Goal: Task Accomplishment & Management: Manage account settings

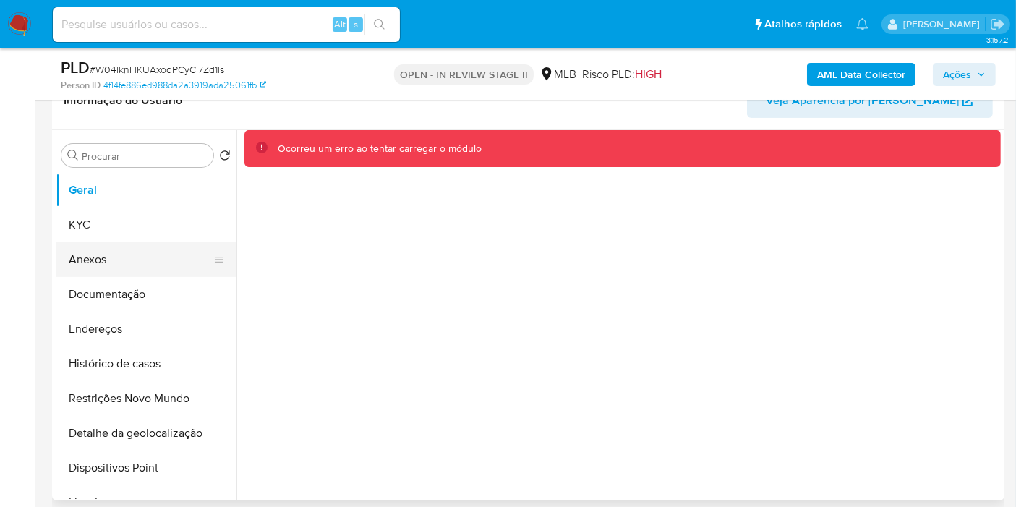
click at [111, 242] on button "Anexos" at bounding box center [140, 259] width 169 height 35
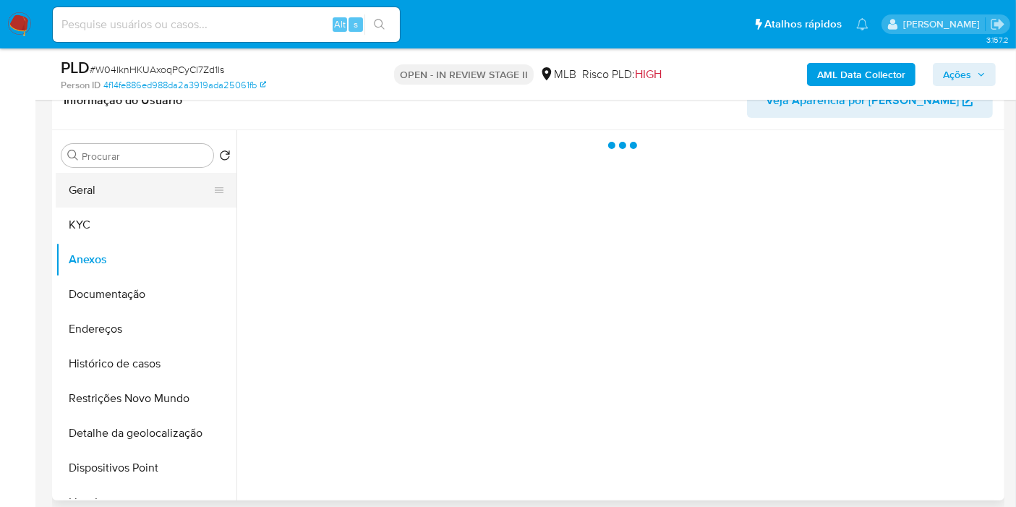
click at [108, 197] on button "Geral" at bounding box center [140, 190] width 169 height 35
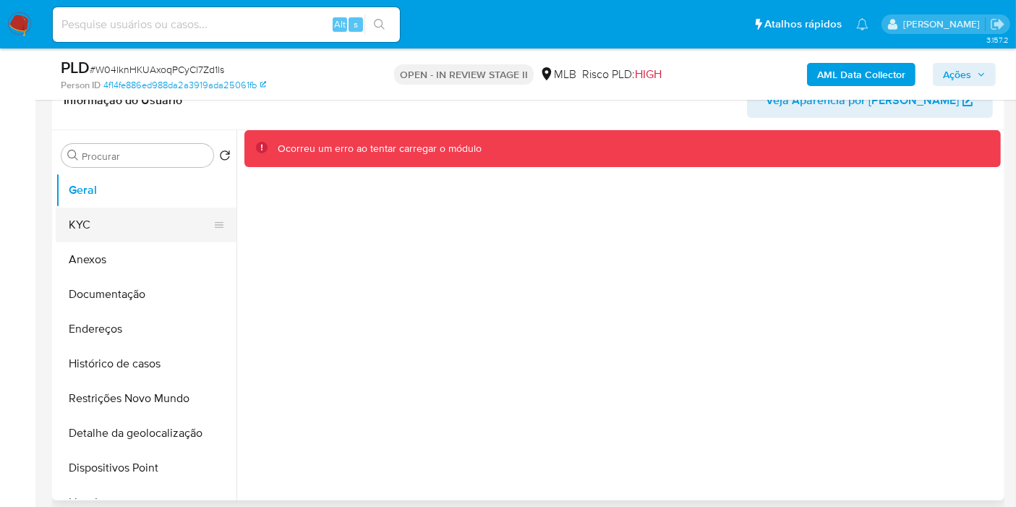
drag, startPoint x: 35, startPoint y: 213, endPoint x: 59, endPoint y: 217, distance: 24.9
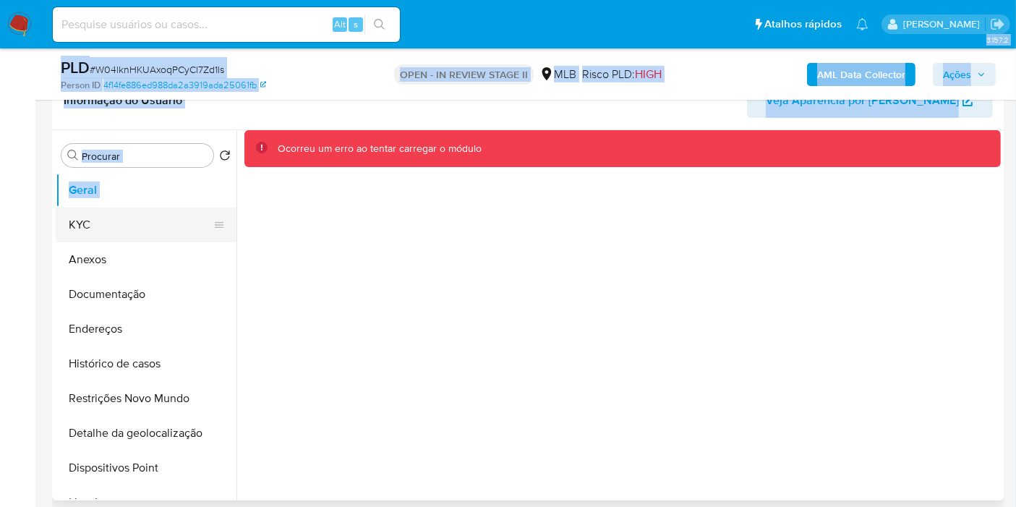
click at [86, 221] on button "KYC" at bounding box center [140, 225] width 169 height 35
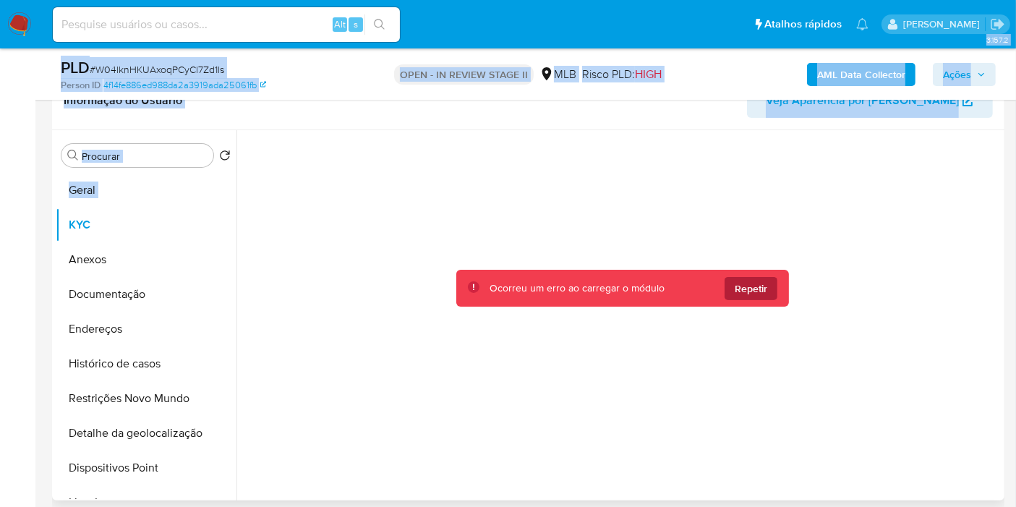
click at [755, 289] on span "Repetir" at bounding box center [751, 288] width 33 height 23
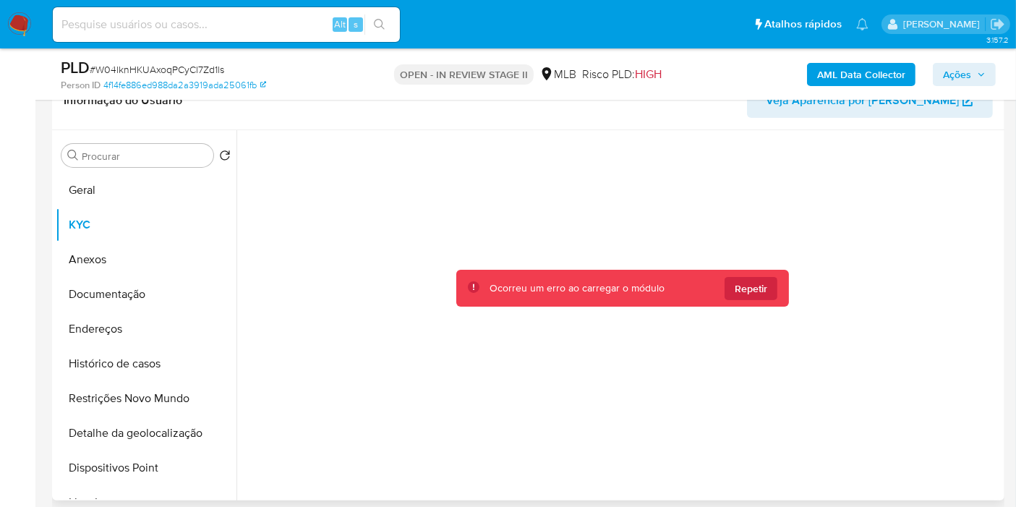
drag, startPoint x: 659, startPoint y: 228, endPoint x: 672, endPoint y: 231, distance: 13.3
click at [660, 226] on div at bounding box center [622, 311] width 757 height 363
click at [746, 281] on span "Repetir" at bounding box center [751, 288] width 33 height 23
click at [744, 287] on span "Repetir" at bounding box center [751, 288] width 33 height 23
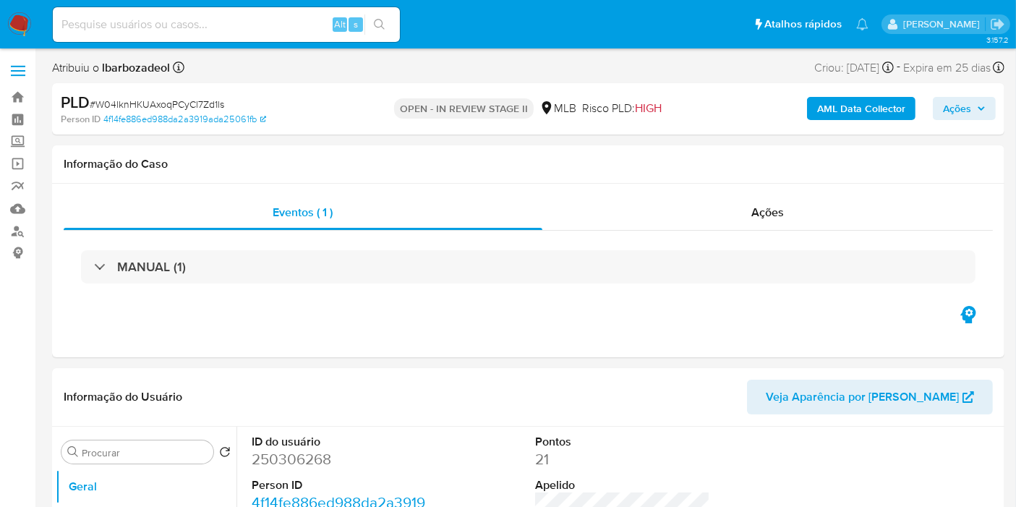
select select "10"
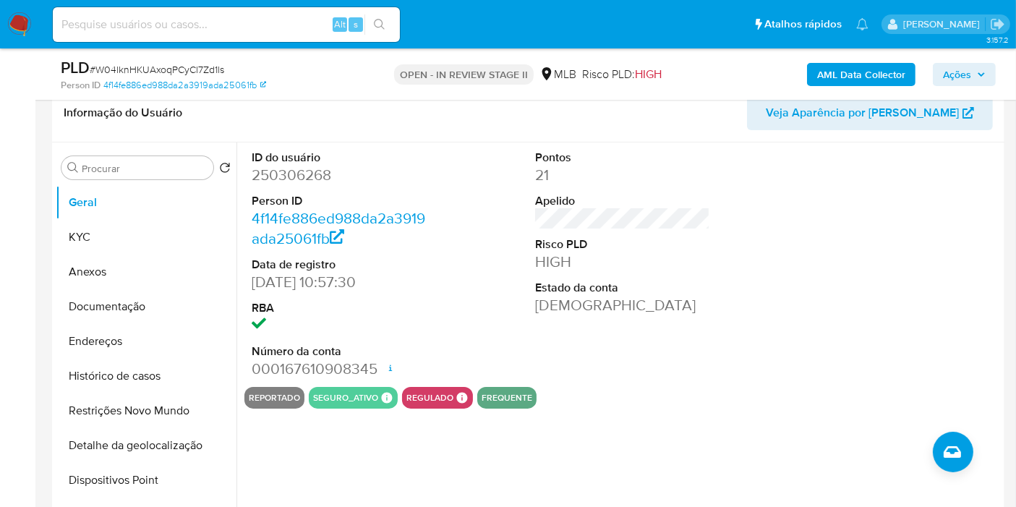
scroll to position [241, 0]
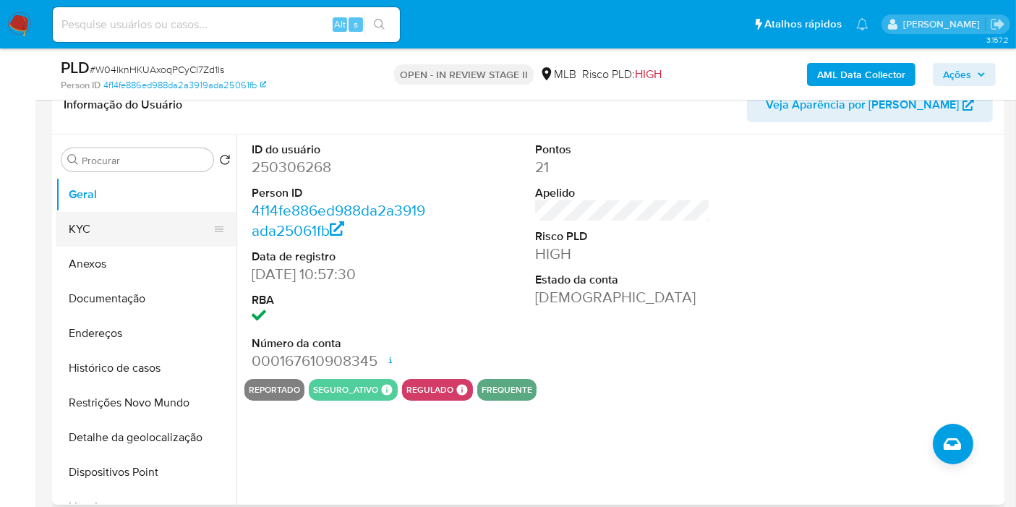
click at [130, 226] on button "KYC" at bounding box center [140, 229] width 169 height 35
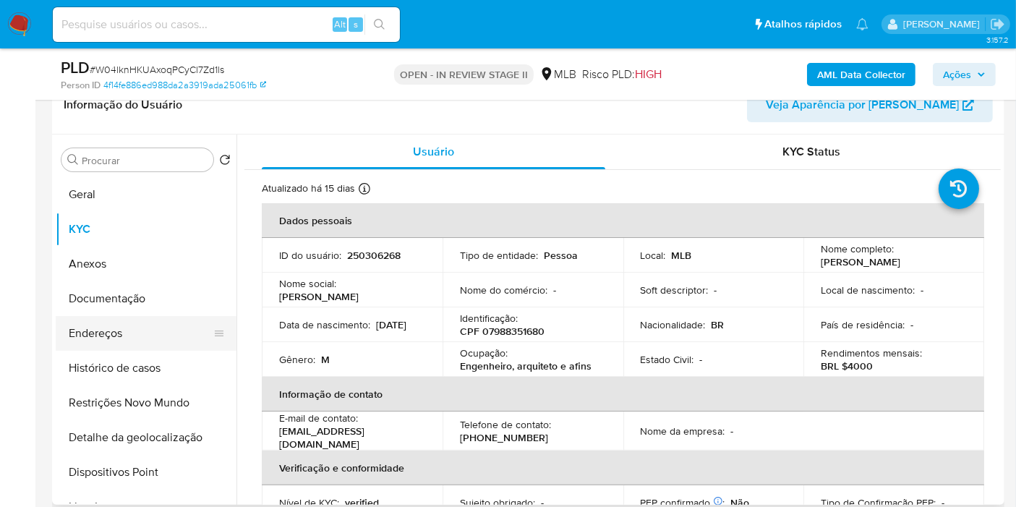
click at [143, 333] on button "Endereços" at bounding box center [140, 333] width 169 height 35
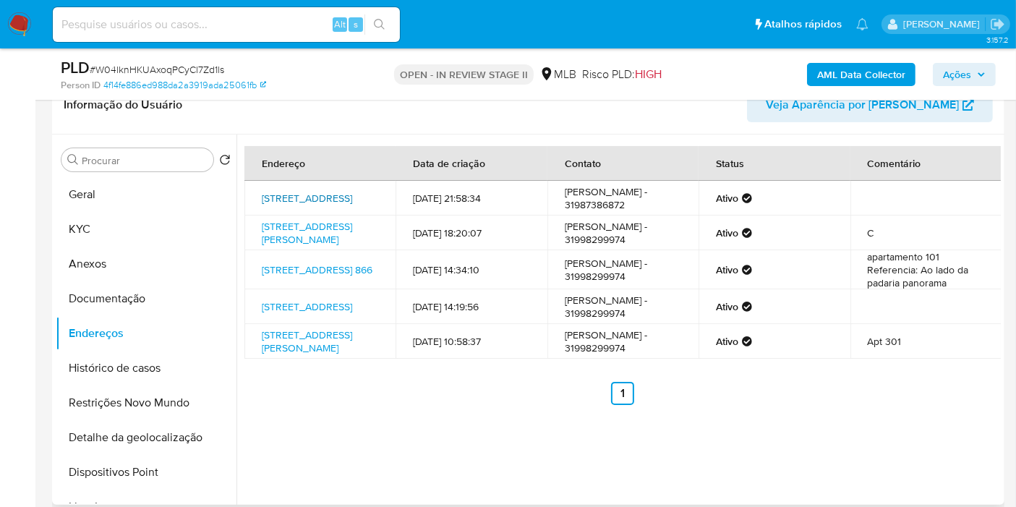
click at [305, 201] on link "Rua Doutor Avelar 63, Sete Lagoas, Minas Gerais, 35700008, Brasil 63" at bounding box center [307, 198] width 90 height 14
click at [299, 247] on link "Rua Olinto Guimarães 316, Santo Antônio Do Monte, Minas Gerais, 35560000, Brasi…" at bounding box center [307, 232] width 90 height 27
click at [302, 277] on link "Avenida Vila Lobos 866, Sete Lagoas, Minas Gerais, 35700068, Brasil 866" at bounding box center [317, 270] width 111 height 14
click at [299, 314] on link "Rua Doutor Avelar 63, Sete Lagoas, Minas Gerais, 35700008, Brasil 63" at bounding box center [307, 306] width 90 height 14
click at [299, 355] on link "Rua Professor Abeylard 129, Sete Lagoas, Minas Gerais, 35700069, Brasil 129" at bounding box center [307, 341] width 90 height 27
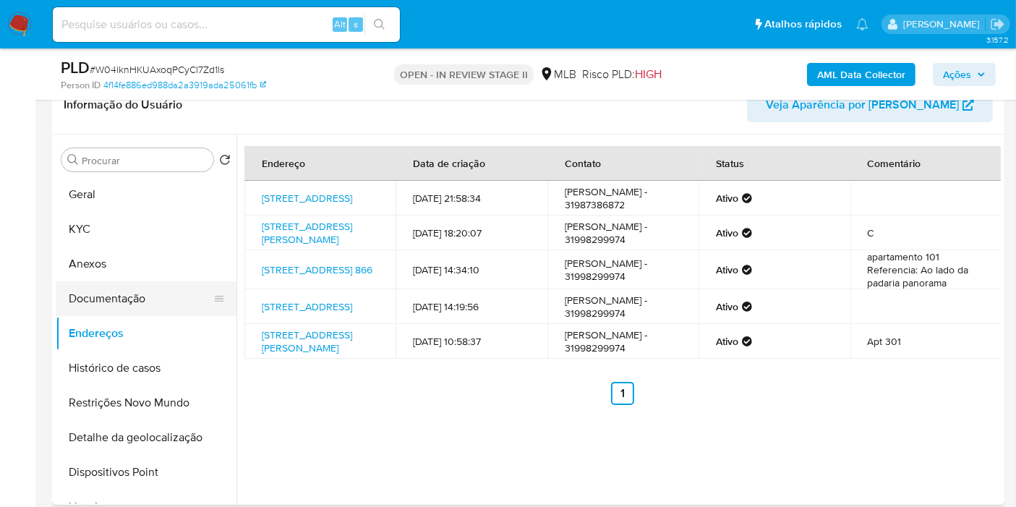
drag, startPoint x: 165, startPoint y: 325, endPoint x: 158, endPoint y: 302, distance: 24.7
click at [165, 325] on button "Endereços" at bounding box center [146, 333] width 181 height 35
click at [156, 293] on button "Documentação" at bounding box center [140, 298] width 169 height 35
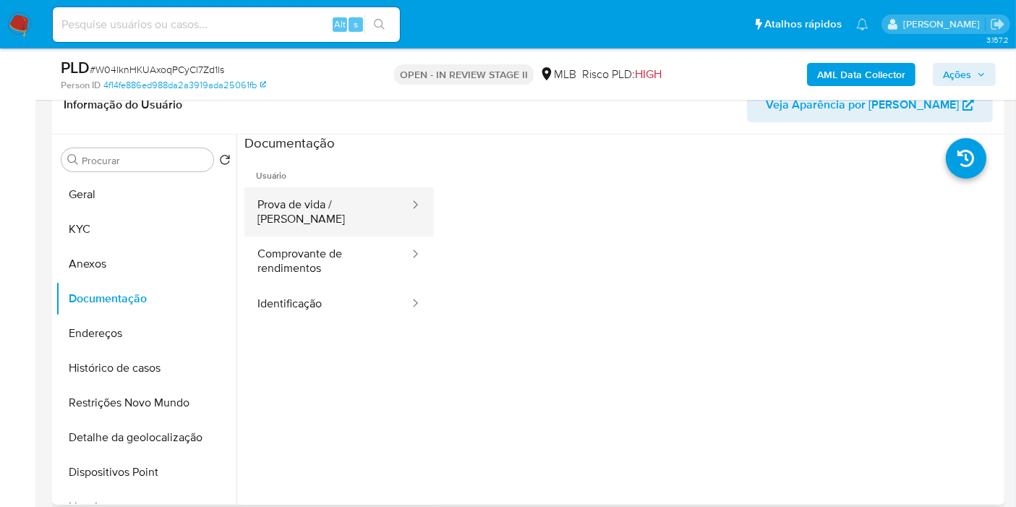
click at [342, 207] on button "Prova de vida / Selfie" at bounding box center [327, 211] width 166 height 49
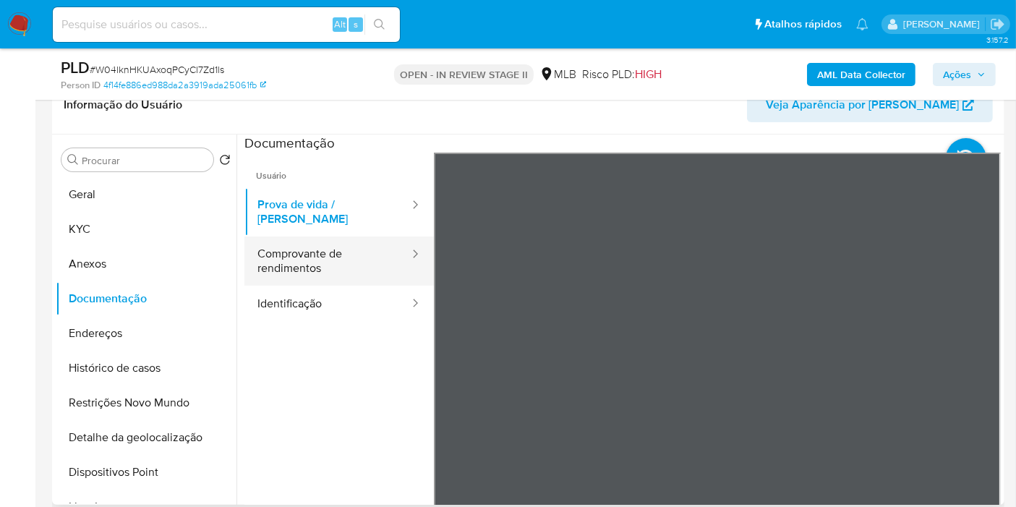
drag, startPoint x: 305, startPoint y: 247, endPoint x: 367, endPoint y: 234, distance: 64.1
click at [305, 247] on button "Comprovante de rendimentos" at bounding box center [327, 261] width 166 height 49
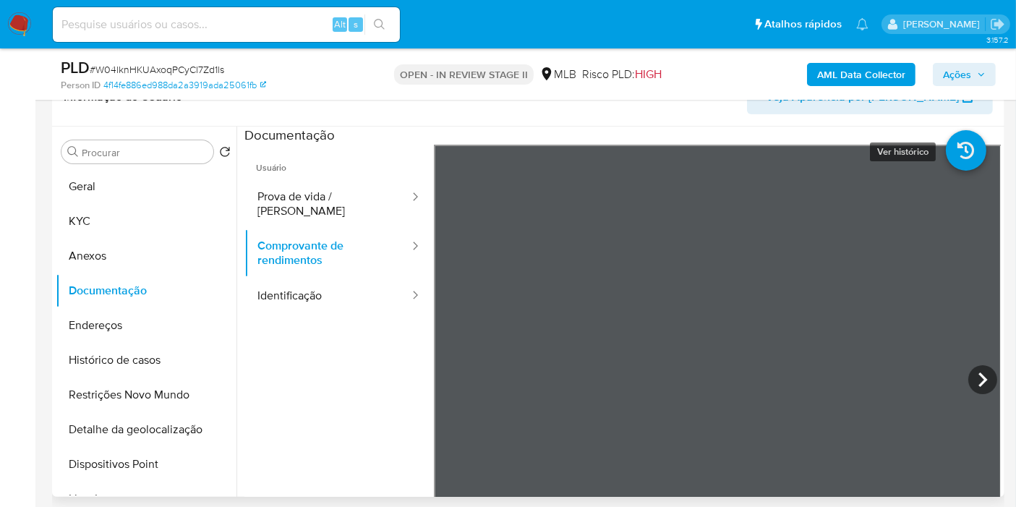
scroll to position [252, 0]
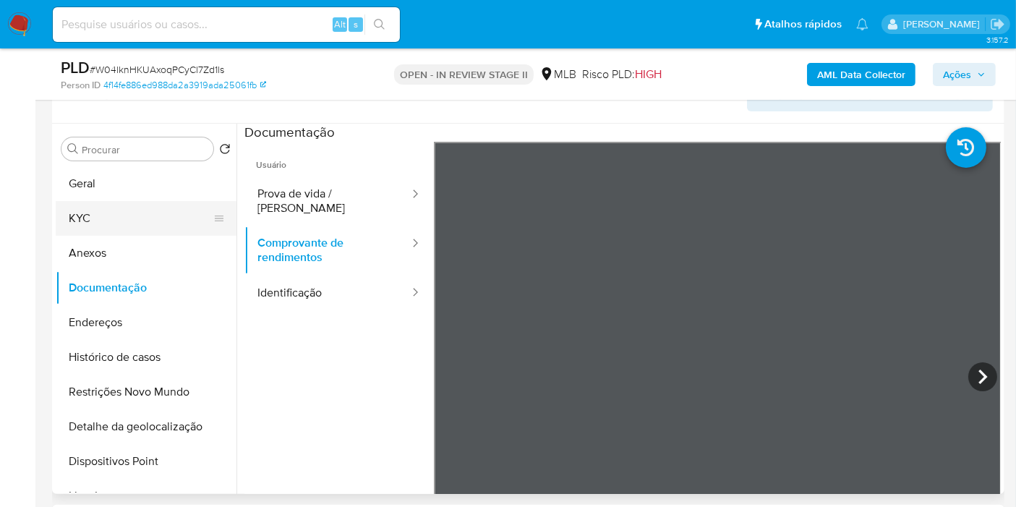
click at [169, 216] on button "KYC" at bounding box center [140, 218] width 169 height 35
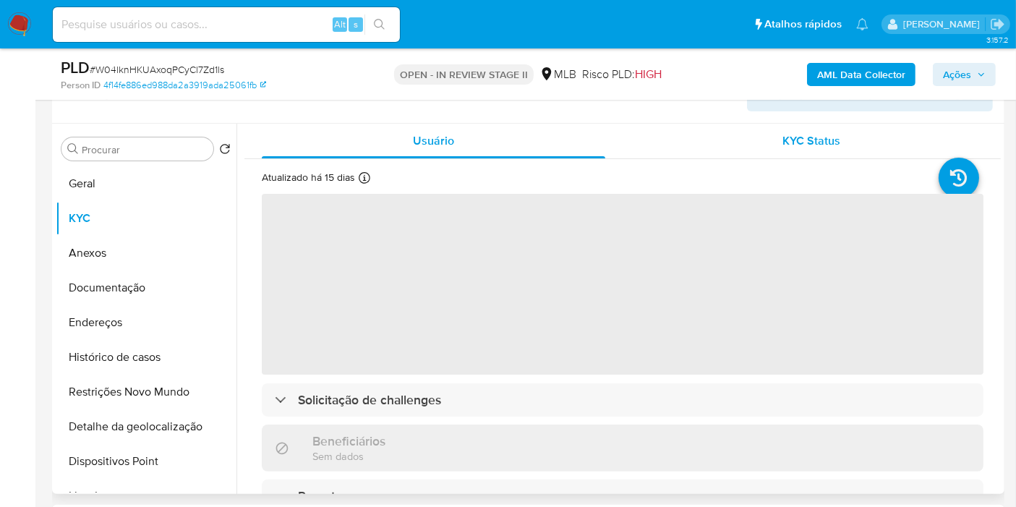
click at [721, 150] on div "KYC Status" at bounding box center [812, 141] width 344 height 35
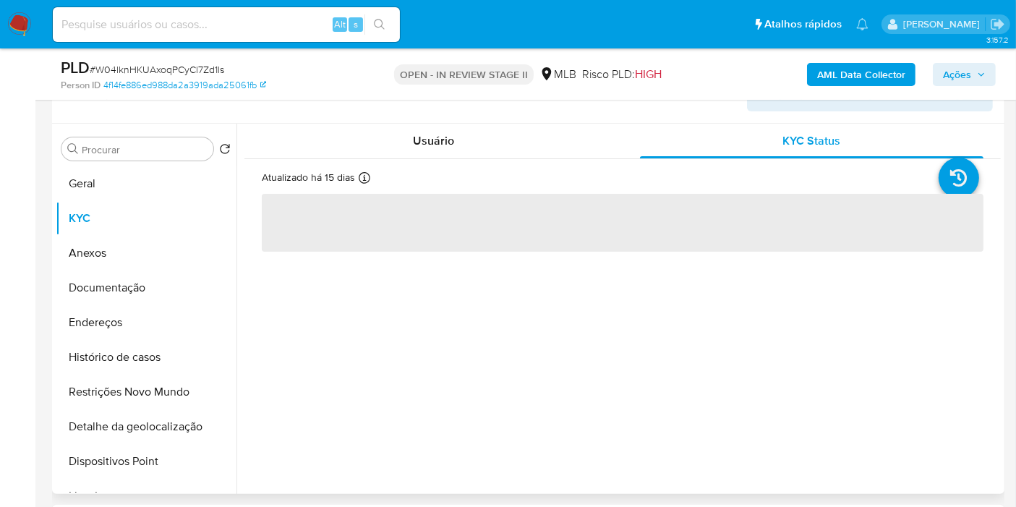
click at [771, 284] on div "Usuário KYC Status Atualizado há 15 dias Criado: 16/03/2020 13:06:47 Atualizado…" at bounding box center [622, 305] width 757 height 363
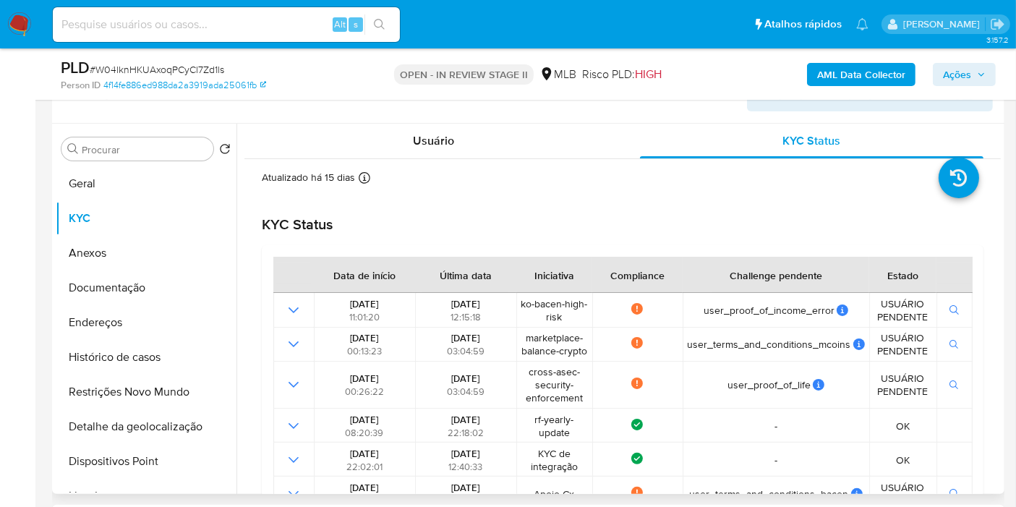
click at [791, 229] on div "KYC Status" at bounding box center [623, 225] width 722 height 18
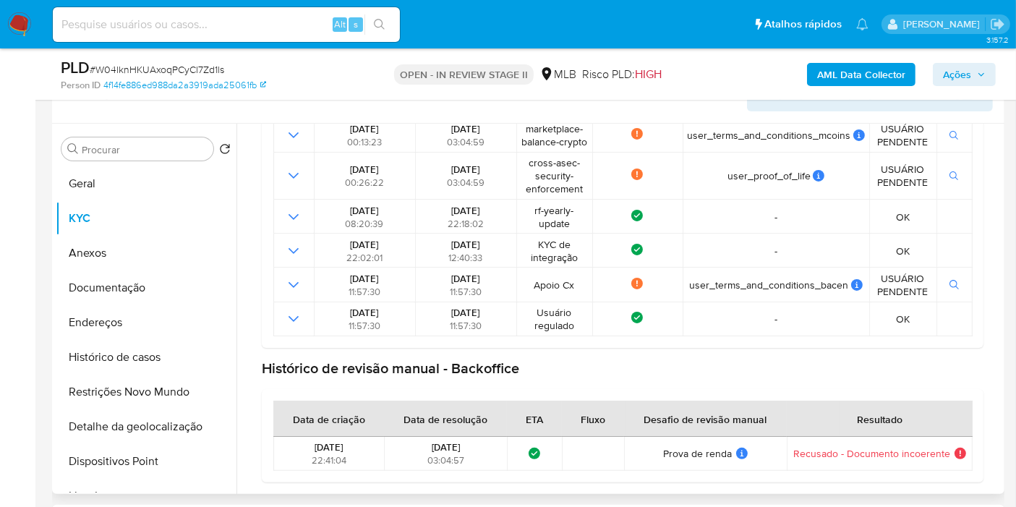
click at [925, 448] on span "Recusado - Documento incoerente" at bounding box center [871, 453] width 157 height 13
click at [925, 449] on span "Recusado - Documento incoerente" at bounding box center [871, 453] width 157 height 13
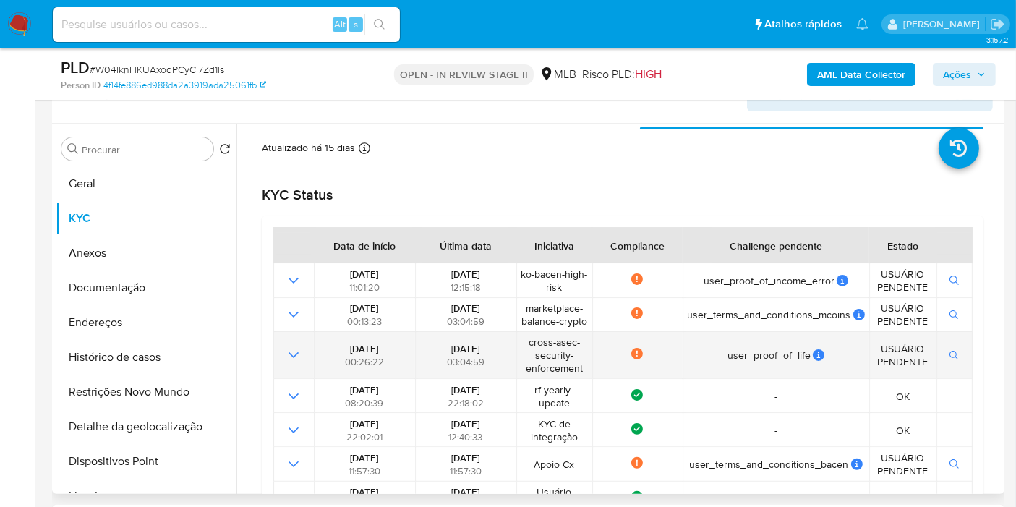
scroll to position [0, 0]
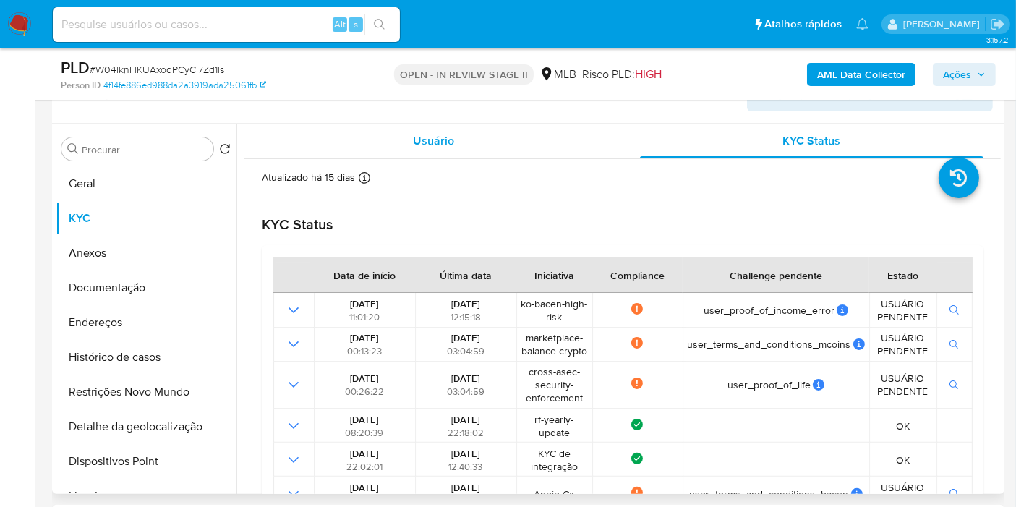
click at [376, 148] on div "Usuário" at bounding box center [434, 141] width 344 height 35
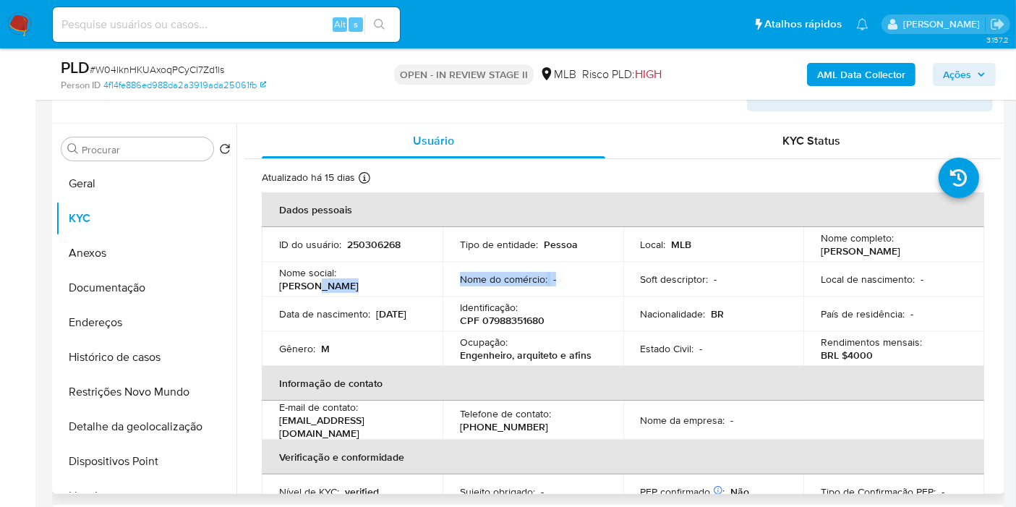
drag, startPoint x: 542, startPoint y: 276, endPoint x: 448, endPoint y: 273, distance: 93.4
click at [395, 268] on tr "Nome social : Caetano Nome do comércio : - Soft descriptor : - Local de nascime…" at bounding box center [623, 279] width 723 height 35
click at [100, 356] on button "Histórico de casos" at bounding box center [140, 357] width 169 height 35
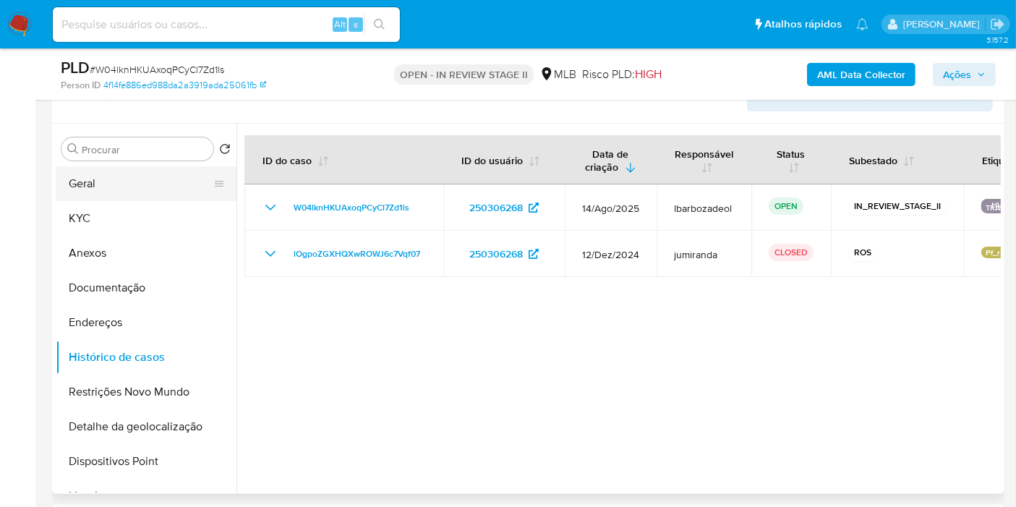
drag, startPoint x: 88, startPoint y: 196, endPoint x: 111, endPoint y: 192, distance: 22.8
click at [88, 196] on button "Geral" at bounding box center [140, 183] width 169 height 35
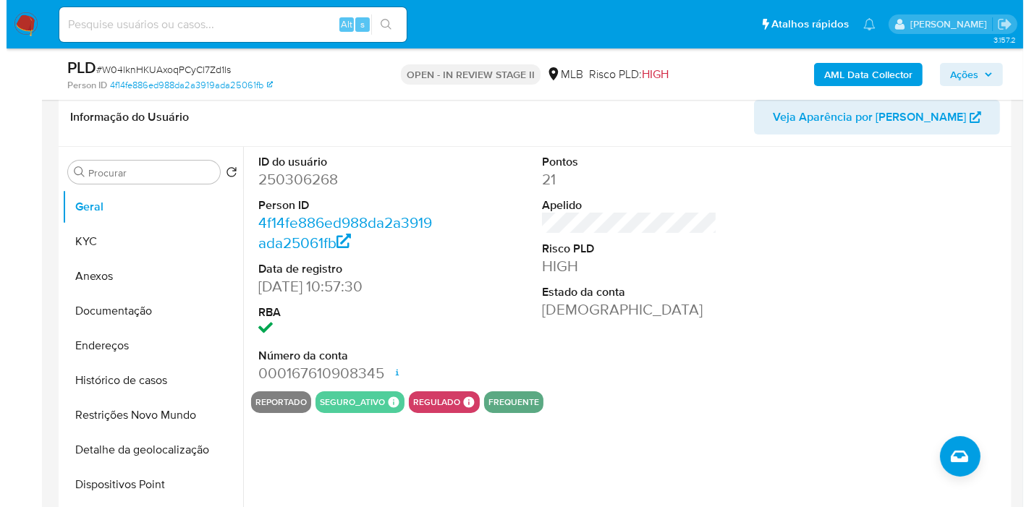
scroll to position [226, 0]
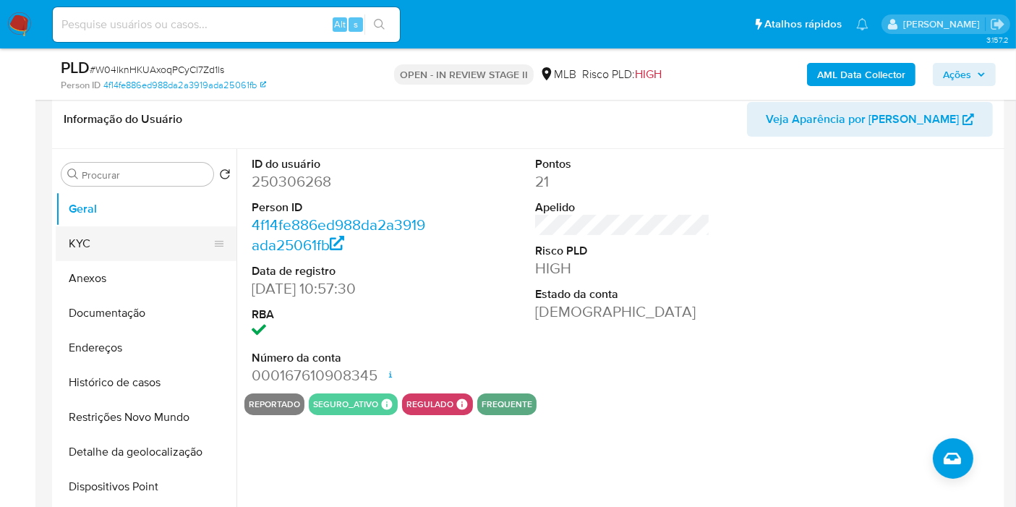
click at [114, 252] on button "KYC" at bounding box center [140, 243] width 169 height 35
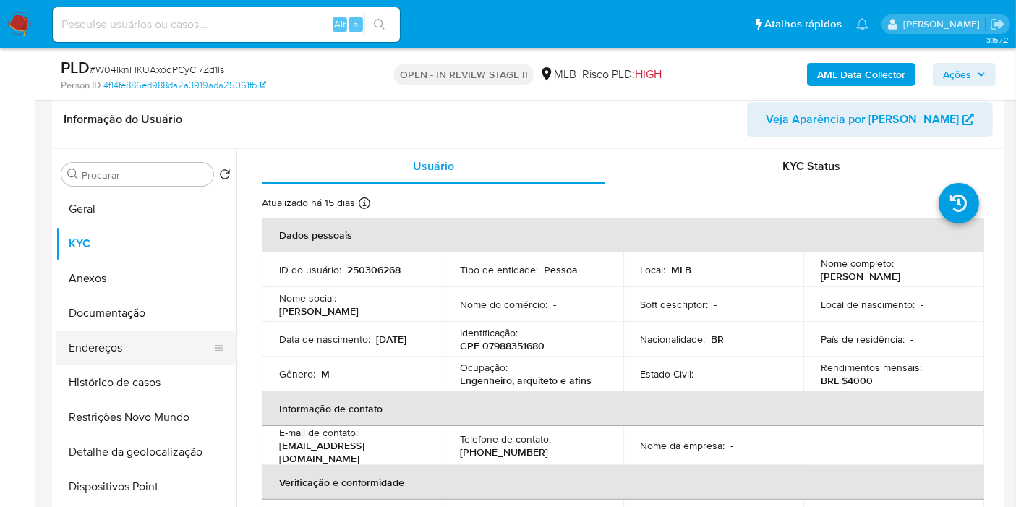
click at [167, 347] on button "Endereços" at bounding box center [140, 348] width 169 height 35
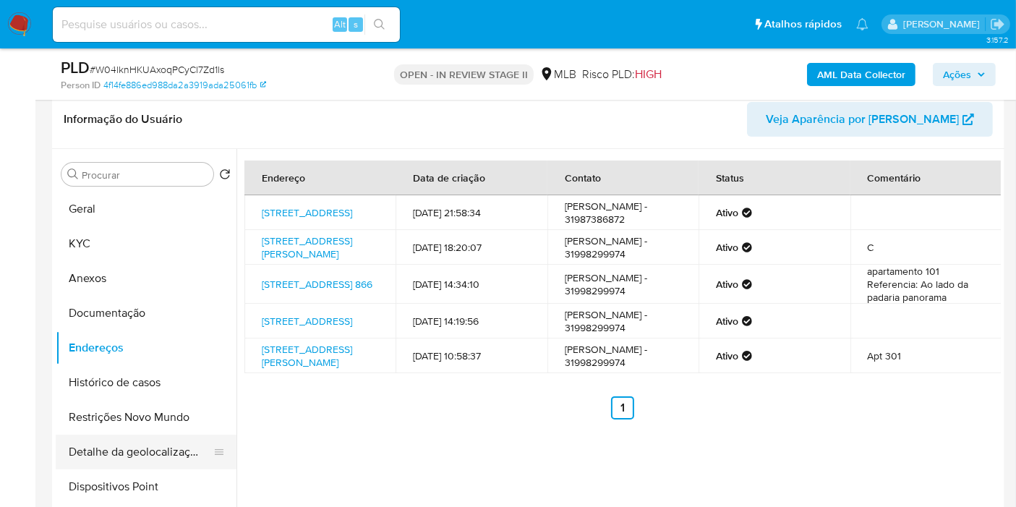
click at [148, 456] on button "Detalhe da geolocalização" at bounding box center [140, 452] width 169 height 35
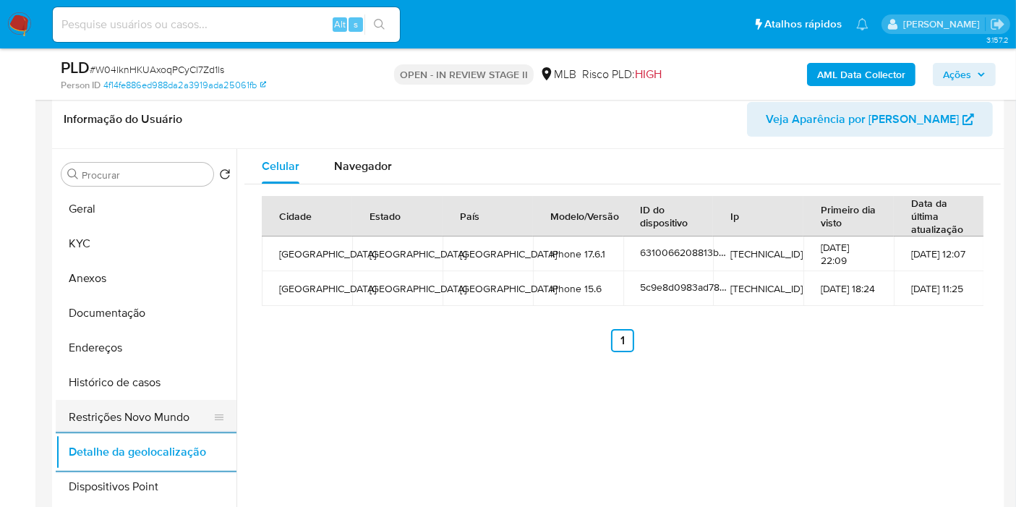
click at [125, 412] on button "Restrições Novo Mundo" at bounding box center [140, 417] width 169 height 35
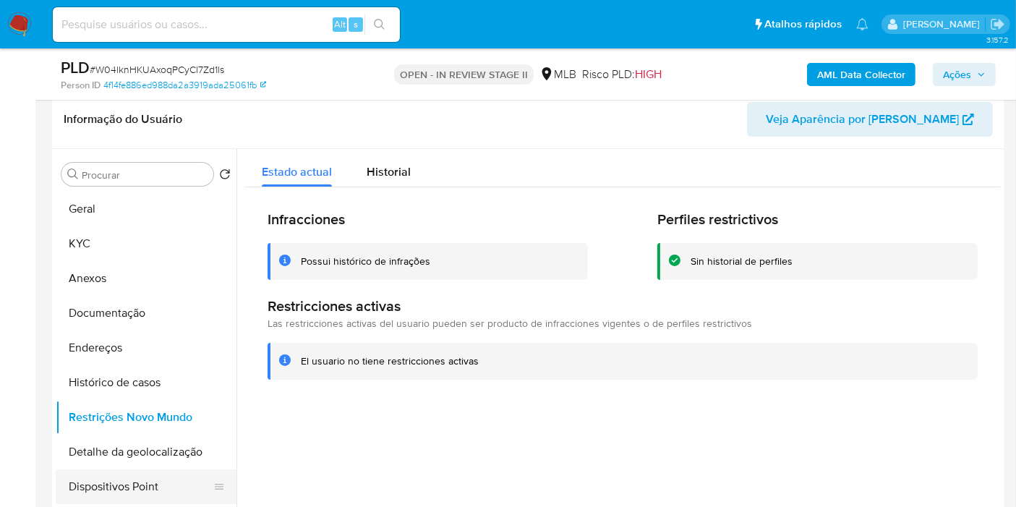
click at [156, 456] on button "Dispositivos Point" at bounding box center [140, 486] width 169 height 35
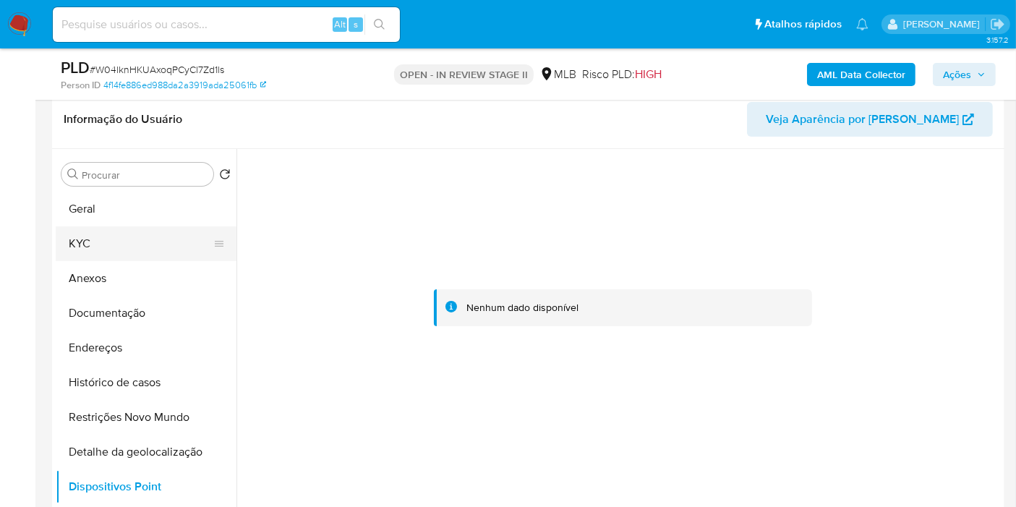
click at [156, 237] on button "KYC" at bounding box center [140, 243] width 169 height 35
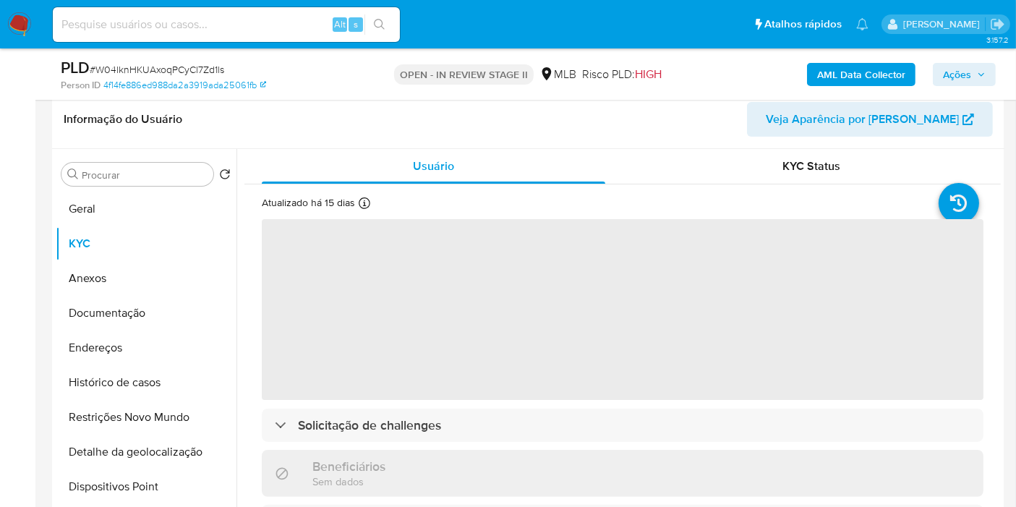
drag, startPoint x: 955, startPoint y: 69, endPoint x: 944, endPoint y: 71, distance: 10.9
click at [925, 69] on span "Ações" at bounding box center [957, 74] width 28 height 23
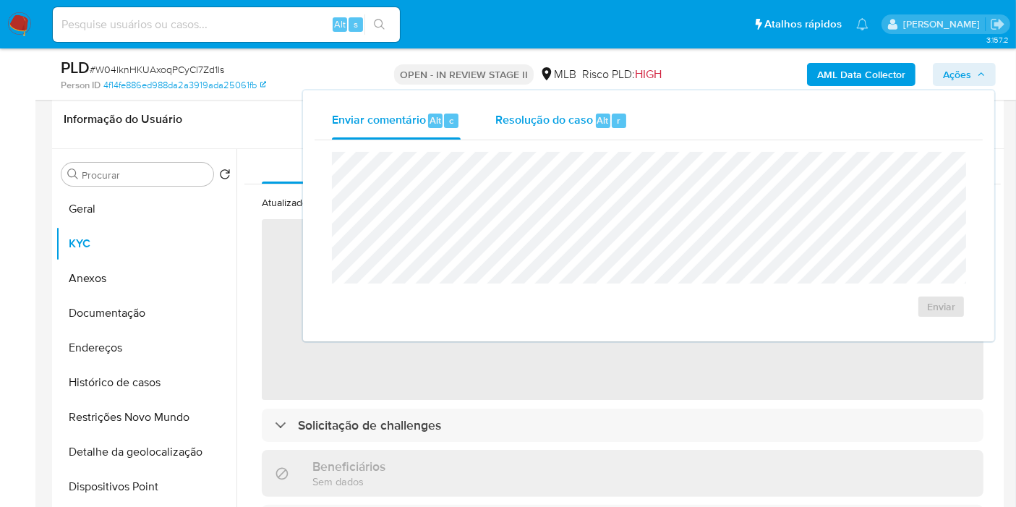
click at [498, 129] on div "Resolução do caso Alt r" at bounding box center [561, 121] width 132 height 38
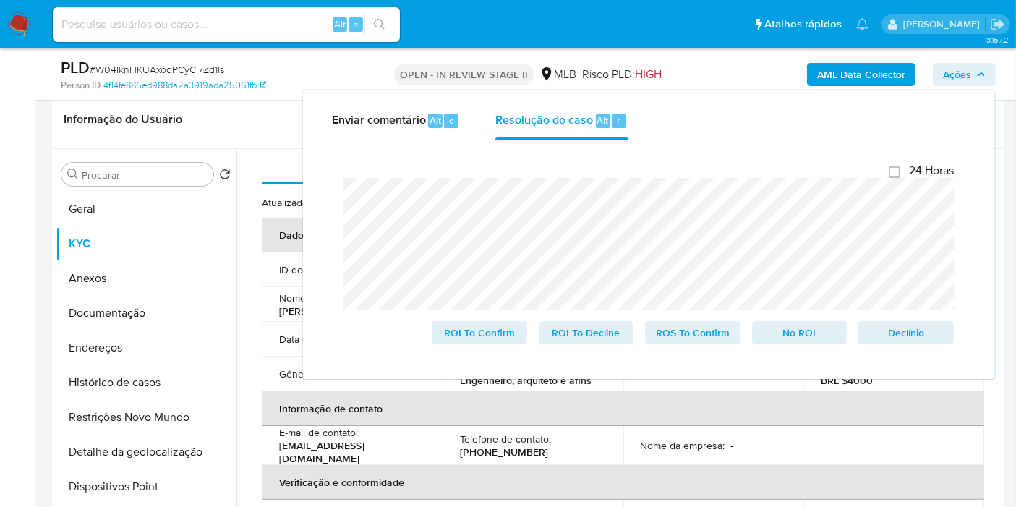
click at [580, 44] on nav "Pausado Ver notificaciones Alt s Atalhos rápidos Presiona las siguientes teclas…" at bounding box center [508, 24] width 1016 height 48
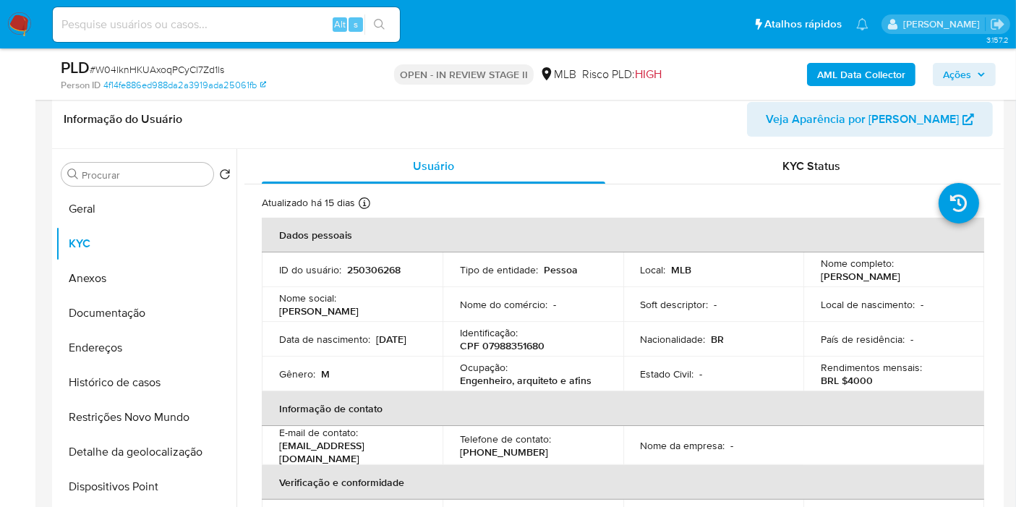
click at [827, 67] on b "AML Data Collector" at bounding box center [861, 74] width 88 height 23
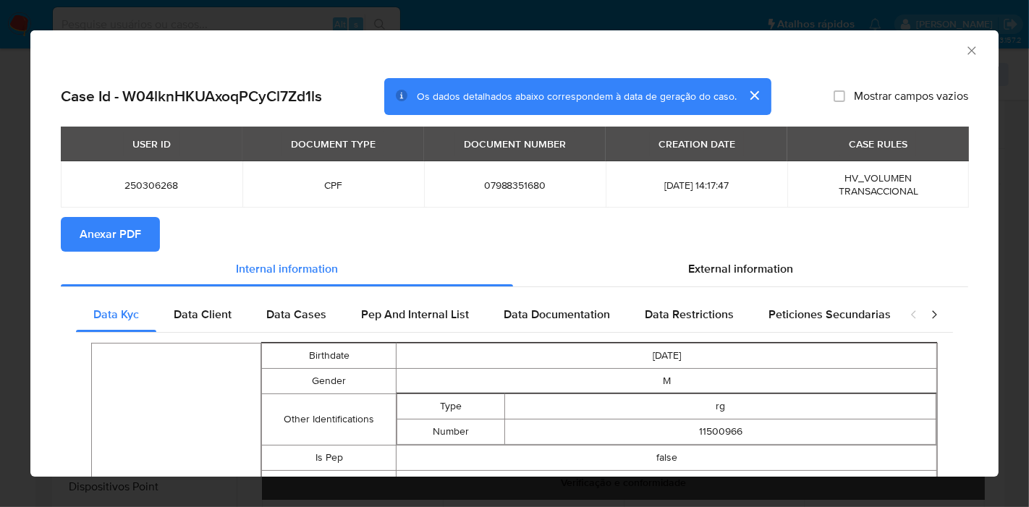
click at [117, 236] on span "Anexar PDF" at bounding box center [110, 234] width 61 height 32
click at [925, 54] on icon "Fechar a janela" at bounding box center [971, 50] width 14 height 14
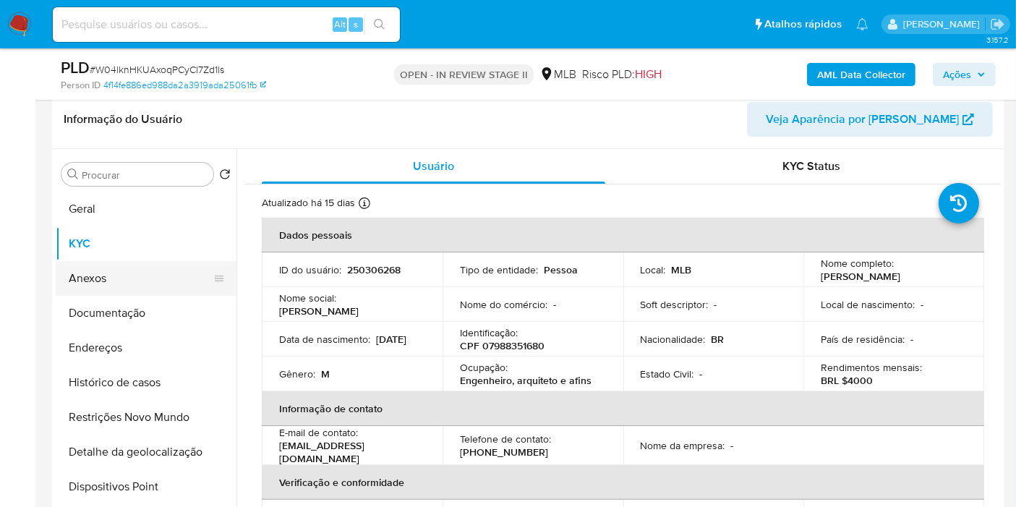
click at [124, 275] on button "Anexos" at bounding box center [140, 278] width 169 height 35
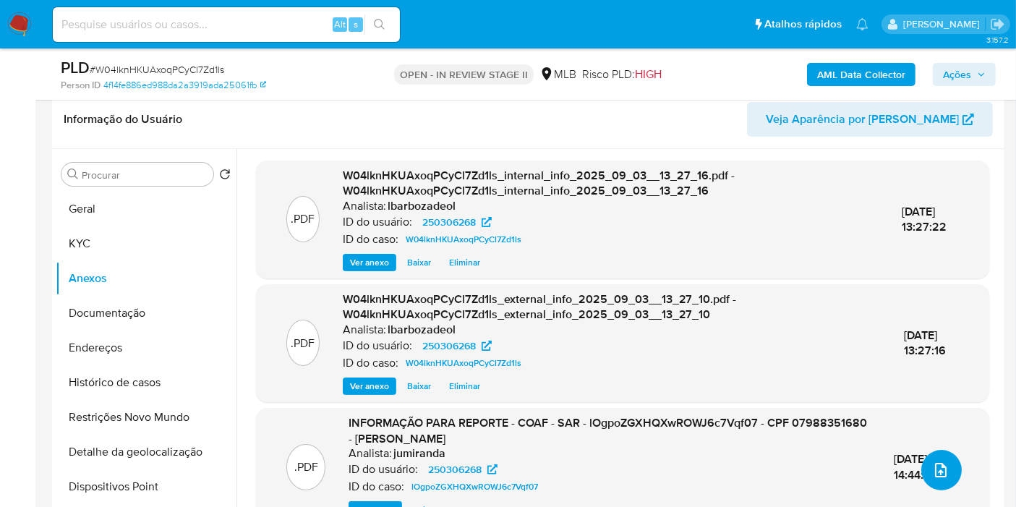
click at [925, 456] on icon "upload-file" at bounding box center [940, 469] width 17 height 17
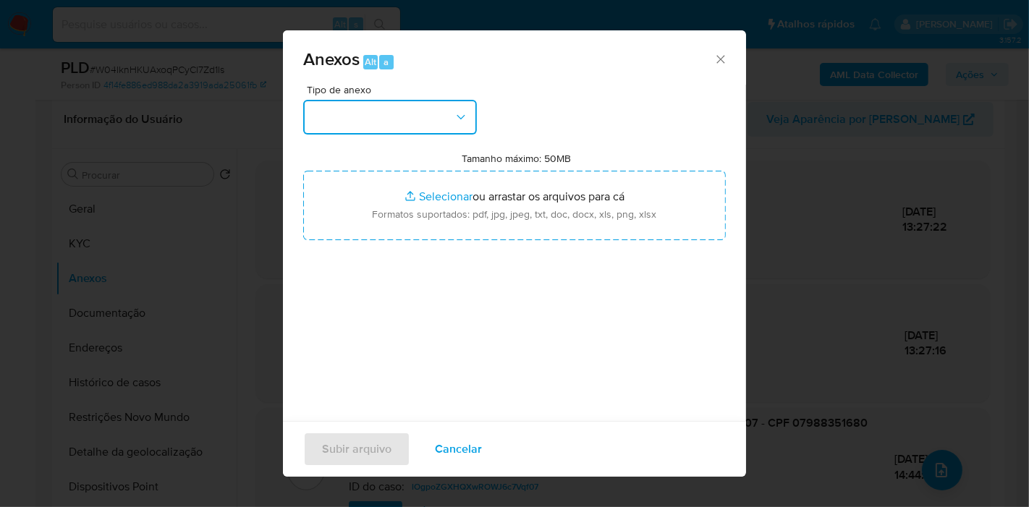
drag, startPoint x: 461, startPoint y: 121, endPoint x: 456, endPoint y: 127, distance: 7.7
click at [461, 121] on icon "button" at bounding box center [461, 117] width 14 height 14
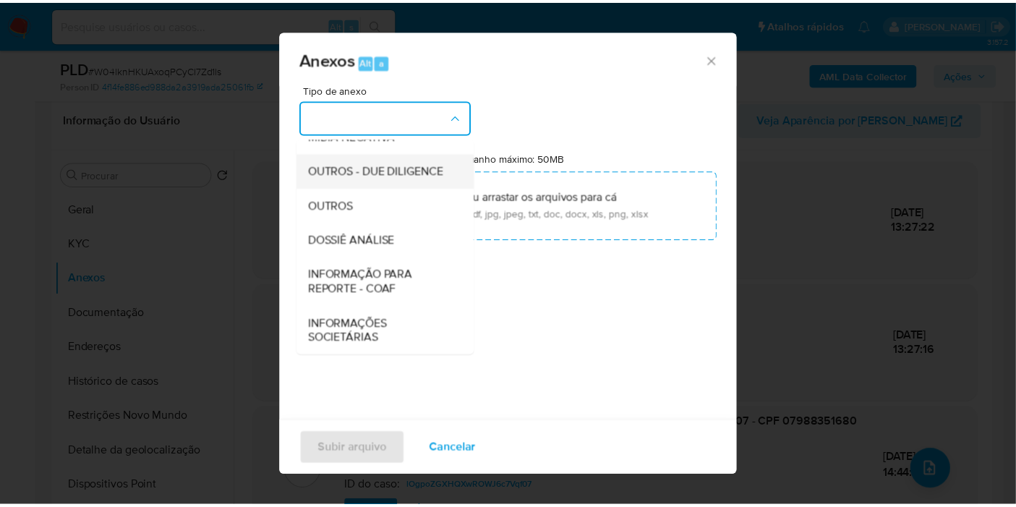
scroll to position [222, 0]
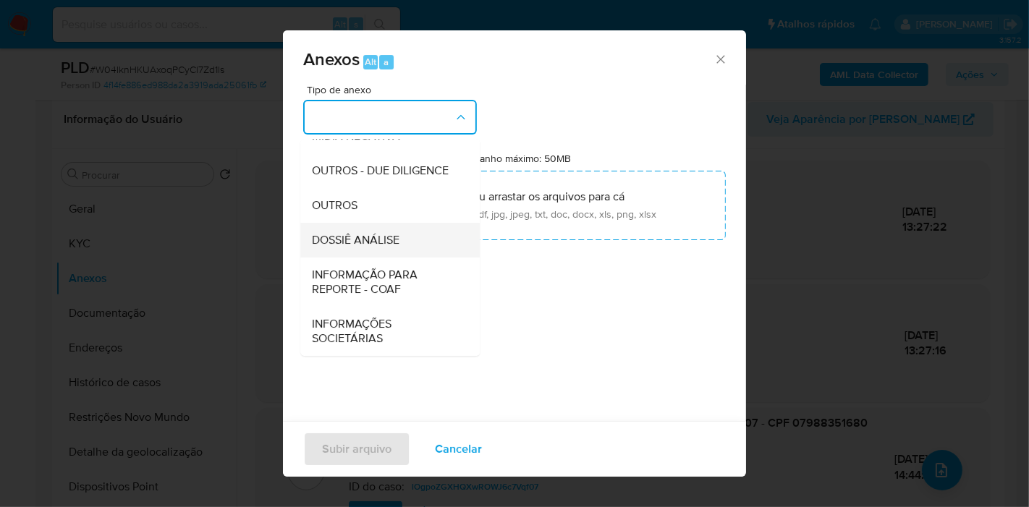
click at [407, 232] on div "DOSSIÊ ANÁLISE" at bounding box center [386, 240] width 148 height 35
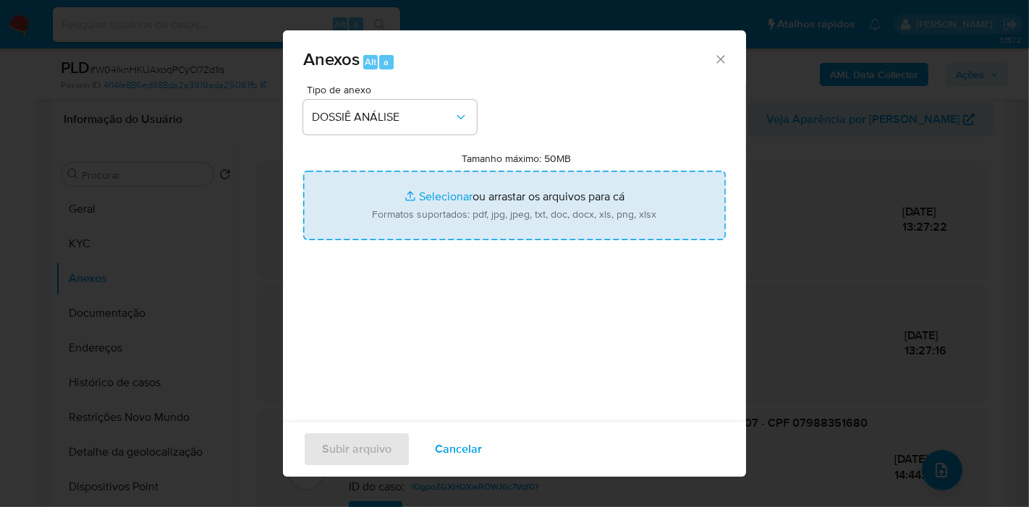
click at [413, 216] on input "Tamanho máximo: 50MB Selecionar arquivos" at bounding box center [514, 205] width 422 height 69
type input "C:\fakepath\2° SAR - XXX - CPF 07988351680 - CAETANO RODRIGUES BARBOSA.pdf"
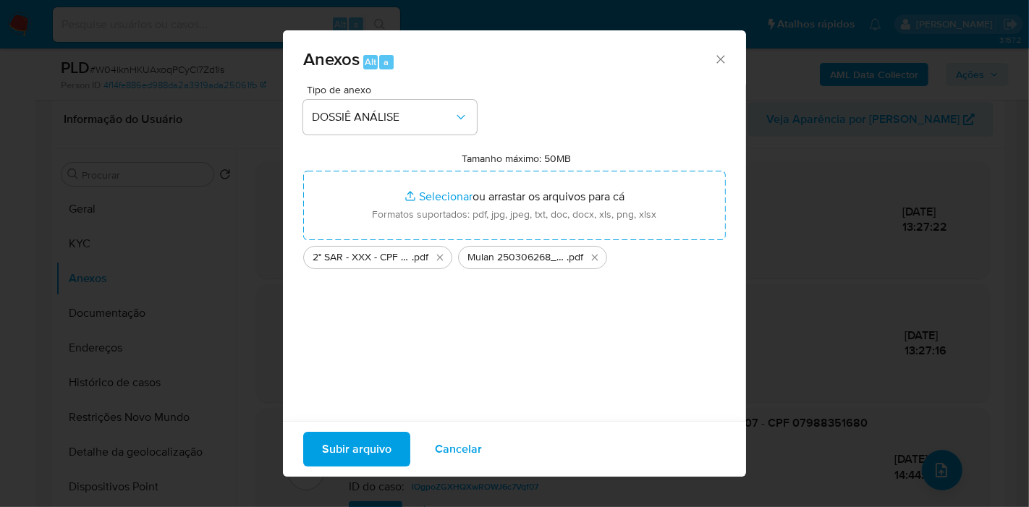
click at [366, 441] on span "Subir arquivo" at bounding box center [356, 449] width 69 height 32
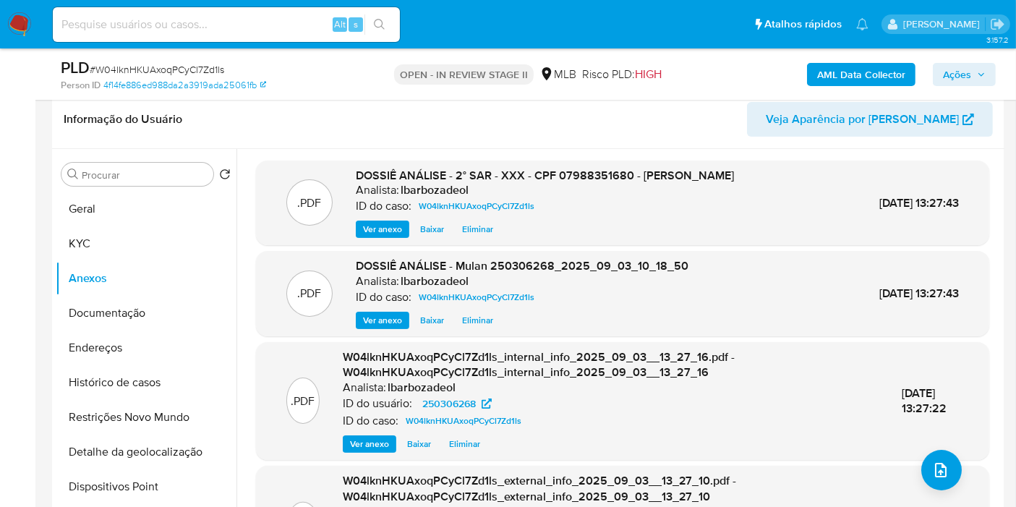
click at [925, 72] on span "Ações" at bounding box center [957, 74] width 28 height 23
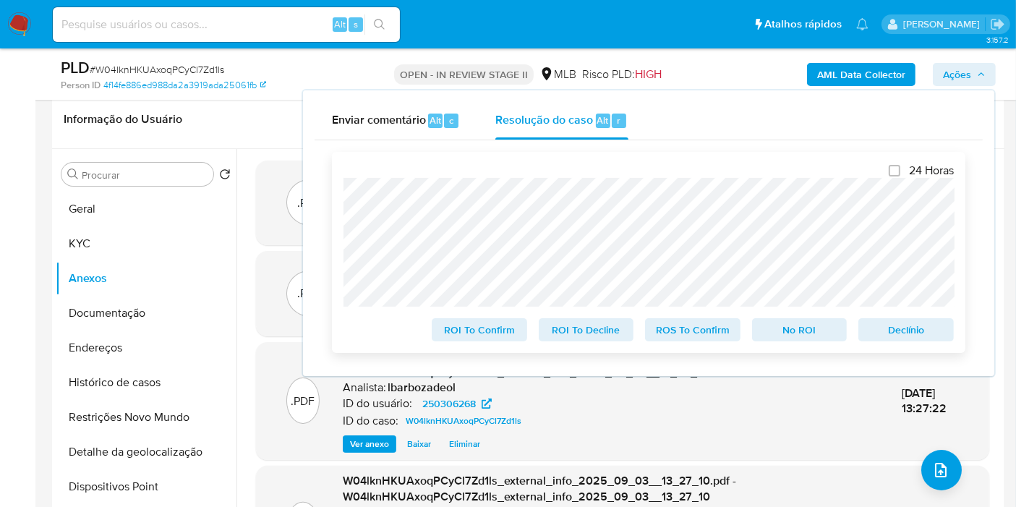
click at [710, 328] on span "ROS To Confirm" at bounding box center [692, 330] width 75 height 20
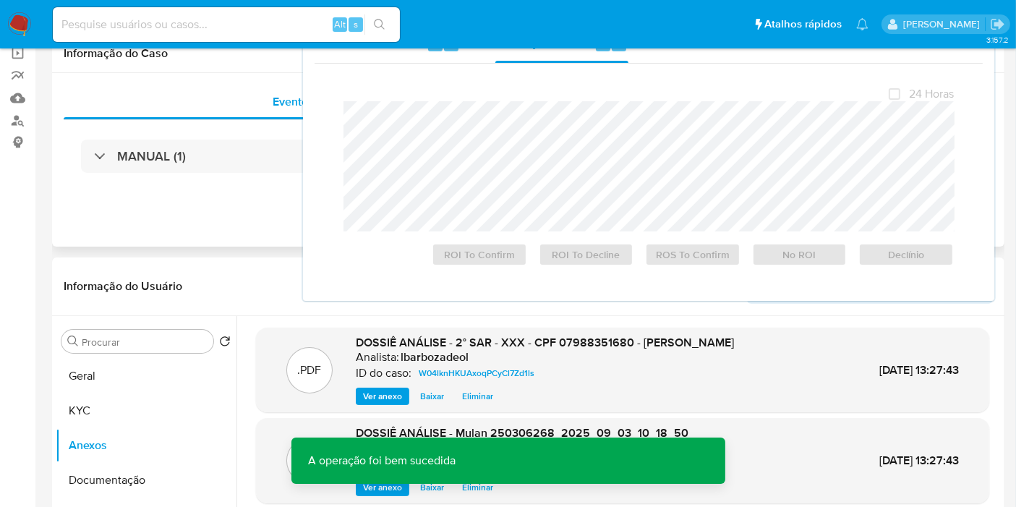
scroll to position [0, 0]
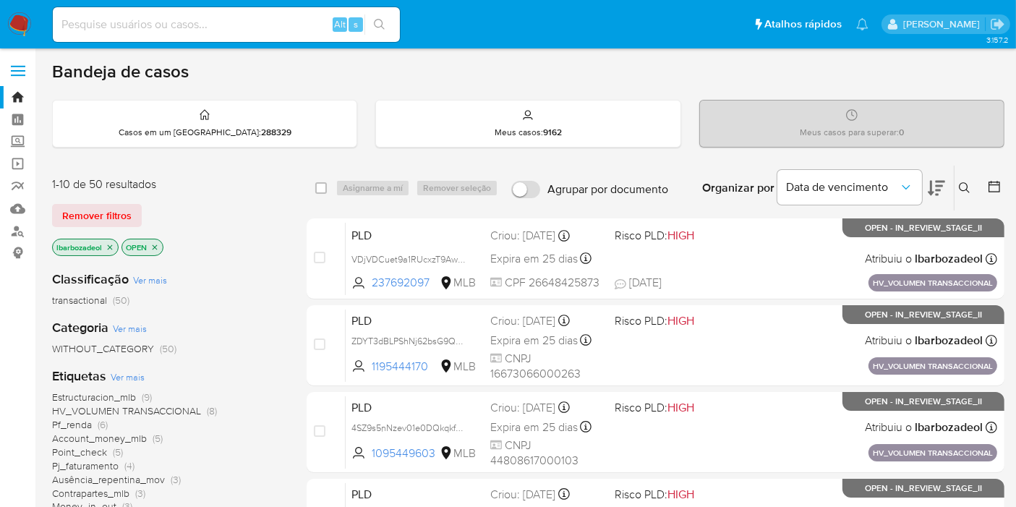
click at [109, 243] on icon "close-filter" at bounding box center [110, 247] width 9 height 9
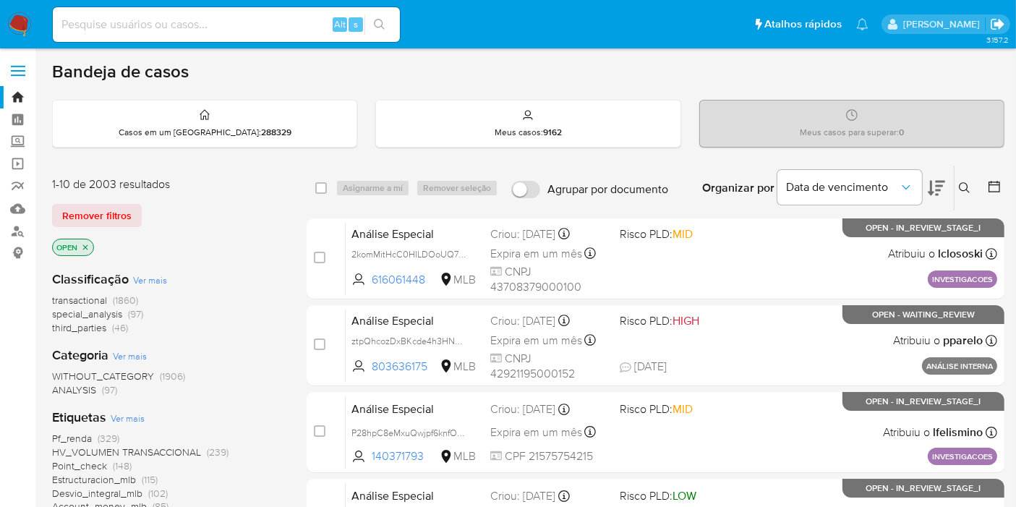
click at [996, 22] on icon "Sair" at bounding box center [997, 24] width 15 height 15
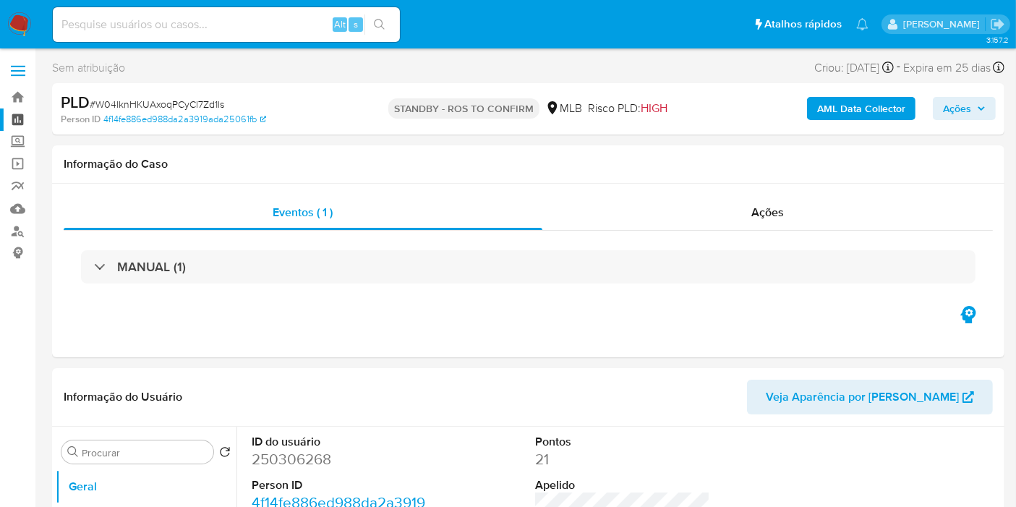
select select "10"
click at [21, 116] on link "Painel" at bounding box center [86, 119] width 172 height 22
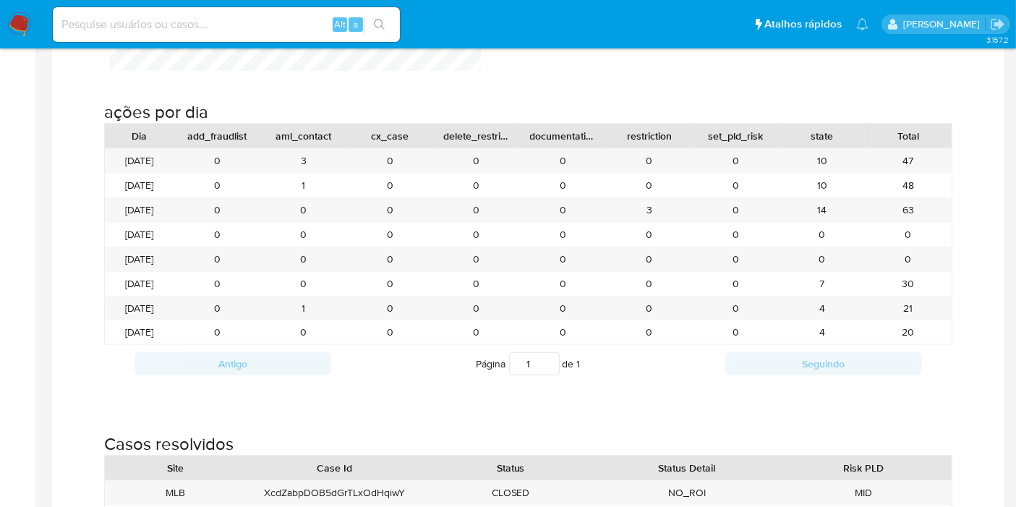
scroll to position [1366, 0]
drag, startPoint x: 913, startPoint y: 156, endPoint x: 897, endPoint y: 160, distance: 16.3
click at [897, 160] on div "47" at bounding box center [908, 160] width 86 height 24
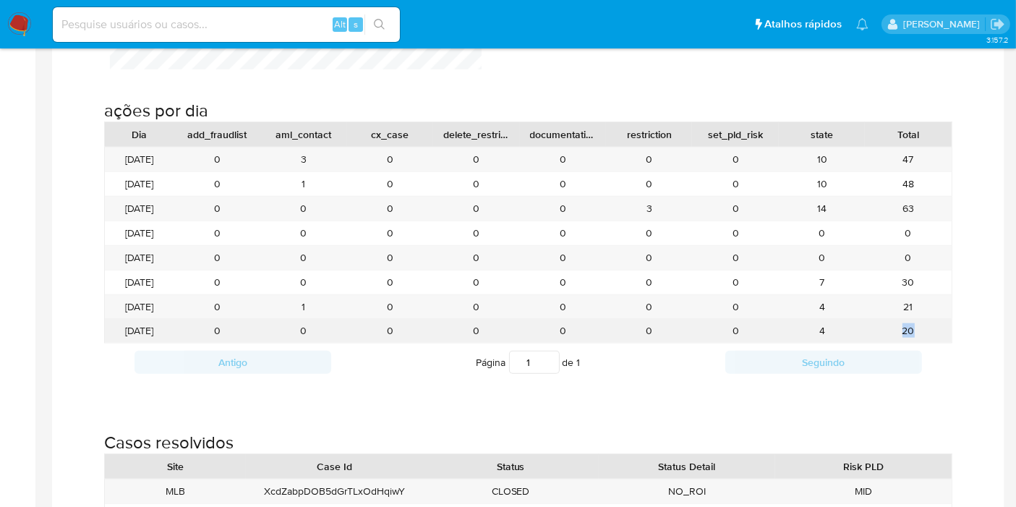
drag, startPoint x: 903, startPoint y: 327, endPoint x: 918, endPoint y: 327, distance: 14.5
click at [918, 327] on div "20" at bounding box center [908, 331] width 86 height 24
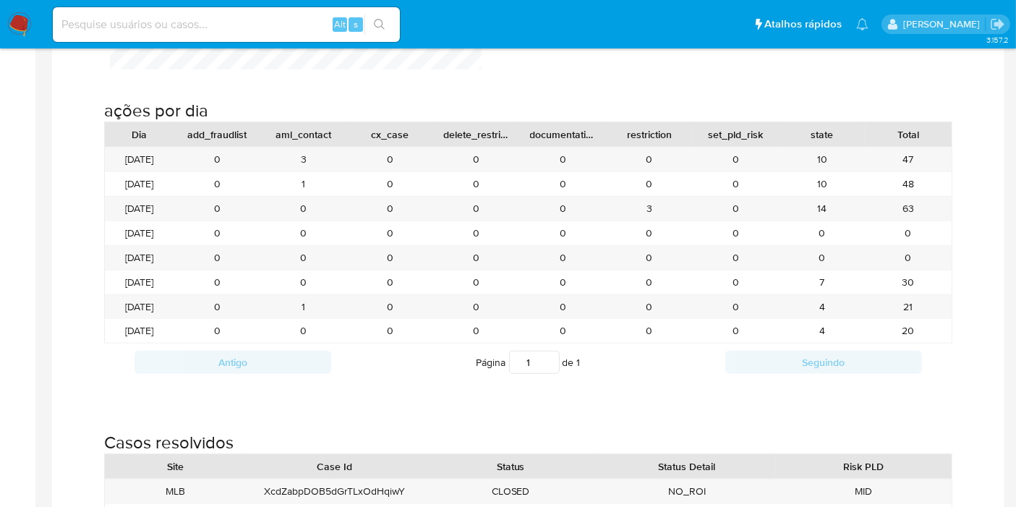
drag, startPoint x: 908, startPoint y: 204, endPoint x: 897, endPoint y: 206, distance: 11.1
click at [897, 206] on div "63" at bounding box center [908, 209] width 86 height 24
click at [27, 26] on img at bounding box center [19, 24] width 25 height 25
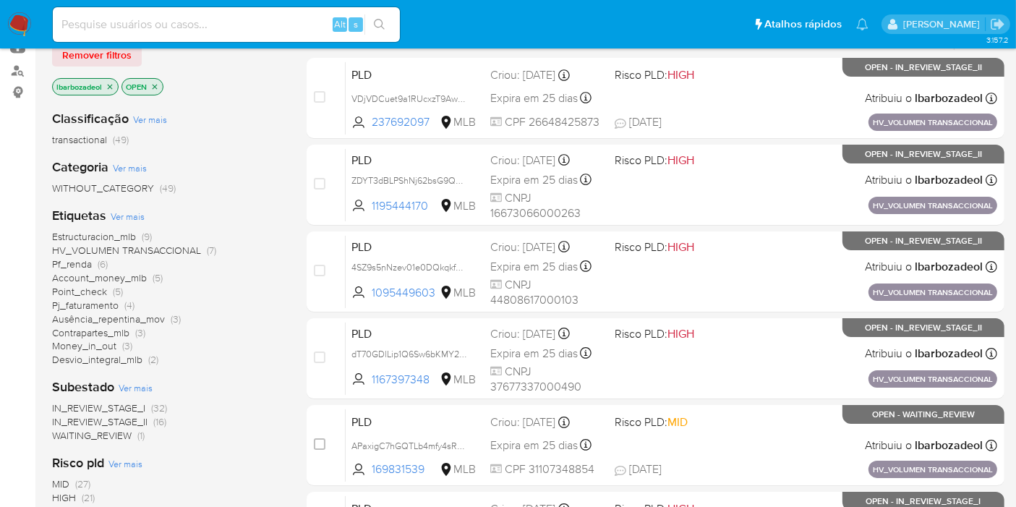
scroll to position [241, 0]
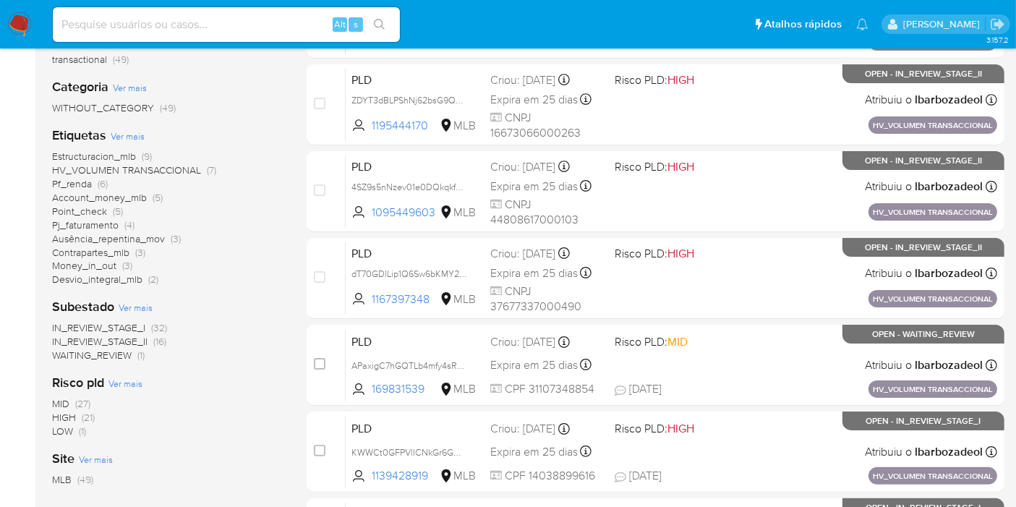
drag, startPoint x: 88, startPoint y: 416, endPoint x: 114, endPoint y: 403, distance: 28.5
click at [88, 416] on span "(21)" at bounding box center [88, 417] width 13 height 14
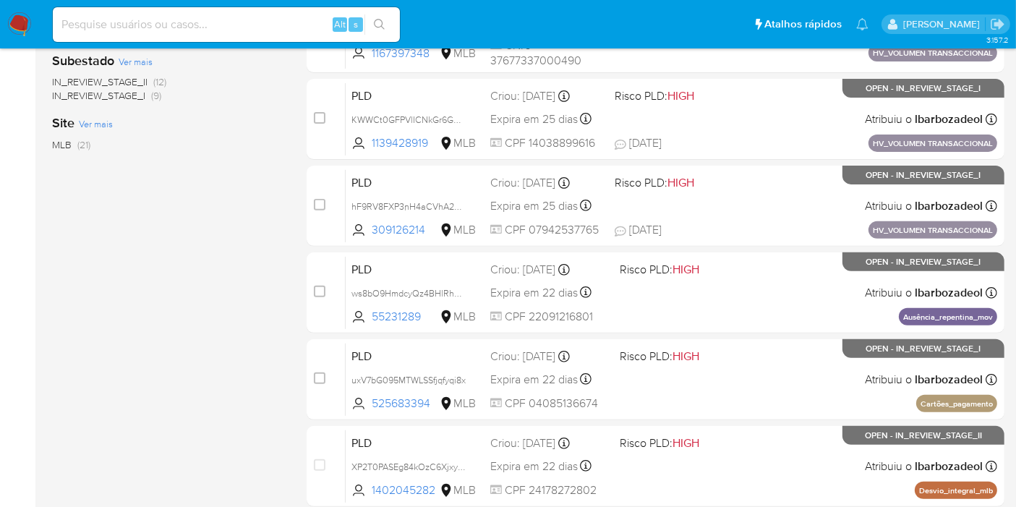
scroll to position [633, 0]
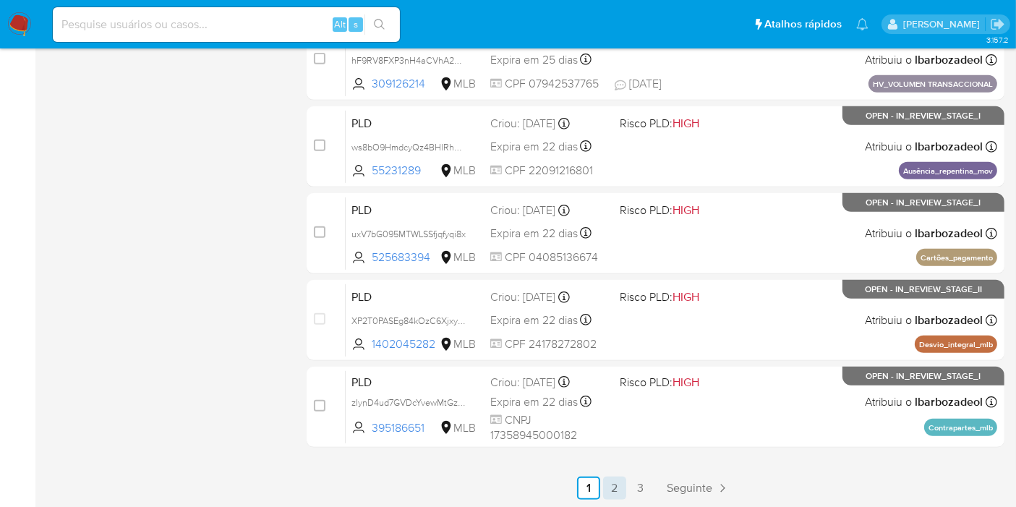
click at [619, 493] on link "2" at bounding box center [614, 488] width 23 height 23
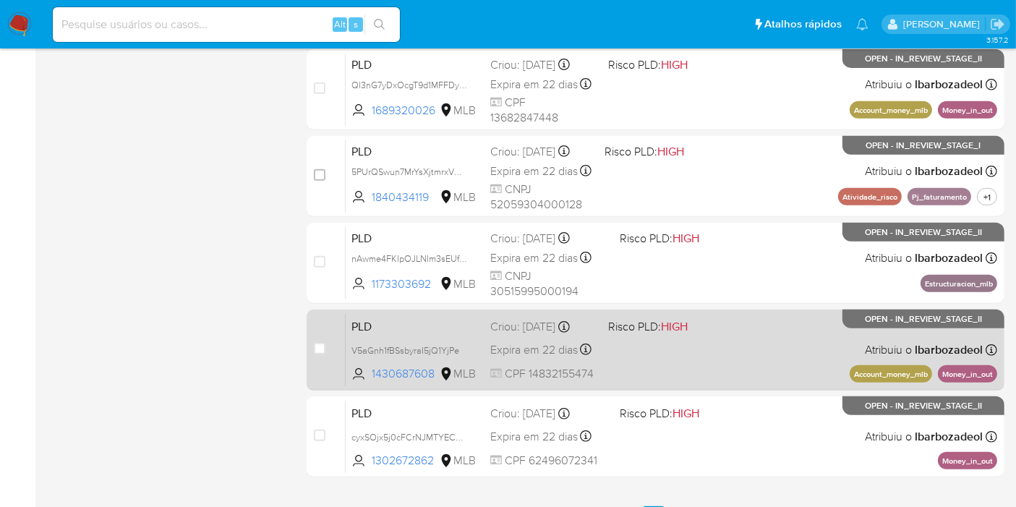
scroll to position [633, 0]
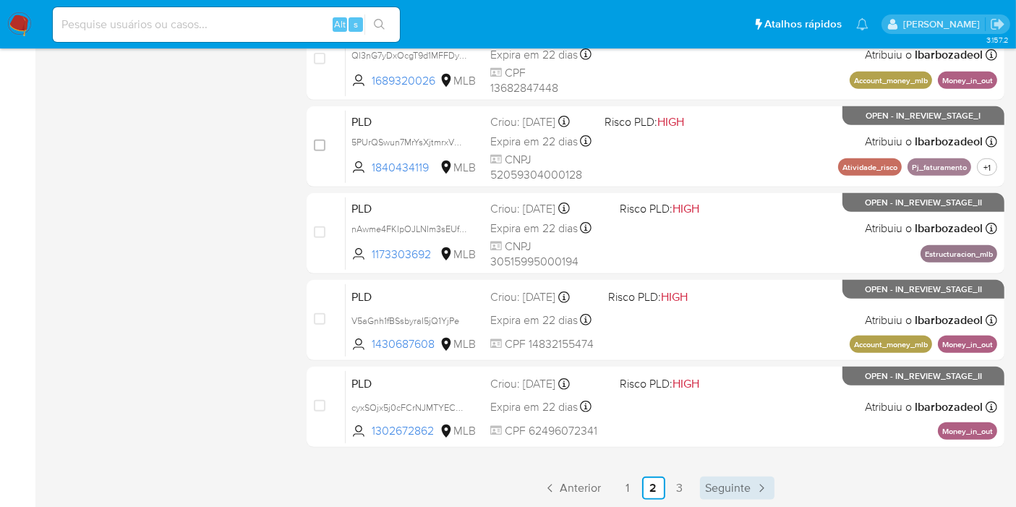
click at [725, 482] on span "Seguinte" at bounding box center [729, 488] width 46 height 12
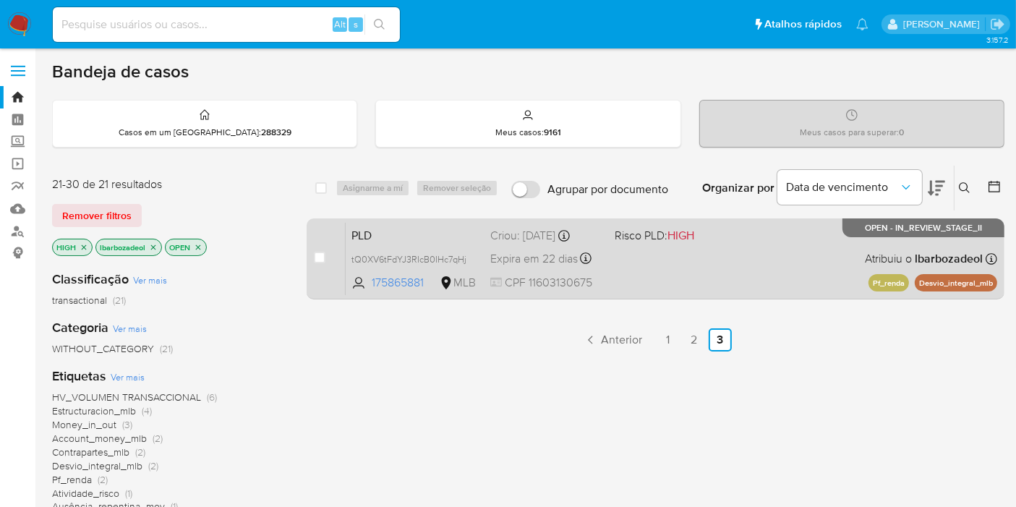
click at [701, 280] on div "PLD tQ0XV6tFdYJ3RIcB0IHc7qHj 175865881 MLB Risco PLD: HIGH Criou: 12/08/2025 Cr…" at bounding box center [672, 258] width 652 height 73
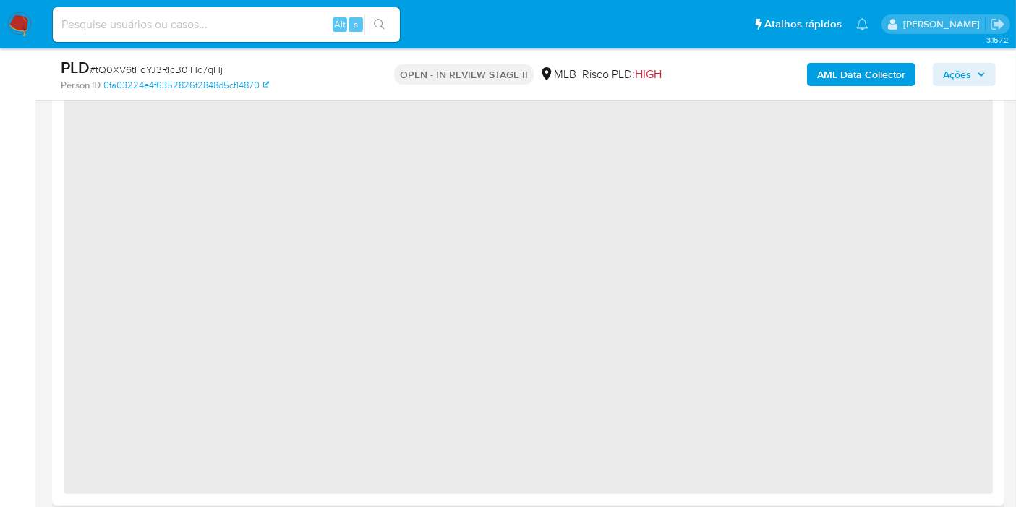
select select "10"
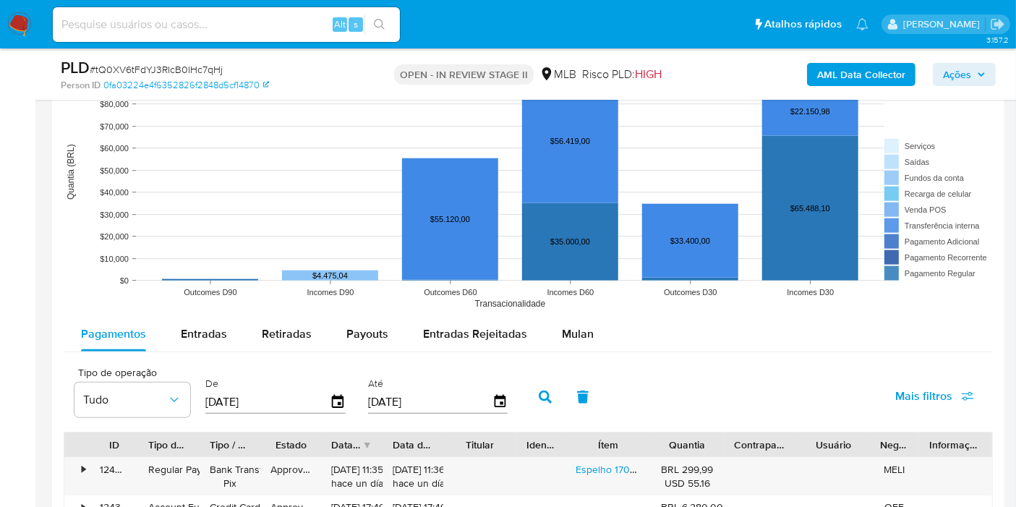
scroll to position [1527, 0]
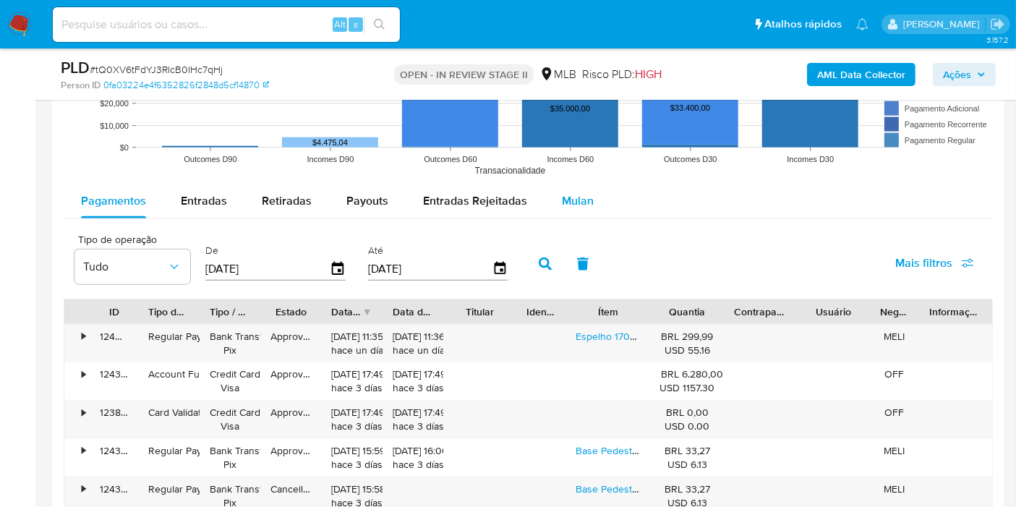
click at [587, 205] on span "Mulan" at bounding box center [578, 200] width 32 height 17
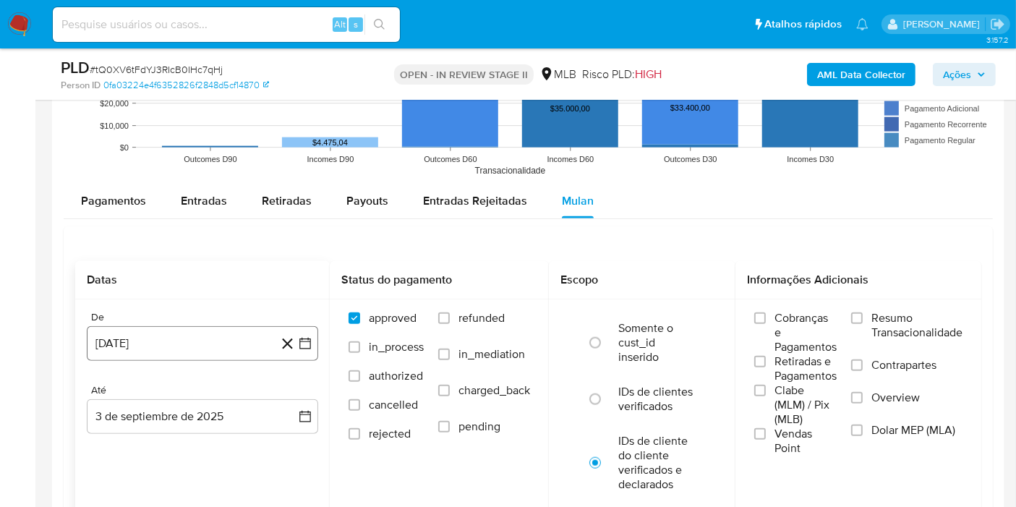
click at [223, 339] on button "3 de agosto de 2024" at bounding box center [202, 343] width 231 height 35
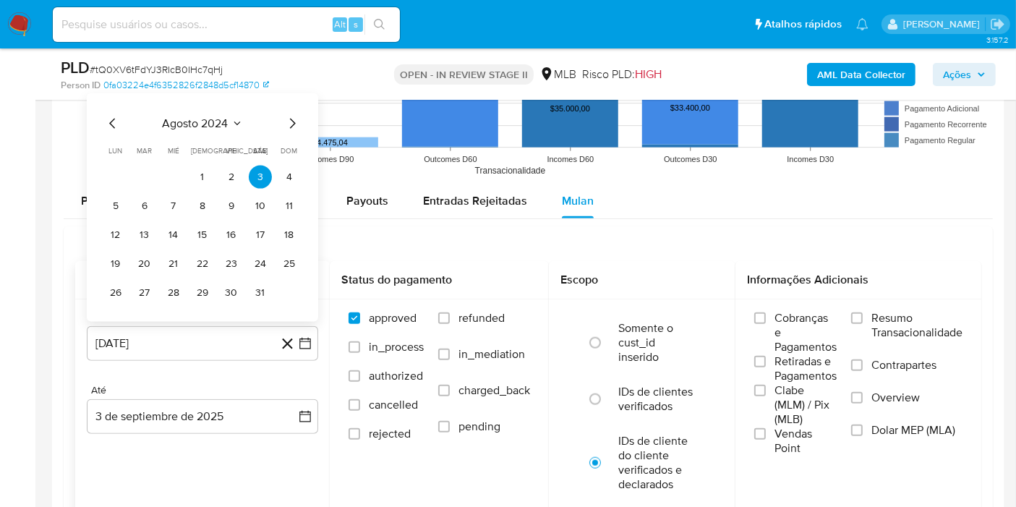
click at [190, 119] on span "agosto 2024" at bounding box center [196, 123] width 66 height 14
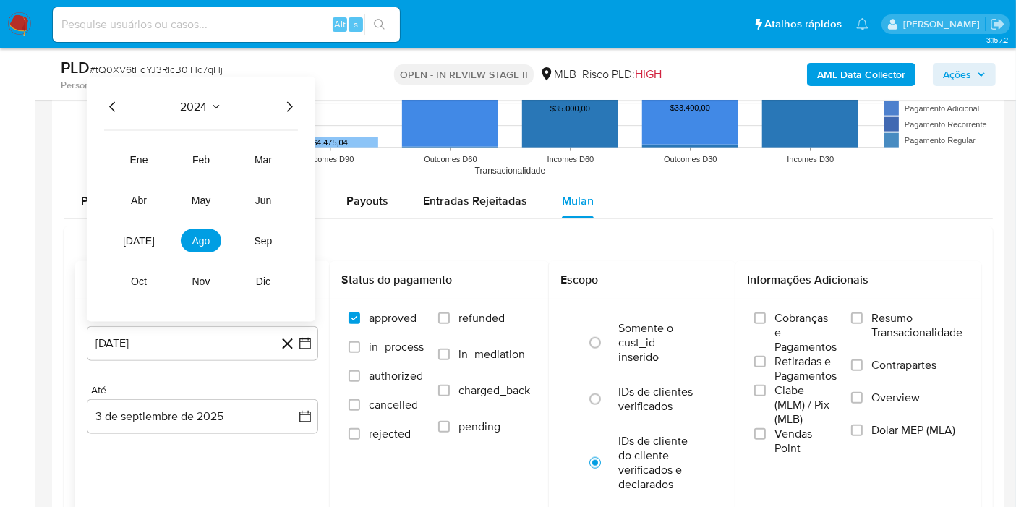
click at [287, 103] on icon "Año siguiente" at bounding box center [289, 106] width 17 height 17
click at [145, 237] on span "jul" at bounding box center [139, 241] width 32 height 12
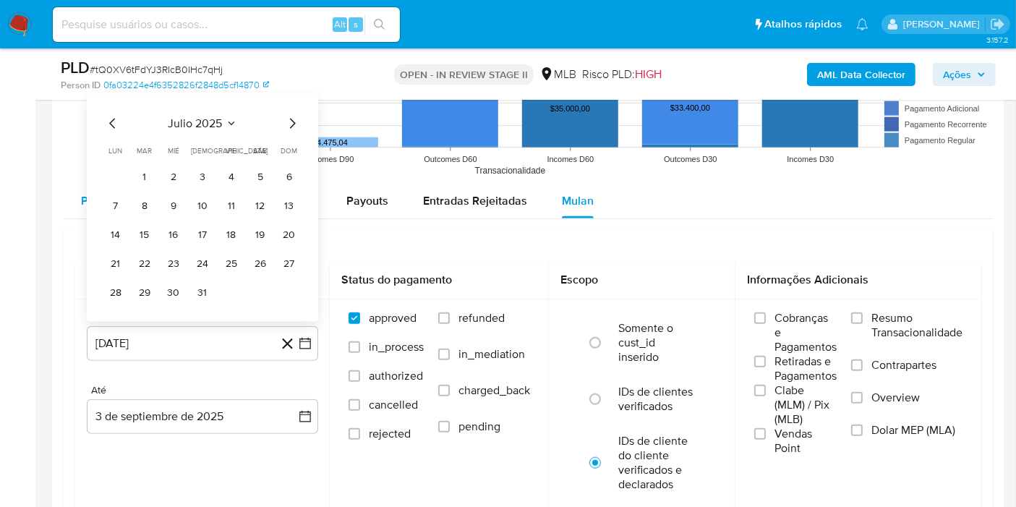
drag, startPoint x: 148, startPoint y: 182, endPoint x: 148, endPoint y: 203, distance: 21.0
click at [148, 181] on button "1" at bounding box center [144, 177] width 23 height 23
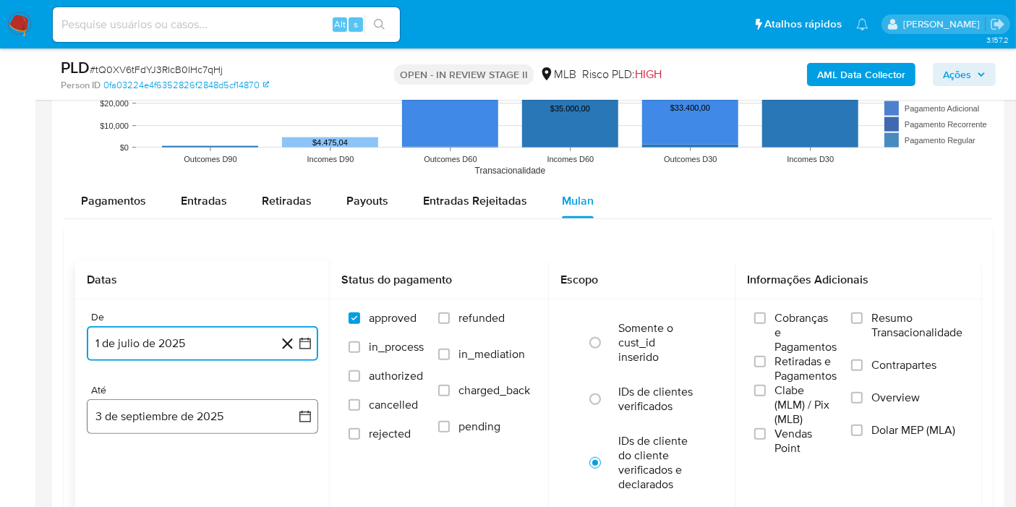
click at [188, 408] on button "3 de septiembre de 2025" at bounding box center [202, 416] width 231 height 35
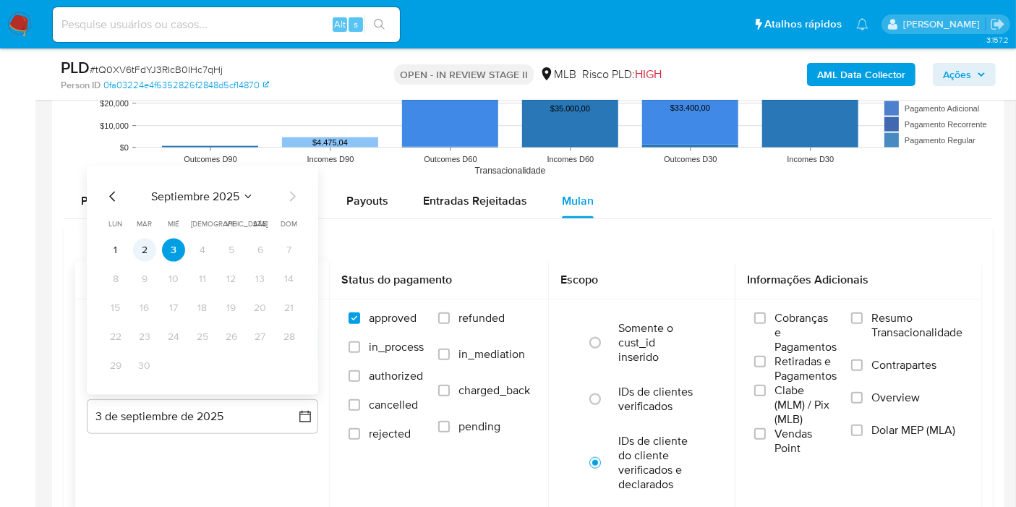
click at [147, 242] on button "2" at bounding box center [144, 250] width 23 height 23
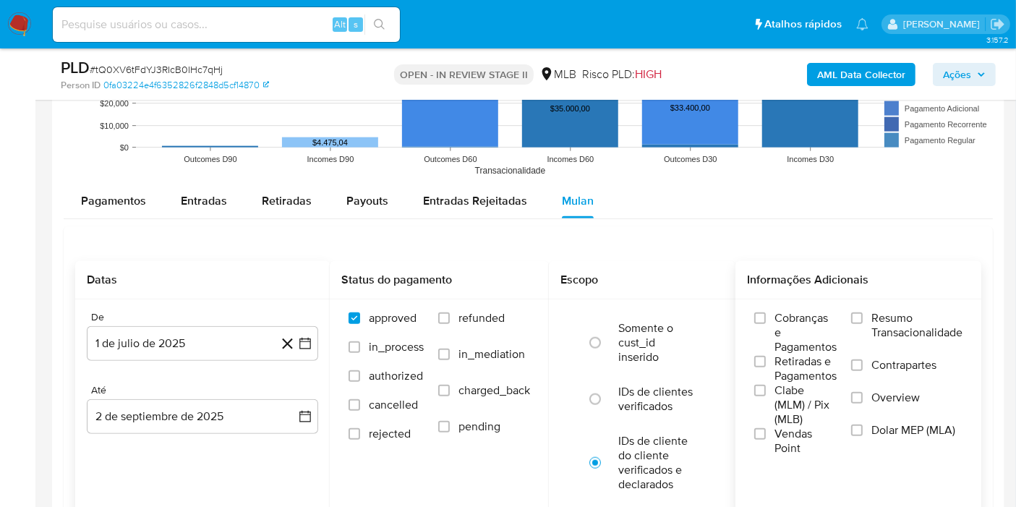
click at [887, 323] on span "Resumo Transacionalidade" at bounding box center [917, 325] width 91 height 29
click at [863, 323] on input "Resumo Transacionalidade" at bounding box center [857, 318] width 12 height 12
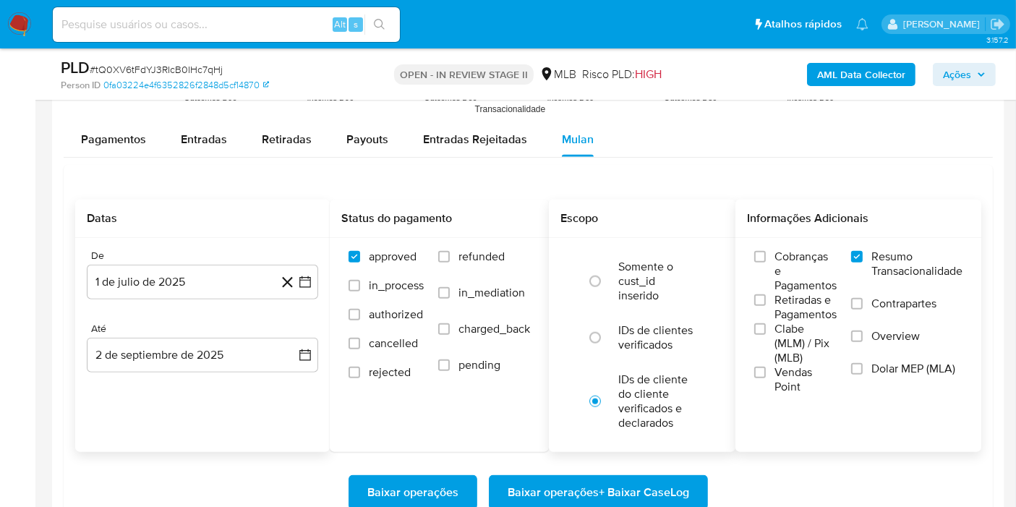
scroll to position [1607, 0]
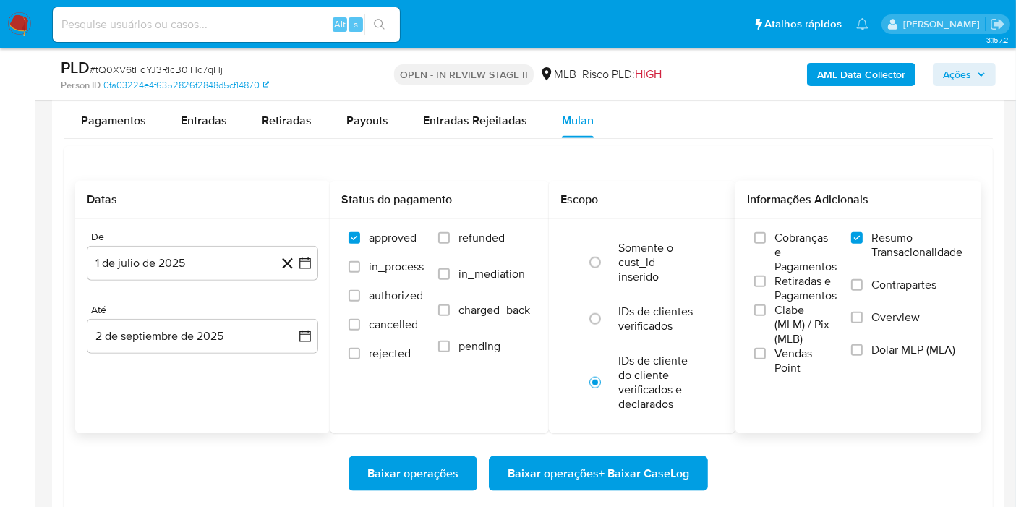
click at [608, 469] on span "Baixar operações + Baixar CaseLog" at bounding box center [599, 474] width 182 height 32
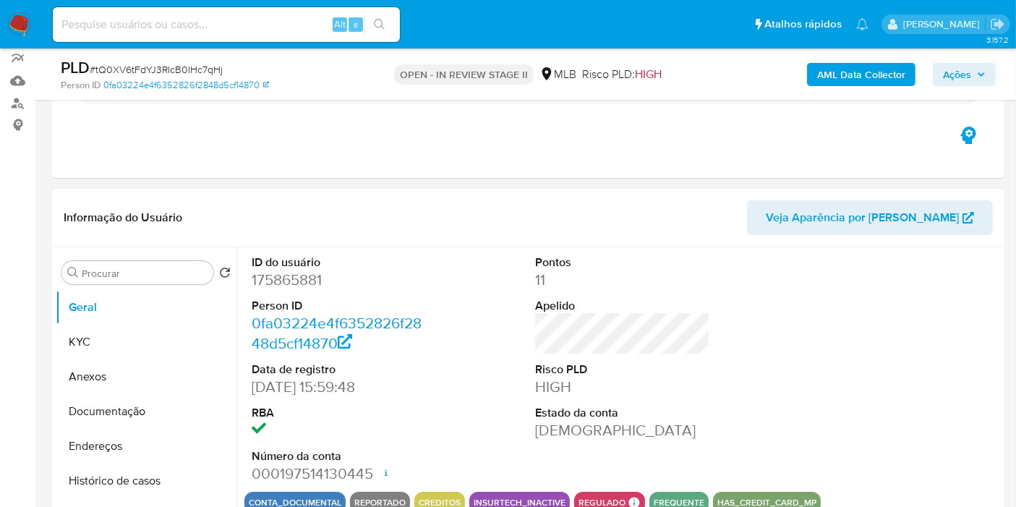
scroll to position [48, 0]
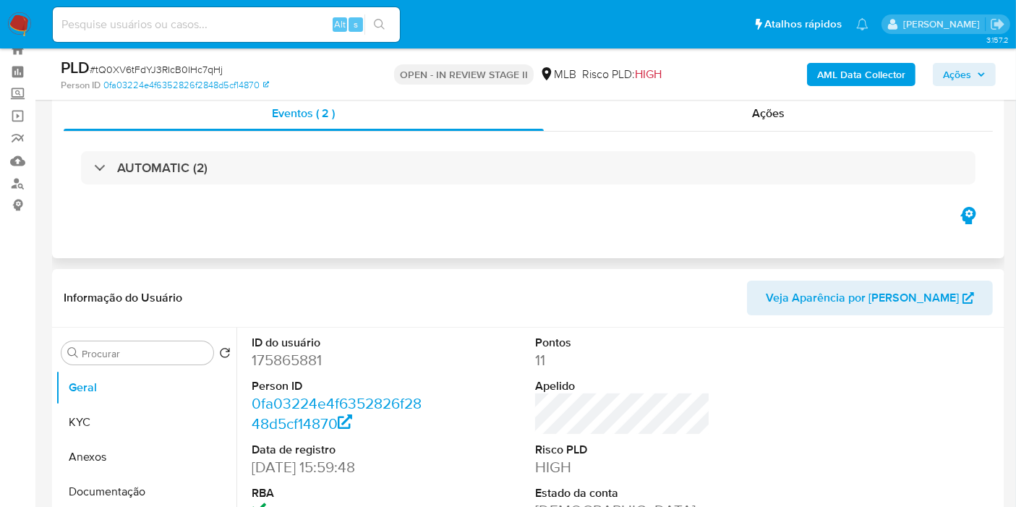
click at [394, 189] on div "AUTOMATIC (2)" at bounding box center [528, 168] width 929 height 72
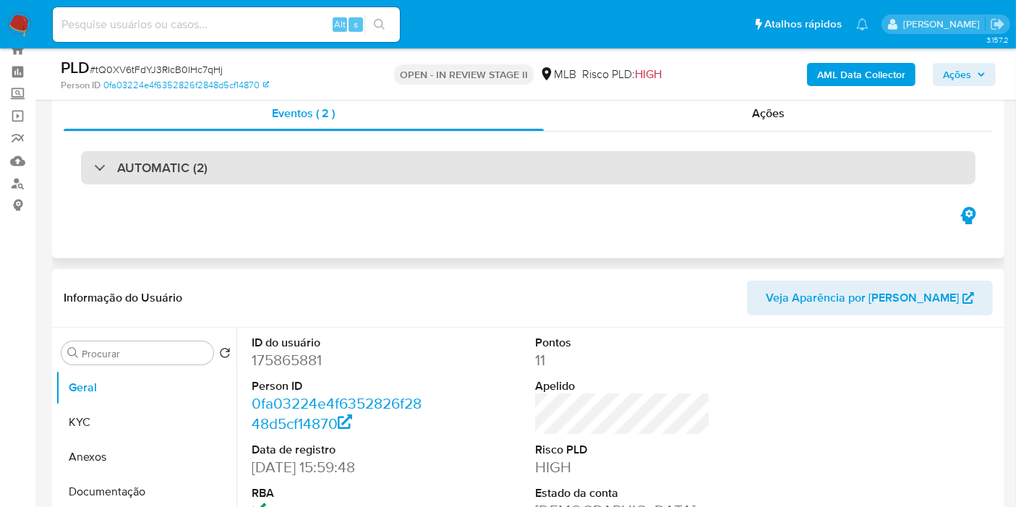
drag, startPoint x: 389, startPoint y: 174, endPoint x: 382, endPoint y: 177, distance: 7.8
click at [388, 174] on div "AUTOMATIC (2)" at bounding box center [528, 167] width 895 height 33
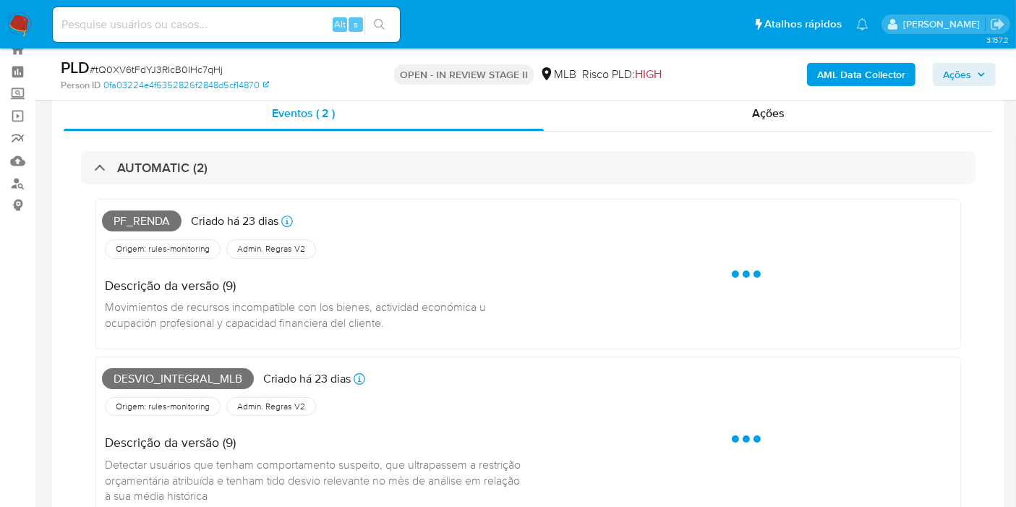
click at [151, 218] on span "Pf_renda" at bounding box center [142, 221] width 80 height 22
copy span "Pf_renda"
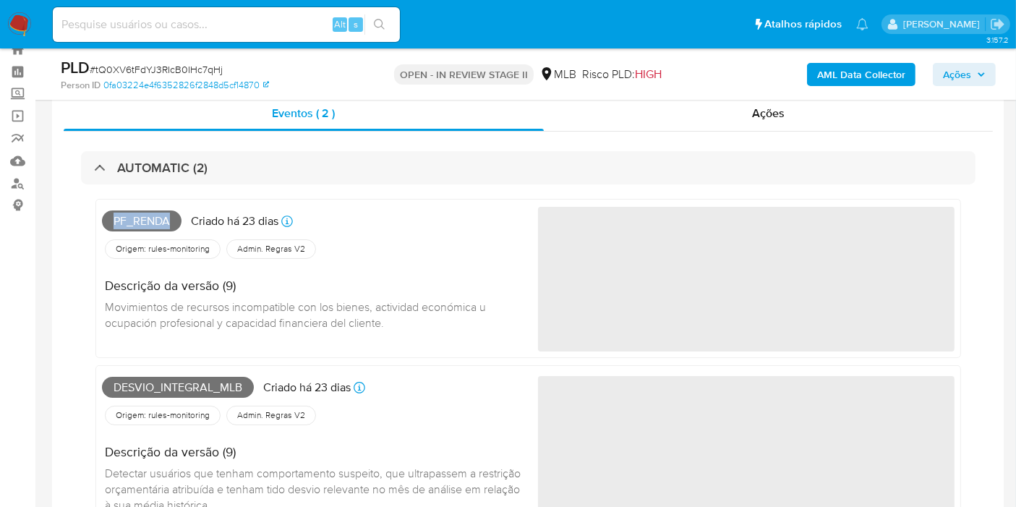
click at [987, 72] on button "Ações" at bounding box center [964, 74] width 63 height 23
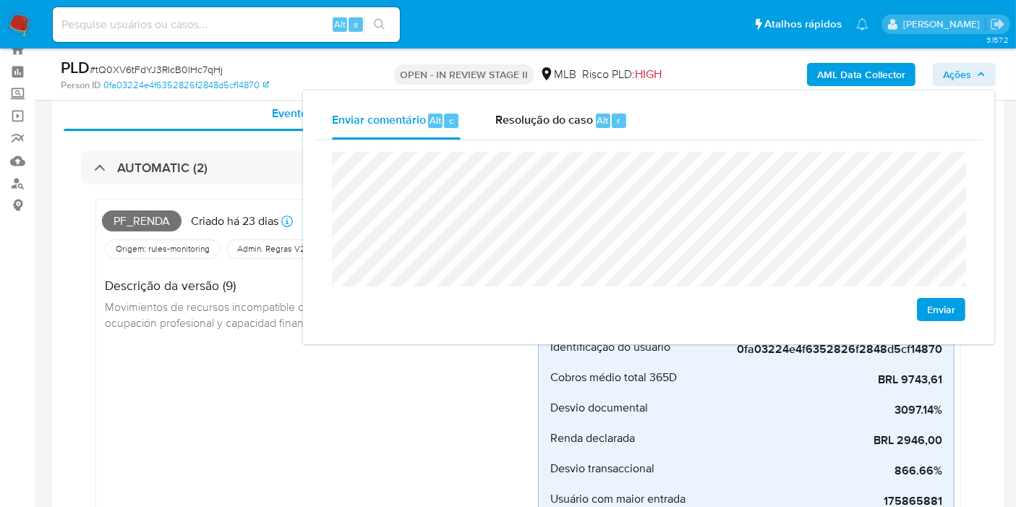
click at [161, 396] on div "Pf_renda Criado há 23 dias Criado: 12/08/2025 00:05:27 Origem: rules-monitoring…" at bounding box center [320, 394] width 436 height 378
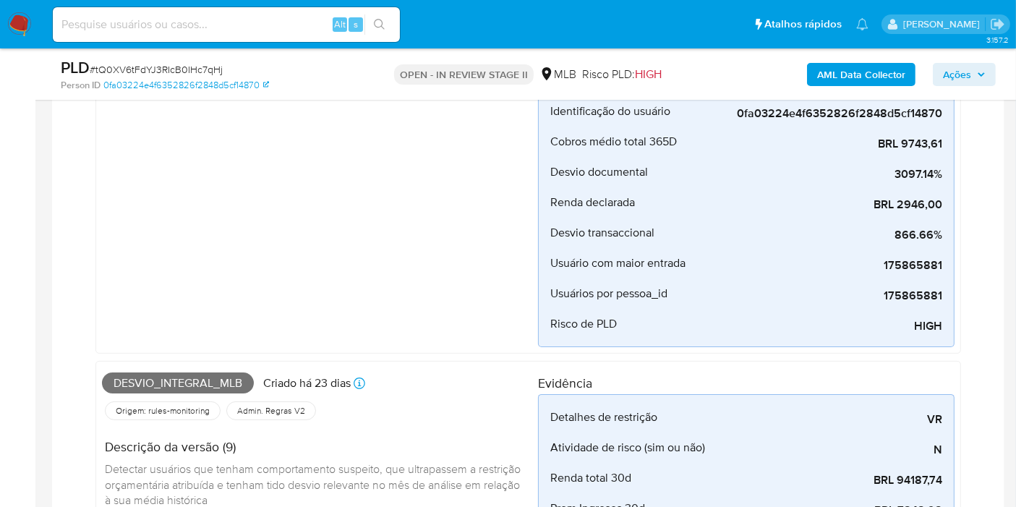
scroll to position [450, 0]
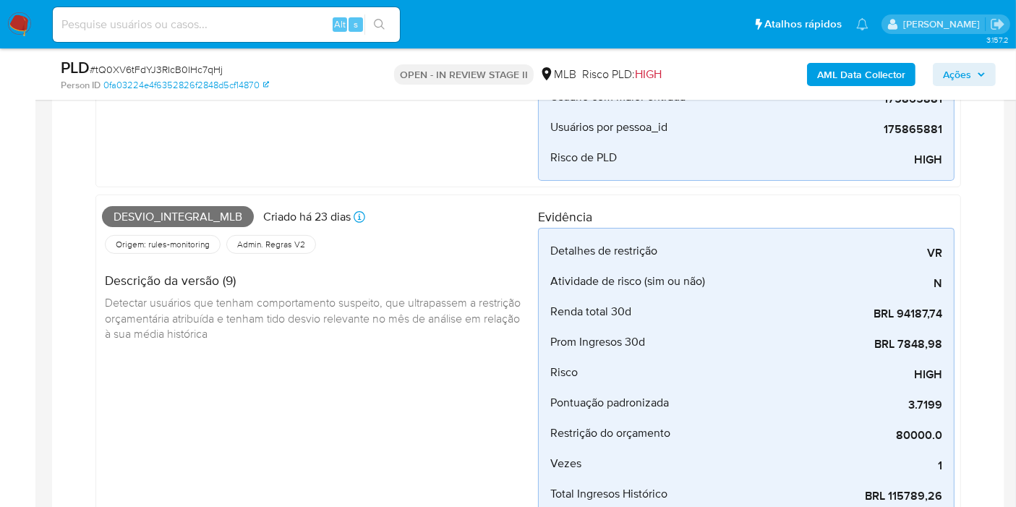
click at [196, 213] on span "Desvio_integral_mlb" at bounding box center [178, 217] width 152 height 22
copy span "Desvio_integral_mlb"
click at [1010, 67] on div "PLD # tQ0XV6tFdYJ3RIcB0IHc7qHj Person ID 0fa03224e4f6352826f2848d5cf14870 OPEN …" at bounding box center [508, 73] width 1016 height 51
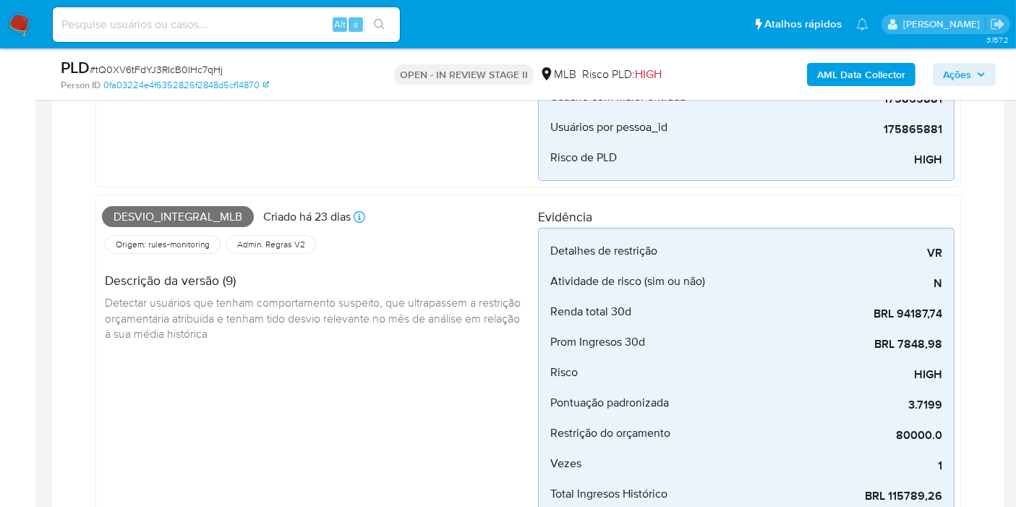
click at [969, 75] on span "Ações" at bounding box center [957, 74] width 28 height 23
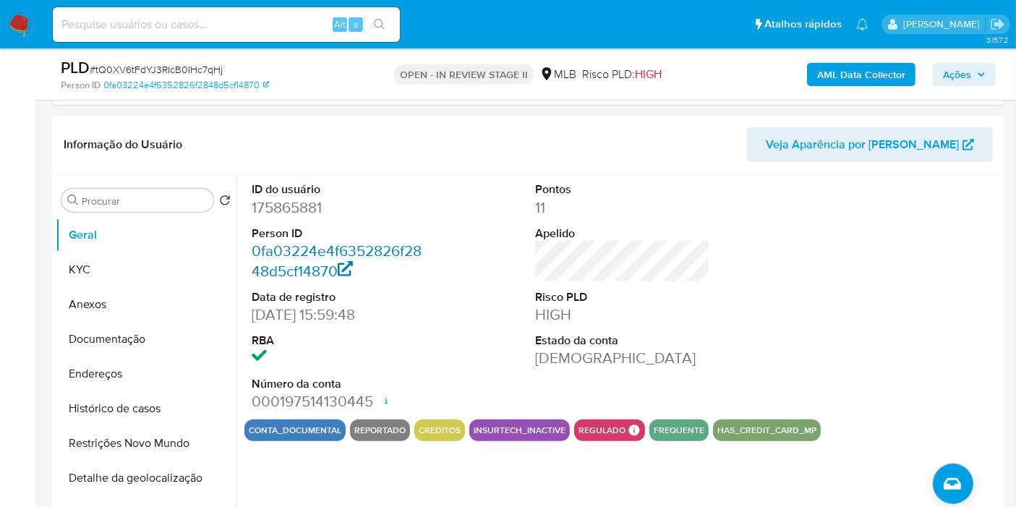
scroll to position [1093, 0]
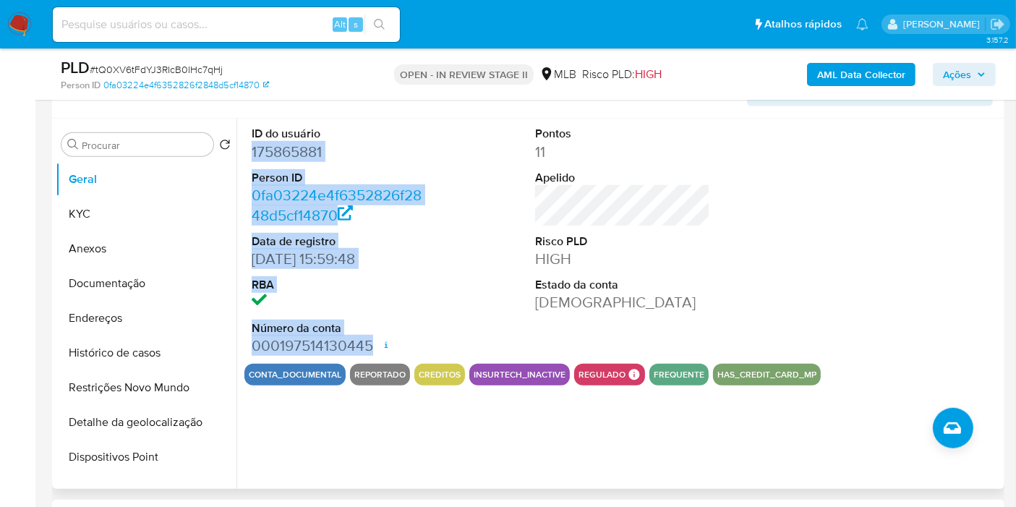
drag, startPoint x: 247, startPoint y: 146, endPoint x: 374, endPoint y: 339, distance: 231.3
click at [374, 339] on div "ID do usuário 175865881 Person ID 0fa03224e4f6352826f2848d5cf14870 Data de regi…" at bounding box center [339, 241] width 190 height 244
copy dl "175865881 Person ID 0fa03224e4f6352826f2848d5cf14870 Data de registro 26/01/201…"
click at [956, 80] on span "Ações" at bounding box center [957, 74] width 28 height 23
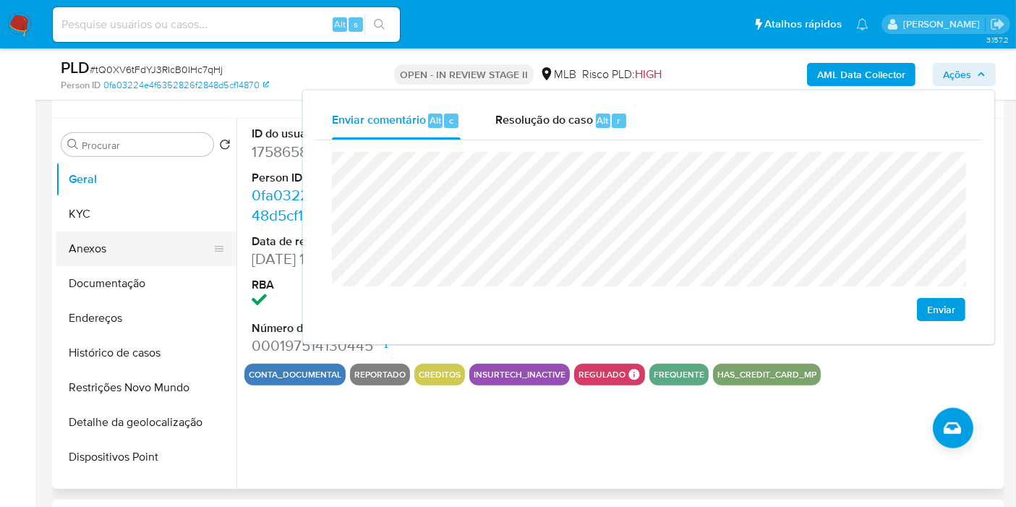
click at [136, 216] on button "KYC" at bounding box center [146, 214] width 181 height 35
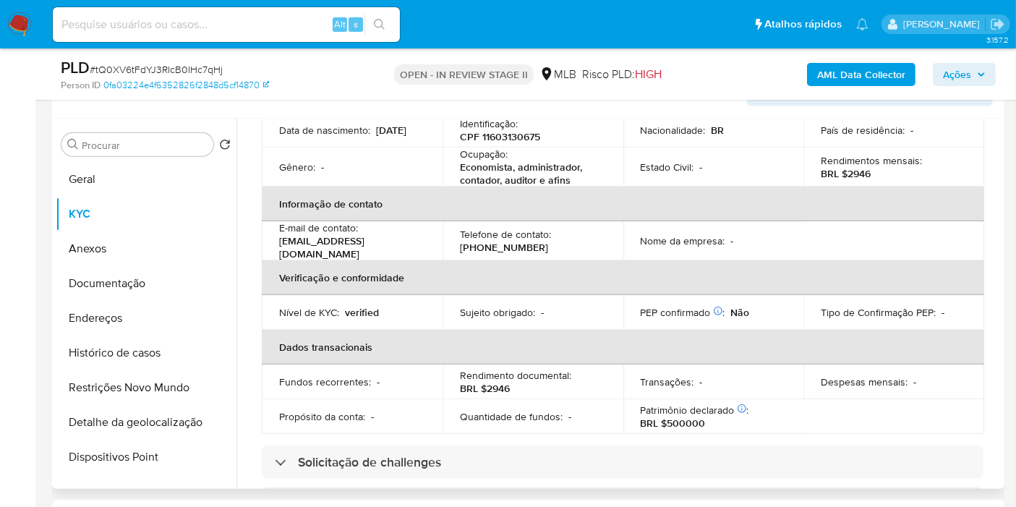
scroll to position [0, 0]
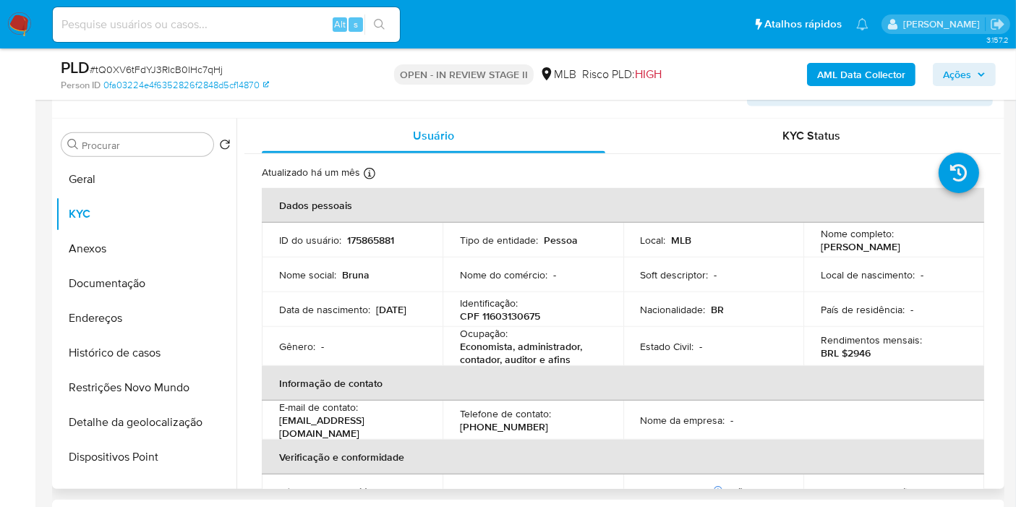
click at [504, 317] on p "CPF 11603130675" at bounding box center [500, 316] width 80 height 13
copy p "11603130675"
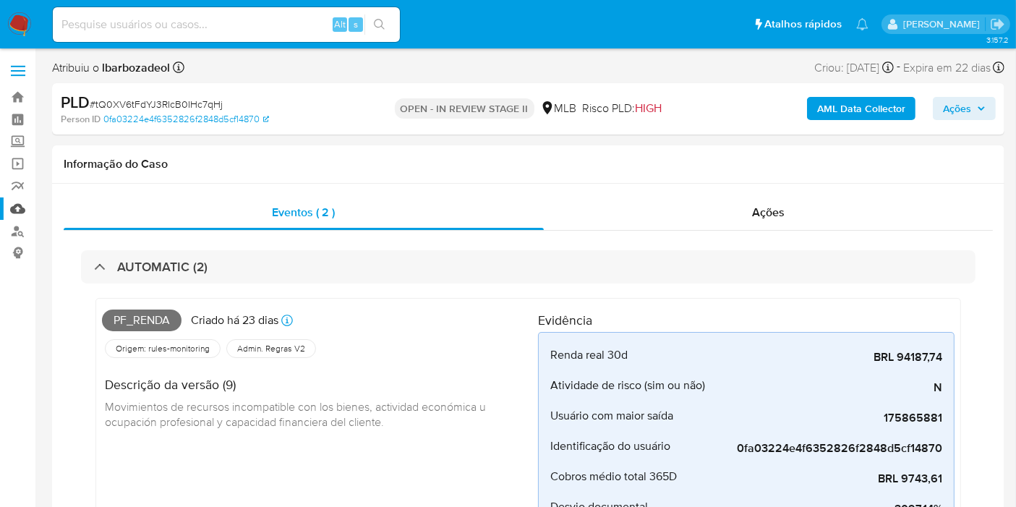
click at [19, 213] on link "Mulan" at bounding box center [86, 208] width 172 height 22
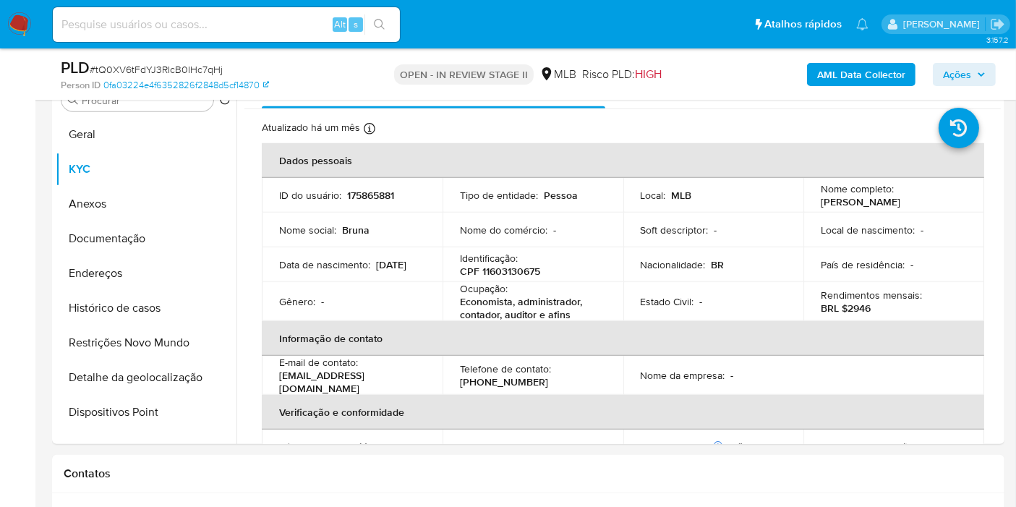
scroll to position [1044, 0]
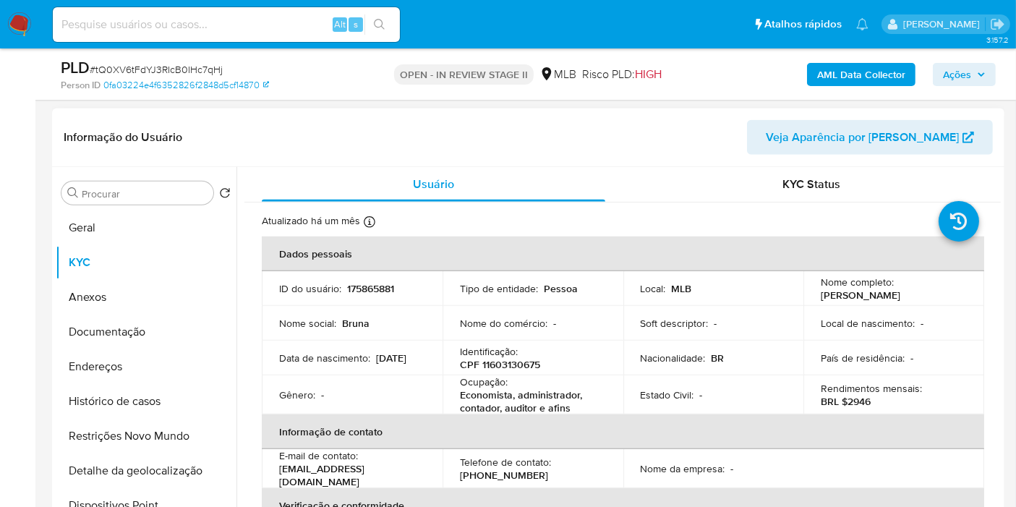
click at [527, 365] on p "CPF 11603130675" at bounding box center [500, 364] width 80 height 13
copy p "11603130675"
click at [974, 72] on span "Ações" at bounding box center [964, 74] width 43 height 20
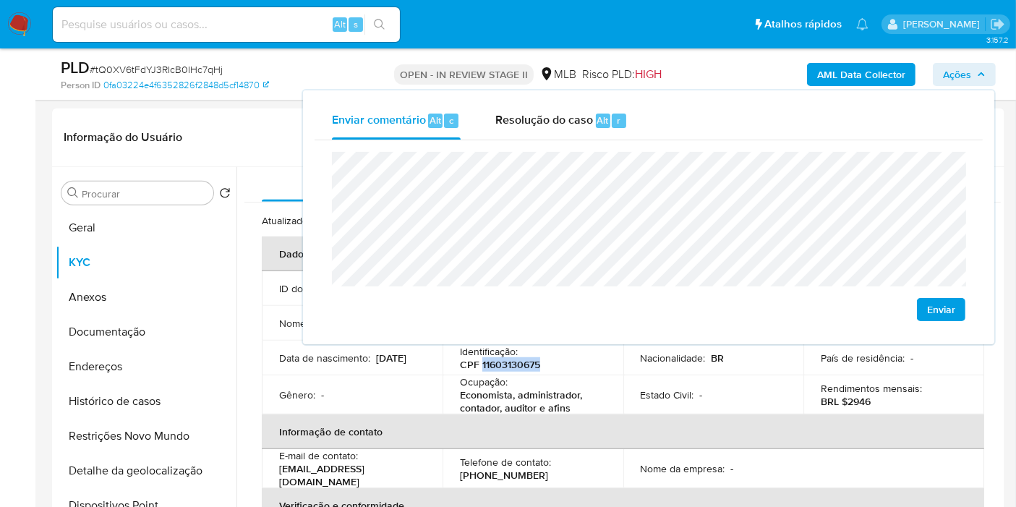
scroll to position [1205, 0]
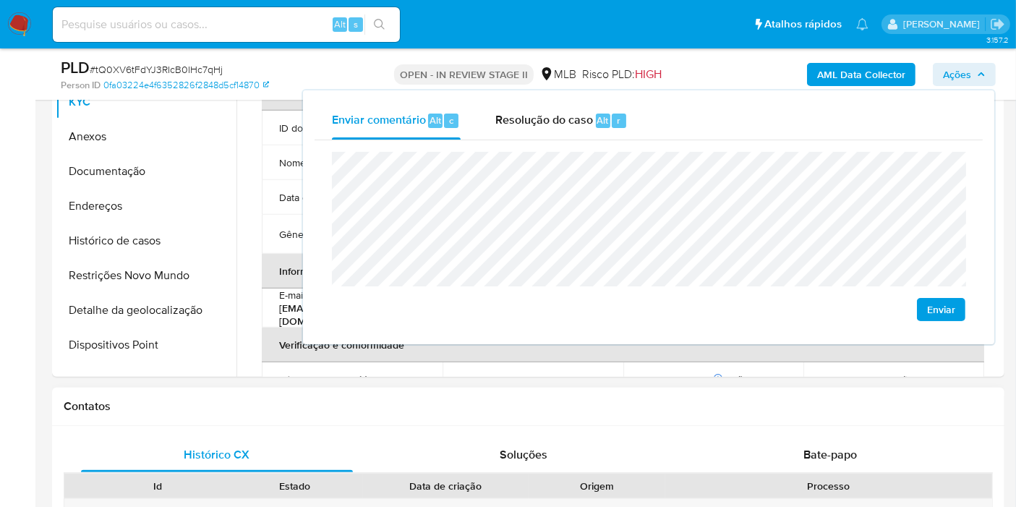
click at [503, 407] on h1 "Contatos" at bounding box center [528, 406] width 929 height 14
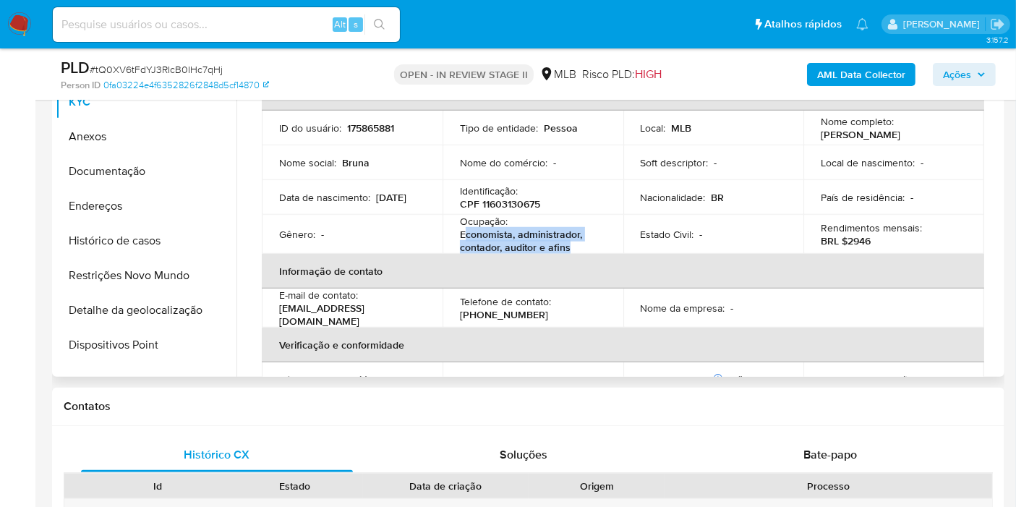
drag, startPoint x: 461, startPoint y: 238, endPoint x: 587, endPoint y: 250, distance: 126.5
click at [587, 250] on p "Economista, administrador, contador, auditor e afins" at bounding box center [530, 241] width 140 height 26
copy p "conomista, administrador, contador, auditor e afins"
click at [464, 248] on p "Economista, administrador, contador, auditor e afins" at bounding box center [530, 241] width 140 height 26
drag, startPoint x: 454, startPoint y: 234, endPoint x: 596, endPoint y: 246, distance: 143.0
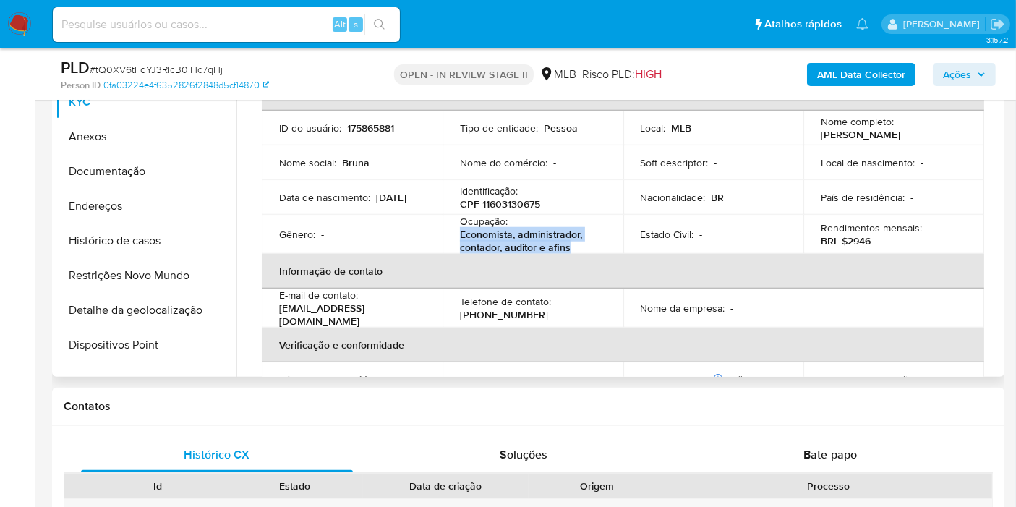
click at [596, 249] on td "Ocupação : Economista, administrador, contador, auditor e afins" at bounding box center [533, 234] width 181 height 39
copy p "Economista, administrador, contador, auditor e afins"
click at [976, 72] on span "Ações" at bounding box center [964, 74] width 43 height 20
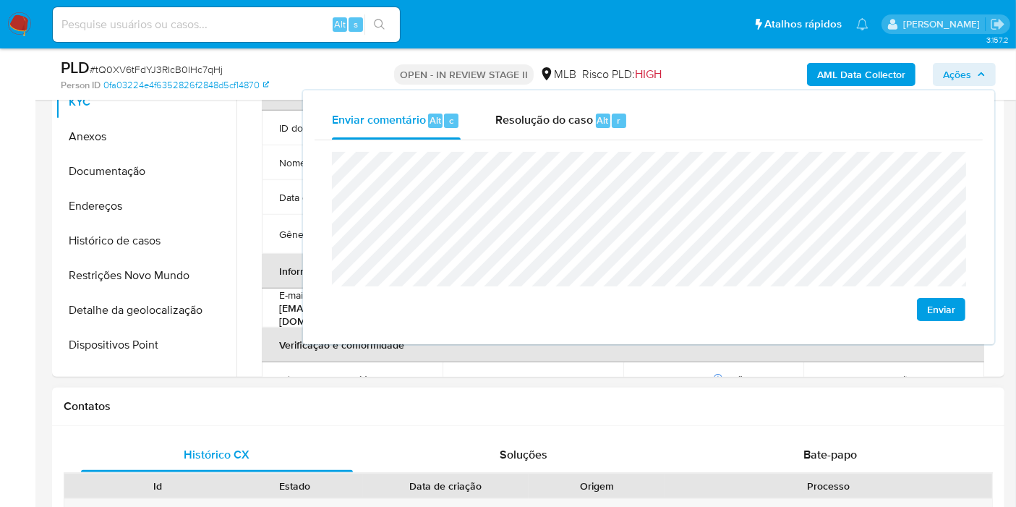
click at [766, 410] on h1 "Contatos" at bounding box center [528, 406] width 929 height 14
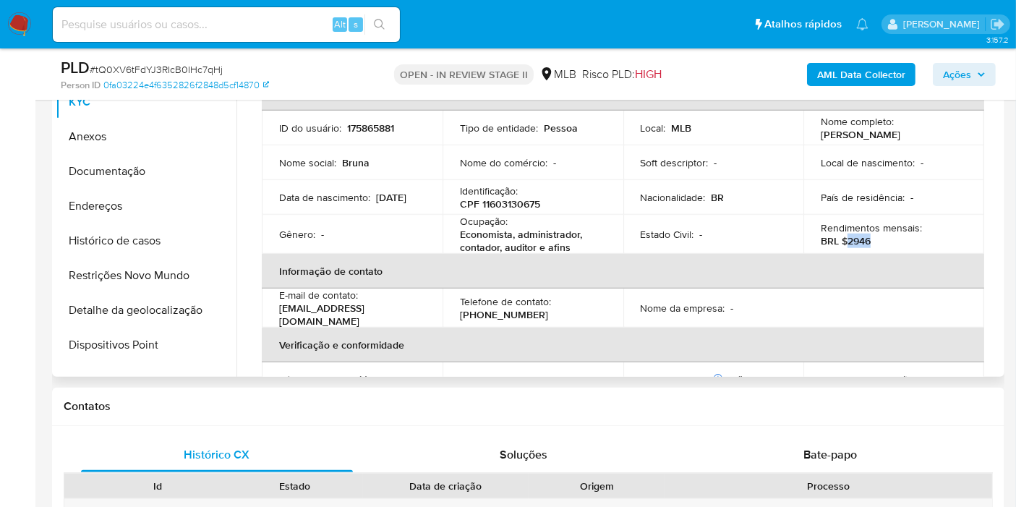
drag, startPoint x: 843, startPoint y: 244, endPoint x: 881, endPoint y: 242, distance: 37.6
click at [881, 243] on div "Rendimentos mensais : BRL $2946" at bounding box center [894, 234] width 146 height 26
copy p "2946"
click at [961, 77] on span "Ações" at bounding box center [957, 74] width 28 height 23
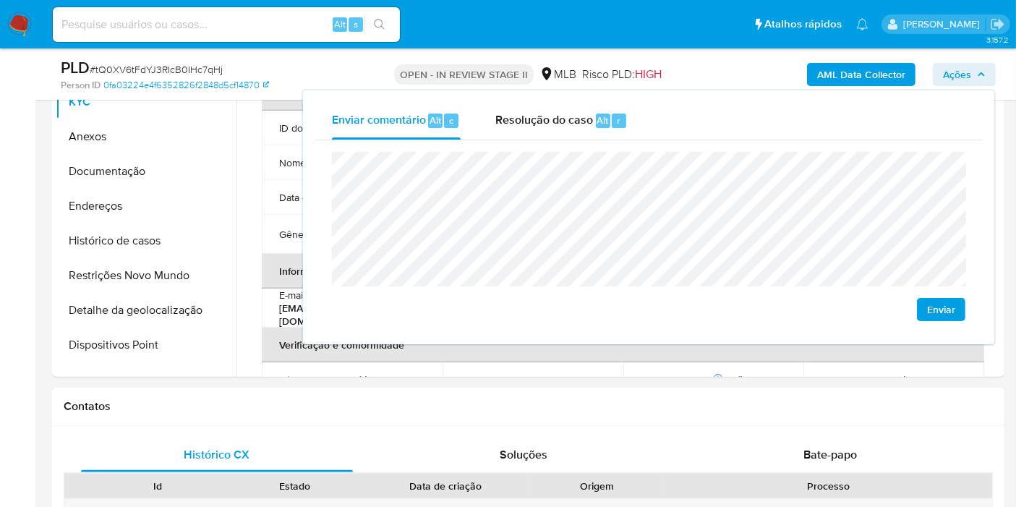
click at [698, 416] on div "Contatos" at bounding box center [528, 407] width 953 height 38
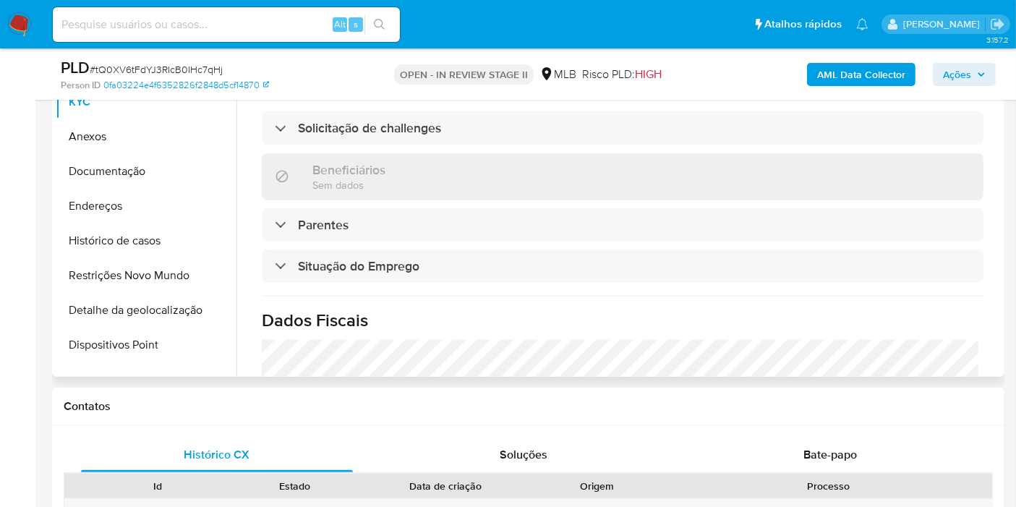
scroll to position [665, 0]
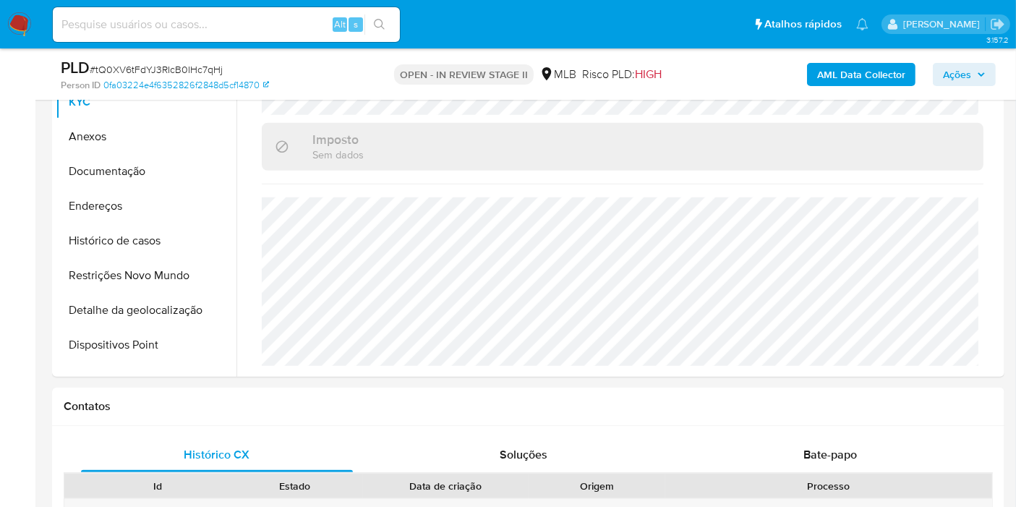
click at [973, 69] on span "Ações" at bounding box center [964, 74] width 43 height 20
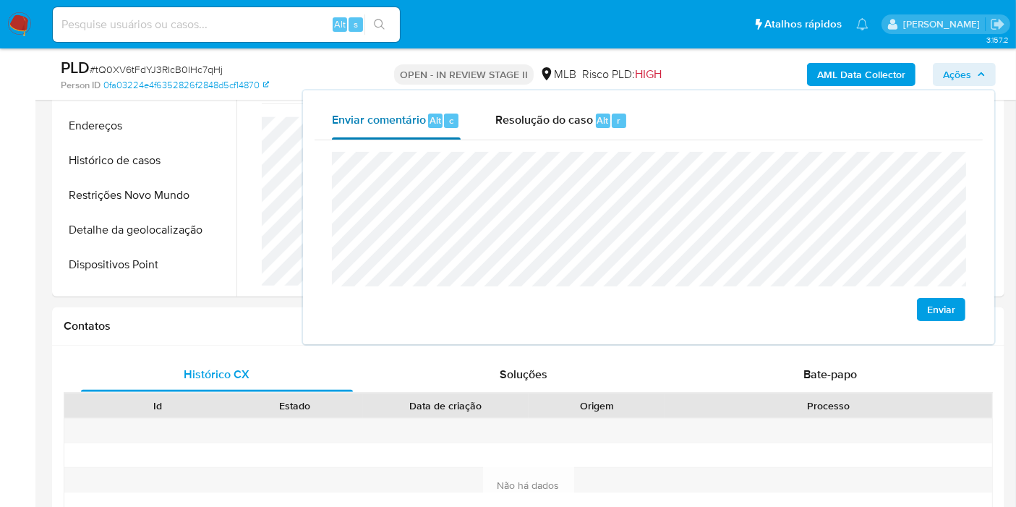
scroll to position [1044, 0]
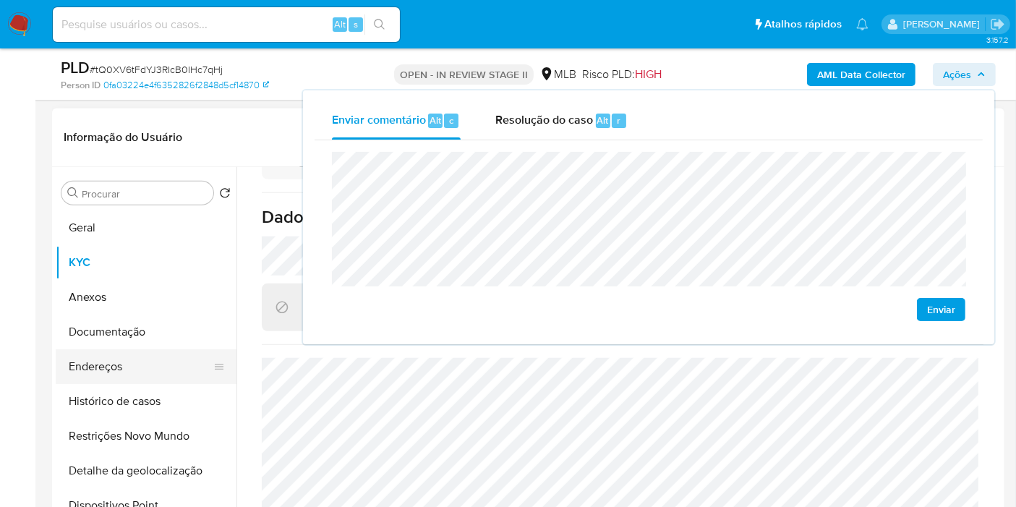
click at [162, 367] on button "Endereços" at bounding box center [140, 366] width 169 height 35
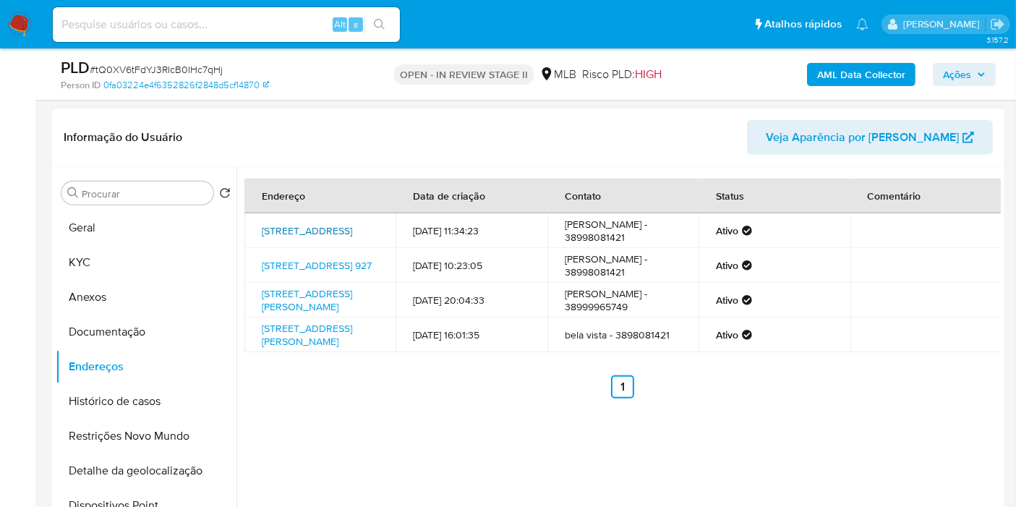
click at [318, 231] on link "Avenida Angra Dos Réis 178, Curvelo, Minas Gerais, 35796084, Brasil 178" at bounding box center [307, 231] width 90 height 14
click at [305, 273] on link "Avenida Dos Timbiras 927, Curvelo, Minas Gerais, 35792134, Brasil 927" at bounding box center [317, 265] width 110 height 14
click at [302, 314] on link "Rua Francisco Godoy 159, Curvelo, Minas Gerais, 35790438, Brasil 159" at bounding box center [307, 299] width 90 height 27
click at [298, 349] on link "Rua Do Campo 21, Presidente Juscelino, Minas Gerais, 39245000, Brasil 21" at bounding box center [307, 334] width 90 height 27
drag, startPoint x: 153, startPoint y: 323, endPoint x: 165, endPoint y: 321, distance: 12.4
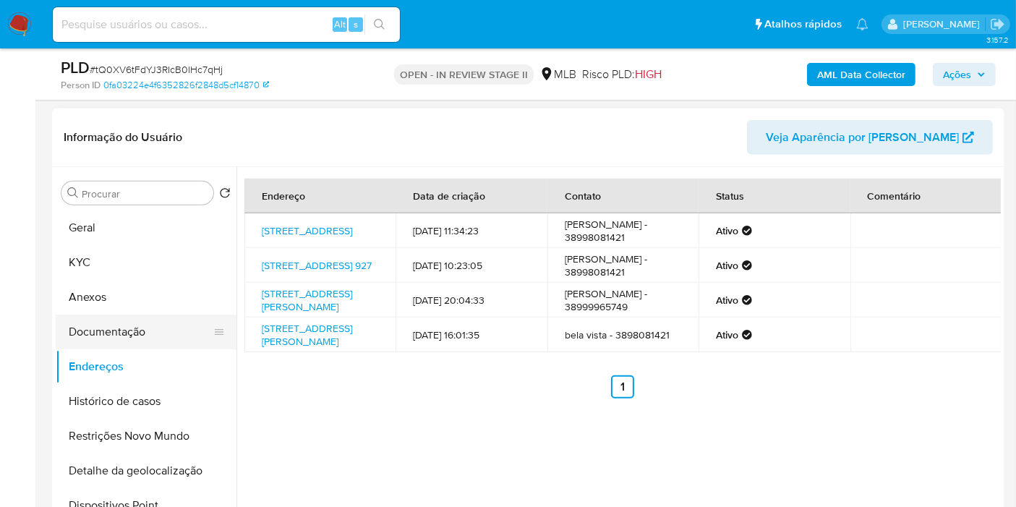
click at [153, 323] on button "Documentação" at bounding box center [140, 332] width 169 height 35
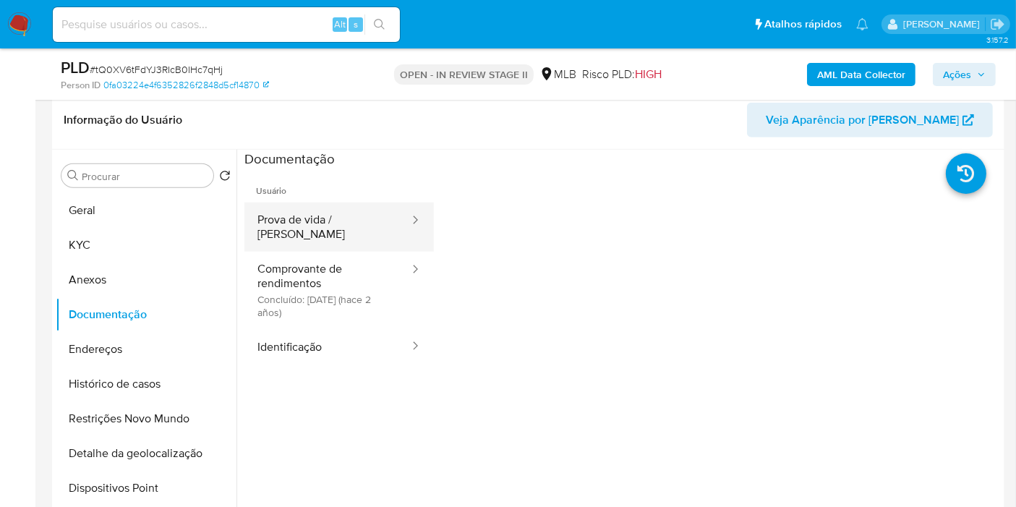
click at [339, 226] on button "Prova de vida / [PERSON_NAME]" at bounding box center [327, 227] width 166 height 49
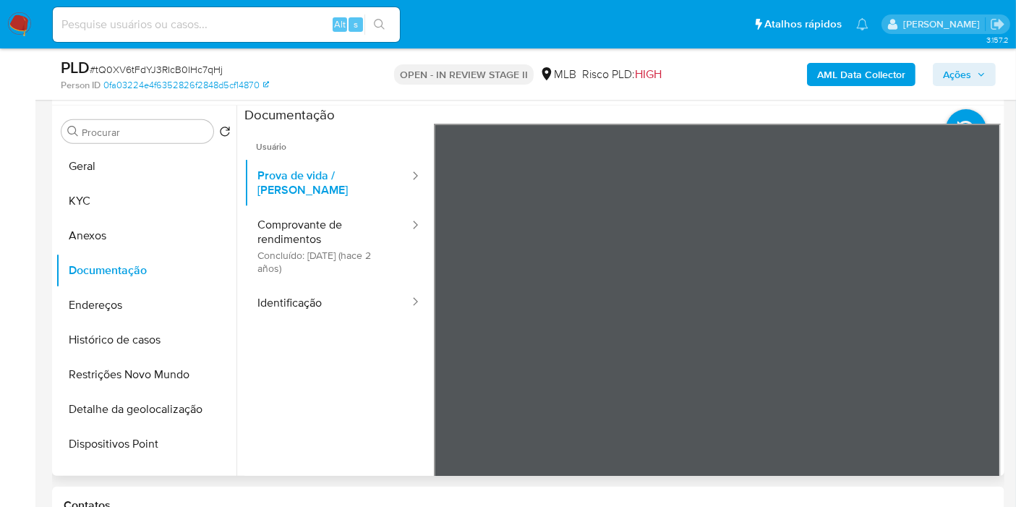
scroll to position [1125, 0]
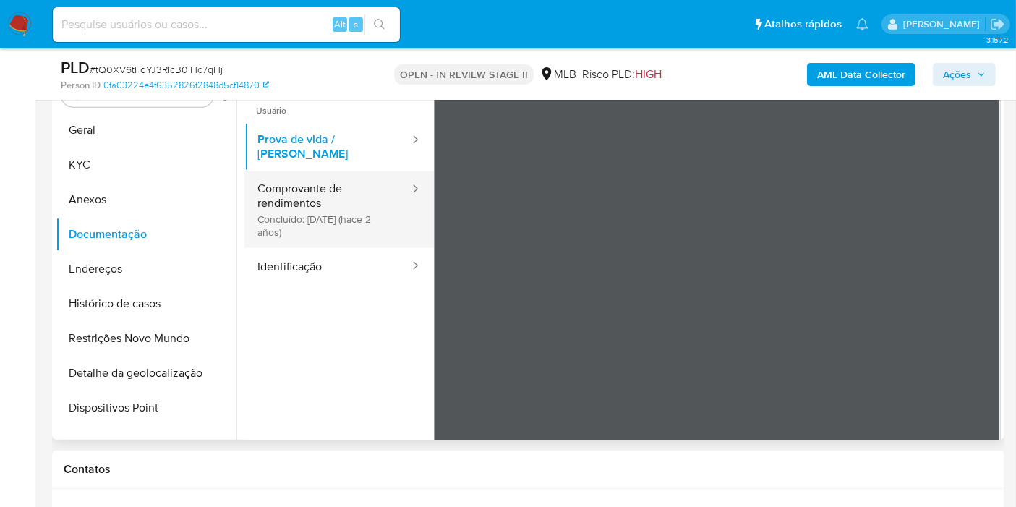
click at [334, 216] on button "Comprovante de rendimentos Concluído: 17/06/2023 (hace 2 años)" at bounding box center [327, 209] width 166 height 77
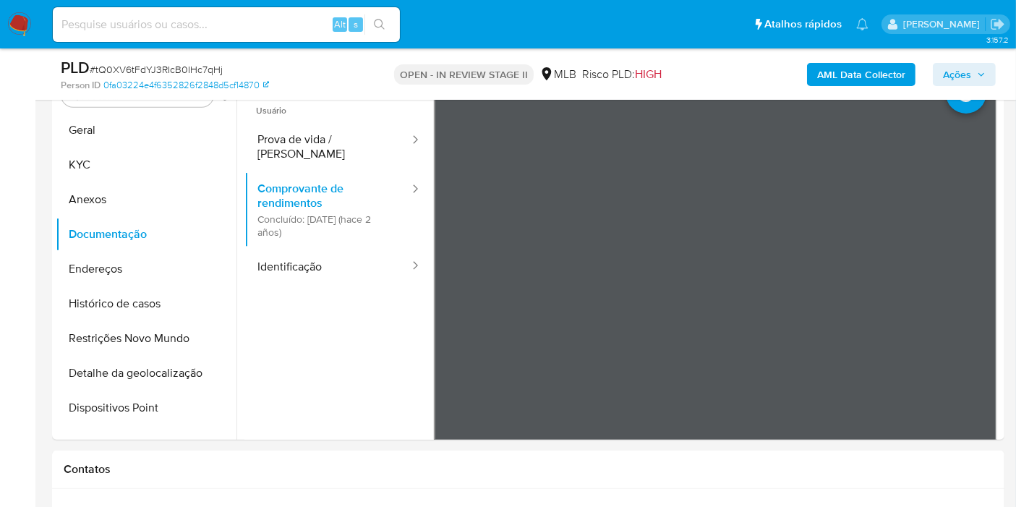
scroll to position [1065, 0]
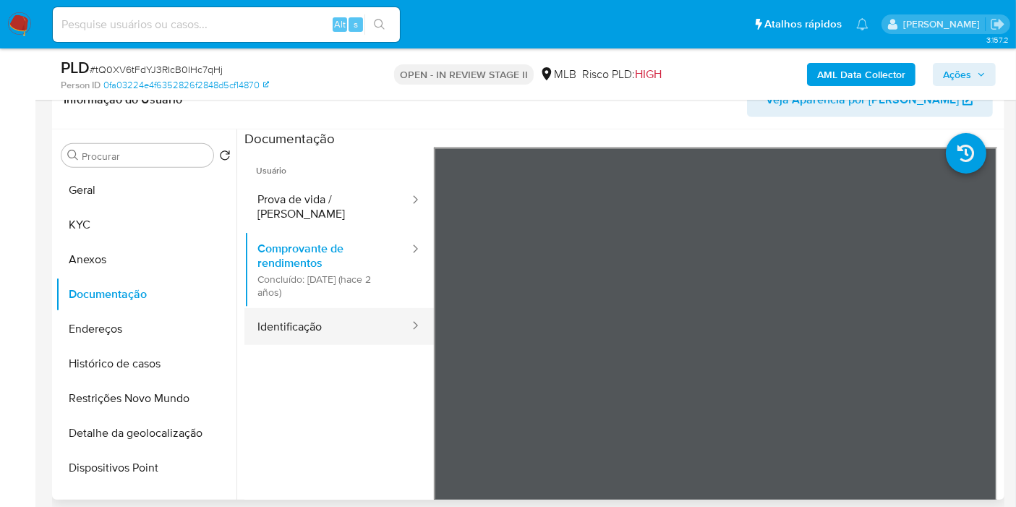
click at [328, 317] on button "Identificação" at bounding box center [327, 326] width 166 height 37
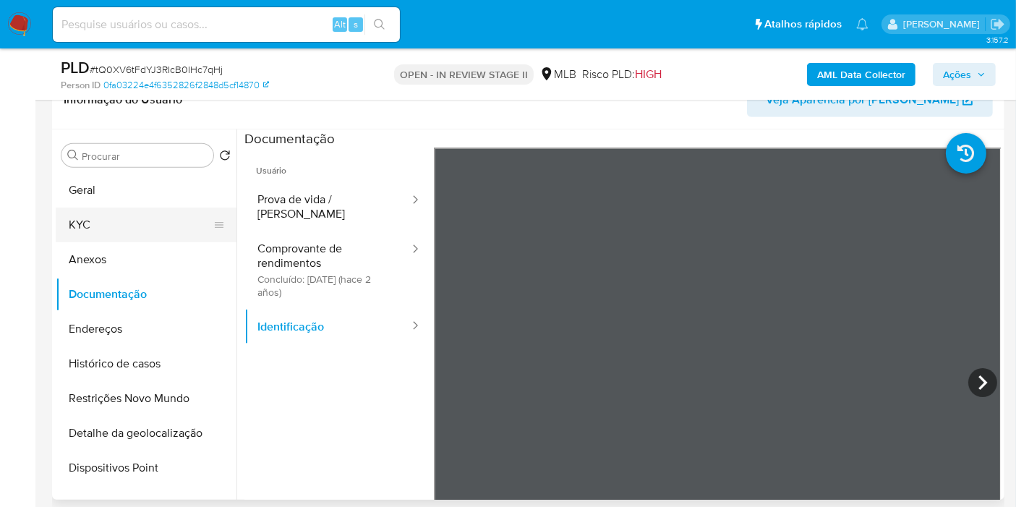
click at [80, 219] on button "KYC" at bounding box center [140, 225] width 169 height 35
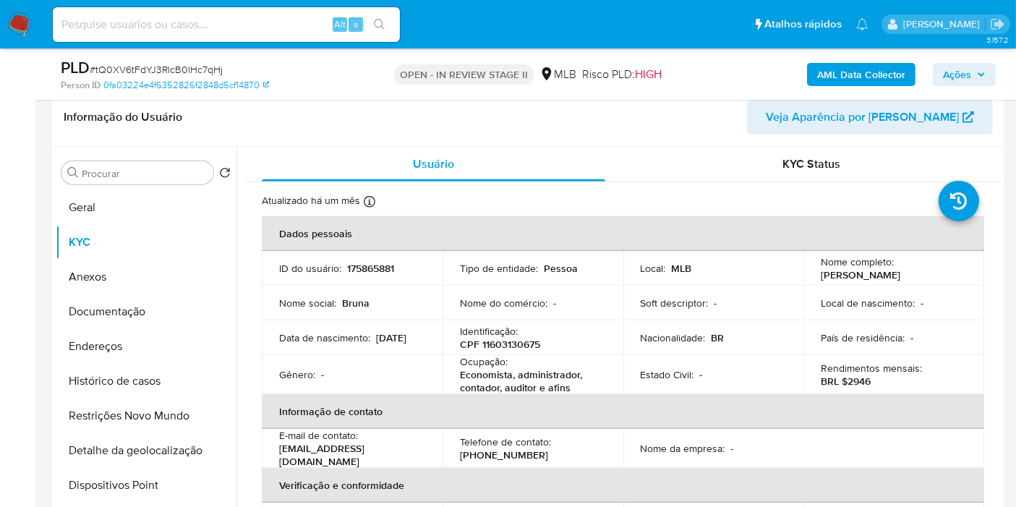
click at [984, 65] on span "Ações" at bounding box center [964, 74] width 43 height 20
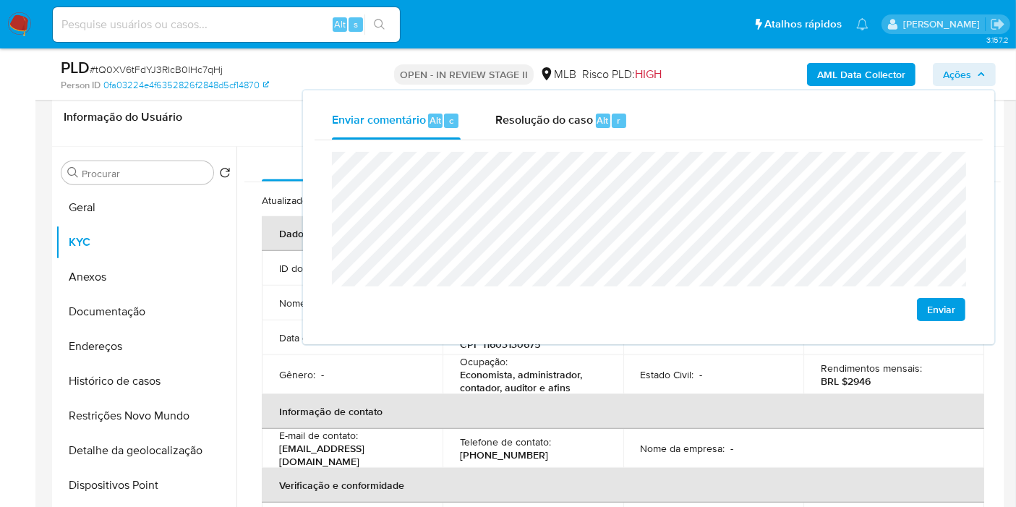
click at [118, 195] on button "Geral" at bounding box center [146, 207] width 181 height 35
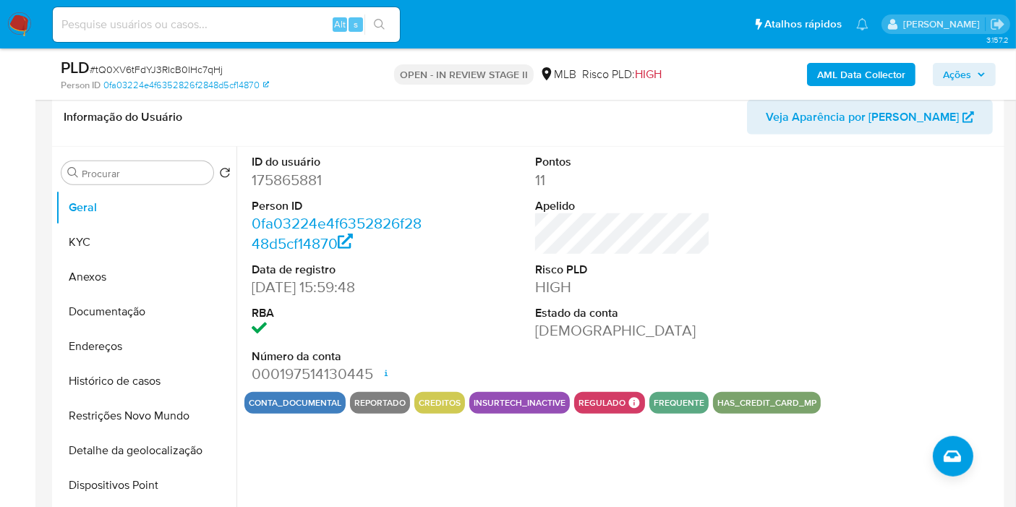
click at [296, 174] on dd "175865881" at bounding box center [339, 180] width 175 height 20
copy dd "175865881"
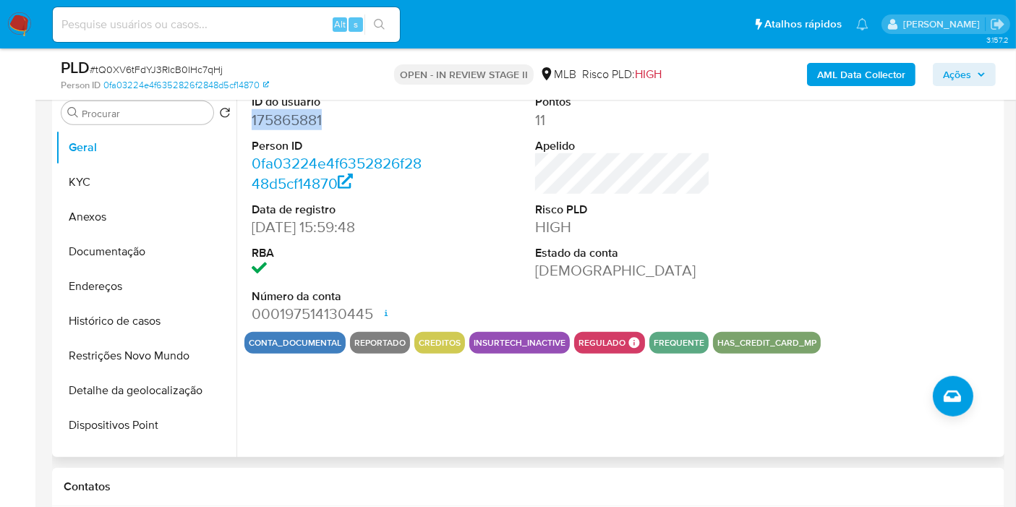
scroll to position [984, 0]
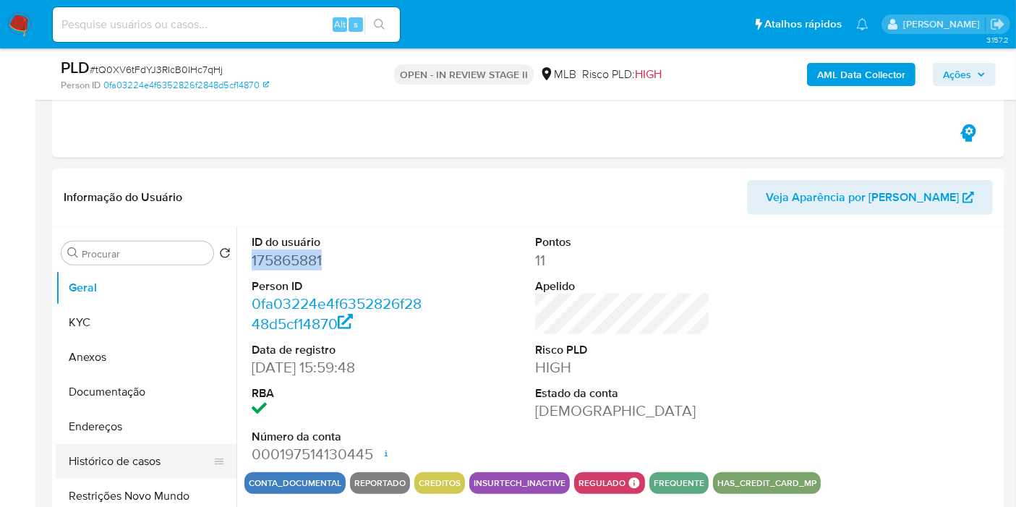
click at [171, 452] on button "Histórico de casos" at bounding box center [140, 461] width 169 height 35
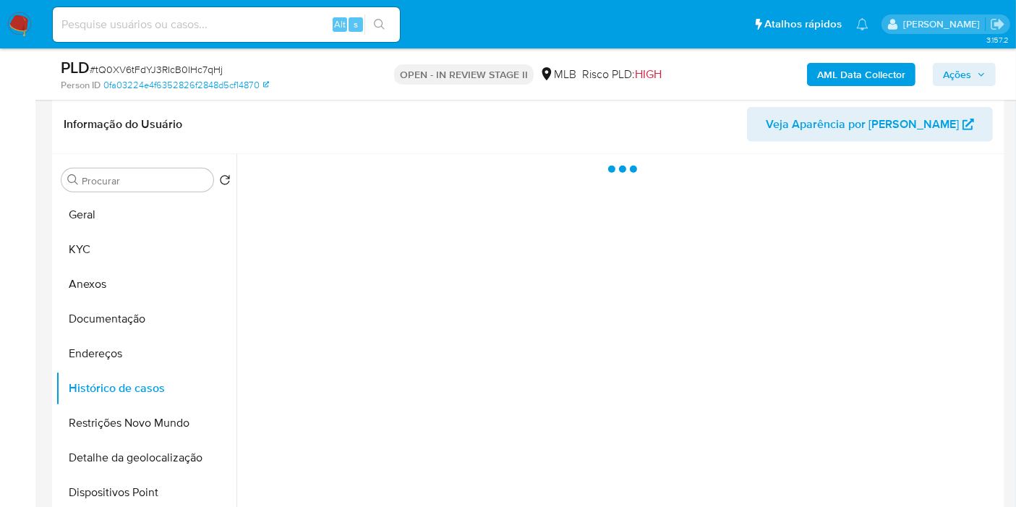
scroll to position [1065, 0]
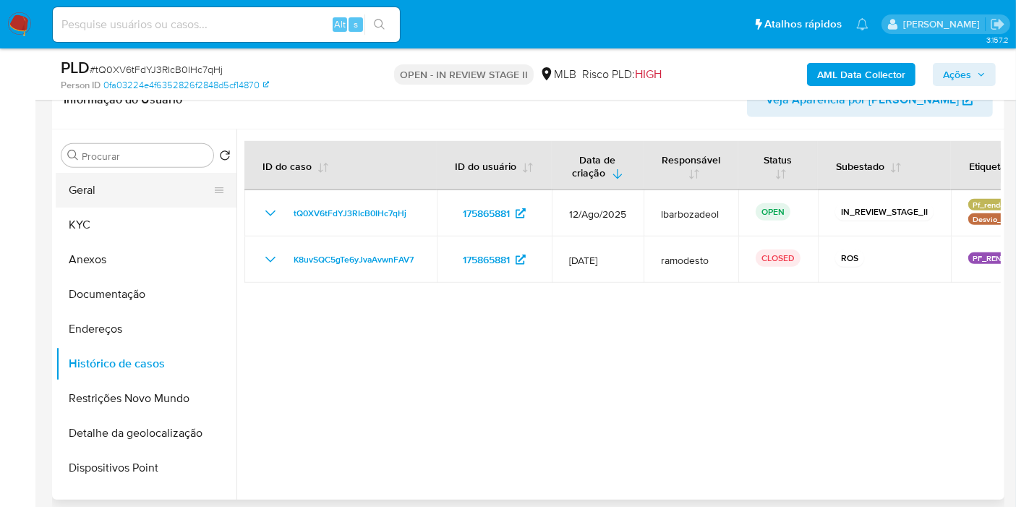
click at [139, 189] on button "Geral" at bounding box center [140, 190] width 169 height 35
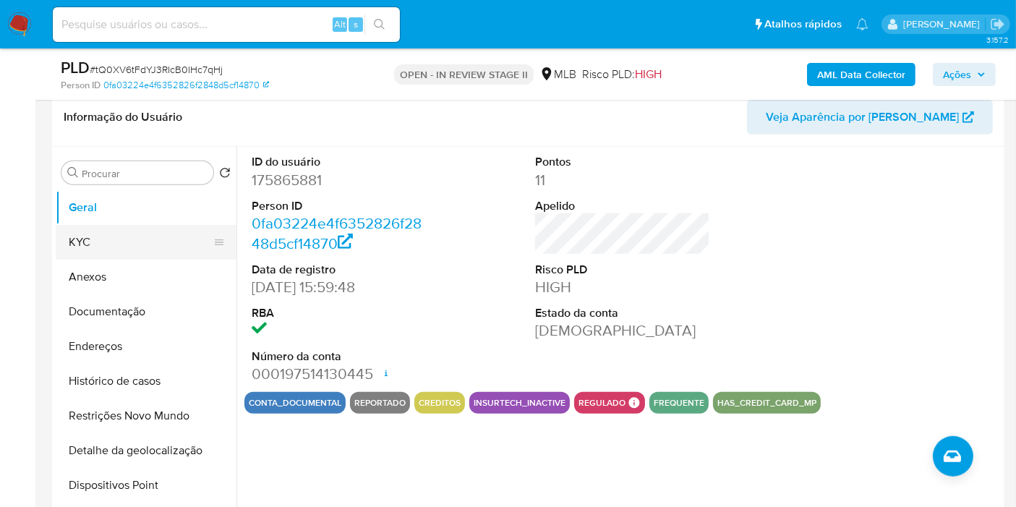
click at [124, 249] on button "KYC" at bounding box center [140, 242] width 169 height 35
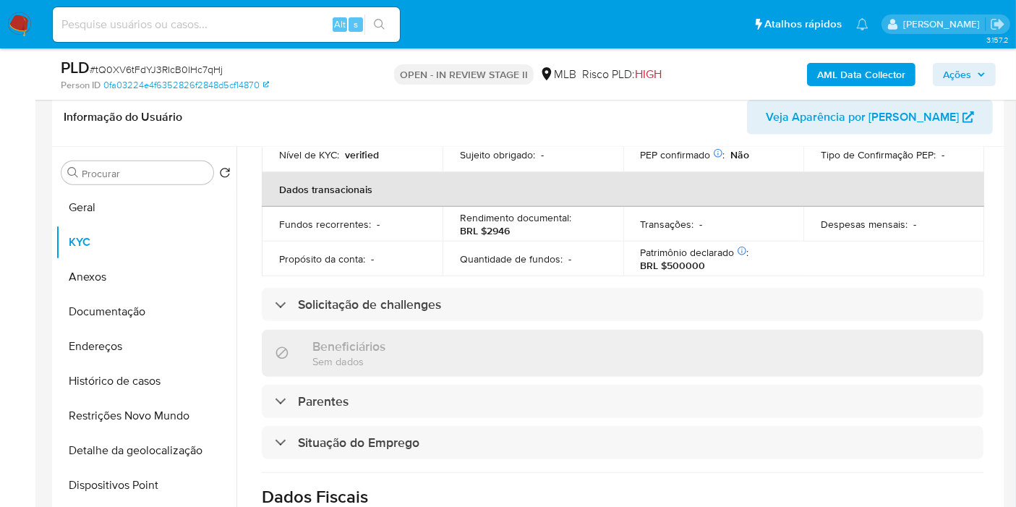
scroll to position [0, 0]
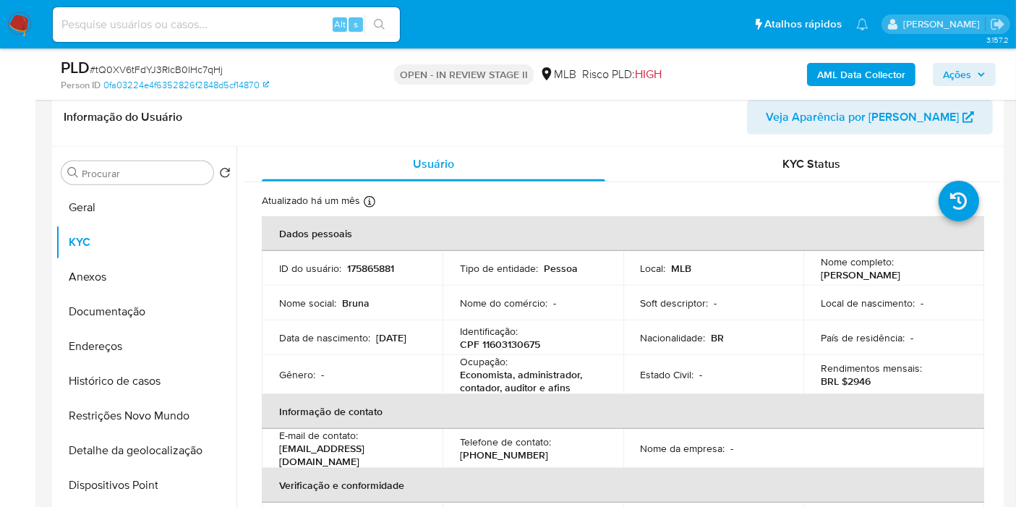
click at [965, 82] on span "Ações" at bounding box center [957, 74] width 28 height 23
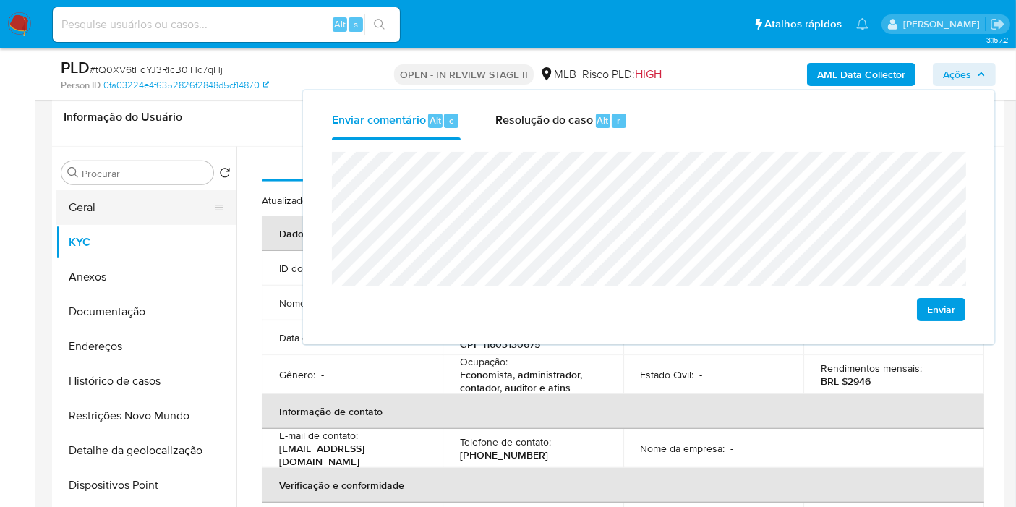
click at [136, 212] on button "Geral" at bounding box center [140, 207] width 169 height 35
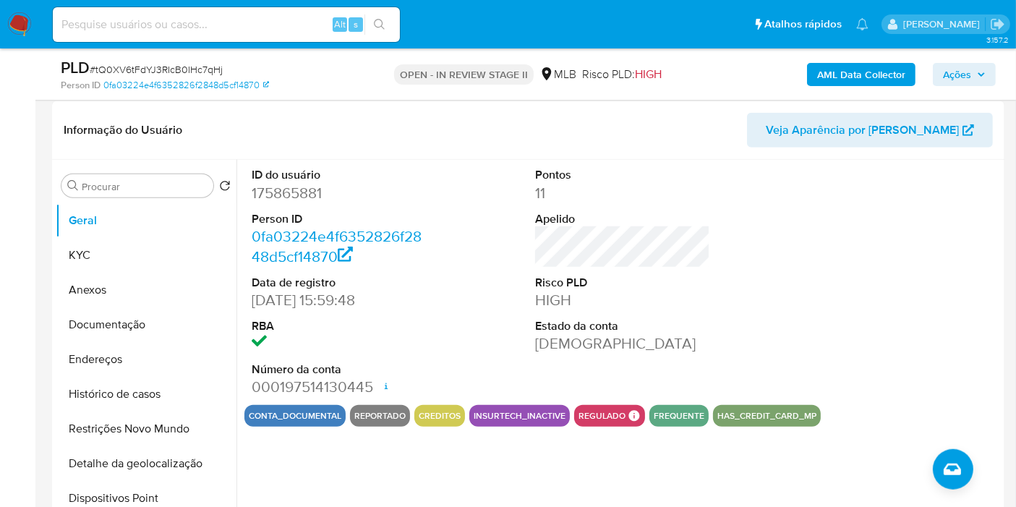
scroll to position [1054, 0]
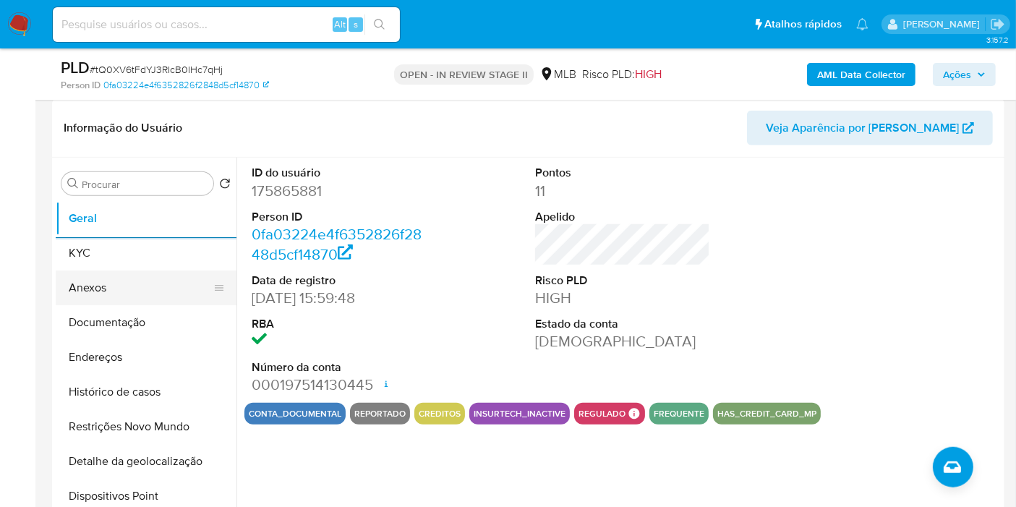
click at [127, 272] on button "Anexos" at bounding box center [140, 288] width 169 height 35
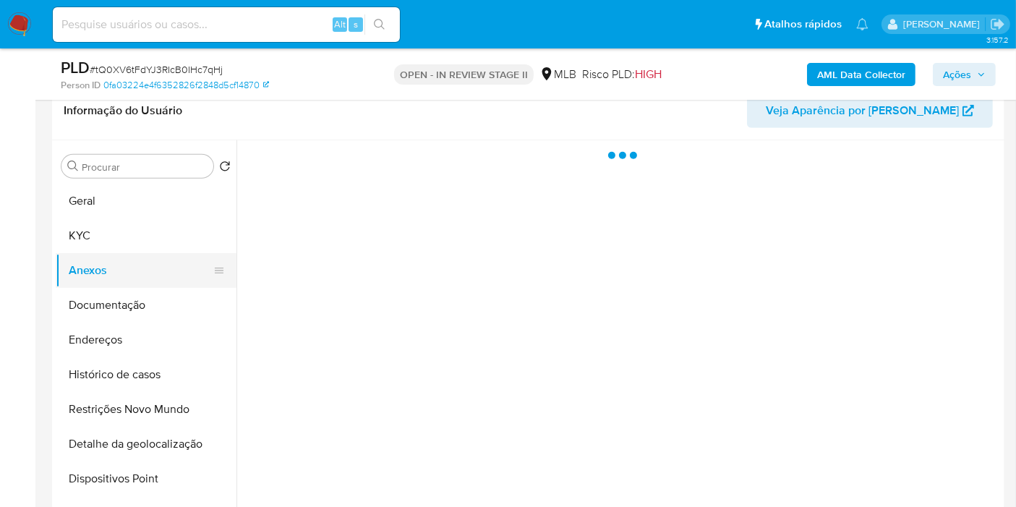
click at [130, 258] on button "Anexos" at bounding box center [140, 270] width 169 height 35
click at [177, 230] on button "KYC" at bounding box center [140, 235] width 169 height 35
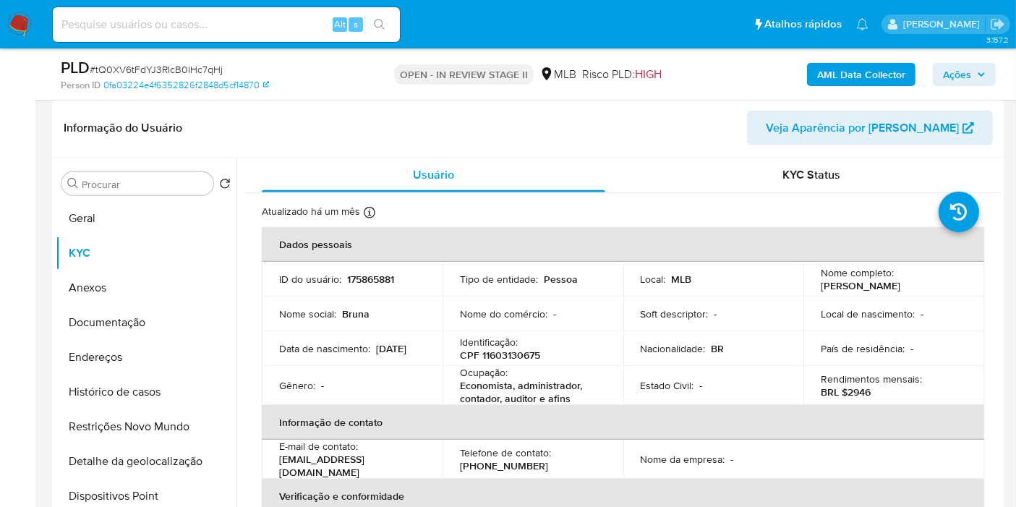
click at [153, 350] on button "Endereços" at bounding box center [146, 357] width 181 height 35
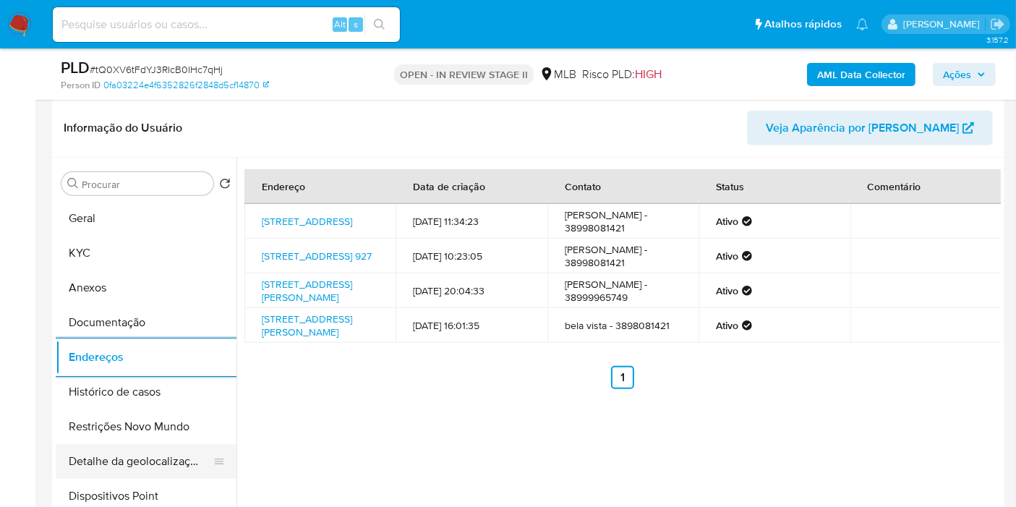
click at [132, 462] on button "Detalhe da geolocalização" at bounding box center [140, 461] width 169 height 35
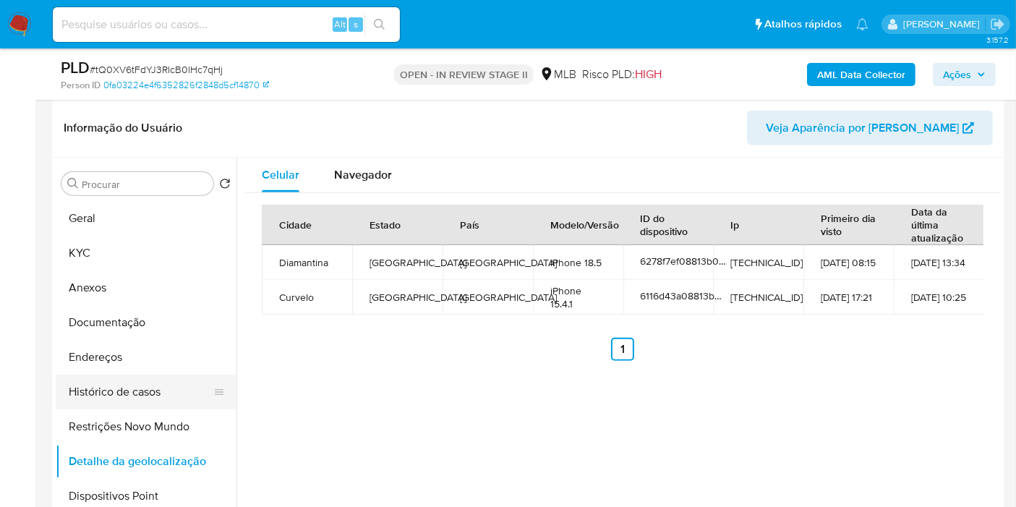
click at [162, 406] on button "Histórico de casos" at bounding box center [140, 392] width 169 height 35
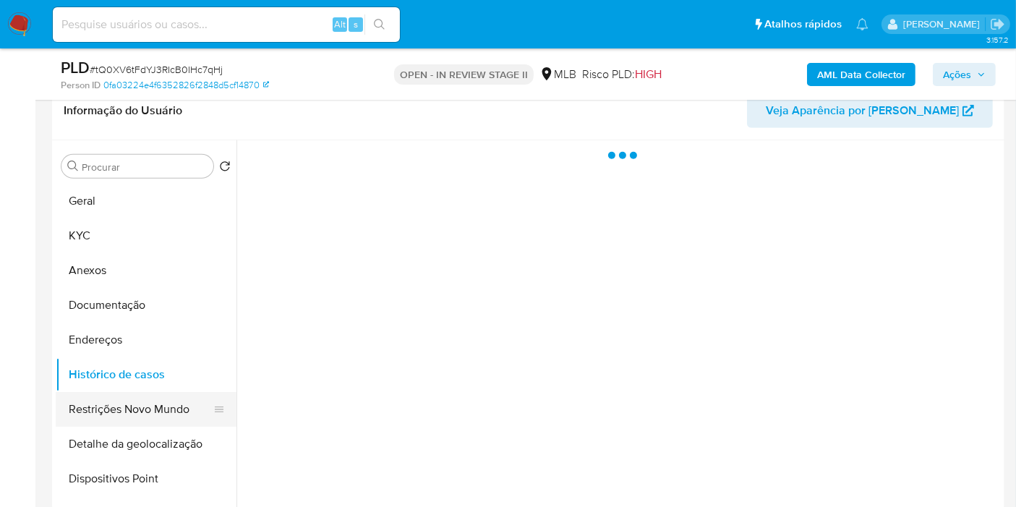
click at [165, 412] on button "Restrições Novo Mundo" at bounding box center [140, 409] width 169 height 35
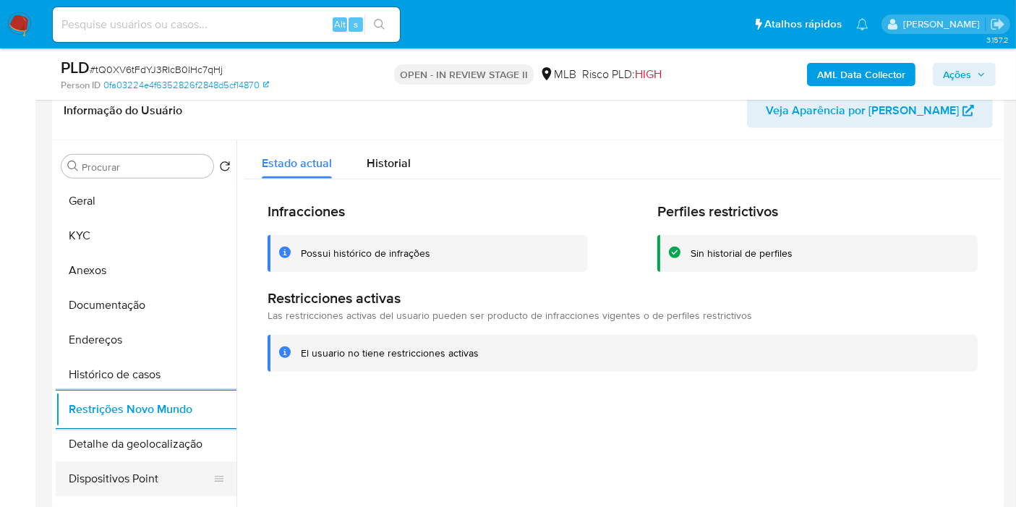
click at [177, 461] on button "Dispositivos Point" at bounding box center [140, 478] width 169 height 35
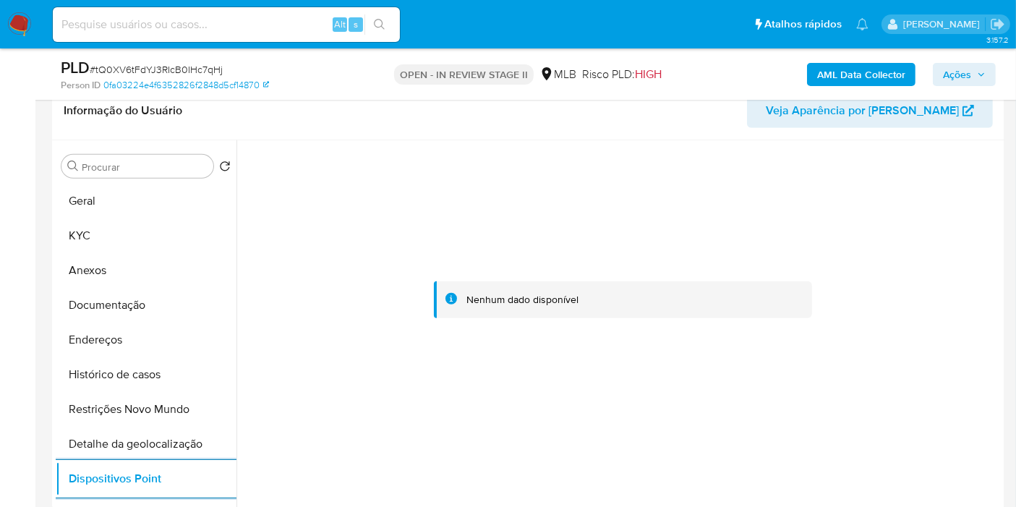
click at [971, 75] on span "Ações" at bounding box center [957, 74] width 28 height 23
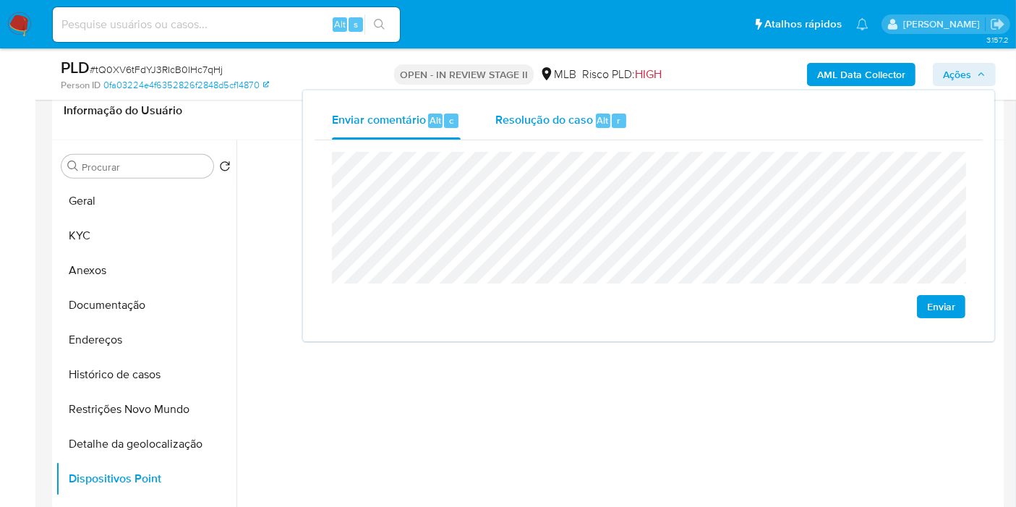
click at [535, 118] on span "Resolução do caso" at bounding box center [544, 119] width 98 height 17
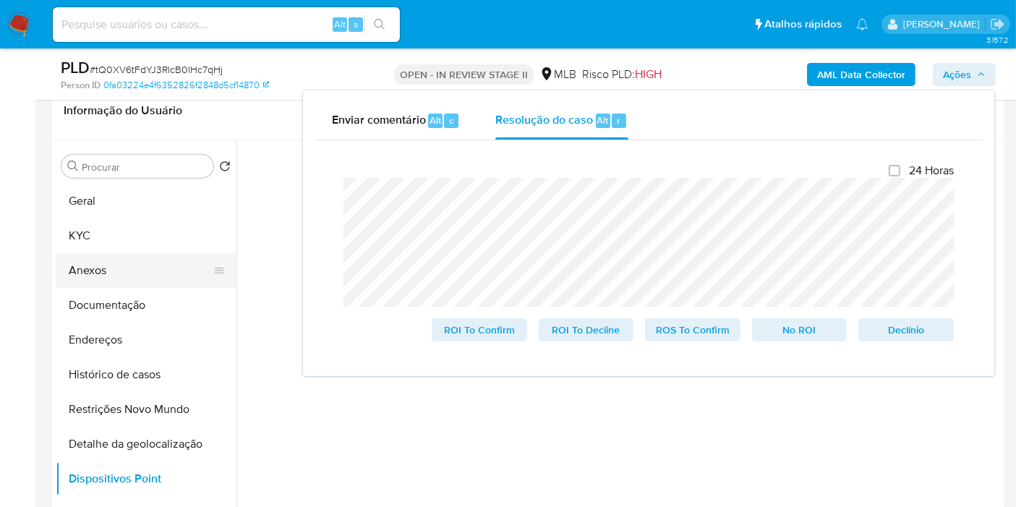
click at [175, 264] on button "Anexos" at bounding box center [140, 270] width 169 height 35
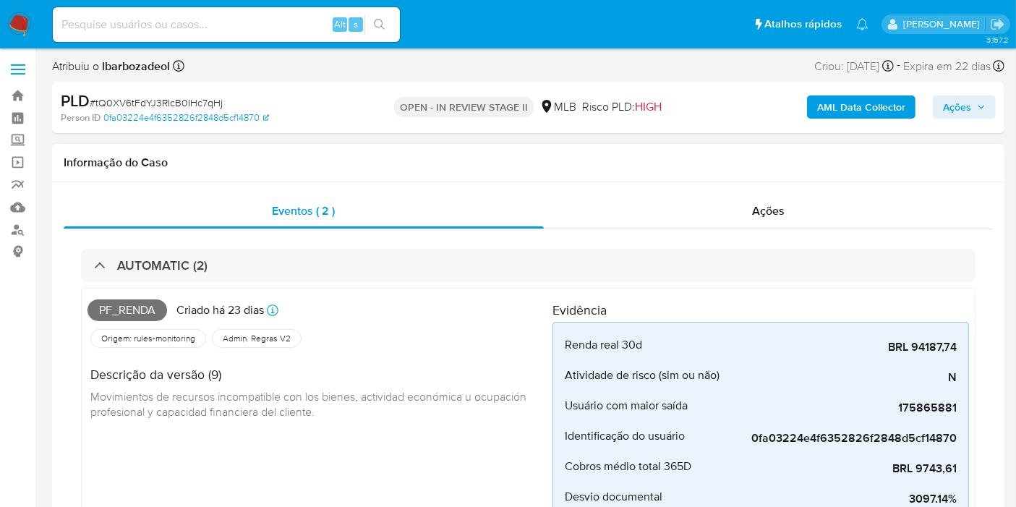
scroll to position [0, 0]
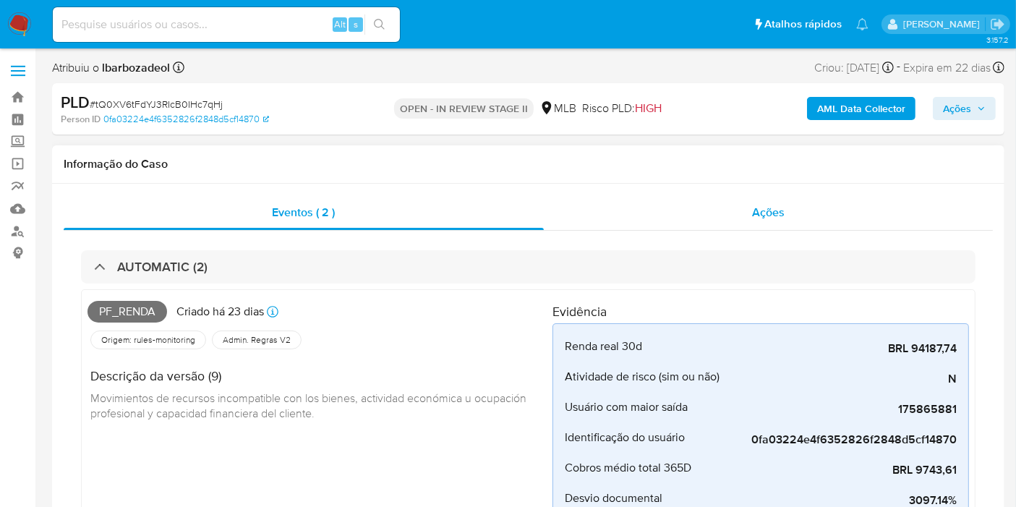
click at [736, 221] on div "Ações" at bounding box center [769, 212] width 450 height 35
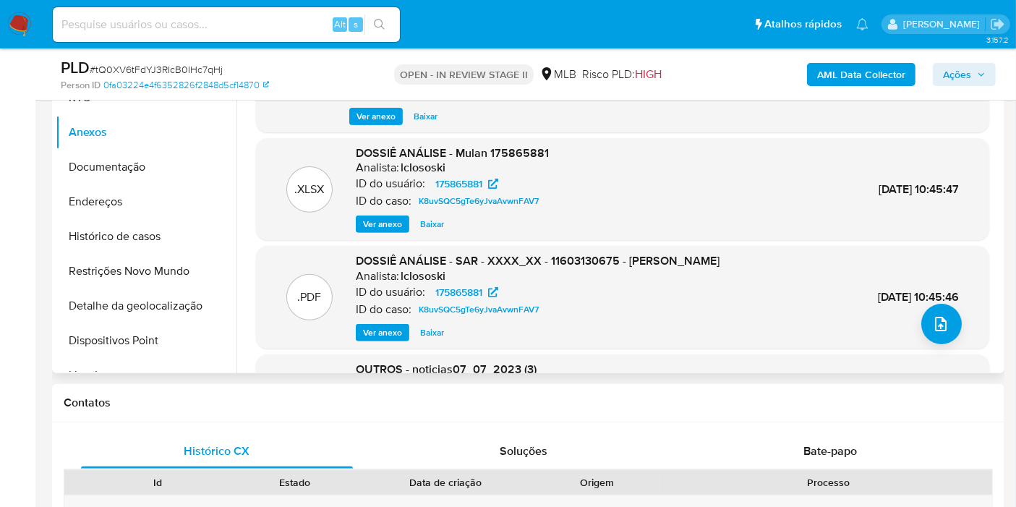
scroll to position [161, 0]
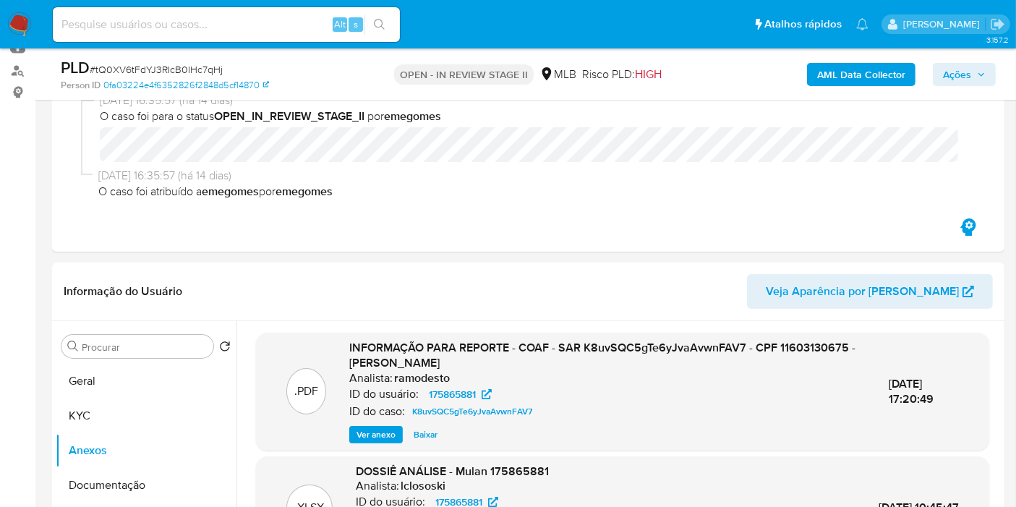
click at [864, 77] on b "AML Data Collector" at bounding box center [861, 74] width 88 height 23
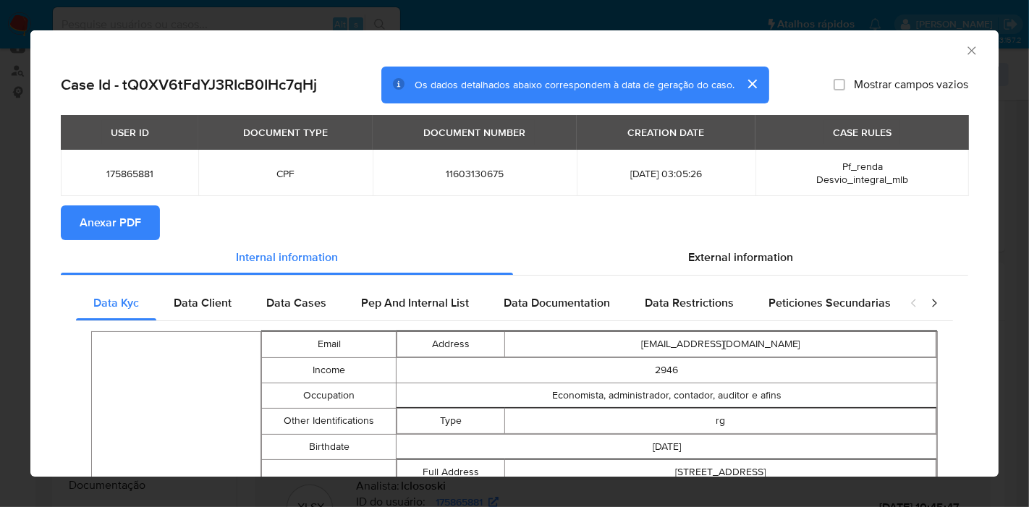
click at [127, 222] on span "Anexar PDF" at bounding box center [110, 223] width 61 height 32
drag, startPoint x: 954, startPoint y: 51, endPoint x: 846, endPoint y: 113, distance: 124.1
click at [964, 52] on icon "Fechar a janela" at bounding box center [971, 50] width 14 height 14
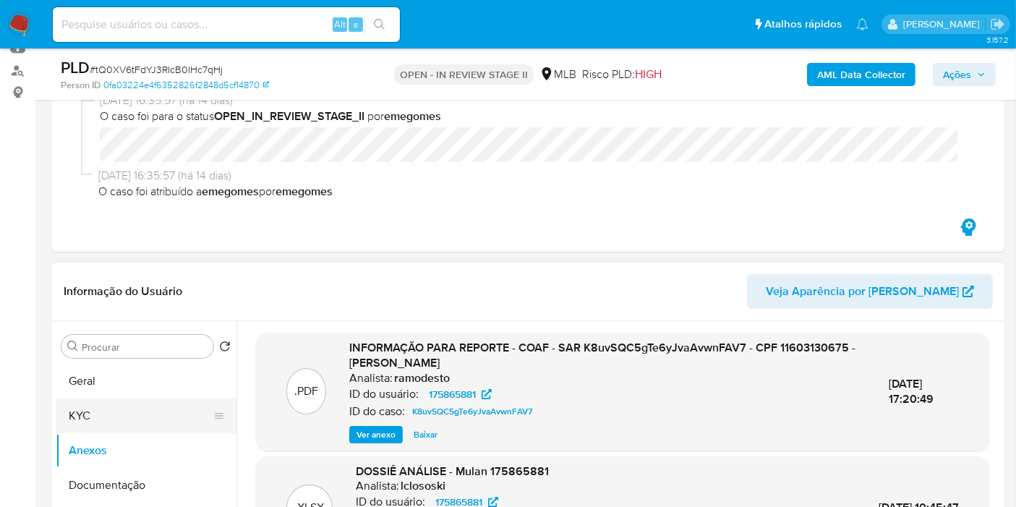
click at [126, 425] on button "KYC" at bounding box center [140, 416] width 169 height 35
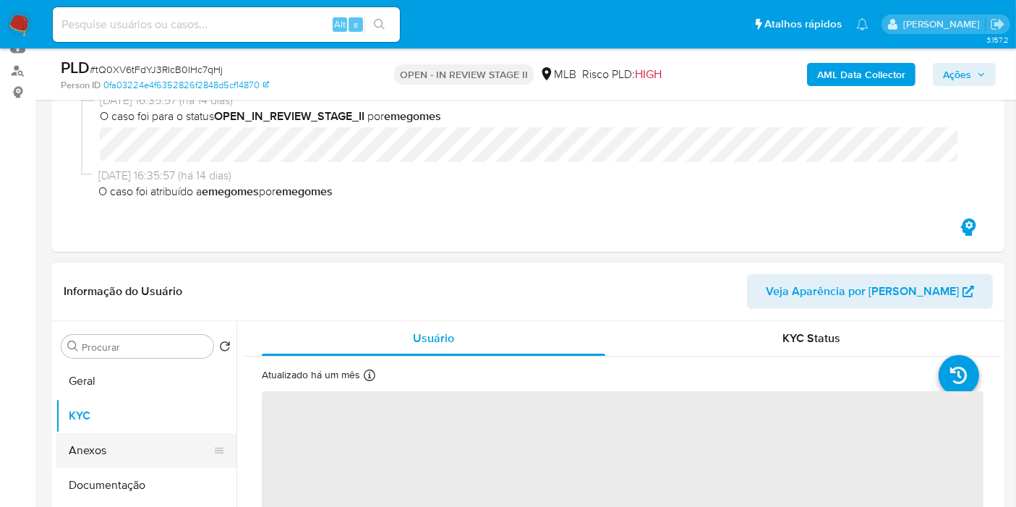
click at [116, 450] on button "Anexos" at bounding box center [140, 450] width 169 height 35
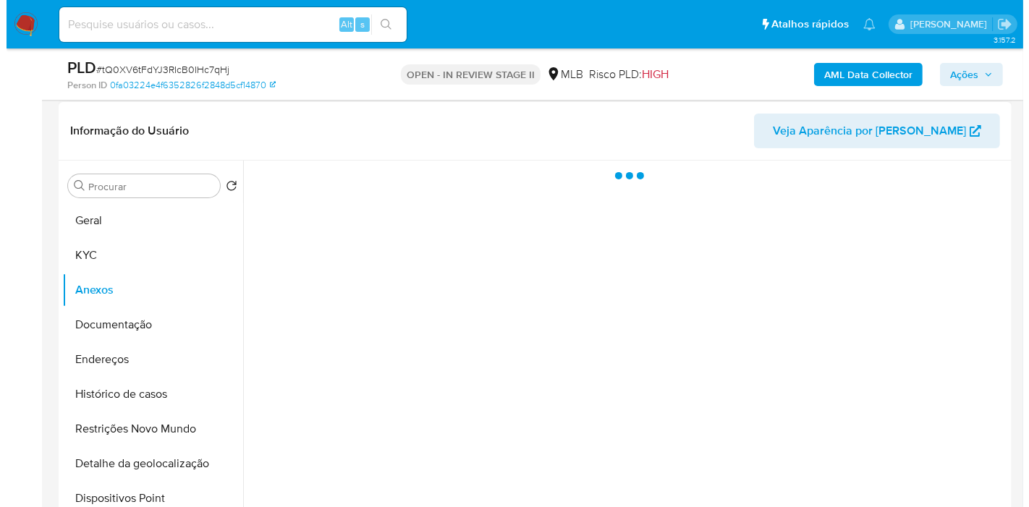
scroll to position [401, 0]
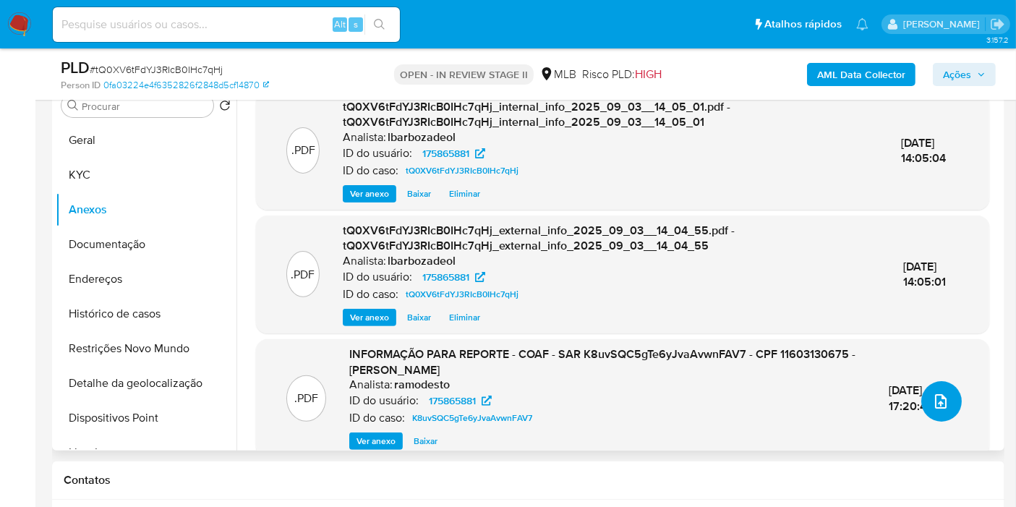
click at [945, 412] on button "upload-file" at bounding box center [942, 401] width 41 height 41
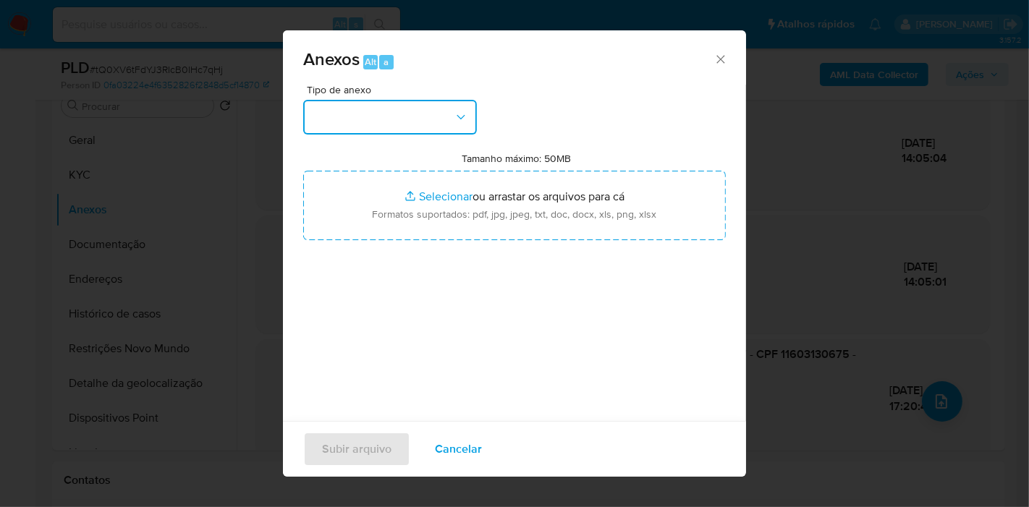
click at [430, 115] on button "button" at bounding box center [390, 117] width 174 height 35
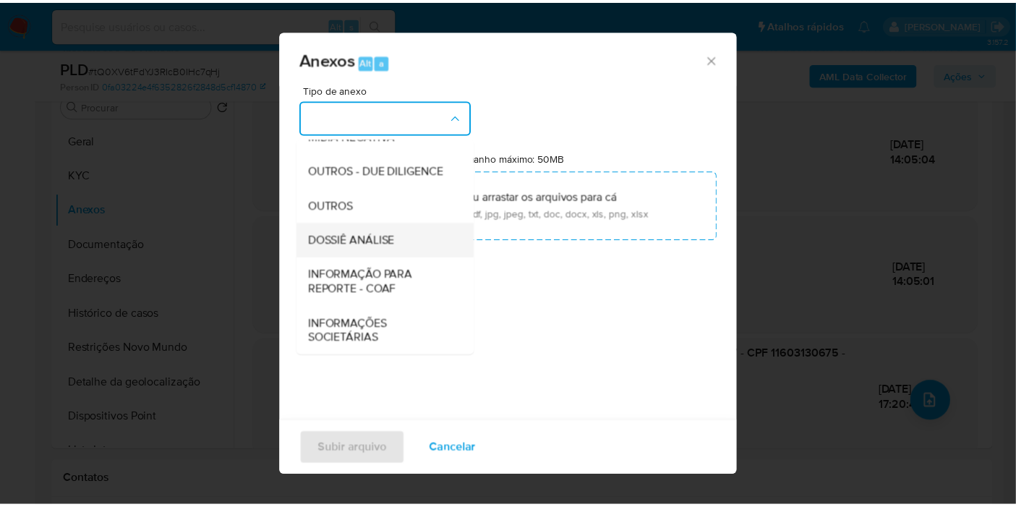
scroll to position [14, 0]
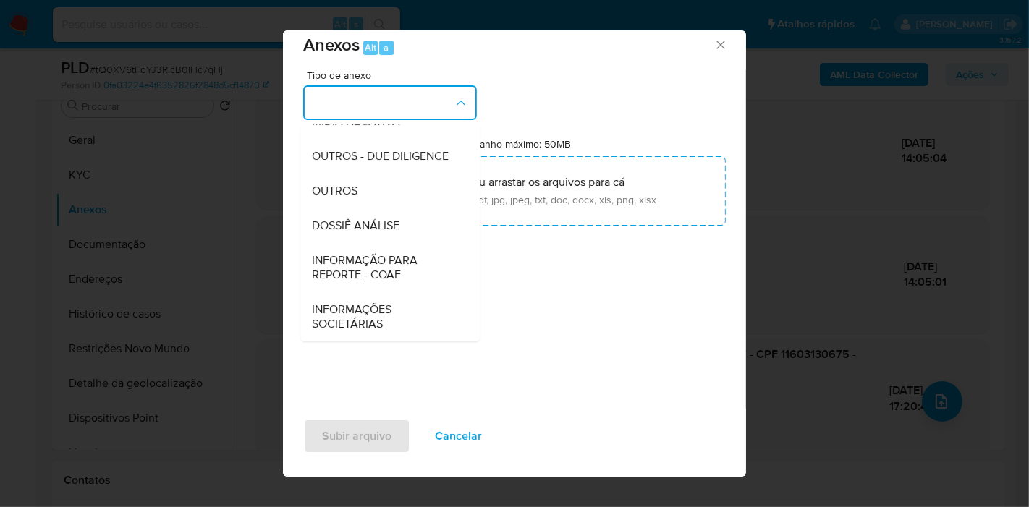
click at [413, 232] on div "DOSSIÊ ANÁLISE" at bounding box center [386, 225] width 148 height 35
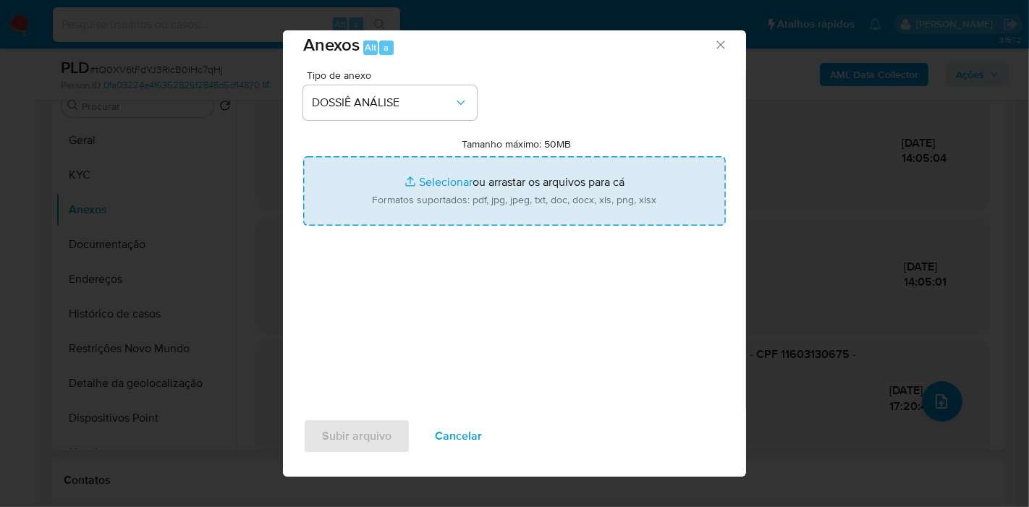
click at [440, 190] on input "Tamanho máximo: 50MB Selecionar arquivos" at bounding box center [514, 190] width 422 height 69
type input "C:\fakepath\2° SAR - XXXX - CPF 11603130675 - BRUNA MIRANDA MARTINS DE VASCONCE…"
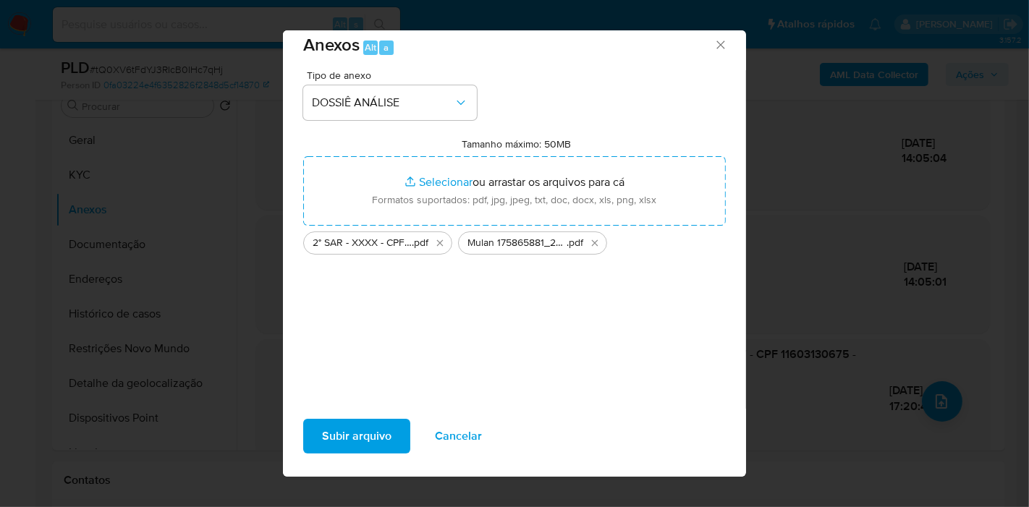
click at [367, 438] on span "Subir arquivo" at bounding box center [356, 436] width 69 height 32
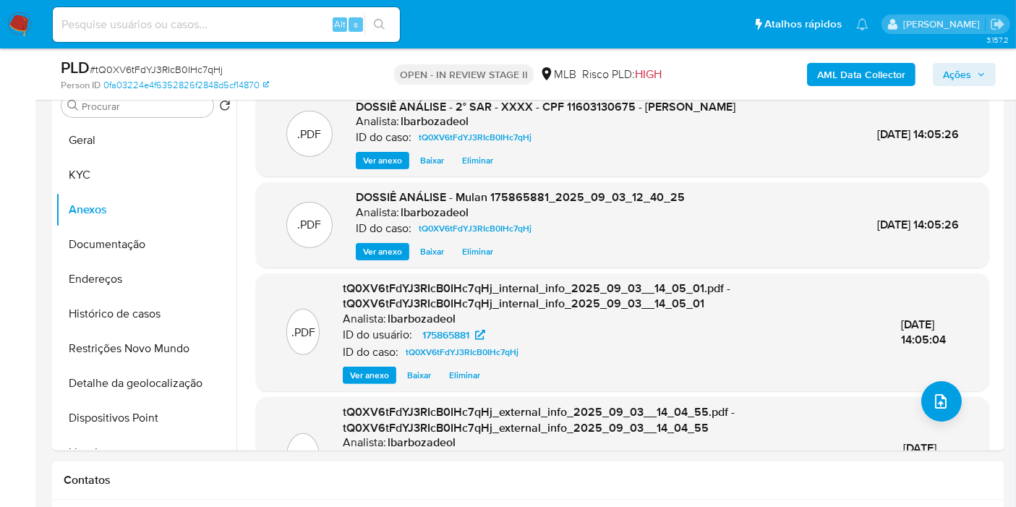
click at [961, 80] on span "Ações" at bounding box center [957, 74] width 28 height 23
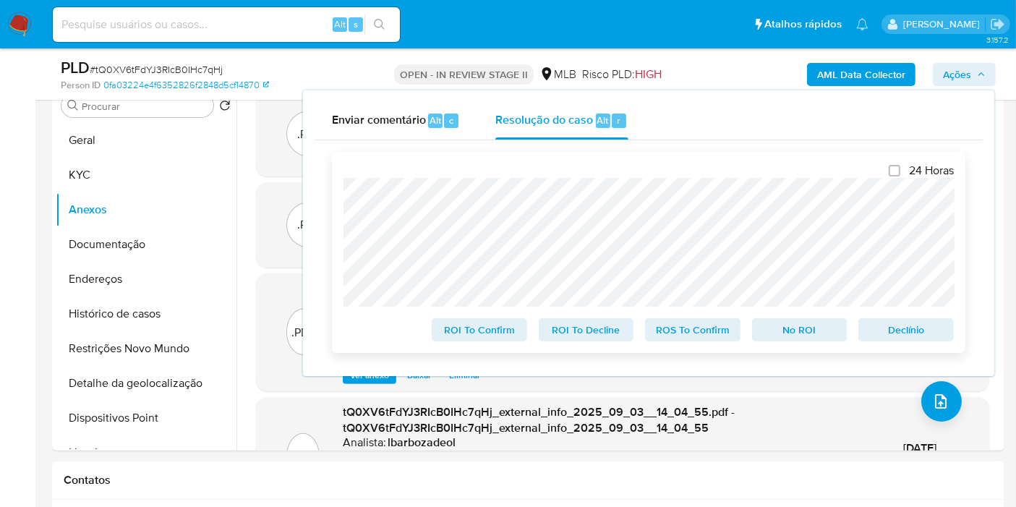
click at [674, 329] on span "ROS To Confirm" at bounding box center [692, 330] width 75 height 20
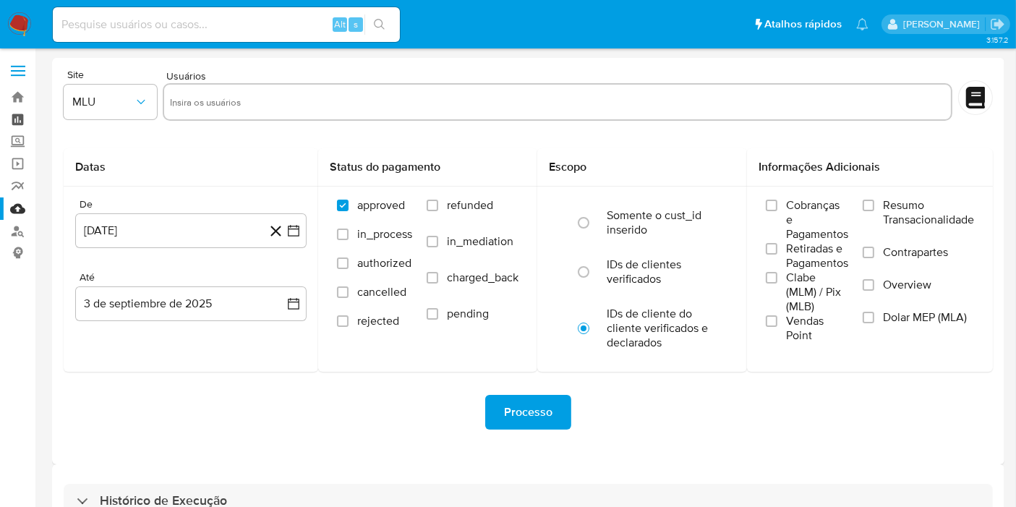
click at [18, 118] on link "Painel" at bounding box center [86, 119] width 172 height 22
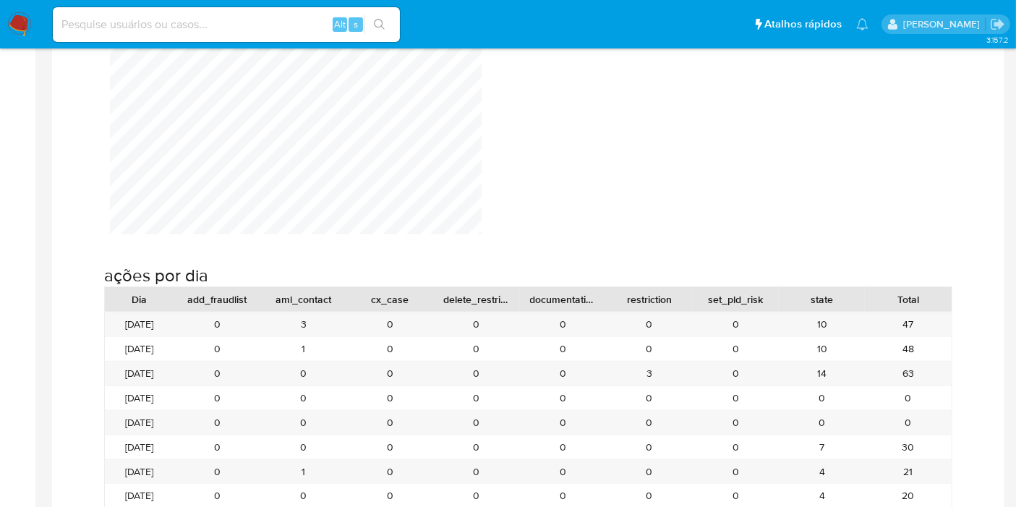
scroll to position [1366, 0]
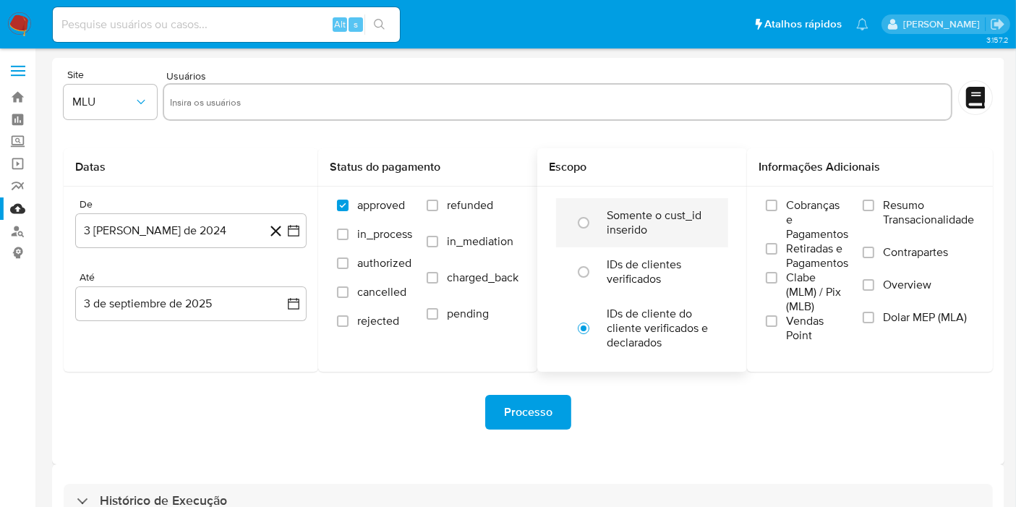
scroll to position [39, 0]
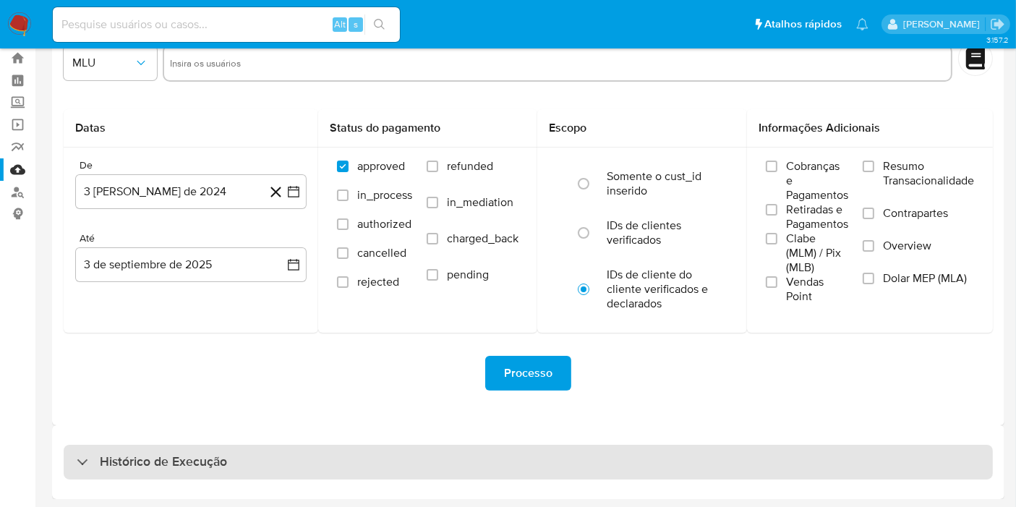
click at [571, 475] on div "Histórico de Execução" at bounding box center [528, 462] width 929 height 35
select select "10"
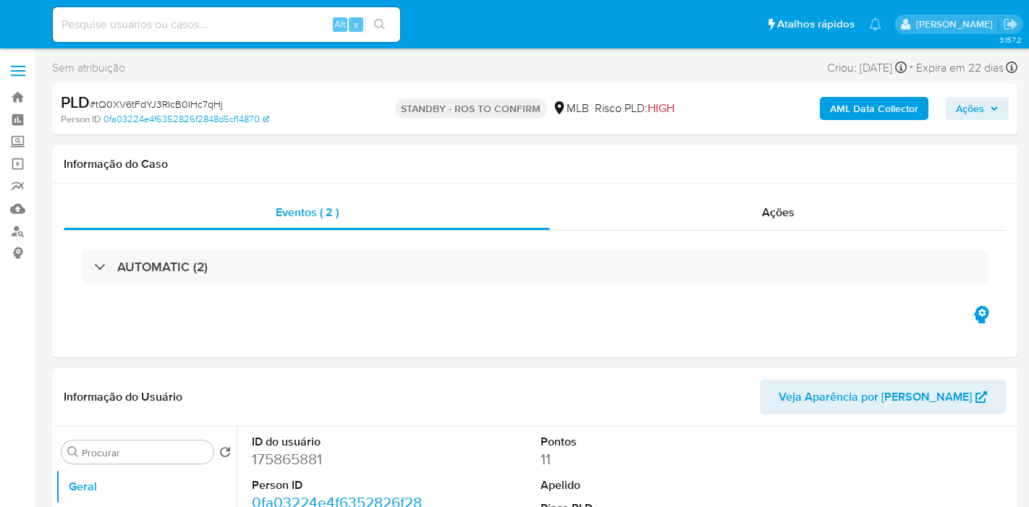
select select "10"
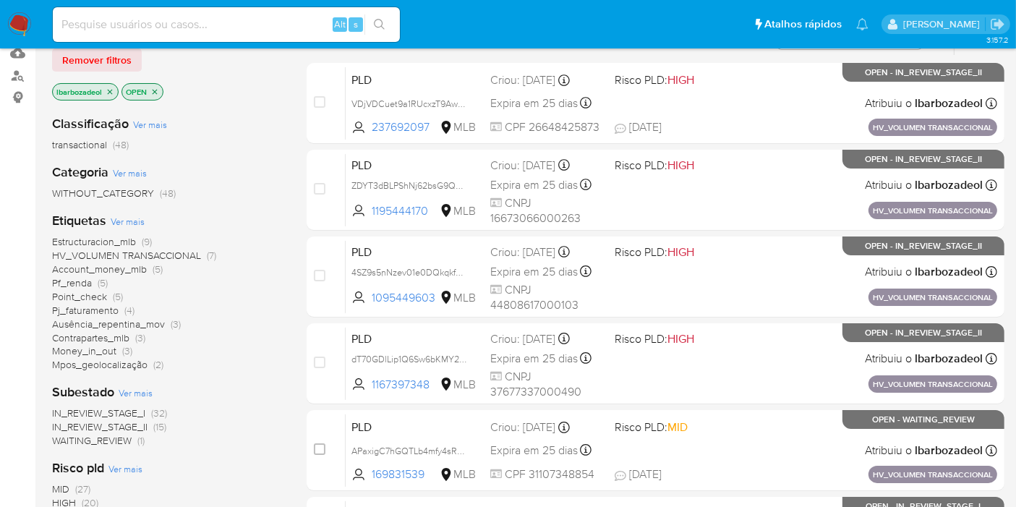
scroll to position [241, 0]
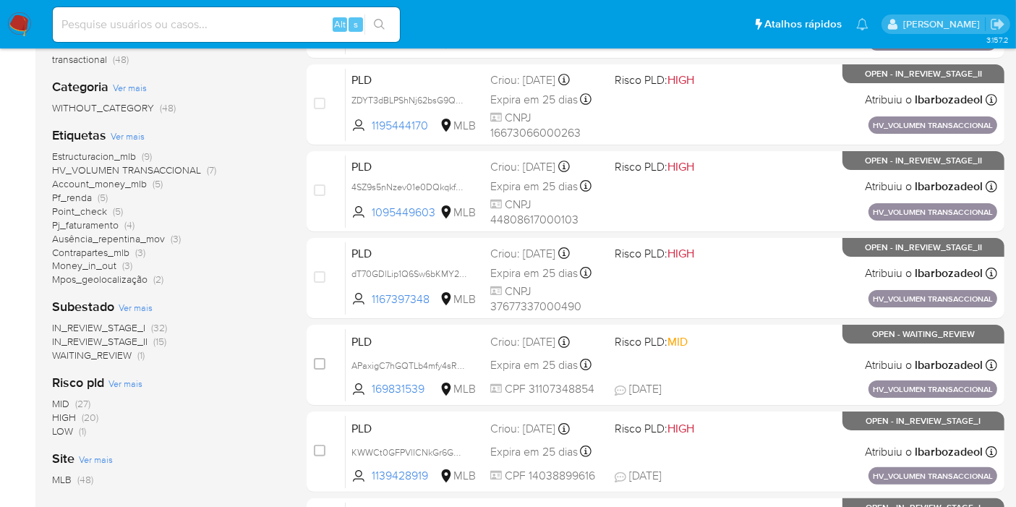
click at [80, 414] on span "HIGH (20)" at bounding box center [75, 418] width 46 height 14
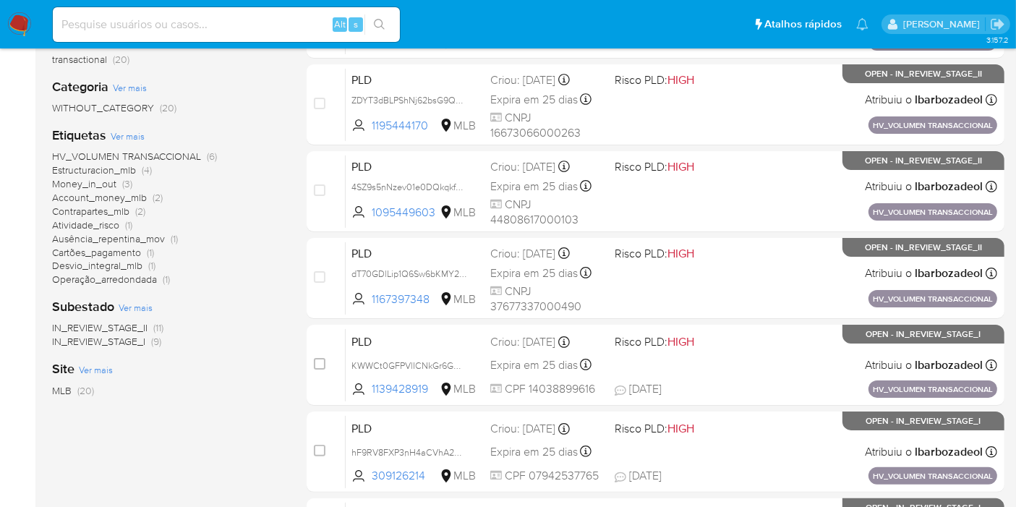
scroll to position [633, 0]
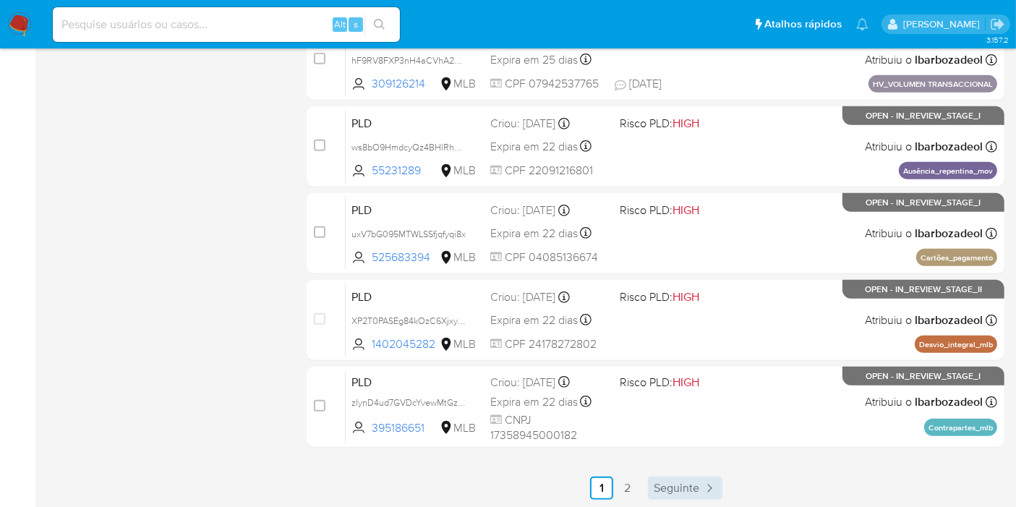
click at [657, 485] on span "Seguinte" at bounding box center [677, 488] width 46 height 12
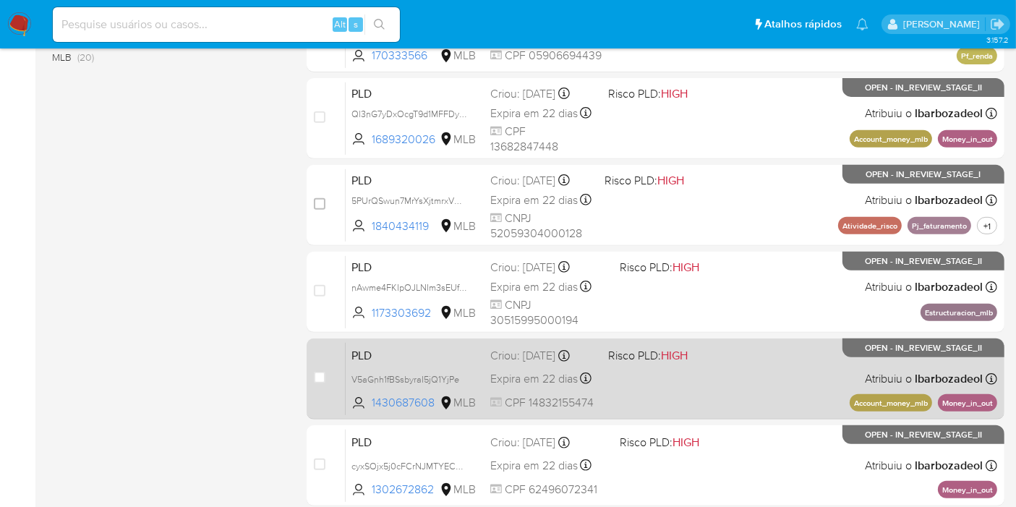
scroll to position [553, 0]
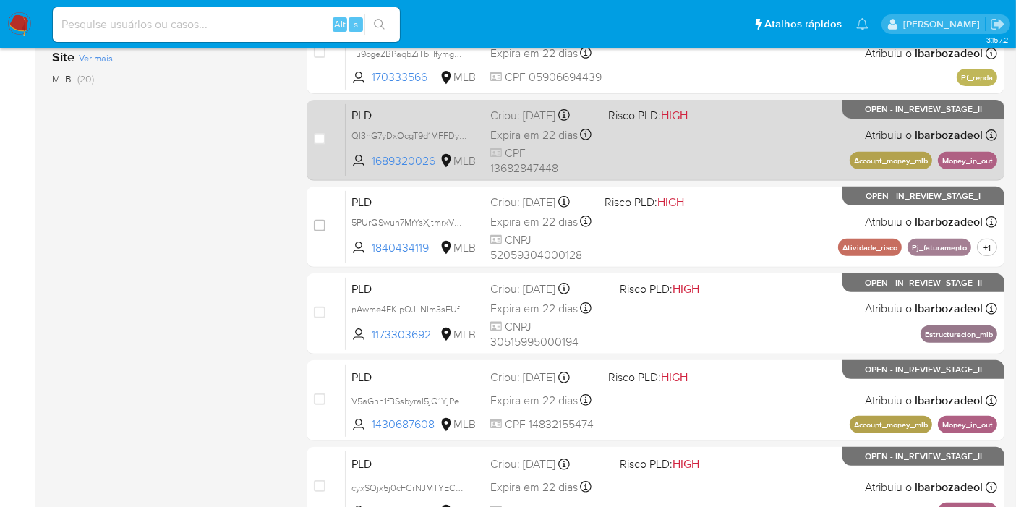
click at [713, 161] on div "PLD Ql3nG7yDxOcgT9d1MFFDyG7E 1689320026 MLB Risco PLD: HIGH Criou: 12/08/2025 C…" at bounding box center [672, 139] width 652 height 73
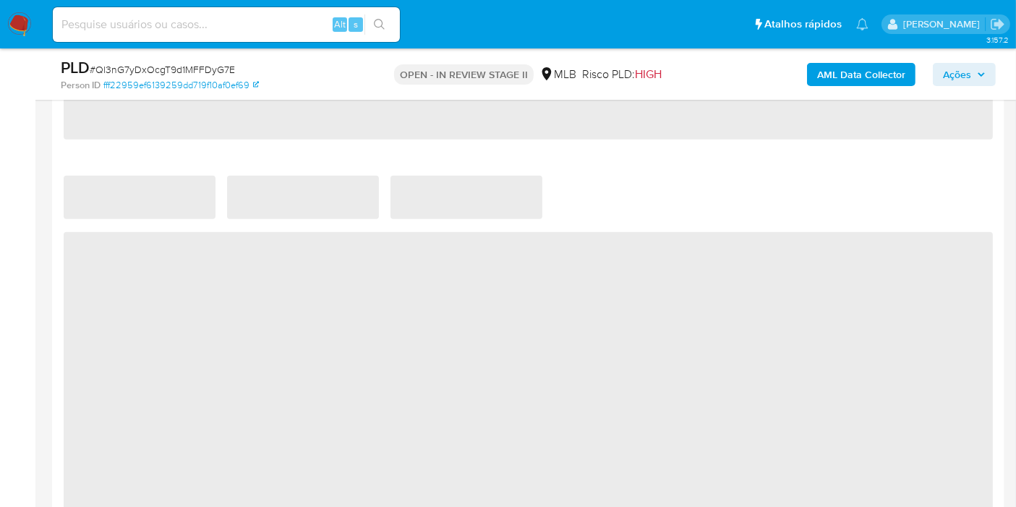
select select "10"
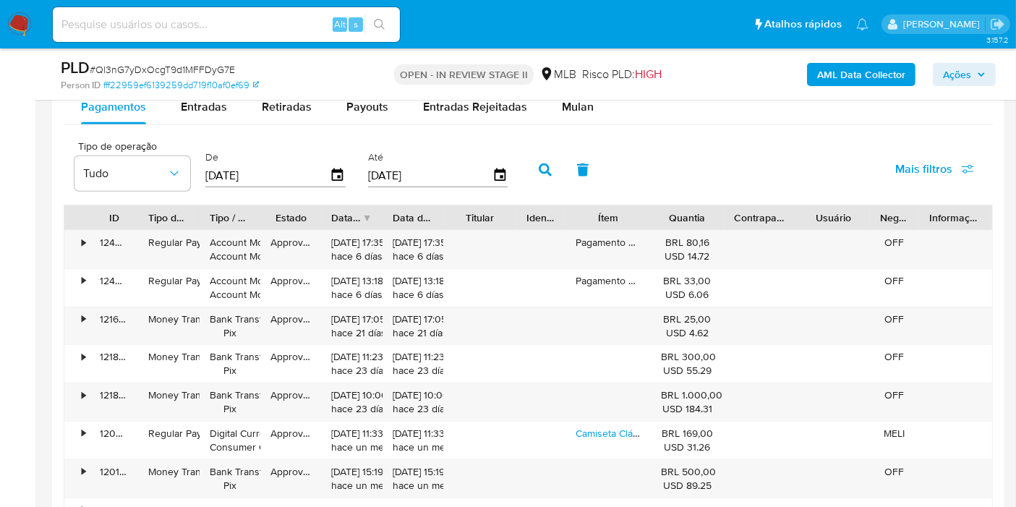
scroll to position [1527, 0]
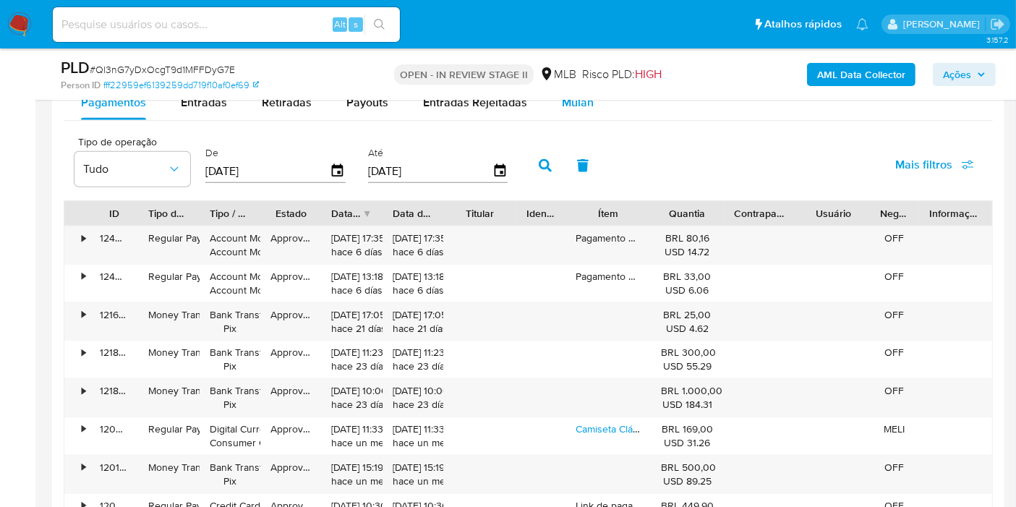
click at [576, 108] on span "Mulan" at bounding box center [578, 102] width 32 height 17
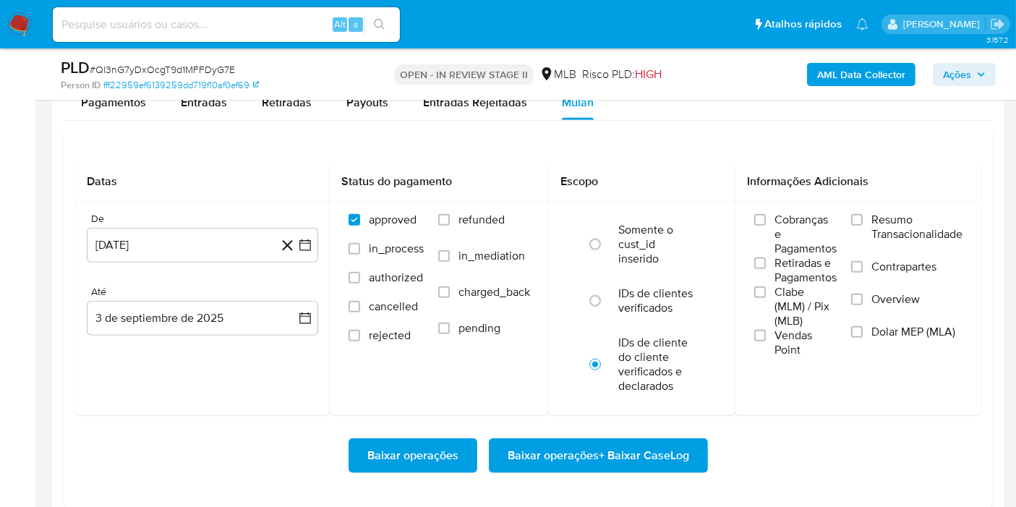
drag, startPoint x: 211, startPoint y: 250, endPoint x: 210, endPoint y: 153, distance: 96.9
click at [213, 250] on button "[DATE]" at bounding box center [202, 245] width 231 height 35
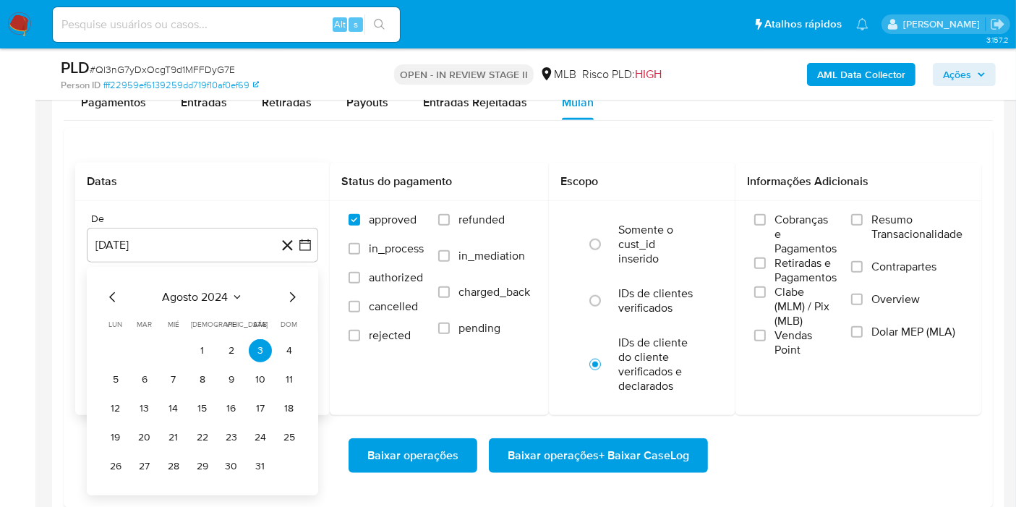
click at [200, 290] on span "agosto 2024" at bounding box center [196, 297] width 66 height 14
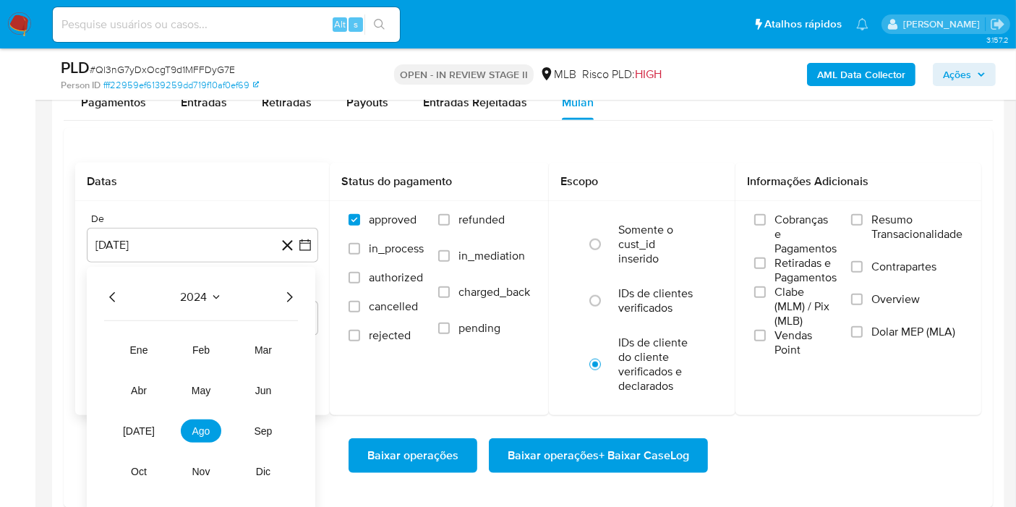
click at [291, 289] on icon "Año siguiente" at bounding box center [289, 297] width 17 height 17
click at [138, 422] on button "jul" at bounding box center [139, 431] width 41 height 23
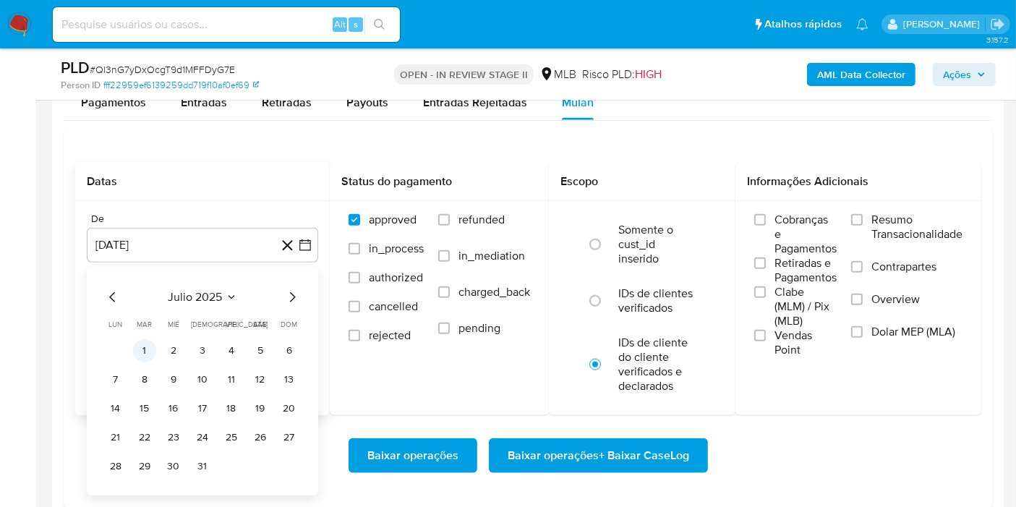
click at [151, 352] on button "1" at bounding box center [144, 350] width 23 height 23
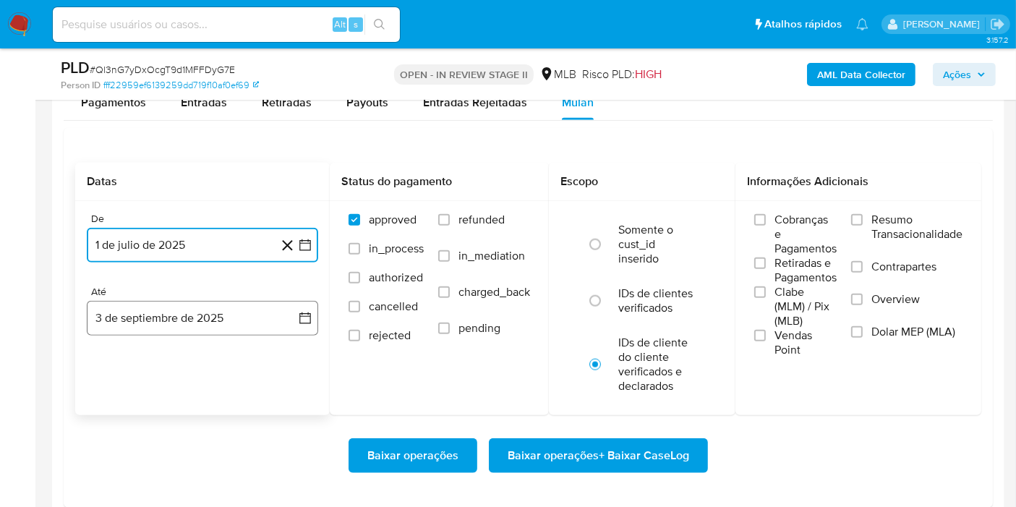
click at [163, 325] on button "3 de septiembre de 2025" at bounding box center [202, 318] width 231 height 35
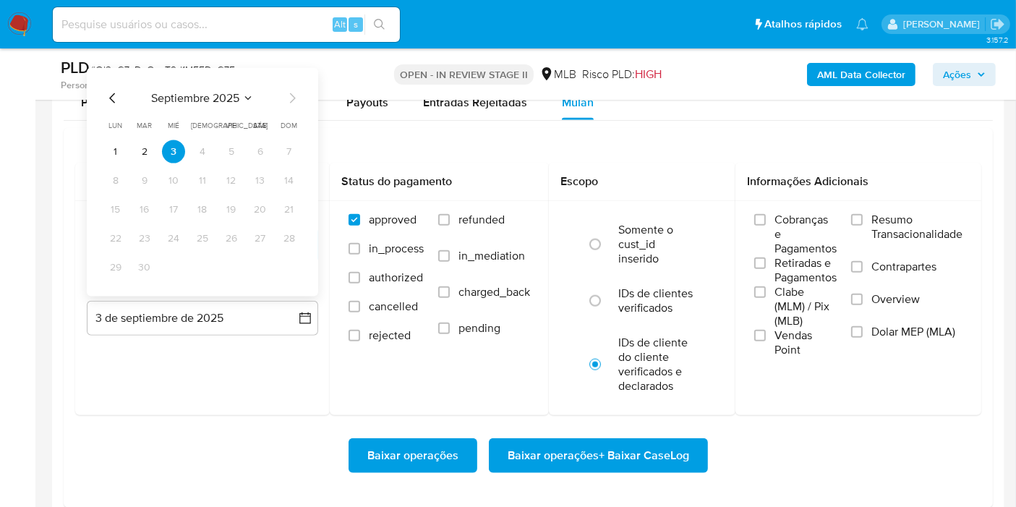
drag, startPoint x: 153, startPoint y: 150, endPoint x: 197, endPoint y: 148, distance: 44.9
click at [152, 149] on button "2" at bounding box center [144, 151] width 23 height 23
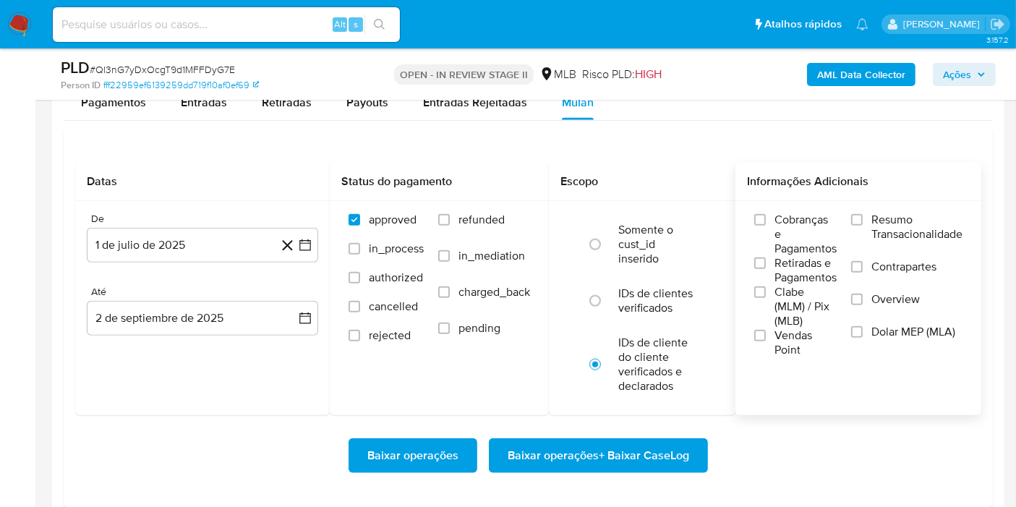
click at [911, 222] on span "Resumo Transacionalidade" at bounding box center [917, 227] width 91 height 29
click at [863, 222] on input "Resumo Transacionalidade" at bounding box center [857, 220] width 12 height 12
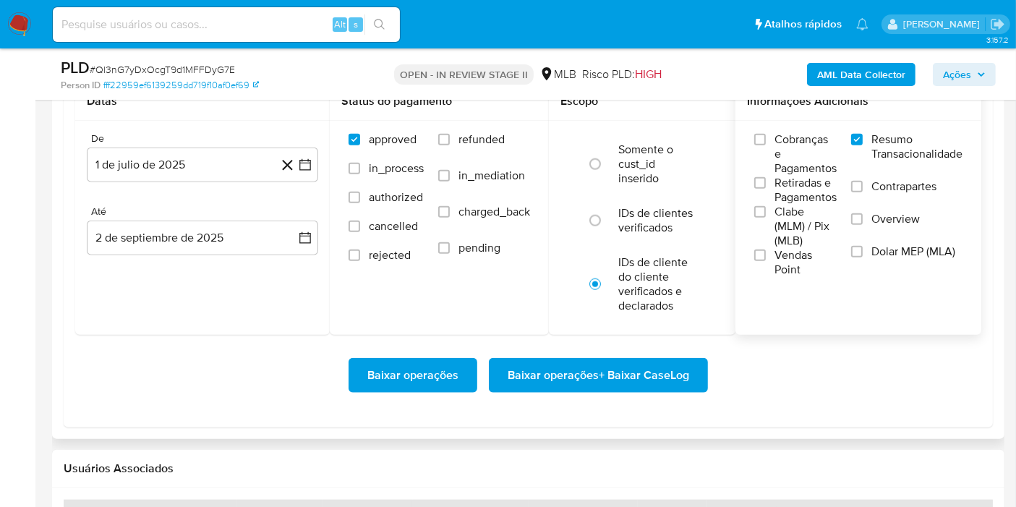
click at [634, 377] on span "Baixar operações + Baixar CaseLog" at bounding box center [599, 375] width 182 height 32
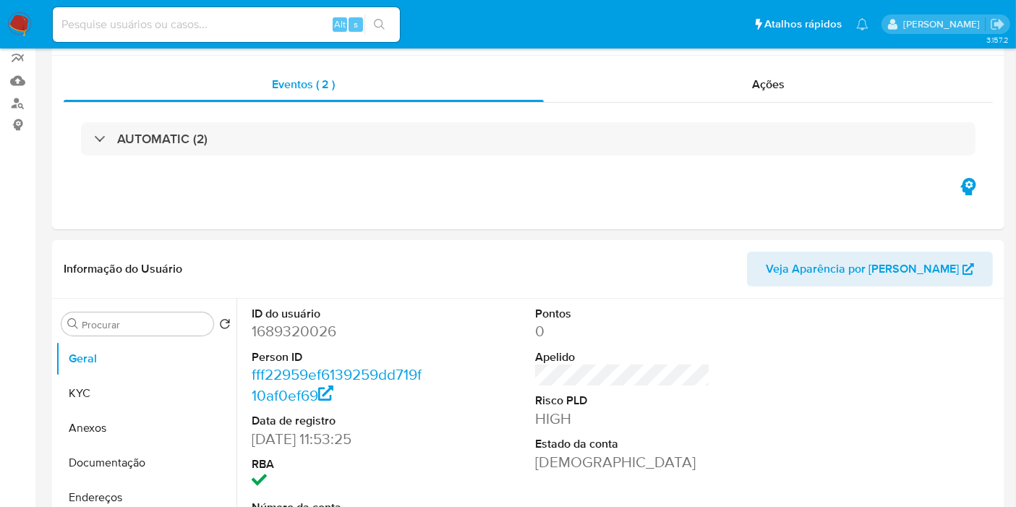
scroll to position [0, 0]
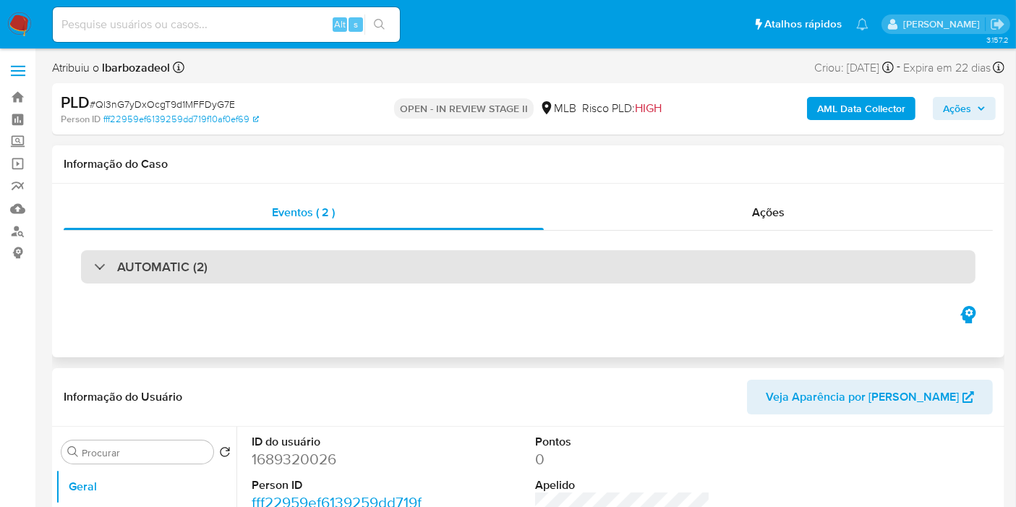
click at [562, 255] on div "AUTOMATIC (2)" at bounding box center [528, 266] width 895 height 33
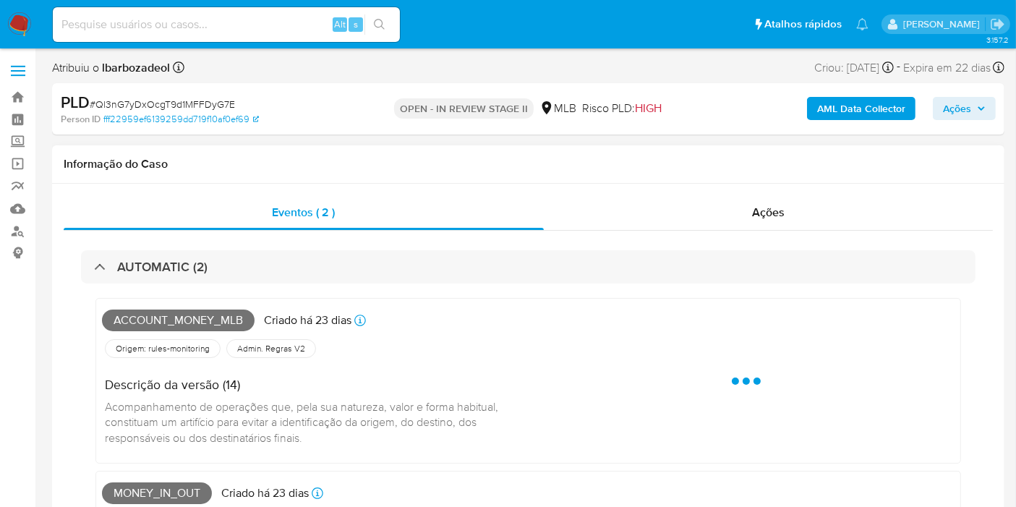
click at [174, 320] on span "Account_money_mlb" at bounding box center [178, 321] width 153 height 22
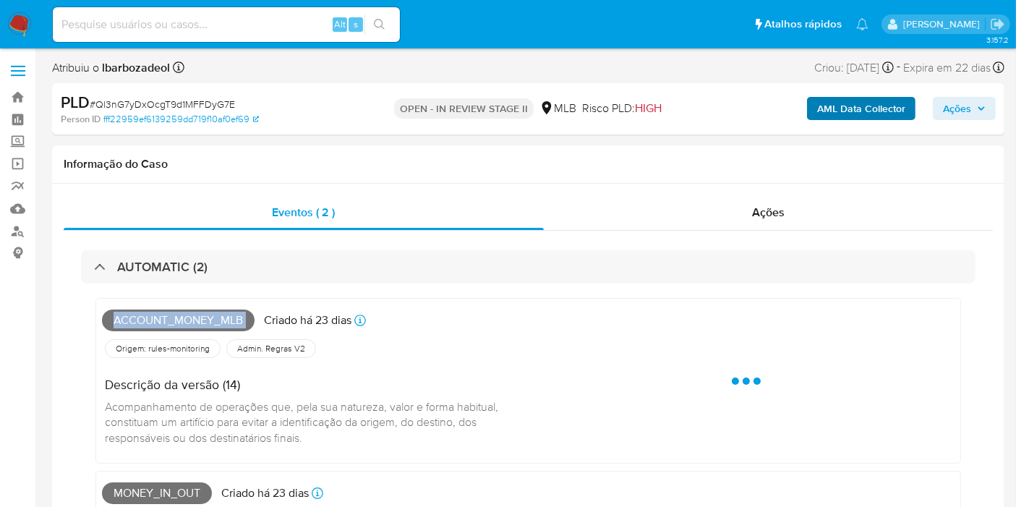
copy span "Account_money_mlb"
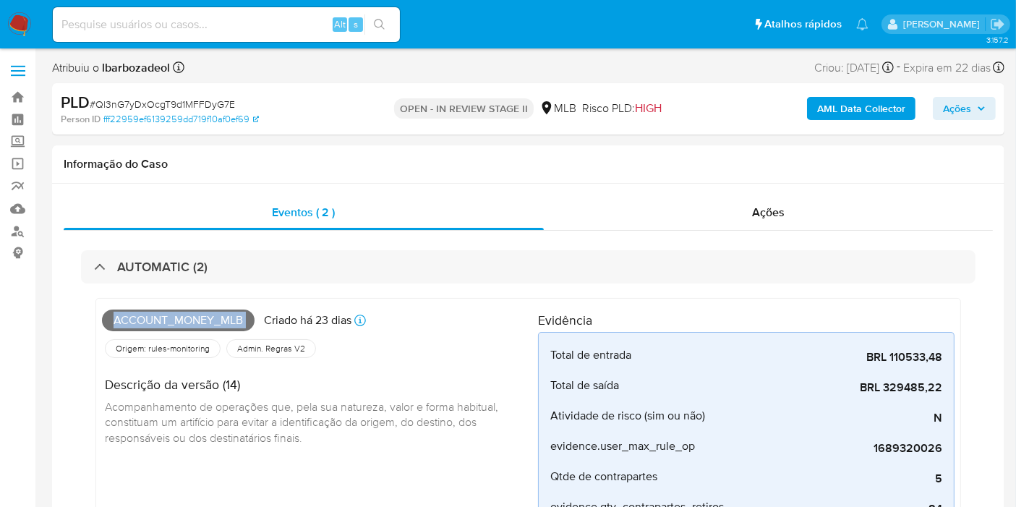
click at [957, 102] on span "Ações" at bounding box center [957, 108] width 28 height 23
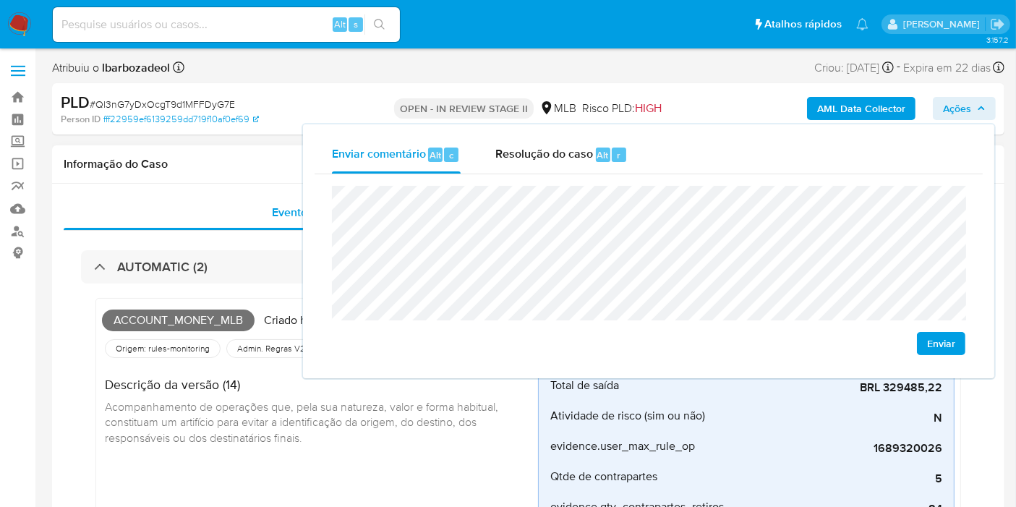
click at [263, 166] on h1 "Informação do Caso" at bounding box center [528, 164] width 929 height 14
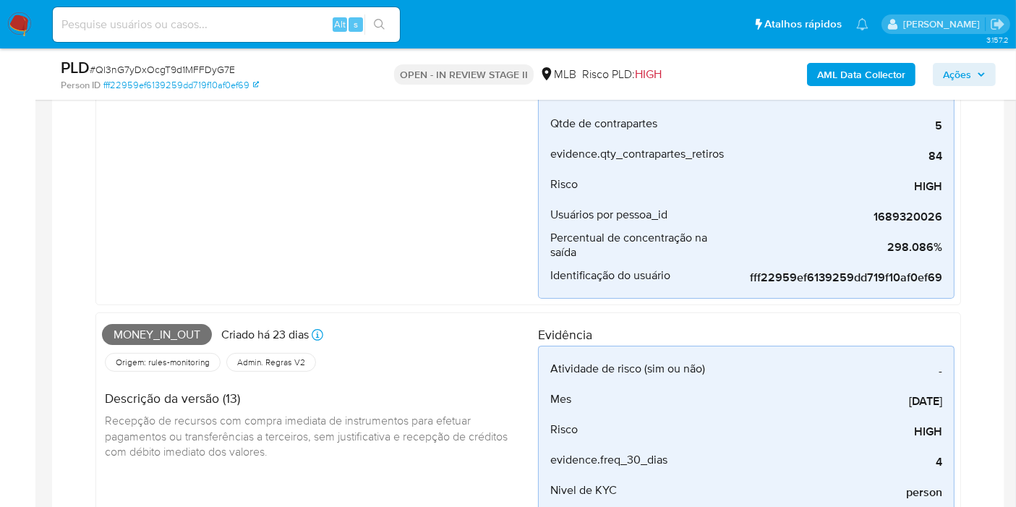
scroll to position [321, 0]
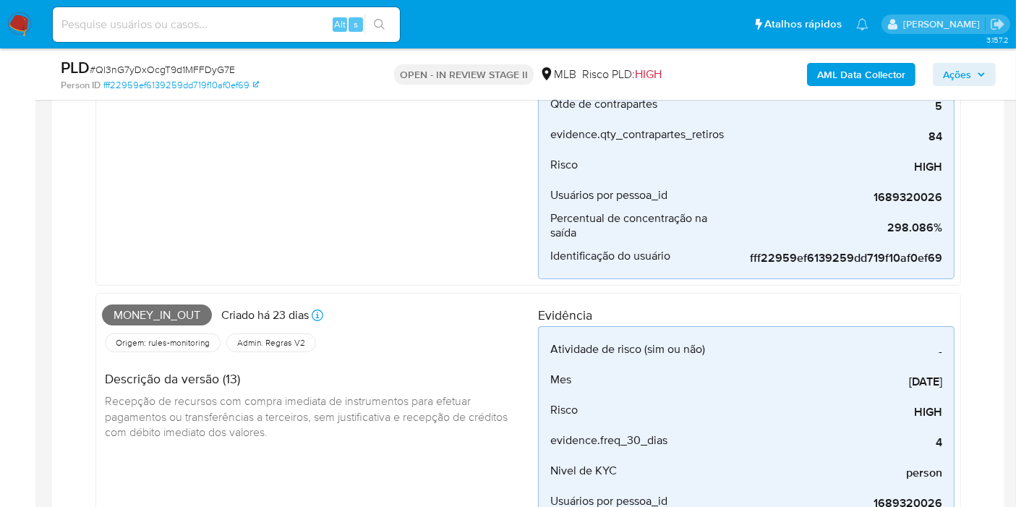
click at [177, 315] on span "Money_in_out" at bounding box center [157, 316] width 110 height 22
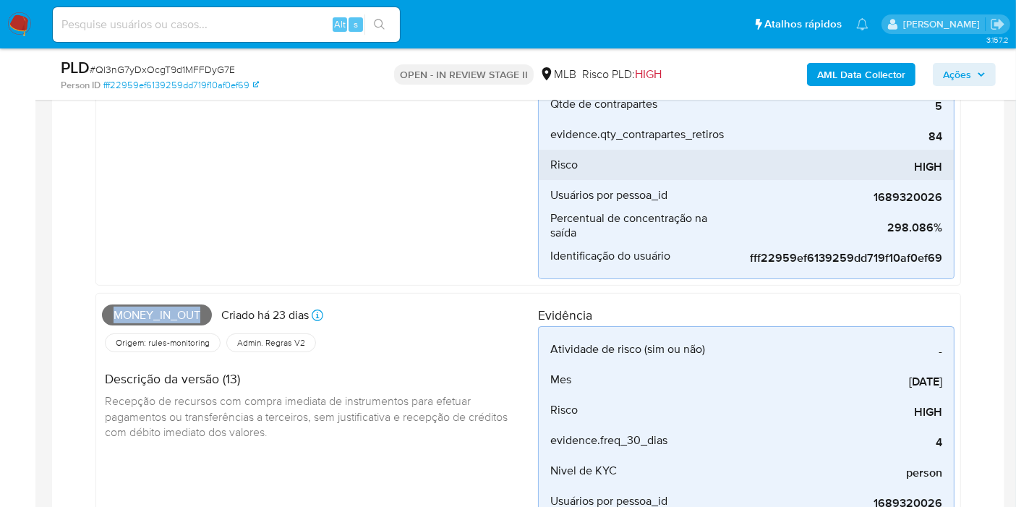
copy span "Money_in_out"
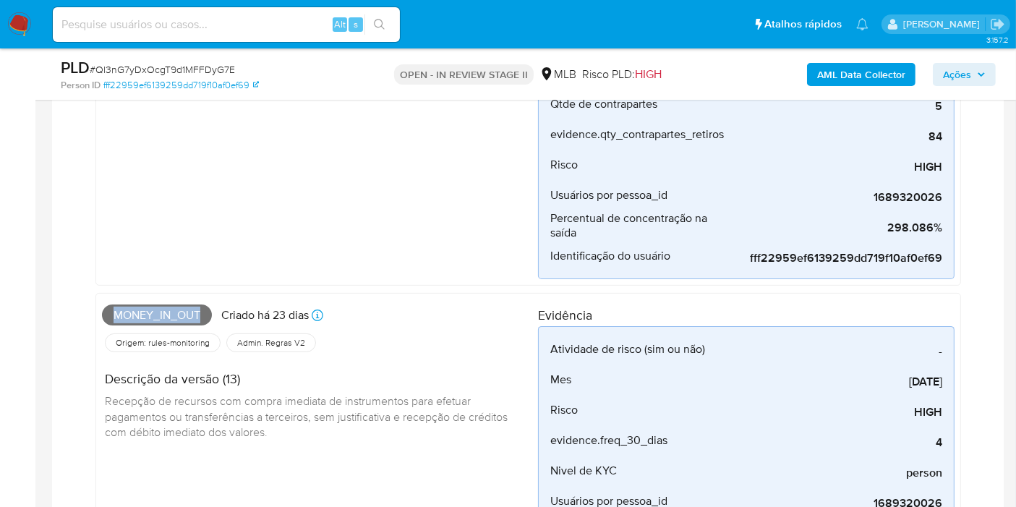
drag, startPoint x: 963, startPoint y: 70, endPoint x: 946, endPoint y: 78, distance: 18.4
click at [961, 69] on span "Ações" at bounding box center [957, 74] width 28 height 23
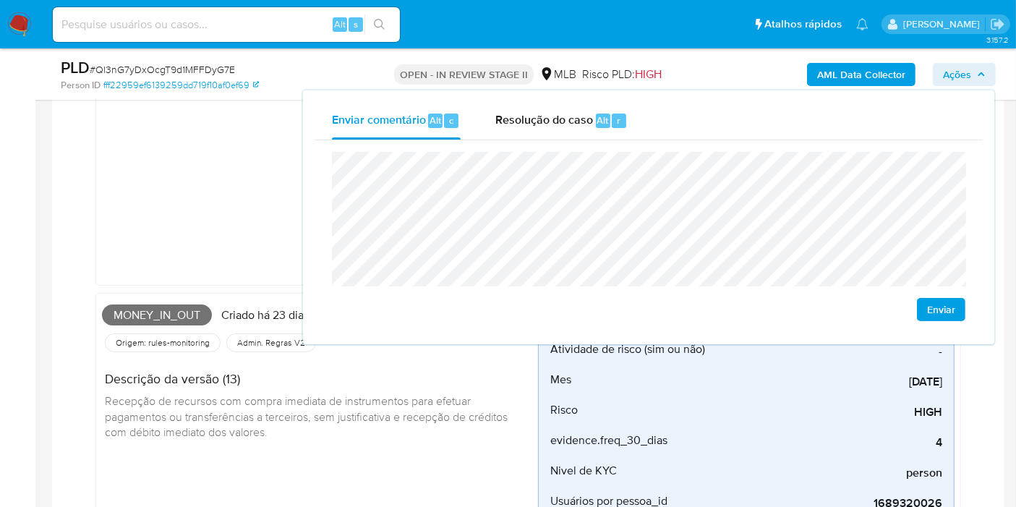
click at [264, 203] on div "Account_money_mlb Criado há 23 dias Criado: 12/08/2025 00:21:05 Origem: rules-m…" at bounding box center [320, 105] width 436 height 347
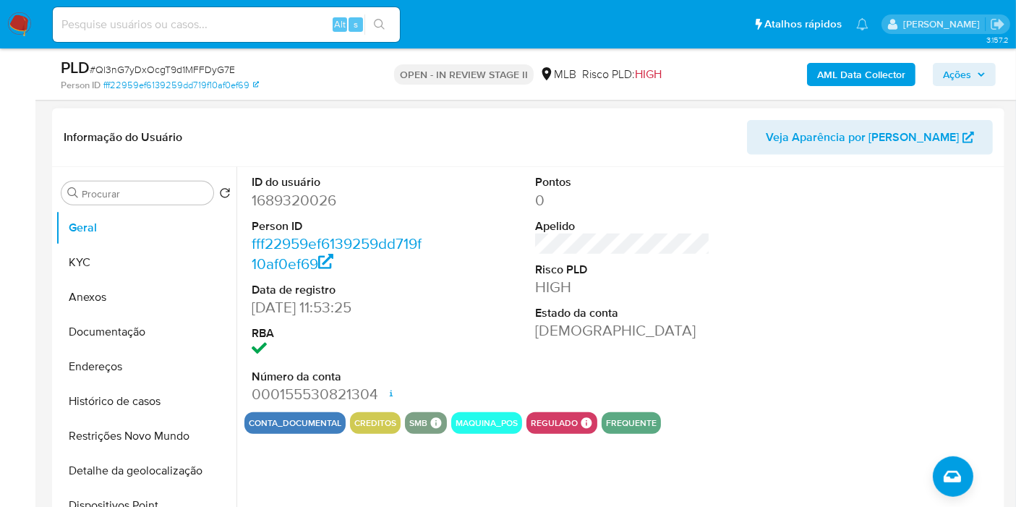
scroll to position [884, 0]
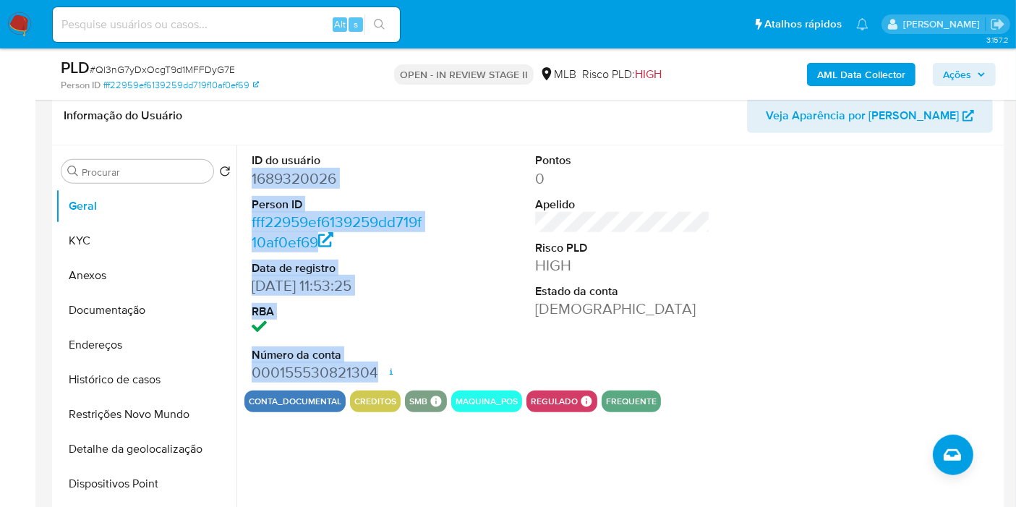
drag, startPoint x: 252, startPoint y: 177, endPoint x: 379, endPoint y: 375, distance: 235.6
click at [379, 375] on dl "ID do usuário 1689320026 Person ID fff22959ef6139259dd719f10af0ef69 Data de reg…" at bounding box center [339, 268] width 175 height 230
copy dl "1689320026 Person ID fff22959ef6139259dd719f10af0ef69 Data de registro 18/02/20…"
click at [976, 77] on span "Ações" at bounding box center [964, 74] width 43 height 20
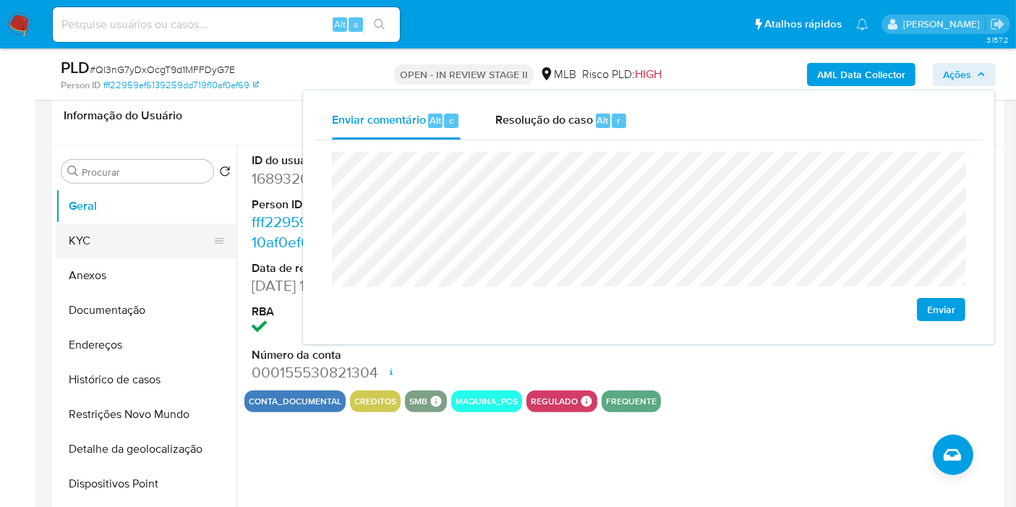
click at [145, 238] on button "KYC" at bounding box center [140, 241] width 169 height 35
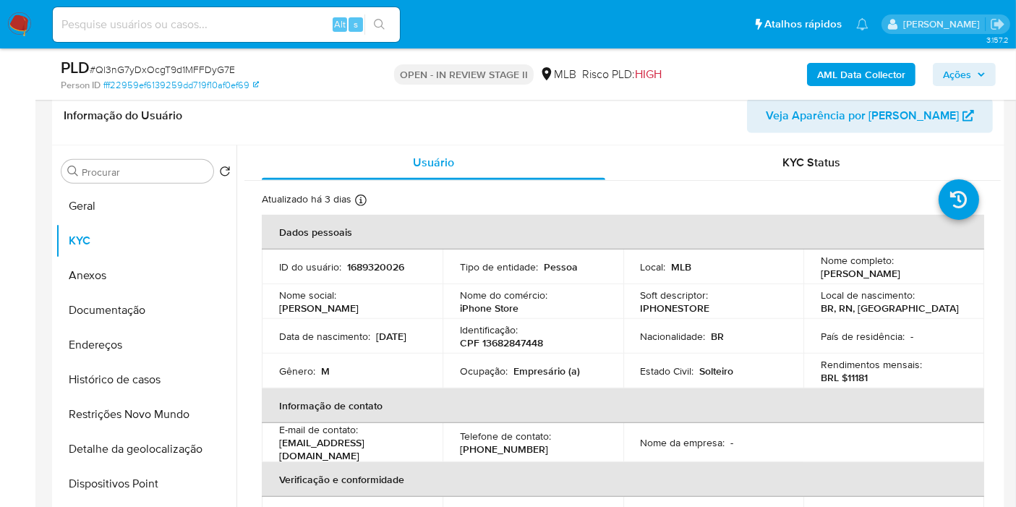
click at [498, 345] on p "CPF 13682847448" at bounding box center [501, 342] width 83 height 13
copy p "13682847448"
click at [969, 81] on span "Ações" at bounding box center [957, 74] width 28 height 23
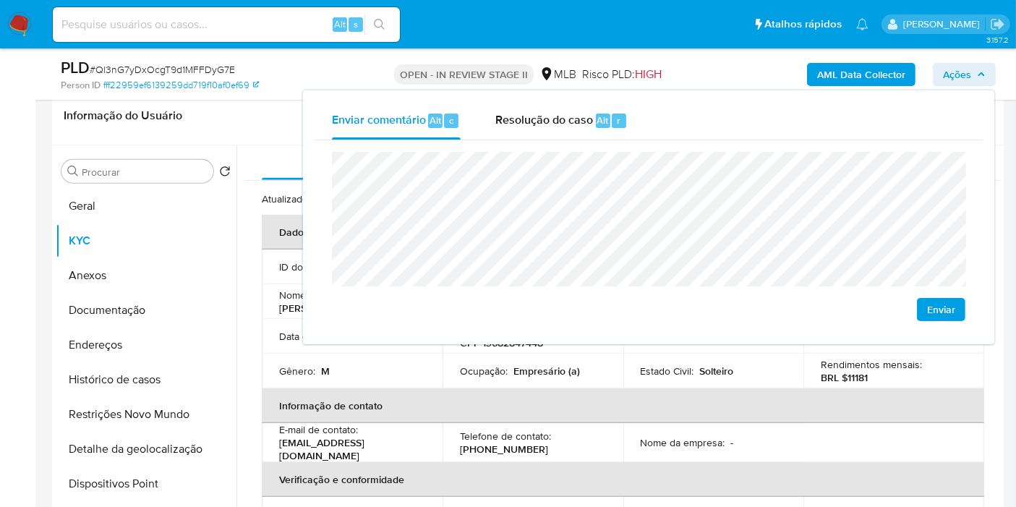
click at [0, 0] on lt-span "econômica" at bounding box center [0, 0] width 0 height 0
click at [0, 0] on lt-span "Baraúna" at bounding box center [0, 0] width 0 height 0
click at [587, 385] on td "Ocupação : Empresário (a)" at bounding box center [533, 371] width 181 height 35
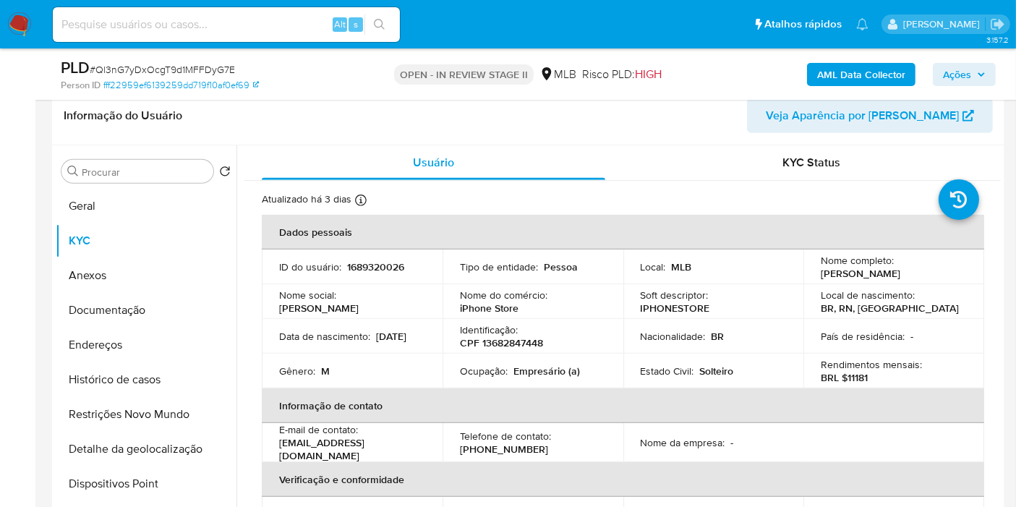
click at [541, 367] on p "Empresário (a)" at bounding box center [547, 371] width 67 height 13
copy p "Empresário"
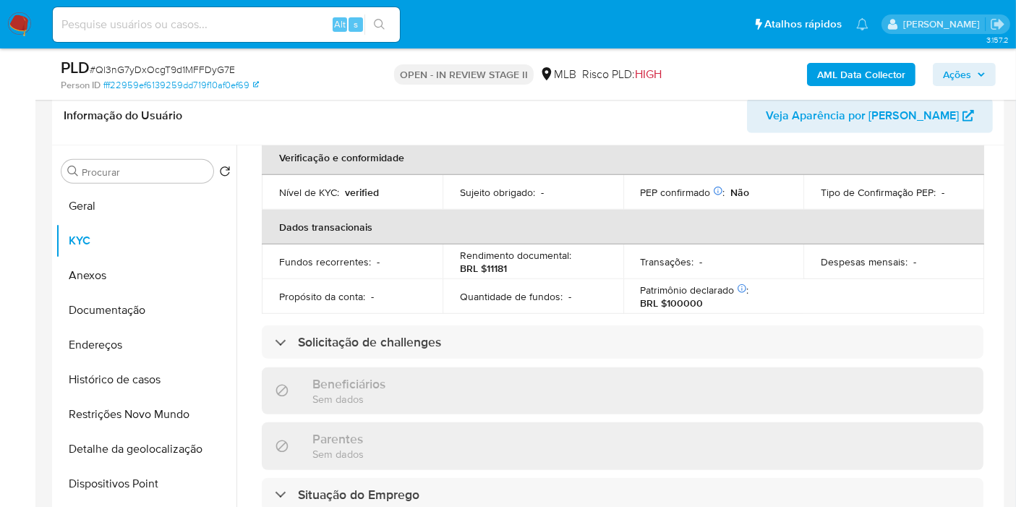
scroll to position [671, 0]
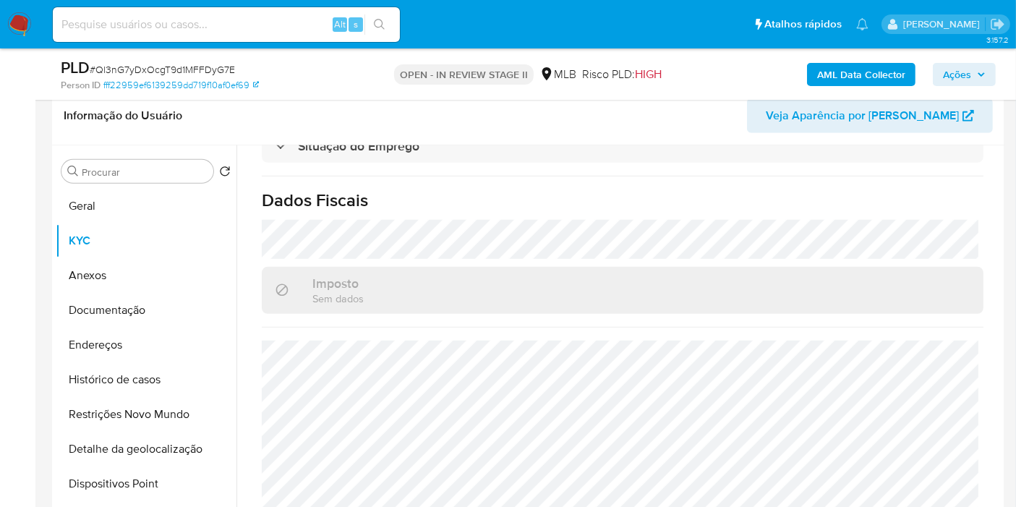
click at [966, 81] on span "Ações" at bounding box center [957, 74] width 28 height 23
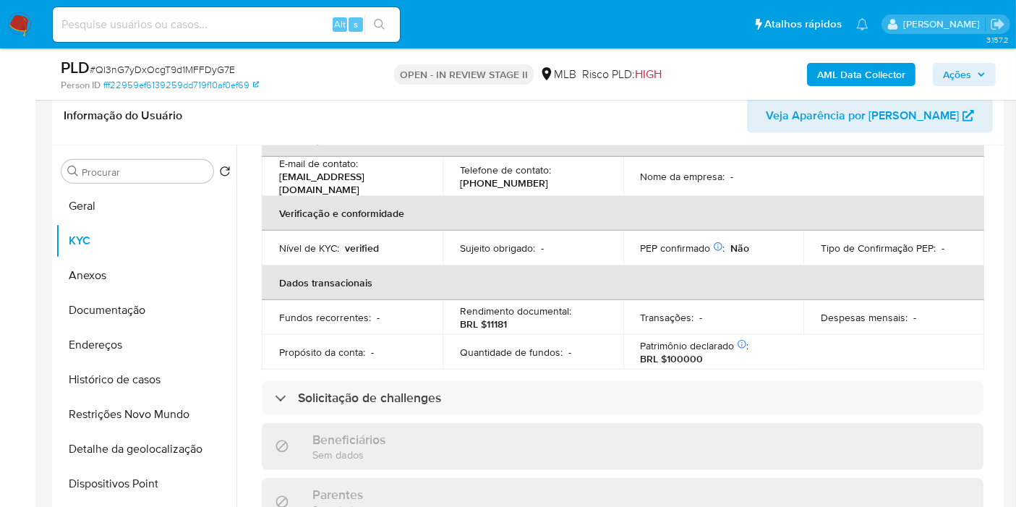
scroll to position [108, 0]
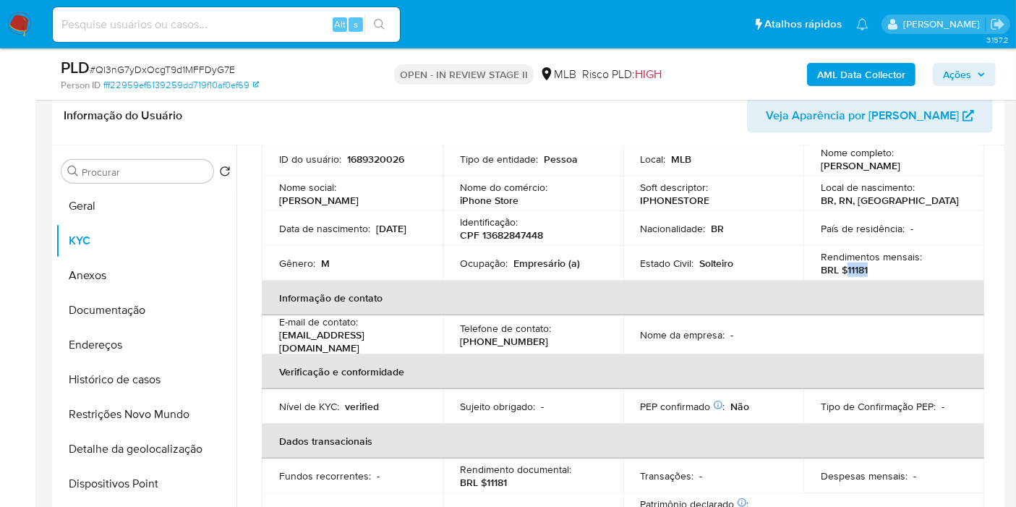
drag, startPoint x: 843, startPoint y: 267, endPoint x: 871, endPoint y: 267, distance: 27.5
click at [871, 267] on div "Rendimentos mensais : BRL $11181" at bounding box center [894, 263] width 146 height 26
drag, startPoint x: 871, startPoint y: 267, endPoint x: 885, endPoint y: 265, distance: 14.5
click at [917, 263] on div "Rendimentos mensais : BRL $11181" at bounding box center [894, 263] width 146 height 26
drag, startPoint x: 845, startPoint y: 268, endPoint x: 876, endPoint y: 268, distance: 31.1
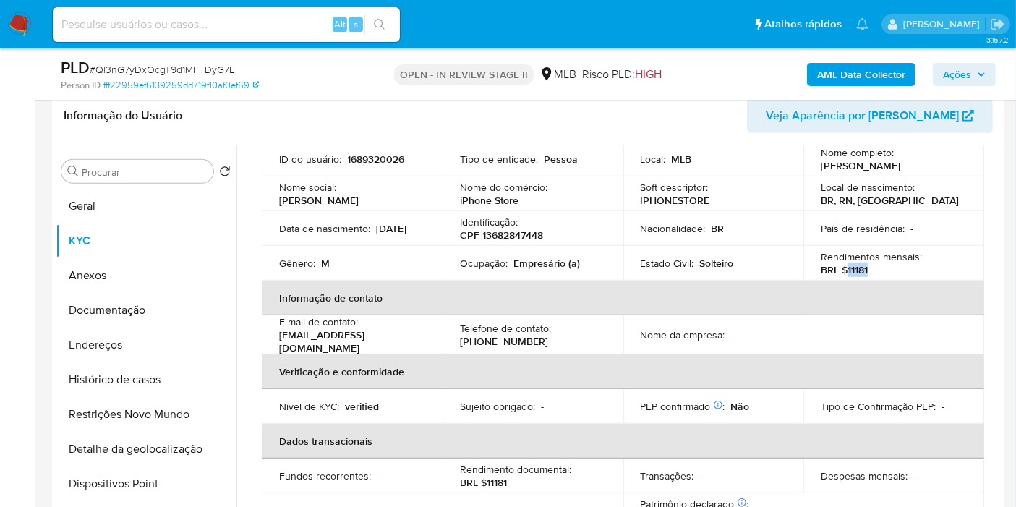
click at [876, 268] on div "Rendimentos mensais : BRL $11181" at bounding box center [894, 263] width 146 height 26
copy p "11181"
click at [960, 77] on span "Ações" at bounding box center [957, 74] width 28 height 23
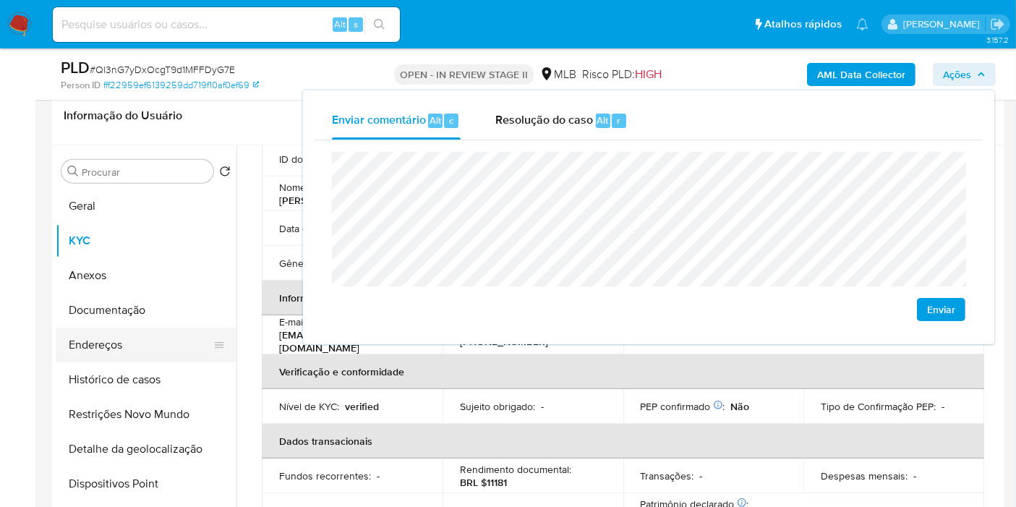
click at [176, 346] on button "Endereços" at bounding box center [140, 345] width 169 height 35
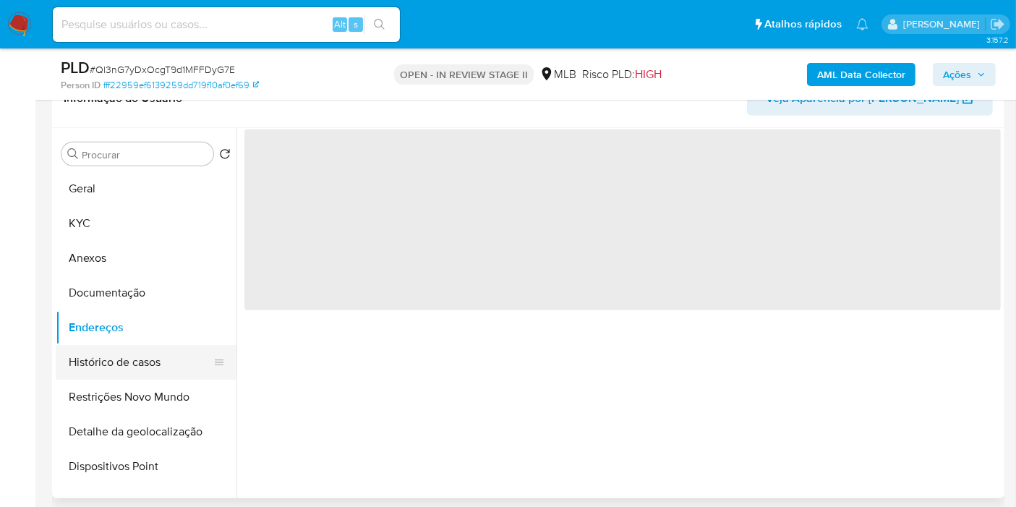
scroll to position [0, 0]
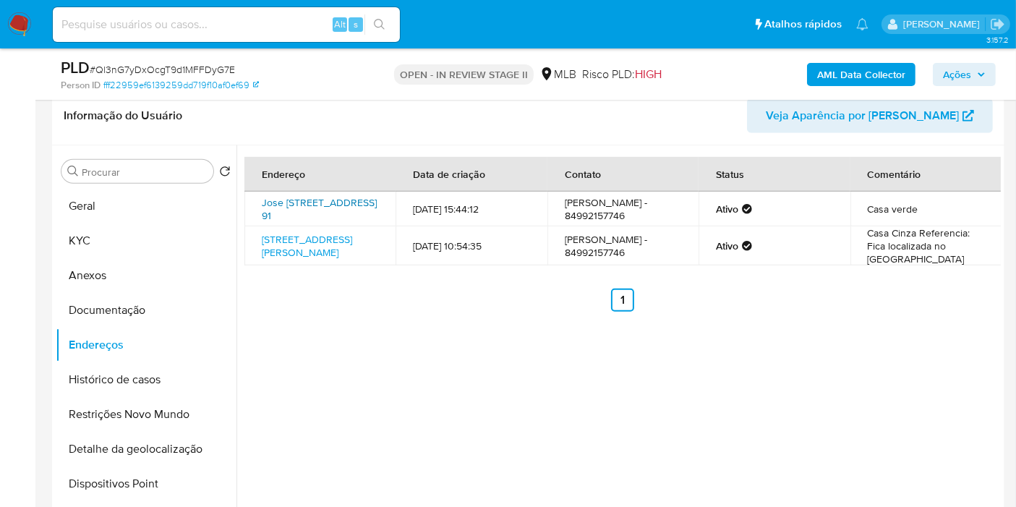
click at [333, 205] on link "Jose Izidio Neto 91, Baraúna, Rio Grande Do Norte, 59695000, Brasil 91" at bounding box center [319, 208] width 115 height 27
click at [314, 260] on link "Rua Francisco Cassiano Sobrinho 48, Baraúna, Rio Grande Do Norte, 59695000, Bra…" at bounding box center [307, 245] width 90 height 27
click at [153, 310] on button "Documentação" at bounding box center [140, 310] width 169 height 35
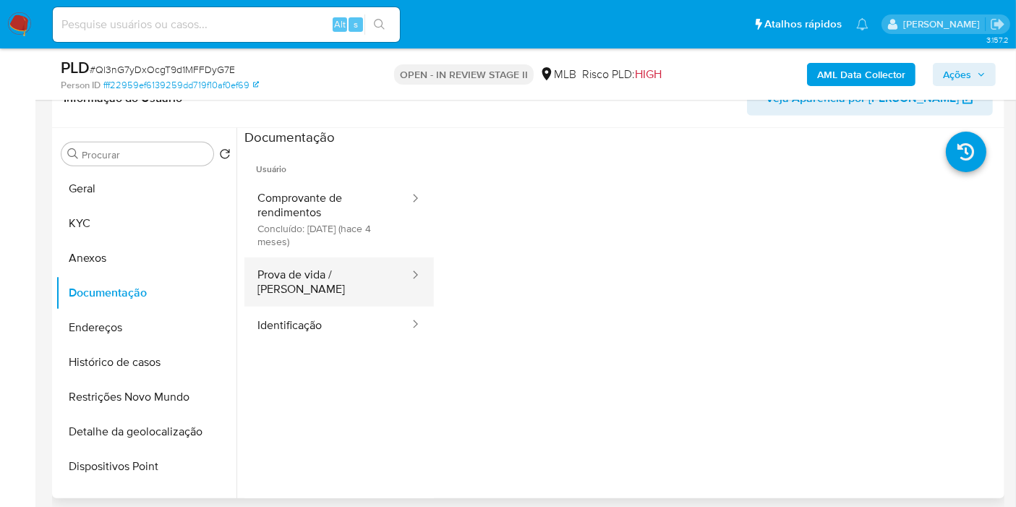
click at [350, 275] on button "Prova de vida / Selfie" at bounding box center [327, 282] width 166 height 49
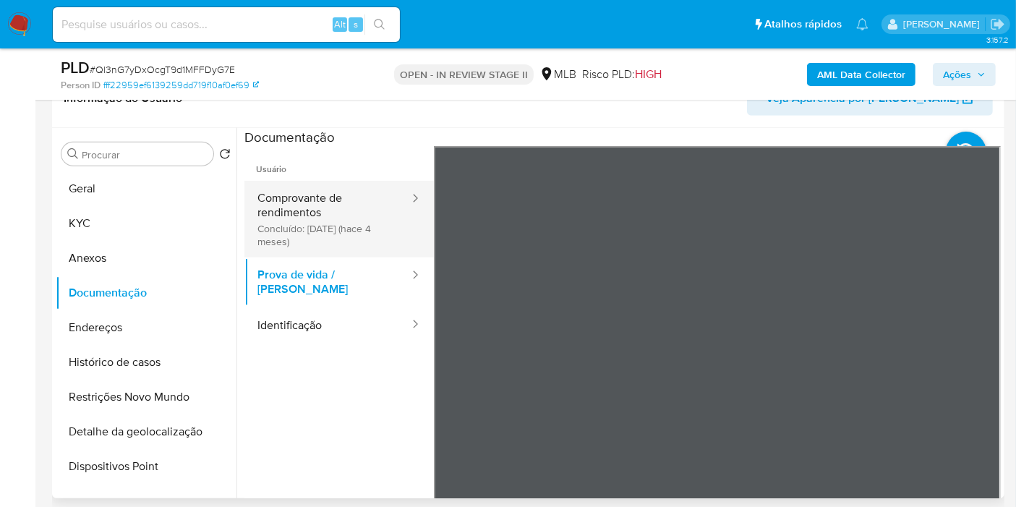
click at [311, 217] on button "Comprovante de rendimentos Concluído: 30/04/2025 (hace 4 meses)" at bounding box center [327, 219] width 166 height 77
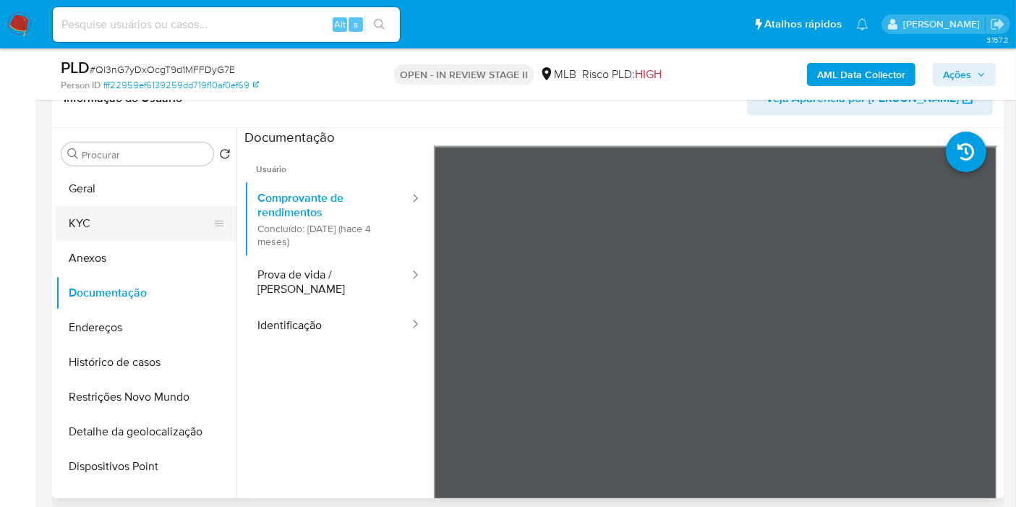
click at [134, 234] on button "KYC" at bounding box center [140, 223] width 169 height 35
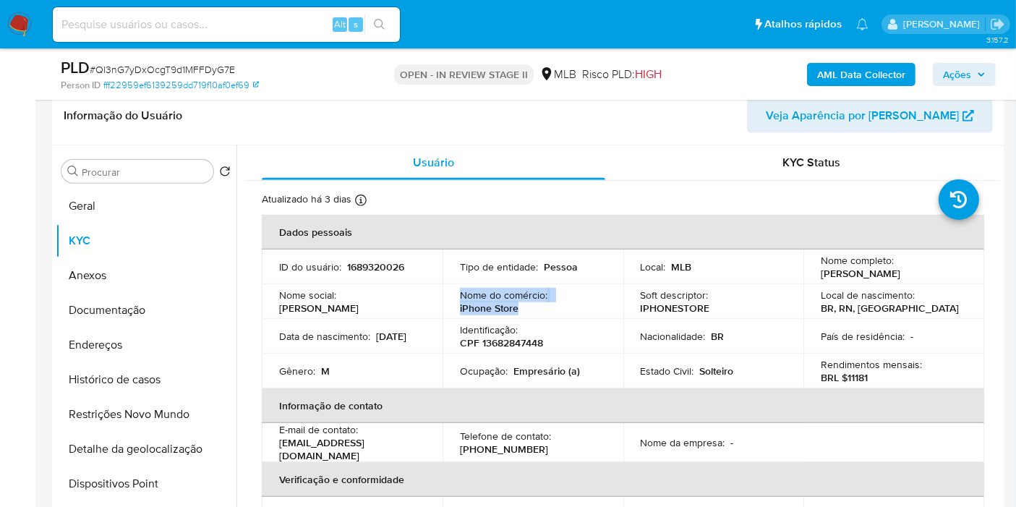
drag, startPoint x: 477, startPoint y: 302, endPoint x: 454, endPoint y: 295, distance: 24.3
click at [454, 295] on td "Nome do comércio : iPhone Store" at bounding box center [533, 301] width 181 height 35
copy div "Nome do comércio : iPhone Store"
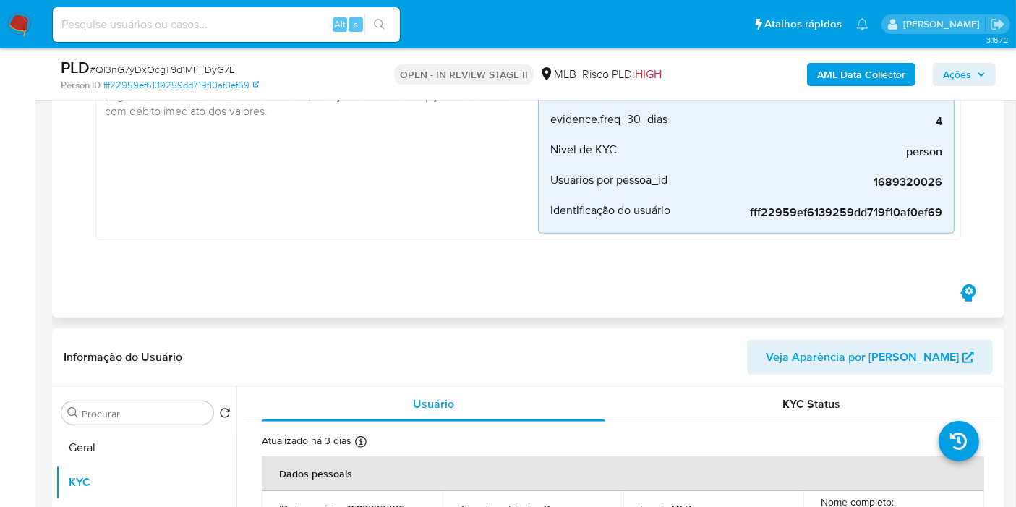
scroll to position [884, 0]
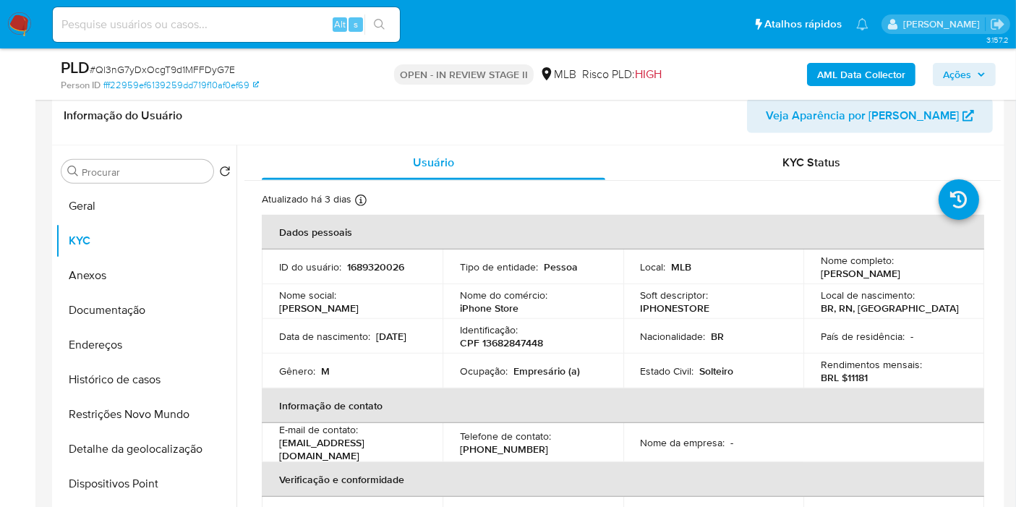
click at [435, 332] on td "Data de nascimento : 02/06/2005" at bounding box center [352, 336] width 181 height 35
drag, startPoint x: 386, startPoint y: 333, endPoint x: 372, endPoint y: 333, distance: 14.5
click at [372, 333] on td "Data de nascimento : 02/06/2005" at bounding box center [352, 336] width 181 height 35
click at [372, 333] on div "Data de nascimento : 02/06/2005" at bounding box center [352, 336] width 146 height 13
click at [958, 69] on span "Ações" at bounding box center [957, 74] width 28 height 23
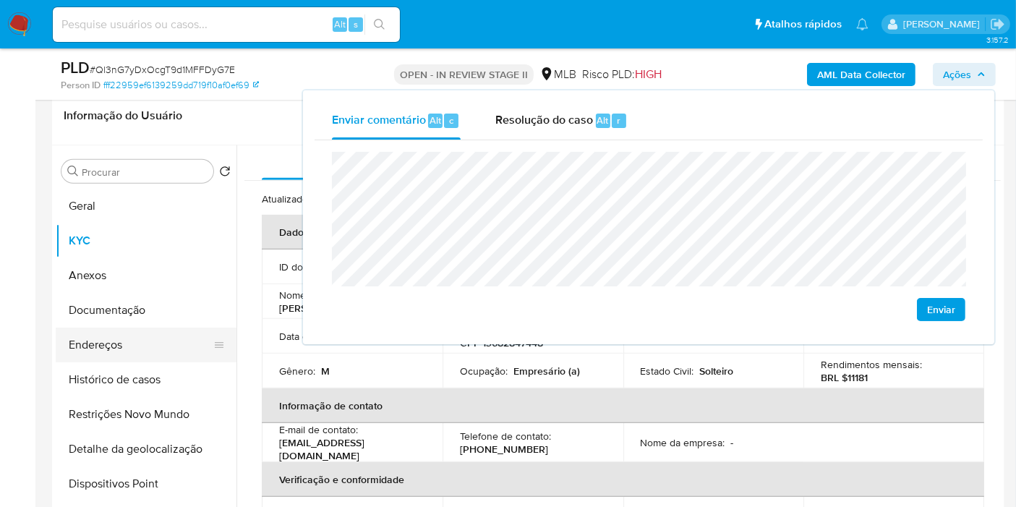
click at [150, 335] on button "Endereços" at bounding box center [140, 345] width 169 height 35
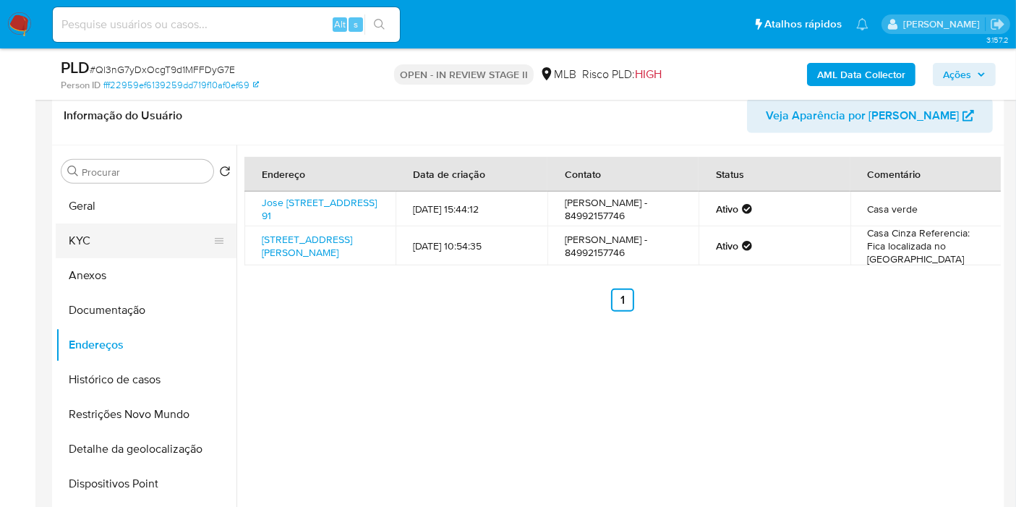
click at [140, 224] on button "KYC" at bounding box center [140, 241] width 169 height 35
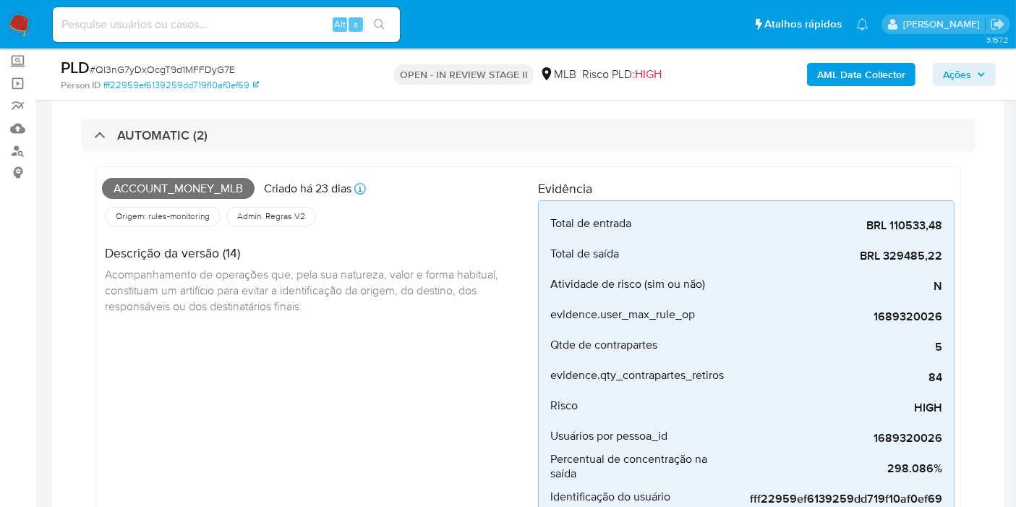
scroll to position [0, 0]
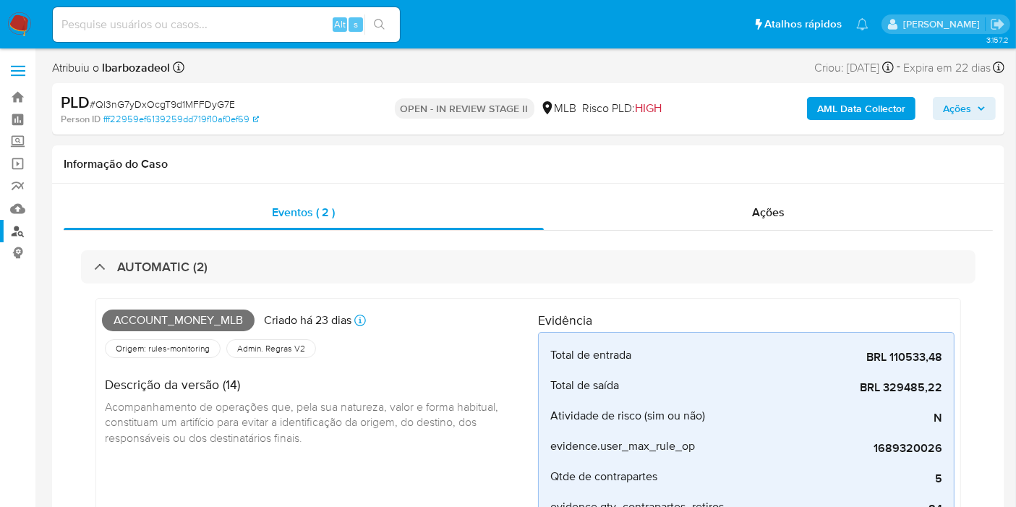
click at [17, 220] on link "Localizador de pessoas" at bounding box center [86, 231] width 172 height 22
click at [16, 212] on link "Mulan" at bounding box center [86, 208] width 172 height 22
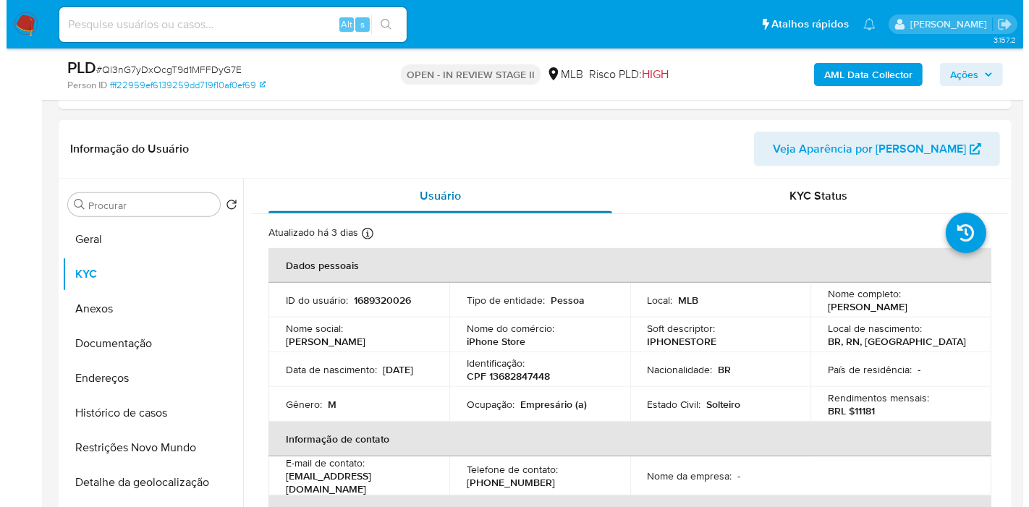
scroll to position [884, 0]
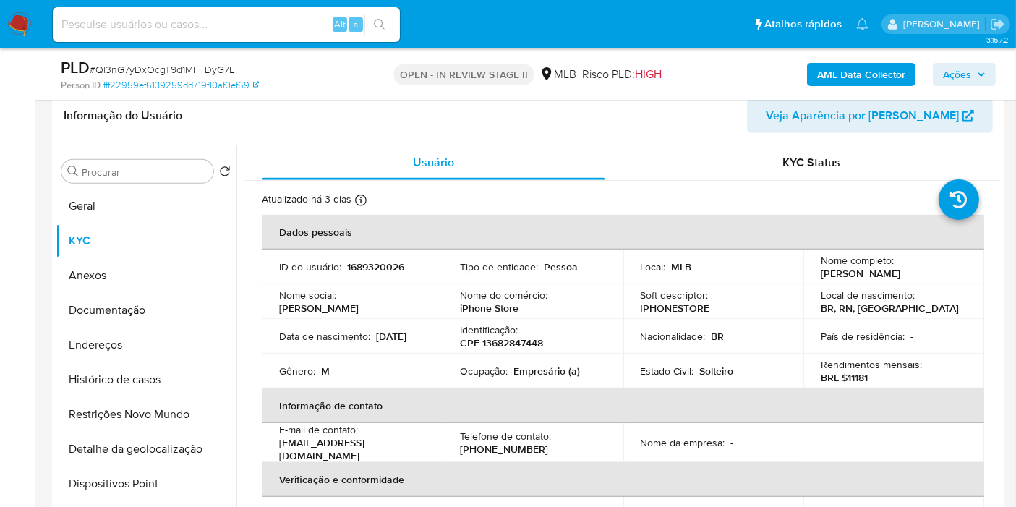
drag, startPoint x: 157, startPoint y: 201, endPoint x: 239, endPoint y: 188, distance: 82.8
click at [157, 201] on button "Geral" at bounding box center [146, 206] width 181 height 35
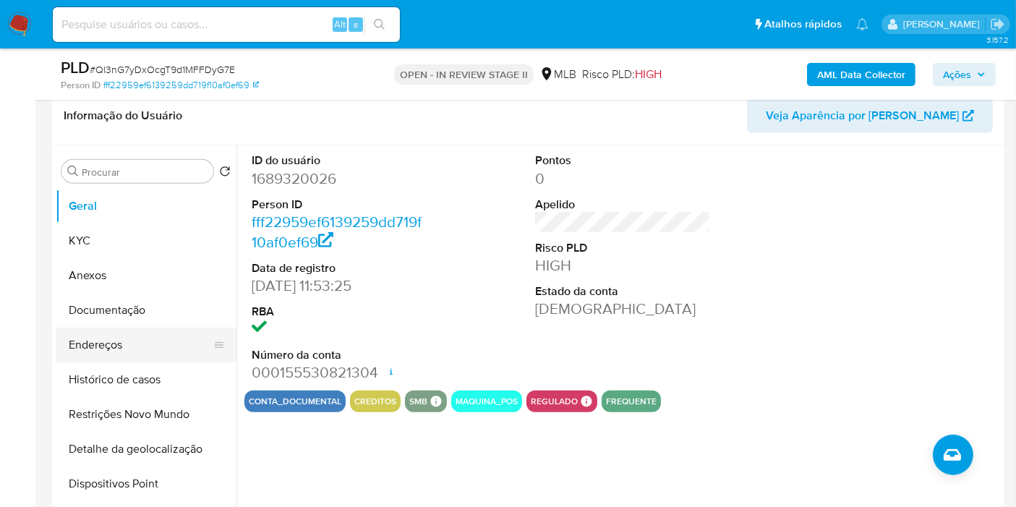
click at [142, 339] on button "Endereços" at bounding box center [140, 345] width 169 height 35
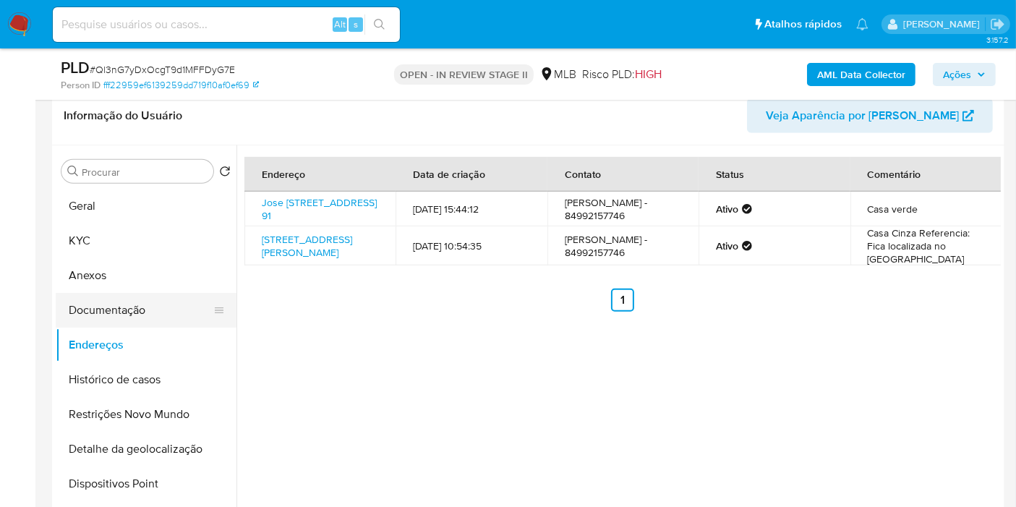
click at [173, 313] on button "Documentação" at bounding box center [140, 310] width 169 height 35
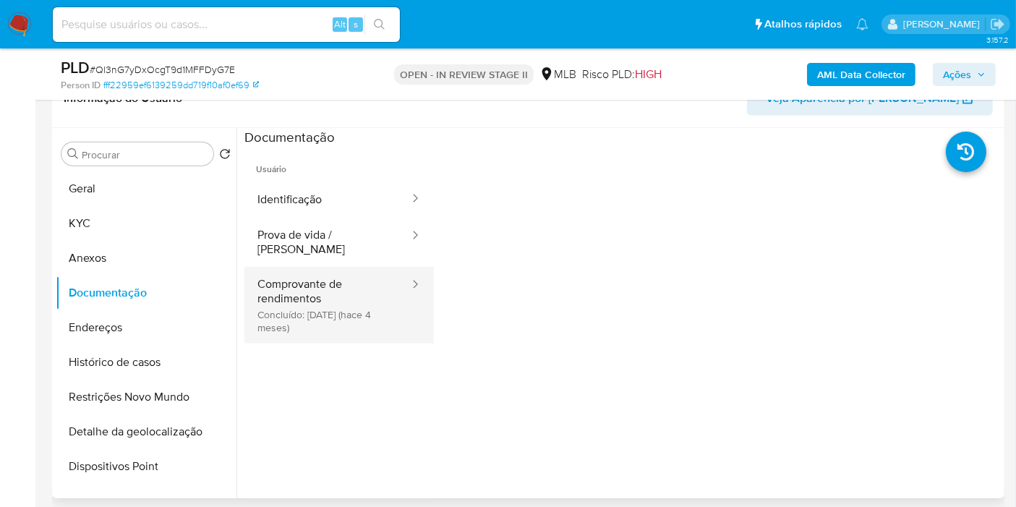
click at [346, 267] on button "Comprovante de rendimentos Concluído: 30/04/2025 (hace 4 meses)" at bounding box center [327, 305] width 166 height 77
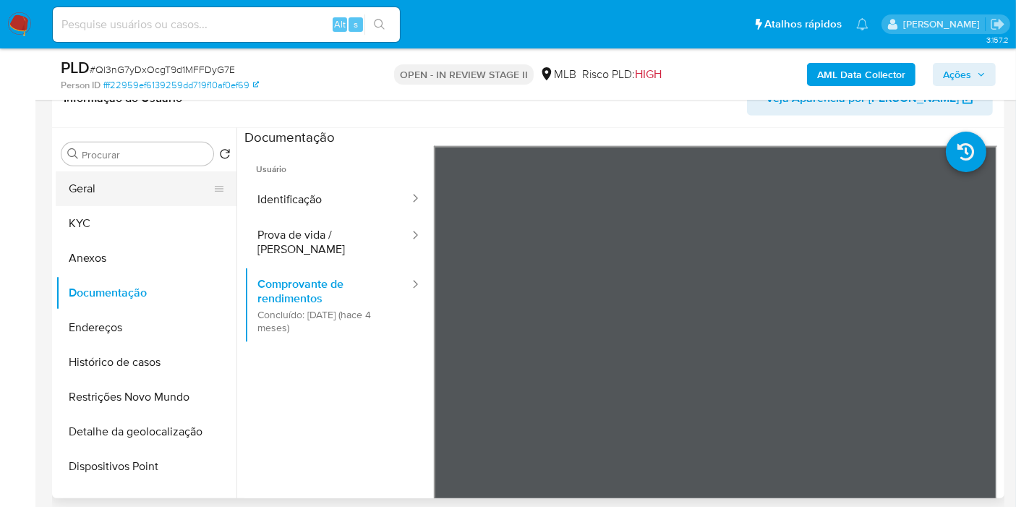
click at [136, 176] on button "Geral" at bounding box center [140, 188] width 169 height 35
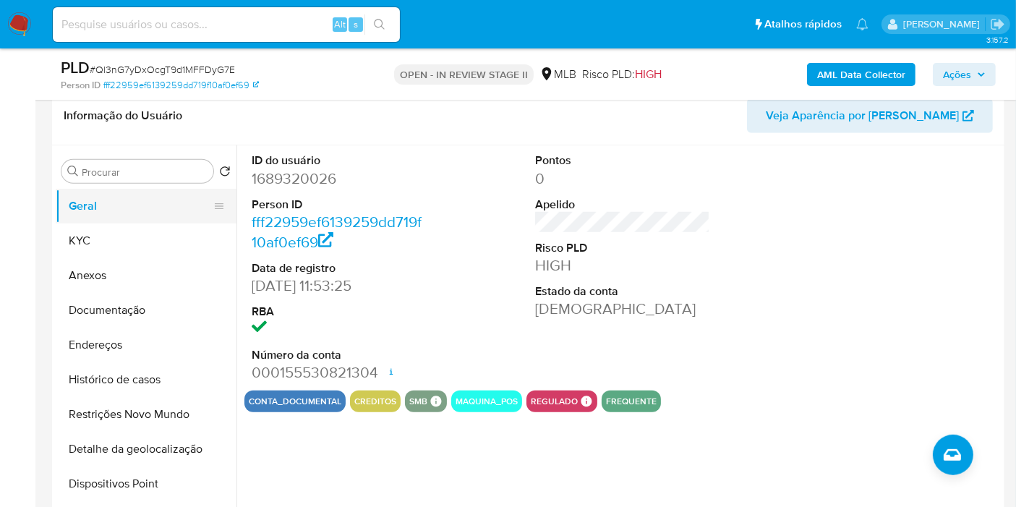
click at [115, 195] on button "Geral" at bounding box center [140, 206] width 169 height 35
click at [153, 244] on button "KYC" at bounding box center [140, 241] width 169 height 35
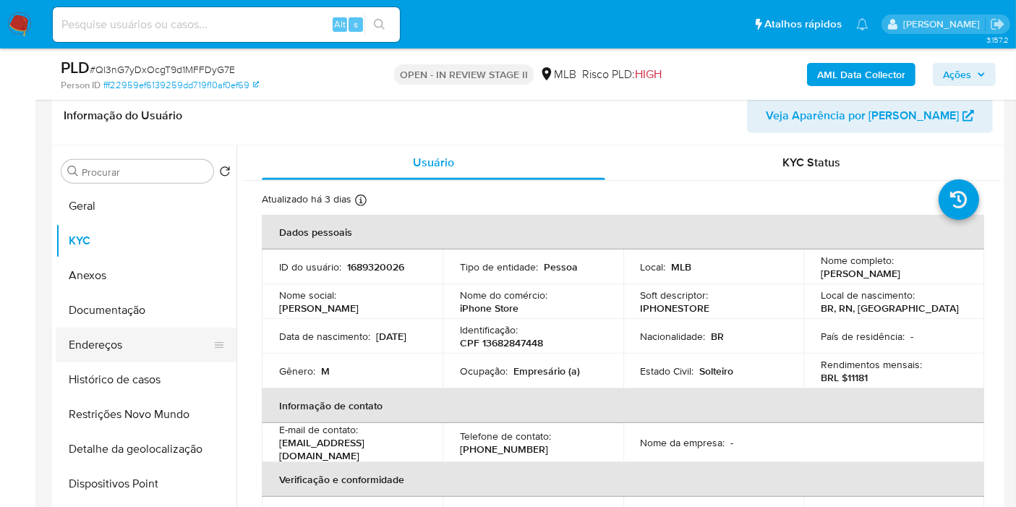
click at [123, 347] on button "Endereços" at bounding box center [140, 345] width 169 height 35
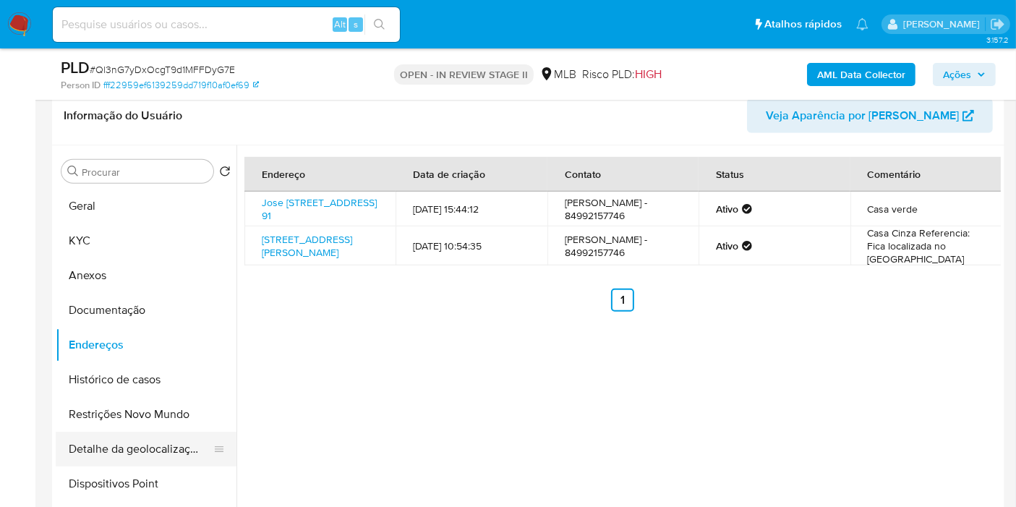
click at [143, 435] on button "Detalhe da geolocalização" at bounding box center [140, 449] width 169 height 35
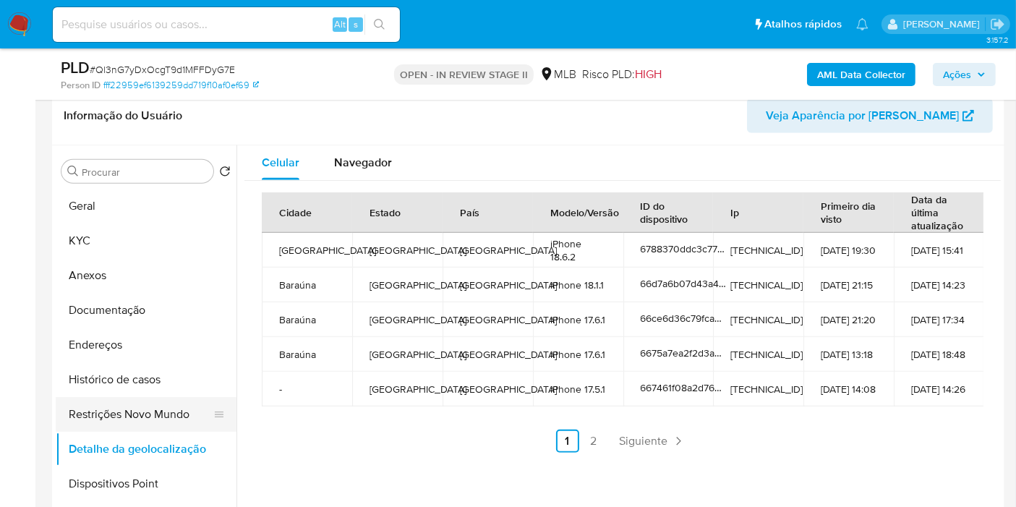
click at [122, 398] on button "Restrições Novo Mundo" at bounding box center [140, 414] width 169 height 35
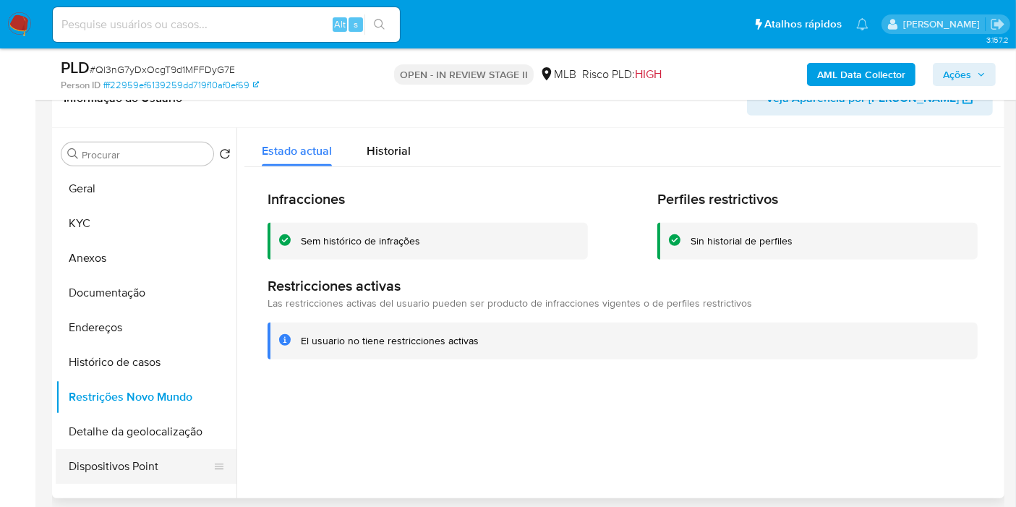
click at [140, 459] on button "Dispositivos Point" at bounding box center [140, 466] width 169 height 35
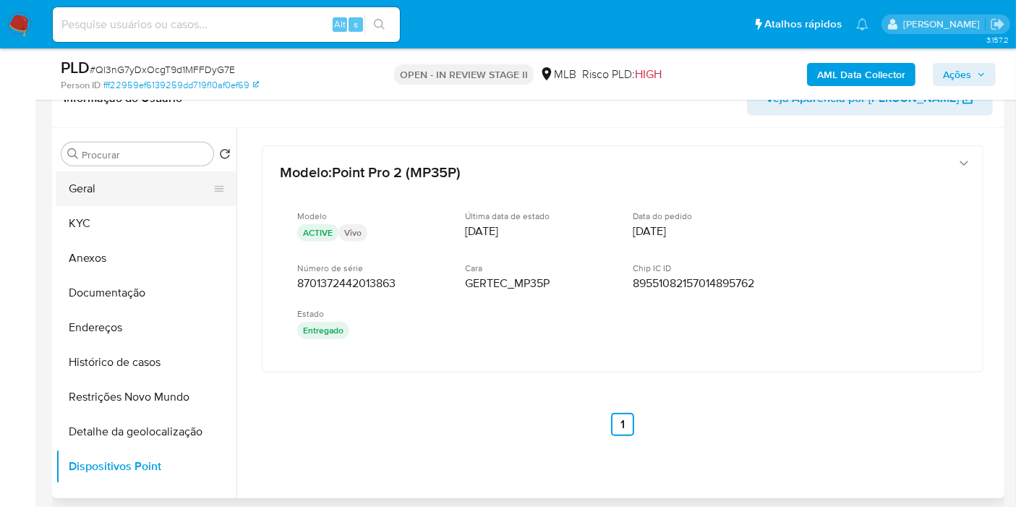
click at [174, 201] on button "Geral" at bounding box center [140, 188] width 169 height 35
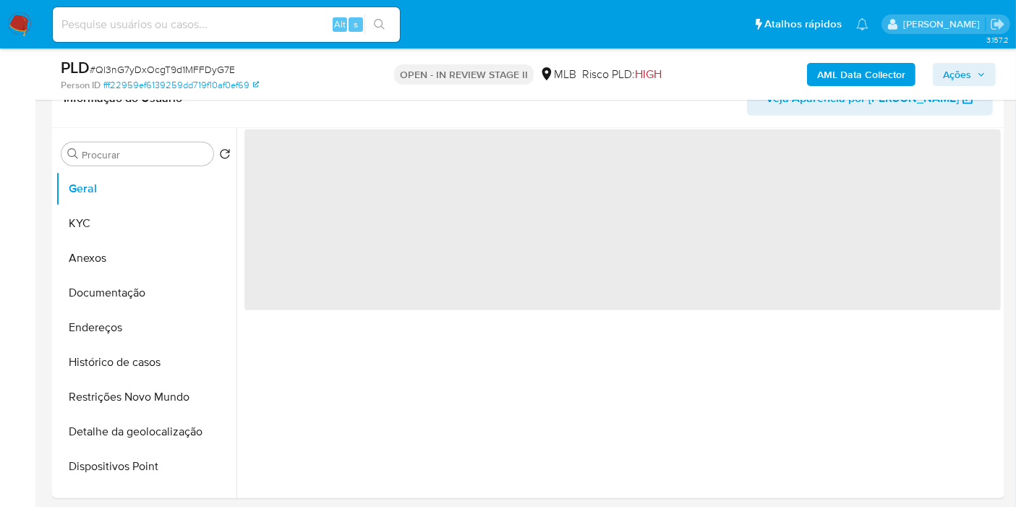
click at [949, 75] on span "Ações" at bounding box center [957, 74] width 28 height 23
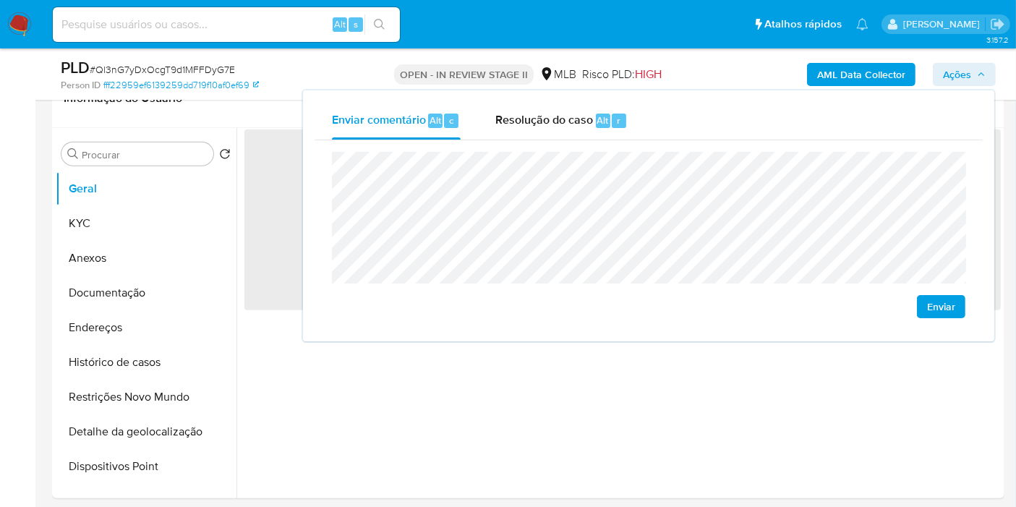
click at [522, 126] on span "Resolução do caso" at bounding box center [544, 119] width 98 height 17
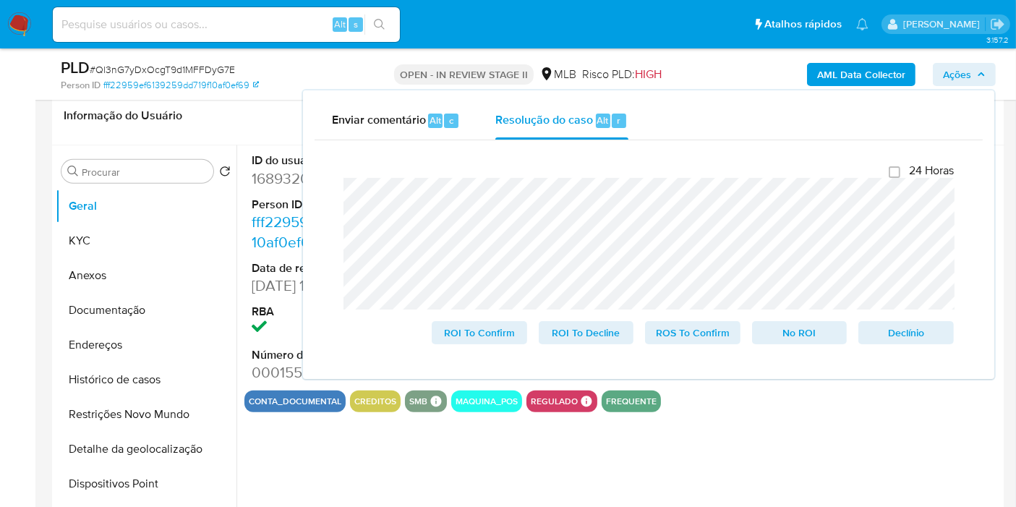
click at [725, 70] on div "AML Data Collector Ações Enviar comentário Alt c Resolução do caso Alt r Fecham…" at bounding box center [842, 74] width 308 height 34
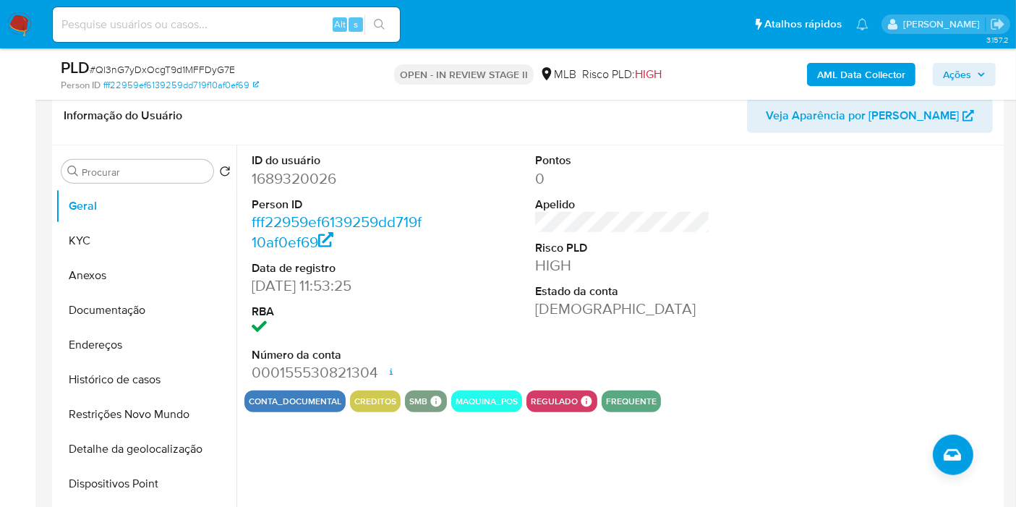
click at [827, 74] on b "AML Data Collector" at bounding box center [861, 74] width 88 height 23
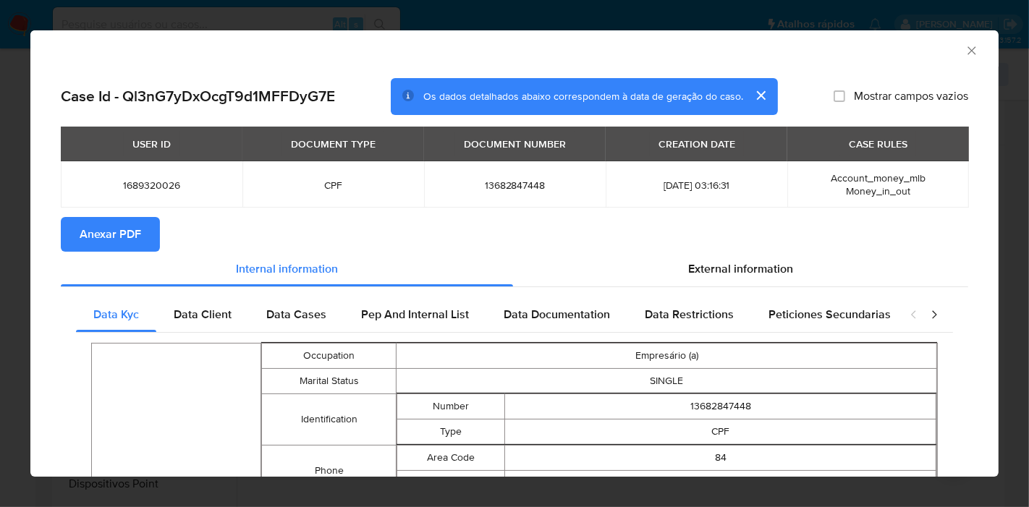
click at [131, 234] on span "Anexar PDF" at bounding box center [110, 234] width 61 height 32
click at [965, 48] on icon "Fechar a janela" at bounding box center [971, 50] width 14 height 14
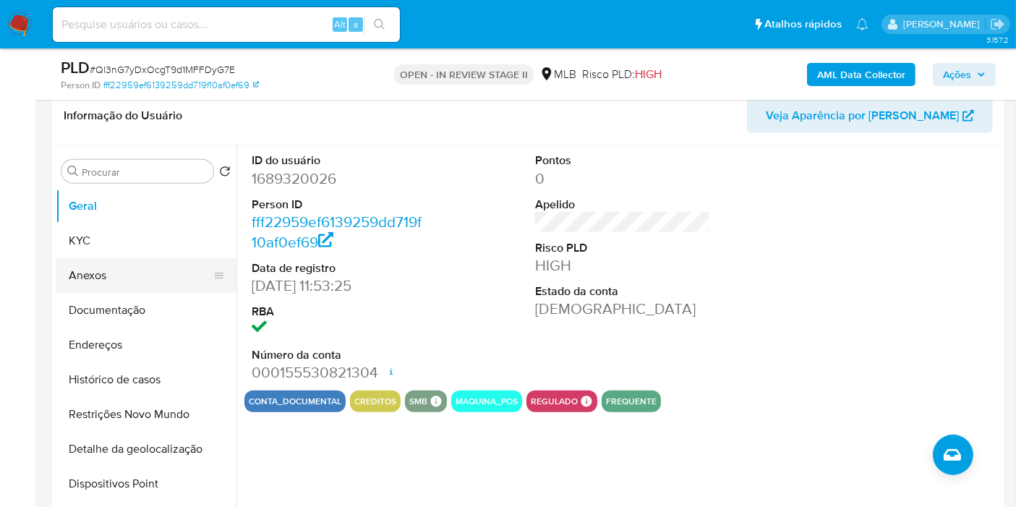
click at [124, 271] on button "Anexos" at bounding box center [140, 275] width 169 height 35
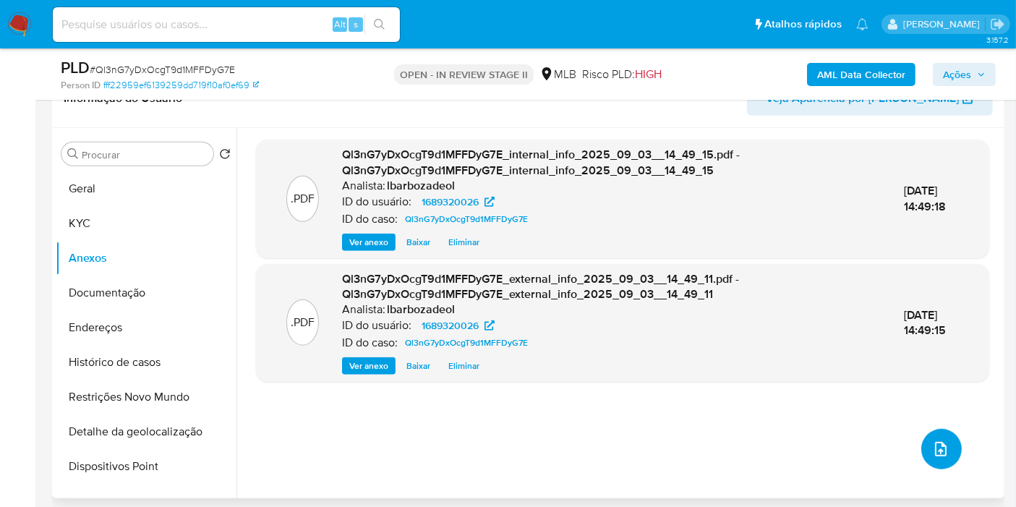
click at [935, 448] on icon "upload-file" at bounding box center [941, 449] width 12 height 14
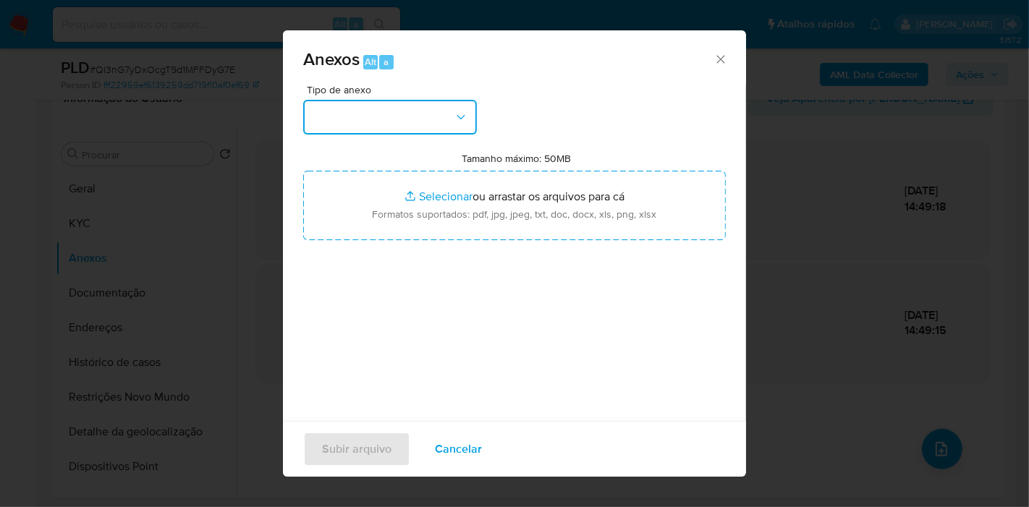
click at [466, 108] on button "button" at bounding box center [390, 117] width 174 height 35
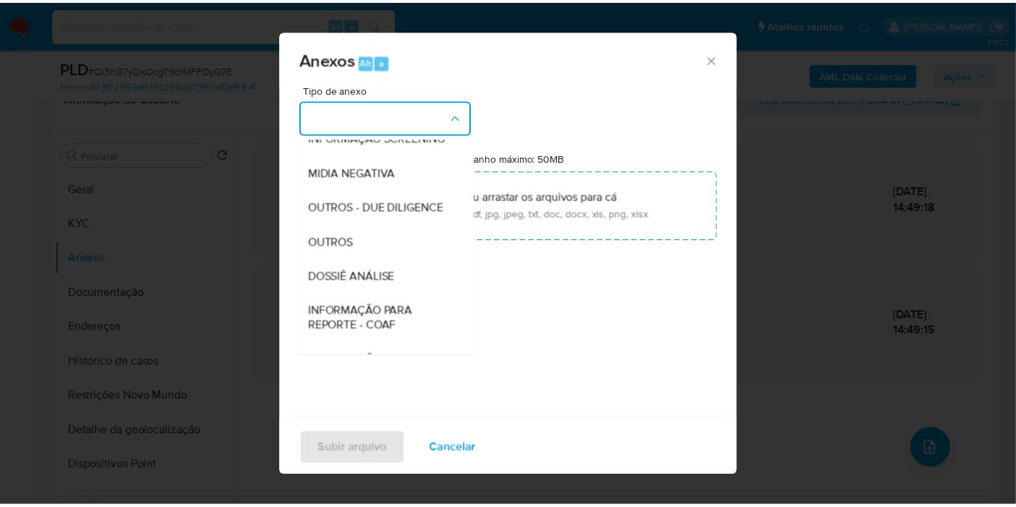
scroll to position [222, 0]
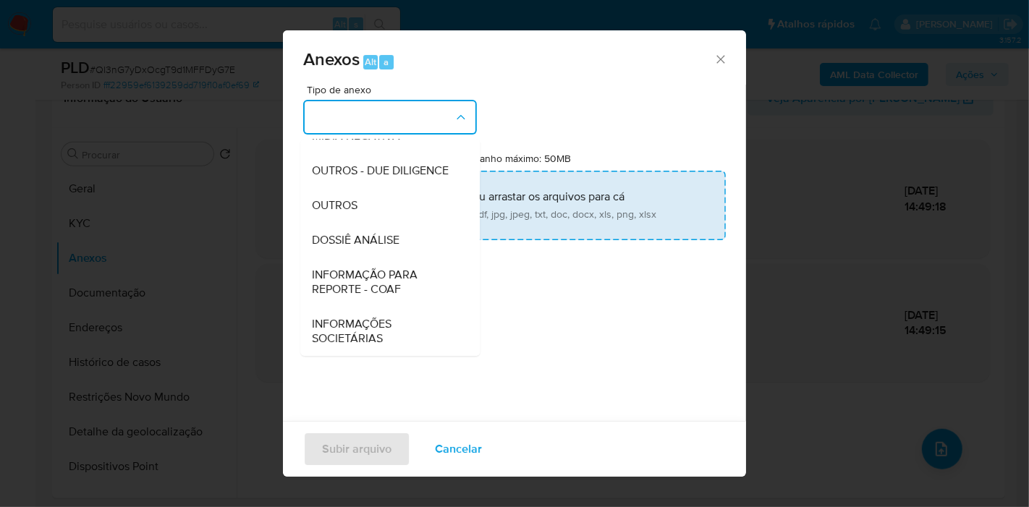
click at [393, 241] on span "DOSSIÊ ANÁLISE" at bounding box center [356, 240] width 88 height 14
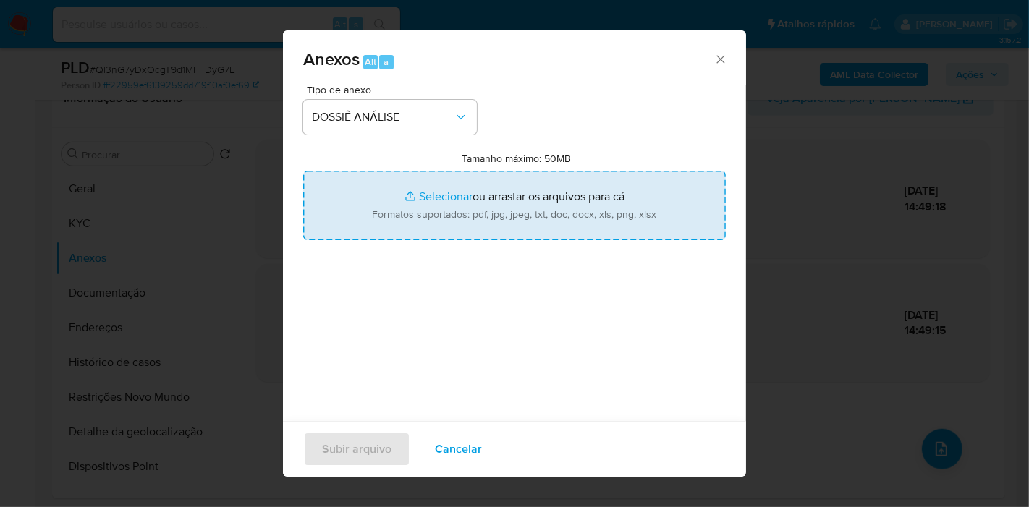
click at [396, 218] on input "Tamanho máximo: 50MB Selecionar arquivos" at bounding box center [514, 205] width 422 height 69
type input "C:\fakepath\Mulan 1689320026_2025_09_03_13_17_57.pdf"
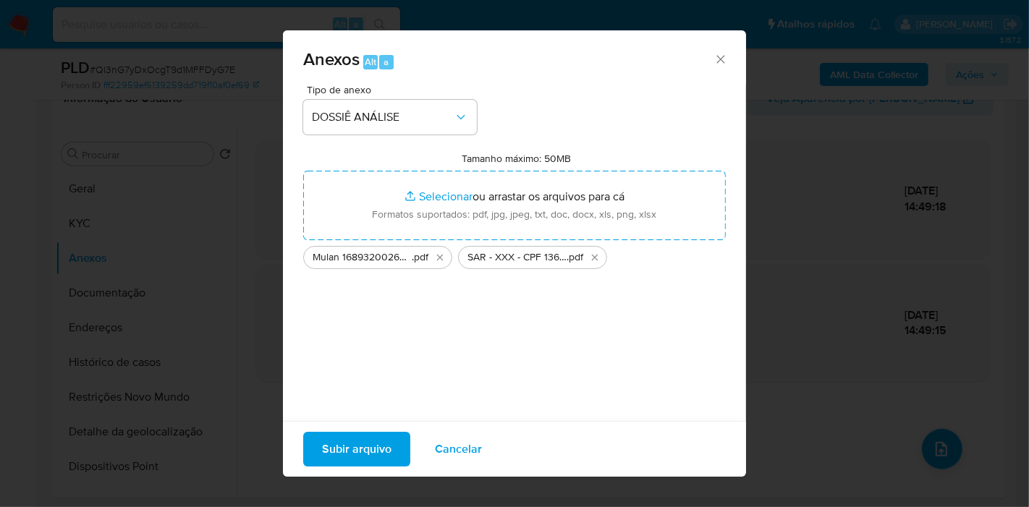
click at [351, 454] on span "Subir arquivo" at bounding box center [356, 449] width 69 height 32
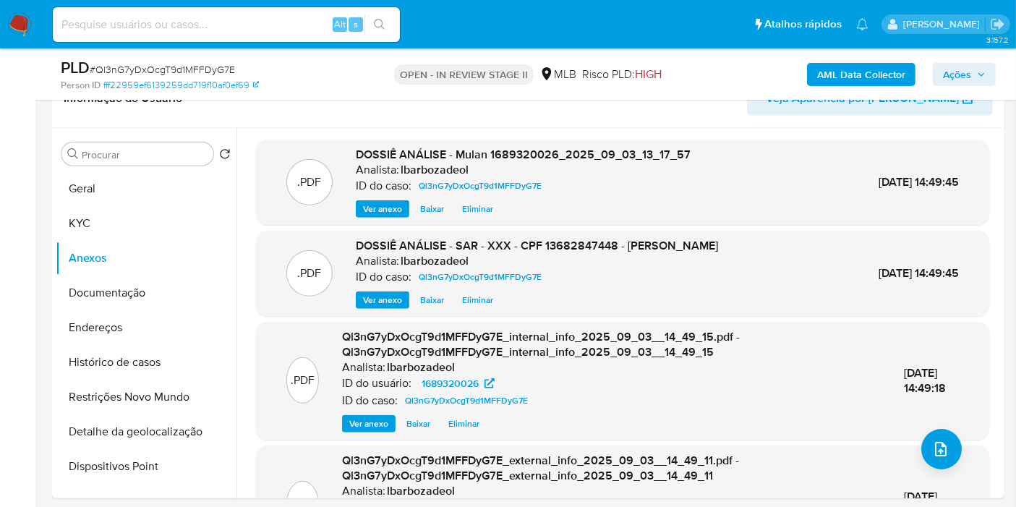
drag, startPoint x: 974, startPoint y: 77, endPoint x: 960, endPoint y: 80, distance: 14.2
click at [973, 77] on span "Ações" at bounding box center [964, 74] width 43 height 20
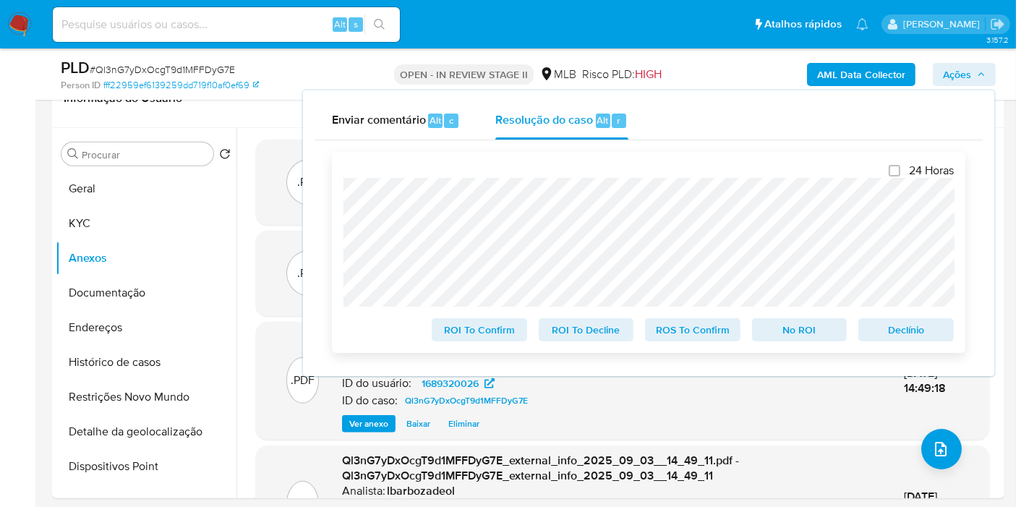
click at [701, 331] on span "ROS To Confirm" at bounding box center [692, 330] width 75 height 20
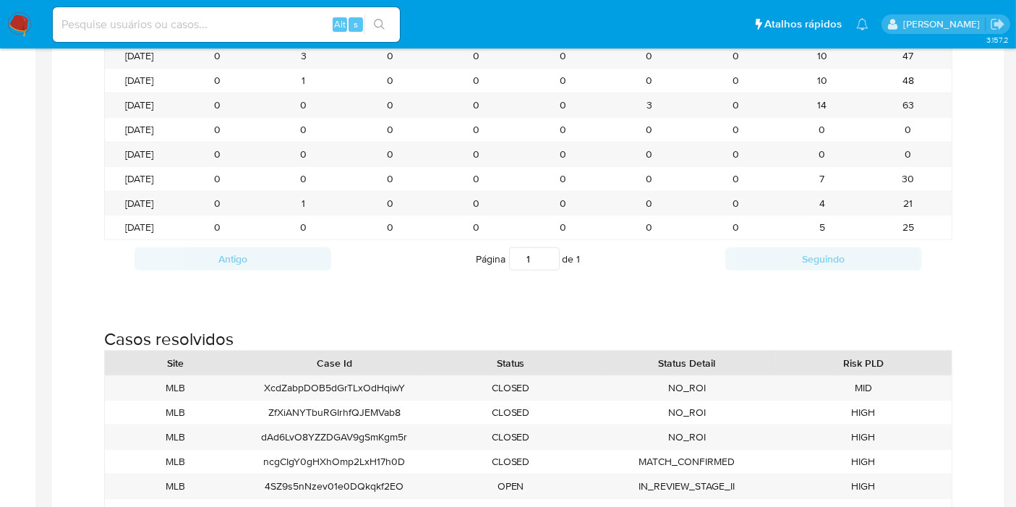
scroll to position [1527, 0]
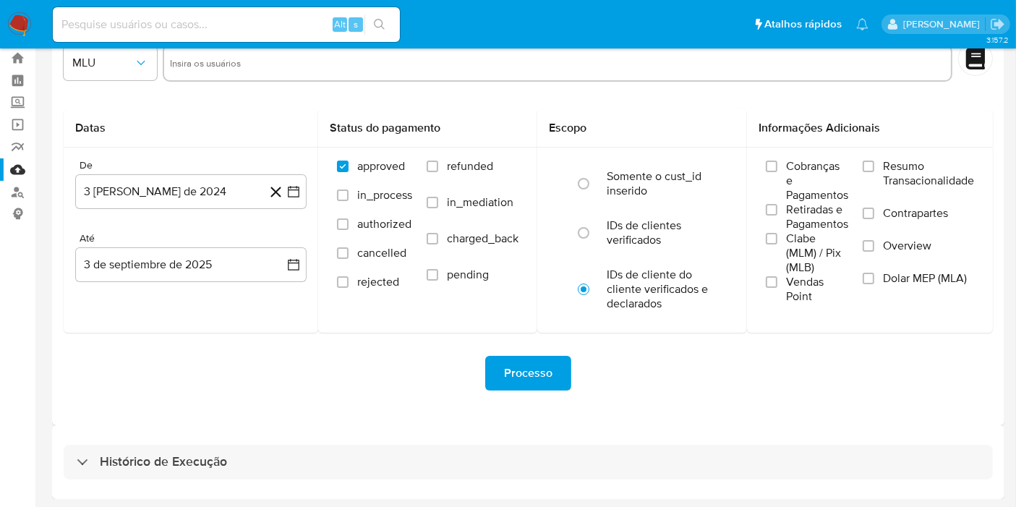
drag, startPoint x: 385, startPoint y: 452, endPoint x: 386, endPoint y: 439, distance: 13.1
click at [386, 452] on div "Histórico de Execução" at bounding box center [528, 462] width 929 height 35
select select "10"
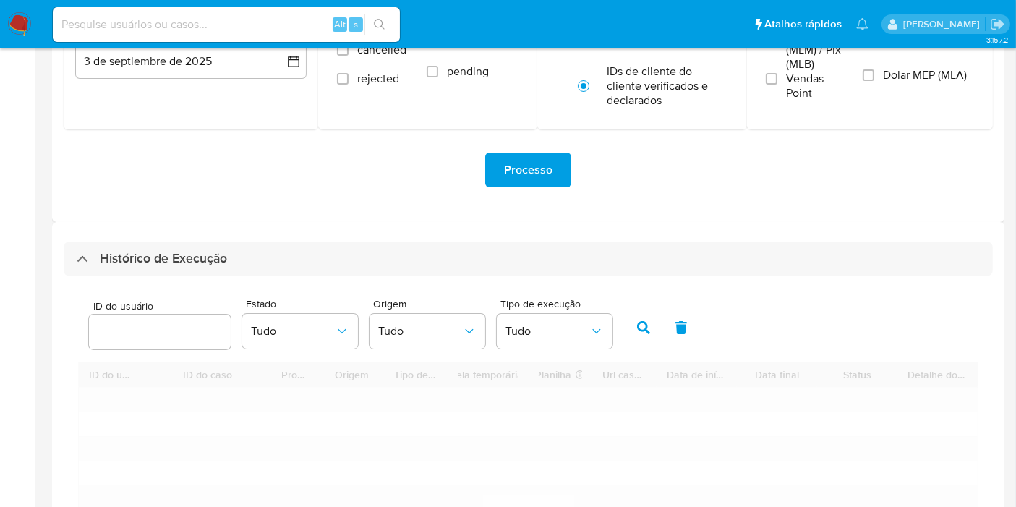
scroll to position [446, 0]
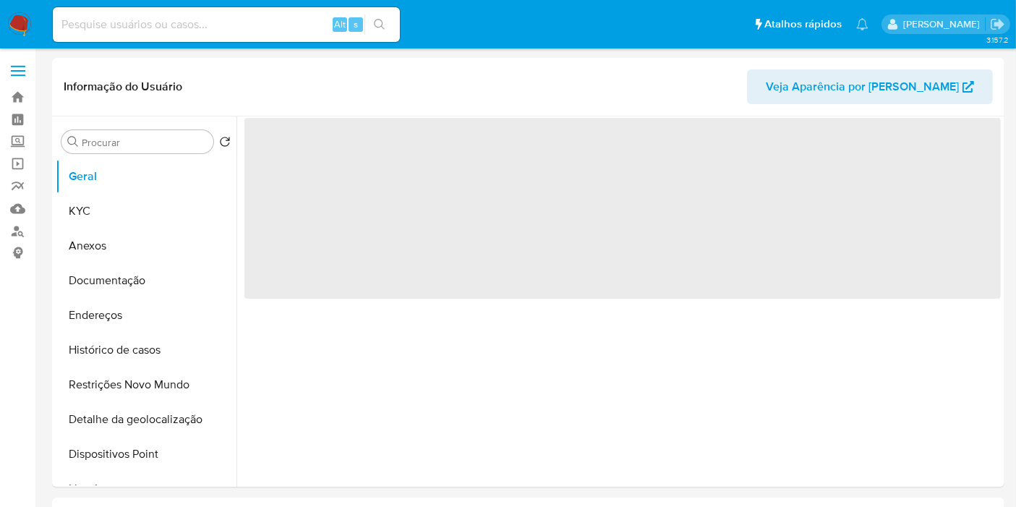
click at [260, 13] on div "Alt s" at bounding box center [226, 24] width 347 height 35
click at [265, 23] on input at bounding box center [226, 24] width 347 height 19
paste input "2643640301"
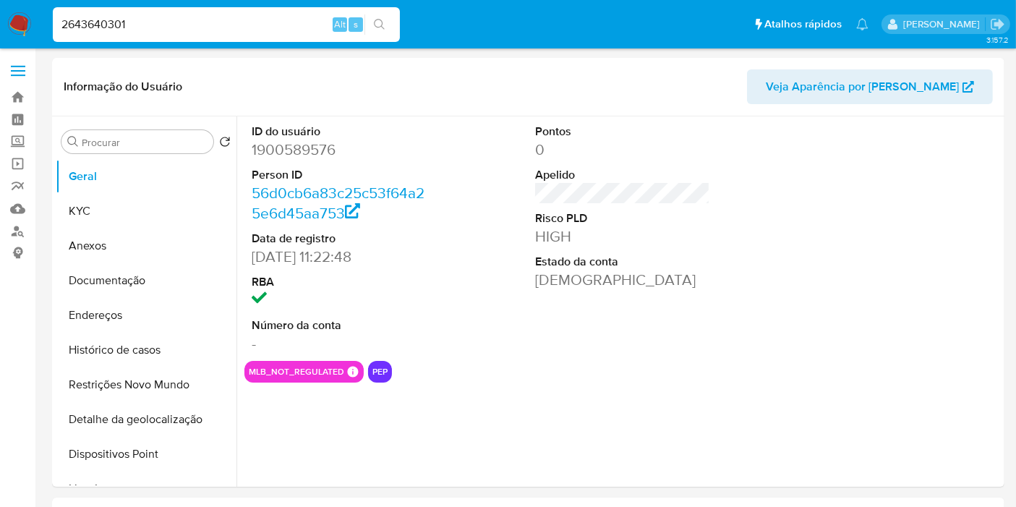
type input "2643640301"
click at [378, 22] on icon "search-icon" at bounding box center [380, 25] width 12 height 12
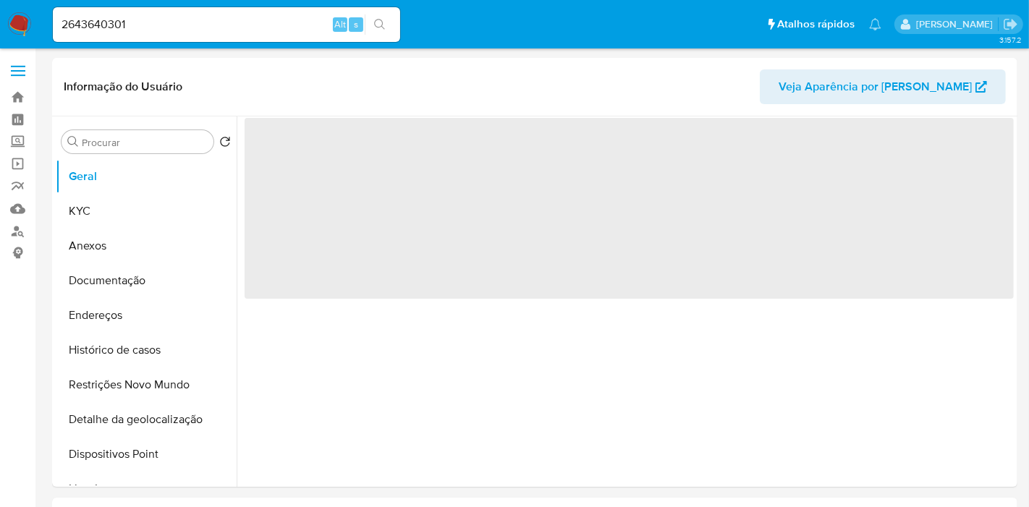
select select "10"
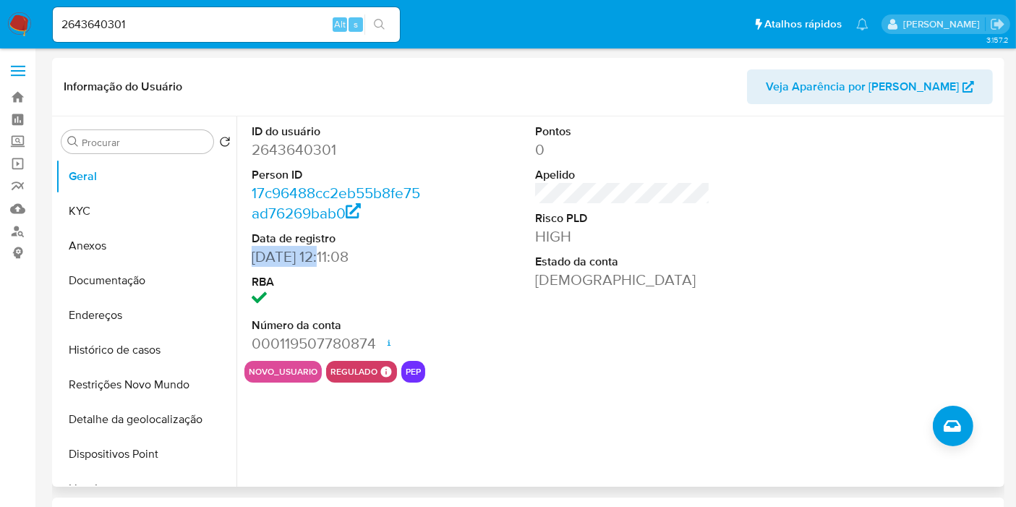
drag, startPoint x: 332, startPoint y: 256, endPoint x: 252, endPoint y: 261, distance: 80.4
click at [252, 261] on dd "[DATE] 12:11:08" at bounding box center [339, 257] width 175 height 20
copy dd "[DATE]"
click at [149, 220] on button "KYC" at bounding box center [140, 211] width 169 height 35
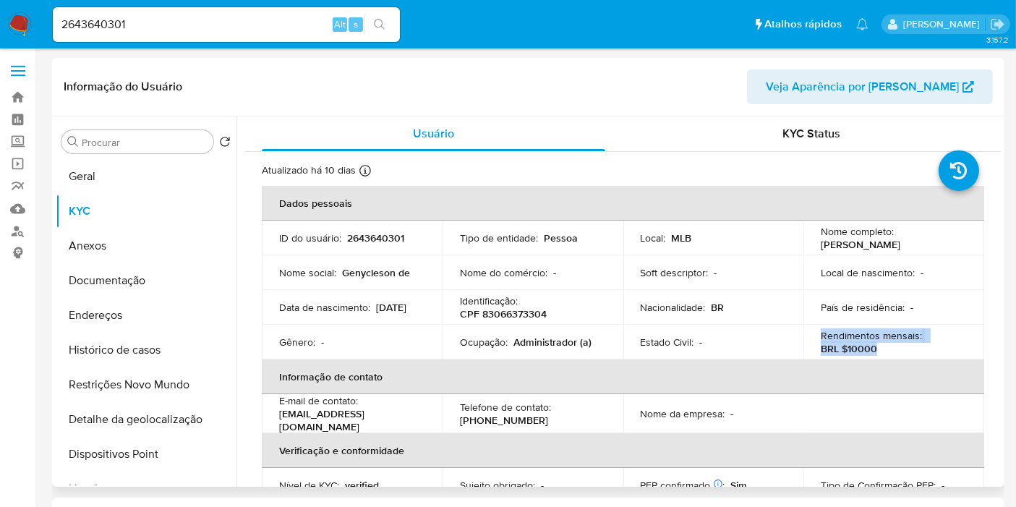
drag, startPoint x: 879, startPoint y: 345, endPoint x: 813, endPoint y: 335, distance: 66.6
click at [813, 335] on td "Rendimentos mensais : BRL $10000" at bounding box center [894, 342] width 181 height 35
copy div "Rendimentos mensais : BRL $10000"
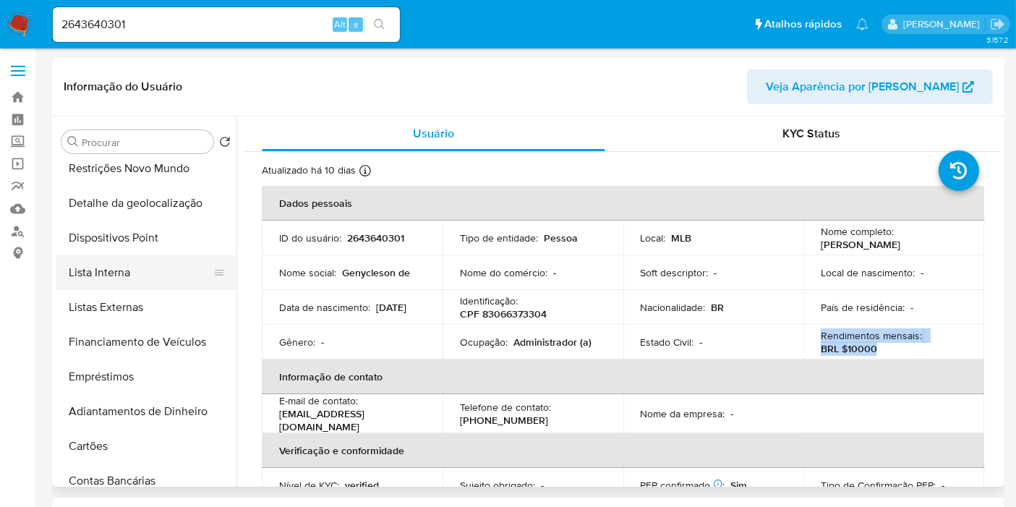
scroll to position [241, 0]
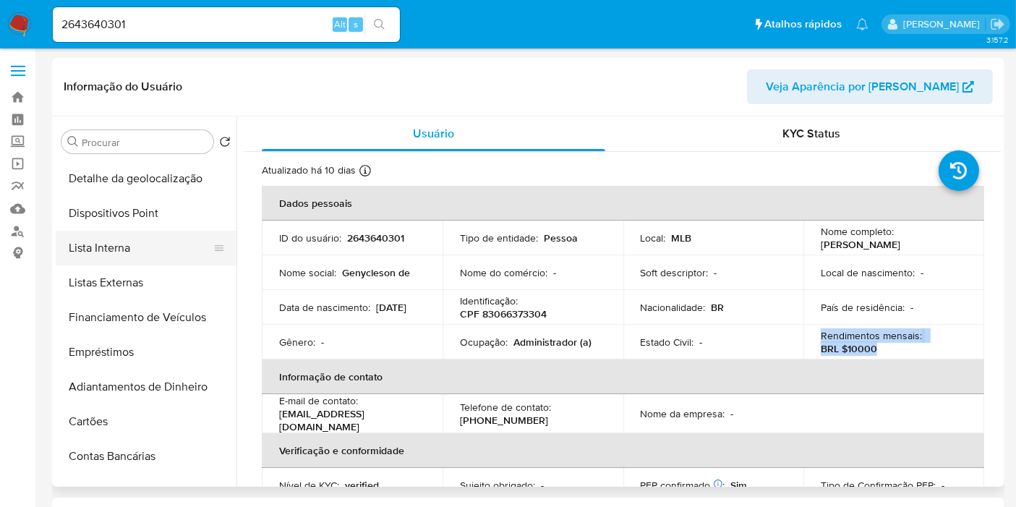
click at [186, 243] on button "Lista Interna" at bounding box center [140, 248] width 169 height 35
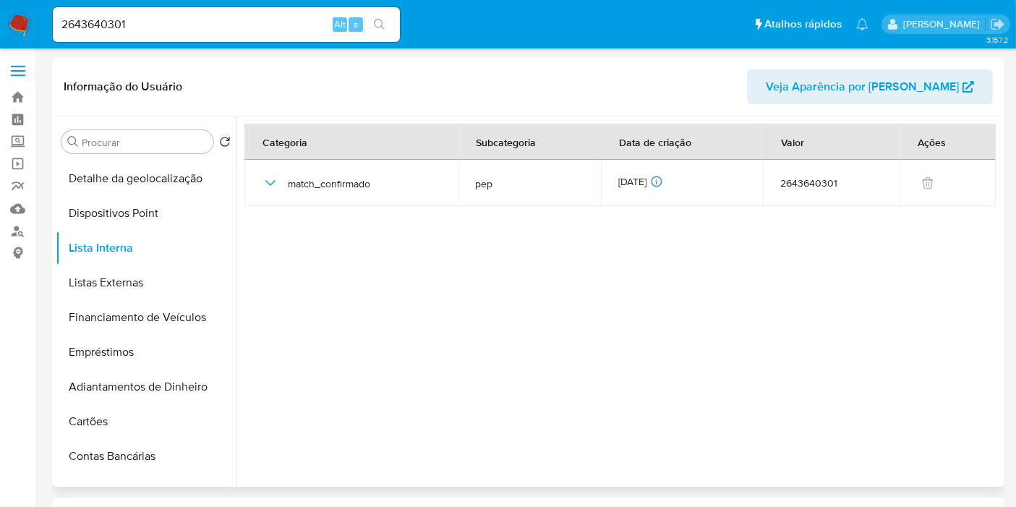
click at [328, 242] on div at bounding box center [619, 301] width 765 height 370
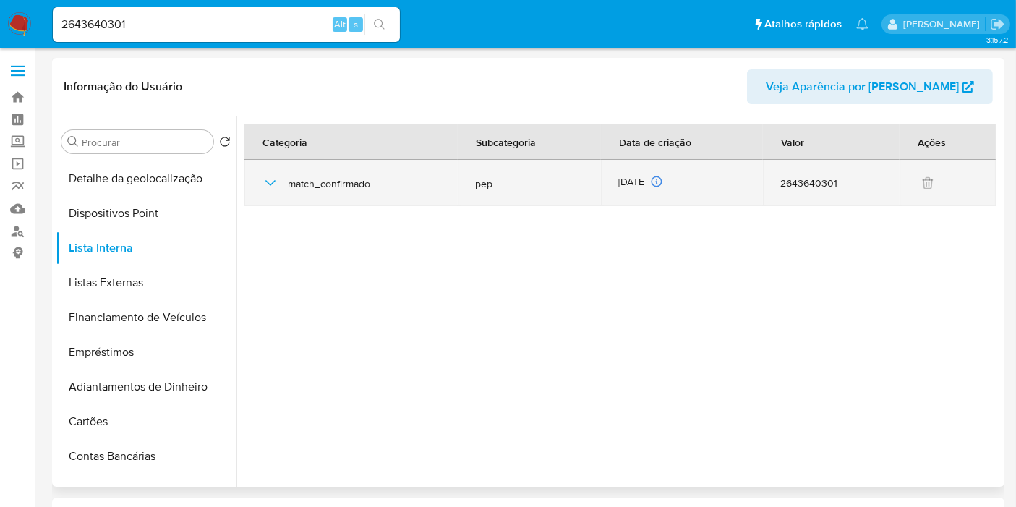
click at [616, 176] on td "[DATE] [DATE] 09:14:55" at bounding box center [682, 183] width 162 height 46
click at [624, 179] on div "[DATE] [DATE] 09:14:55" at bounding box center [681, 183] width 127 height 16
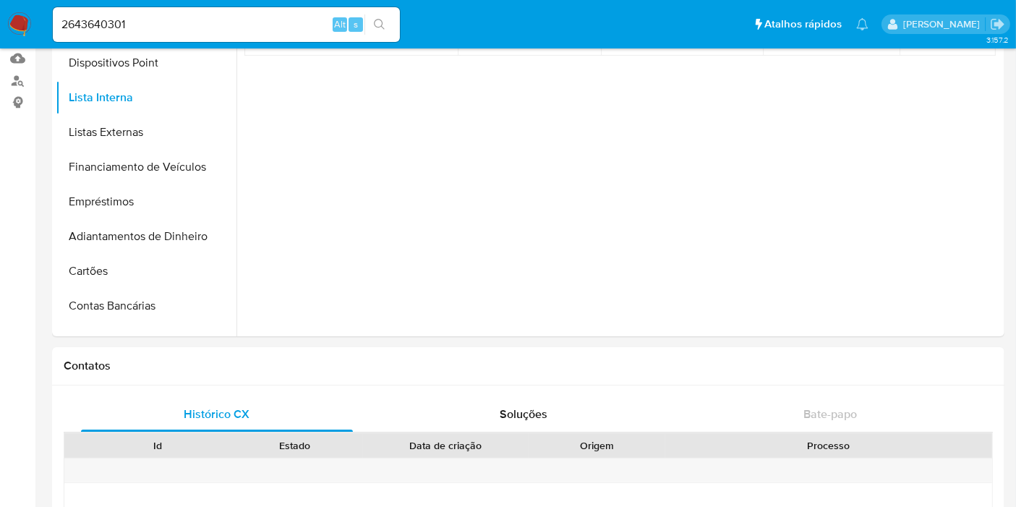
scroll to position [562, 0]
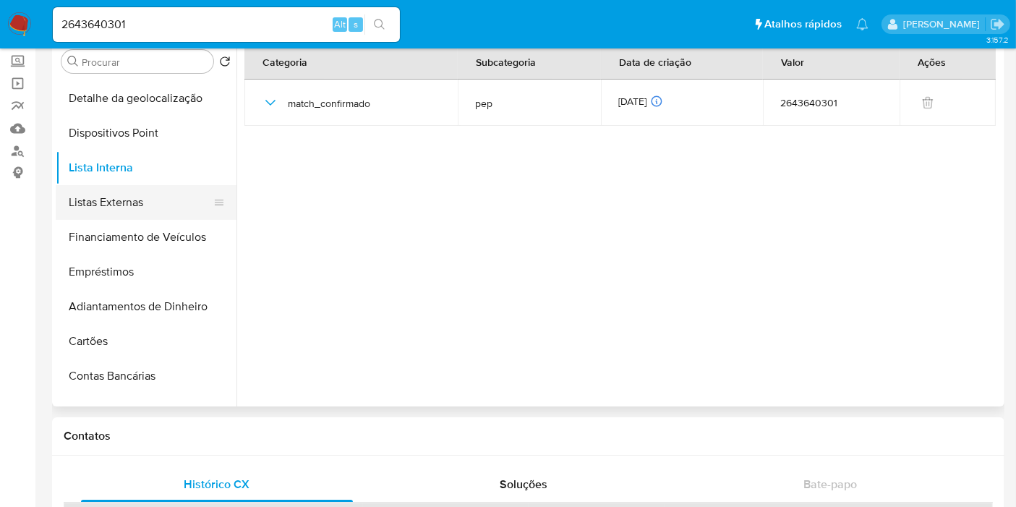
click at [177, 196] on button "Listas Externas" at bounding box center [140, 202] width 169 height 35
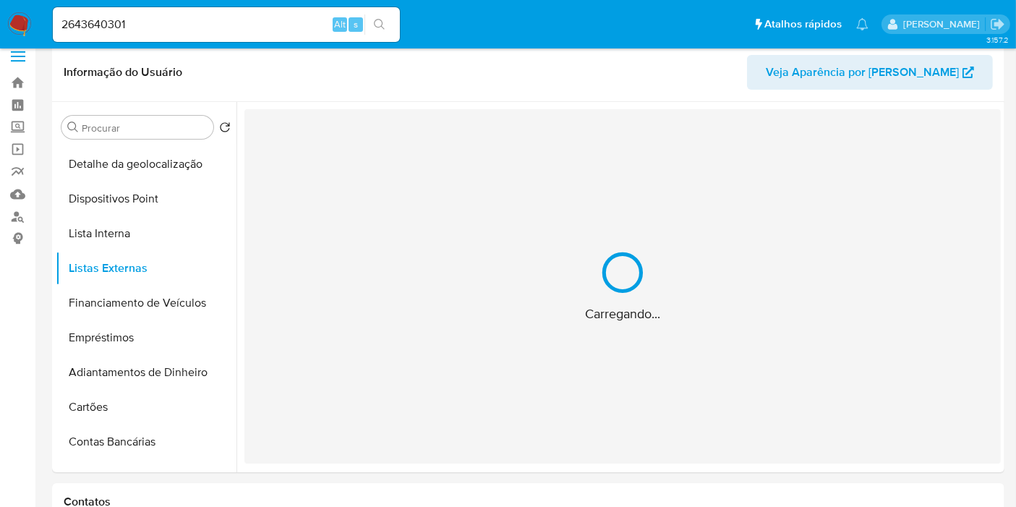
scroll to position [0, 0]
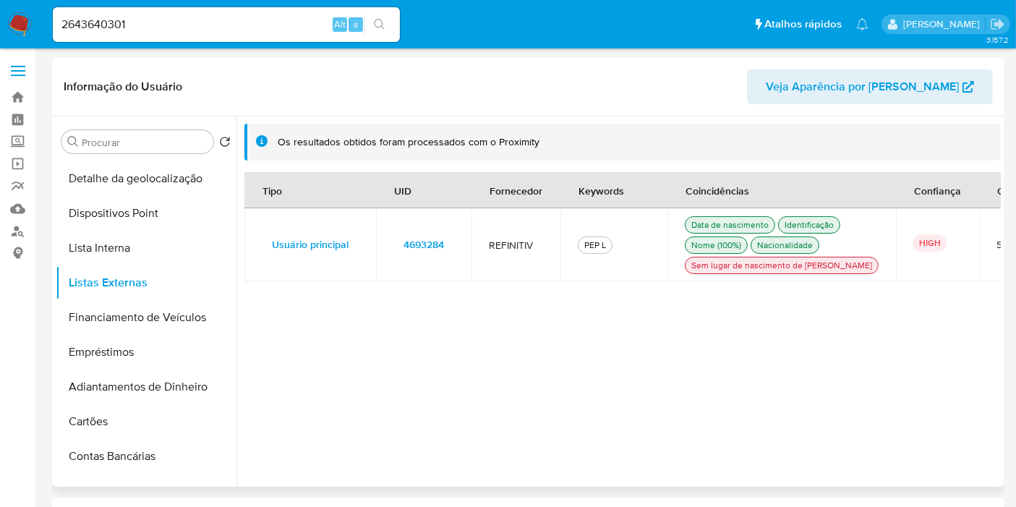
click at [433, 255] on span "4693284" at bounding box center [424, 244] width 41 height 20
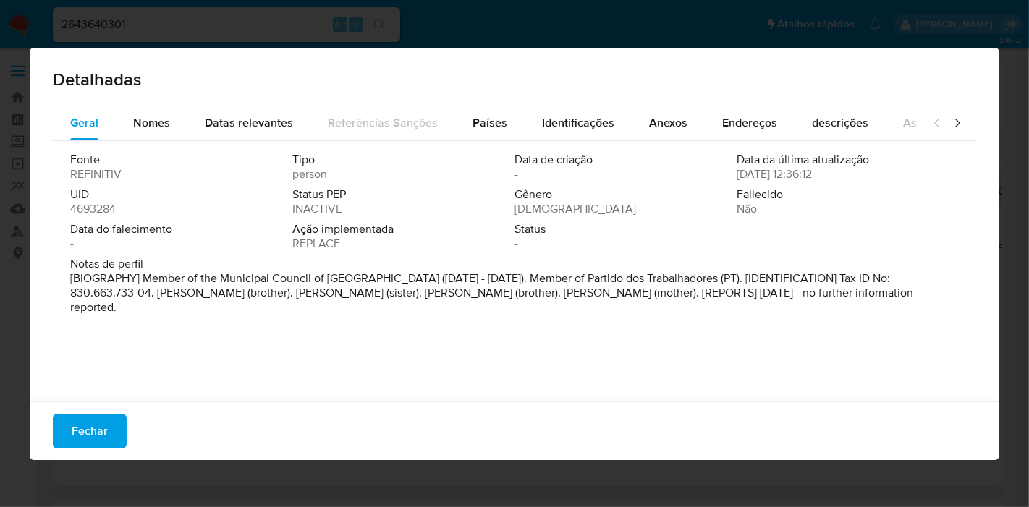
click at [116, 213] on div "UID 4693284" at bounding box center [181, 201] width 222 height 29
click at [105, 208] on span "4693284" at bounding box center [93, 209] width 46 height 14
click at [95, 428] on span "Fechar" at bounding box center [90, 431] width 36 height 32
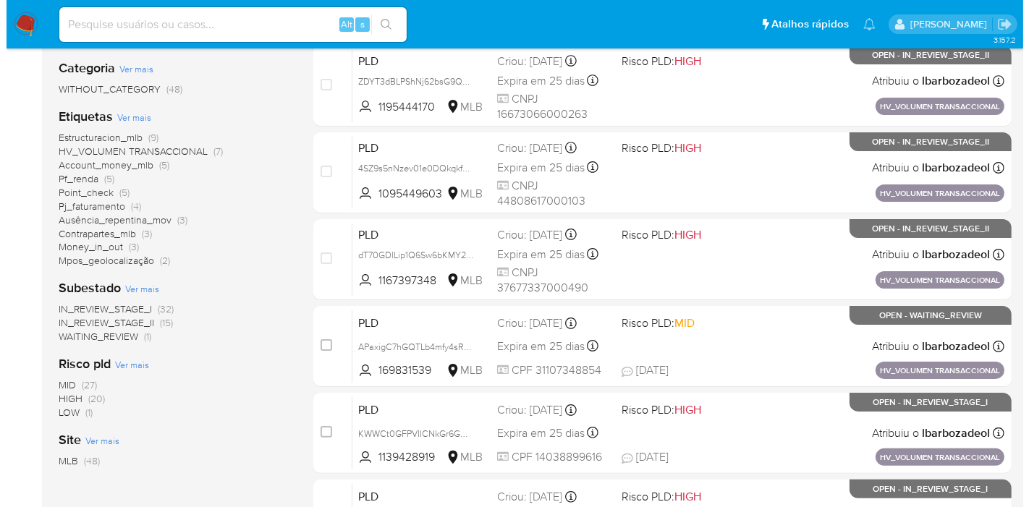
scroll to position [260, 0]
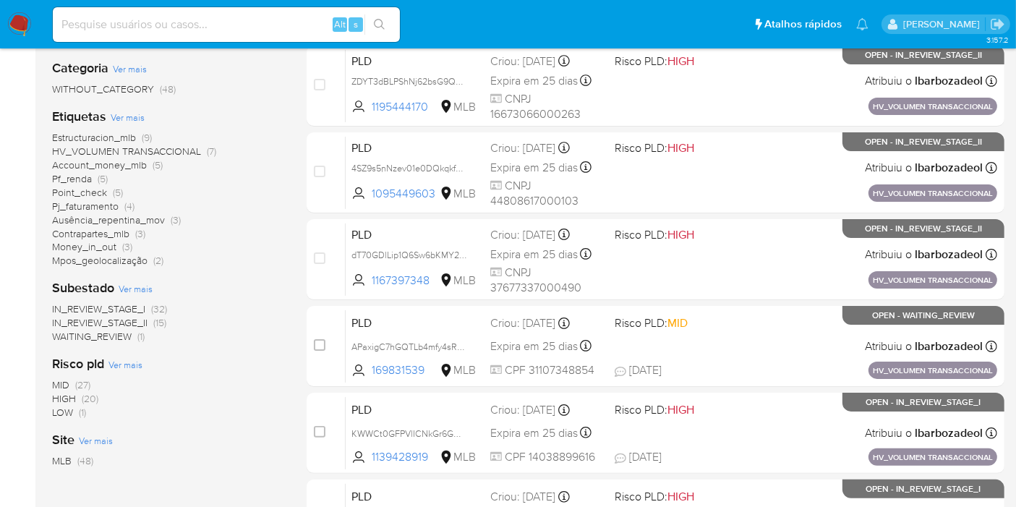
click at [124, 115] on span "Ver mais" at bounding box center [128, 117] width 34 height 13
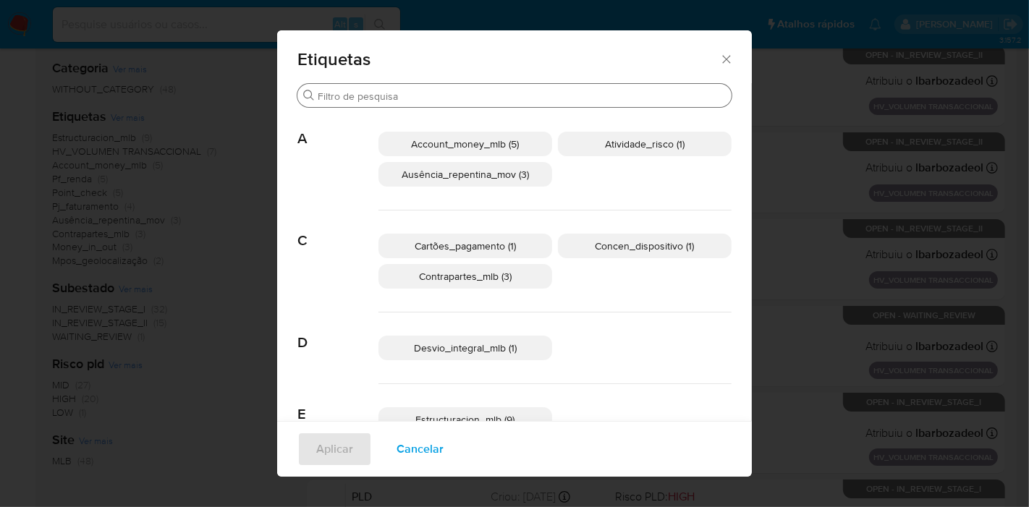
click at [347, 92] on input "Procurar" at bounding box center [522, 96] width 408 height 13
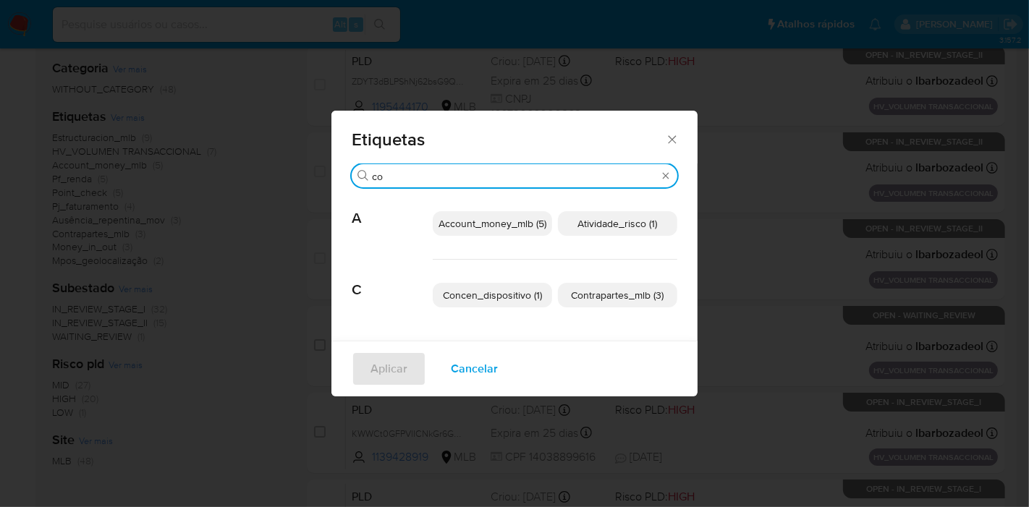
type input "co"
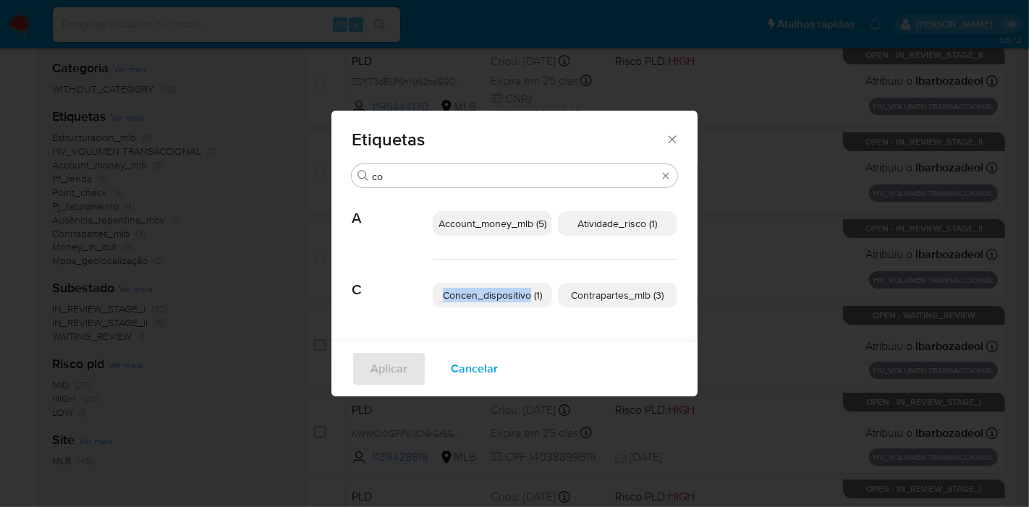
drag, startPoint x: 418, startPoint y: 294, endPoint x: 529, endPoint y: 302, distance: 110.9
click at [529, 302] on div "C Concen_dispositivo (1) Contrapartes_mlb (3)" at bounding box center [514, 295] width 325 height 71
copy div "Concen_dispositivo"
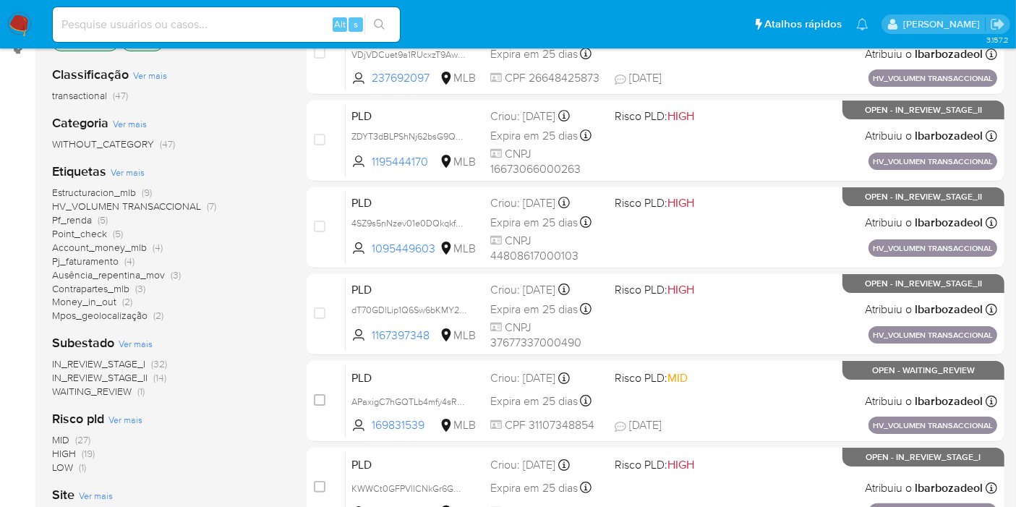
scroll to position [241, 0]
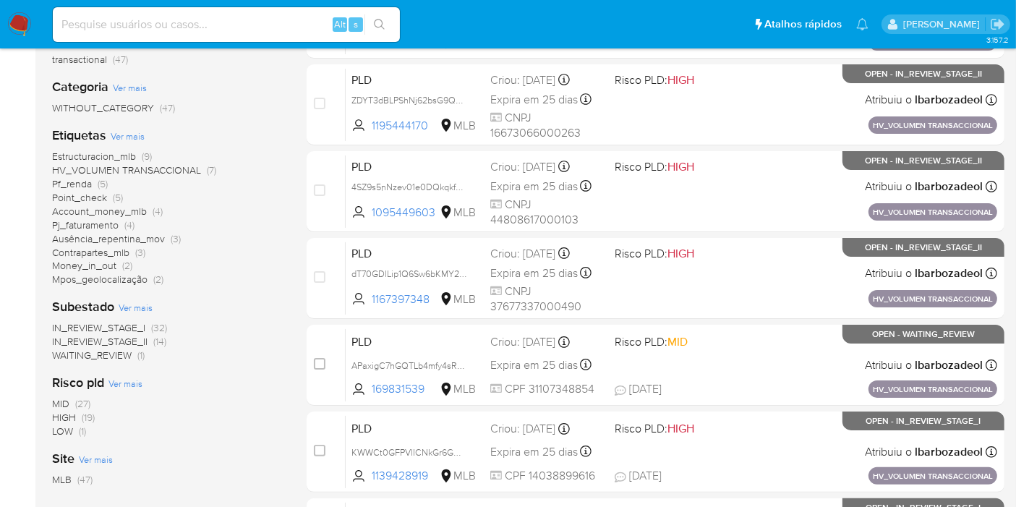
click at [93, 418] on span "(19)" at bounding box center [88, 417] width 13 height 14
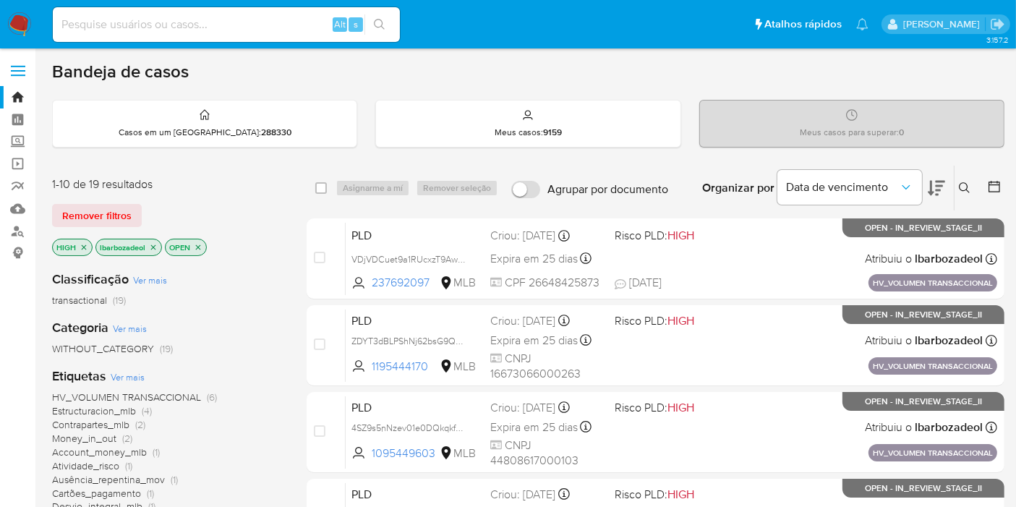
click at [86, 247] on icon "close-filter" at bounding box center [84, 247] width 9 height 9
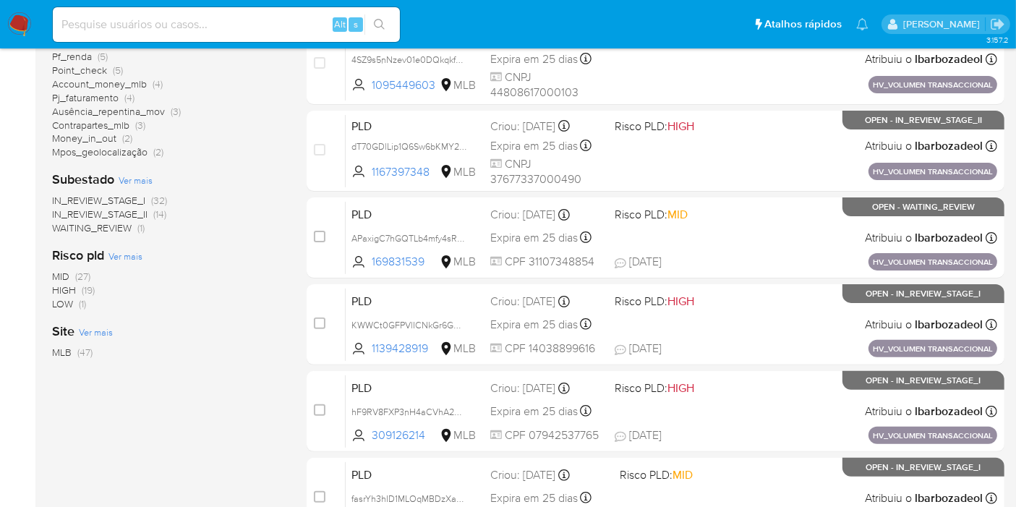
scroll to position [401, 0]
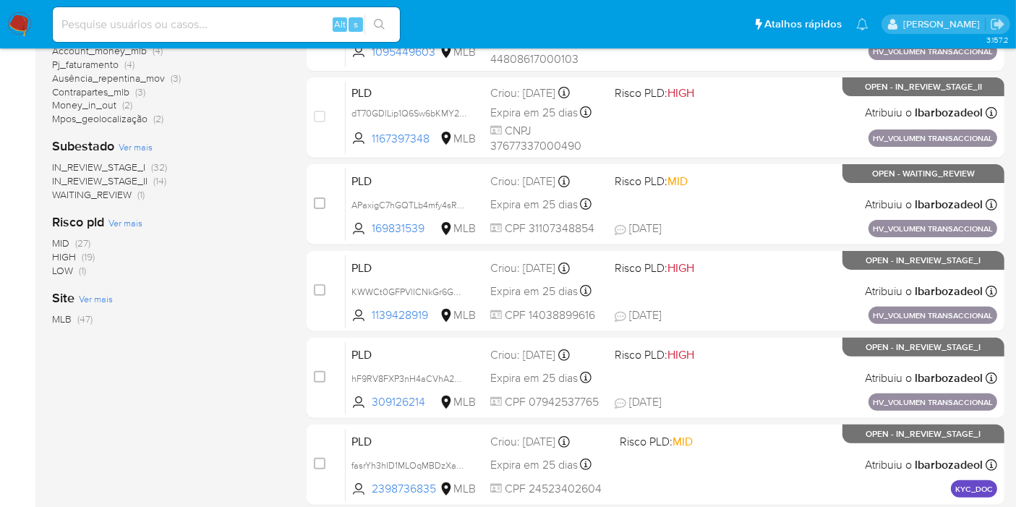
click at [69, 273] on span "LOW" at bounding box center [62, 270] width 21 height 14
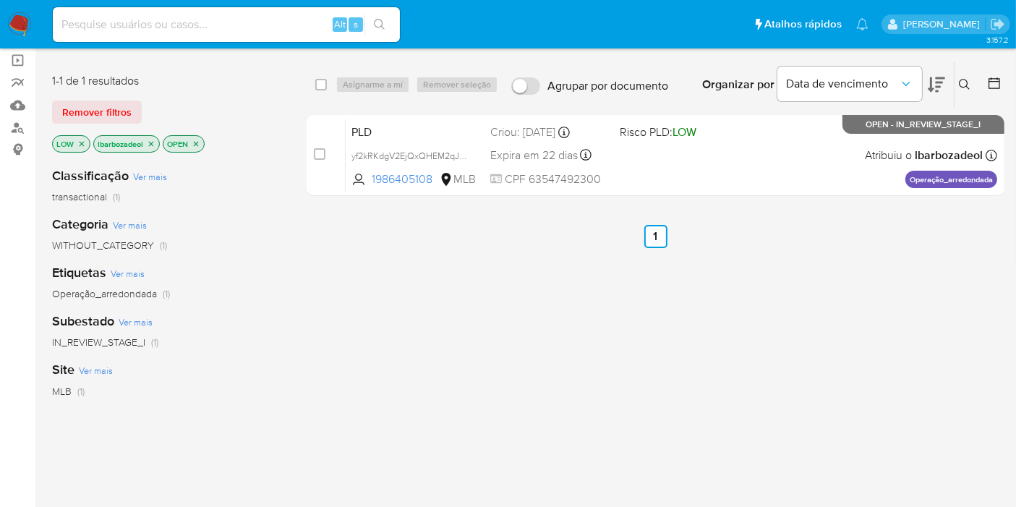
scroll to position [79, 0]
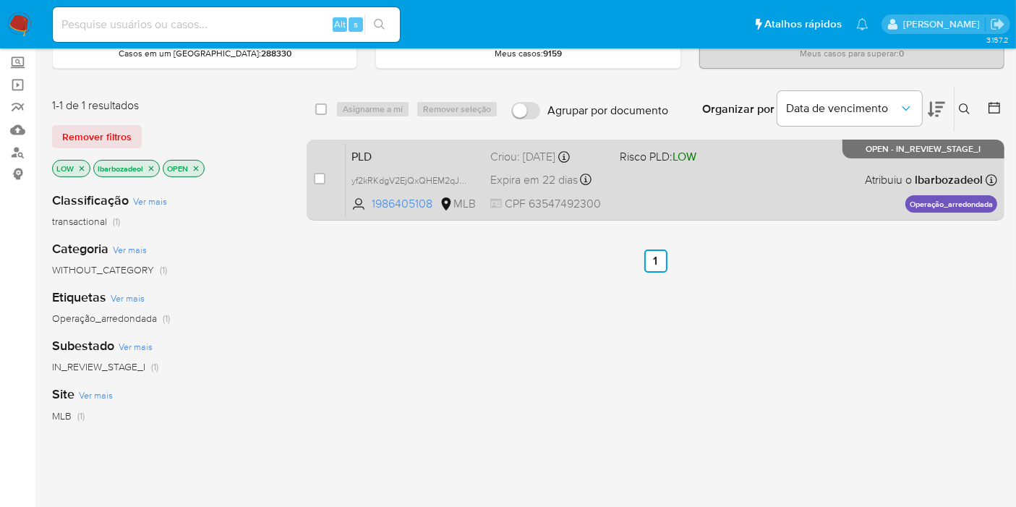
click at [716, 203] on div "PLD yf2kRKdgV2EjQxQHEM2qJMii 1986405108 MLB Risco PLD: LOW Criou: [DATE] Criou:…" at bounding box center [672, 179] width 652 height 73
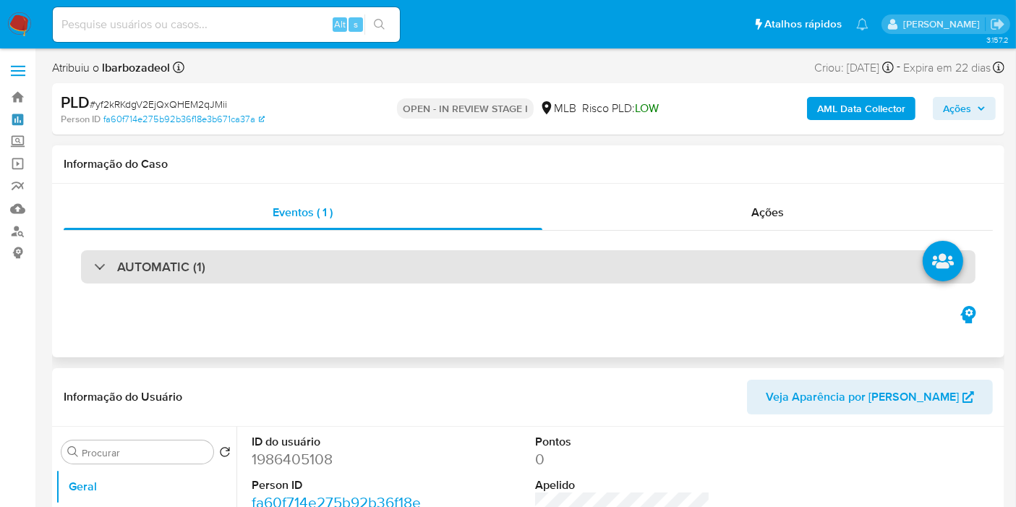
select select "10"
click at [293, 260] on div "AUTOMATIC (1)" at bounding box center [528, 266] width 895 height 33
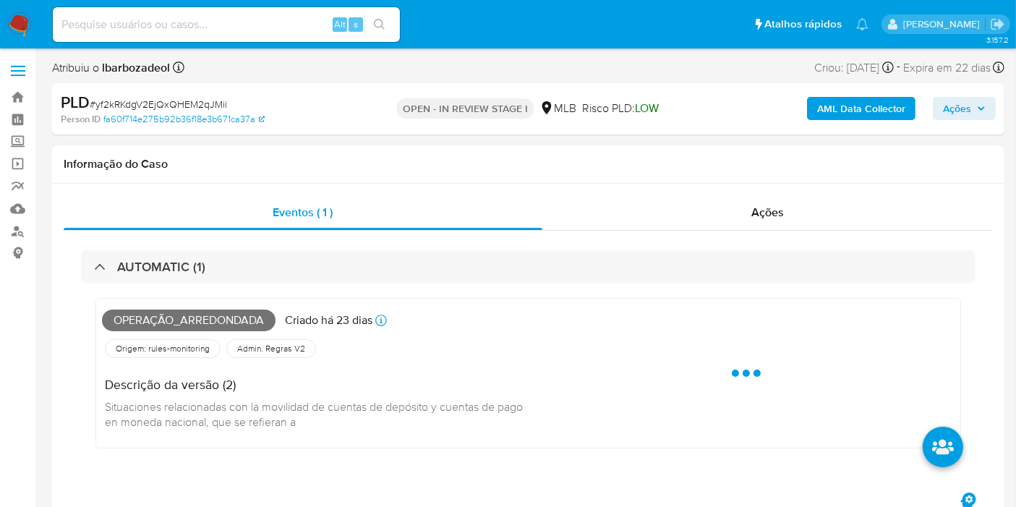
click at [206, 321] on span "Operação_arredondada" at bounding box center [189, 321] width 174 height 22
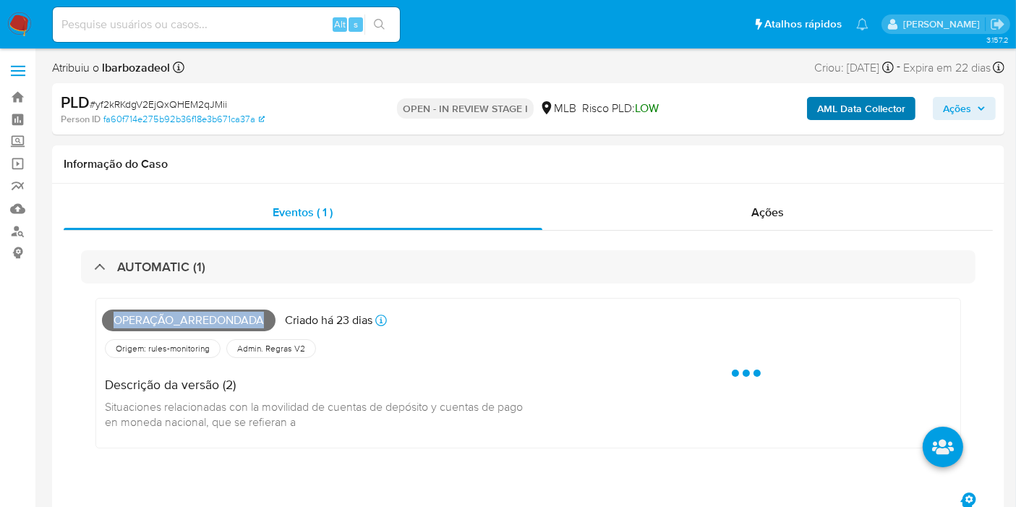
copy span "Operação_arredondada"
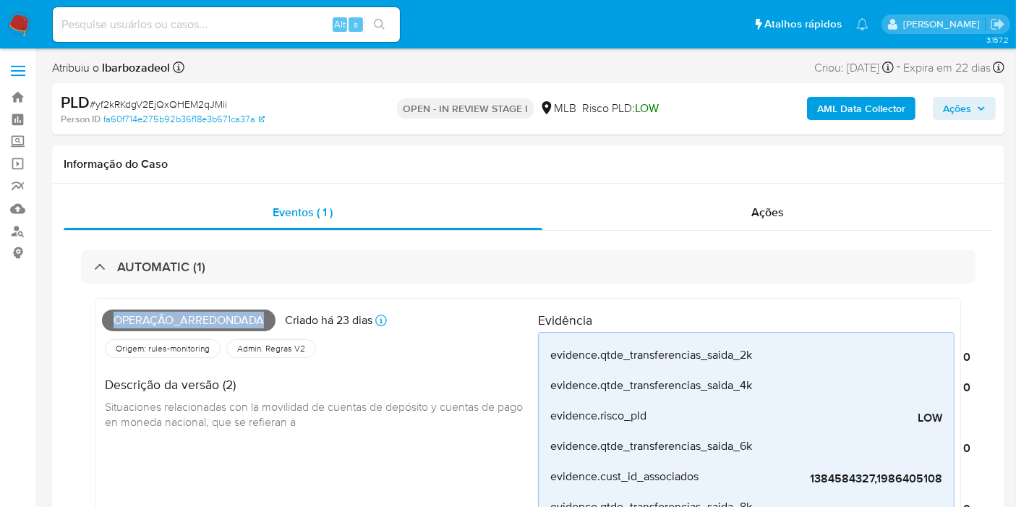
click at [958, 111] on span "Ações" at bounding box center [957, 108] width 28 height 23
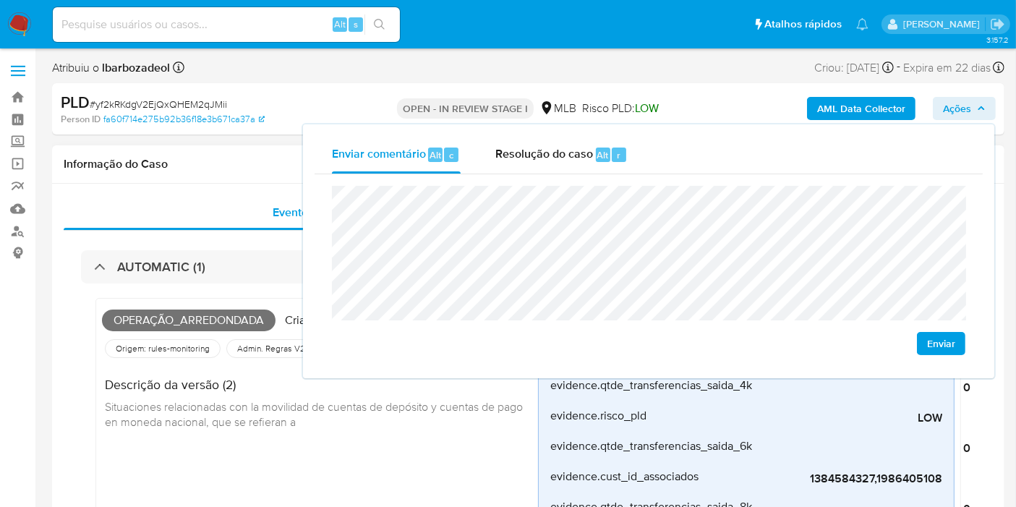
click at [208, 158] on h1 "Informação do Caso" at bounding box center [528, 164] width 929 height 14
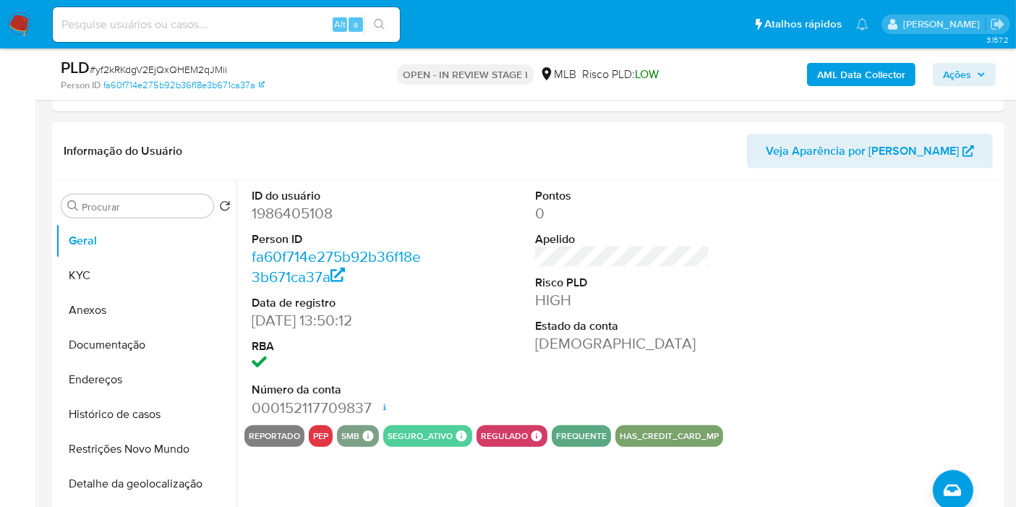
scroll to position [1205, 0]
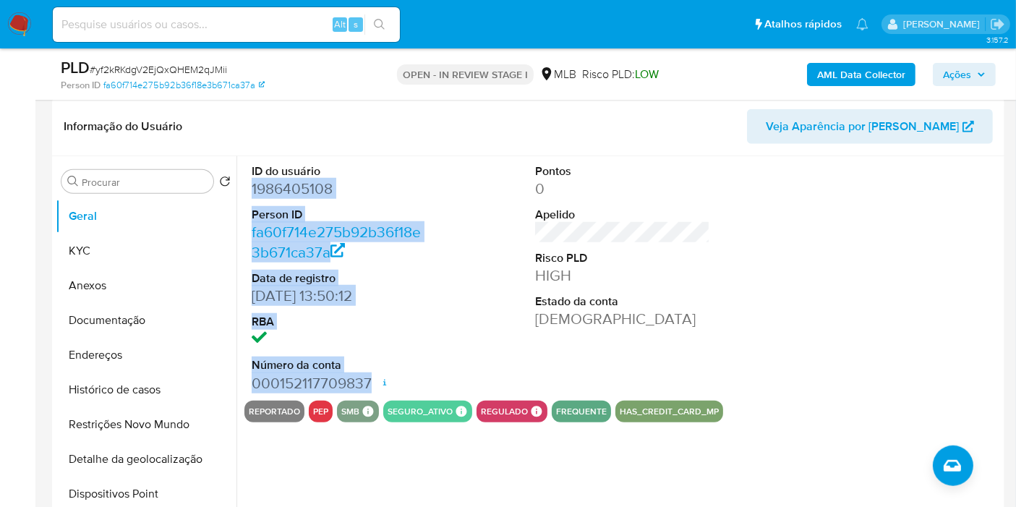
drag, startPoint x: 246, startPoint y: 184, endPoint x: 372, endPoint y: 375, distance: 228.1
click at [372, 375] on div "ID do usuário 1986405108 Person ID fa60f714e275b92b36f18e3b671ca37a Data de reg…" at bounding box center [339, 278] width 190 height 244
copy dl "1986405108 Person ID fa60f714e275b92b36f18e3b671ca37a Data de registro 10/09/20…"
click at [955, 81] on span "Ações" at bounding box center [957, 74] width 28 height 23
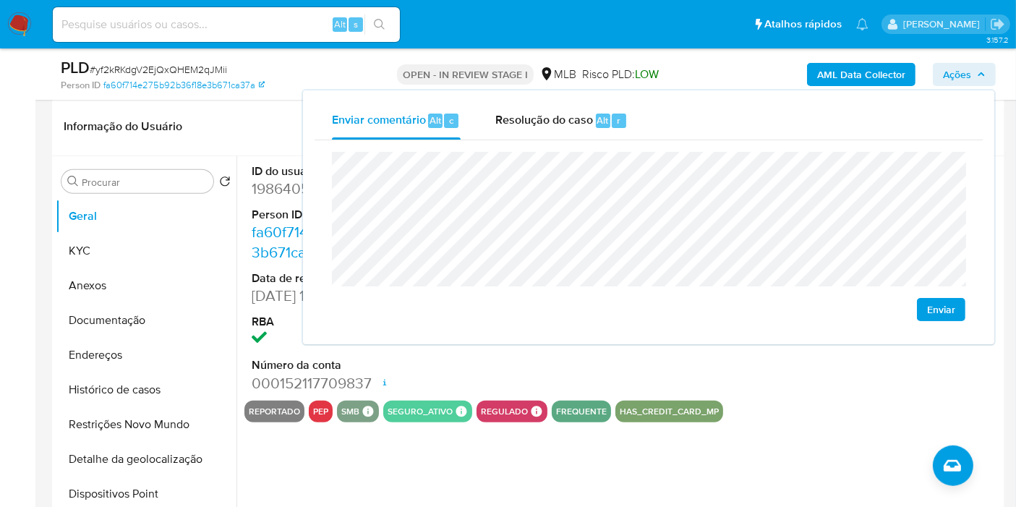
click at [268, 112] on header "Informação do Usuário Veja Aparência por Pessoa" at bounding box center [528, 126] width 929 height 35
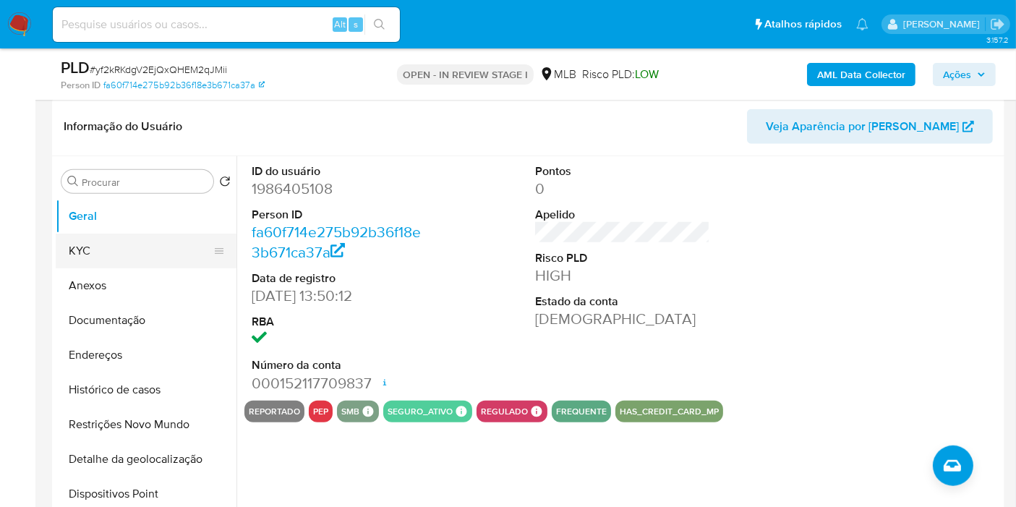
click at [108, 253] on button "KYC" at bounding box center [140, 251] width 169 height 35
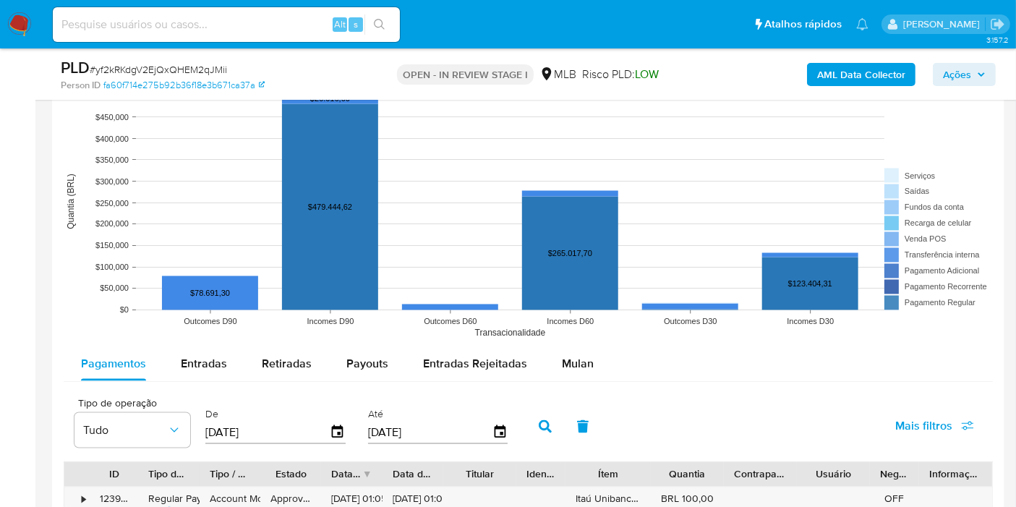
scroll to position [2491, 0]
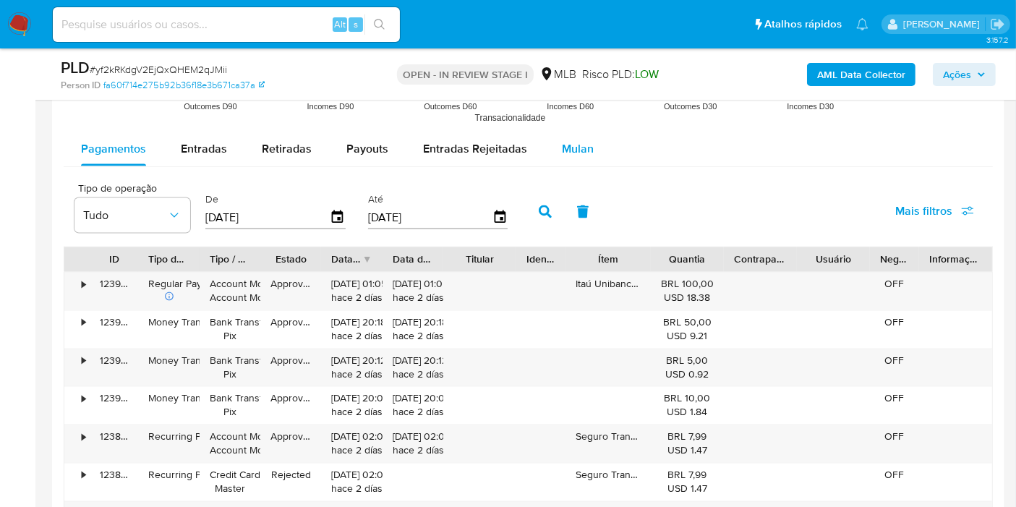
click at [566, 150] on span "Mulan" at bounding box center [578, 148] width 32 height 17
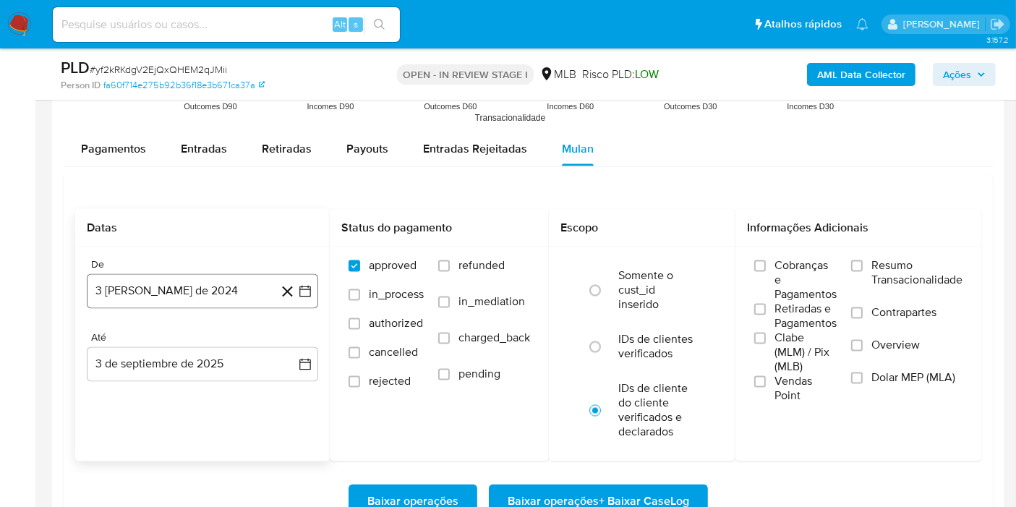
click at [154, 301] on button "3 de agosto de 2024" at bounding box center [202, 291] width 231 height 35
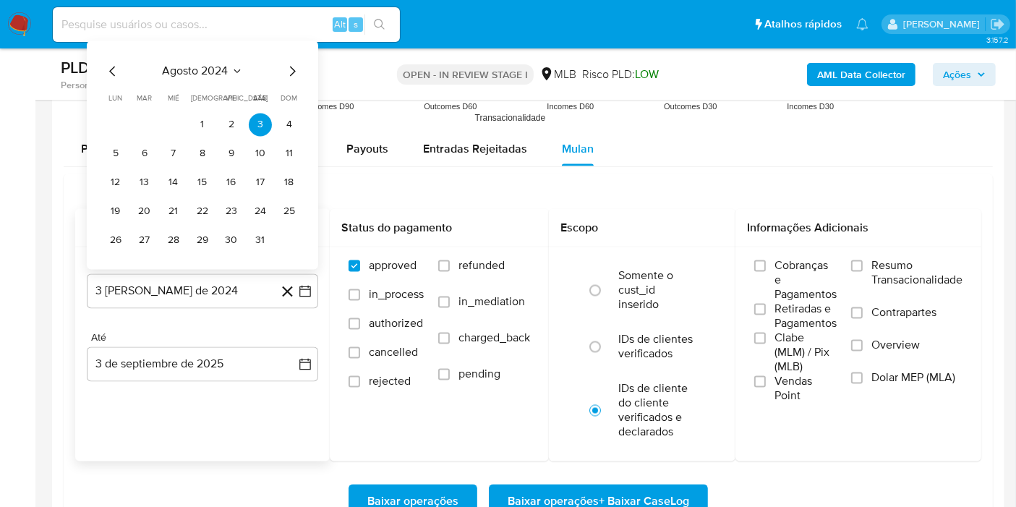
click at [186, 72] on span "agosto 2024" at bounding box center [196, 71] width 66 height 14
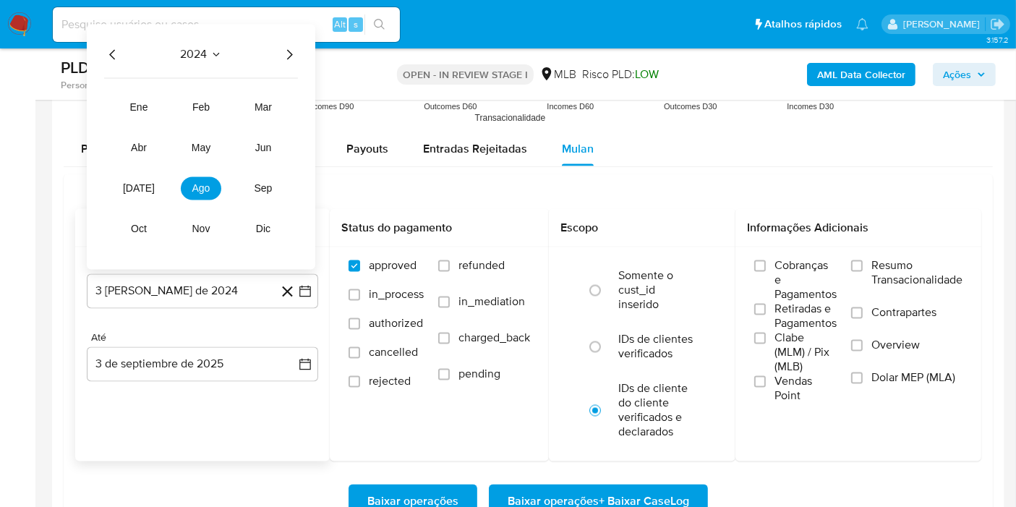
click at [290, 53] on icon "Año siguiente" at bounding box center [290, 55] width 6 height 10
click at [143, 183] on span "jul" at bounding box center [139, 189] width 32 height 12
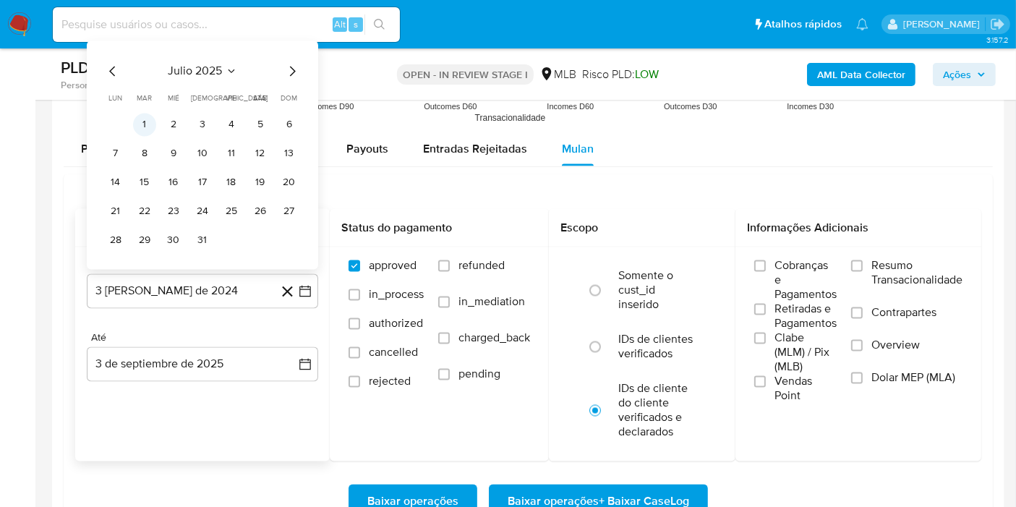
click at [154, 117] on button "1" at bounding box center [144, 125] width 23 height 23
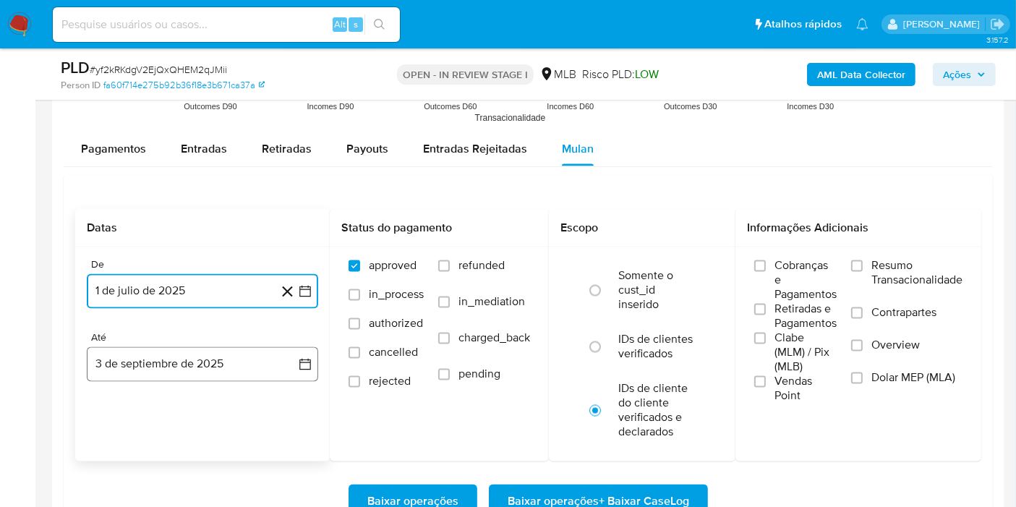
click at [240, 370] on button "3 de septiembre de 2025" at bounding box center [202, 364] width 231 height 35
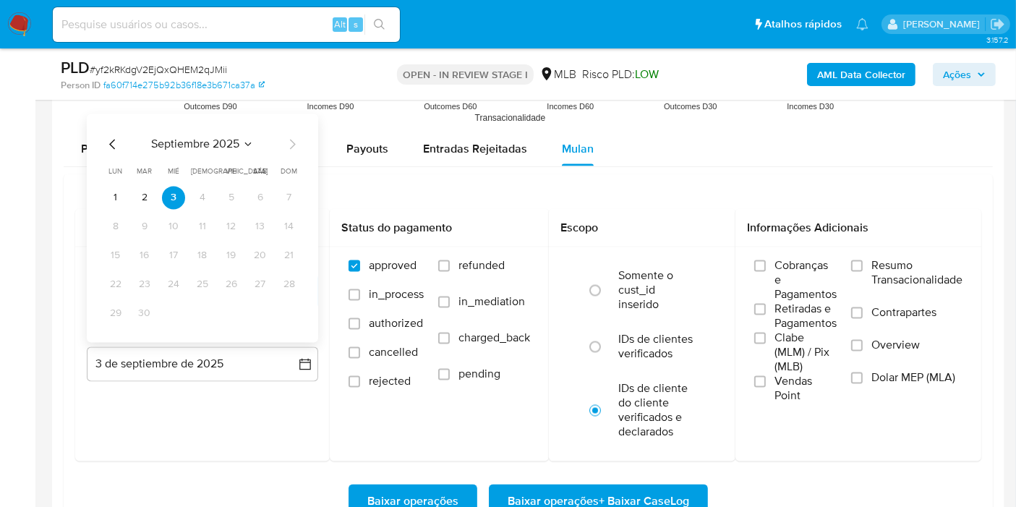
drag, startPoint x: 148, startPoint y: 195, endPoint x: 168, endPoint y: 195, distance: 19.5
click at [148, 195] on button "2" at bounding box center [144, 198] width 23 height 23
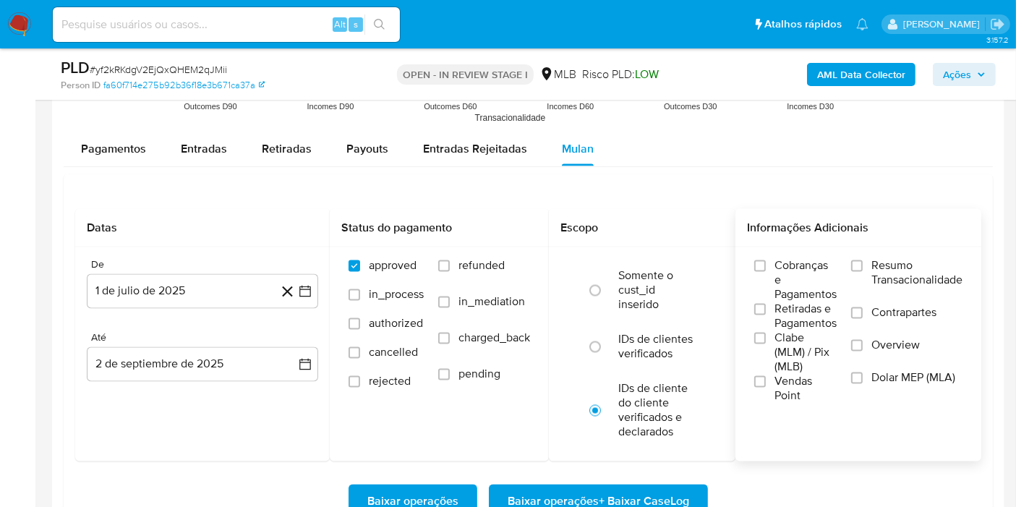
click at [891, 271] on span "Resumo Transacionalidade" at bounding box center [917, 273] width 91 height 29
click at [863, 271] on input "Resumo Transacionalidade" at bounding box center [857, 266] width 12 height 12
click at [655, 491] on span "Baixar operações + Baixar CaseLog" at bounding box center [599, 502] width 182 height 32
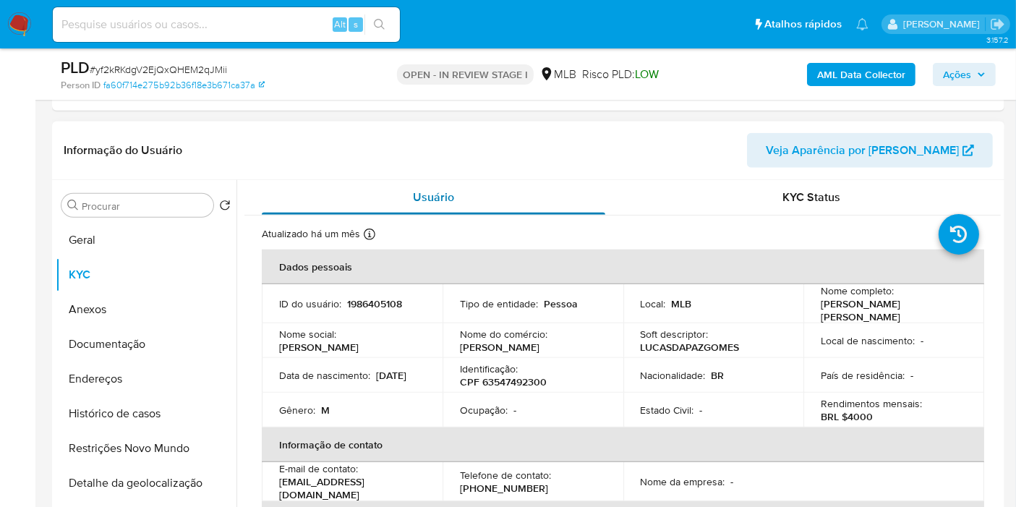
scroll to position [1205, 0]
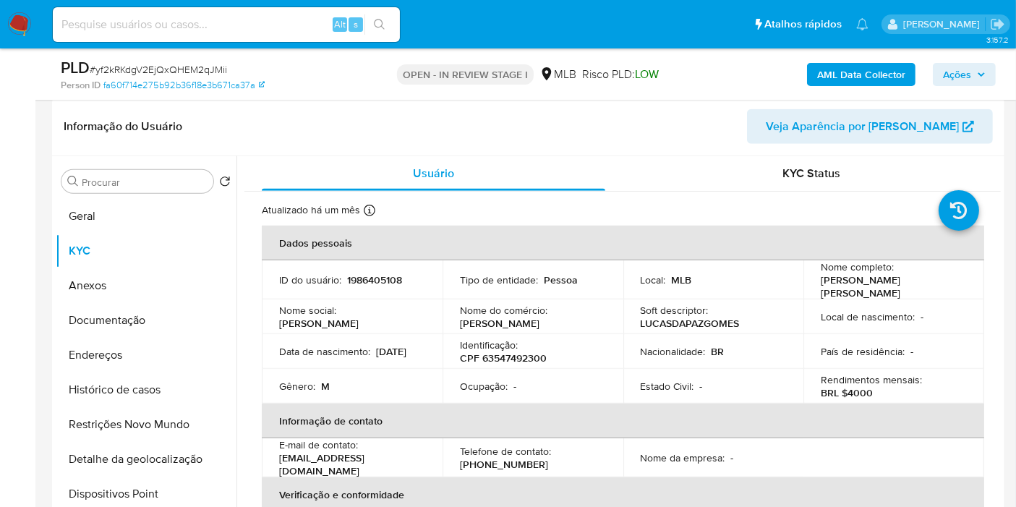
click at [521, 353] on p "CPF 63547492300" at bounding box center [503, 358] width 87 height 13
copy p "63547492300"
drag, startPoint x: 962, startPoint y: 79, endPoint x: 948, endPoint y: 80, distance: 13.8
click at [961, 79] on span "Ações" at bounding box center [957, 74] width 28 height 23
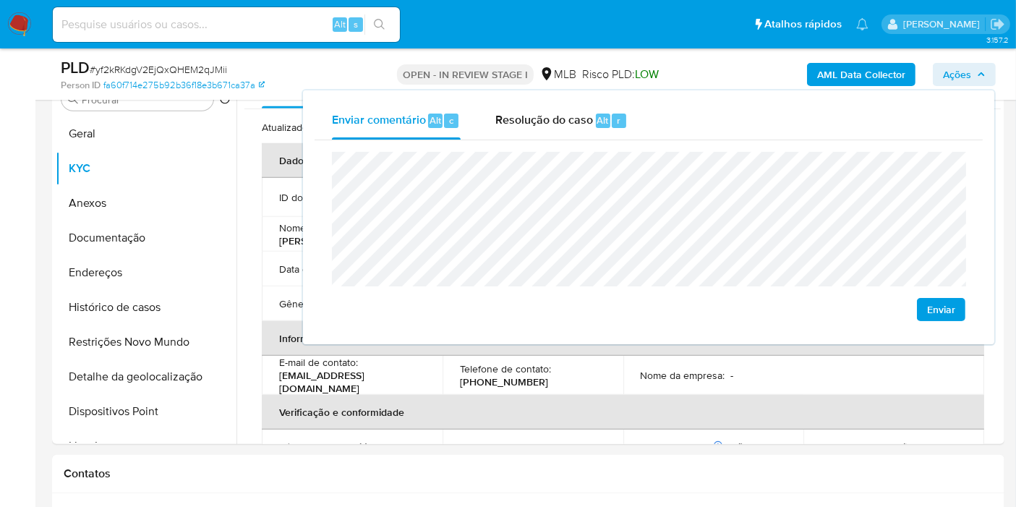
scroll to position [1527, 0]
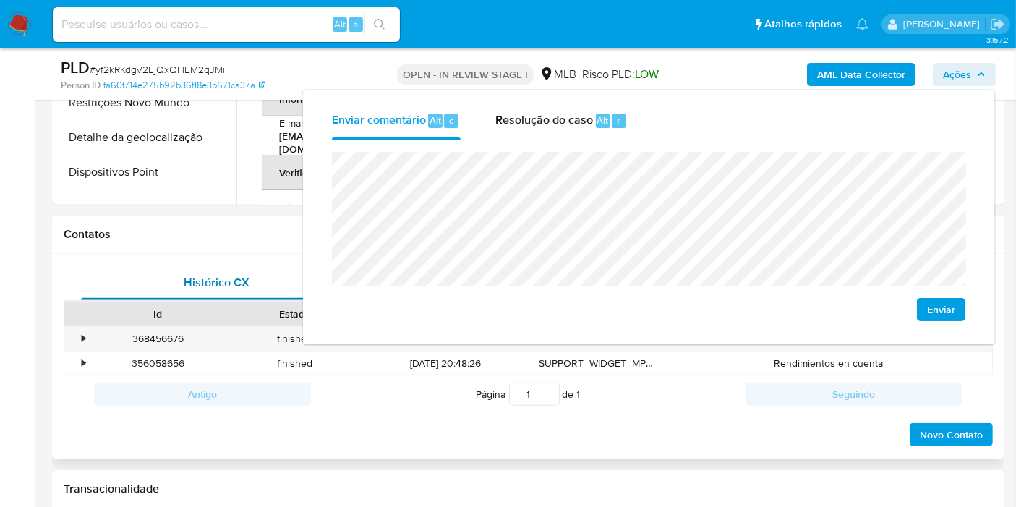
click at [229, 270] on div "Histórico CX" at bounding box center [217, 282] width 272 height 35
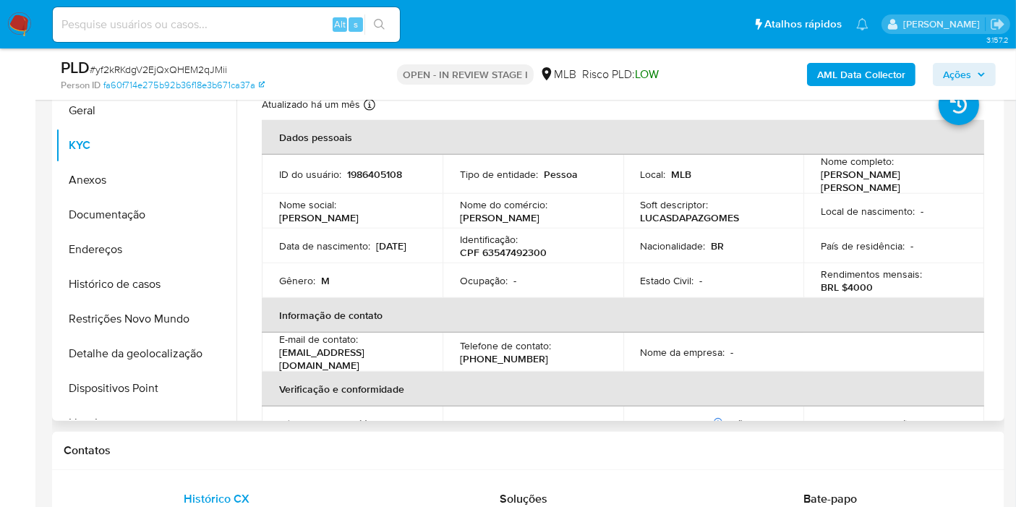
scroll to position [1285, 0]
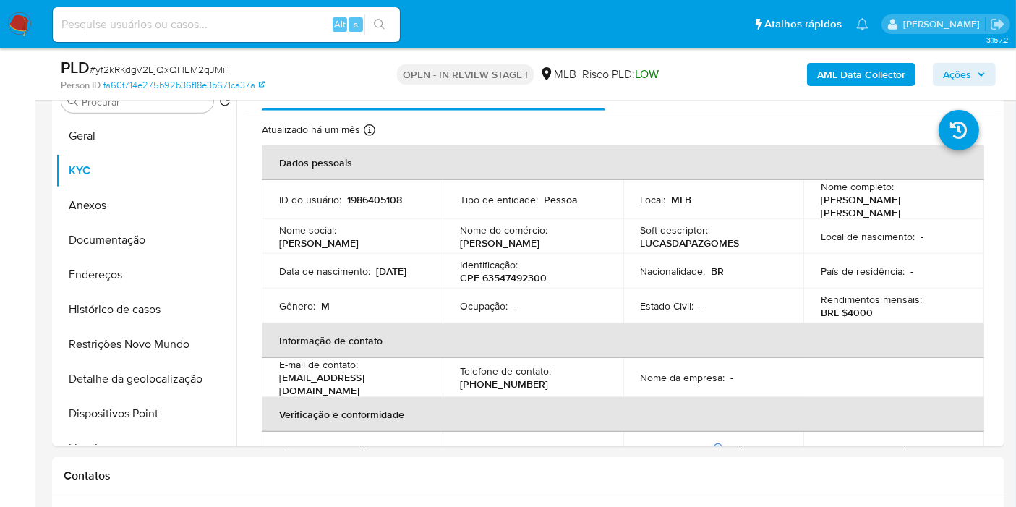
click at [958, 69] on span "Ações" at bounding box center [957, 74] width 28 height 23
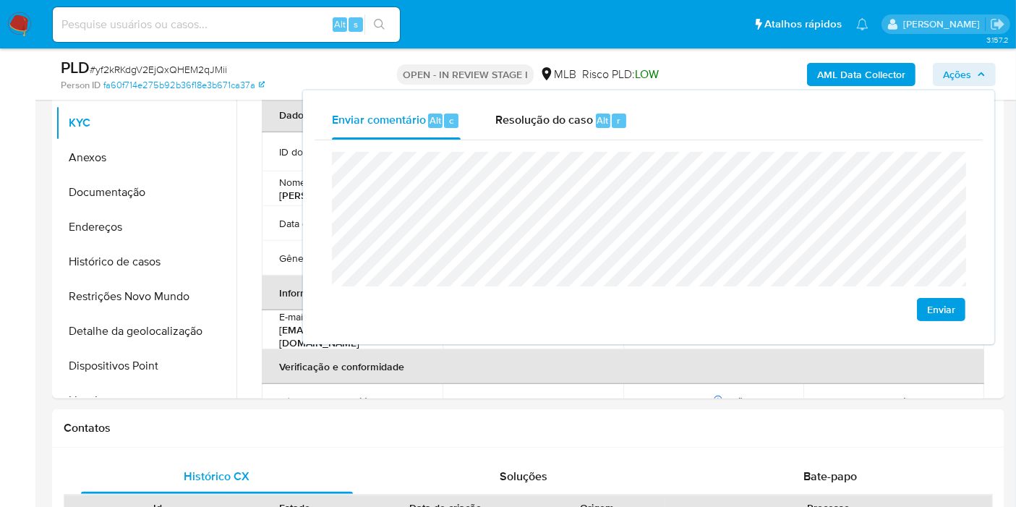
scroll to position [1366, 0]
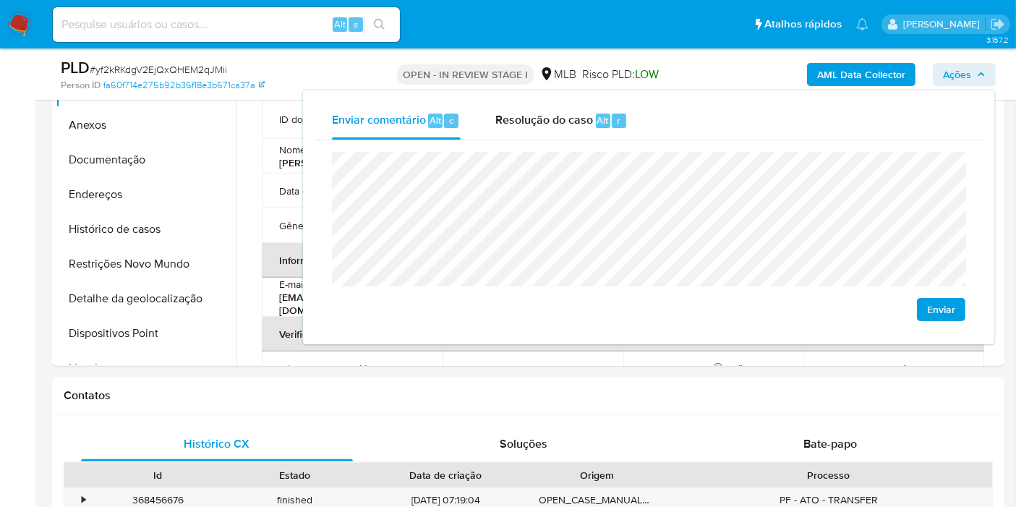
click at [967, 63] on span "Ações" at bounding box center [957, 74] width 28 height 23
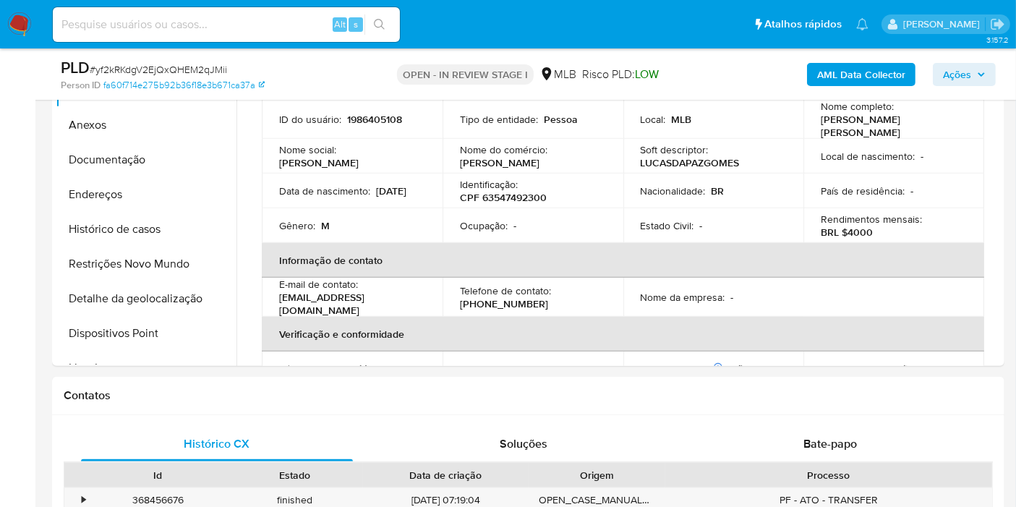
click at [965, 64] on span "Ações" at bounding box center [957, 74] width 28 height 23
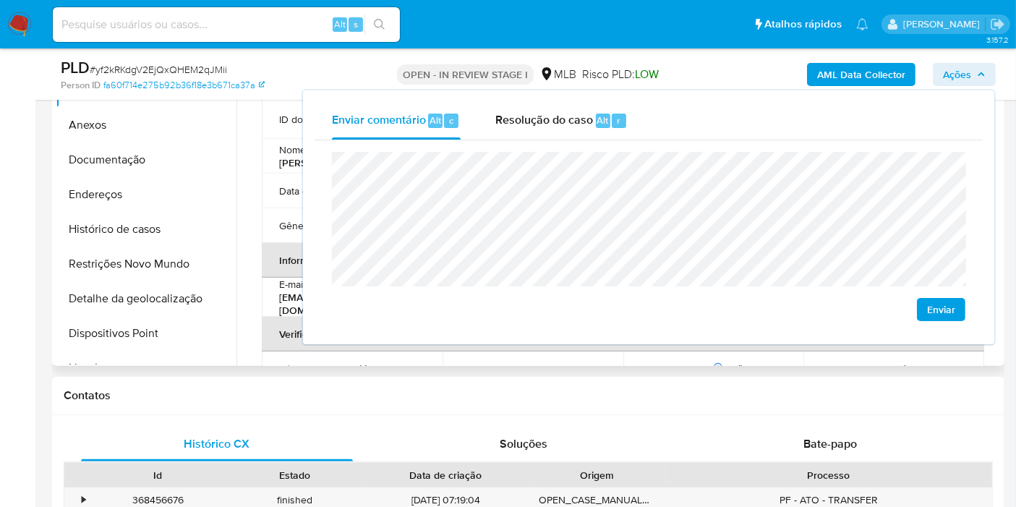
click at [265, 210] on td "Gênero : M" at bounding box center [352, 225] width 181 height 35
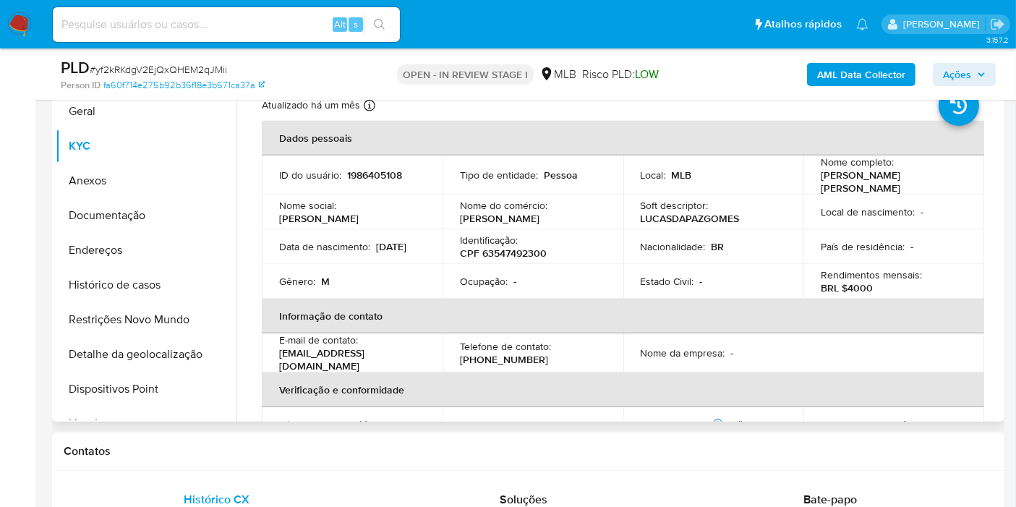
scroll to position [1285, 0]
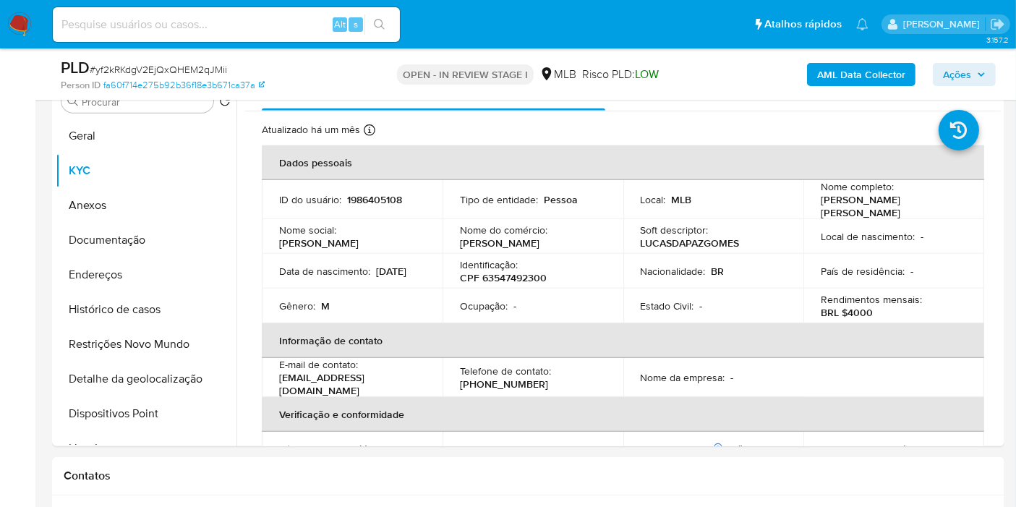
drag, startPoint x: 953, startPoint y: 64, endPoint x: 942, endPoint y: 72, distance: 13.5
click at [951, 64] on span "Ações" at bounding box center [957, 74] width 28 height 23
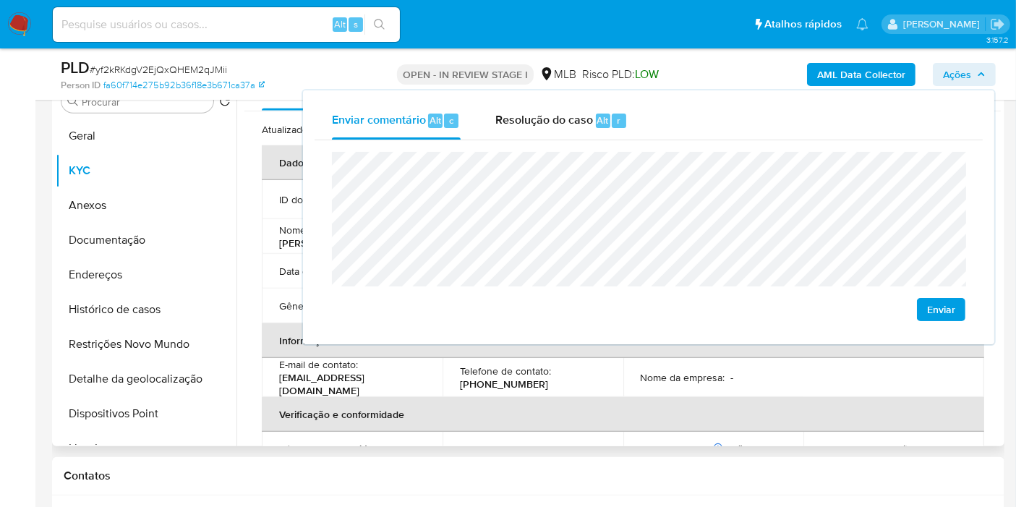
click at [278, 210] on td "ID do usuário : 1986405108" at bounding box center [352, 199] width 181 height 39
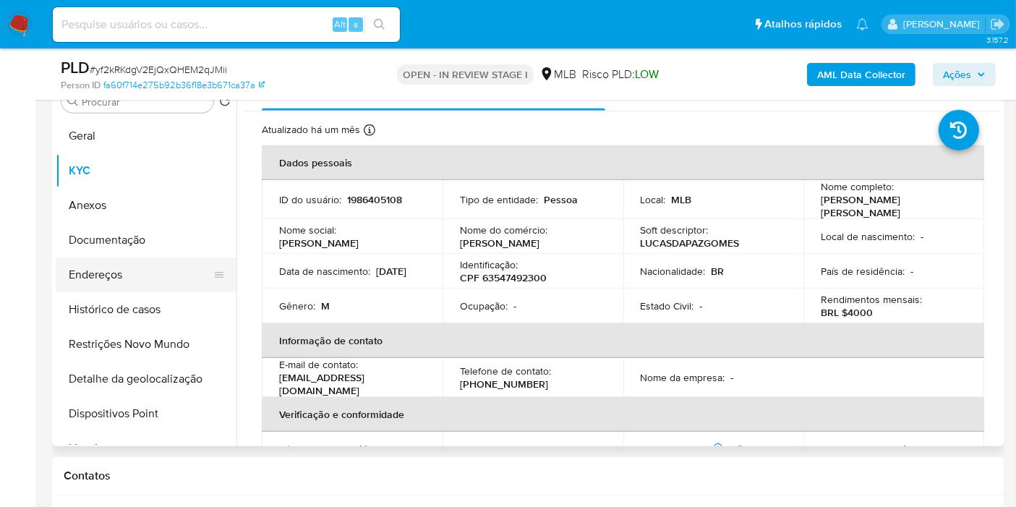
click at [95, 258] on button "Endereços" at bounding box center [140, 275] width 169 height 35
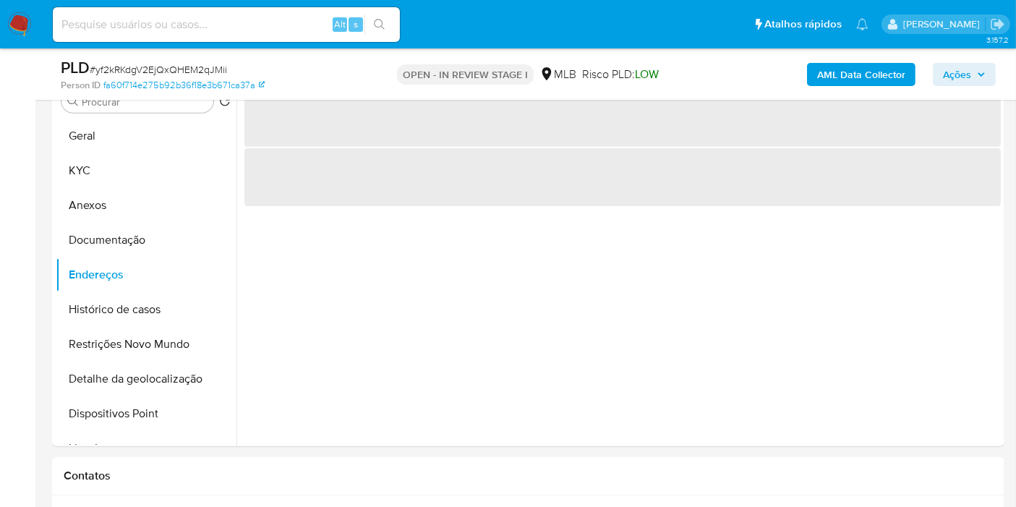
scroll to position [1205, 0]
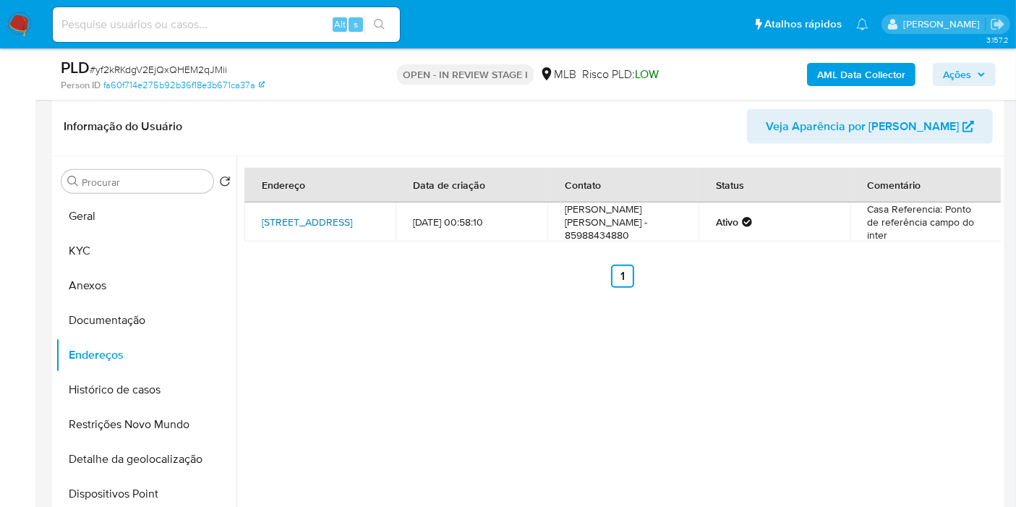
click at [320, 220] on link "Rua 1 594, Fortaleza, Ceará, 60820590, Brasil 594" at bounding box center [307, 222] width 90 height 14
click at [158, 317] on button "Documentação" at bounding box center [140, 320] width 169 height 35
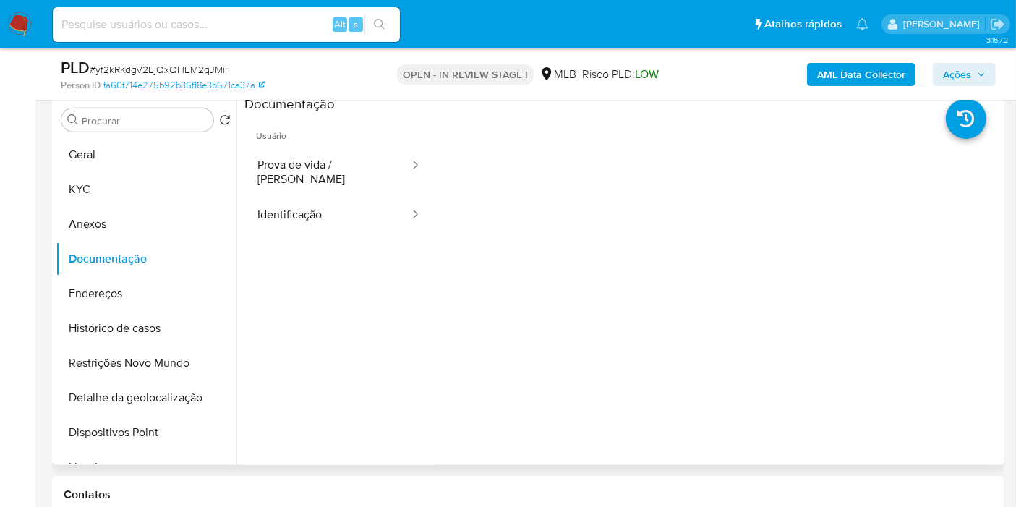
scroll to position [1285, 0]
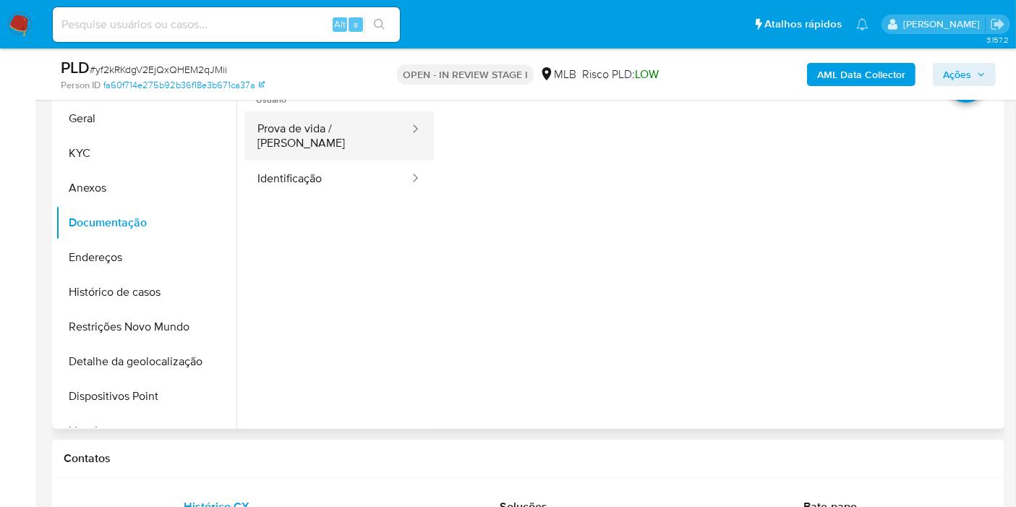
click at [333, 130] on button "Prova de vida / Selfie" at bounding box center [327, 135] width 166 height 49
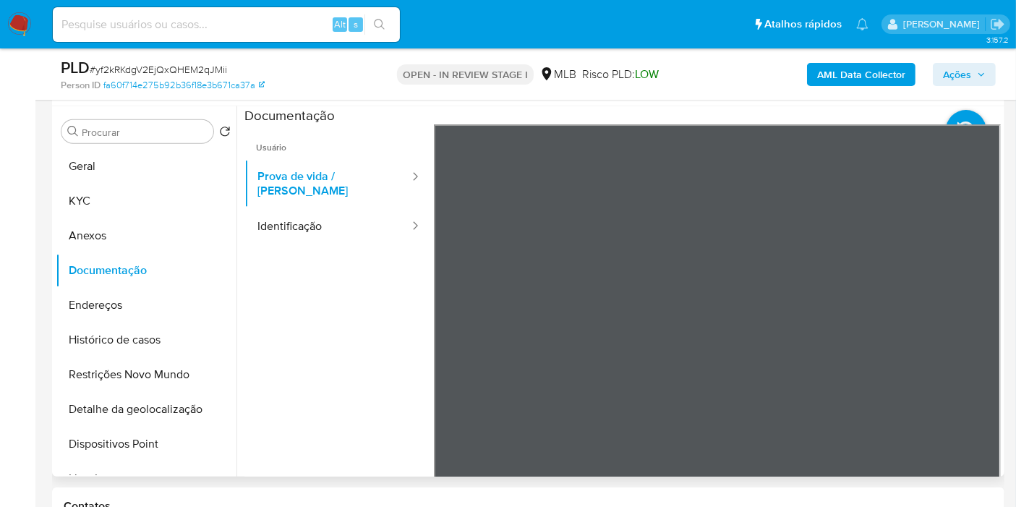
scroll to position [1205, 0]
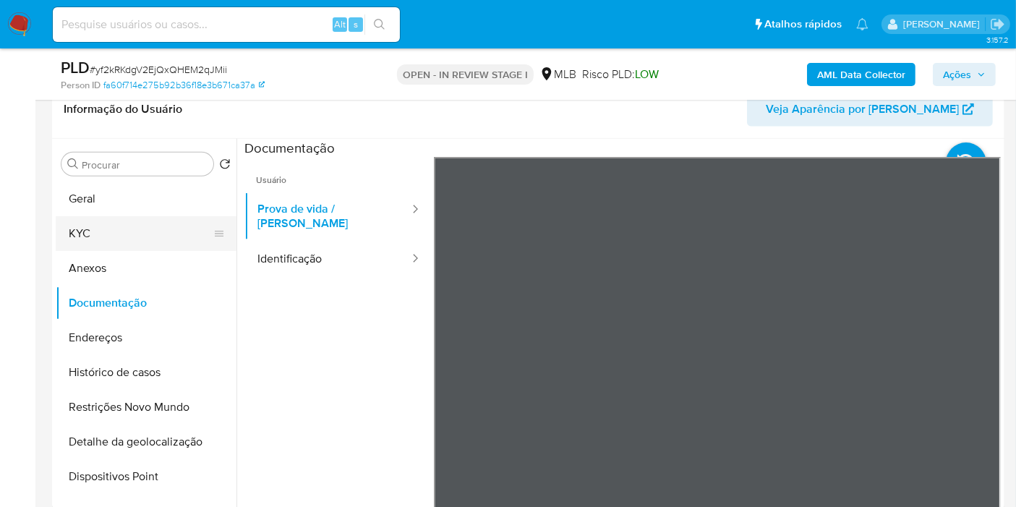
click at [127, 231] on button "KYC" at bounding box center [140, 233] width 169 height 35
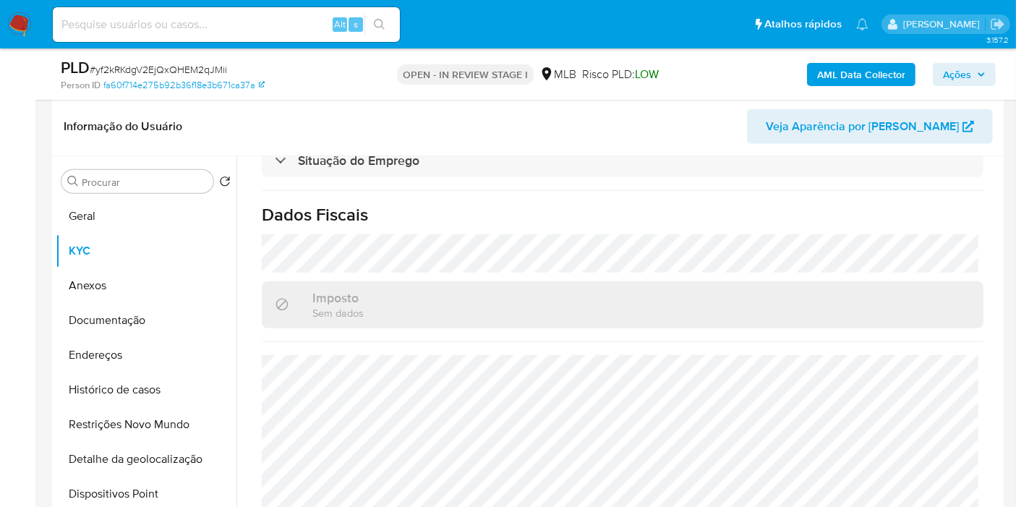
scroll to position [0, 0]
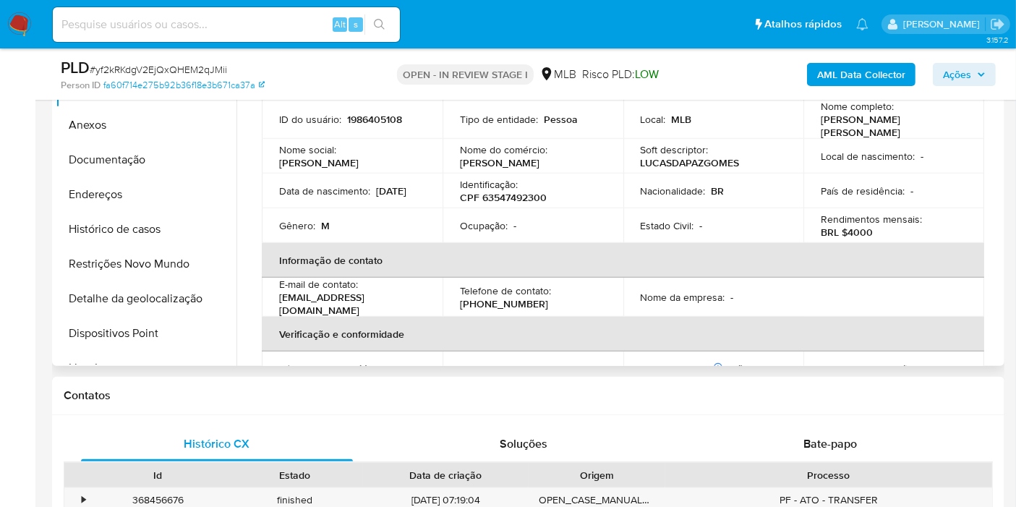
click at [526, 243] on th "Informação de contato" at bounding box center [623, 260] width 723 height 35
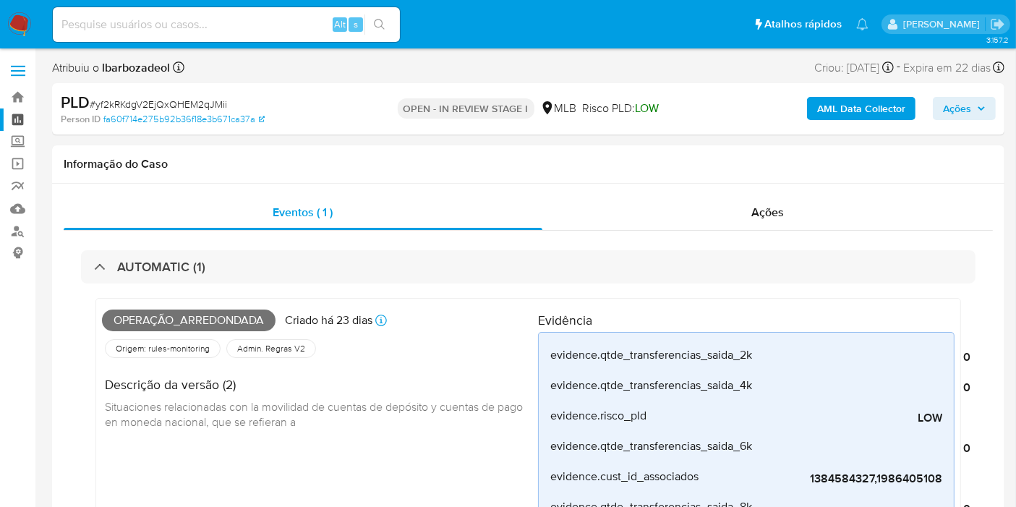
click at [15, 116] on link "Painel" at bounding box center [86, 119] width 172 height 22
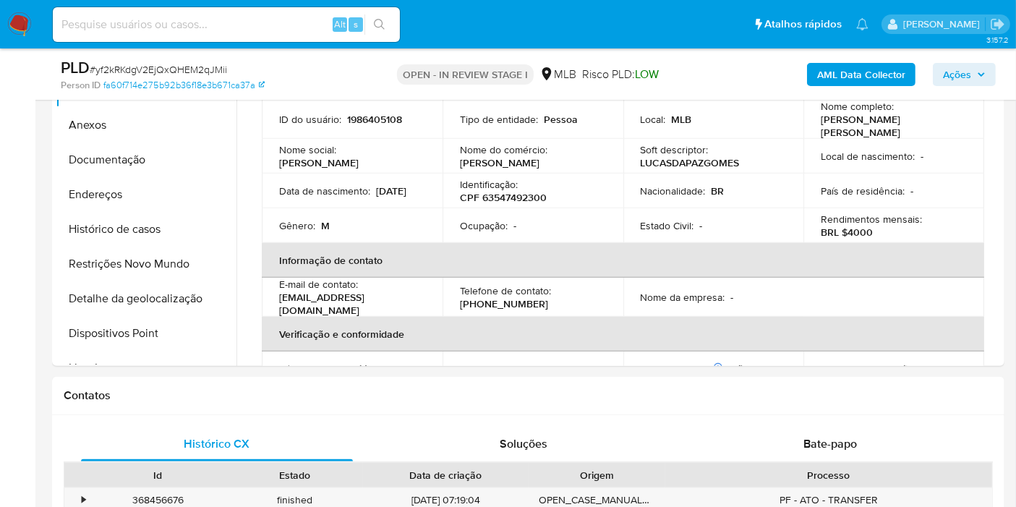
scroll to position [1285, 0]
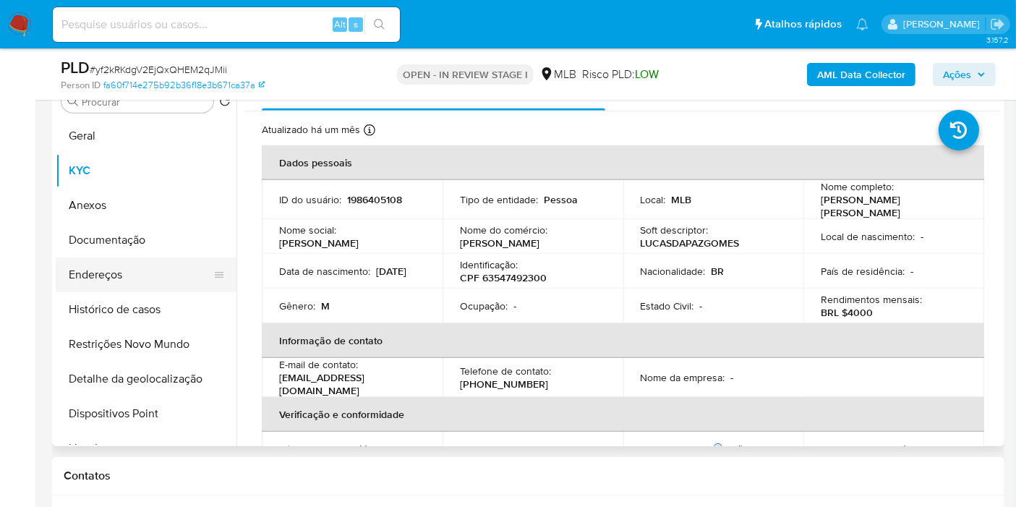
click at [153, 288] on button "Endereços" at bounding box center [140, 275] width 169 height 35
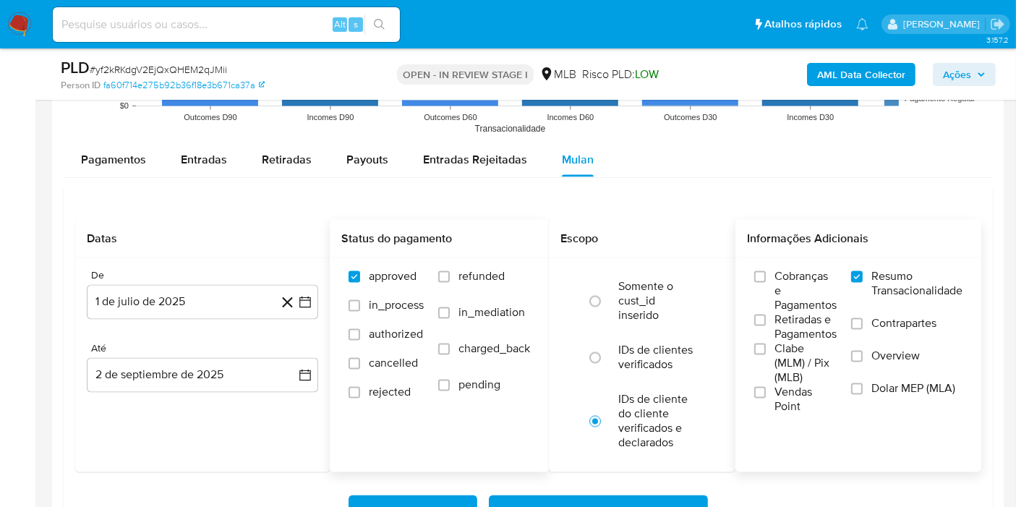
scroll to position [2491, 0]
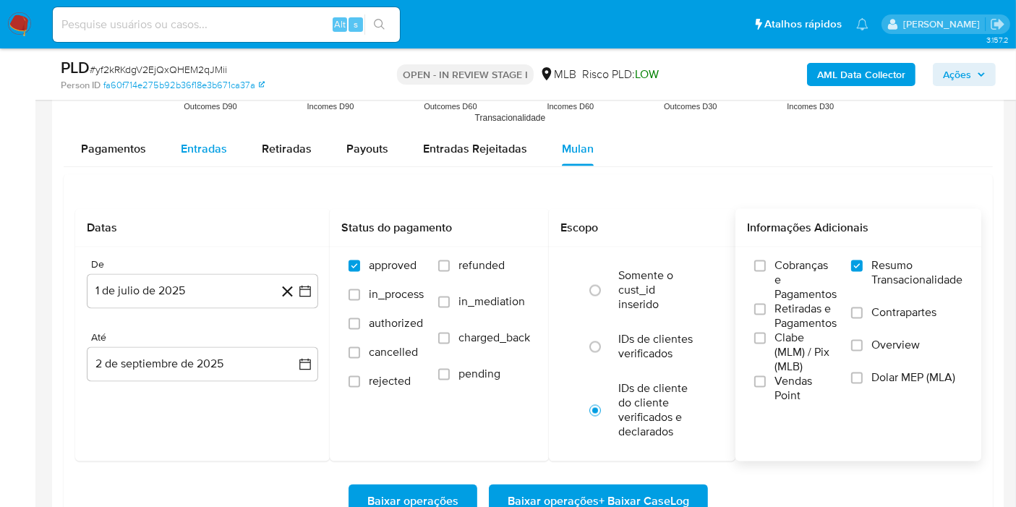
click at [190, 156] on div "Entradas" at bounding box center [204, 149] width 46 height 35
select select "10"
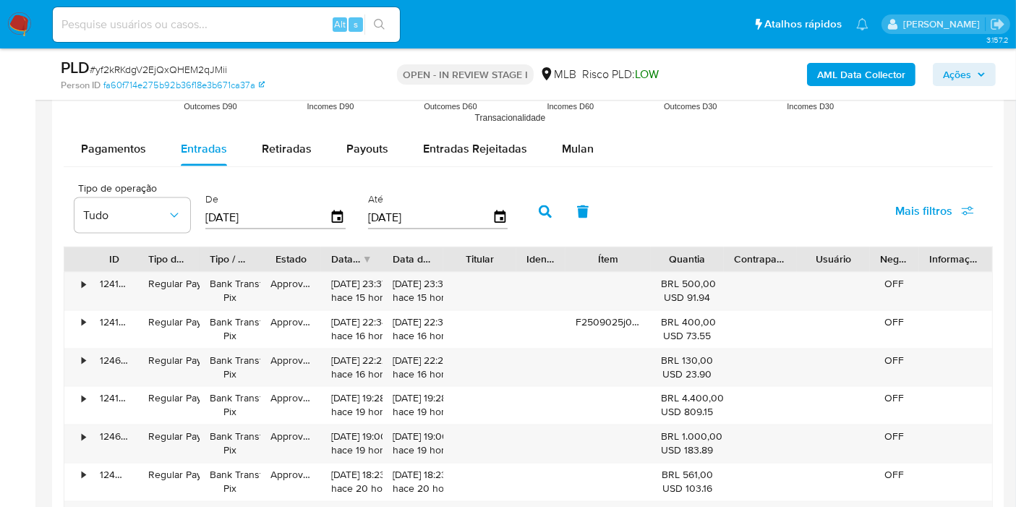
click at [971, 77] on span "Ações" at bounding box center [957, 74] width 28 height 23
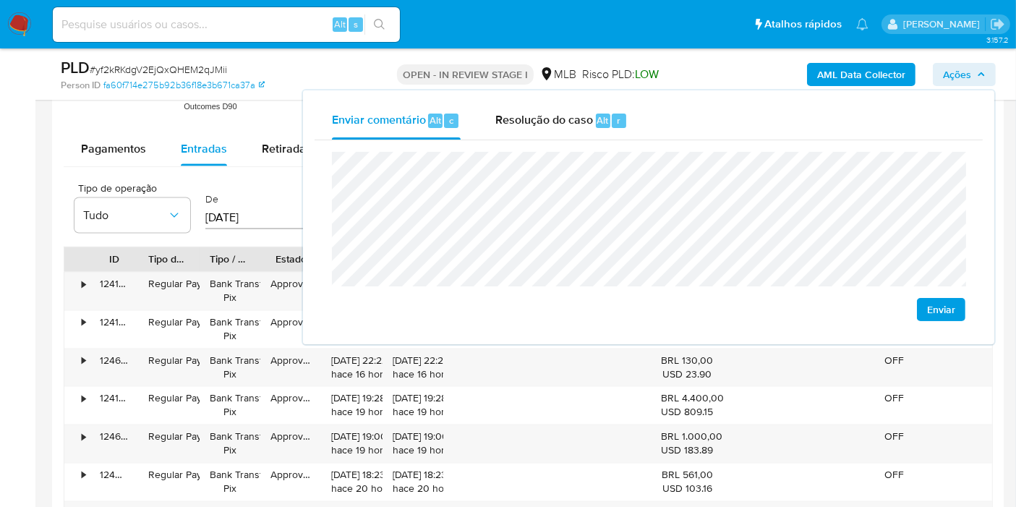
click at [971, 77] on span "Ações" at bounding box center [957, 74] width 28 height 23
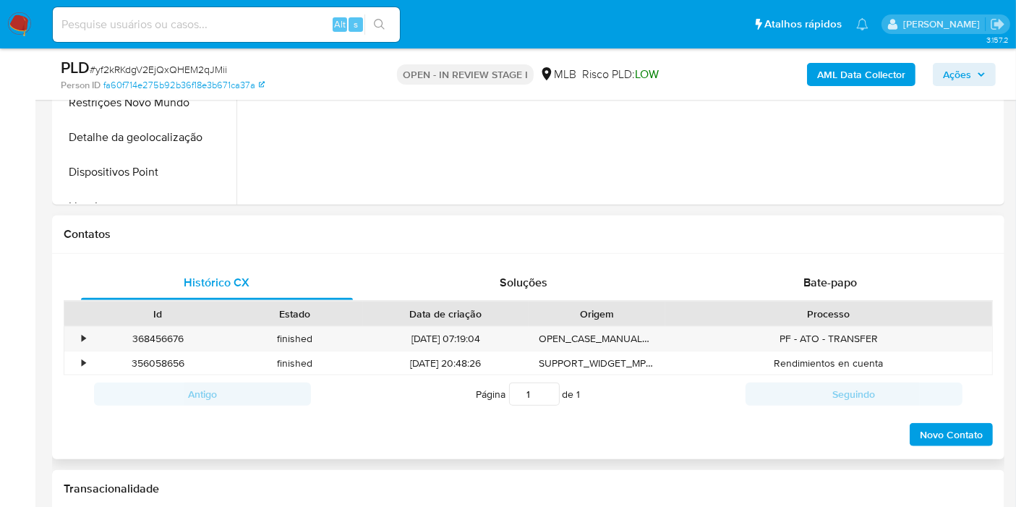
scroll to position [1205, 0]
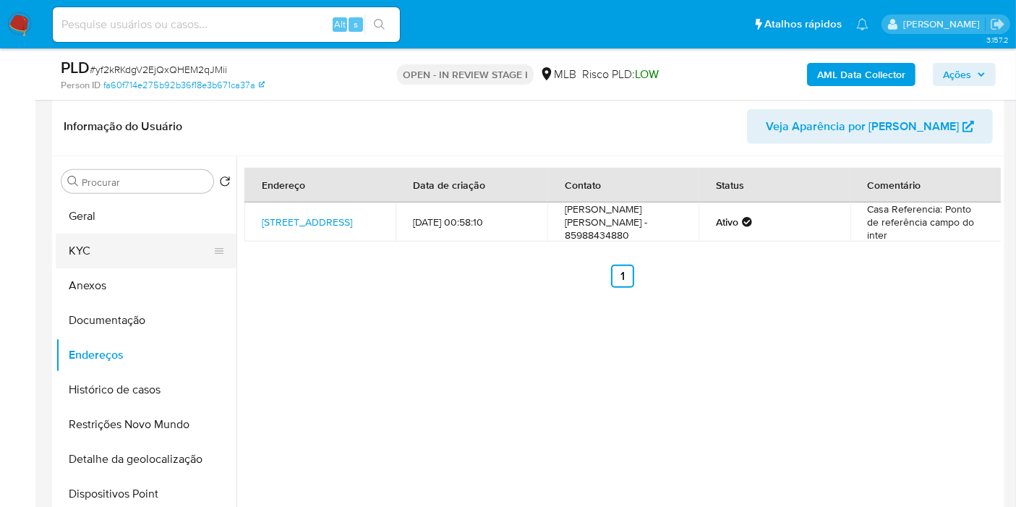
click at [64, 234] on button "KYC" at bounding box center [140, 251] width 169 height 35
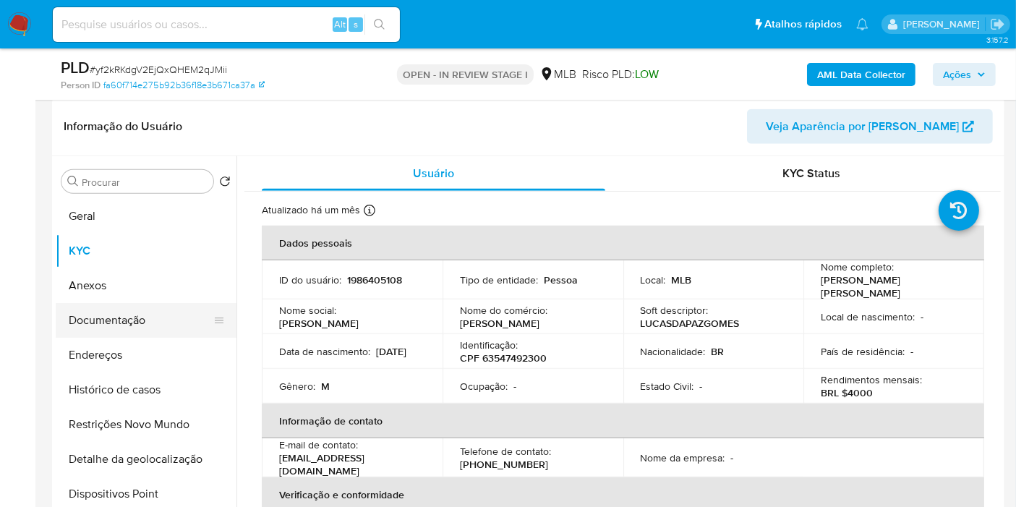
click at [158, 315] on button "Documentação" at bounding box center [140, 320] width 169 height 35
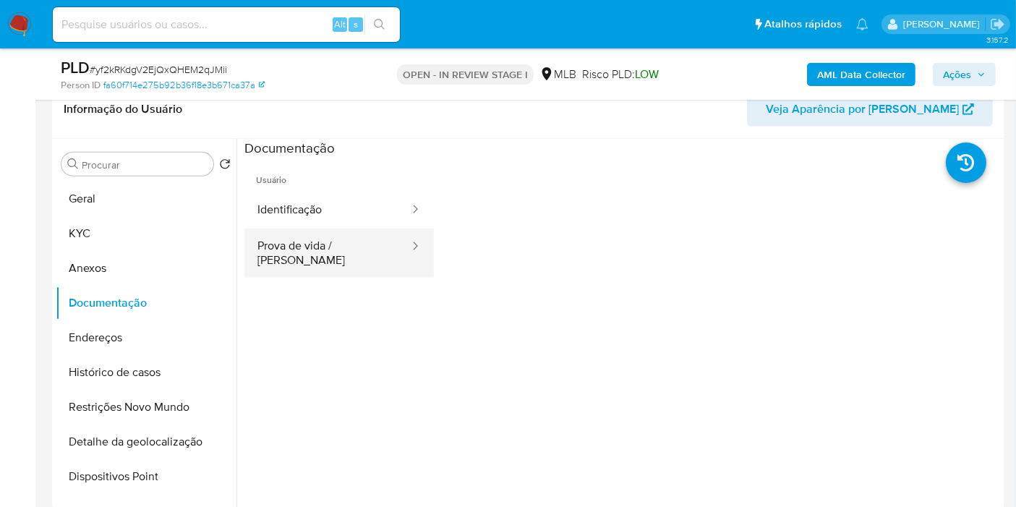
click at [327, 234] on button "Prova de vida / Selfie" at bounding box center [327, 253] width 166 height 49
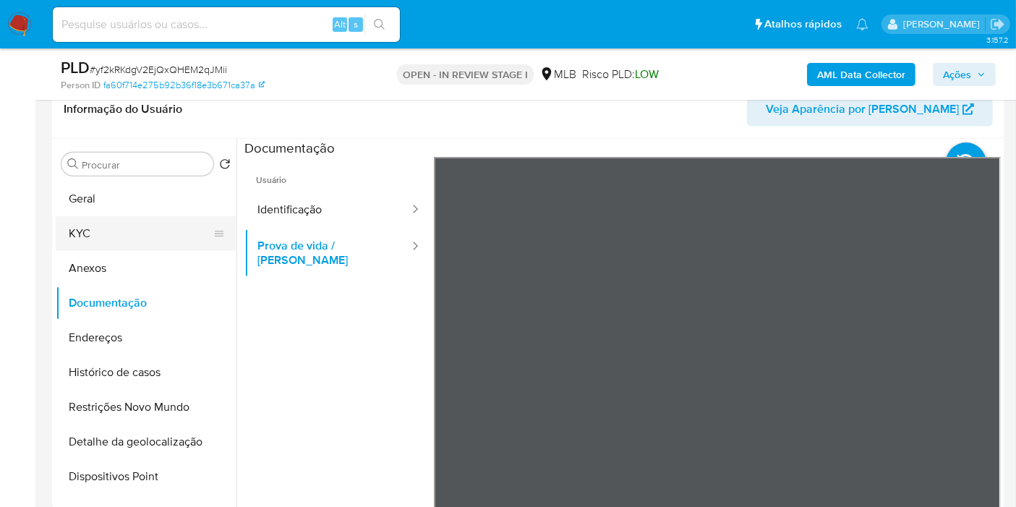
click at [135, 228] on button "KYC" at bounding box center [140, 233] width 169 height 35
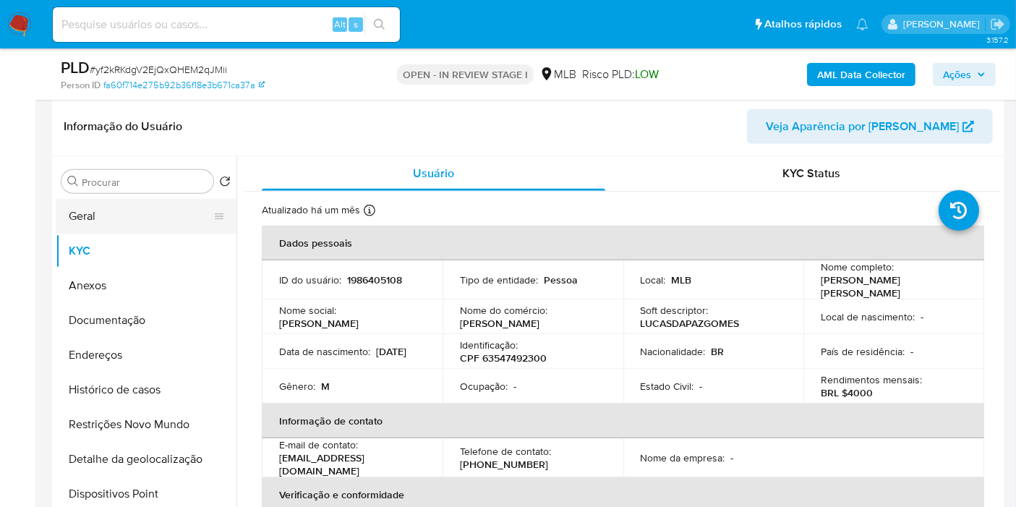
click at [118, 201] on button "Geral" at bounding box center [140, 216] width 169 height 35
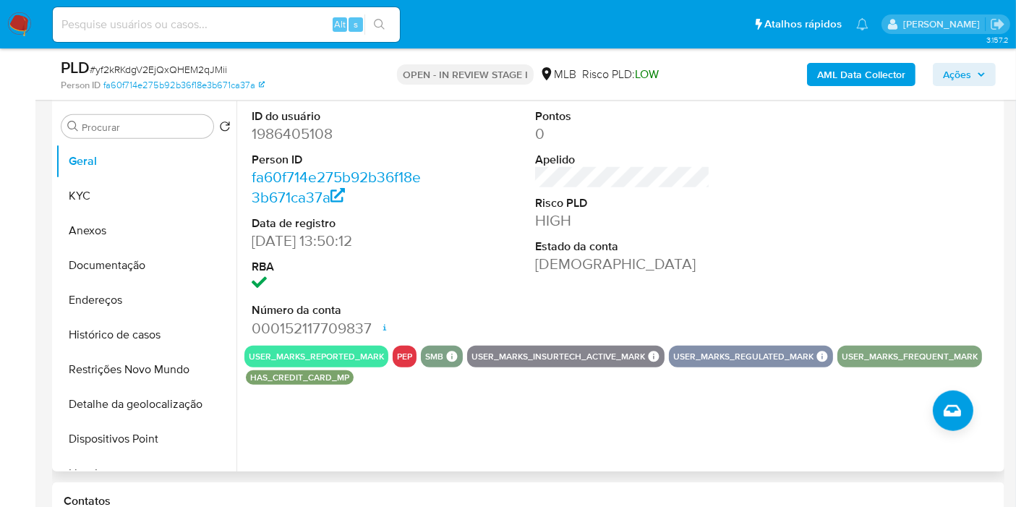
scroll to position [1285, 0]
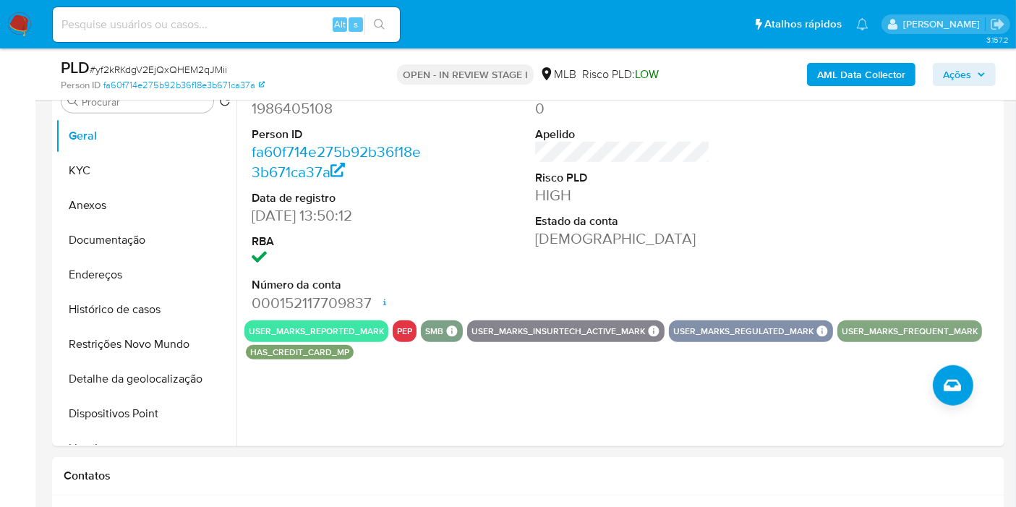
click at [943, 69] on span "Ações" at bounding box center [957, 74] width 28 height 23
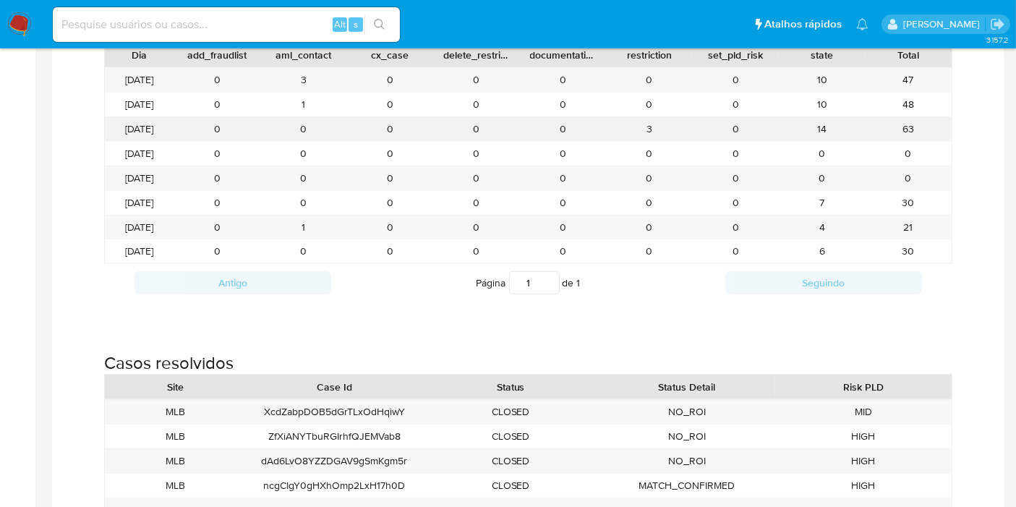
scroll to position [1527, 0]
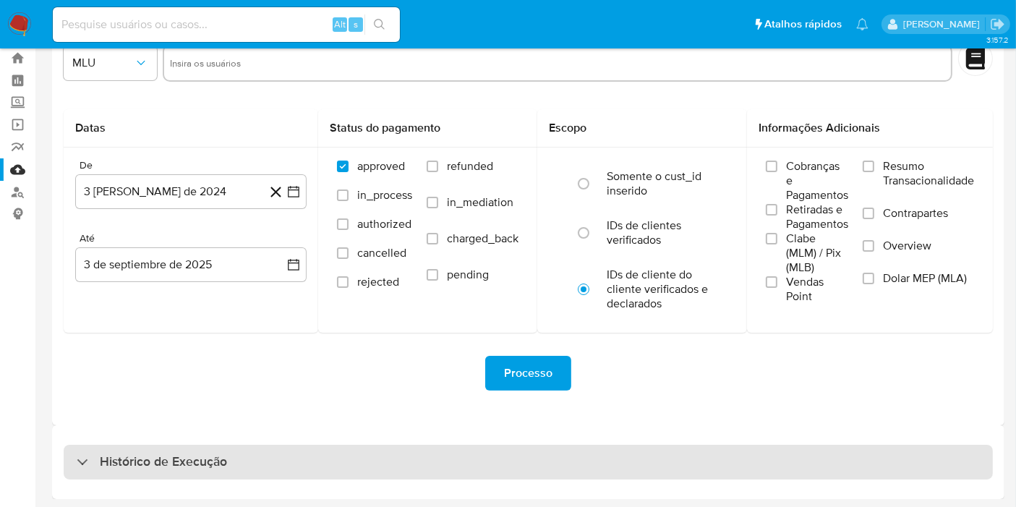
click at [514, 467] on div "Histórico de Execução" at bounding box center [528, 462] width 929 height 35
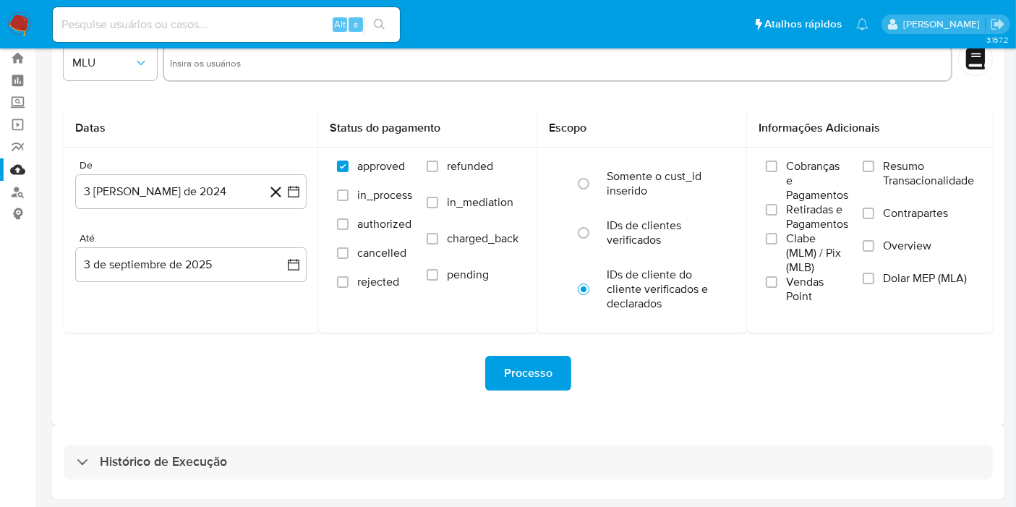
select select "10"
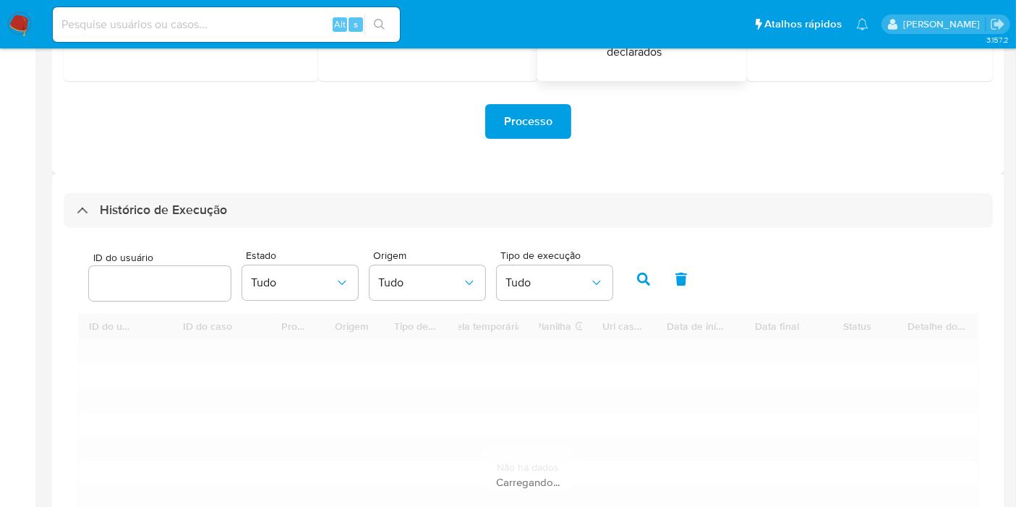
scroll to position [446, 0]
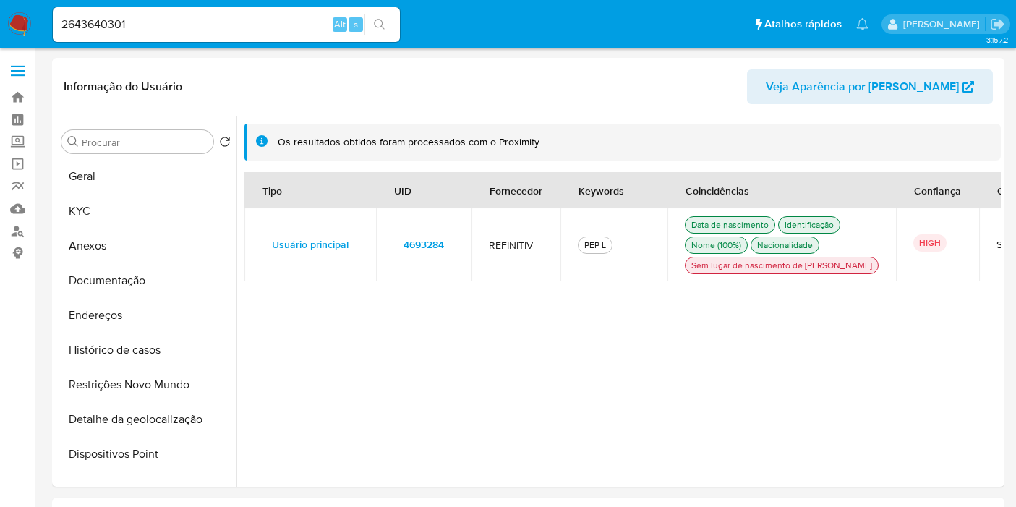
select select "10"
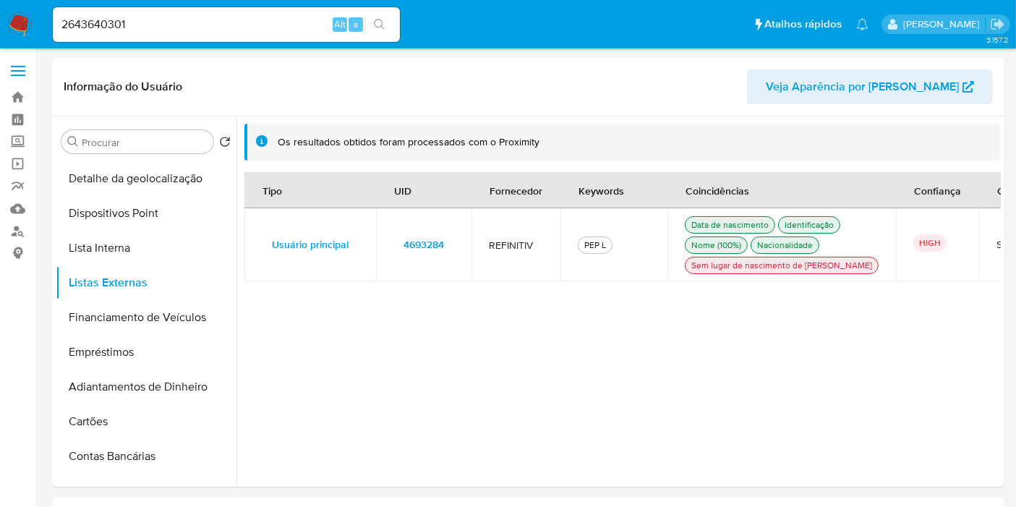
click at [151, 22] on input "2643640301" at bounding box center [226, 24] width 347 height 19
paste input "87573019"
click at [394, 27] on input "87573019" at bounding box center [226, 24] width 347 height 19
type input "87573019"
click at [384, 20] on icon "search-icon" at bounding box center [380, 25] width 12 height 12
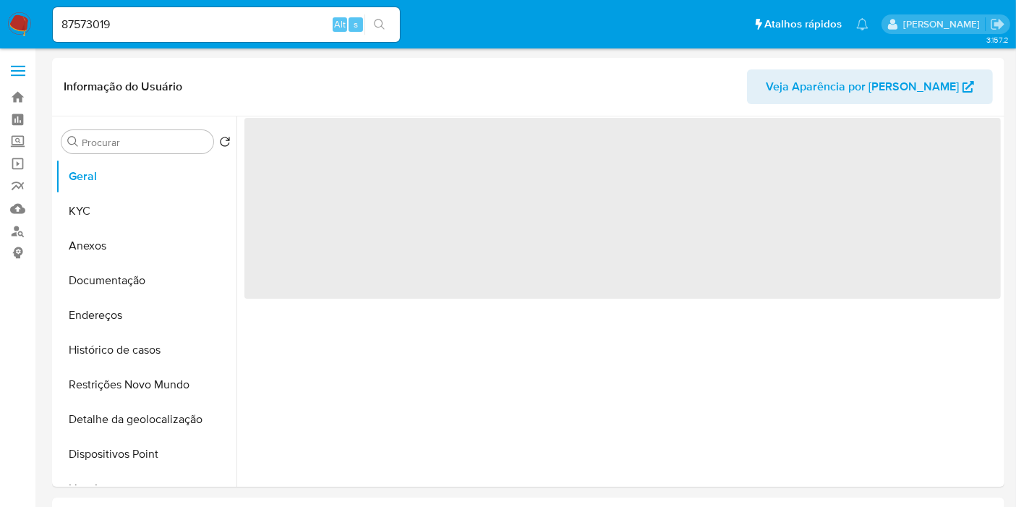
select select "10"
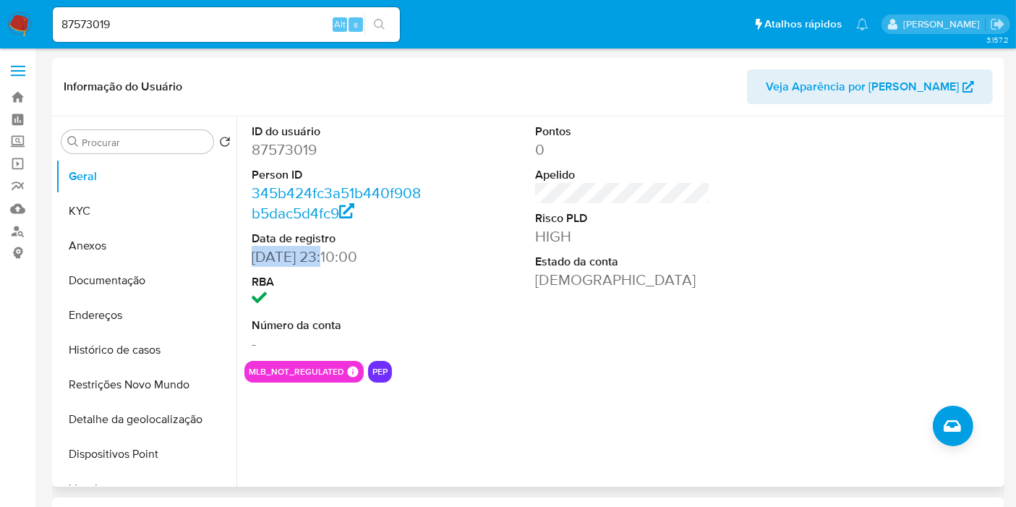
drag, startPoint x: 318, startPoint y: 256, endPoint x: 233, endPoint y: 265, distance: 85.9
click at [247, 258] on div "ID do usuário 87573019 Person ID 345b424fc3a51b440f908b5dac5d4fc9 Data de regis…" at bounding box center [339, 238] width 190 height 244
copy dd "[DATE]"
drag, startPoint x: 166, startPoint y: 213, endPoint x: 235, endPoint y: 75, distance: 154.6
click at [165, 212] on button "KYC" at bounding box center [146, 211] width 181 height 35
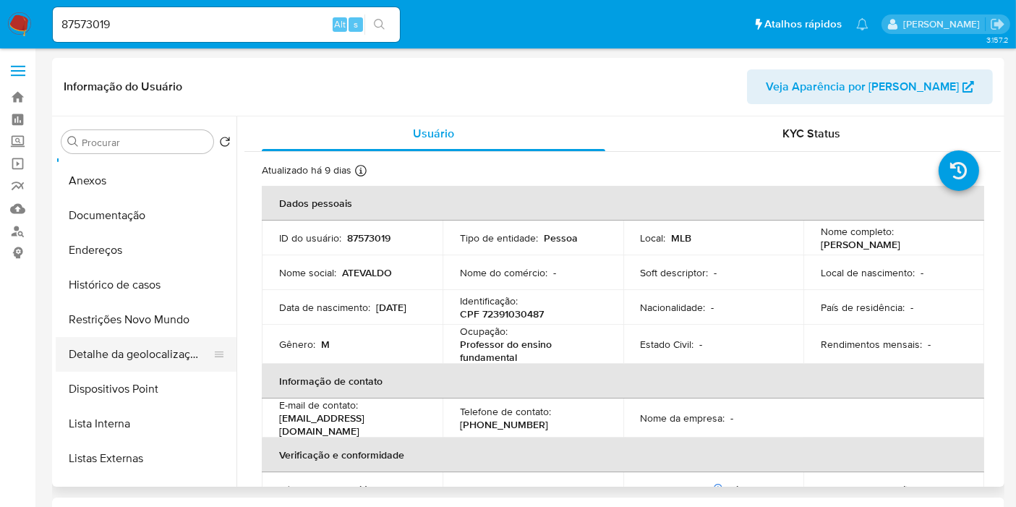
scroll to position [80, 0]
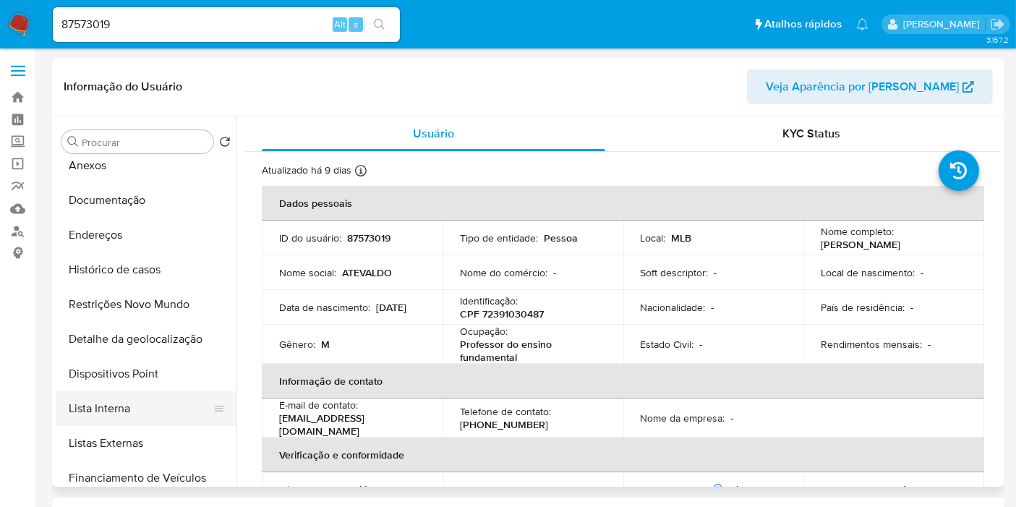
click at [142, 404] on button "Lista Interna" at bounding box center [140, 408] width 169 height 35
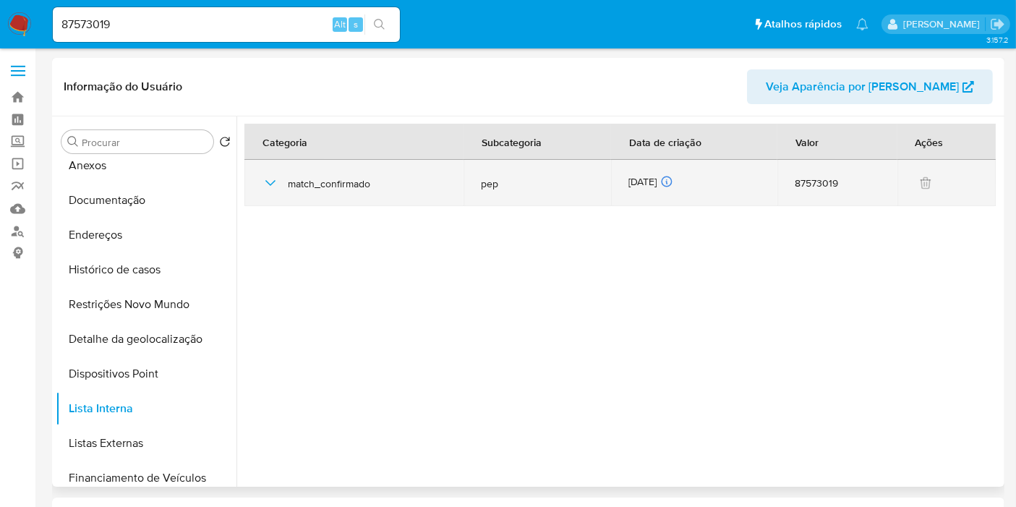
click at [655, 180] on div "[DATE] [DATE] 16:33:41" at bounding box center [695, 183] width 132 height 16
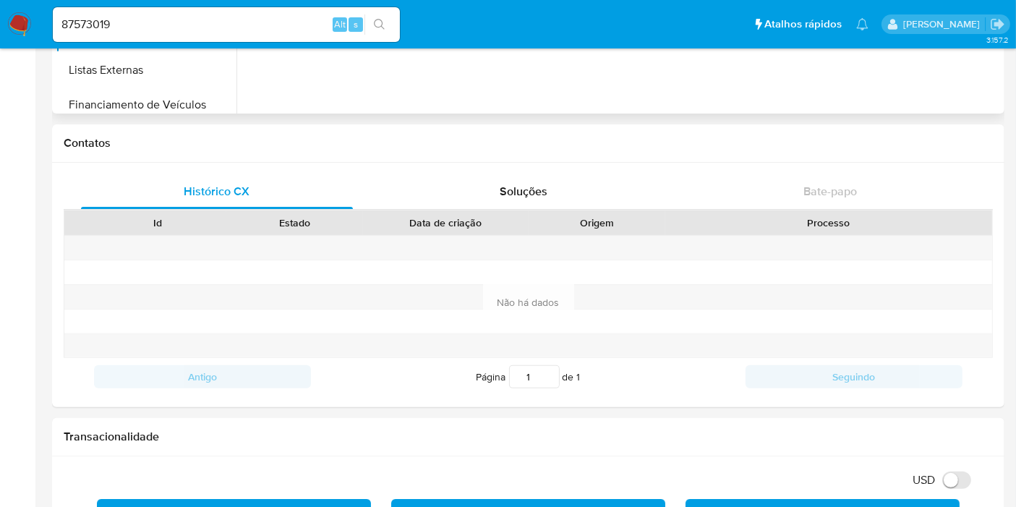
scroll to position [642, 0]
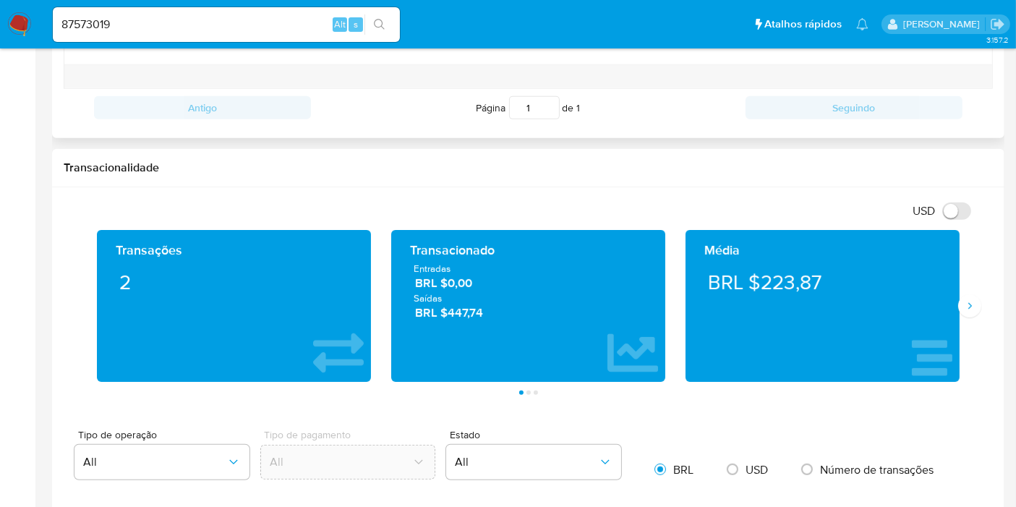
click at [254, 131] on div "Histórico CX Soluções Bate-papo Id Estado Data de criação Origem Processo Antig…" at bounding box center [528, 16] width 953 height 244
drag, startPoint x: 511, startPoint y: 312, endPoint x: 405, endPoint y: 271, distance: 114.0
click at [405, 271] on div "Entradas BRL $0,00 Saídas BRL $447,74" at bounding box center [528, 291] width 251 height 59
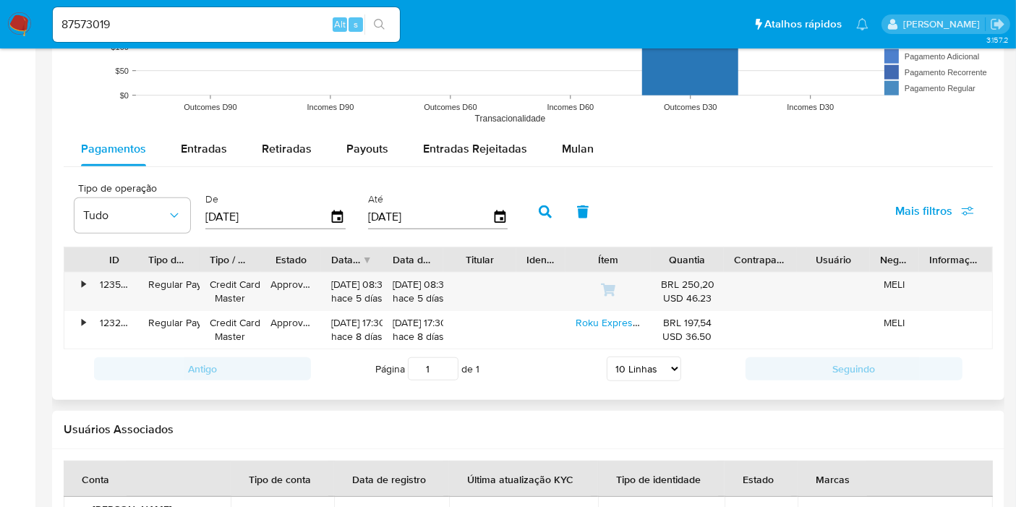
scroll to position [1366, 0]
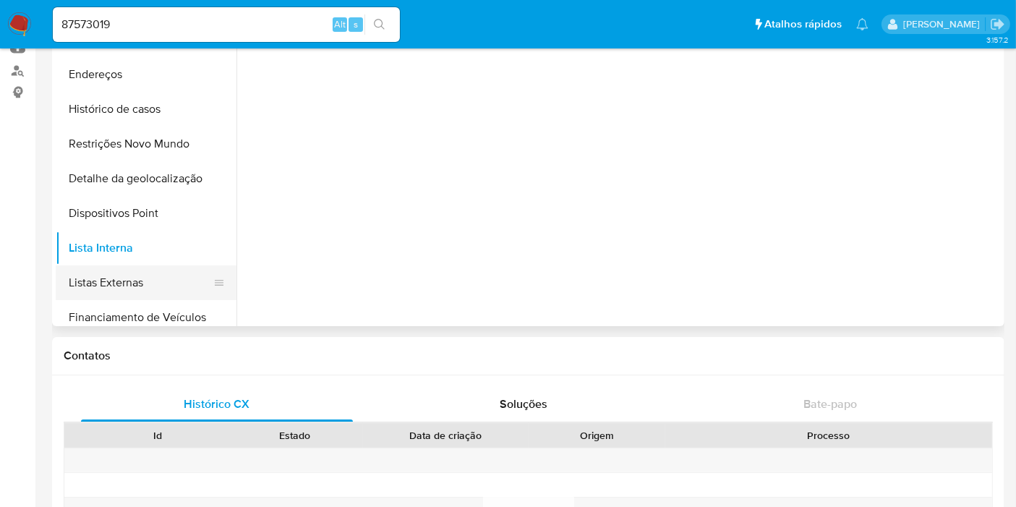
click at [161, 271] on button "Listas Externas" at bounding box center [140, 282] width 169 height 35
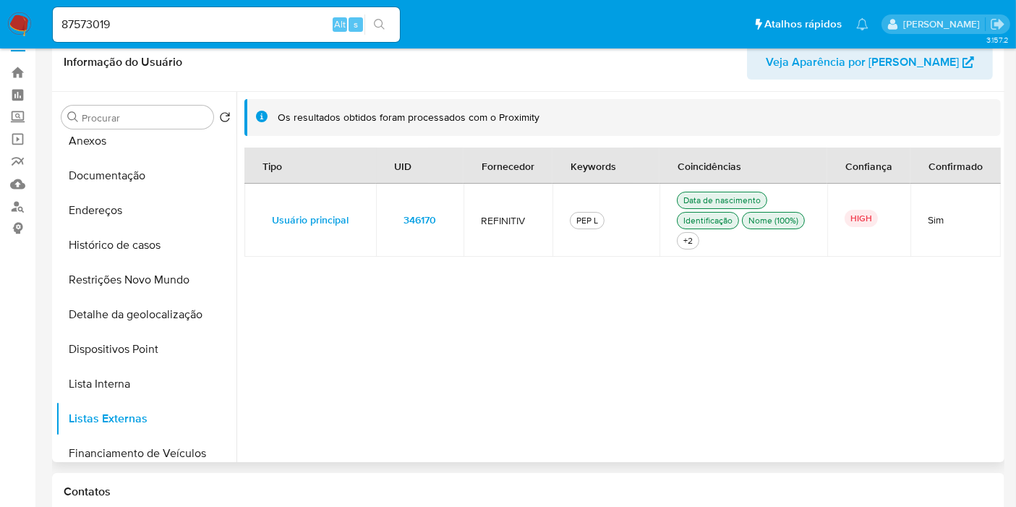
scroll to position [0, 0]
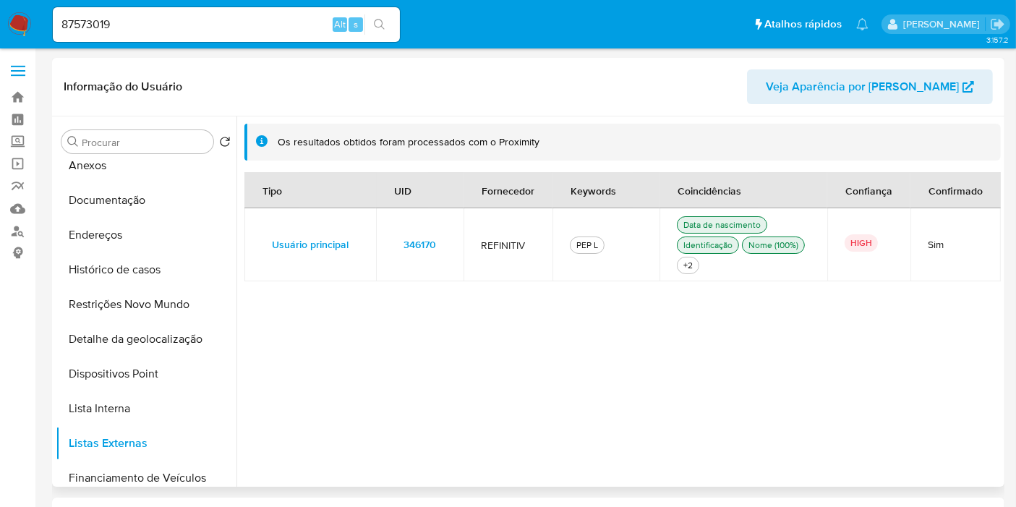
click at [409, 249] on span "346170" at bounding box center [420, 244] width 33 height 20
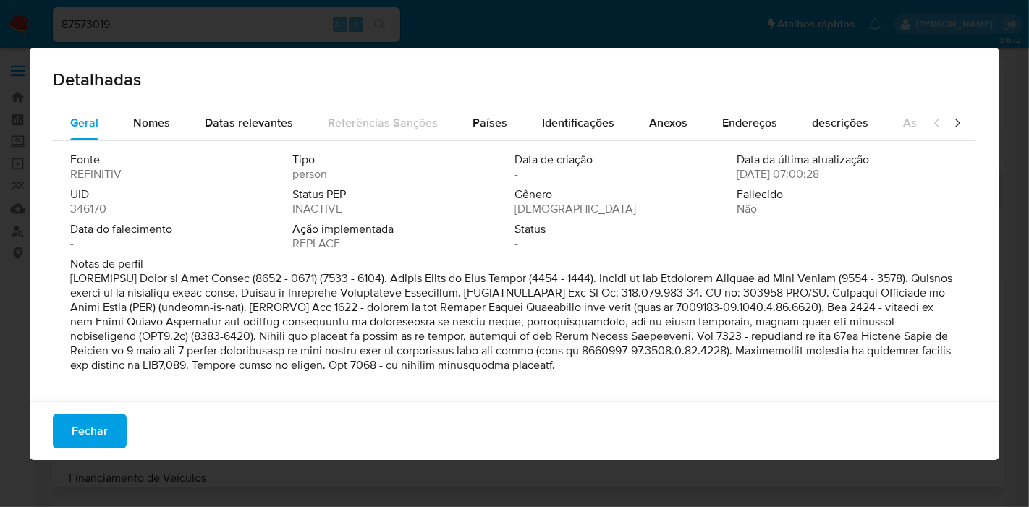
click at [95, 210] on span "346170" at bounding box center [88, 209] width 36 height 14
click at [106, 442] on span "Fechar" at bounding box center [90, 431] width 36 height 32
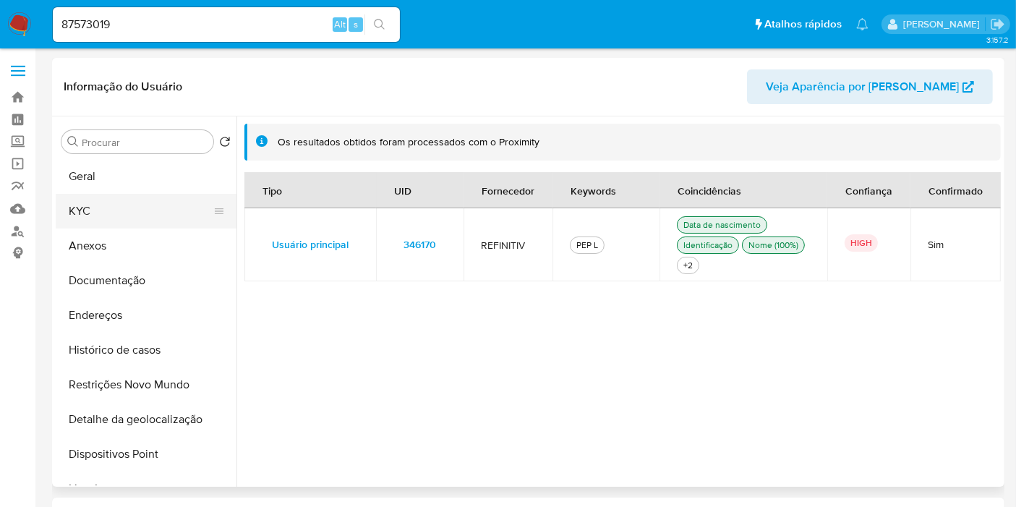
click at [111, 194] on button "KYC" at bounding box center [140, 211] width 169 height 35
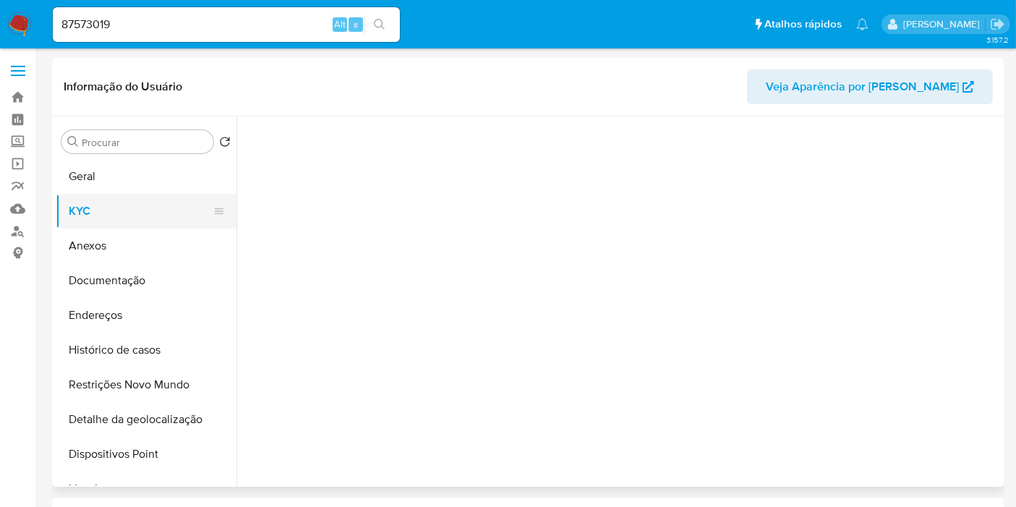
click at [114, 208] on button "KYC" at bounding box center [140, 211] width 169 height 35
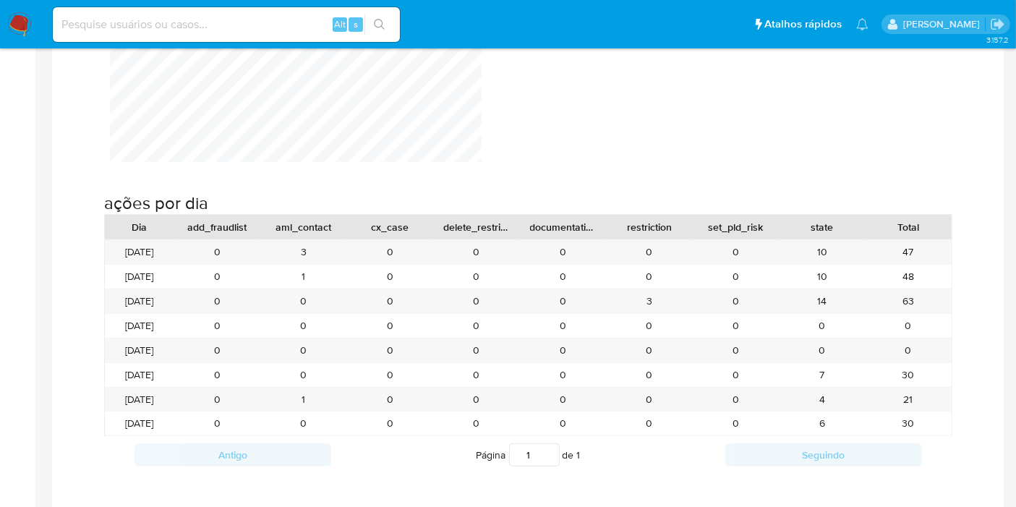
scroll to position [1205, 0]
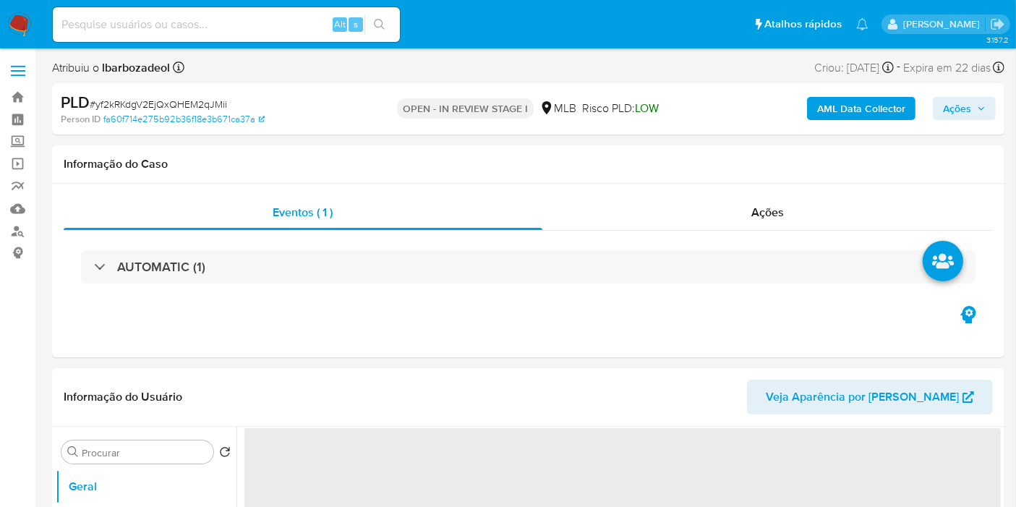
click at [964, 116] on span "Ações" at bounding box center [957, 108] width 28 height 23
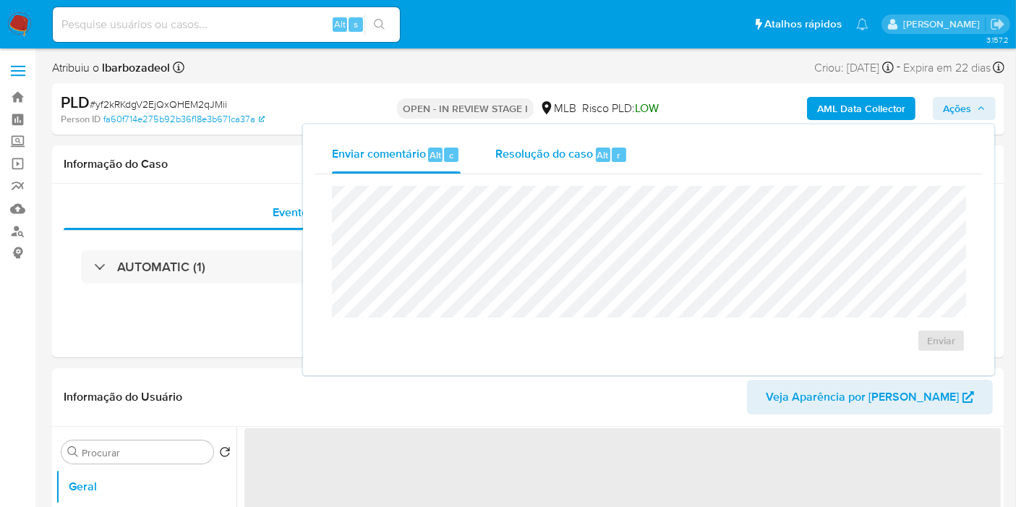
click at [605, 149] on span "Alt" at bounding box center [603, 155] width 12 height 14
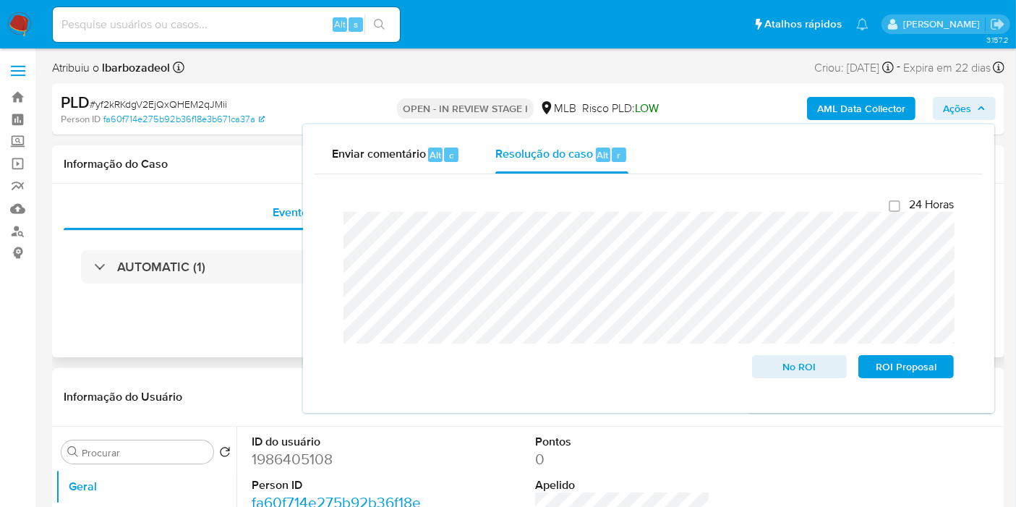
click at [281, 157] on h1 "Informação do Caso" at bounding box center [528, 164] width 929 height 14
select select "10"
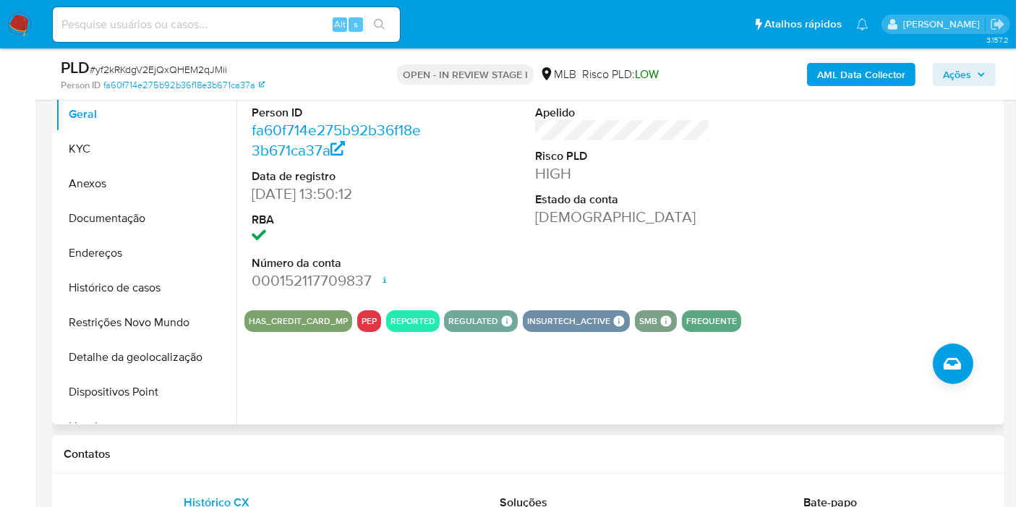
scroll to position [241, 0]
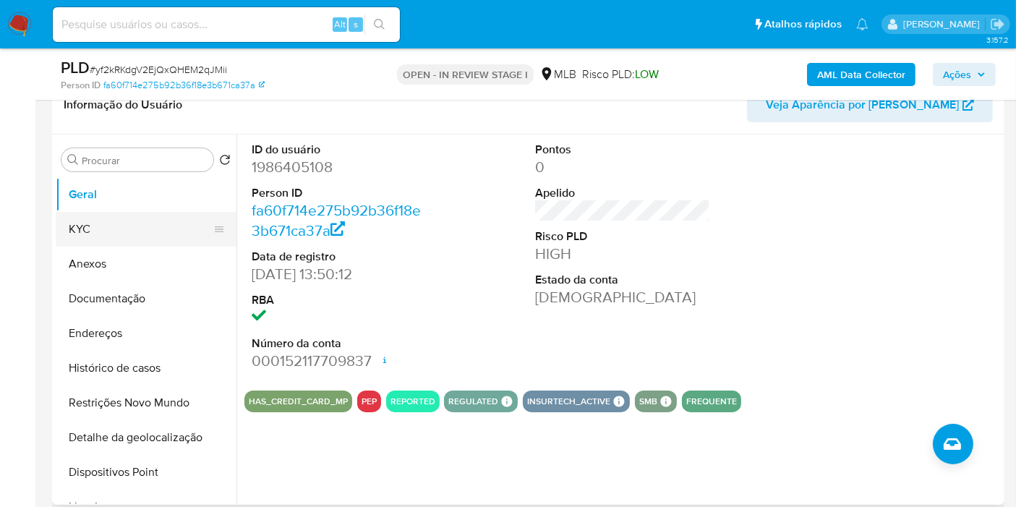
click at [80, 244] on button "KYC" at bounding box center [140, 229] width 169 height 35
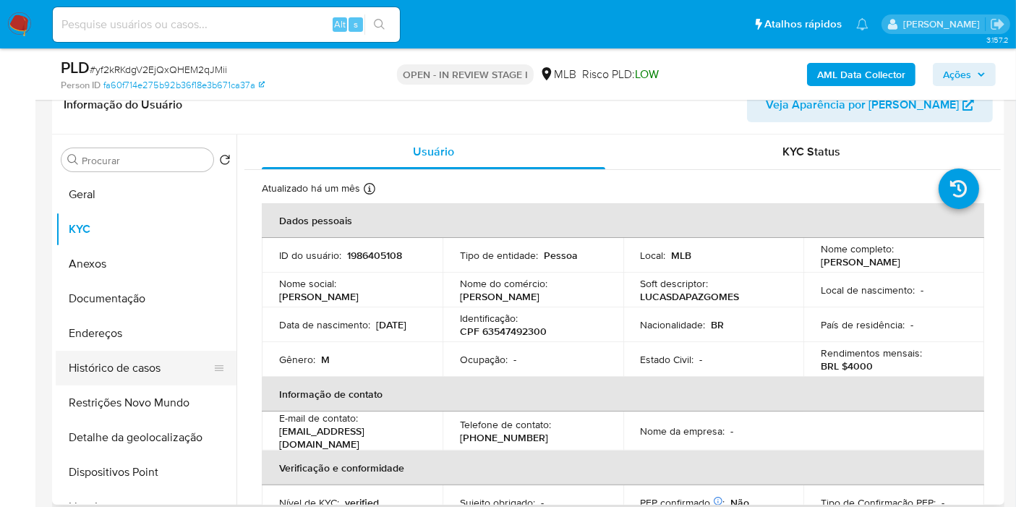
click at [159, 375] on button "Histórico de casos" at bounding box center [140, 368] width 169 height 35
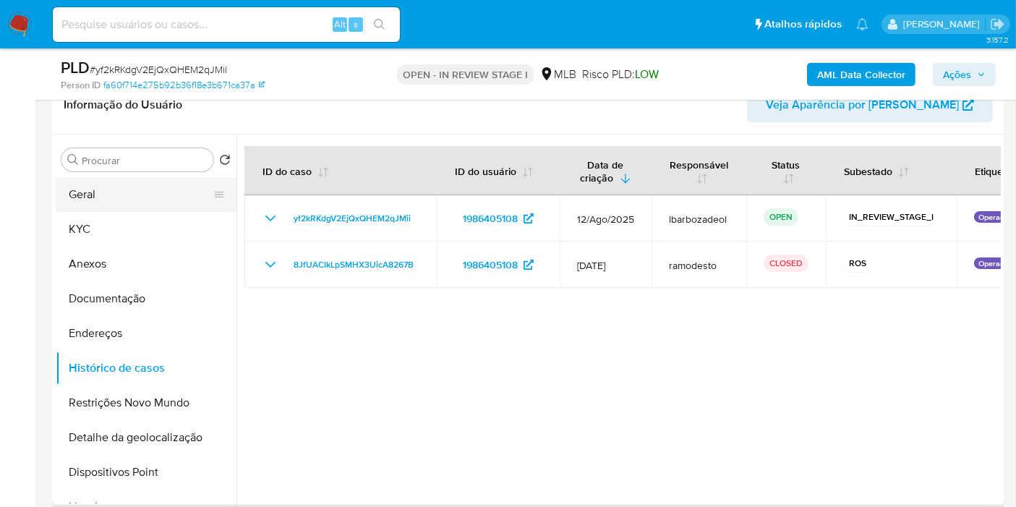
click at [193, 204] on button "Geral" at bounding box center [140, 194] width 169 height 35
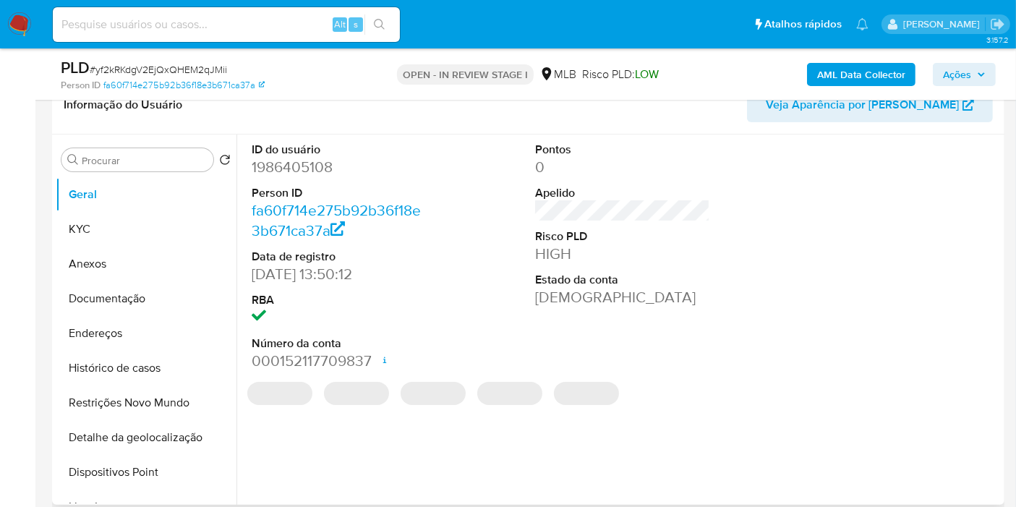
click at [304, 170] on dd "1986405108" at bounding box center [339, 167] width 175 height 20
copy dd "1986405108"
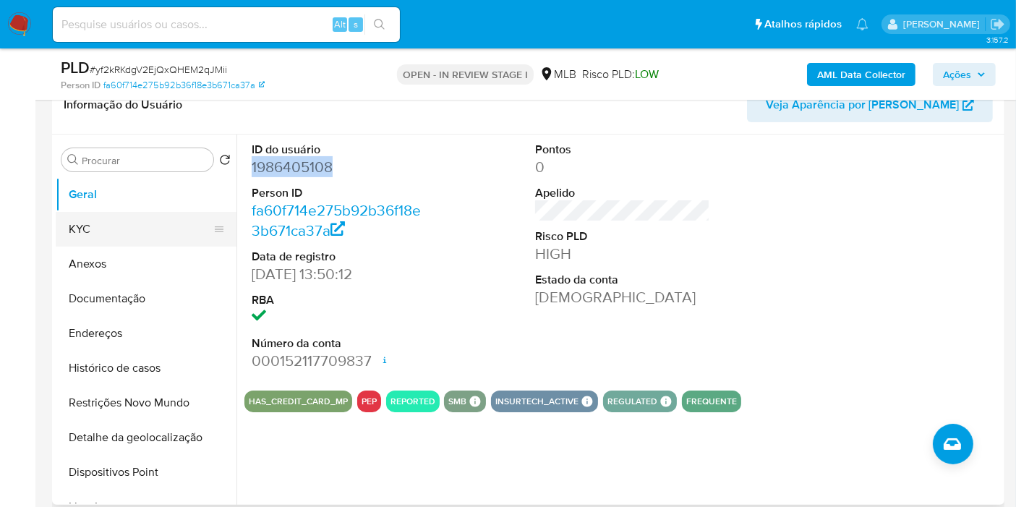
click at [122, 224] on button "KYC" at bounding box center [140, 229] width 169 height 35
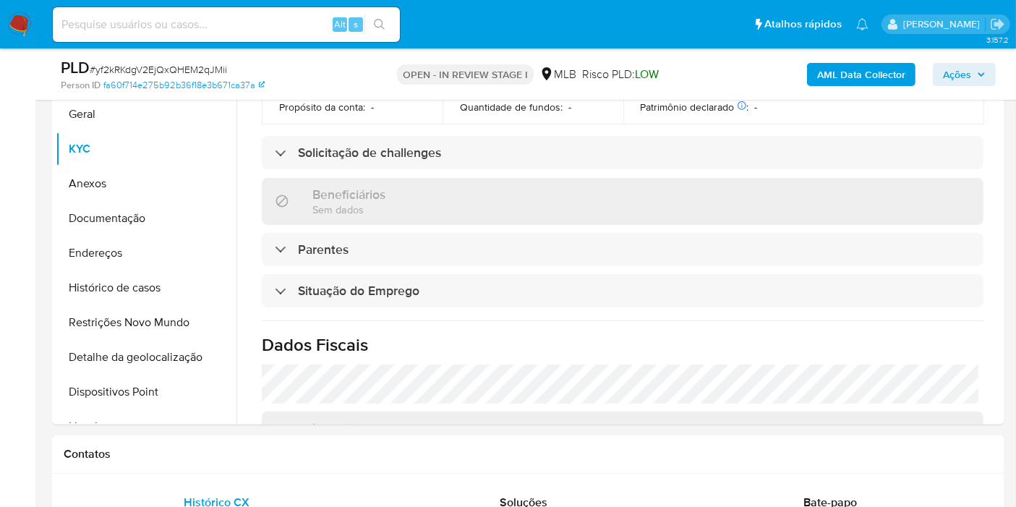
scroll to position [657, 0]
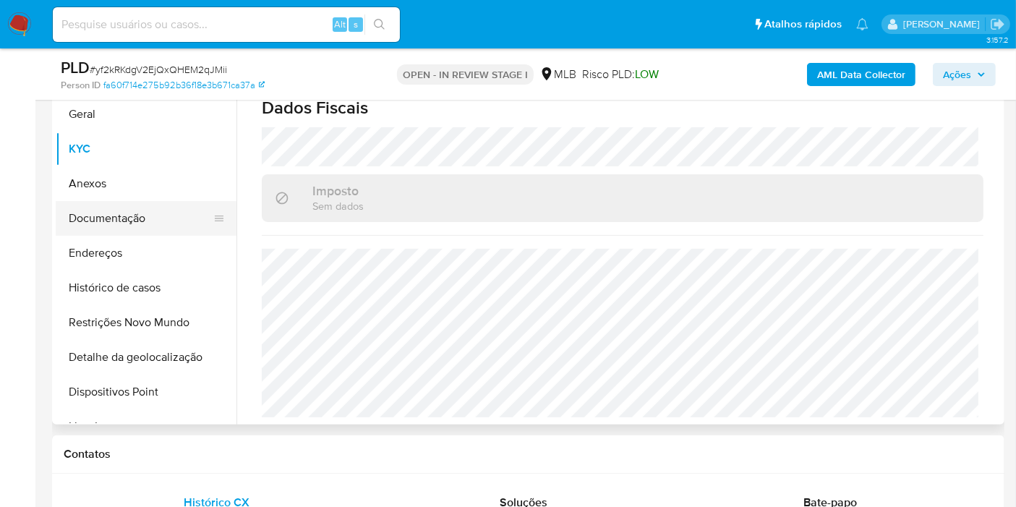
click at [150, 210] on button "Documentação" at bounding box center [140, 218] width 169 height 35
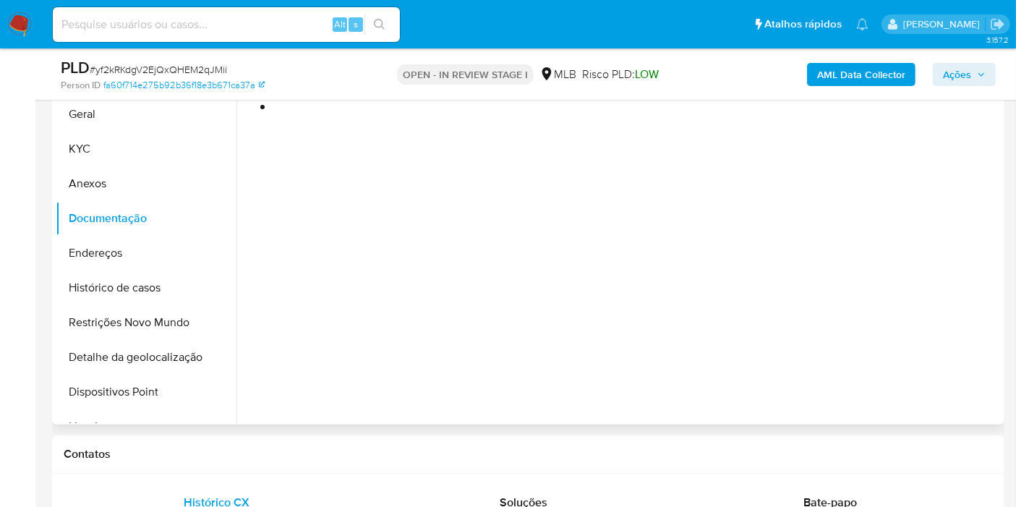
scroll to position [241, 0]
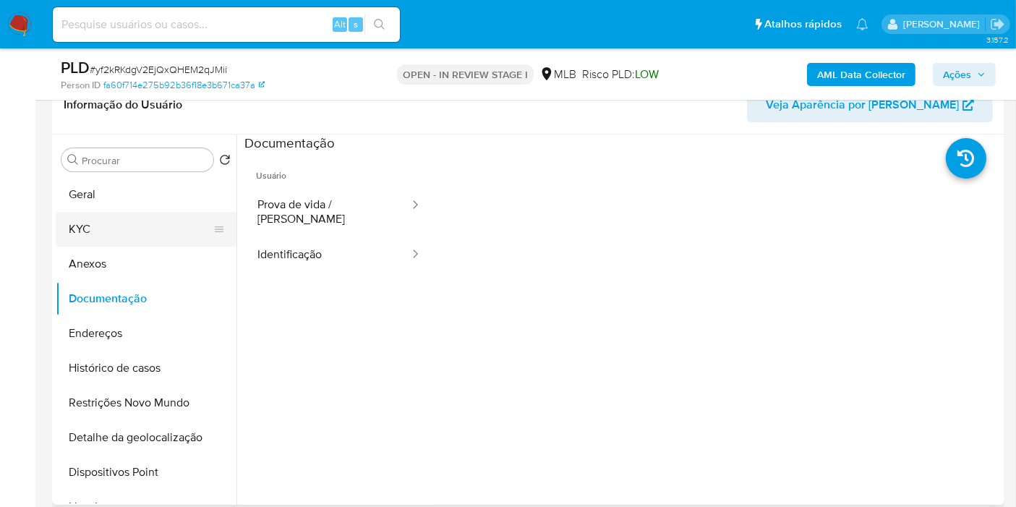
click at [169, 230] on button "KYC" at bounding box center [140, 229] width 169 height 35
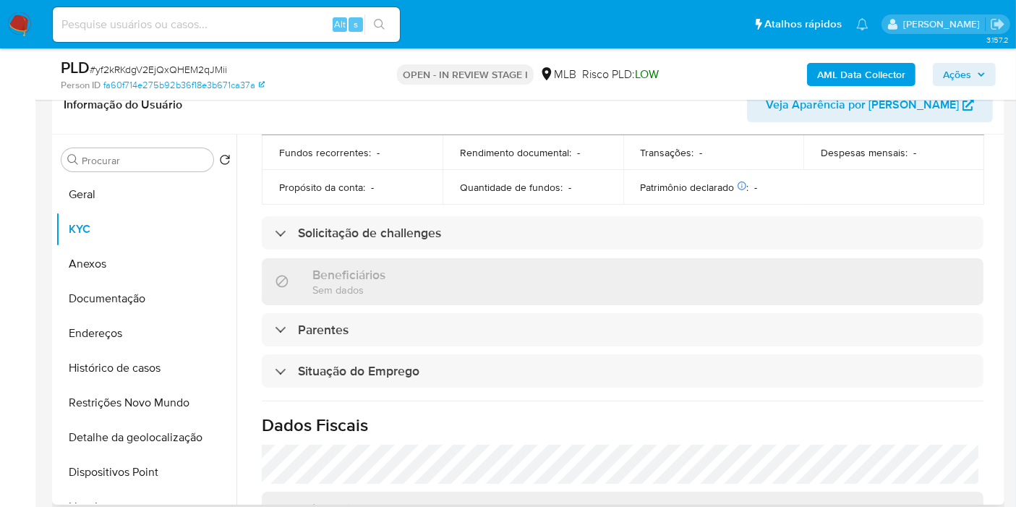
scroll to position [657, 0]
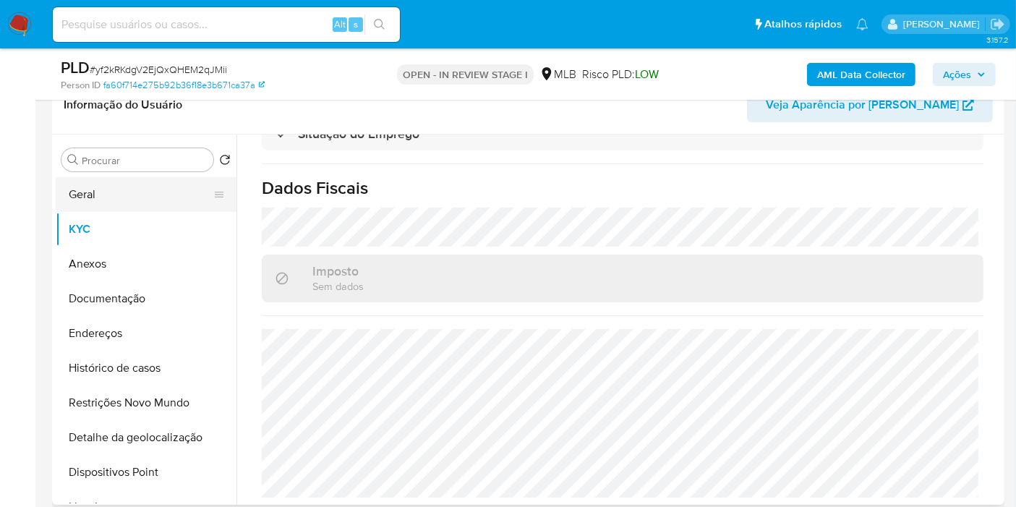
click at [145, 197] on button "Geral" at bounding box center [140, 194] width 169 height 35
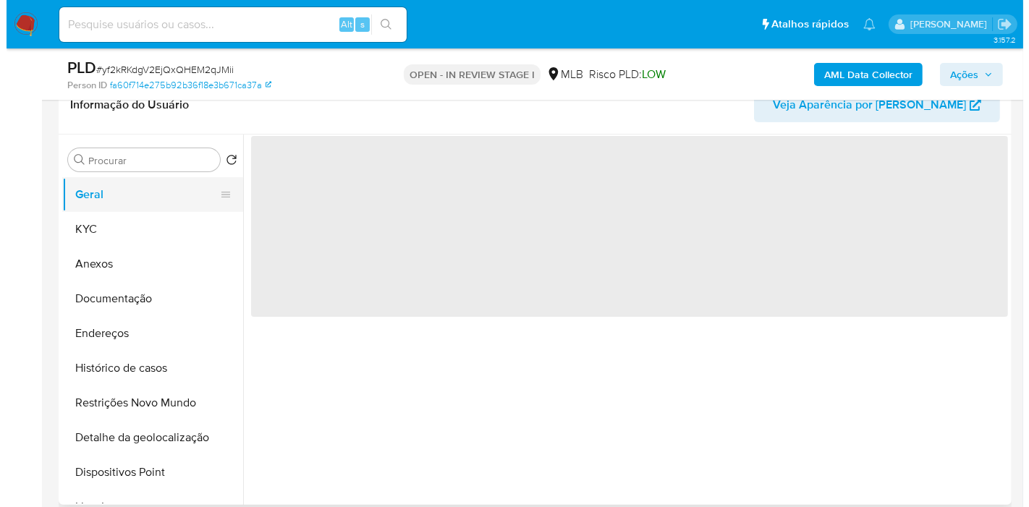
scroll to position [0, 0]
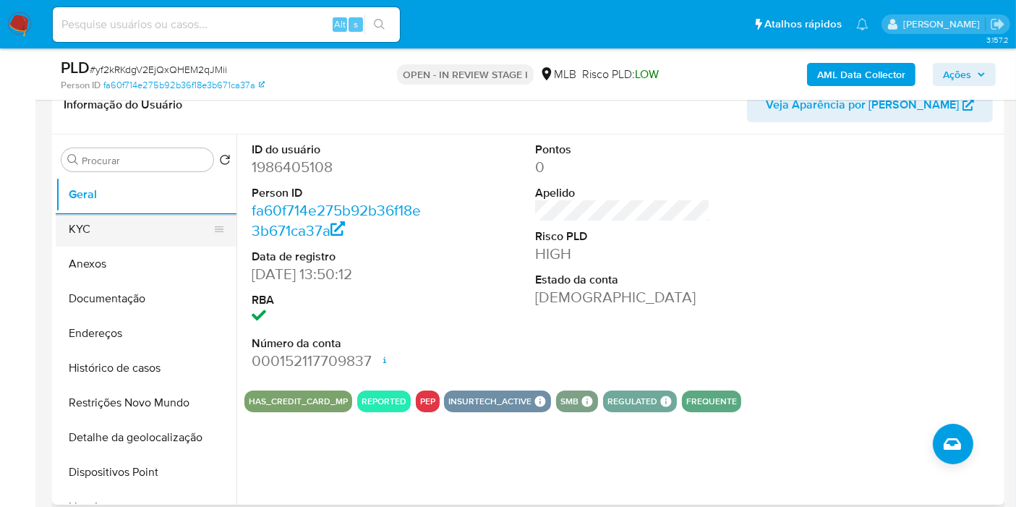
click at [156, 226] on button "KYC" at bounding box center [140, 229] width 169 height 35
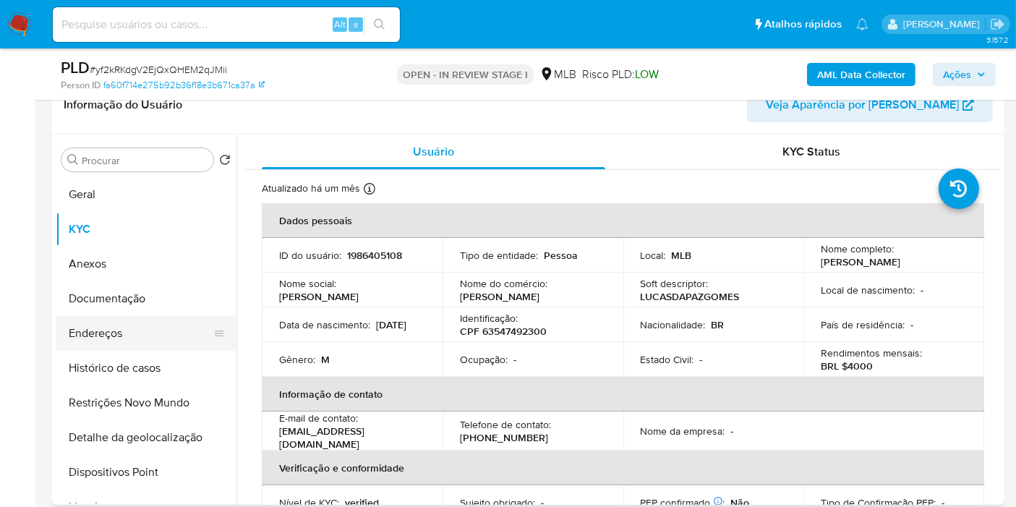
click at [128, 333] on button "Endereços" at bounding box center [140, 333] width 169 height 35
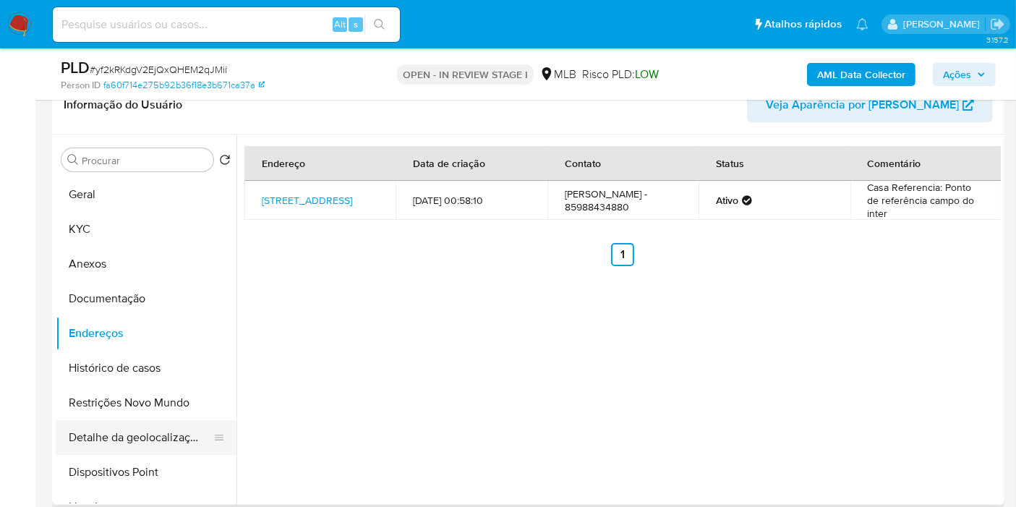
click at [122, 437] on button "Detalhe da geolocalização" at bounding box center [140, 437] width 169 height 35
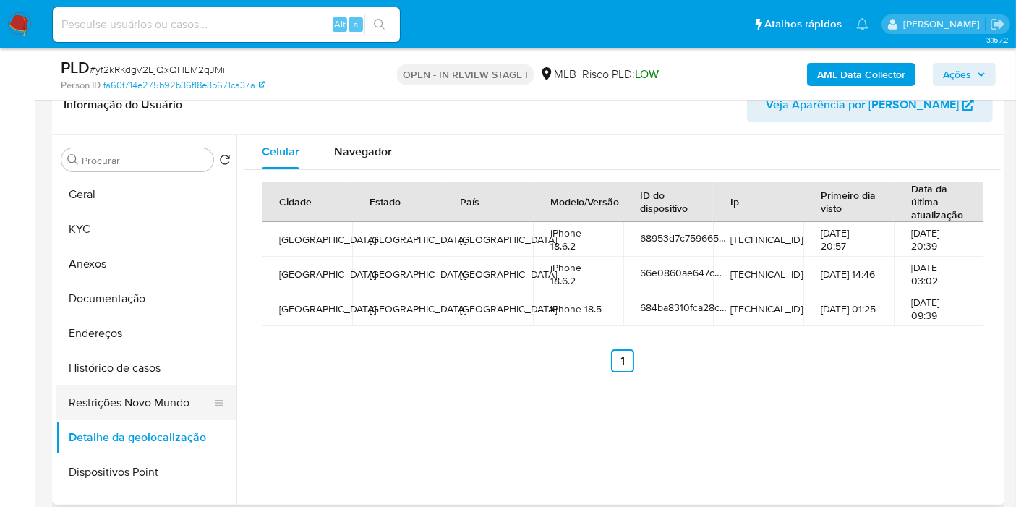
click at [147, 407] on button "Restrições Novo Mundo" at bounding box center [140, 403] width 169 height 35
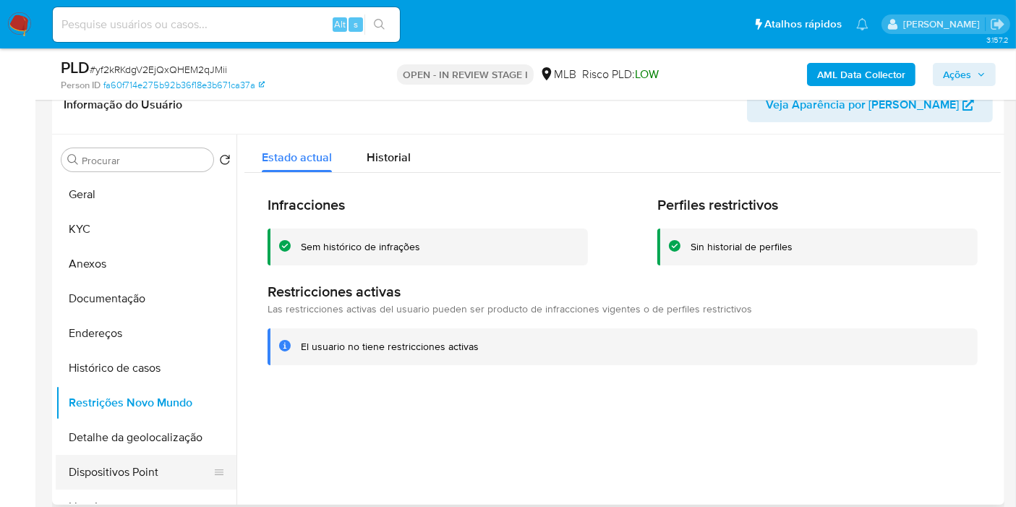
click at [165, 463] on button "Dispositivos Point" at bounding box center [140, 472] width 169 height 35
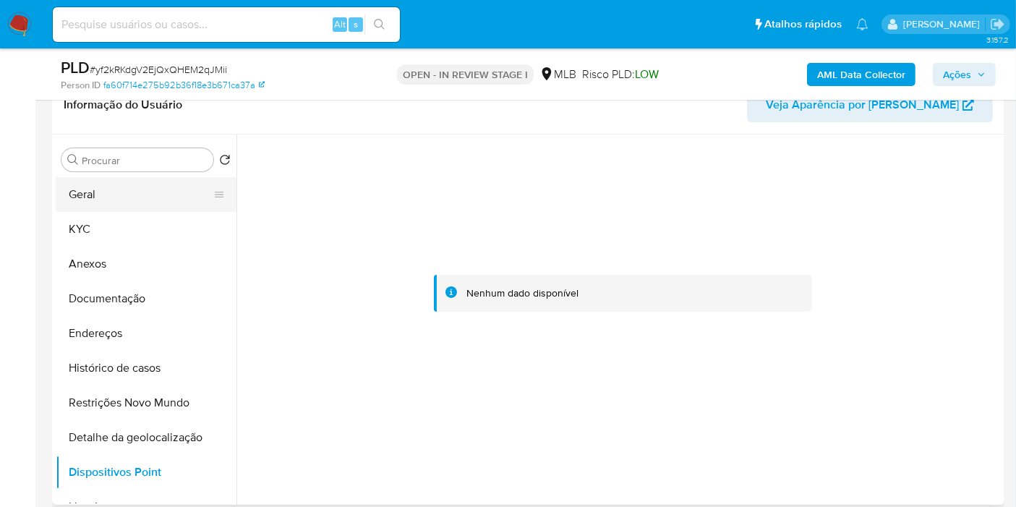
drag, startPoint x: 155, startPoint y: 192, endPoint x: 179, endPoint y: 182, distance: 25.9
click at [155, 192] on button "Geral" at bounding box center [140, 194] width 169 height 35
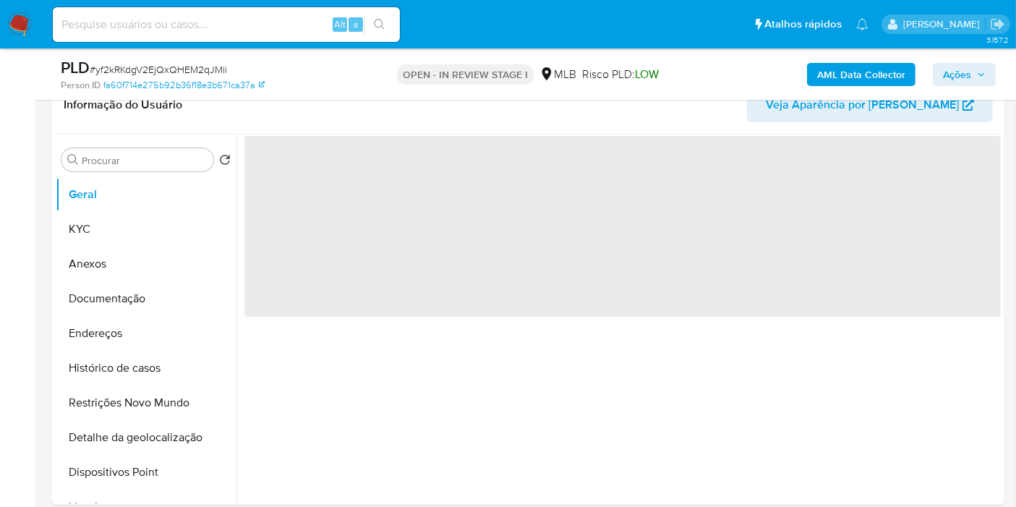
click at [975, 73] on span "Ações" at bounding box center [964, 74] width 43 height 20
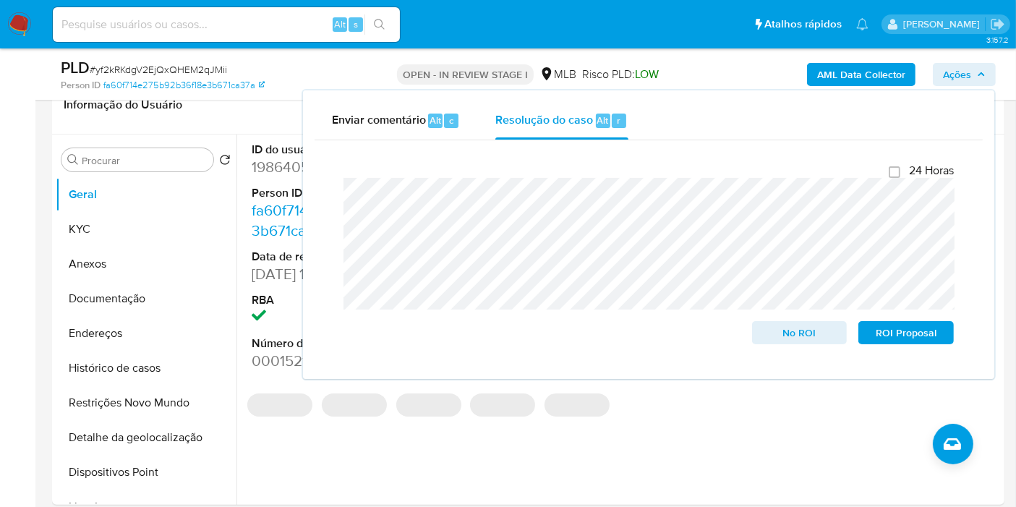
click at [852, 75] on b "AML Data Collector" at bounding box center [861, 74] width 88 height 23
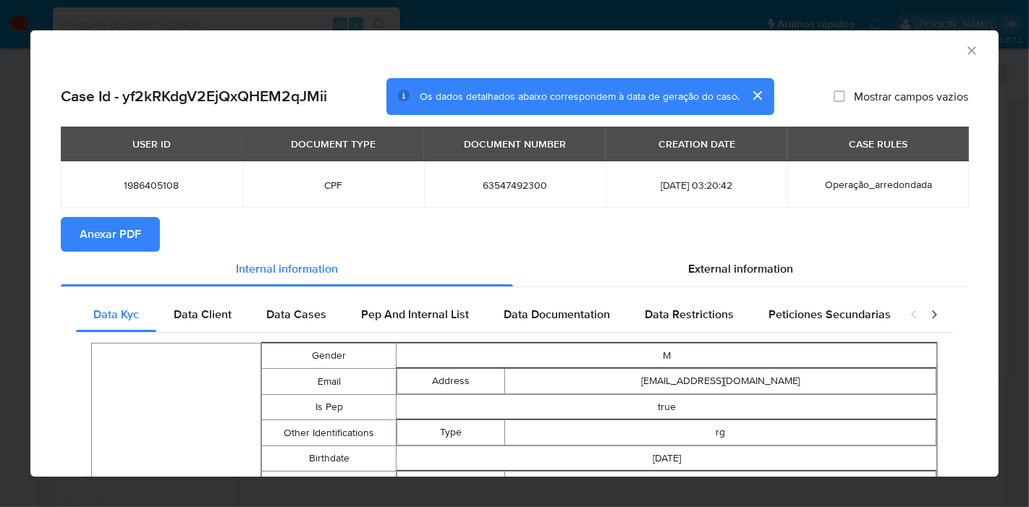
click at [130, 224] on span "Anexar PDF" at bounding box center [110, 234] width 61 height 32
click at [967, 48] on icon "Fechar a janela" at bounding box center [971, 50] width 8 height 8
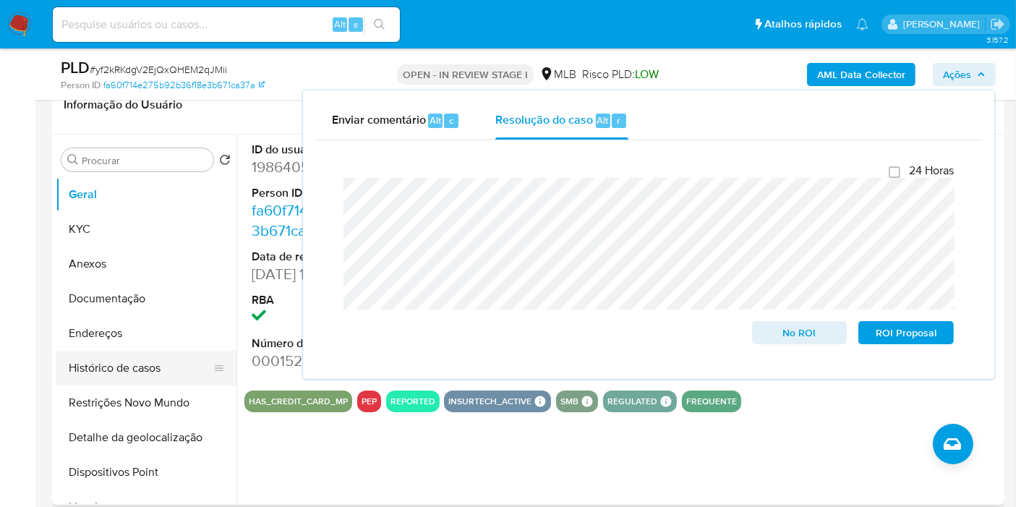
click at [148, 361] on button "Histórico de casos" at bounding box center [140, 368] width 169 height 35
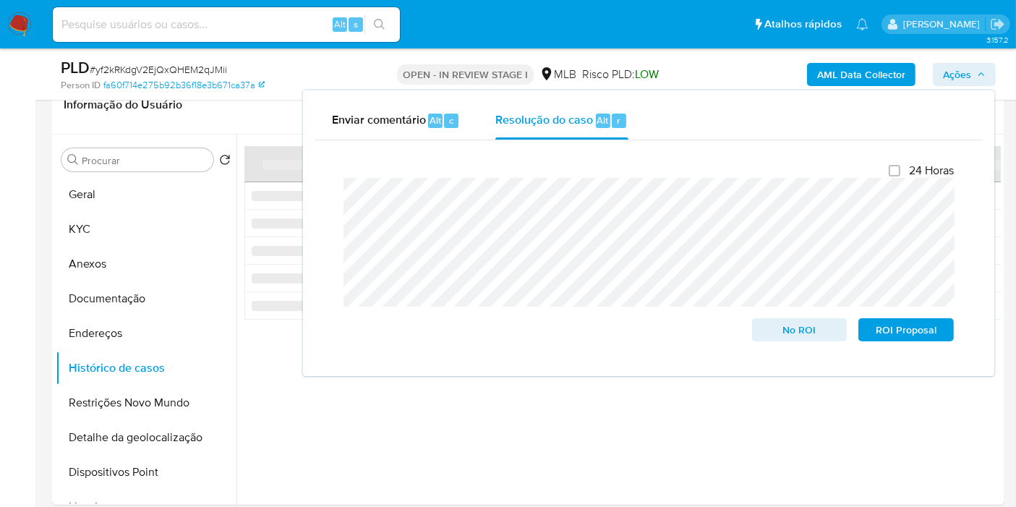
click at [963, 67] on span "Ações" at bounding box center [957, 74] width 28 height 23
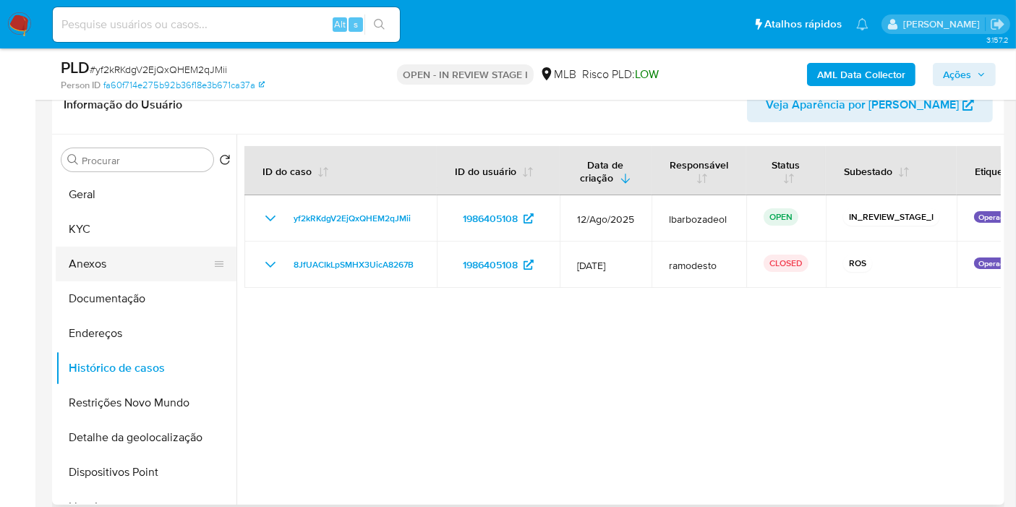
click at [126, 269] on button "Anexos" at bounding box center [140, 264] width 169 height 35
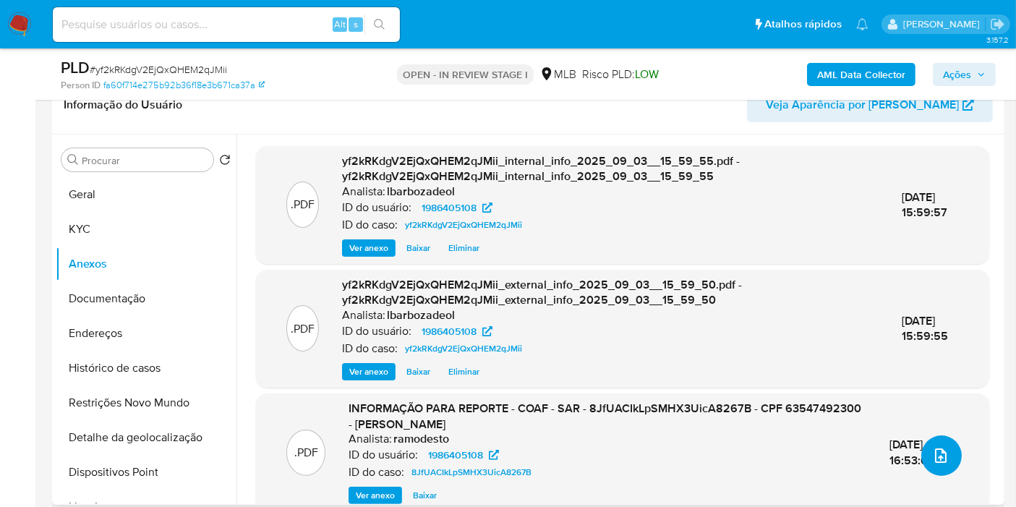
click at [932, 453] on icon "upload-file" at bounding box center [940, 455] width 17 height 17
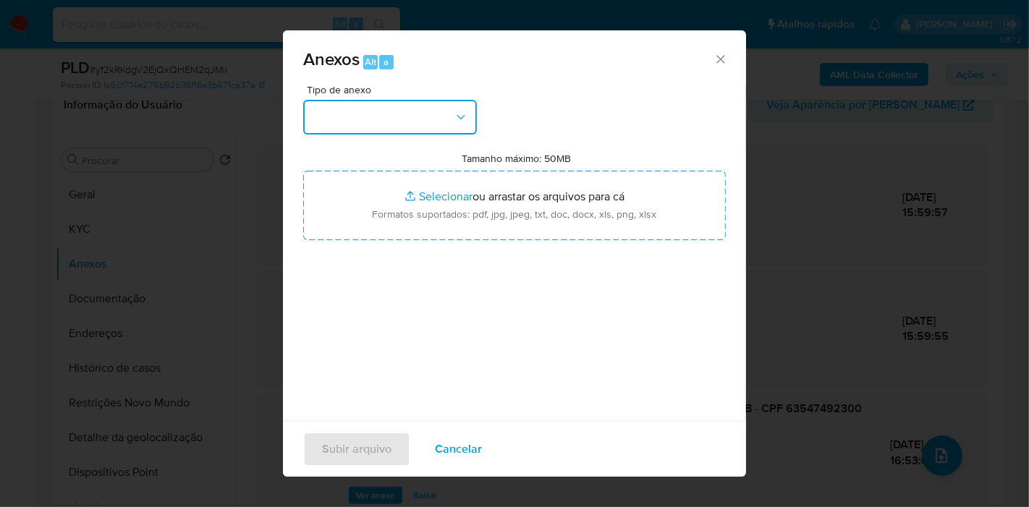
click at [412, 127] on button "button" at bounding box center [390, 117] width 174 height 35
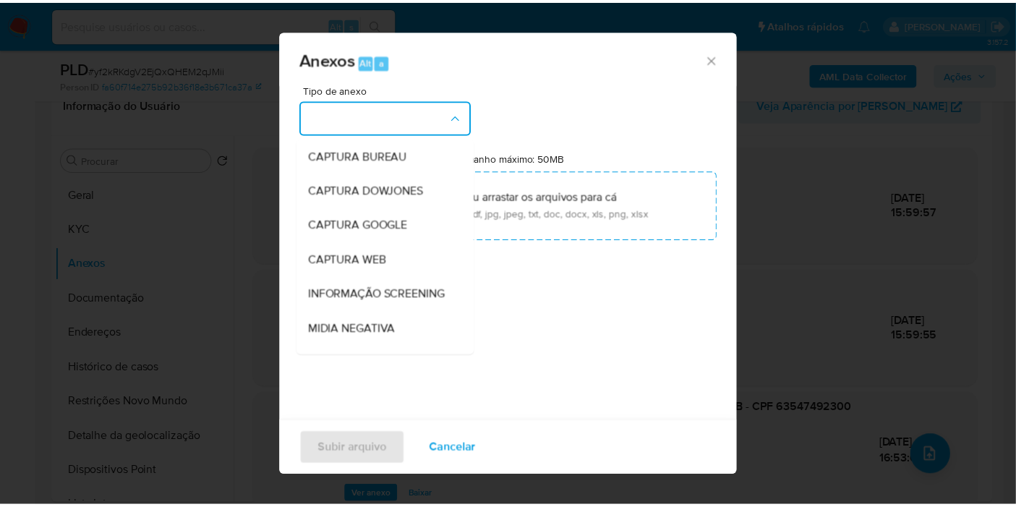
scroll to position [222, 0]
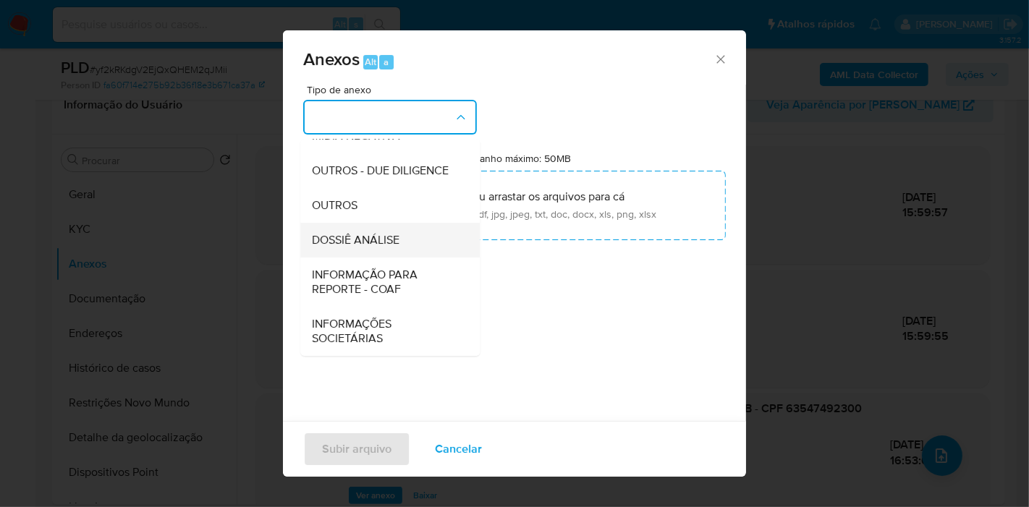
click at [386, 228] on div "DOSSIÊ ANÁLISE" at bounding box center [386, 240] width 148 height 35
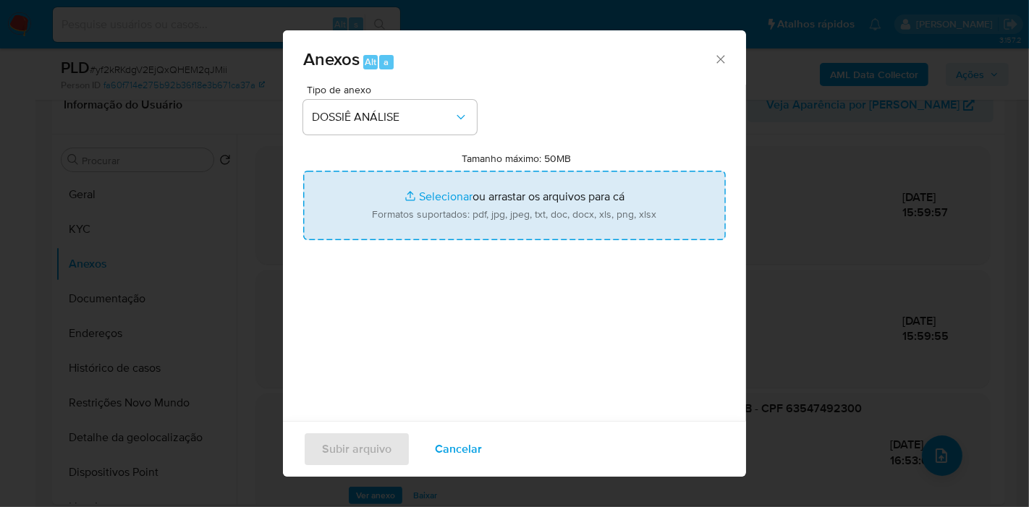
click at [398, 219] on input "Tamanho máximo: 50MB Selecionar arquivos" at bounding box center [514, 205] width 422 height 69
type input "C:\fakepath\Mulan 1986405108_2025_09_03_14_19_02.pdf"
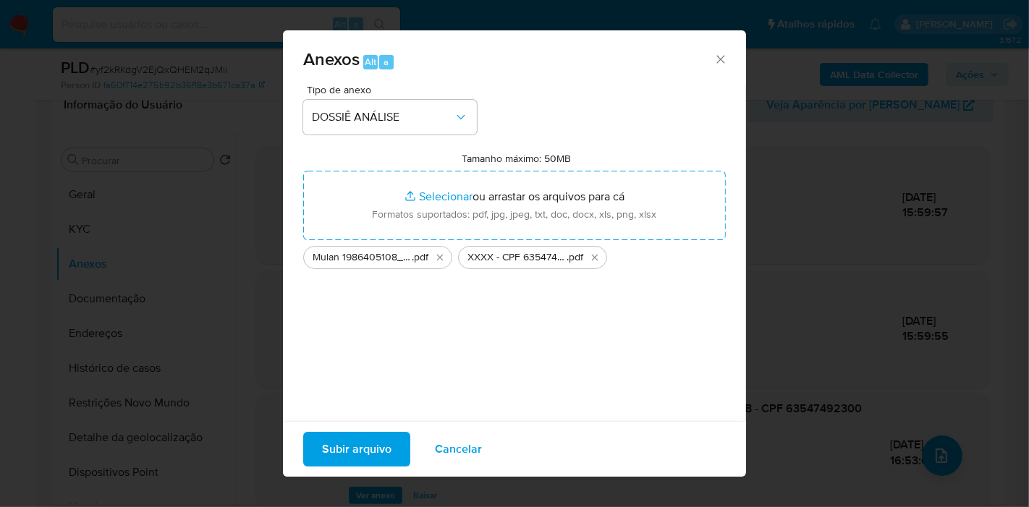
click at [361, 449] on span "Subir arquivo" at bounding box center [356, 449] width 69 height 32
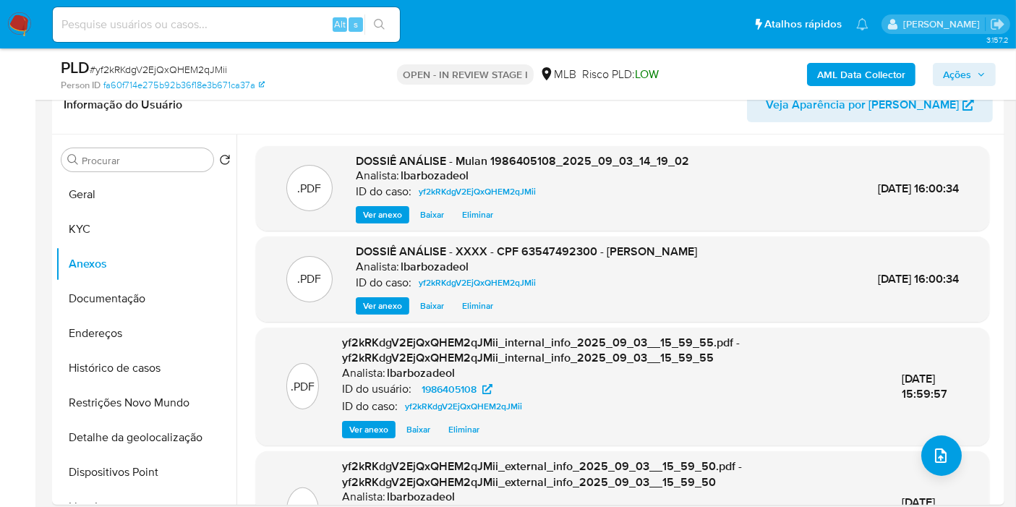
click at [960, 75] on span "Ações" at bounding box center [957, 74] width 28 height 23
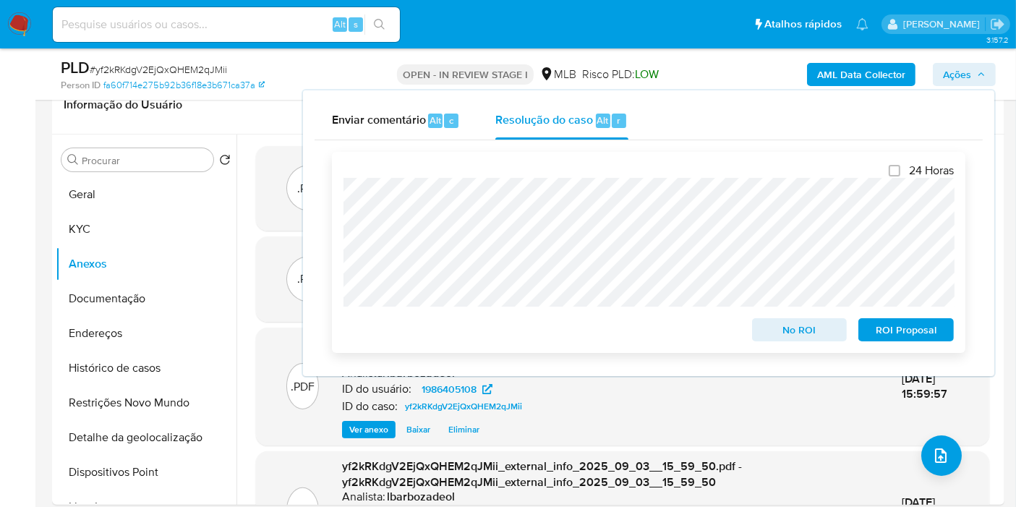
click at [772, 328] on span "No ROI" at bounding box center [799, 330] width 75 height 20
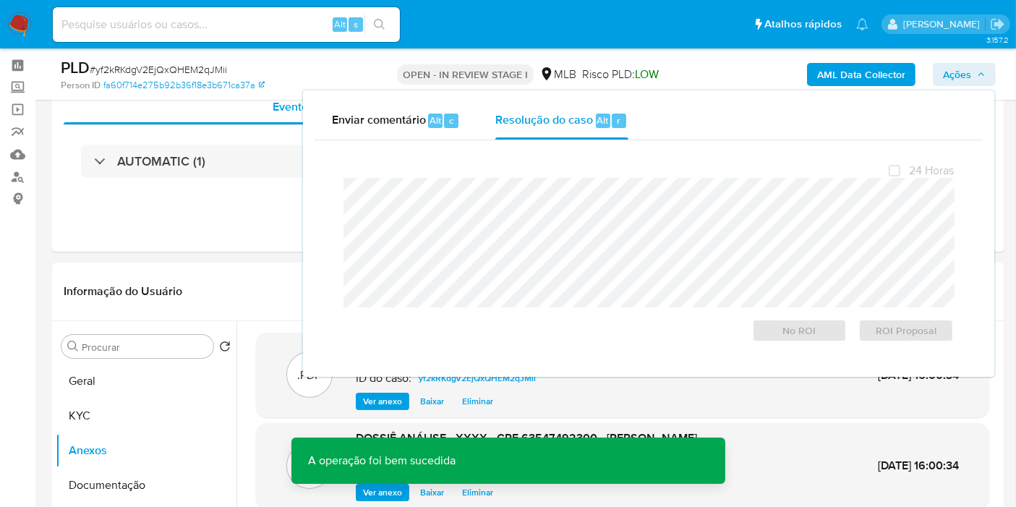
scroll to position [0, 0]
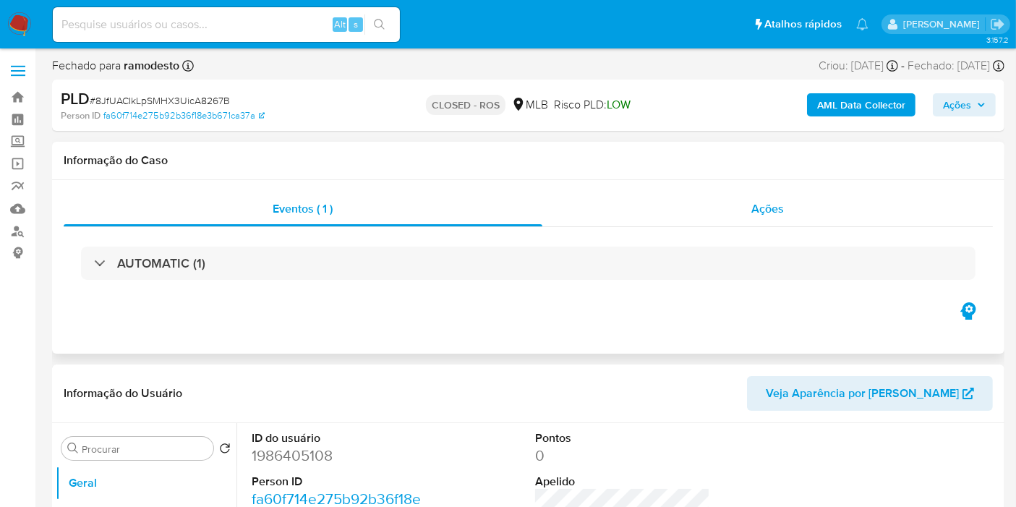
click at [637, 213] on div "Ações" at bounding box center [767, 209] width 451 height 35
select select "10"
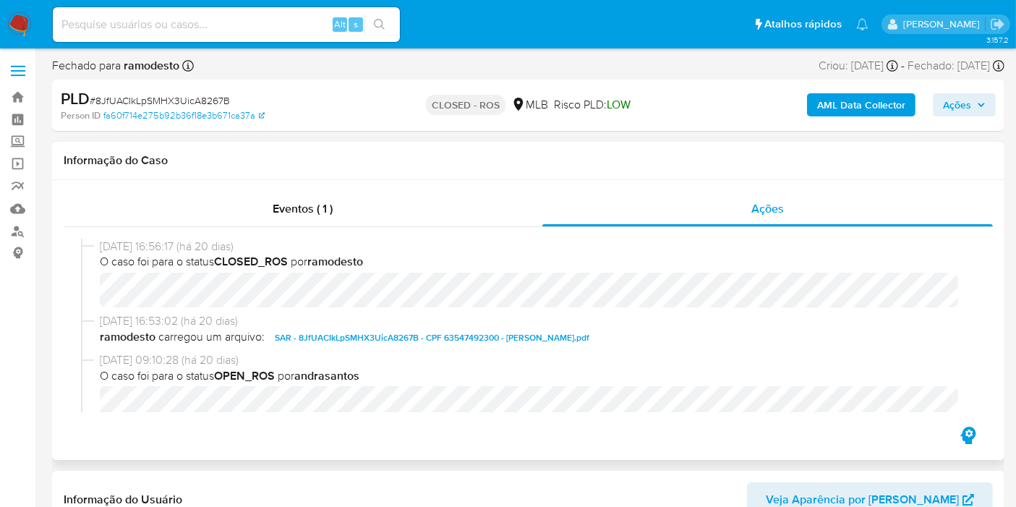
click at [165, 247] on span "14/08/2025 16:56:17 (há 20 dias)" at bounding box center [535, 247] width 870 height 16
copy span "14/08/2025 16:56:17 (há 20 dias)"
click at [938, 160] on h1 "Informação do Caso" at bounding box center [528, 160] width 929 height 14
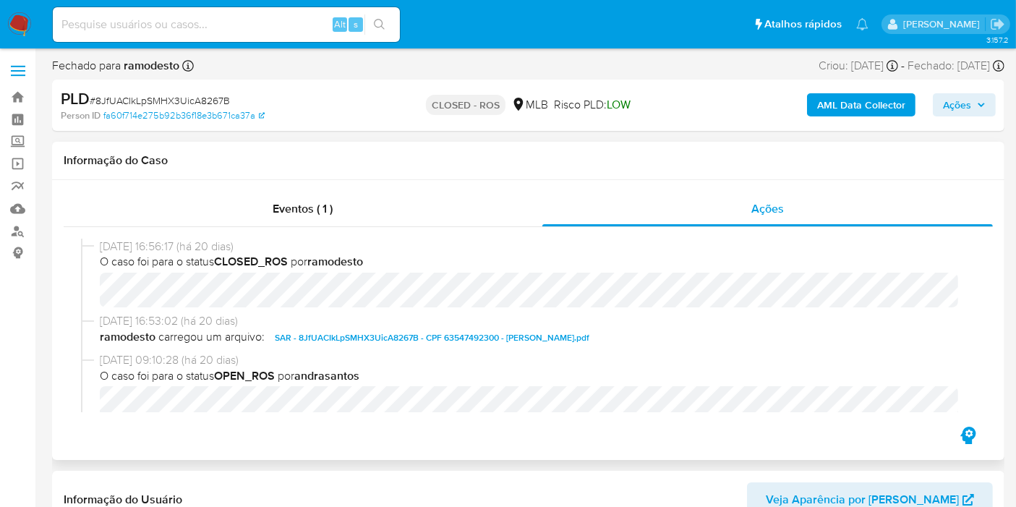
scroll to position [80, 0]
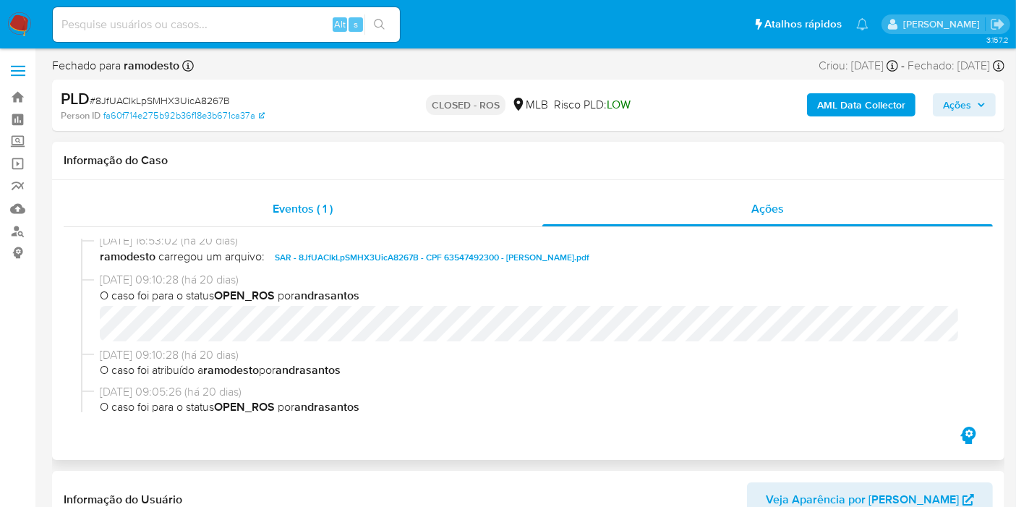
click at [384, 210] on div "Eventos ( 1 )" at bounding box center [303, 209] width 479 height 35
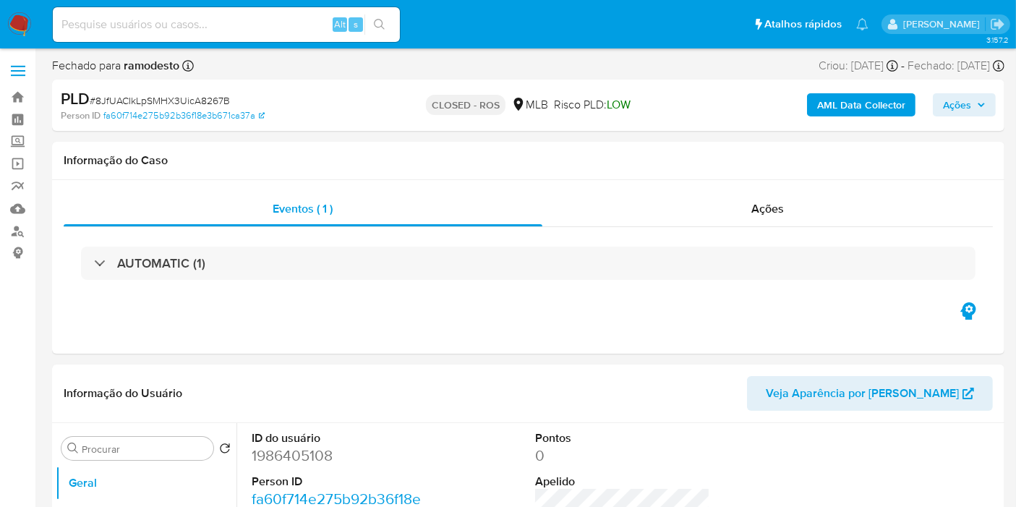
click at [393, 263] on div "AUTOMATIC (1)" at bounding box center [528, 263] width 895 height 33
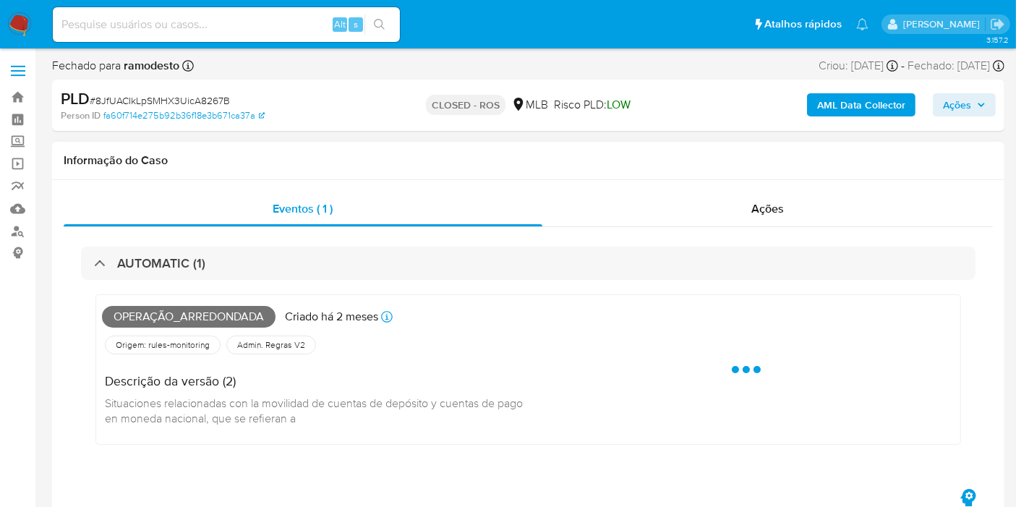
click at [239, 318] on span "Operação_arredondada" at bounding box center [189, 317] width 174 height 22
copy span "Operação_arredondada"
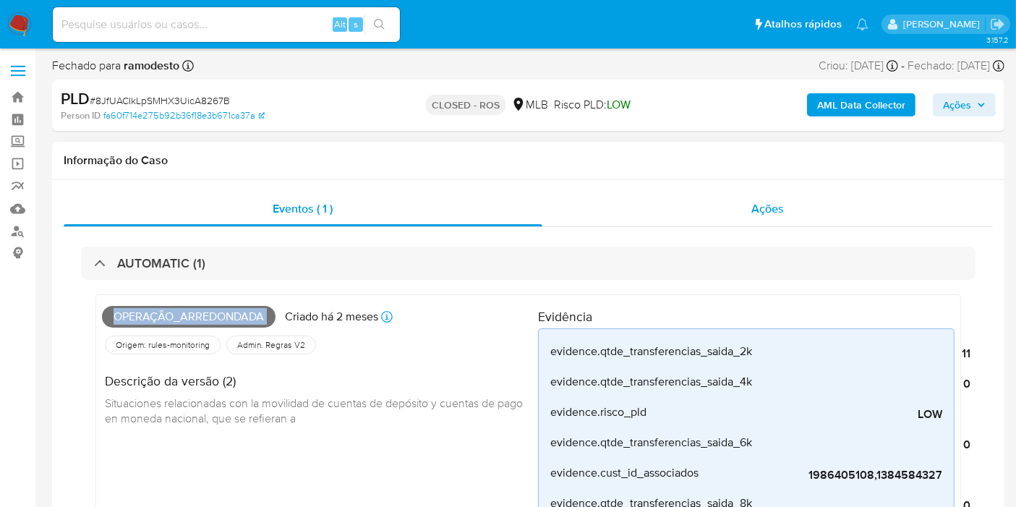
click at [690, 216] on div "Ações" at bounding box center [767, 209] width 451 height 35
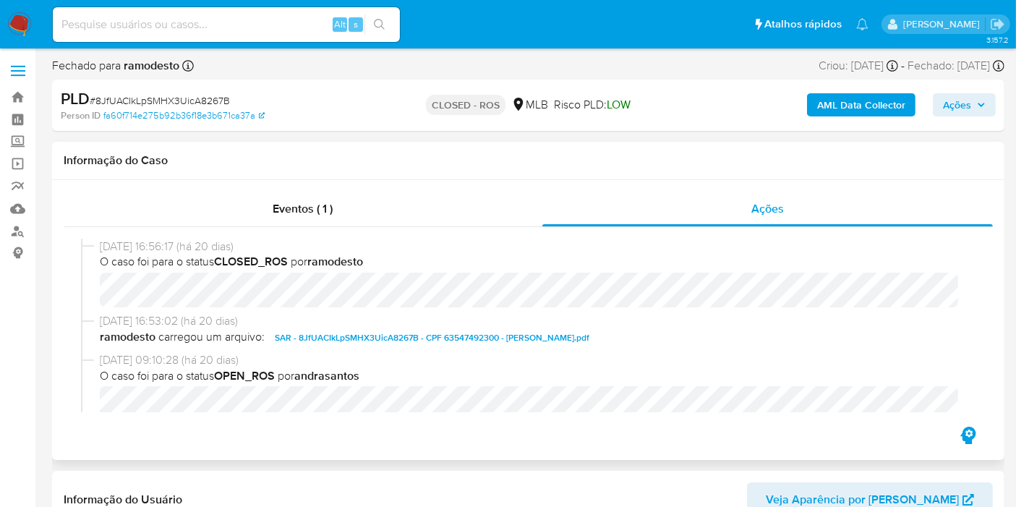
click at [173, 159] on h1 "Informação do Caso" at bounding box center [528, 160] width 929 height 14
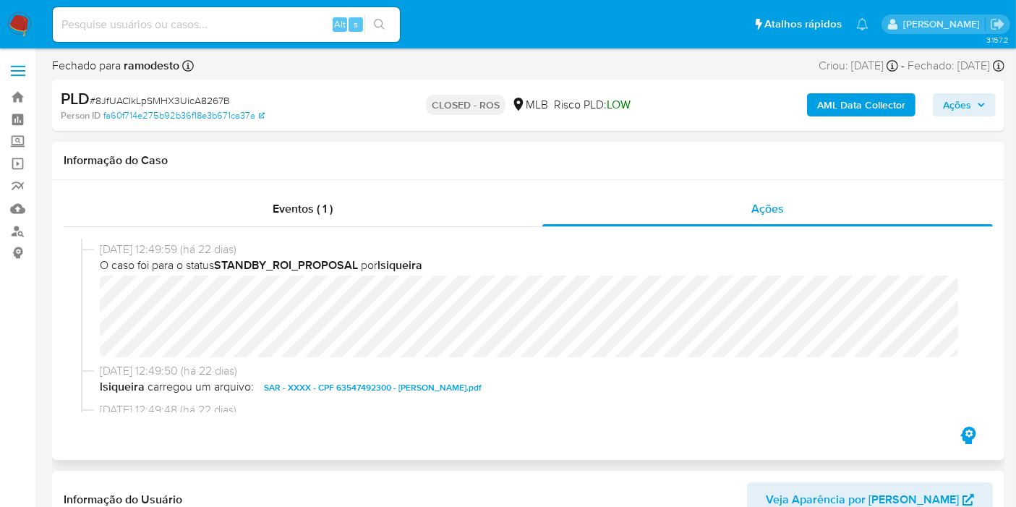
scroll to position [723, 0]
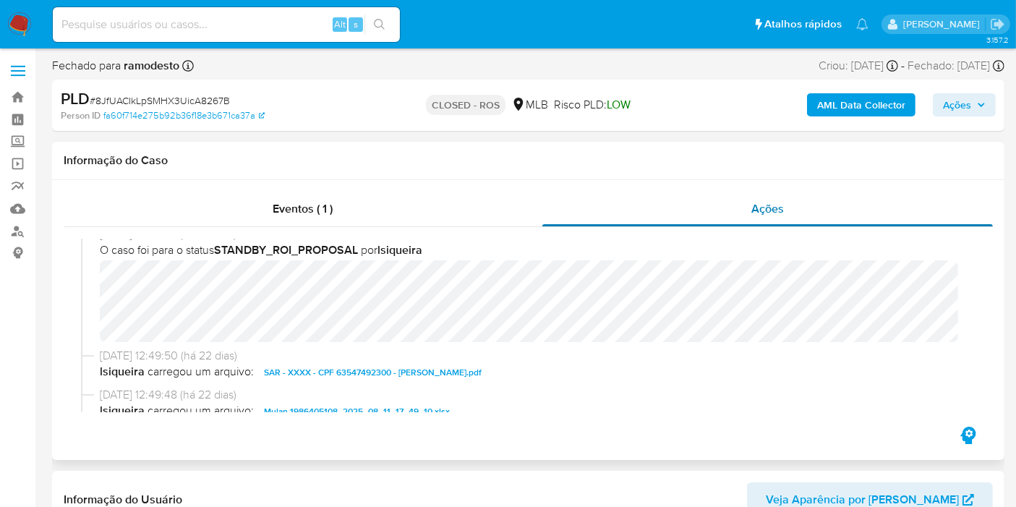
drag, startPoint x: 936, startPoint y: 184, endPoint x: 810, endPoint y: 196, distance: 126.4
click at [935, 184] on div "Eventos ( 1 ) Ações 14/08/2025 16:56:17 (há 20 dias) O caso foi para o status C…" at bounding box center [528, 320] width 953 height 280
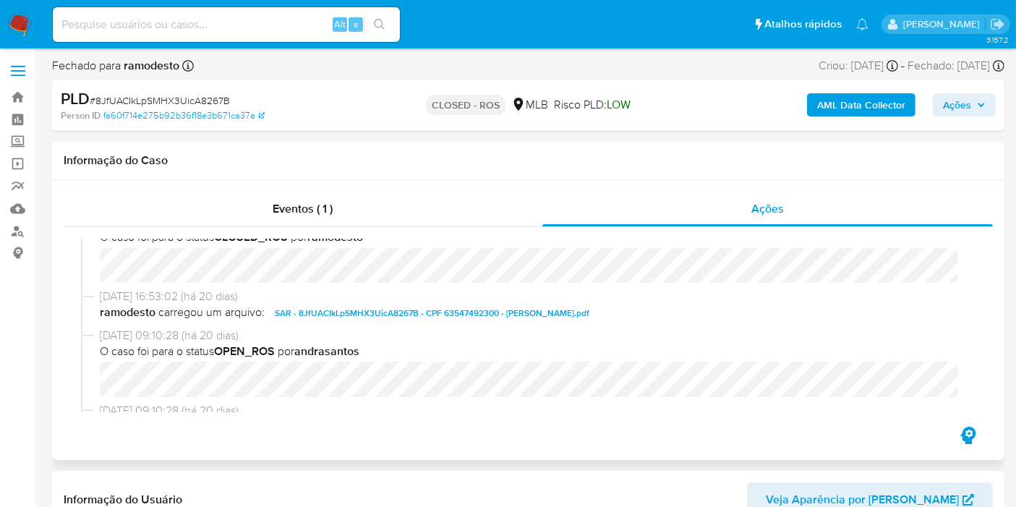
scroll to position [0, 0]
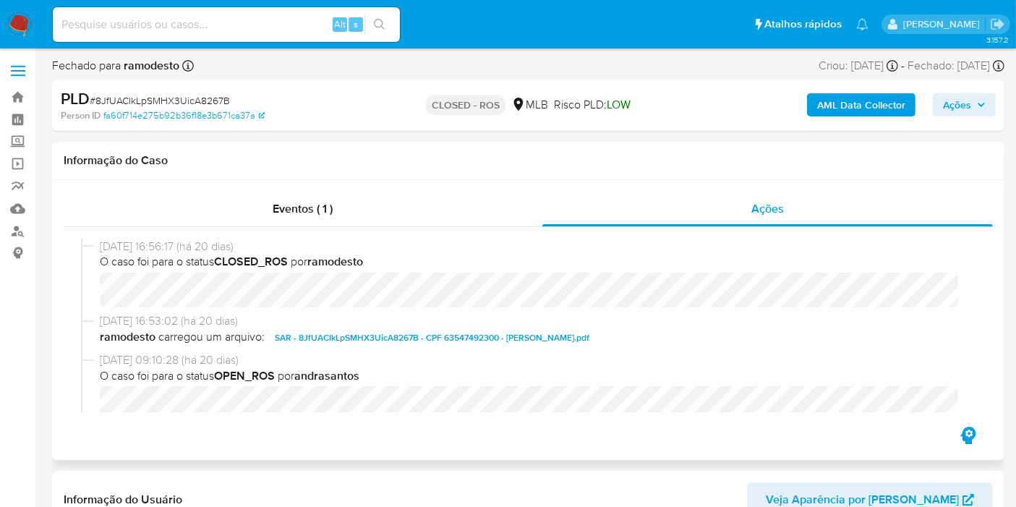
click at [239, 242] on span "14/08/2025 16:56:17 (há 20 dias)" at bounding box center [535, 247] width 870 height 16
copy span "14/08/2025 16:56:17 (há 20 dias)"
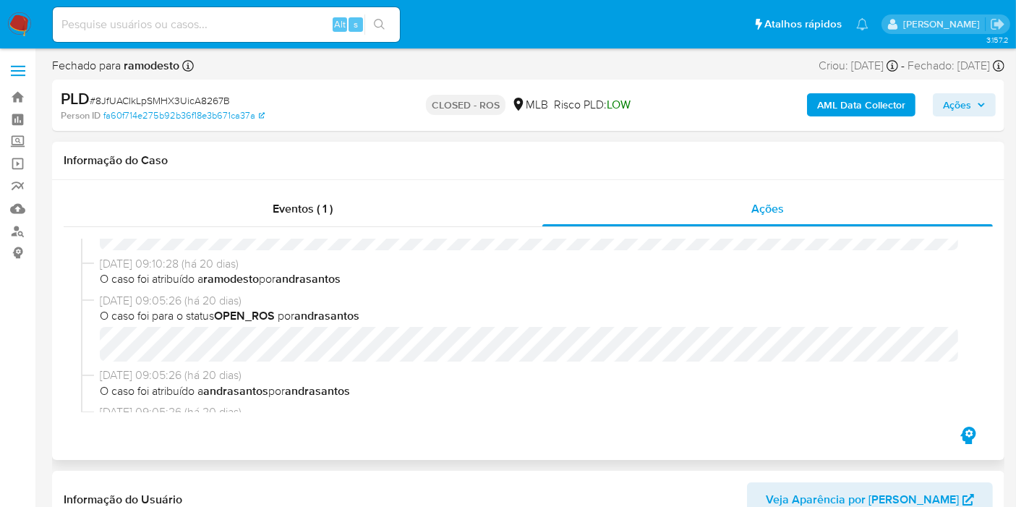
scroll to position [321, 0]
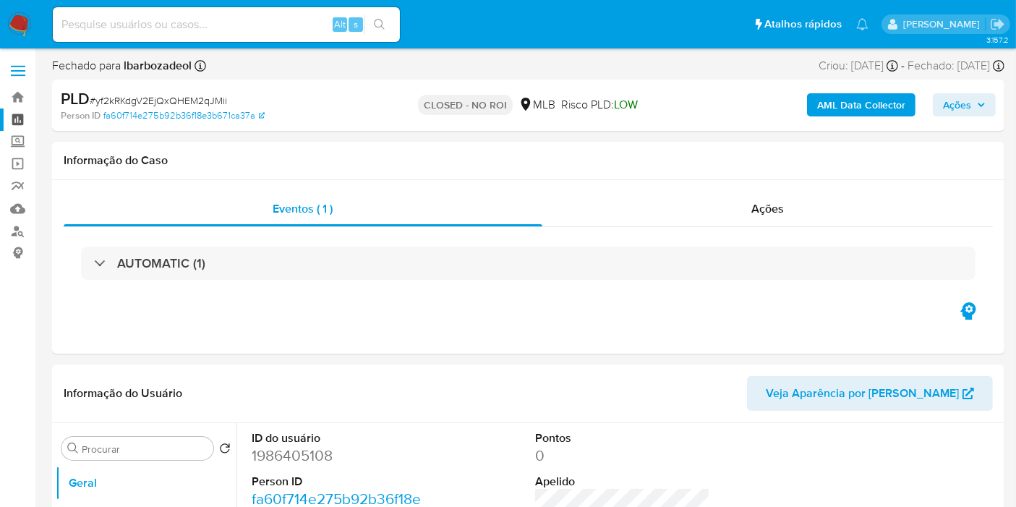
select select "10"
click at [10, 116] on link "Painel" at bounding box center [86, 119] width 172 height 22
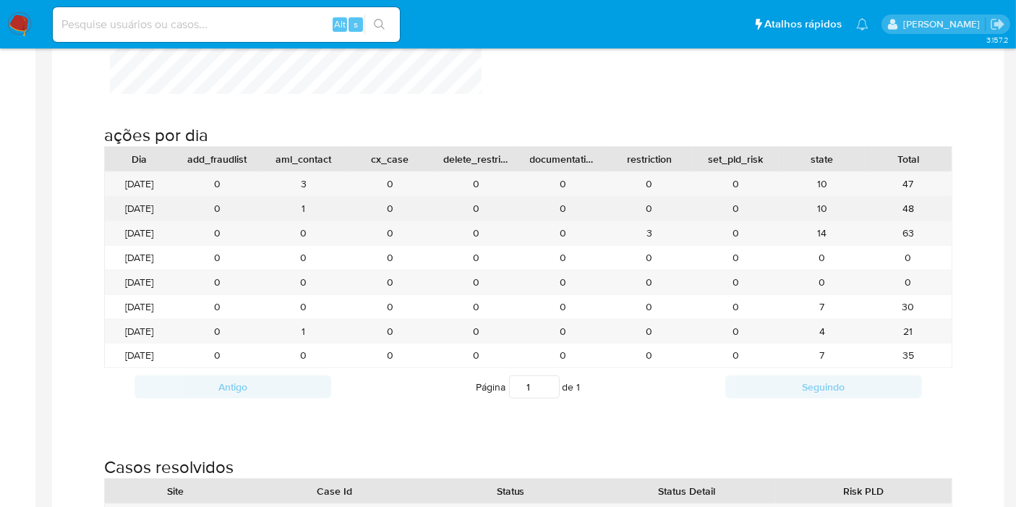
scroll to position [1366, 0]
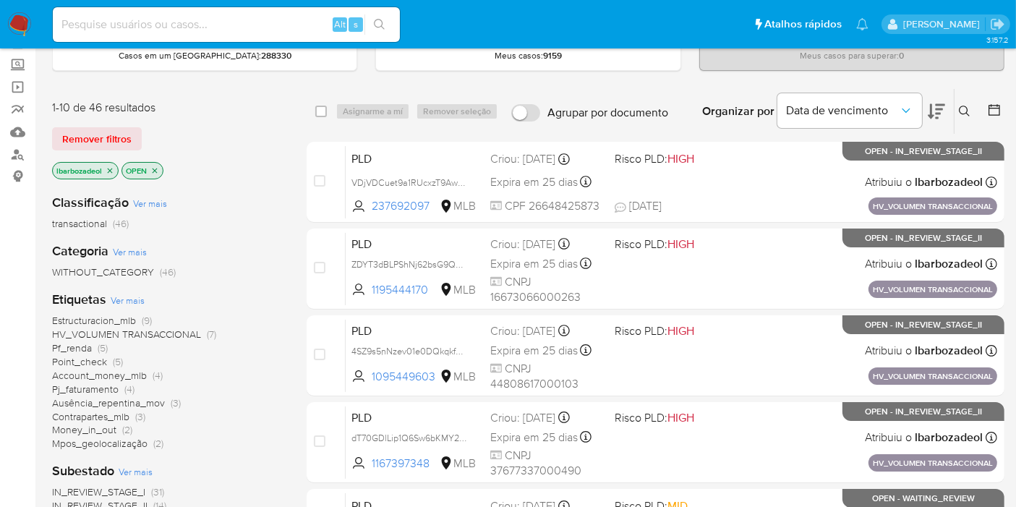
scroll to position [241, 0]
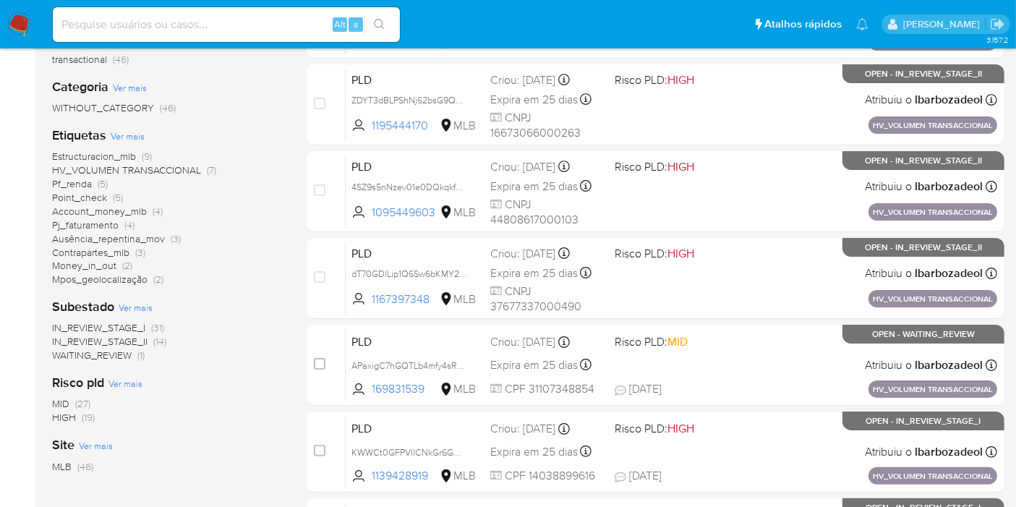
click at [82, 417] on span "(19)" at bounding box center [88, 417] width 13 height 14
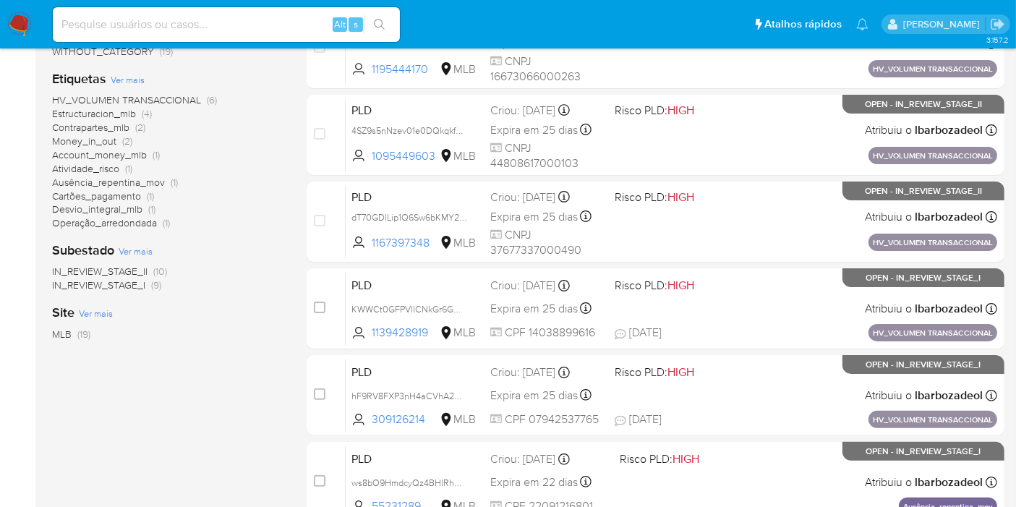
scroll to position [321, 0]
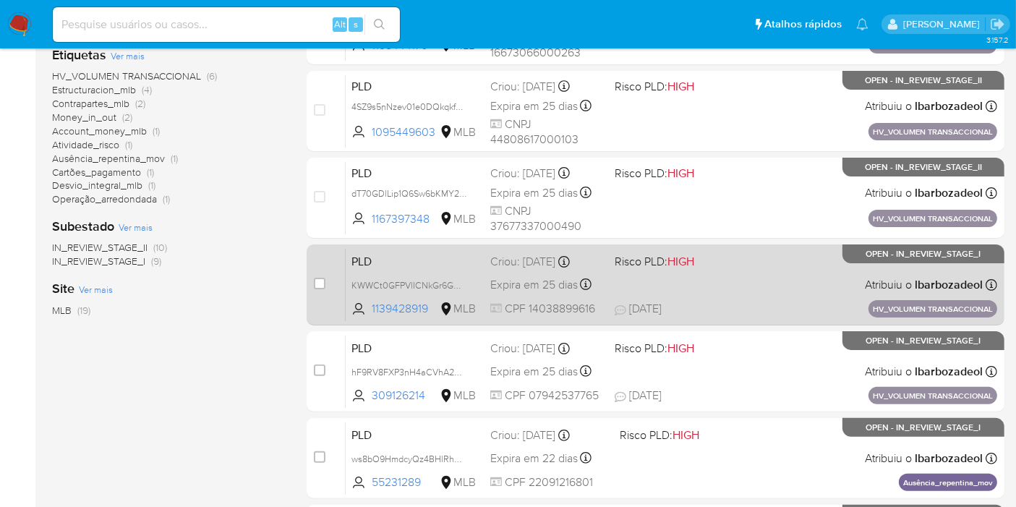
click at [766, 298] on div "PLD KWWCt0GFPVlICNkGr6GCOzYn 1139428919 MLB Risco PLD: HIGH Criou: 14/08/2025 C…" at bounding box center [672, 284] width 652 height 73
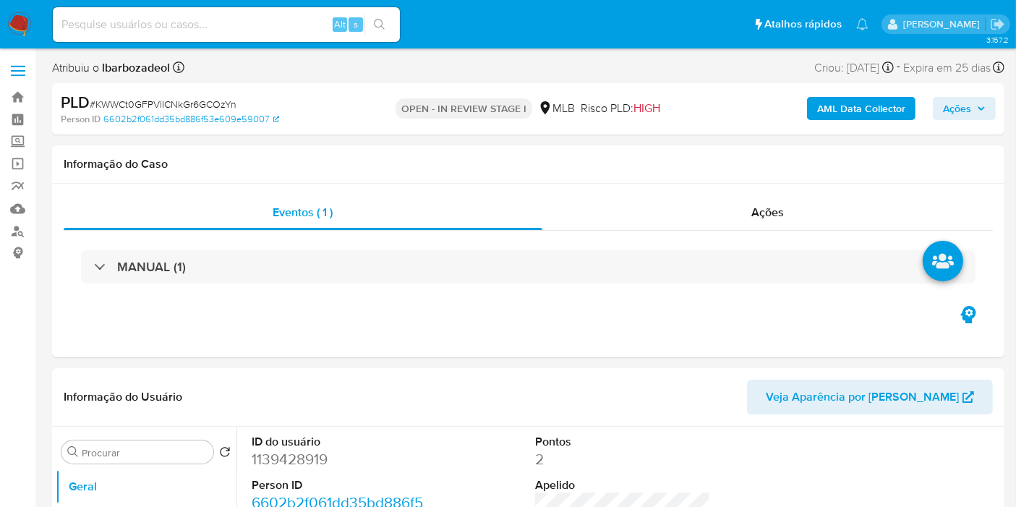
select select "10"
click at [956, 168] on h1 "Informação do Caso" at bounding box center [528, 164] width 929 height 14
click at [582, 203] on div "Ações" at bounding box center [767, 212] width 451 height 35
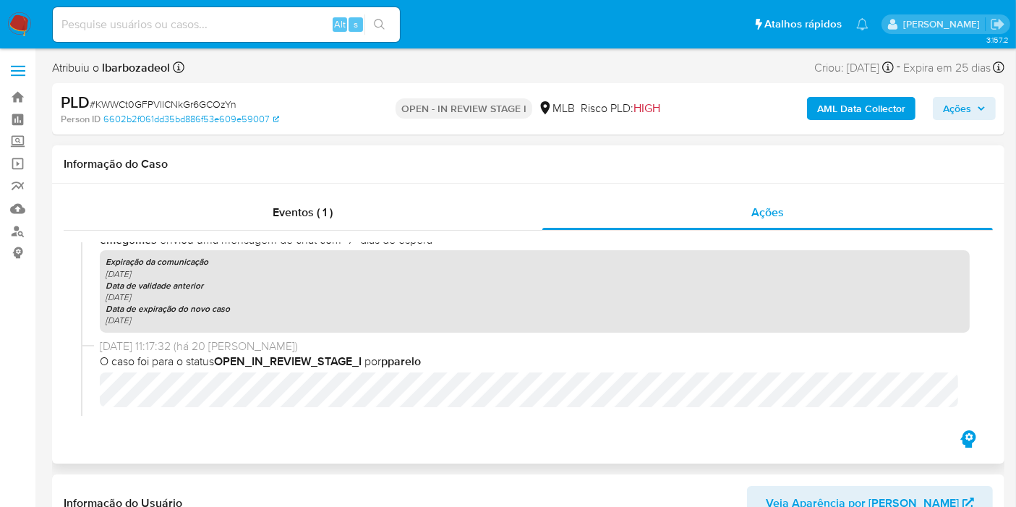
scroll to position [161, 0]
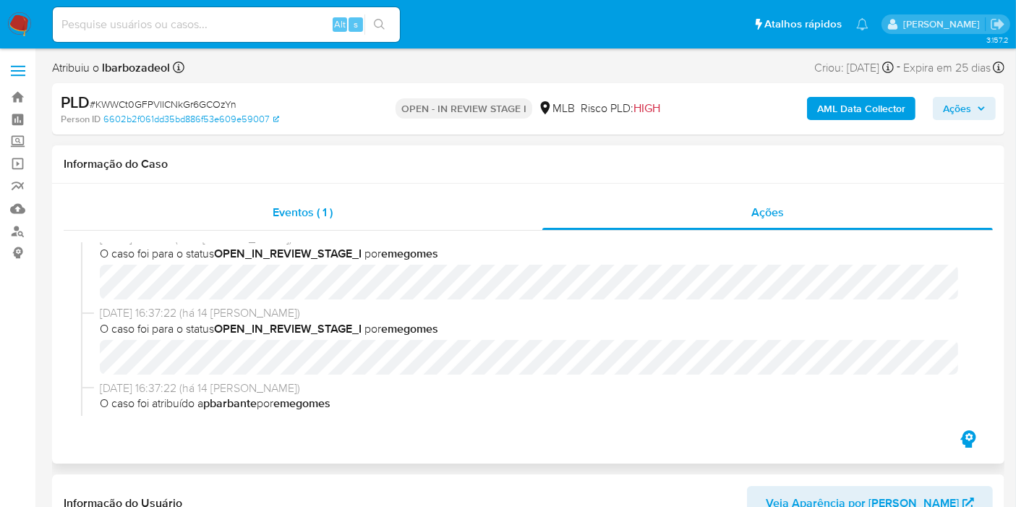
click at [307, 201] on div "Eventos ( 1 )" at bounding box center [303, 212] width 479 height 35
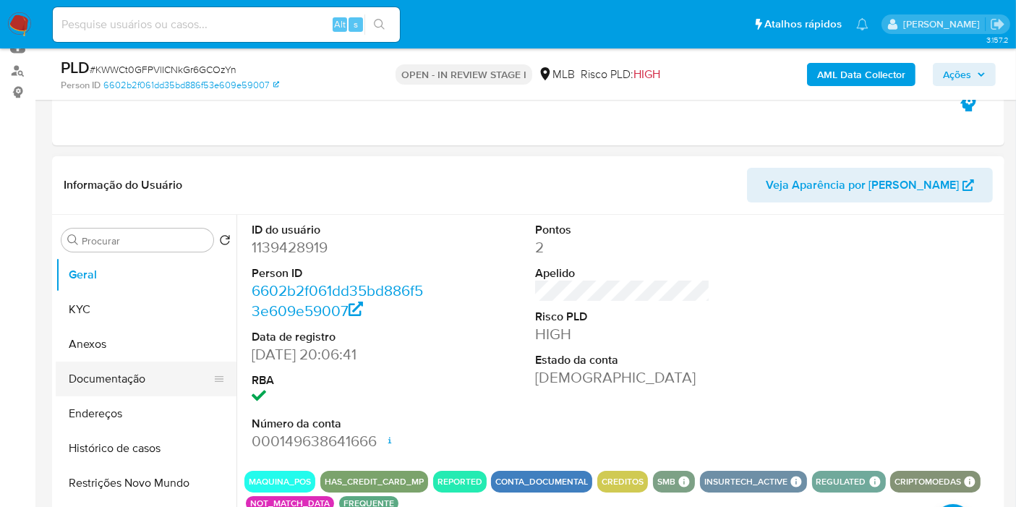
click at [145, 382] on button "Documentação" at bounding box center [140, 379] width 169 height 35
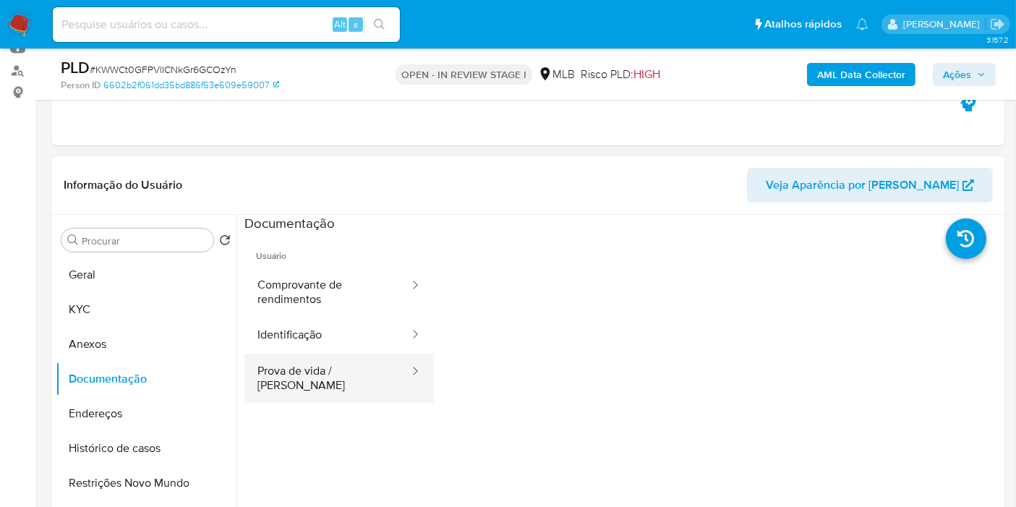
click at [327, 375] on button "Prova de vida / Selfie" at bounding box center [327, 378] width 166 height 49
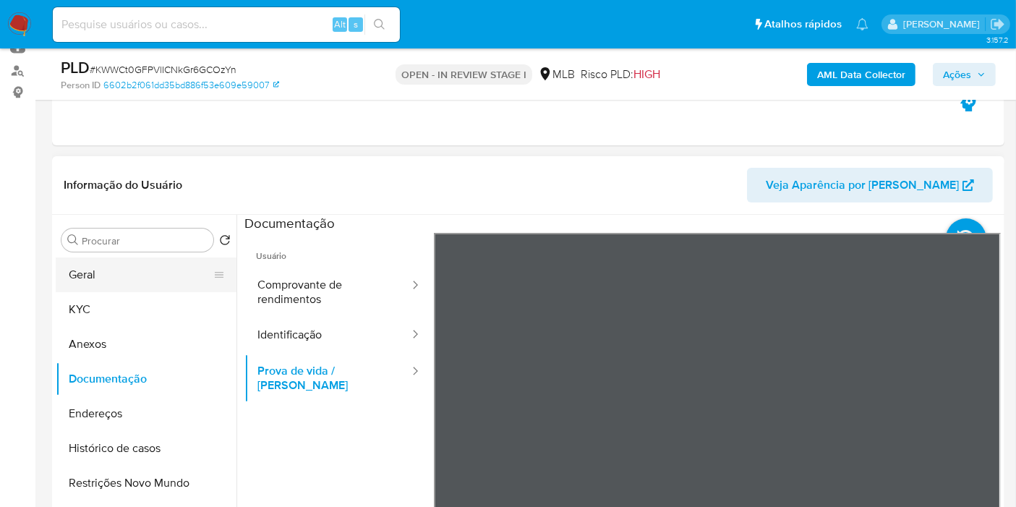
click at [82, 282] on button "Geral" at bounding box center [140, 275] width 169 height 35
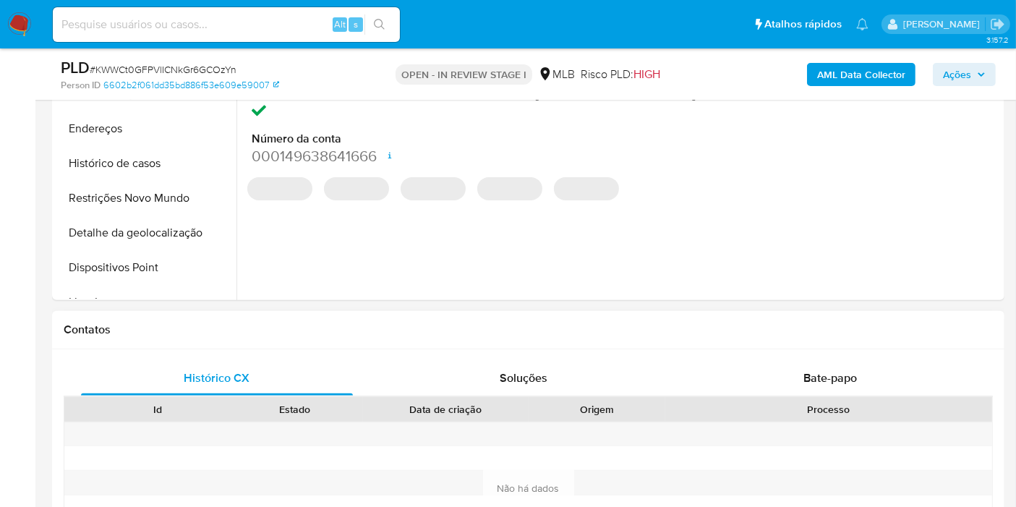
scroll to position [562, 0]
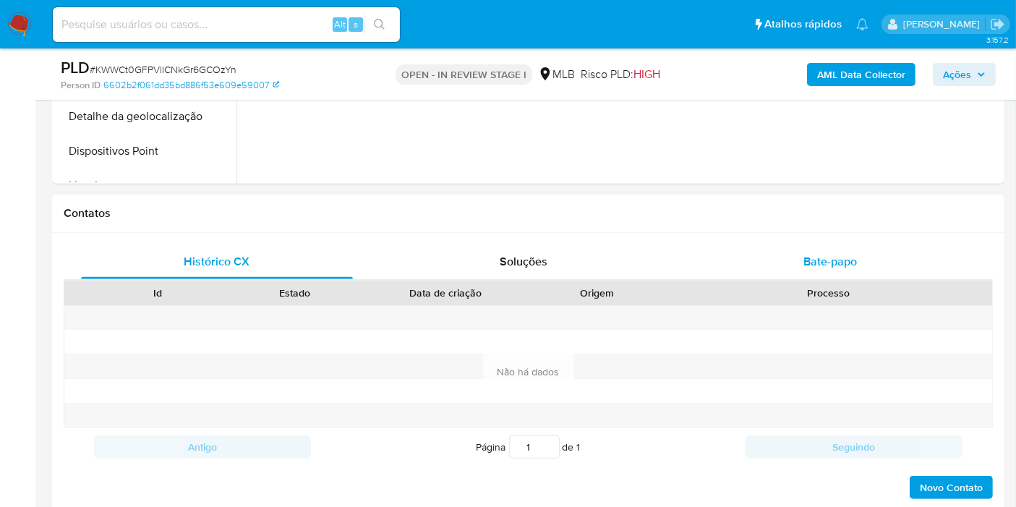
click at [685, 271] on button "Bate-papo" at bounding box center [830, 261] width 307 height 35
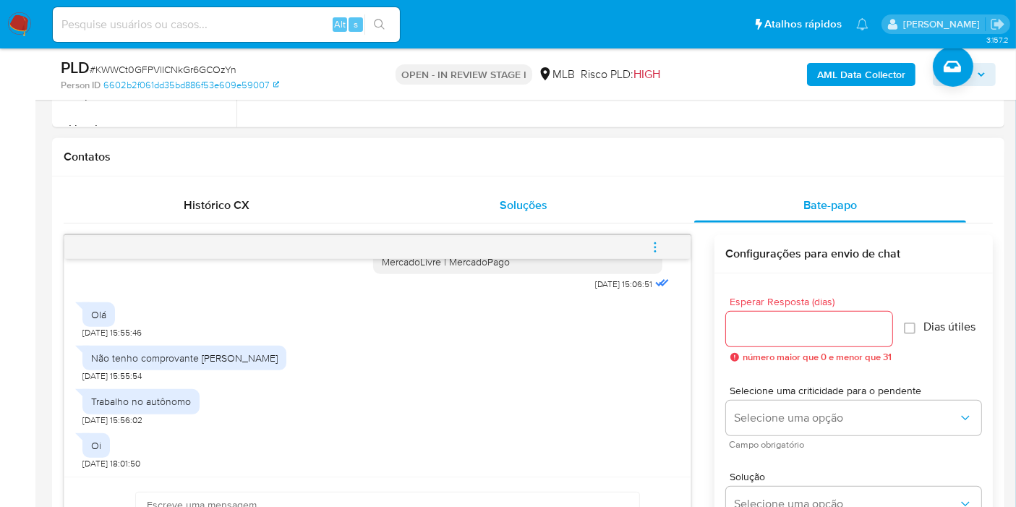
scroll to position [642, 0]
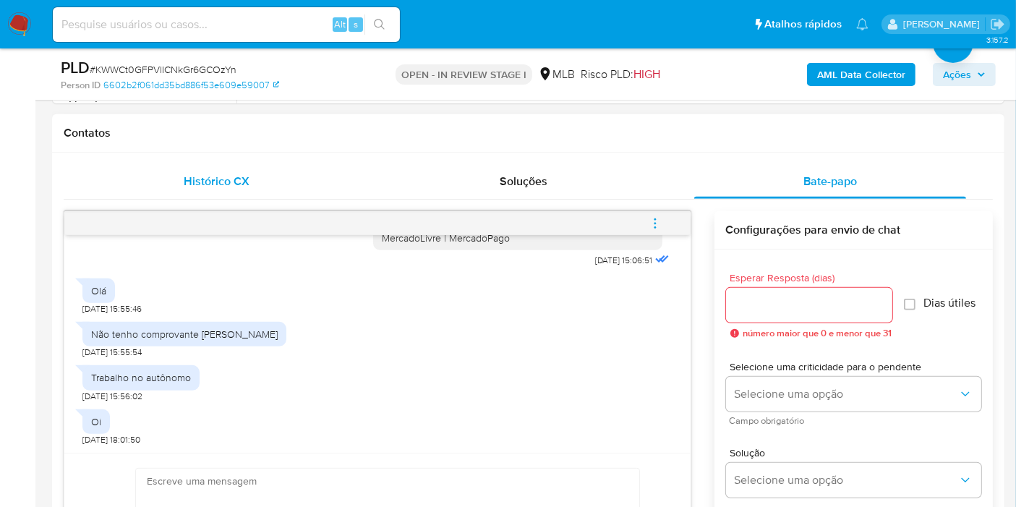
click at [225, 191] on div "Histórico CX" at bounding box center [217, 181] width 272 height 35
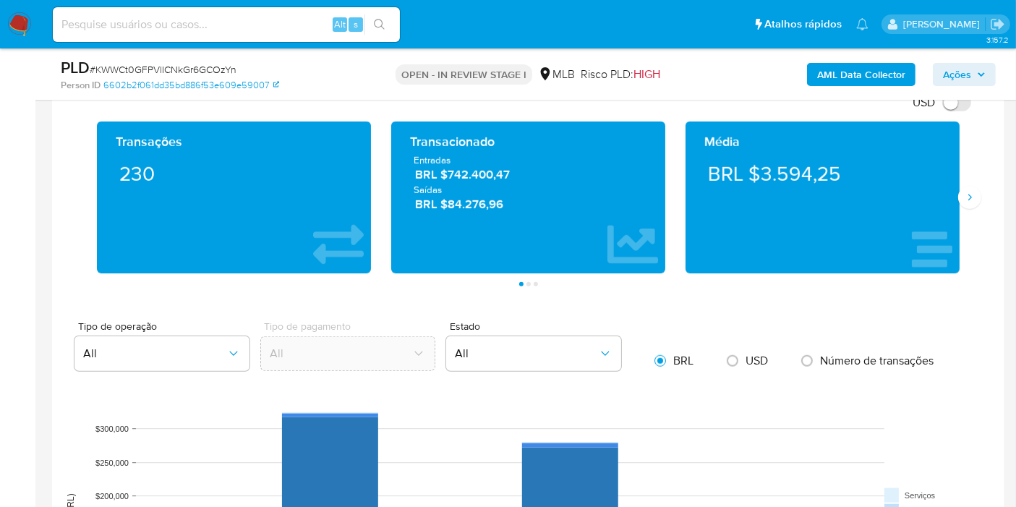
scroll to position [1366, 0]
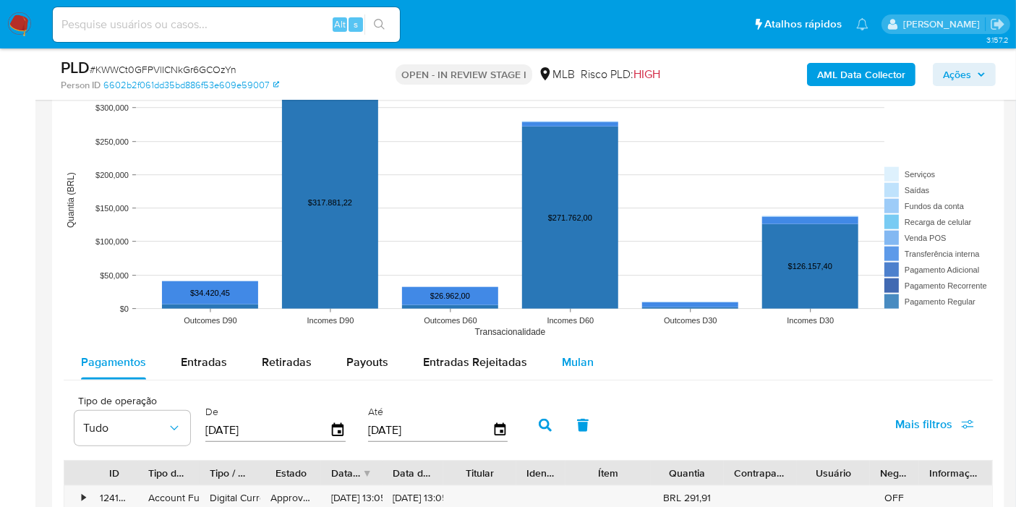
click at [563, 349] on div "Mulan" at bounding box center [578, 362] width 32 height 35
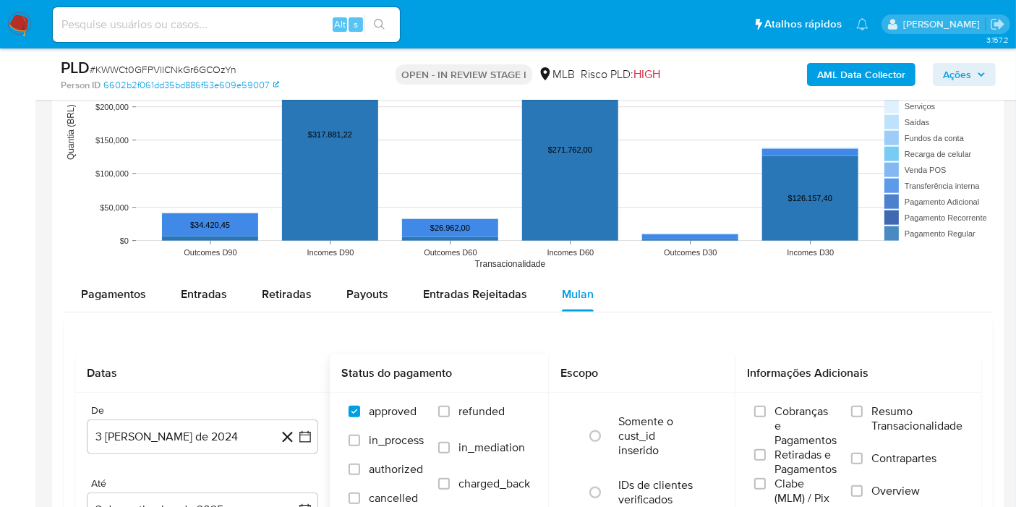
scroll to position [1527, 0]
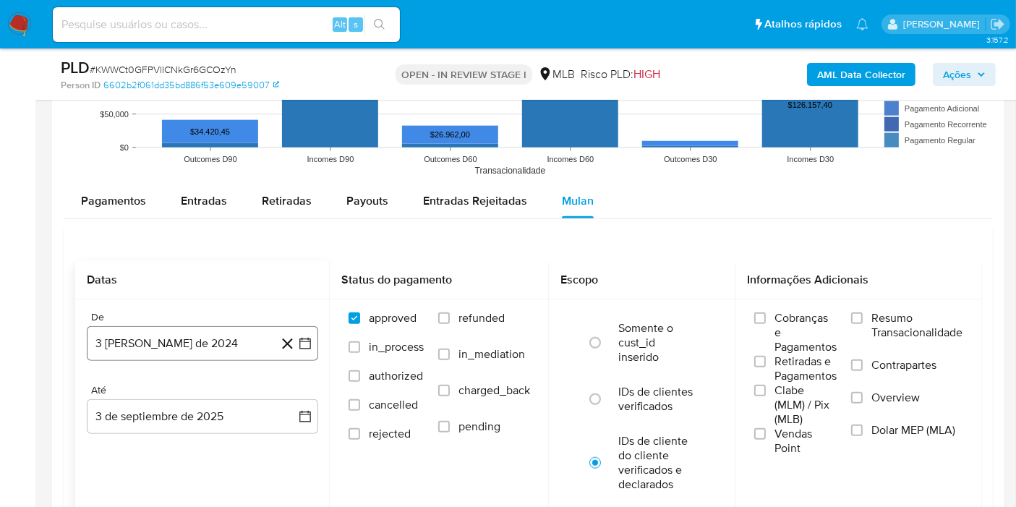
click at [208, 346] on button "3 de agosto de 2024" at bounding box center [202, 343] width 231 height 35
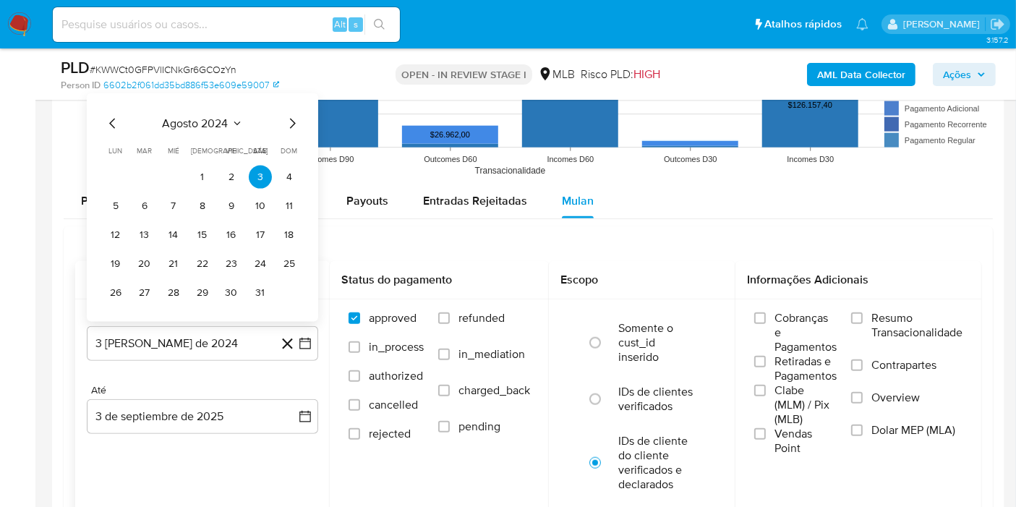
click at [215, 120] on span "agosto 2024" at bounding box center [196, 123] width 66 height 14
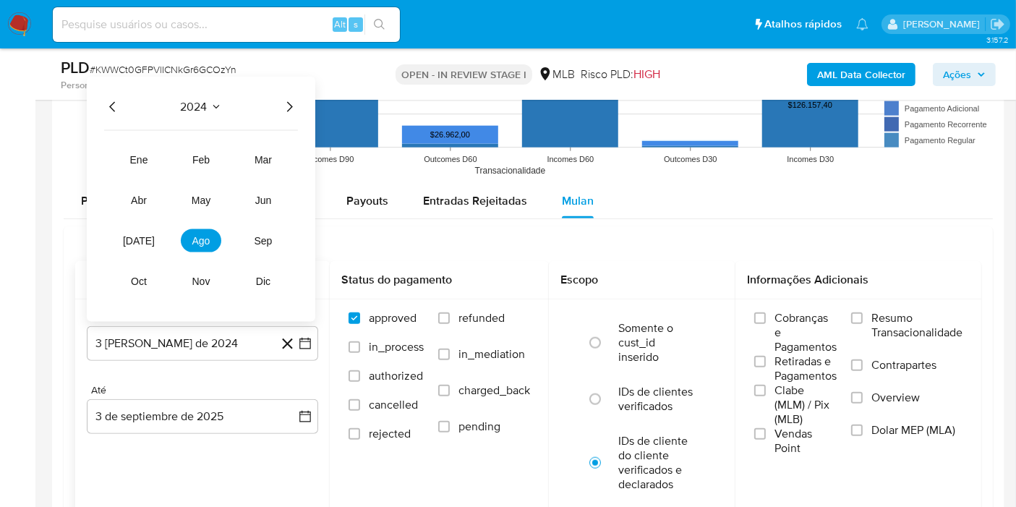
click at [287, 106] on icon "Año siguiente" at bounding box center [289, 106] width 17 height 17
click at [122, 245] on button "jul" at bounding box center [139, 240] width 41 height 23
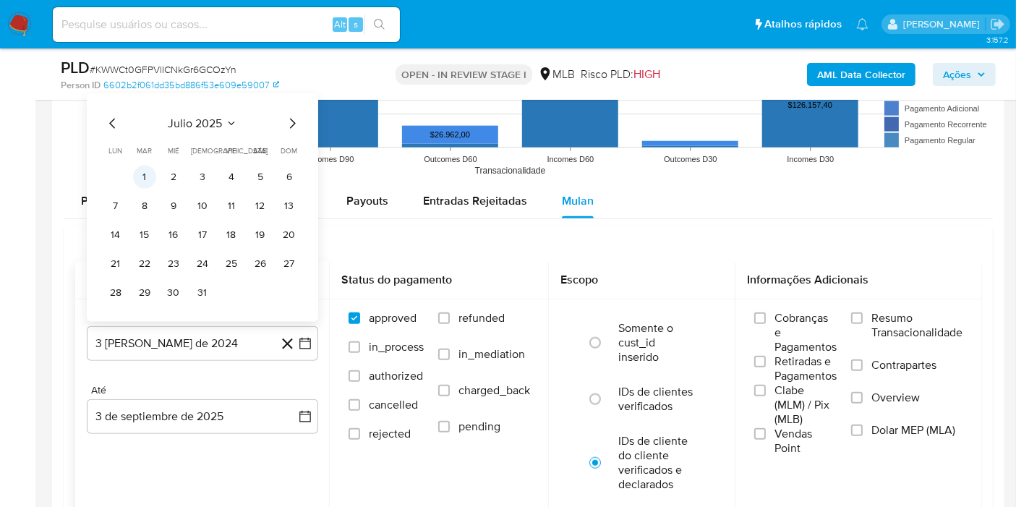
click at [148, 173] on button "1" at bounding box center [144, 177] width 23 height 23
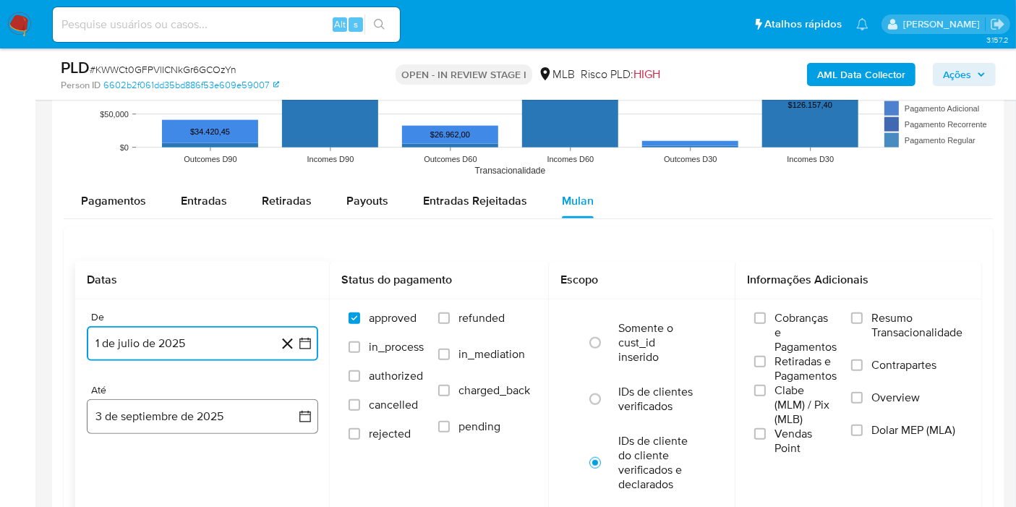
click at [175, 412] on button "3 de septiembre de 2025" at bounding box center [202, 416] width 231 height 35
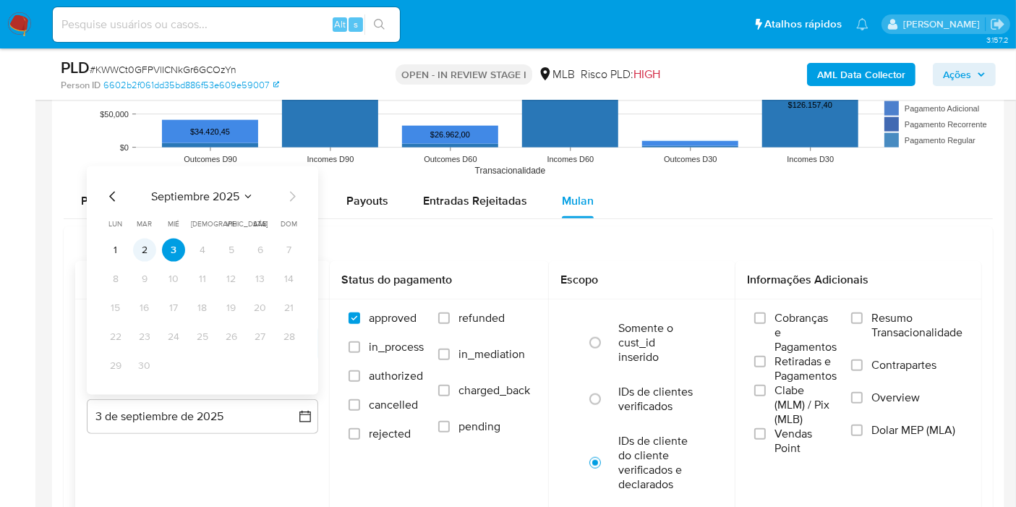
click at [141, 244] on button "2" at bounding box center [144, 250] width 23 height 23
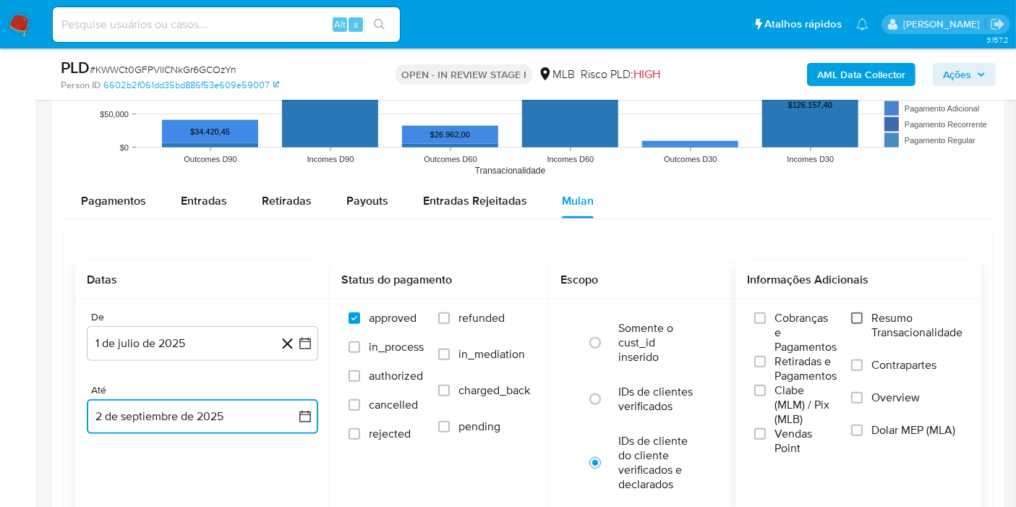
click at [858, 312] on input "Resumo Transacionalidade" at bounding box center [857, 318] width 12 height 12
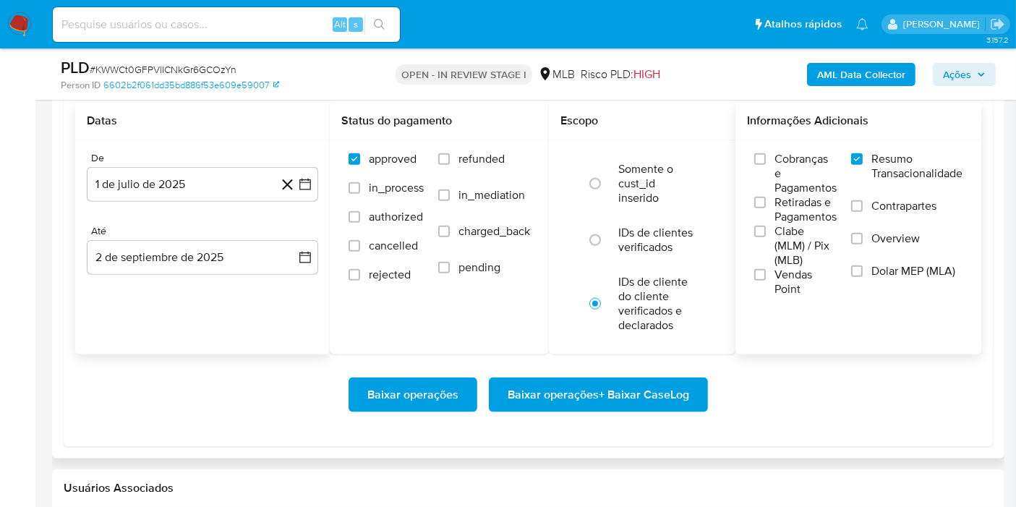
scroll to position [1688, 0]
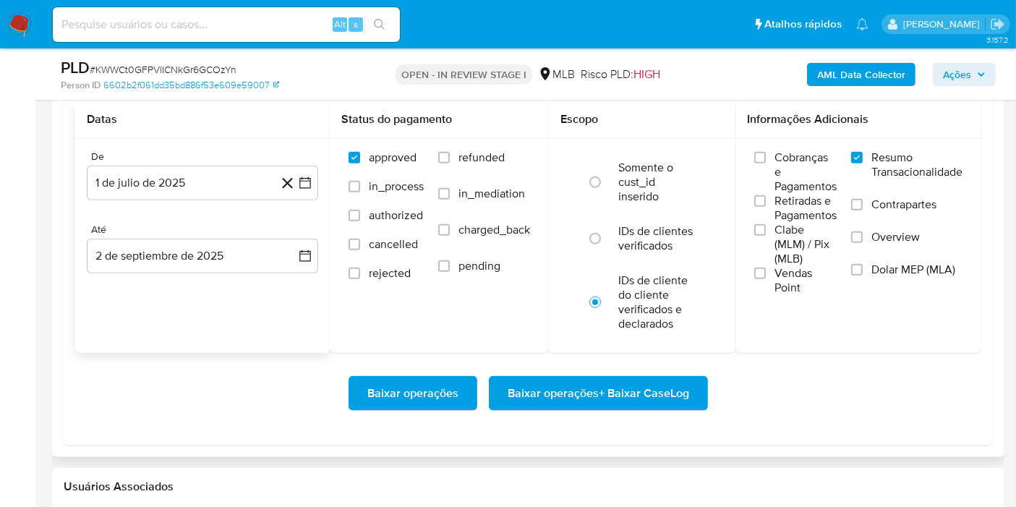
click at [663, 395] on span "Baixar operações + Baixar CaseLog" at bounding box center [599, 394] width 182 height 32
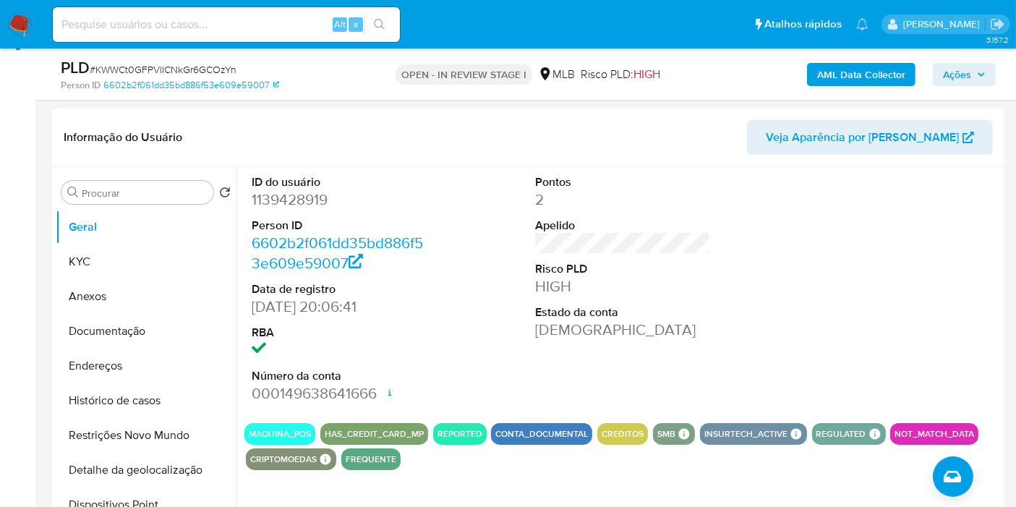
scroll to position [60, 0]
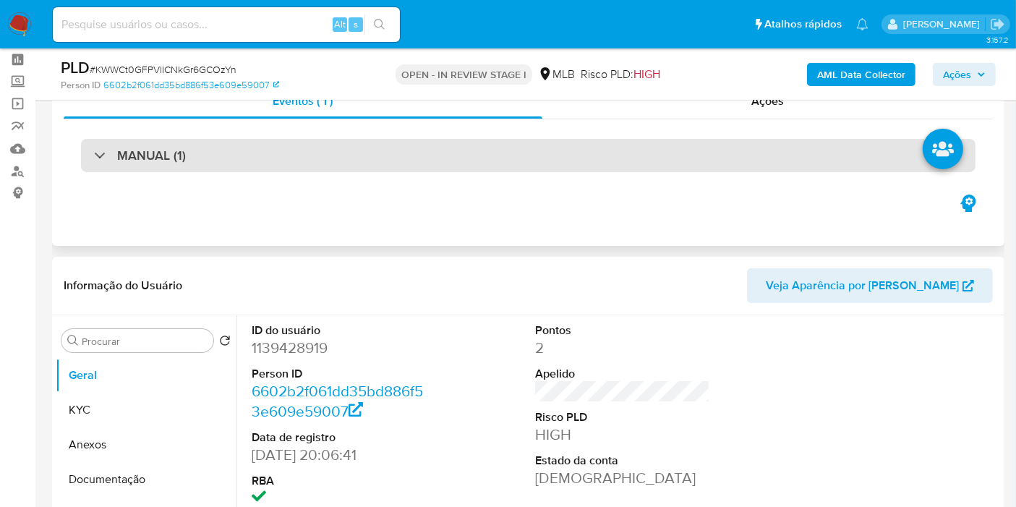
click at [551, 160] on div "MANUAL (1)" at bounding box center [528, 155] width 895 height 33
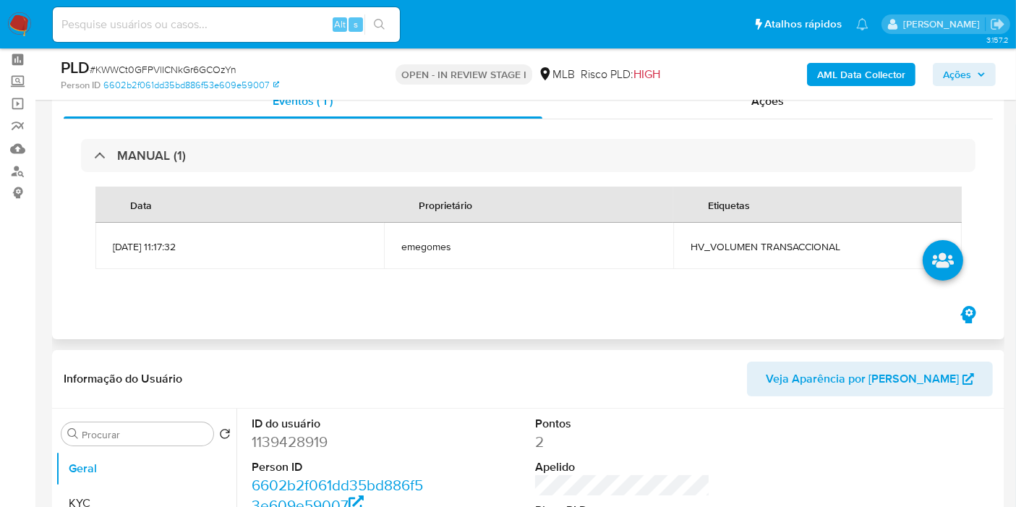
click at [715, 249] on span "HV_VOLUMEN TRANSACCIONAL" at bounding box center [818, 246] width 254 height 13
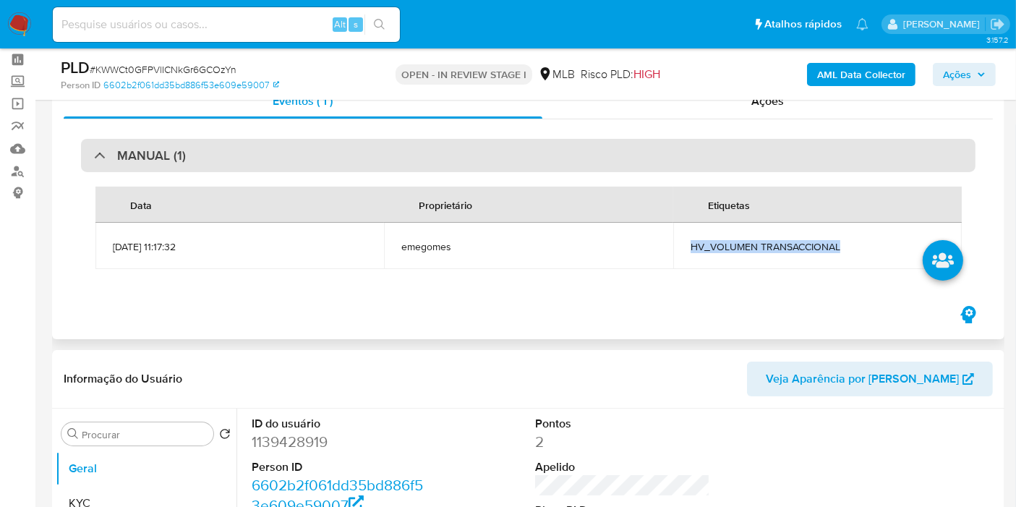
copy span "HV_VOLUMEN TRANSACCIONAL"
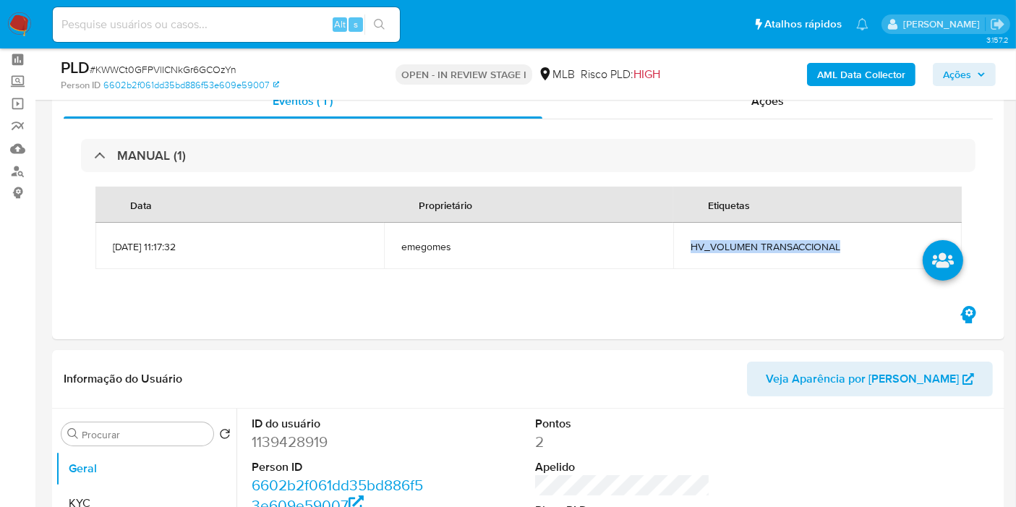
drag, startPoint x: 961, startPoint y: 80, endPoint x: 950, endPoint y: 85, distance: 12.3
click at [961, 80] on span "Ações" at bounding box center [957, 74] width 28 height 23
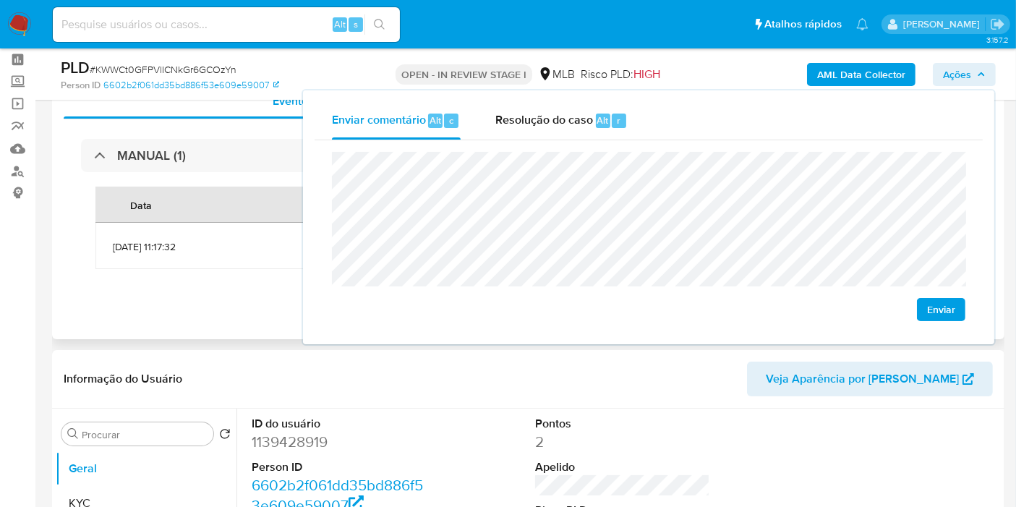
click at [198, 294] on div "MANUAL (1) Data Proprietário Etiquetas 14/08/2025 11:17:32 emegomes HV_VOLUMEN …" at bounding box center [528, 211] width 929 height 184
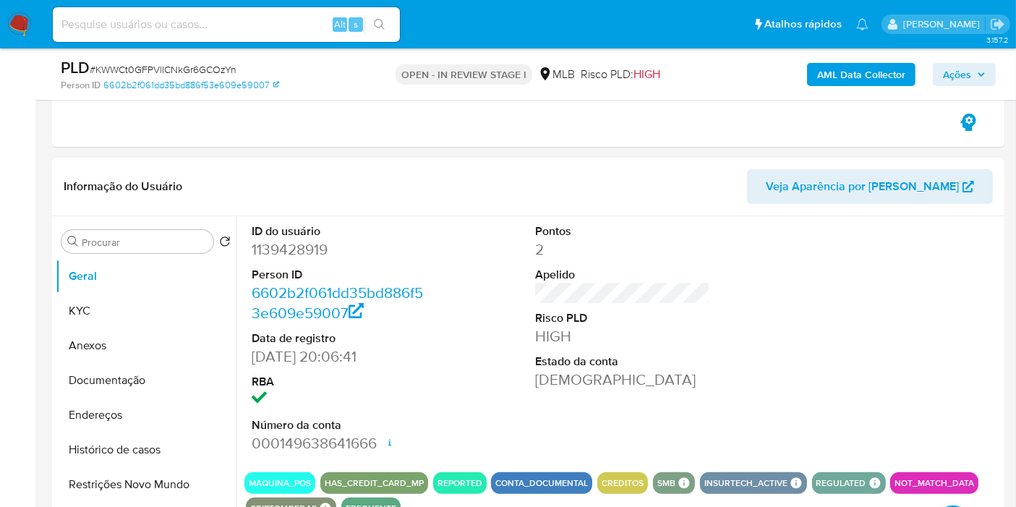
scroll to position [302, 0]
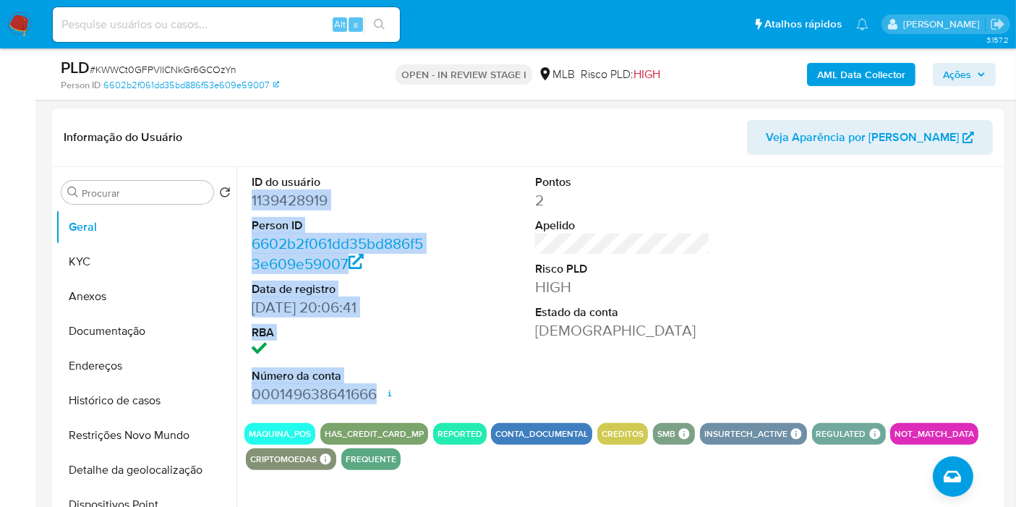
drag, startPoint x: 249, startPoint y: 200, endPoint x: 375, endPoint y: 393, distance: 230.3
click at [375, 393] on div "ID do usuário 1139428919 Person ID 6602b2f061dd35bd886f53e609e59007 Data de reg…" at bounding box center [339, 289] width 190 height 244
copy dl "1139428919 Person ID 6602b2f061dd35bd886f53e609e59007 Data de registro 08/06/20…"
click at [146, 407] on button "Histórico de casos" at bounding box center [140, 400] width 169 height 35
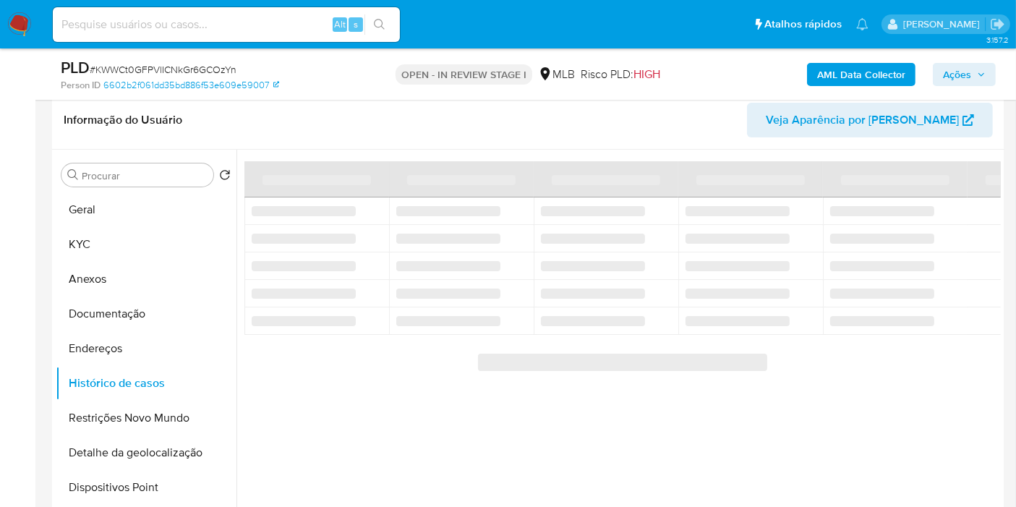
drag, startPoint x: 979, startPoint y: 73, endPoint x: 967, endPoint y: 85, distance: 16.4
click at [978, 74] on icon "button" at bounding box center [981, 74] width 9 height 9
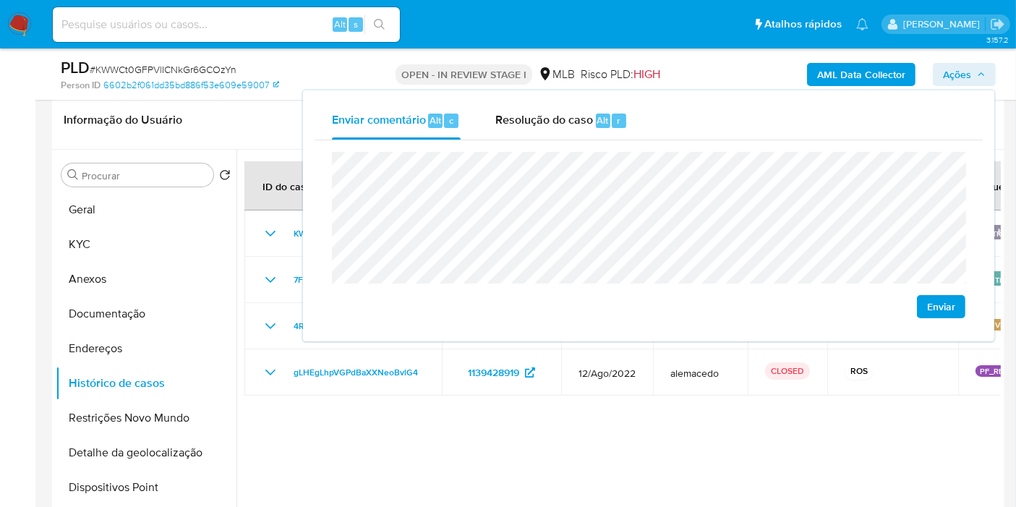
click at [669, 425] on div at bounding box center [619, 335] width 765 height 370
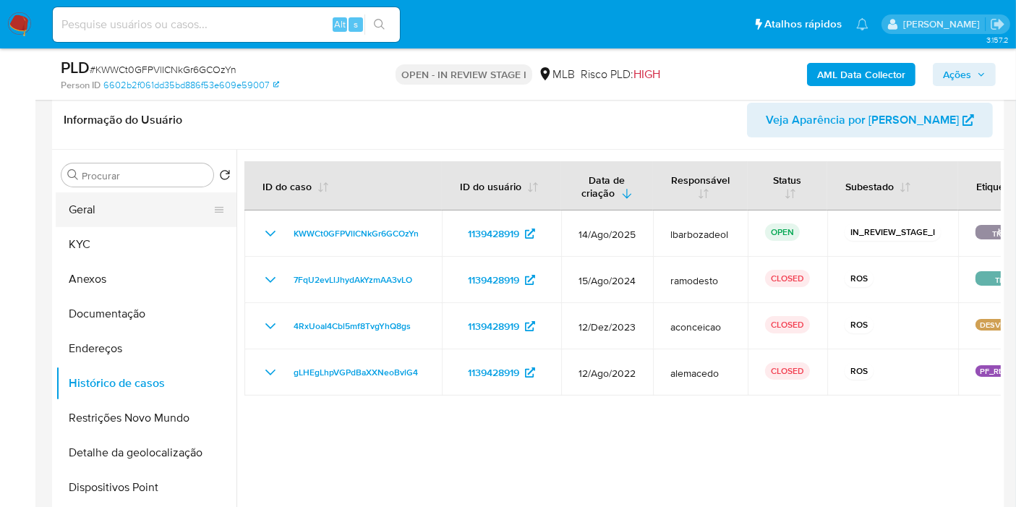
click at [165, 215] on button "Geral" at bounding box center [140, 209] width 169 height 35
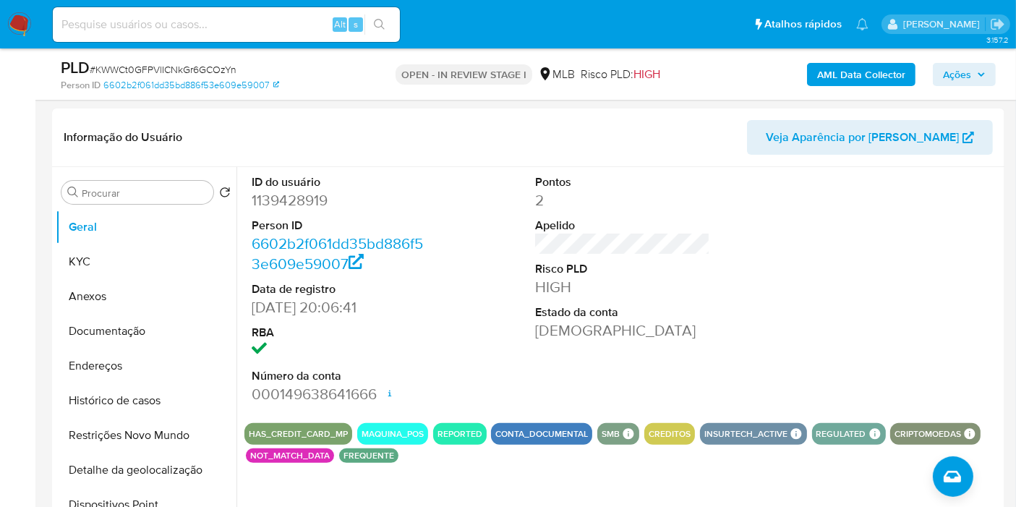
click at [971, 82] on span "Ações" at bounding box center [957, 74] width 28 height 23
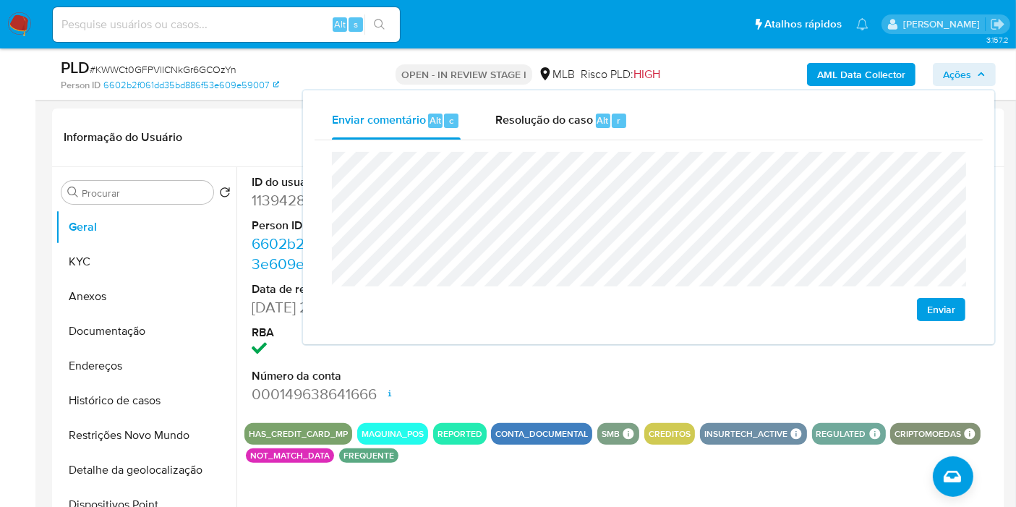
click at [971, 82] on span "Ações" at bounding box center [957, 74] width 28 height 23
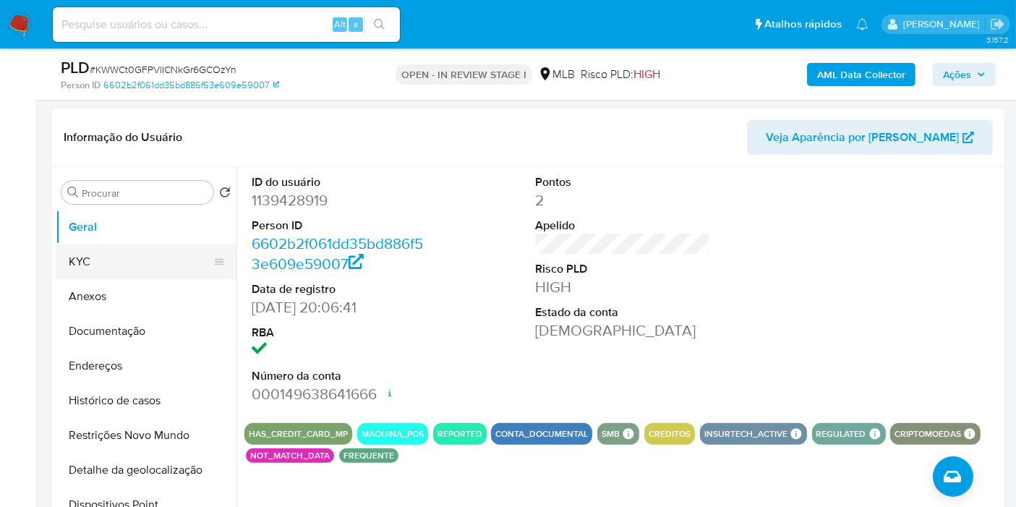
click at [136, 263] on button "KYC" at bounding box center [140, 261] width 169 height 35
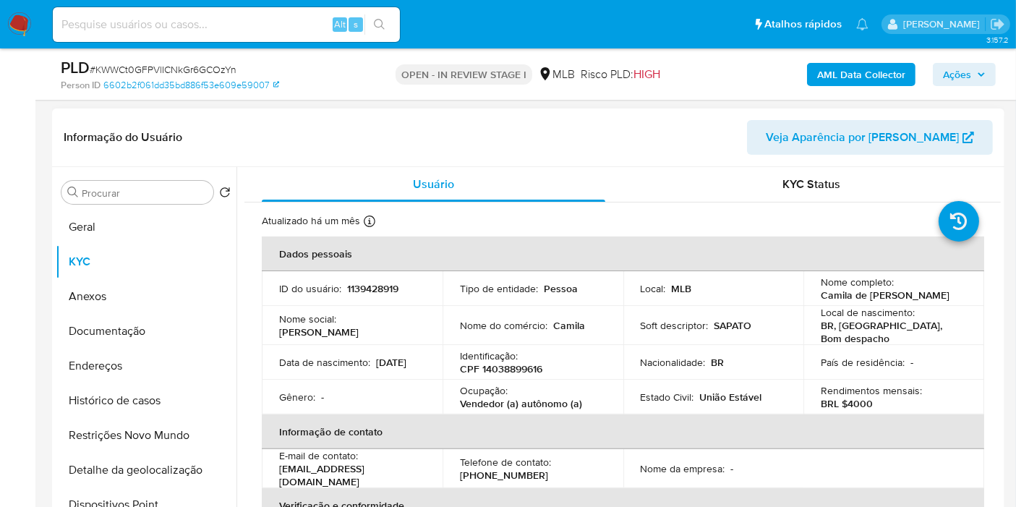
click at [524, 364] on p "CPF 14038899616" at bounding box center [501, 368] width 82 height 13
copy p "14038899616"
click at [953, 73] on span "Ações" at bounding box center [957, 74] width 28 height 23
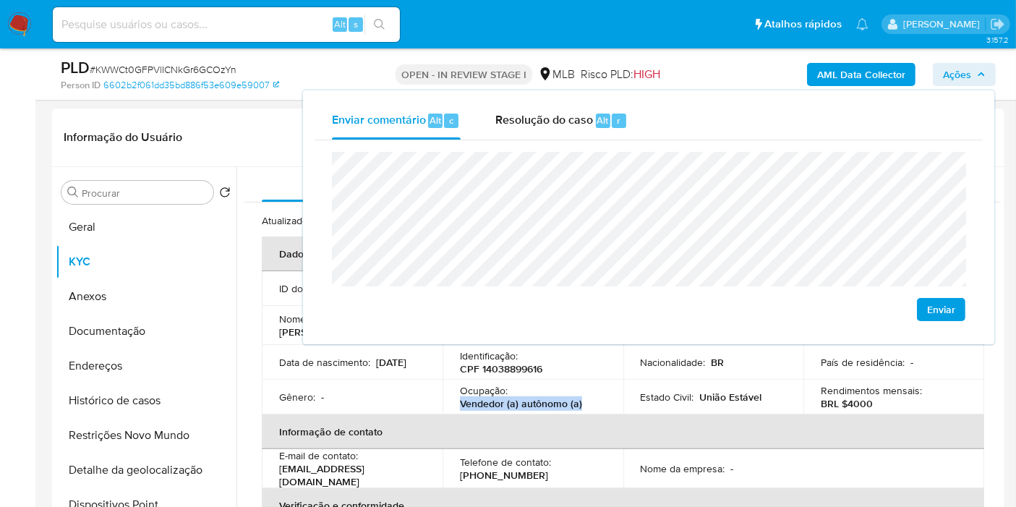
drag, startPoint x: 460, startPoint y: 403, endPoint x: 588, endPoint y: 404, distance: 128.0
click at [588, 404] on div "Ocupação : Vendedor (a) autônomo (a)" at bounding box center [533, 397] width 146 height 26
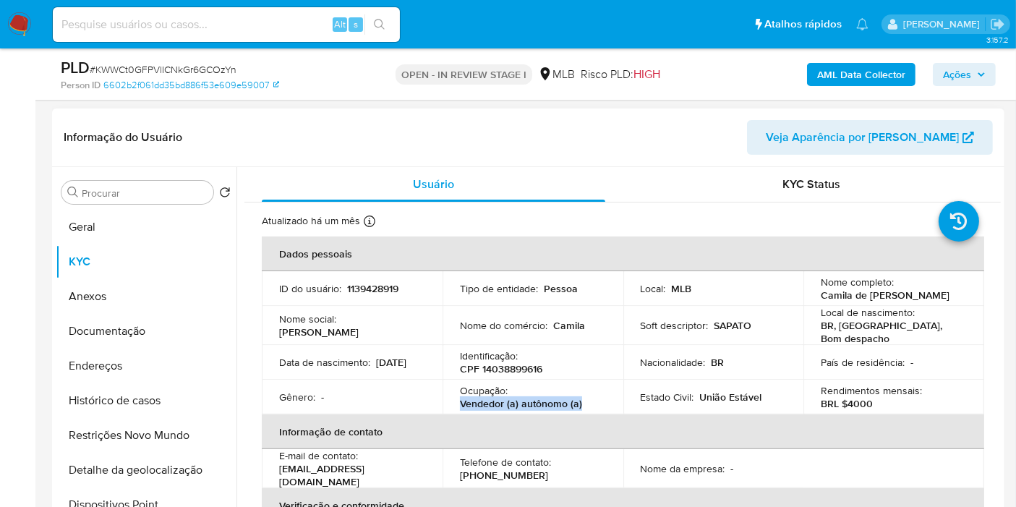
copy p "Vendedor (a) autônomo (a)"
drag, startPoint x: 956, startPoint y: 72, endPoint x: 946, endPoint y: 81, distance: 13.3
click at [956, 73] on span "Ações" at bounding box center [957, 74] width 28 height 23
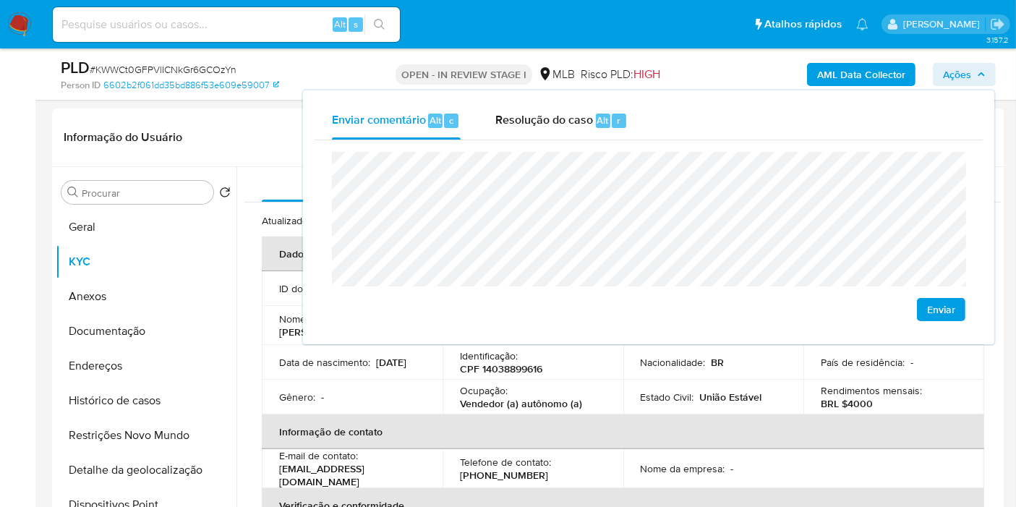
click at [0, 0] on lt-div "dessurada declarada decorada depurada descurada Ignorar" at bounding box center [0, 0] width 0 height 0
click at [0, 0] on lt-span "declarada" at bounding box center [0, 0] width 0 height 0
click at [0, 0] on lt-span "econômica" at bounding box center [0, 0] width 0 height 0
click at [328, 189] on div "Enviar" at bounding box center [649, 236] width 668 height 192
click at [164, 377] on button "Endereços" at bounding box center [140, 366] width 169 height 35
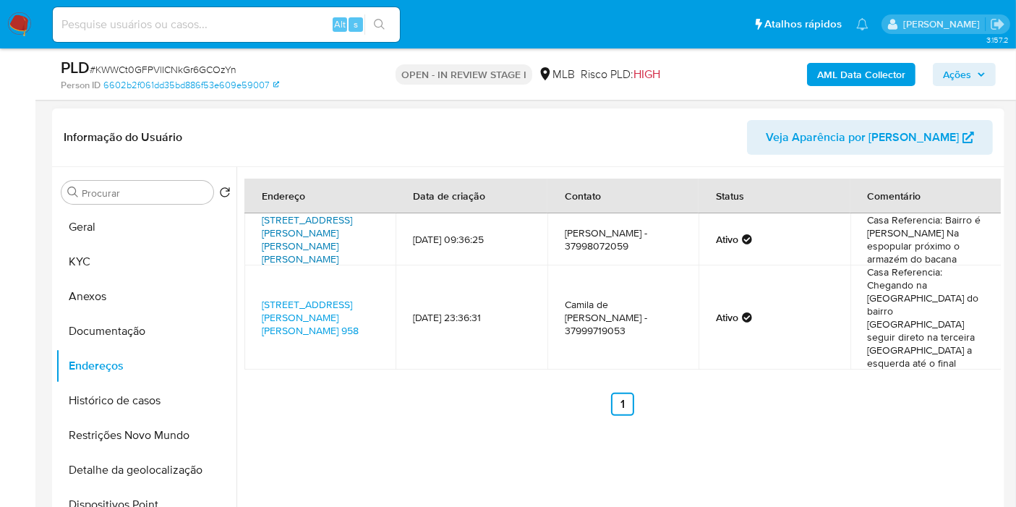
click at [320, 239] on link "Rua Castro Alves 628, Araújos, Minas Gerais, 35603000, Brasil 628" at bounding box center [307, 240] width 90 height 54
click at [311, 299] on link "Rua Geraldo José Dos Santos 958, Nova Serrana, Minas Gerais, 35525386, Brasil 9…" at bounding box center [310, 317] width 97 height 41
click at [153, 327] on button "Documentação" at bounding box center [140, 331] width 169 height 35
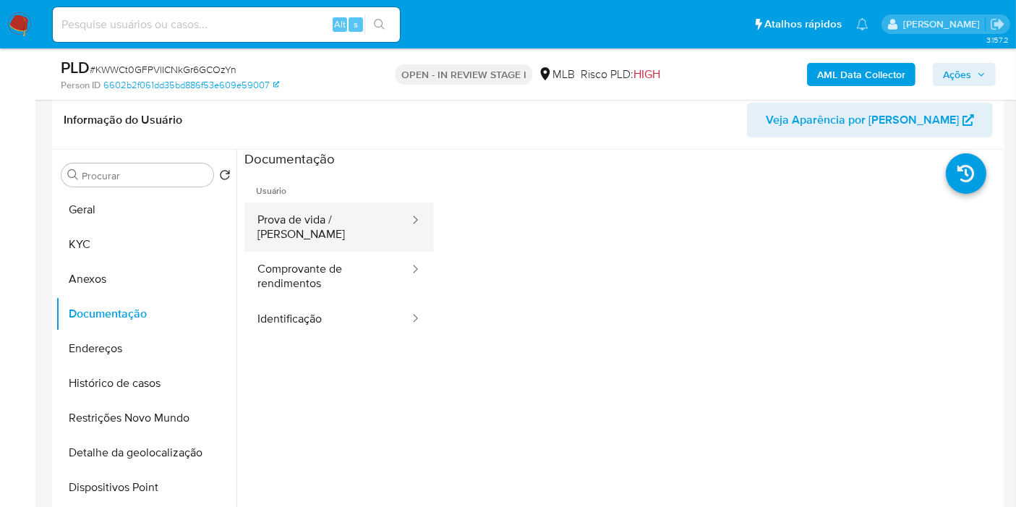
click at [325, 205] on button "Prova de vida / Selfie" at bounding box center [327, 227] width 166 height 49
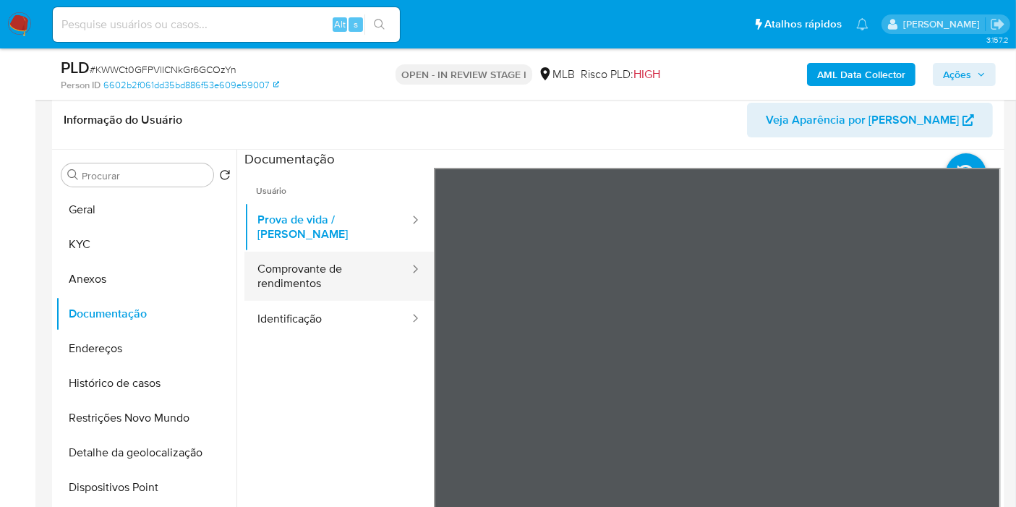
click at [310, 260] on button "Comprovante de rendimentos" at bounding box center [327, 276] width 166 height 49
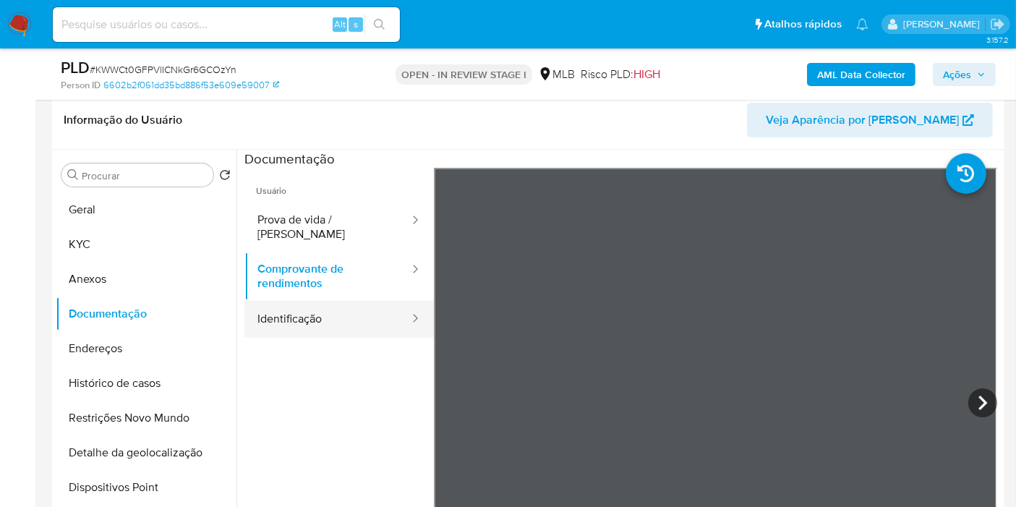
click at [341, 309] on button "Identificação" at bounding box center [327, 319] width 166 height 37
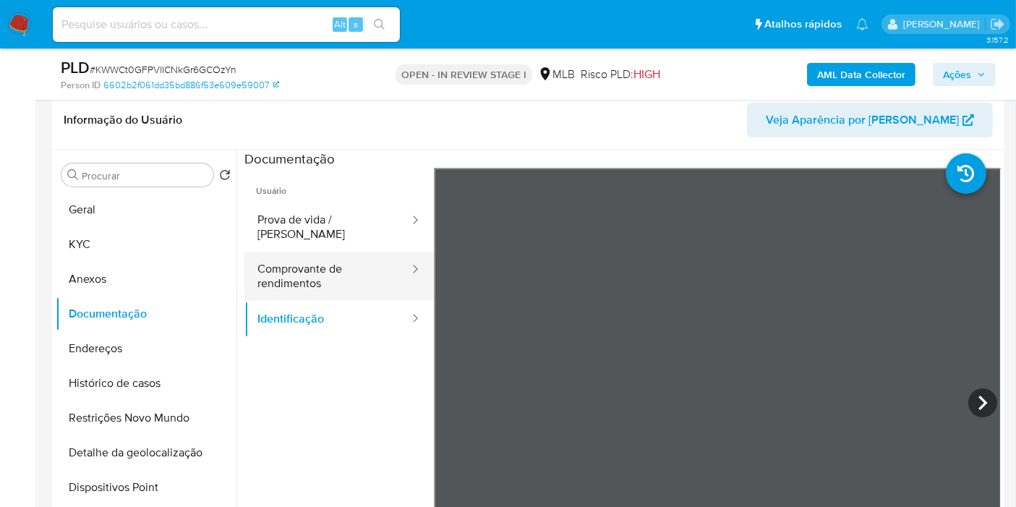
click at [320, 262] on button "Comprovante de rendimentos" at bounding box center [327, 276] width 166 height 49
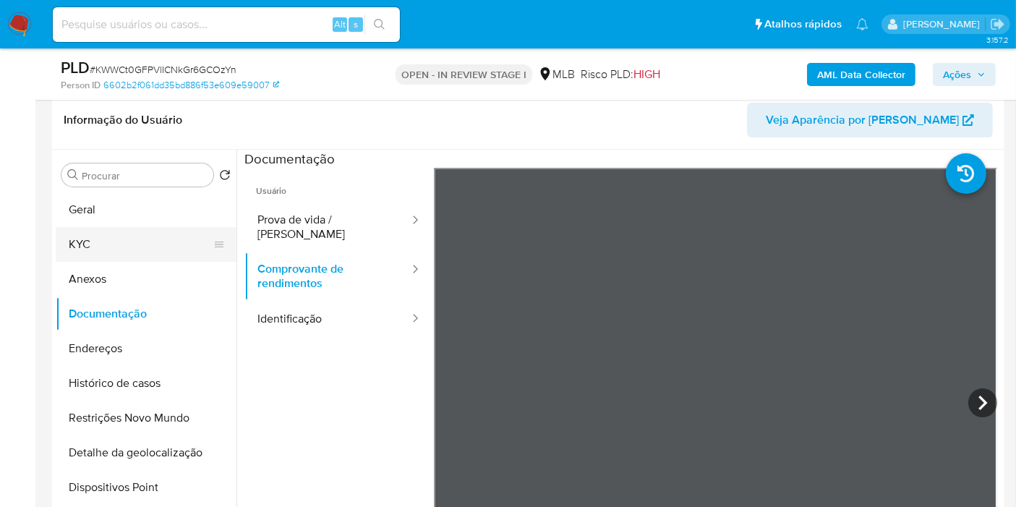
click at [88, 234] on button "KYC" at bounding box center [140, 244] width 169 height 35
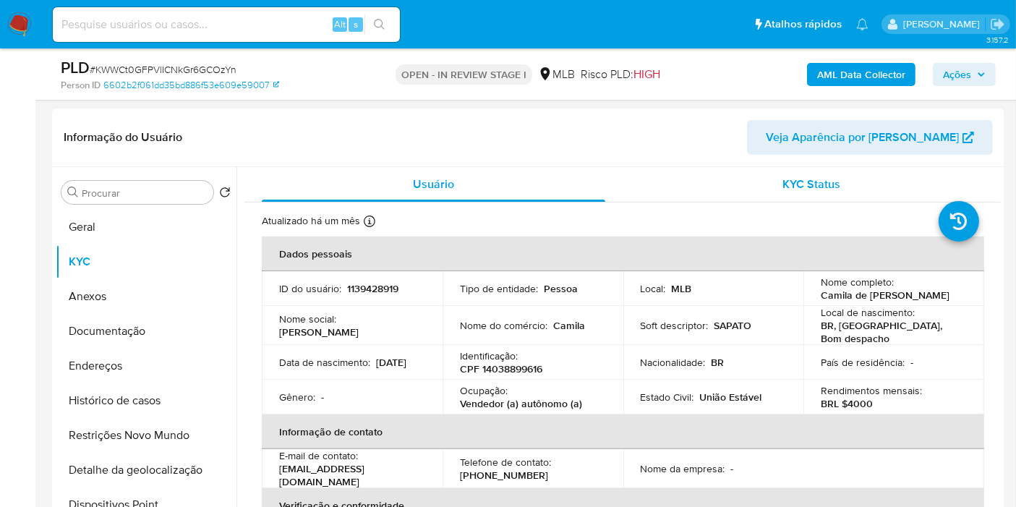
click at [678, 200] on div "KYC Status" at bounding box center [812, 184] width 344 height 35
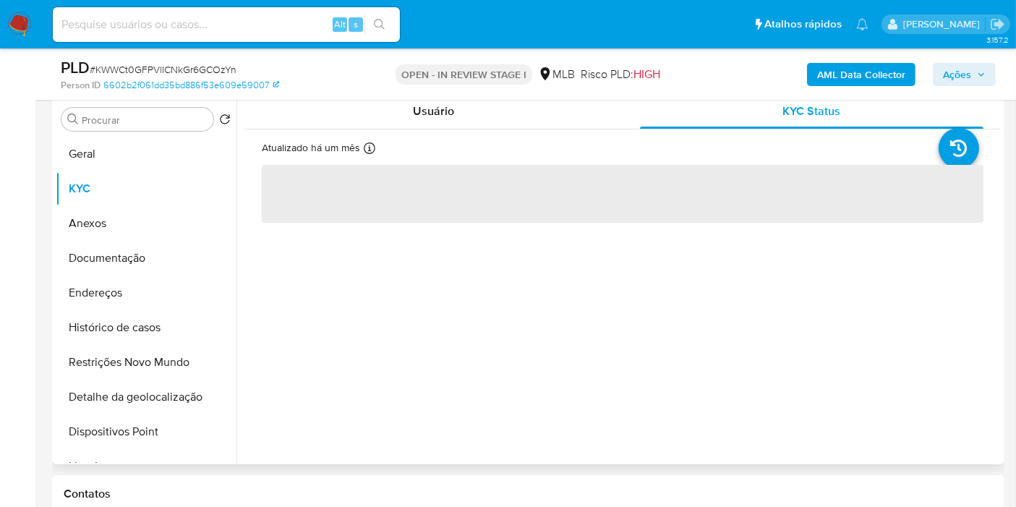
scroll to position [382, 0]
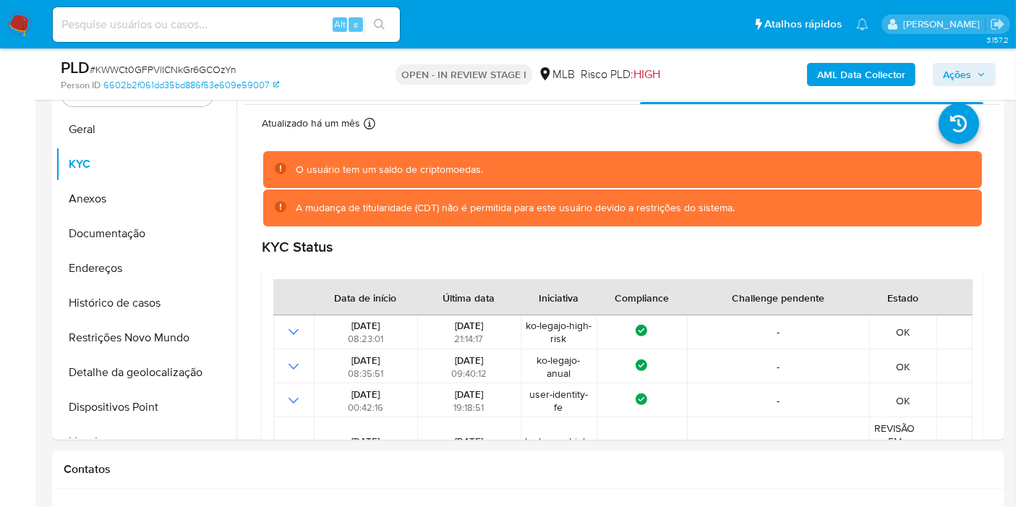
click at [972, 69] on span "Ações" at bounding box center [964, 74] width 43 height 20
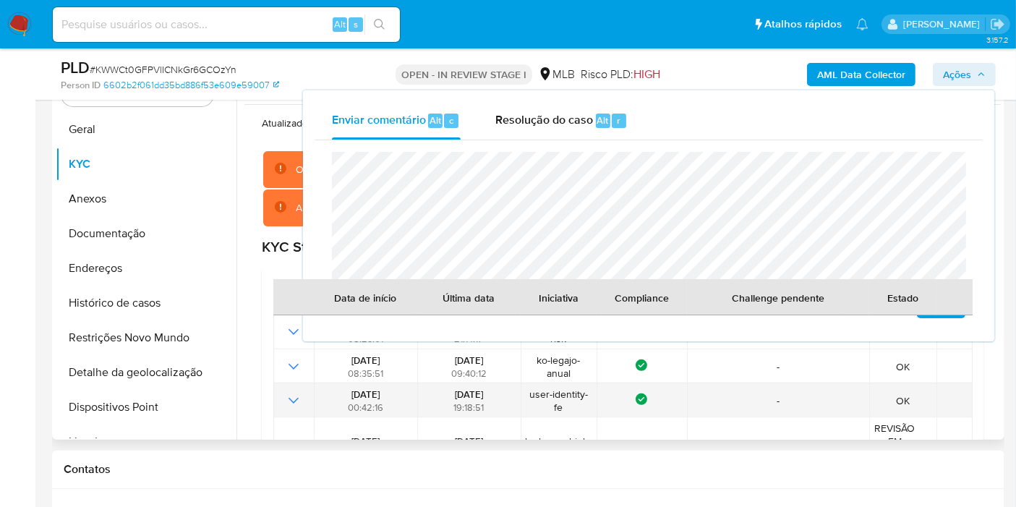
click at [702, 384] on td "-" at bounding box center [778, 400] width 182 height 34
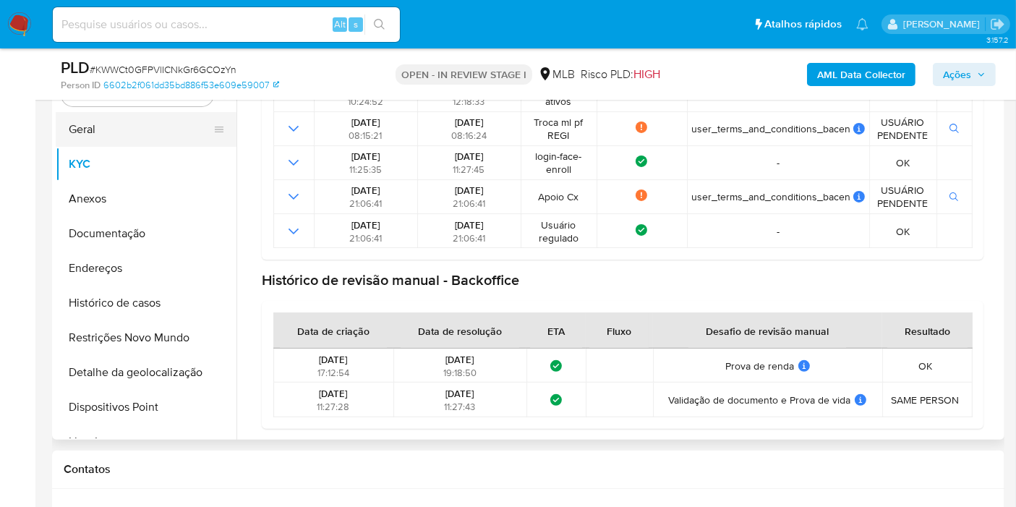
click at [129, 119] on button "Geral" at bounding box center [140, 129] width 169 height 35
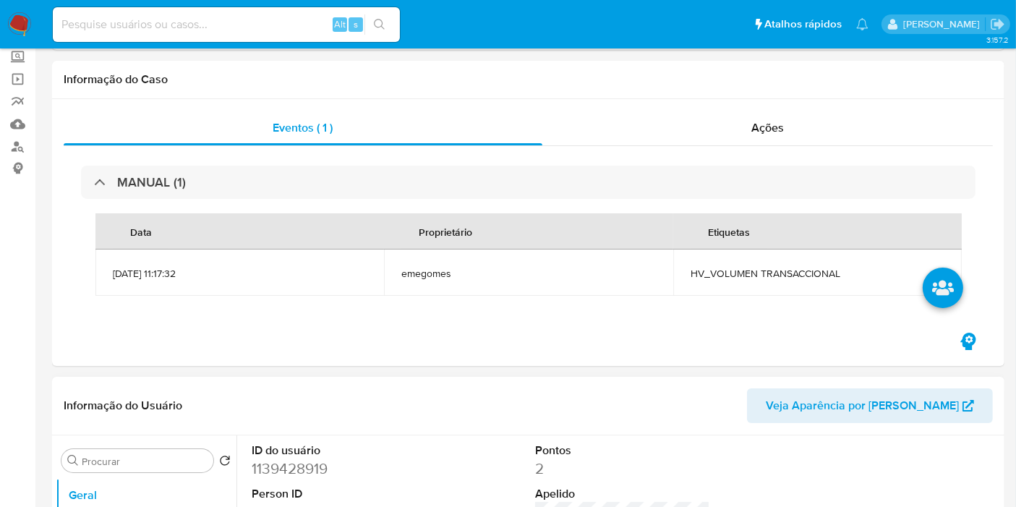
scroll to position [0, 0]
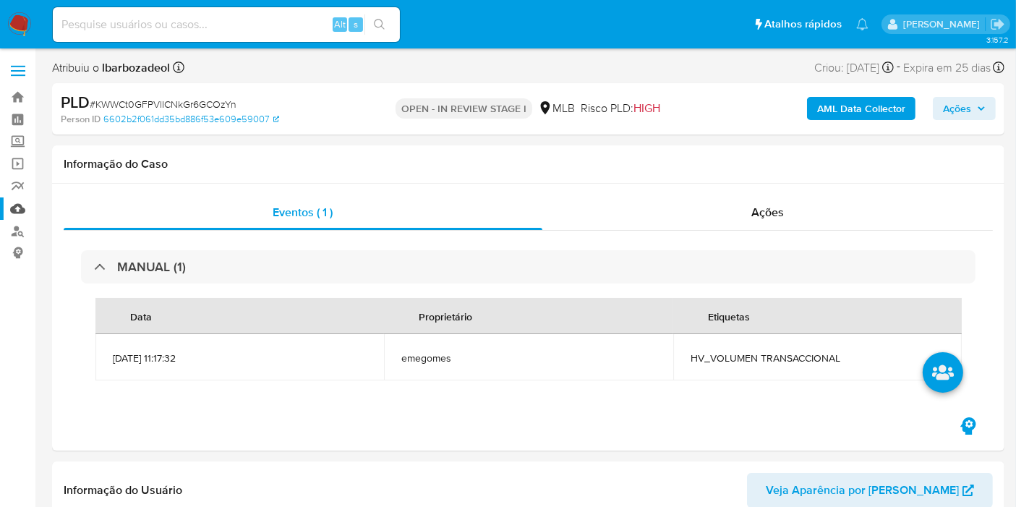
click at [6, 208] on link "Mulan" at bounding box center [86, 208] width 172 height 22
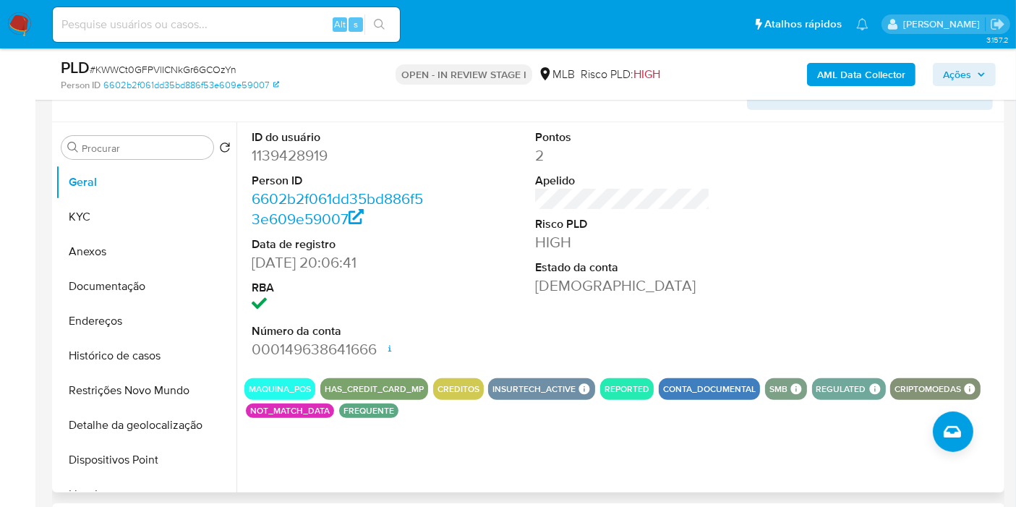
scroll to position [321, 0]
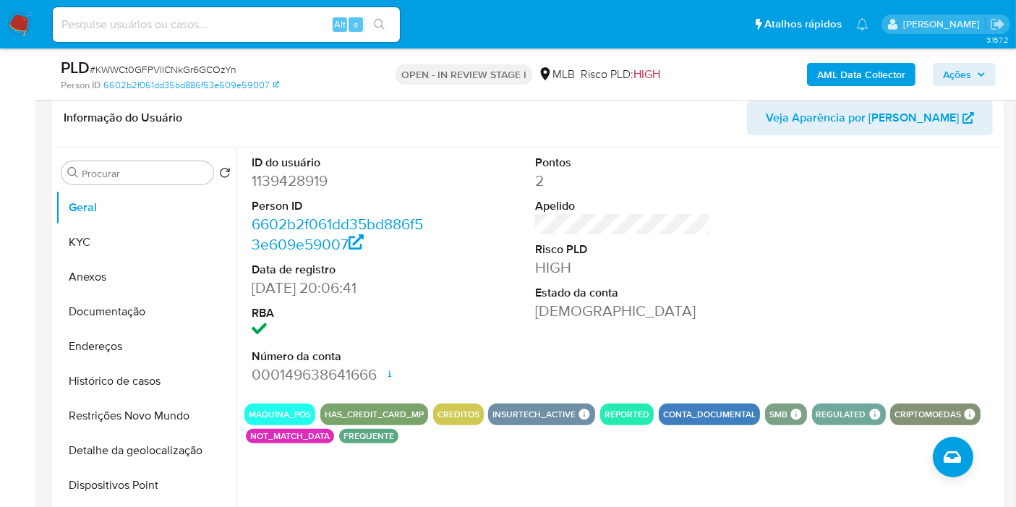
click at [961, 79] on span "Ações" at bounding box center [957, 74] width 28 height 23
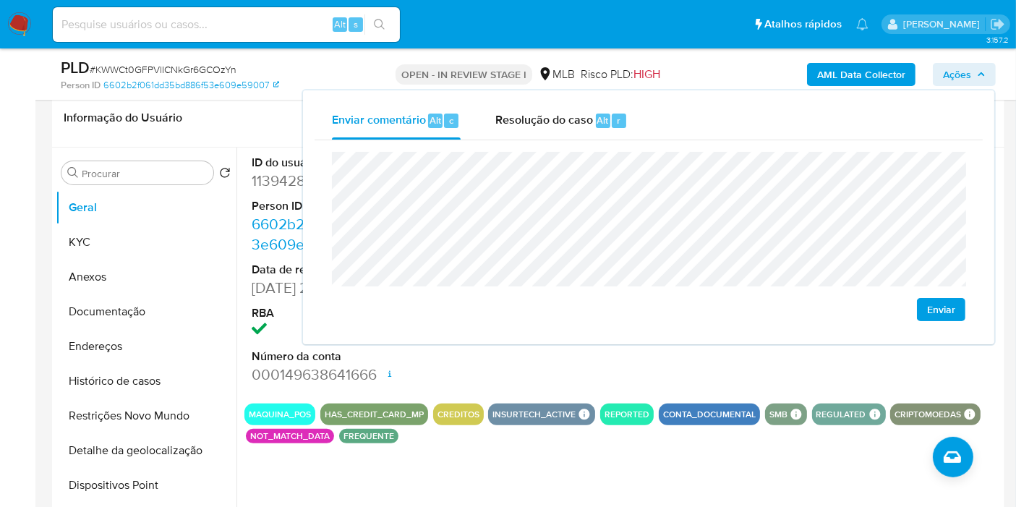
click at [457, 444] on div "ID do usuário 1139428919 Person ID 6602b2f061dd35bd886f53e609e59007 Data de reg…" at bounding box center [619, 333] width 765 height 370
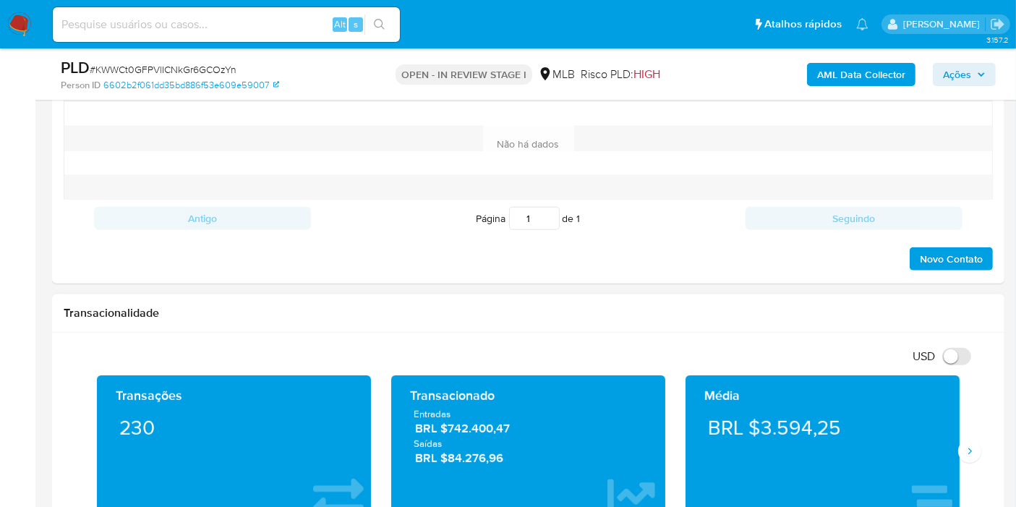
scroll to position [1447, 0]
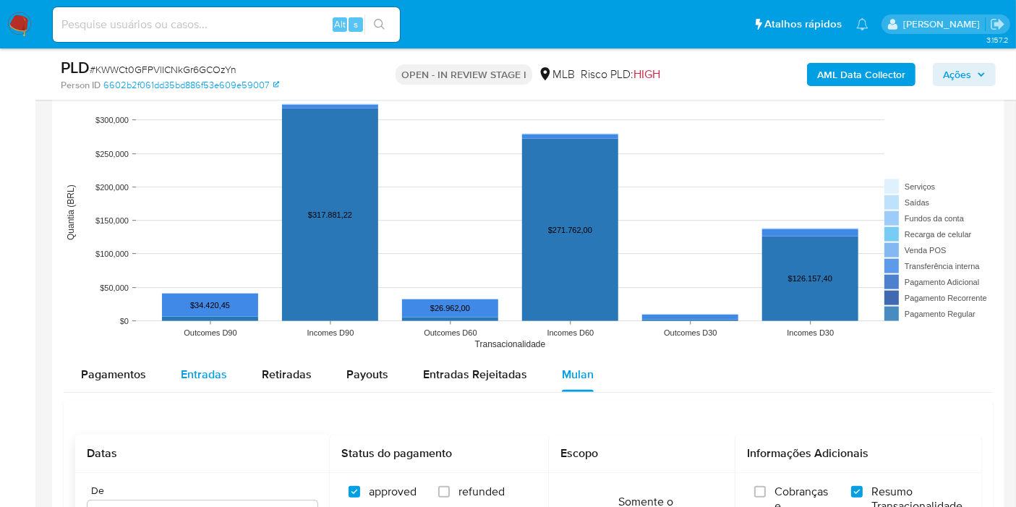
click at [208, 377] on span "Entradas" at bounding box center [204, 374] width 46 height 17
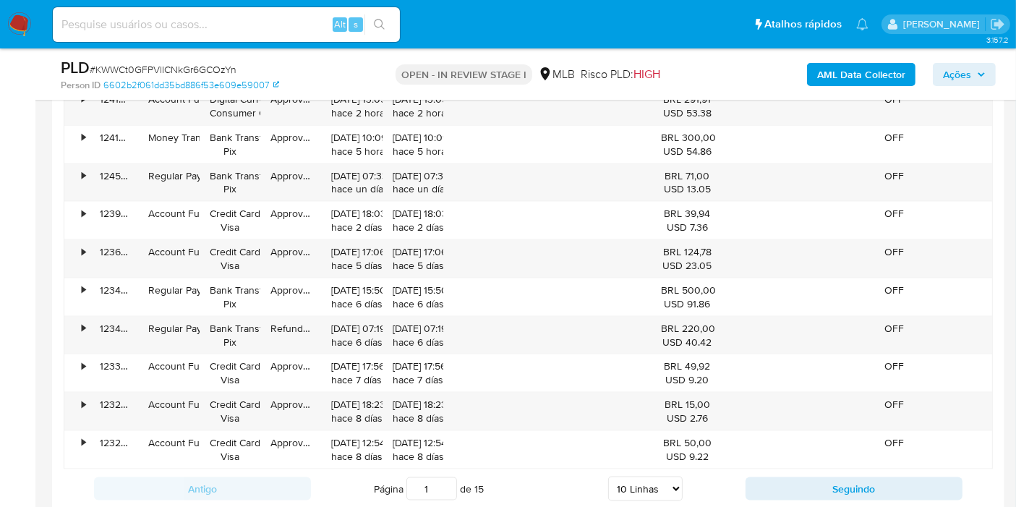
scroll to position [1848, 0]
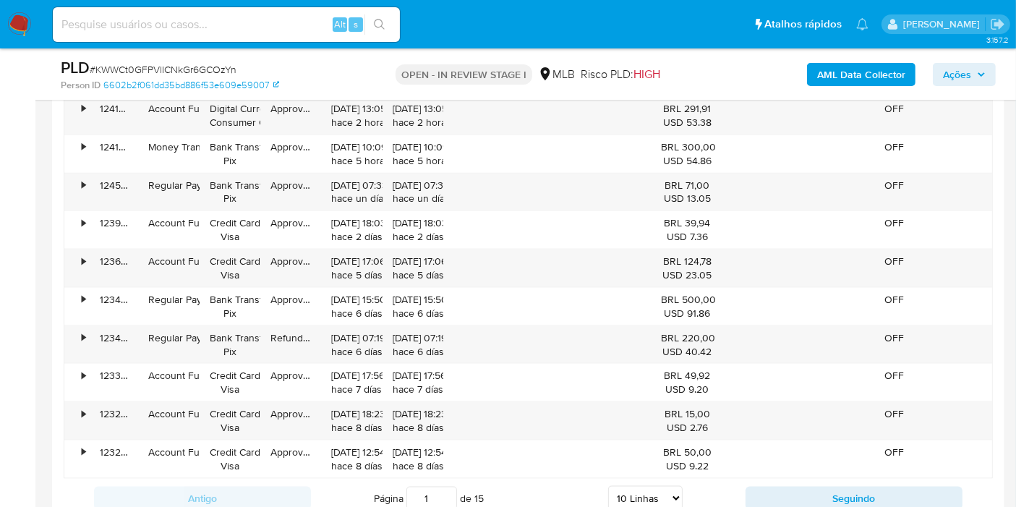
drag, startPoint x: 632, startPoint y: 498, endPoint x: 635, endPoint y: 480, distance: 17.6
click at [632, 498] on select "5 Linhas 10 Linhas 20 Linhas 25 Linhas 50 Linhas 100 Linhas" at bounding box center [645, 498] width 75 height 25
select select "100"
click at [609, 486] on select "5 Linhas 10 Linhas 20 Linhas 25 Linhas 50 Linhas 100 Linhas" at bounding box center [645, 498] width 75 height 25
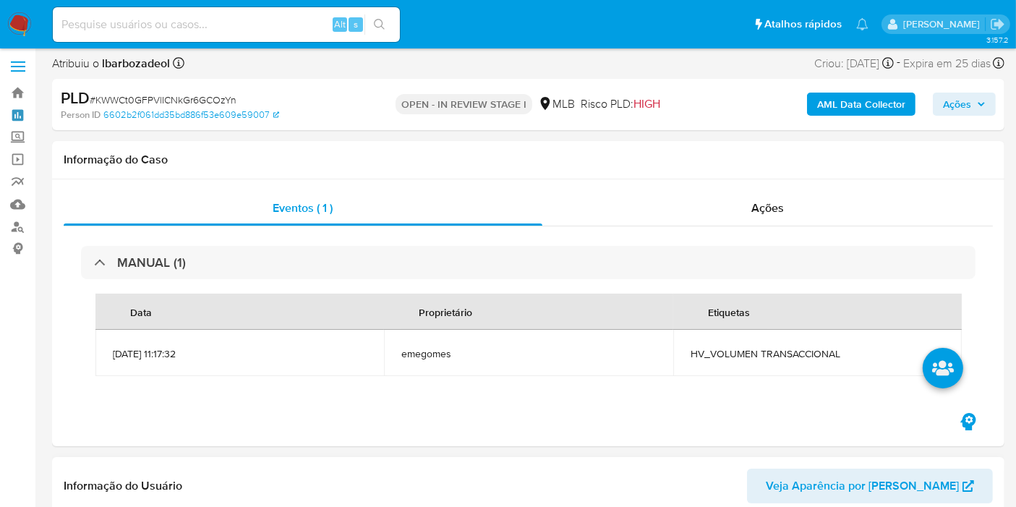
scroll to position [321, 0]
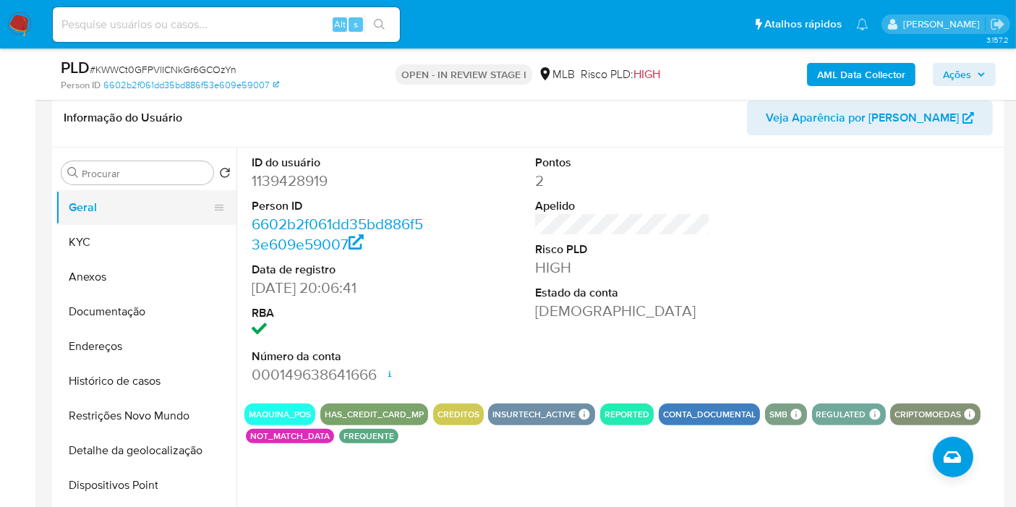
click at [128, 241] on button "KYC" at bounding box center [146, 242] width 181 height 35
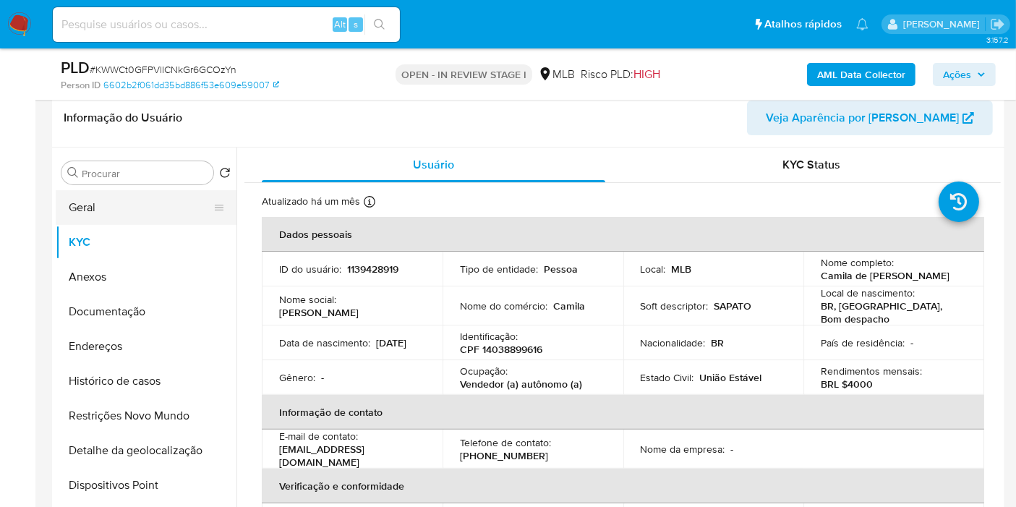
click at [147, 209] on button "Geral" at bounding box center [140, 207] width 169 height 35
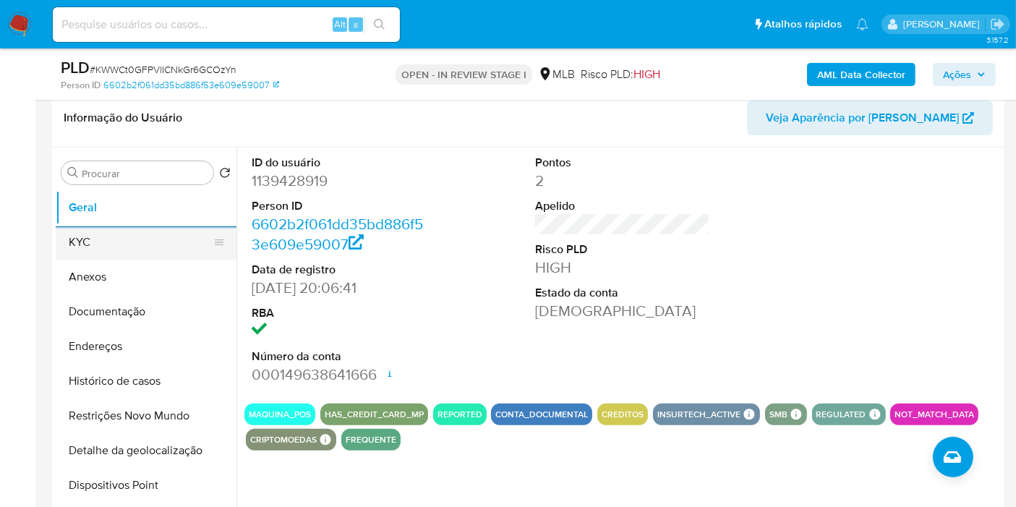
click at [122, 244] on button "KYC" at bounding box center [140, 242] width 169 height 35
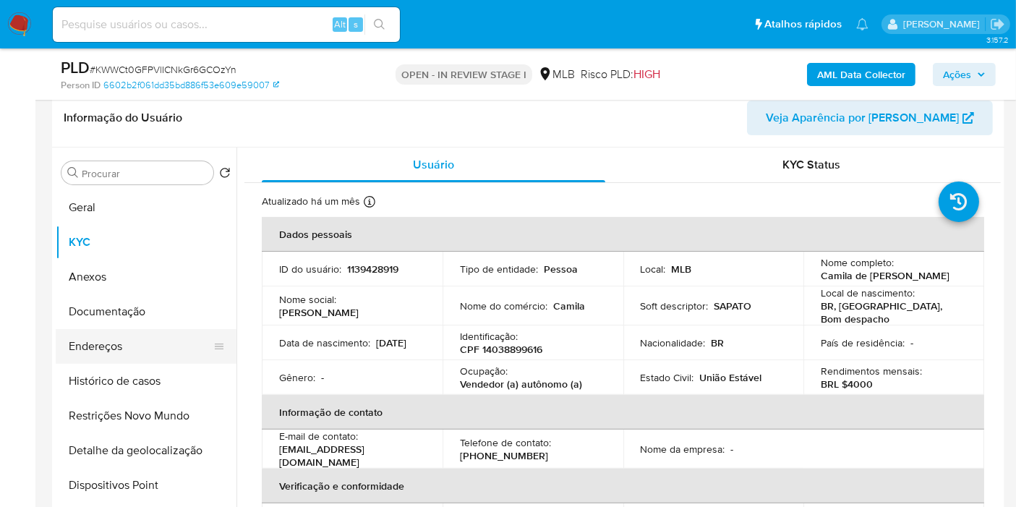
click at [156, 349] on button "Endereços" at bounding box center [140, 346] width 169 height 35
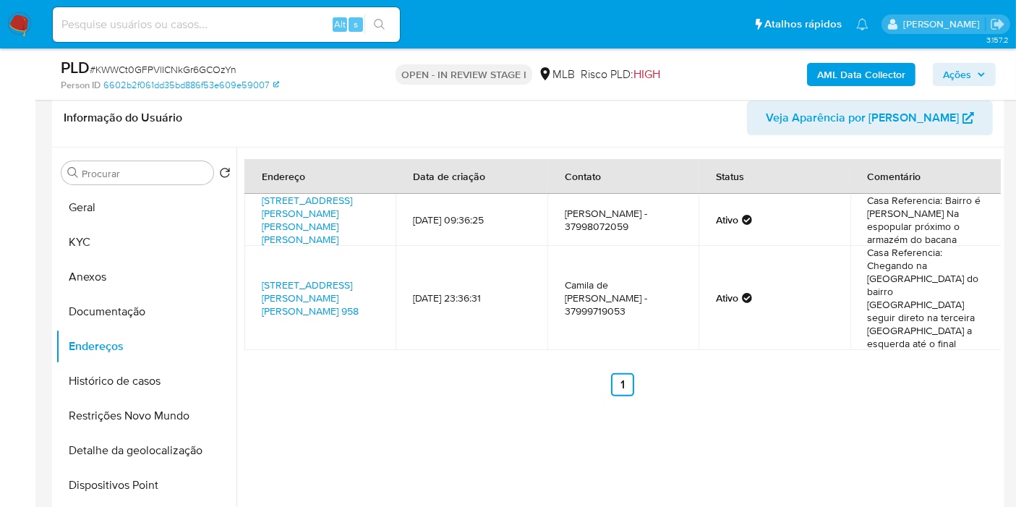
click at [153, 441] on button "Detalhe da geolocalização" at bounding box center [146, 450] width 181 height 35
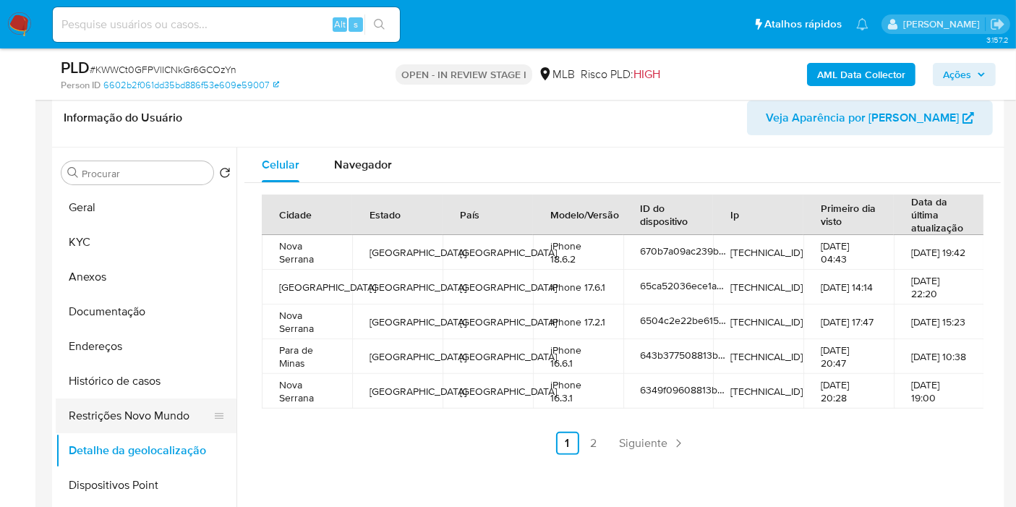
click at [146, 402] on button "Restrições Novo Mundo" at bounding box center [140, 416] width 169 height 35
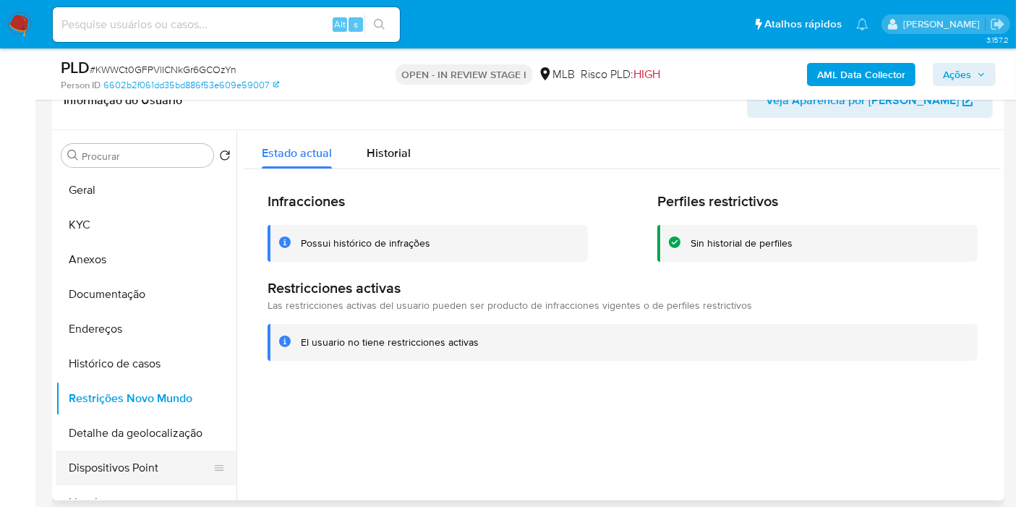
click at [174, 454] on button "Dispositivos Point" at bounding box center [140, 468] width 169 height 35
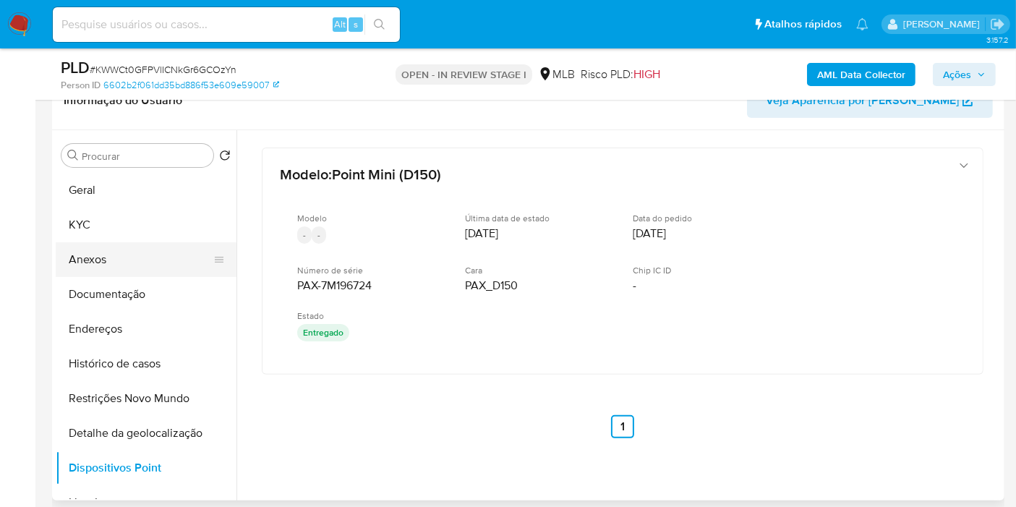
click at [169, 273] on button "Anexos" at bounding box center [140, 259] width 169 height 35
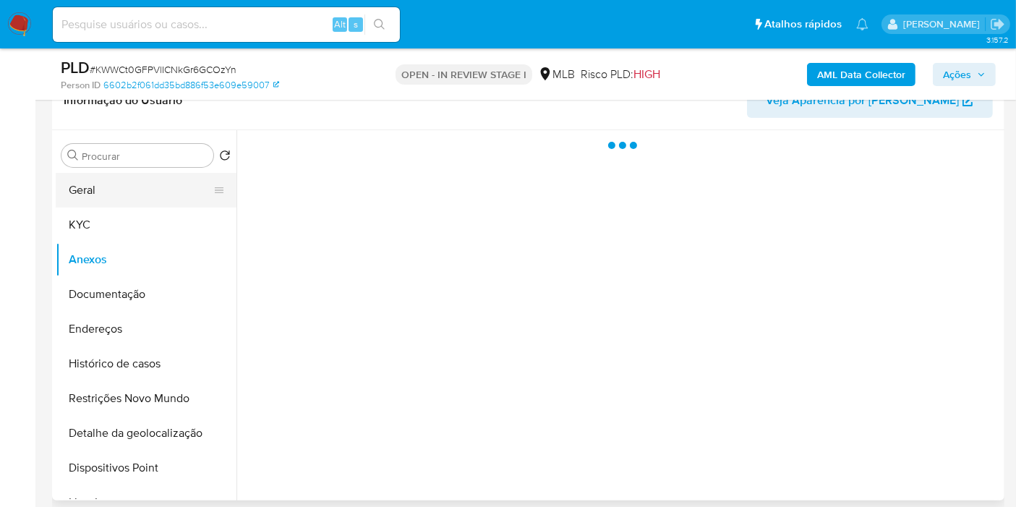
click at [159, 204] on button "Geral" at bounding box center [140, 190] width 169 height 35
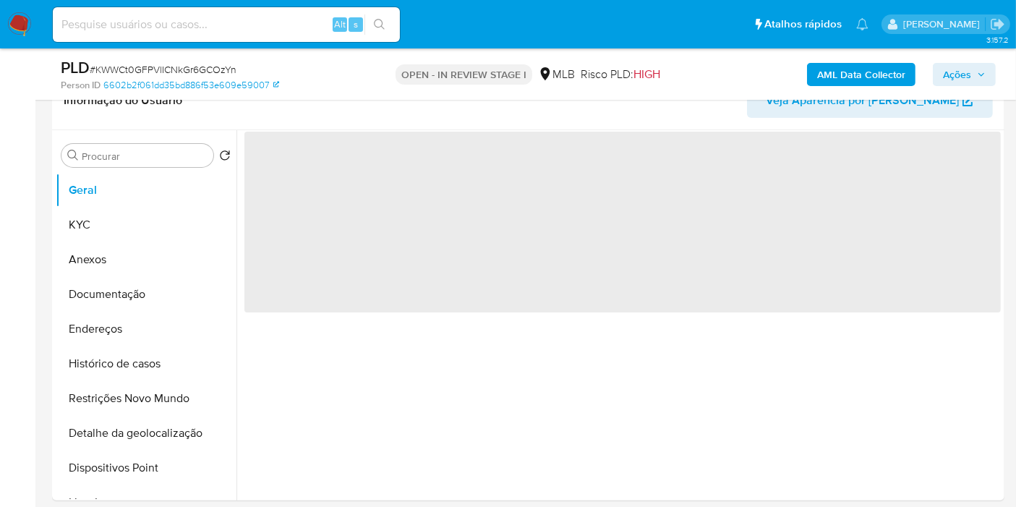
click at [950, 71] on span "Ações" at bounding box center [957, 74] width 28 height 23
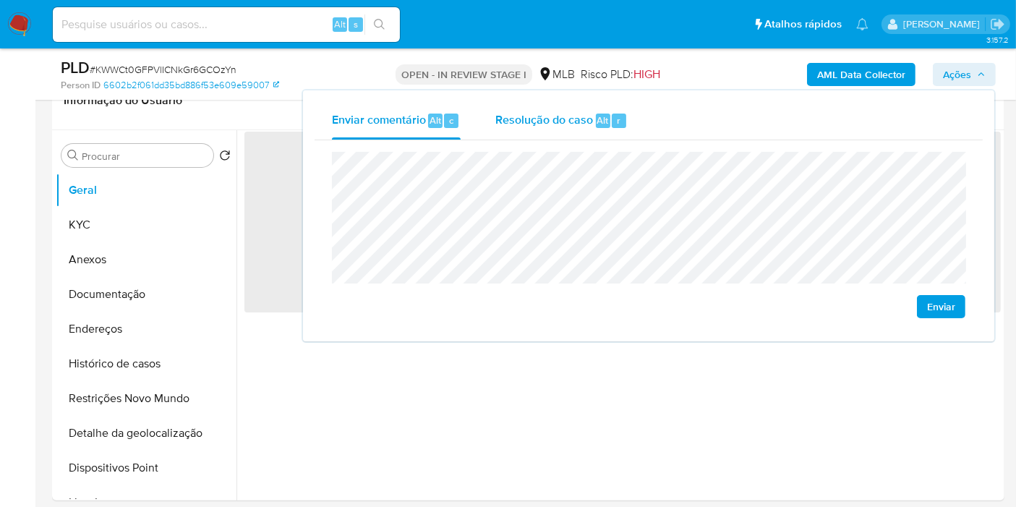
click at [585, 112] on span "Resolução do caso" at bounding box center [544, 119] width 98 height 17
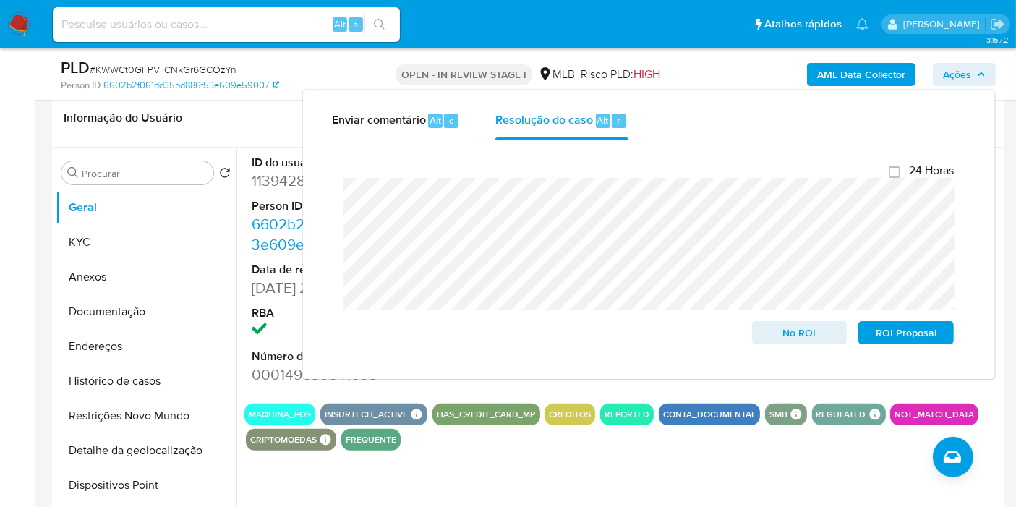
click at [581, 57] on div "Risco PLD: HIGH" at bounding box center [621, 74] width 80 height 34
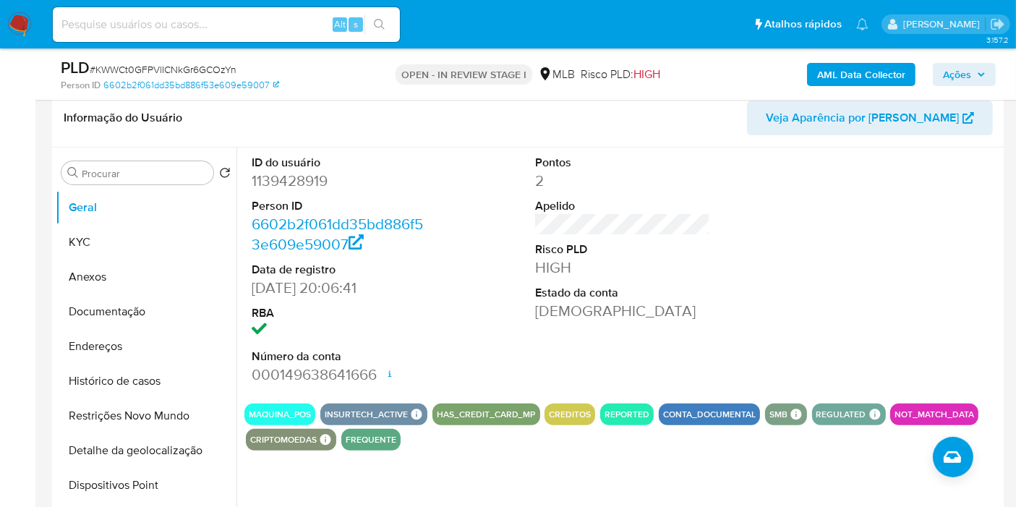
click at [876, 80] on b "AML Data Collector" at bounding box center [861, 74] width 88 height 23
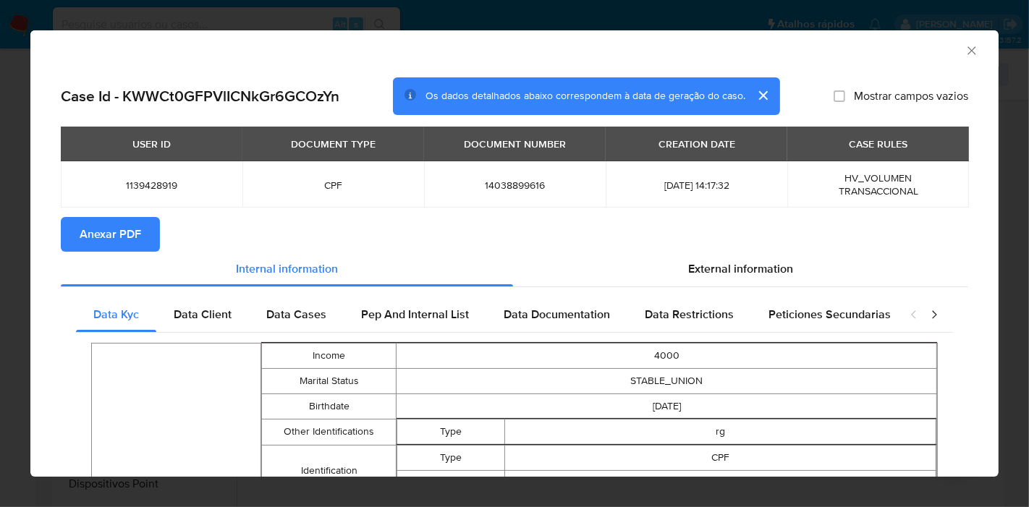
click at [110, 232] on span "Anexar PDF" at bounding box center [110, 234] width 61 height 32
click at [964, 50] on icon "Fechar a janela" at bounding box center [971, 50] width 14 height 14
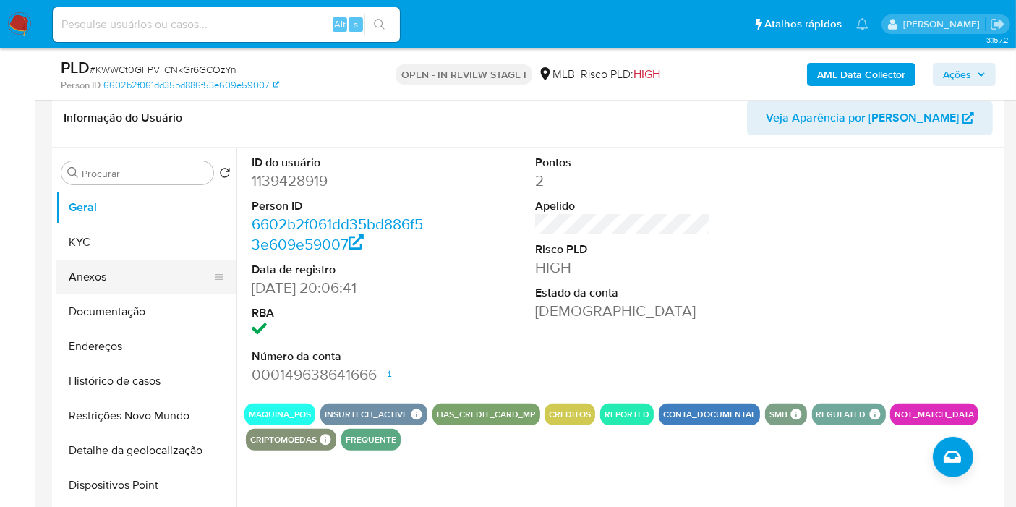
click at [173, 268] on button "Anexos" at bounding box center [140, 277] width 169 height 35
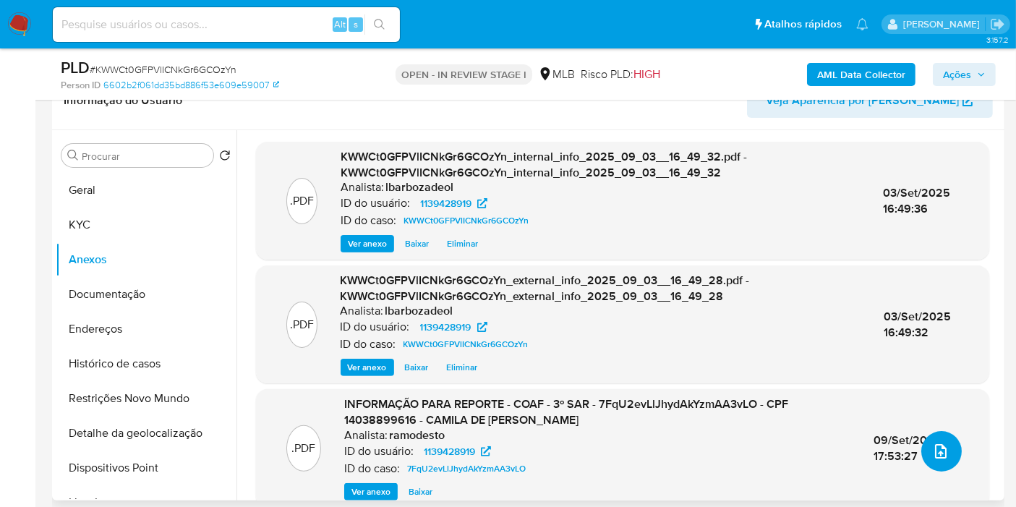
click at [941, 451] on icon "upload-file" at bounding box center [940, 451] width 17 height 17
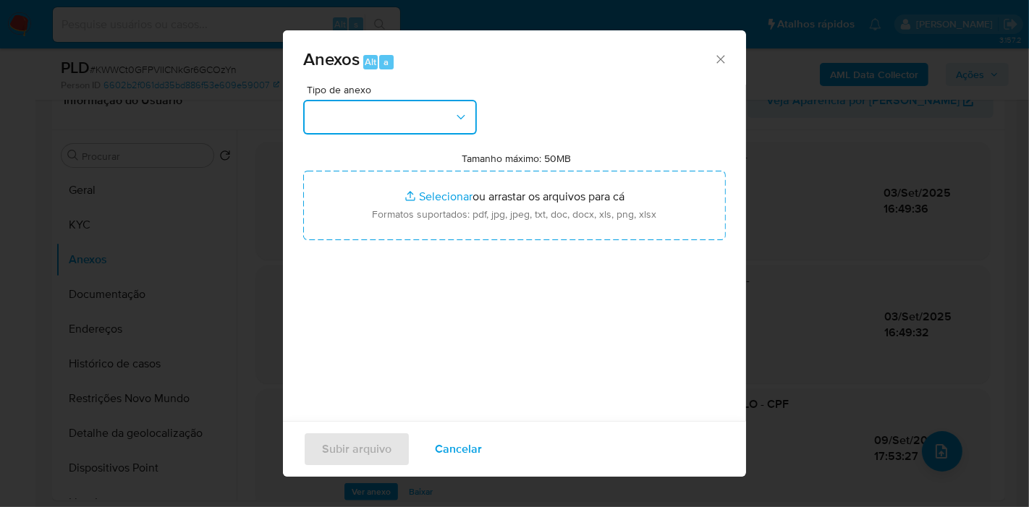
click at [385, 108] on button "button" at bounding box center [390, 117] width 174 height 35
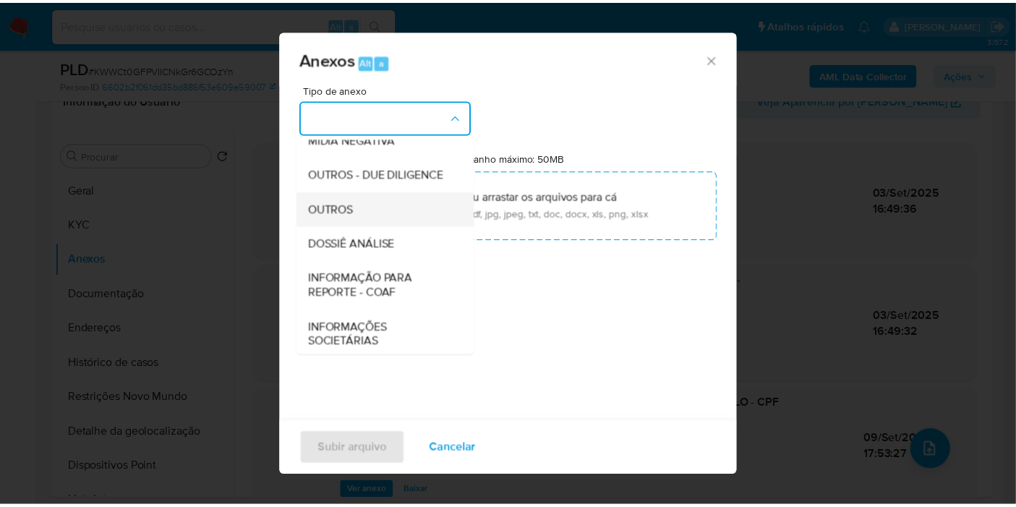
scroll to position [222, 0]
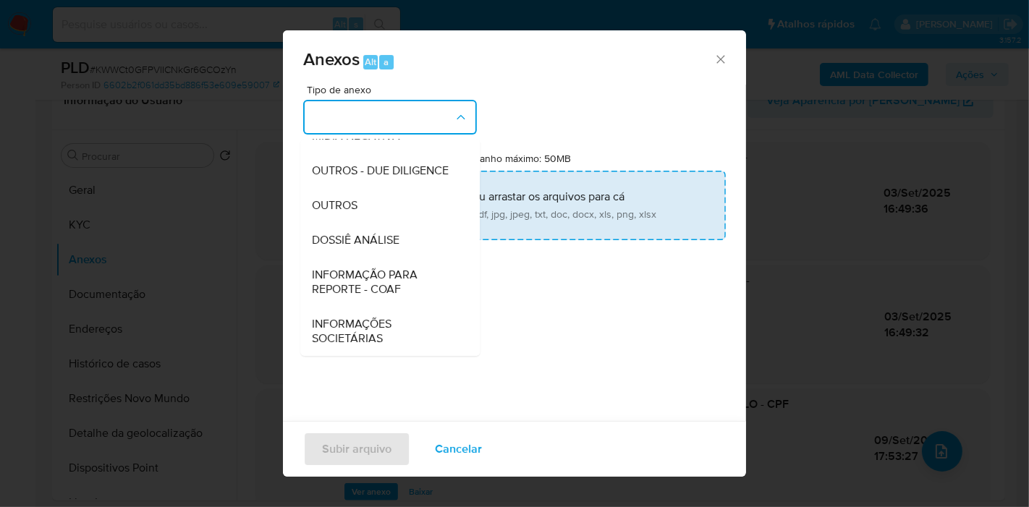
click at [388, 237] on span "DOSSIÊ ANÁLISE" at bounding box center [356, 240] width 88 height 14
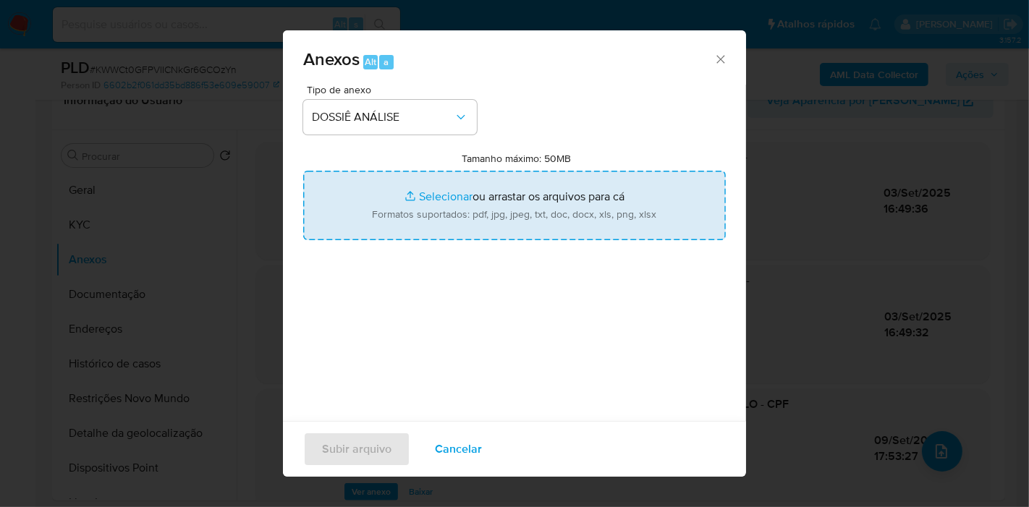
click at [397, 206] on input "Tamanho máximo: 50MB Selecionar arquivos" at bounding box center [514, 205] width 422 height 69
type input "C:\fakepath\Mulan 1139428919_2025_09_03_15_12_55.pdf"
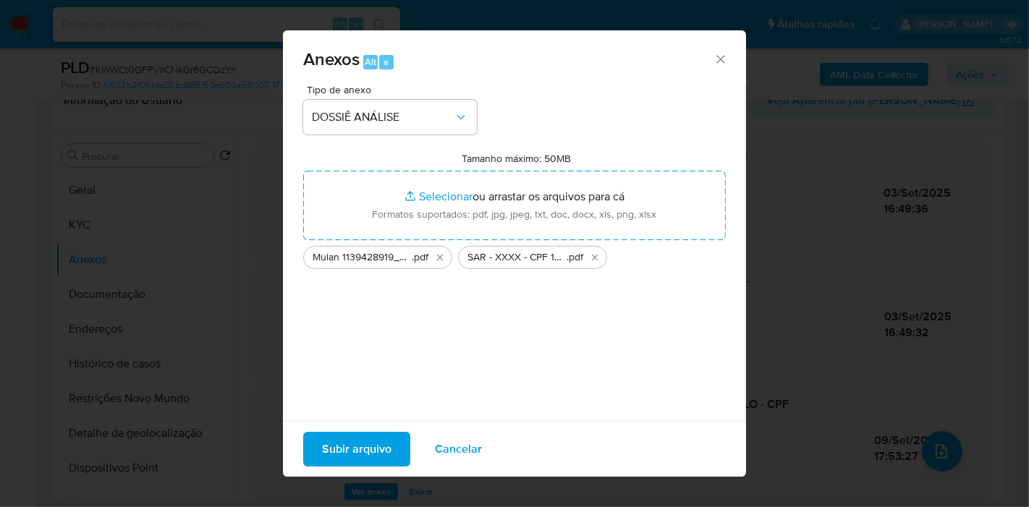
click at [367, 444] on span "Subir arquivo" at bounding box center [356, 449] width 69 height 32
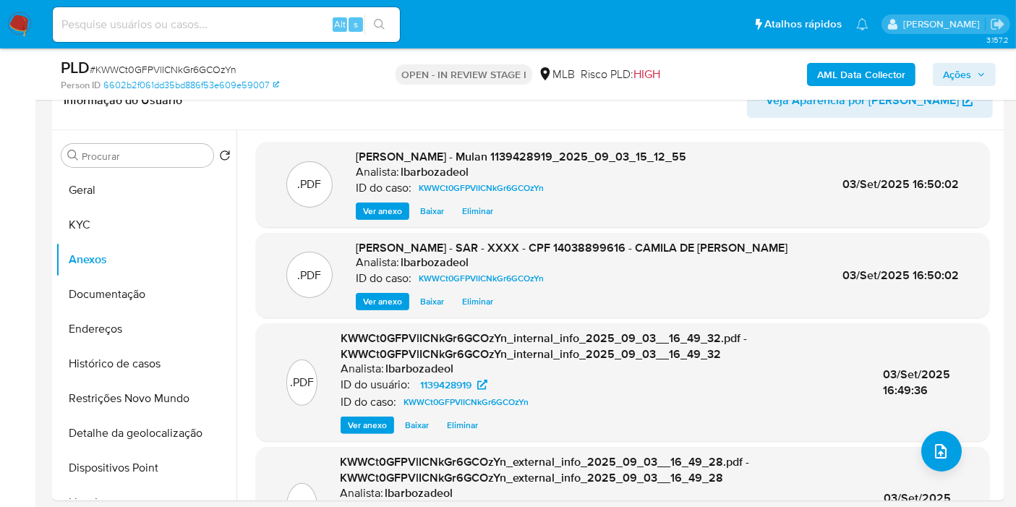
click at [968, 69] on span "Ações" at bounding box center [957, 74] width 28 height 23
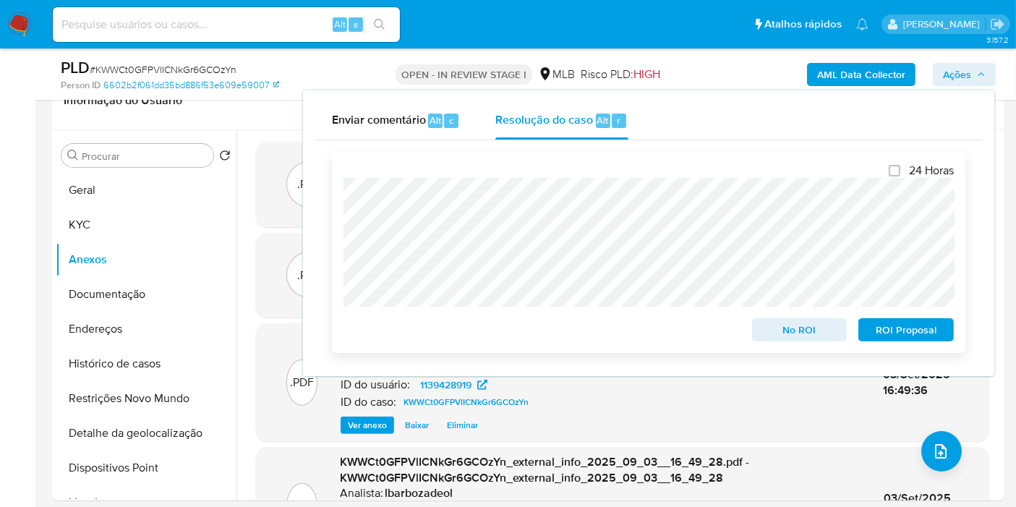
click at [886, 336] on span "ROI Proposal" at bounding box center [906, 330] width 75 height 20
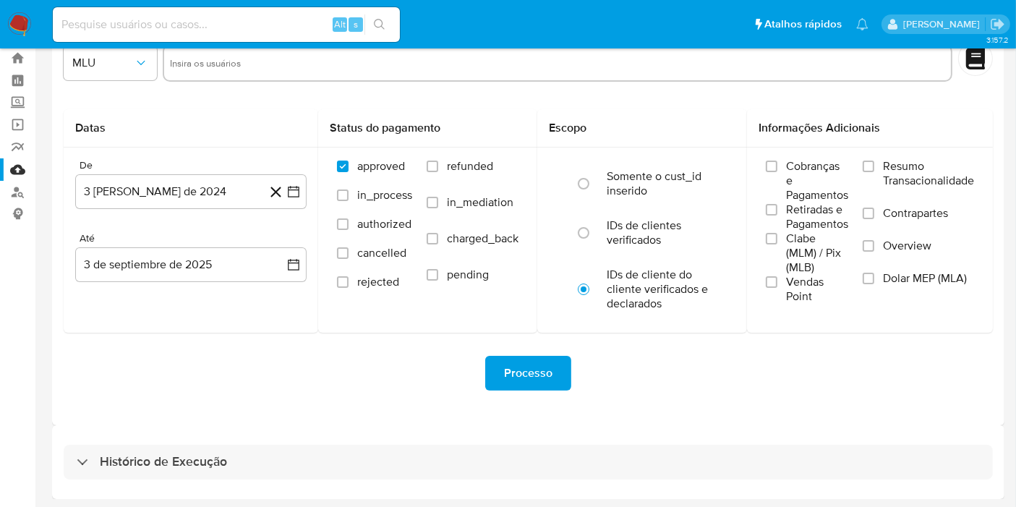
click at [522, 459] on div "Histórico de Execução" at bounding box center [528, 462] width 929 height 35
select select "10"
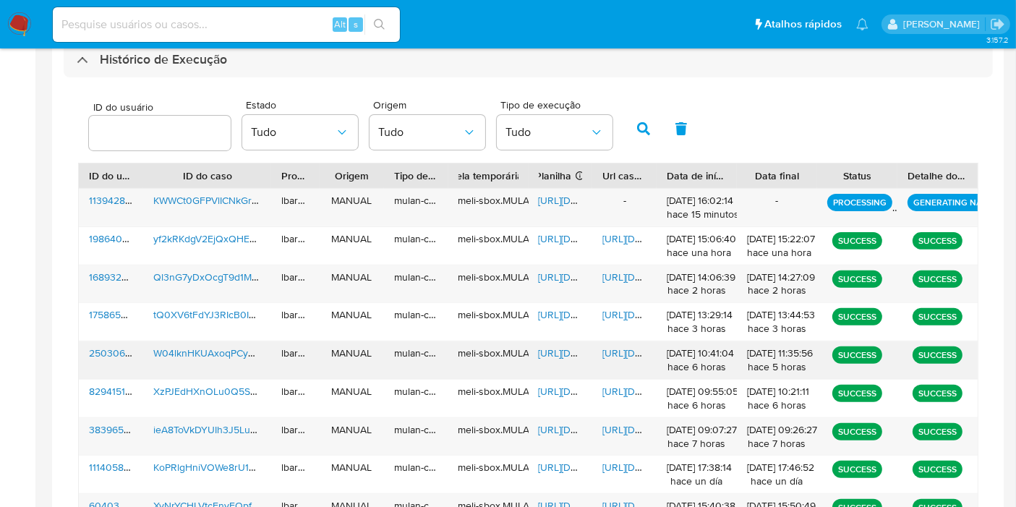
scroll to position [446, 0]
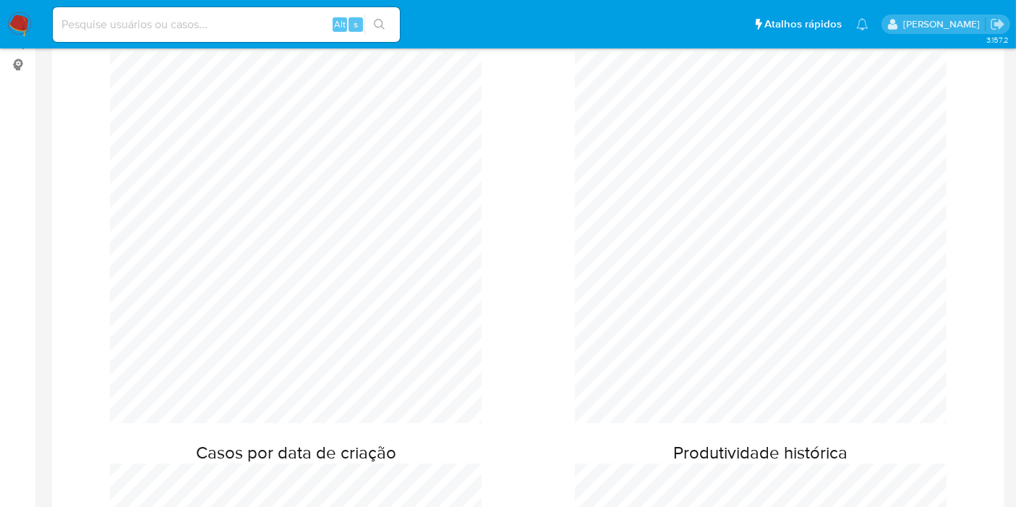
scroll to position [80, 0]
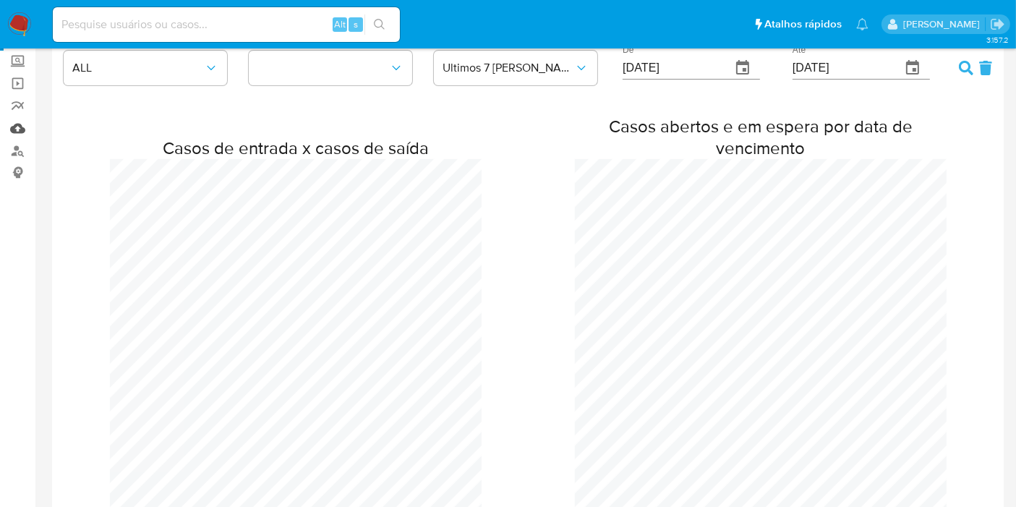
click at [14, 129] on link "Mulan" at bounding box center [86, 128] width 172 height 22
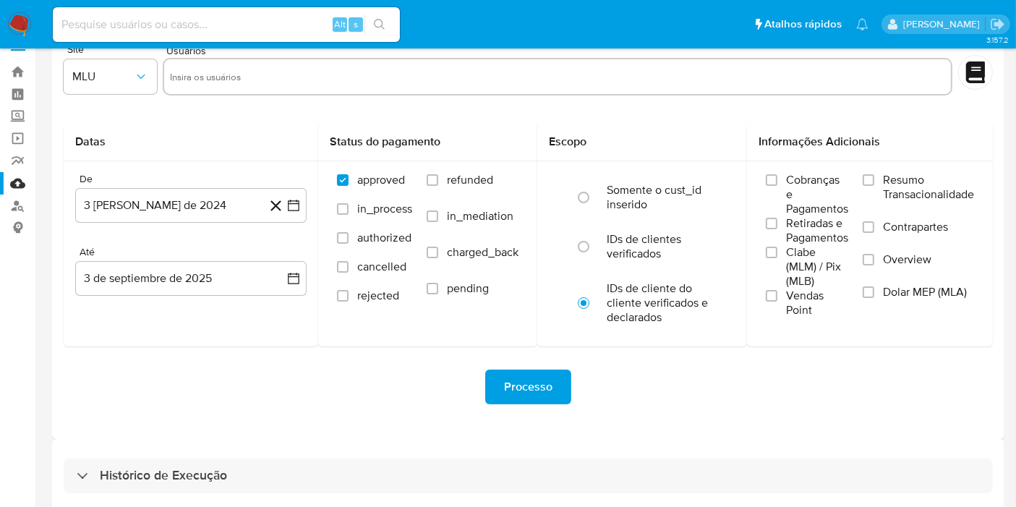
scroll to position [39, 0]
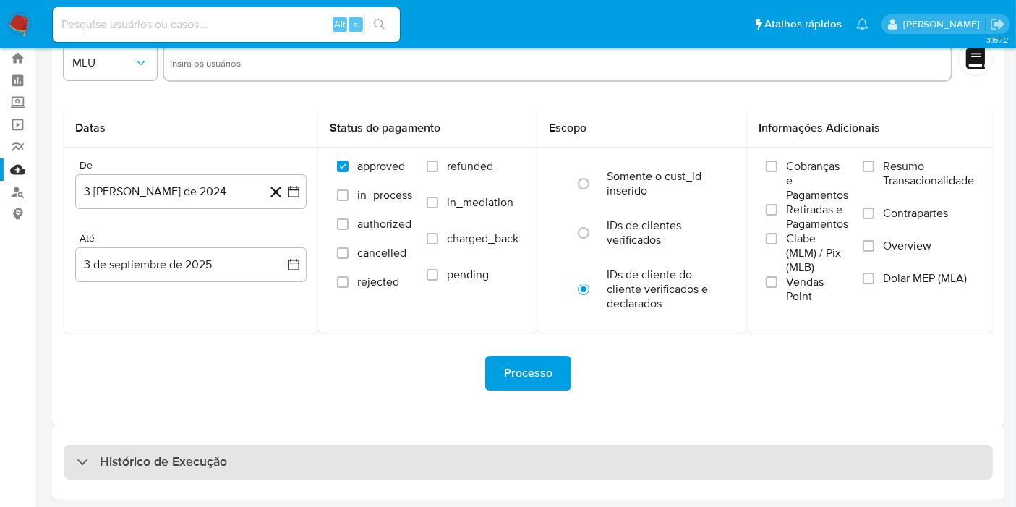
click at [413, 466] on div "Histórico de Execução" at bounding box center [528, 462] width 929 height 35
select select "10"
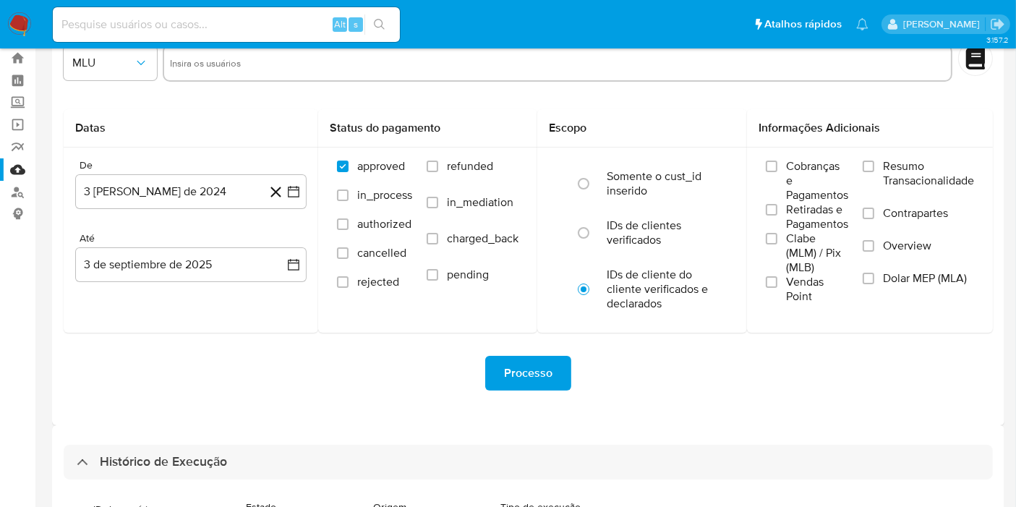
scroll to position [361, 0]
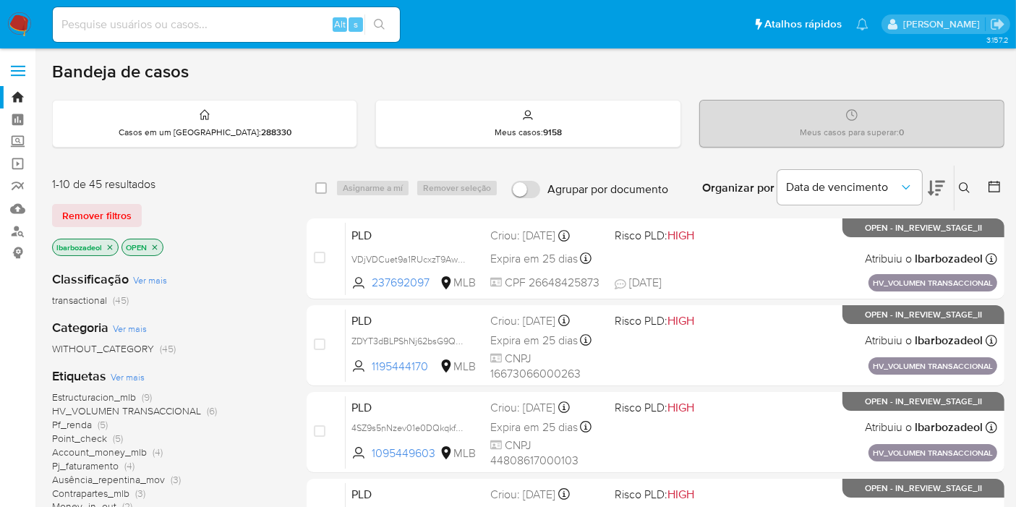
scroll to position [241, 0]
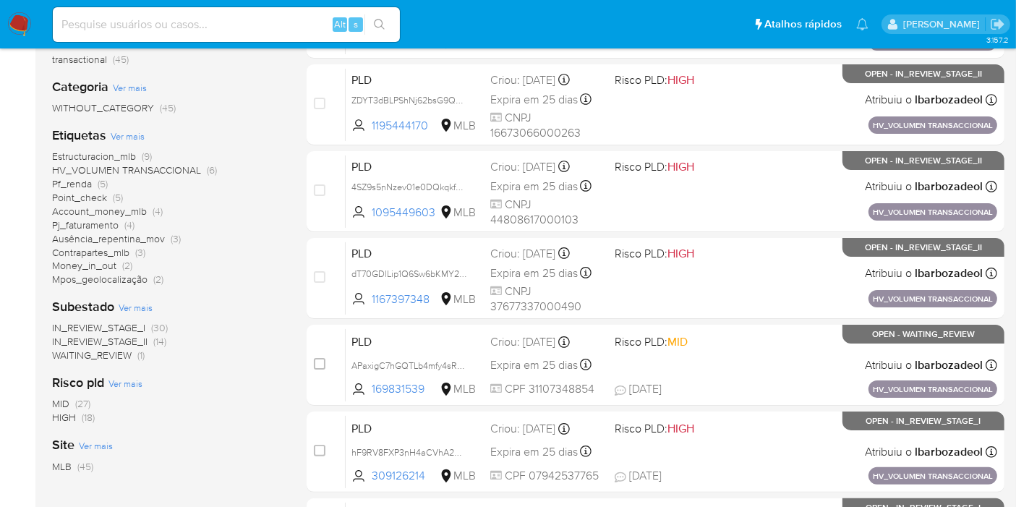
click at [61, 420] on span "HIGH" at bounding box center [64, 417] width 24 height 14
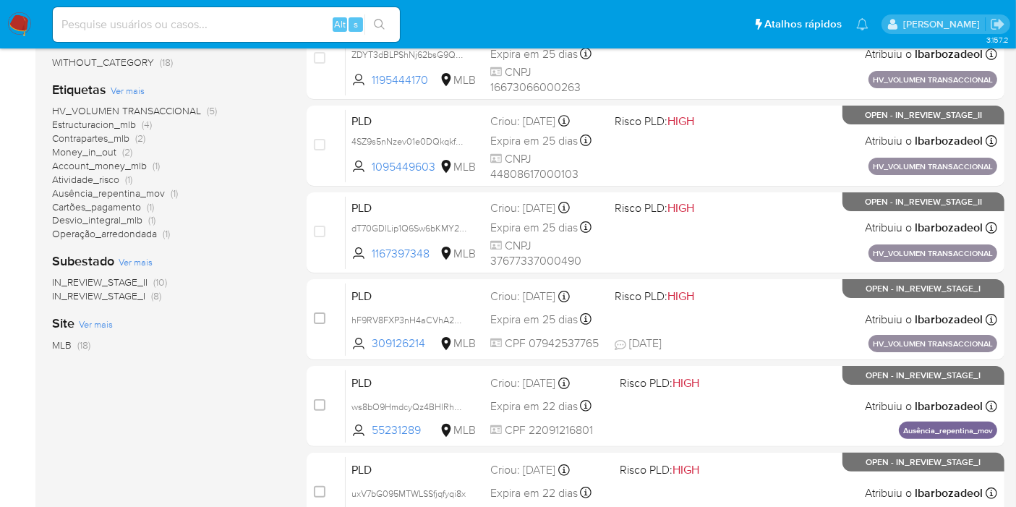
scroll to position [633, 0]
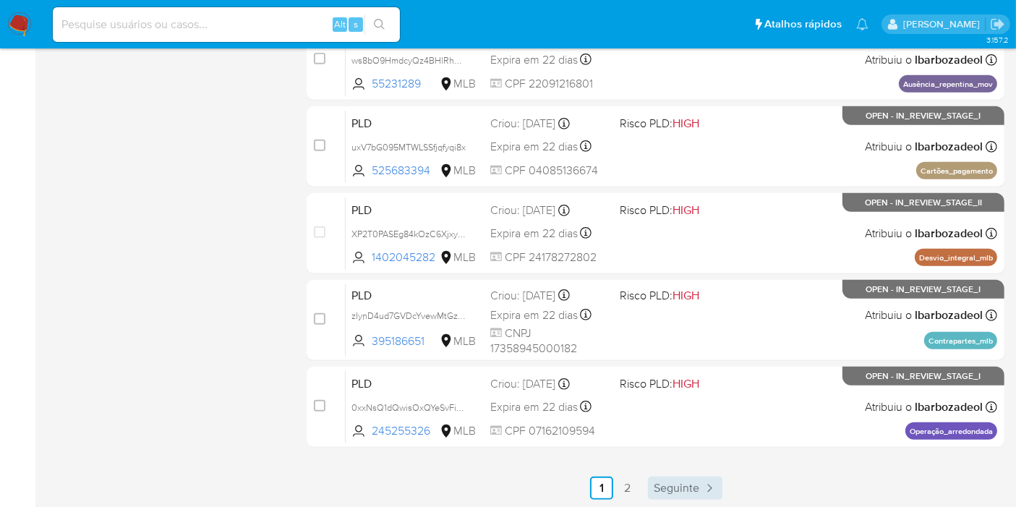
click at [700, 485] on link "Seguinte" at bounding box center [685, 488] width 75 height 23
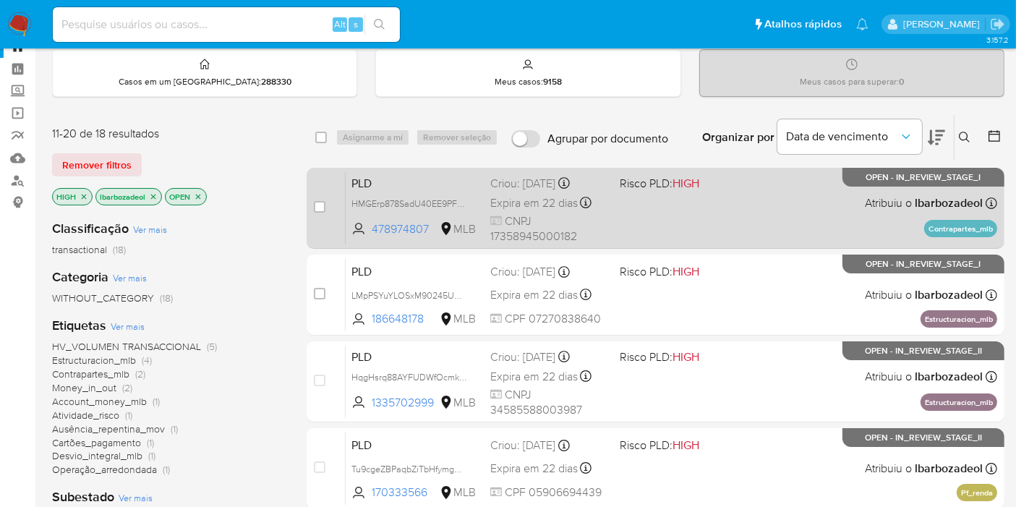
scroll to position [459, 0]
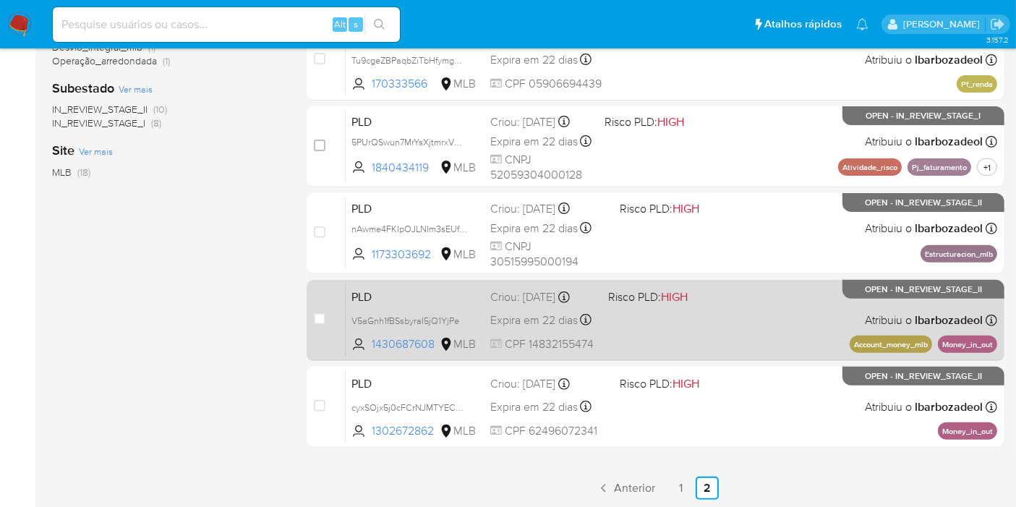
click at [757, 319] on div "PLD V5aGnh1fBSsbyraI5jQ1YjPe 1430687608 MLB Risco PLD: HIGH Criou: [DATE] Criou…" at bounding box center [672, 320] width 652 height 73
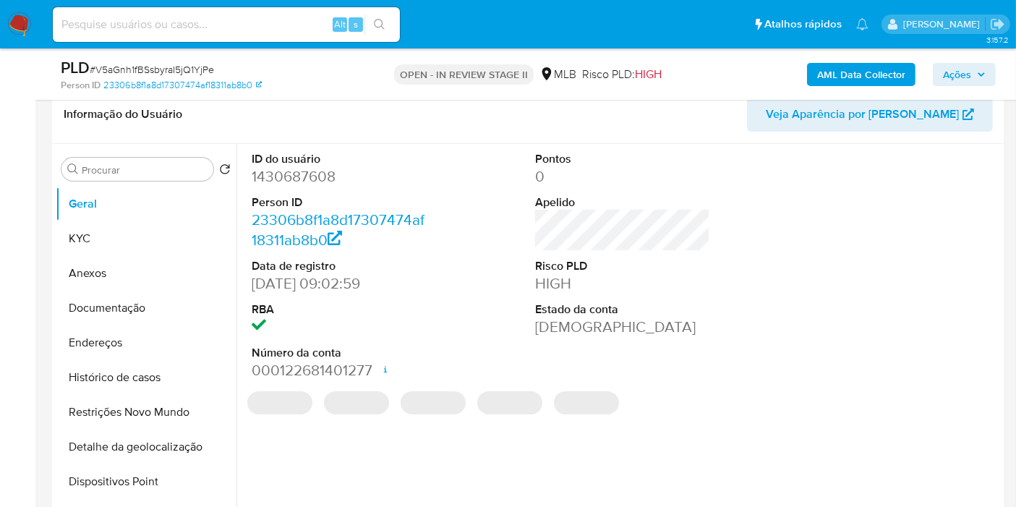
select select "10"
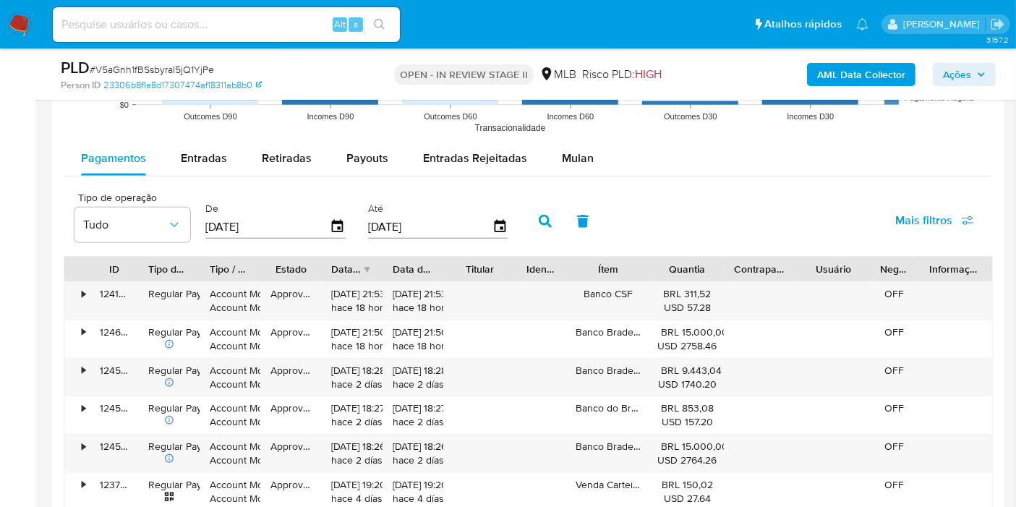
scroll to position [1447, 0]
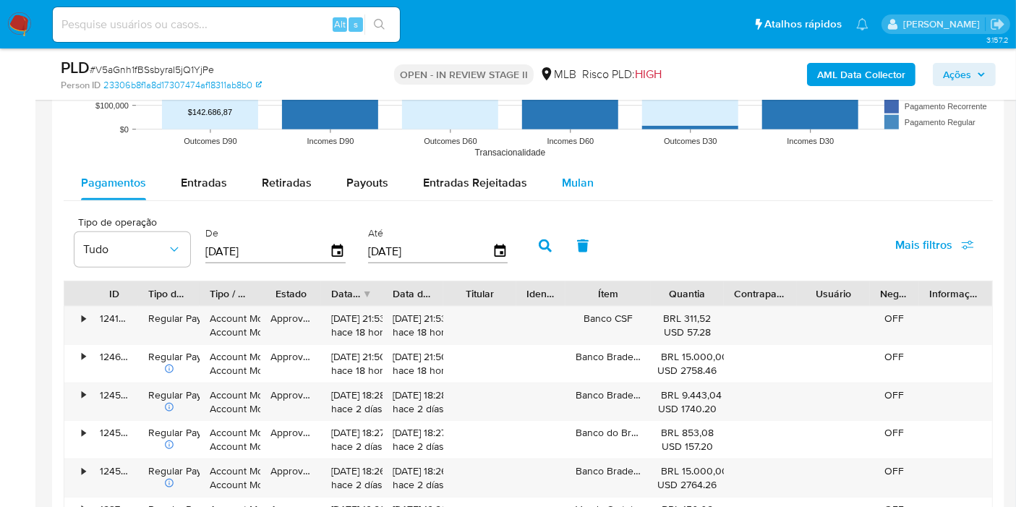
click at [545, 182] on button "Mulan" at bounding box center [578, 183] width 67 height 35
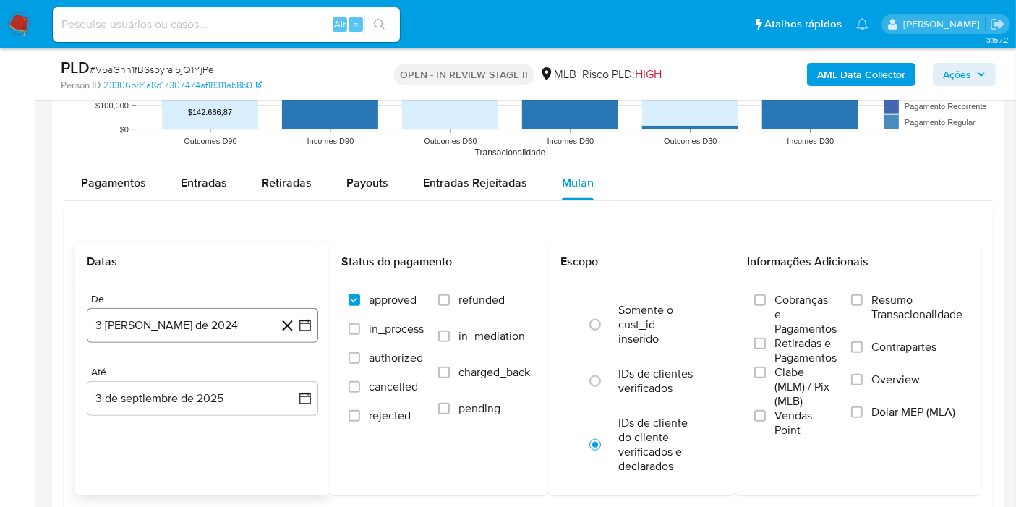
click at [187, 315] on button "3 [PERSON_NAME] de 2024" at bounding box center [202, 325] width 231 height 35
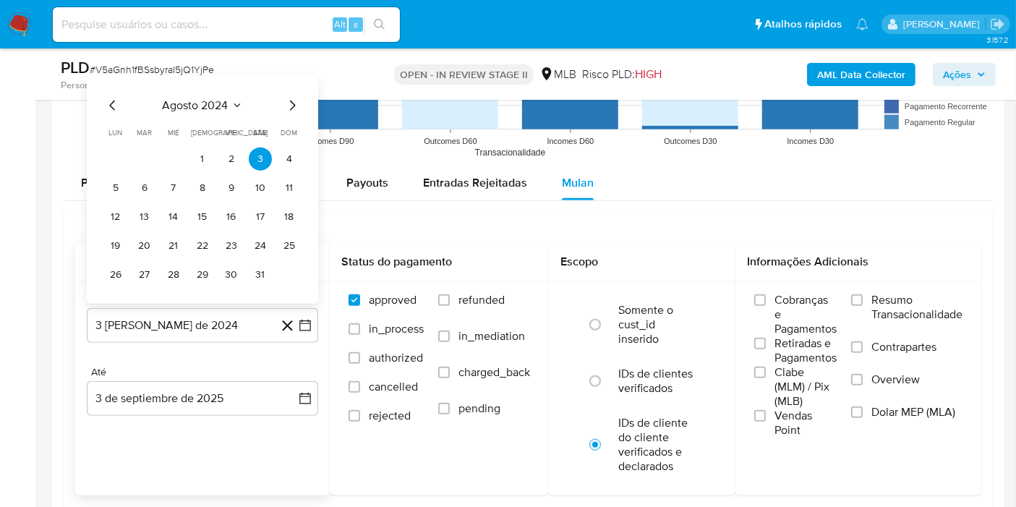
click at [189, 108] on span "agosto 2024" at bounding box center [196, 105] width 66 height 14
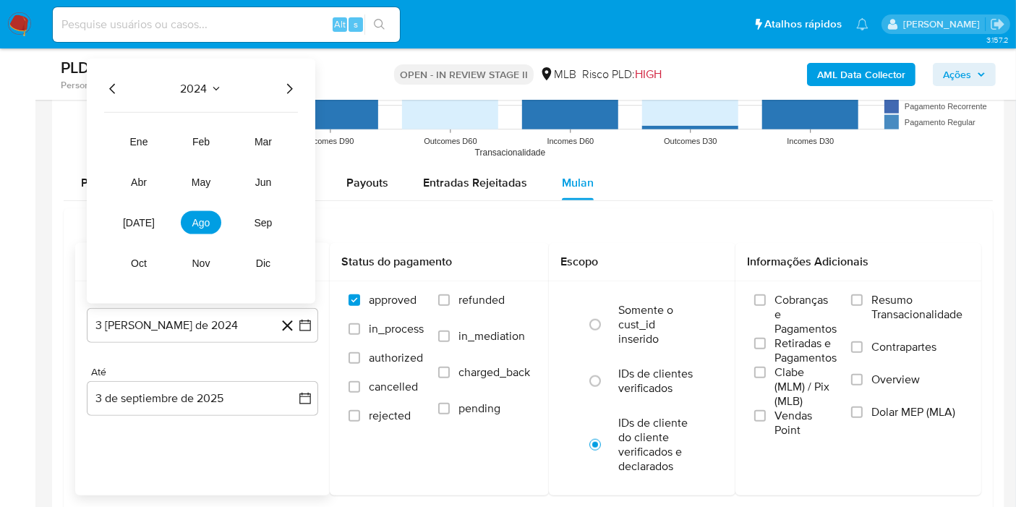
click at [288, 88] on icon "Año siguiente" at bounding box center [289, 88] width 17 height 17
click at [132, 224] on span "jul" at bounding box center [139, 223] width 32 height 12
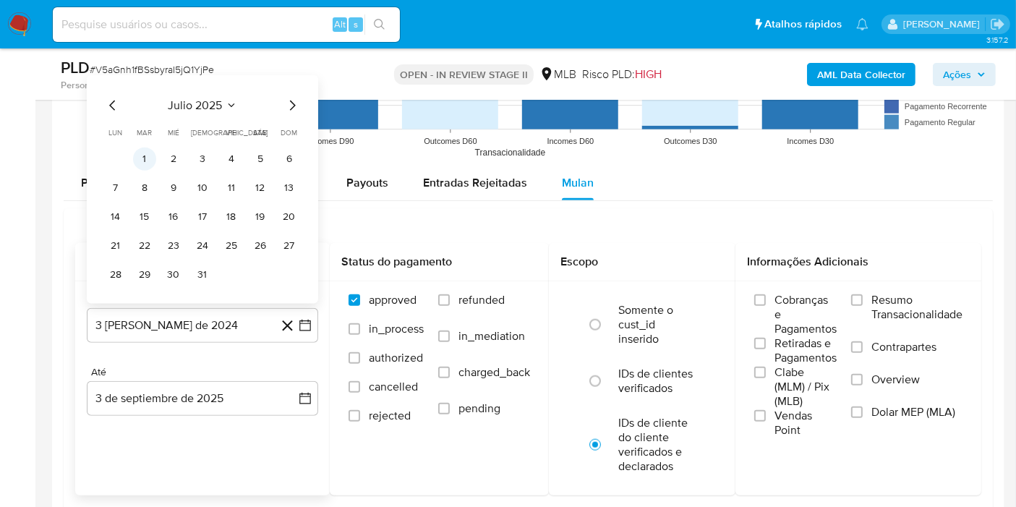
click at [142, 154] on button "1" at bounding box center [144, 159] width 23 height 23
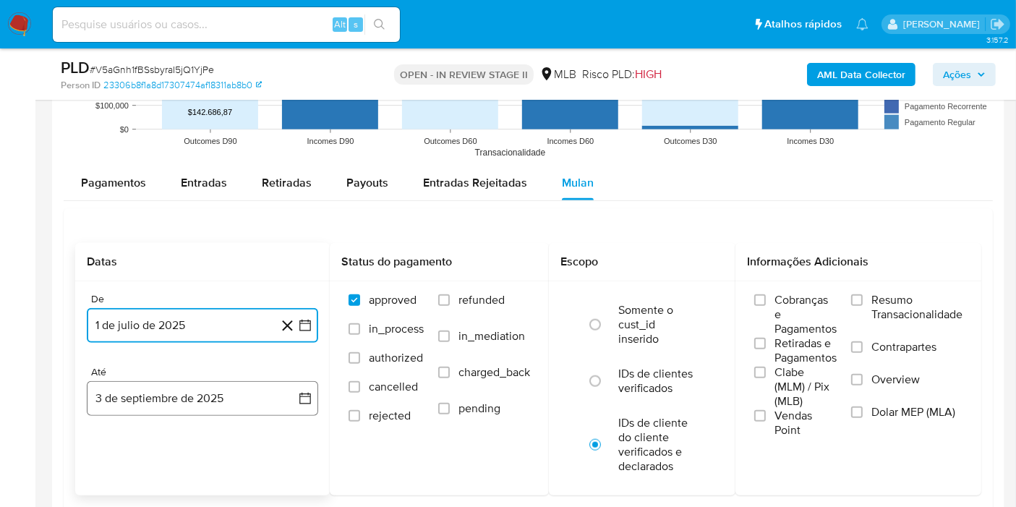
click at [182, 394] on button "3 de septiembre de 2025" at bounding box center [202, 398] width 231 height 35
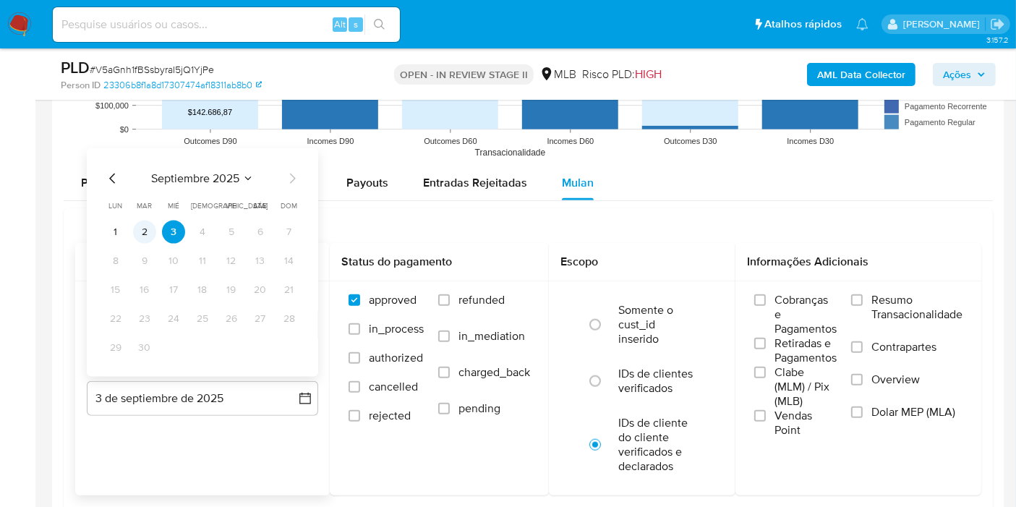
click at [146, 234] on button "2" at bounding box center [144, 232] width 23 height 23
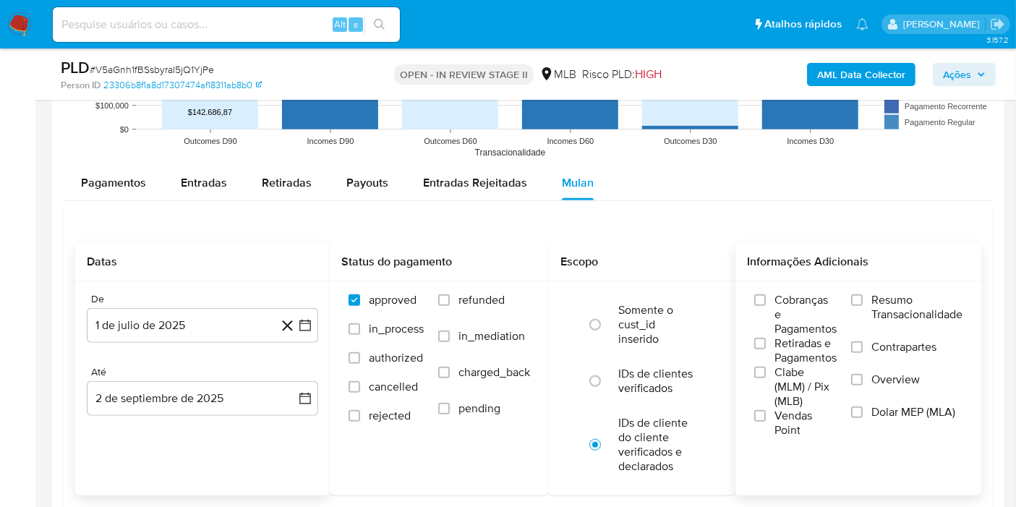
click at [882, 309] on span "Resumo Transacionalidade" at bounding box center [917, 307] width 91 height 29
click at [863, 306] on input "Resumo Transacionalidade" at bounding box center [857, 300] width 12 height 12
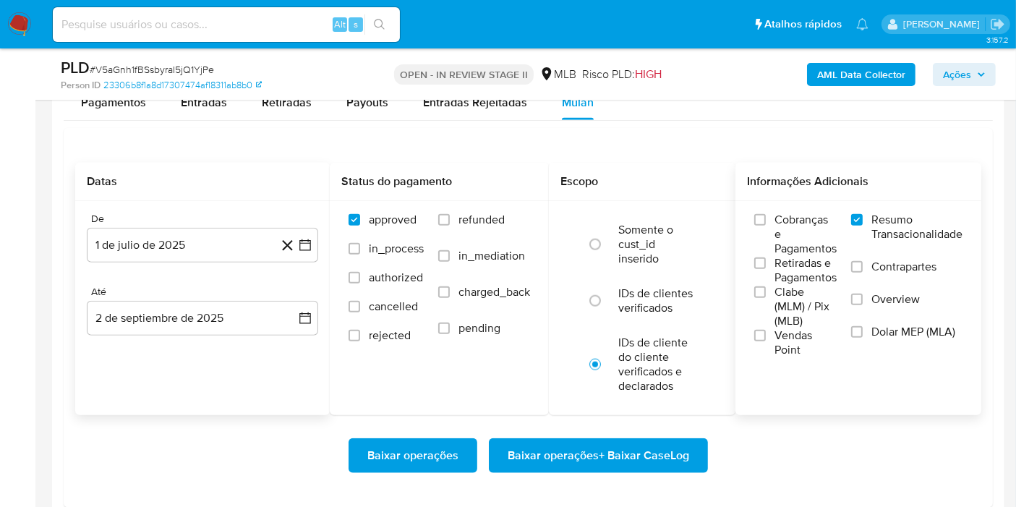
click at [625, 443] on span "Baixar operações + Baixar CaseLog" at bounding box center [599, 456] width 182 height 32
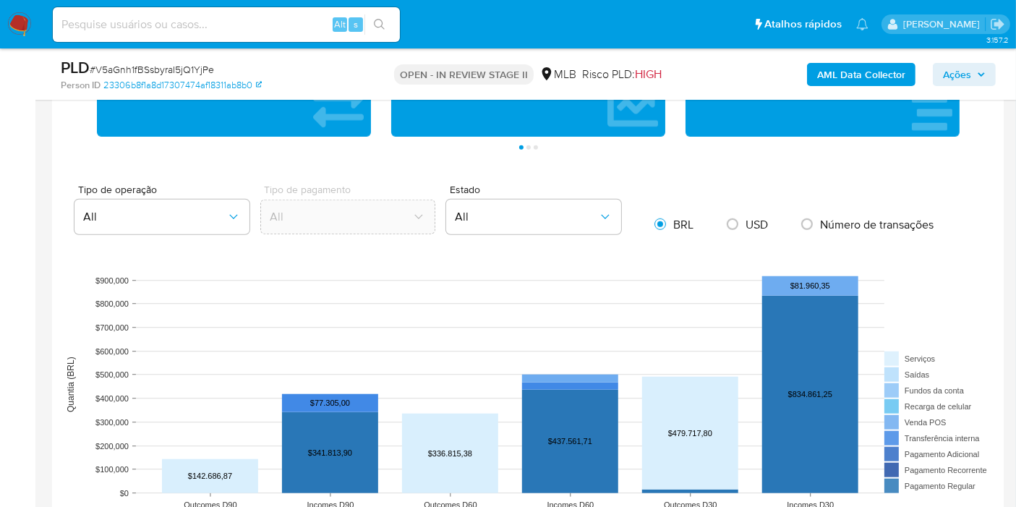
scroll to position [48, 0]
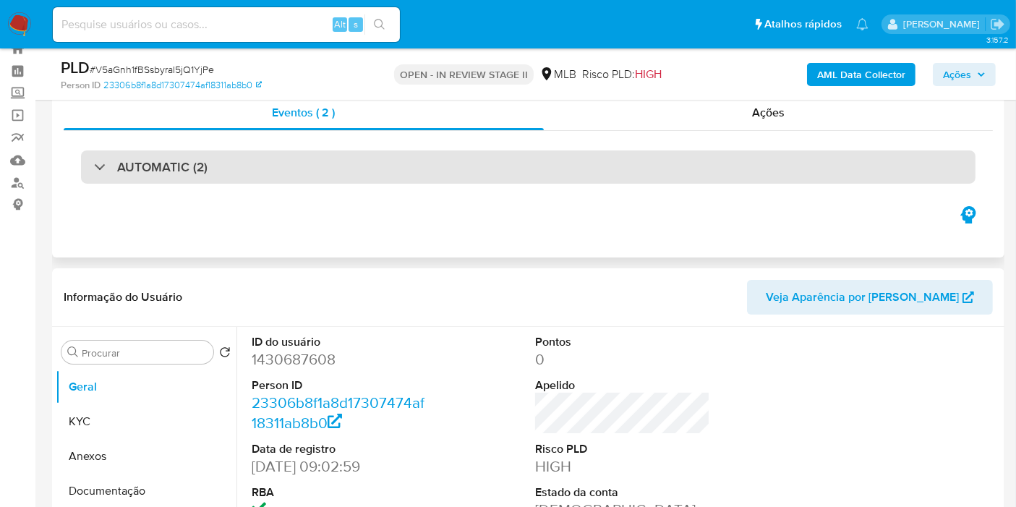
click at [608, 158] on div "AUTOMATIC (2)" at bounding box center [528, 166] width 895 height 33
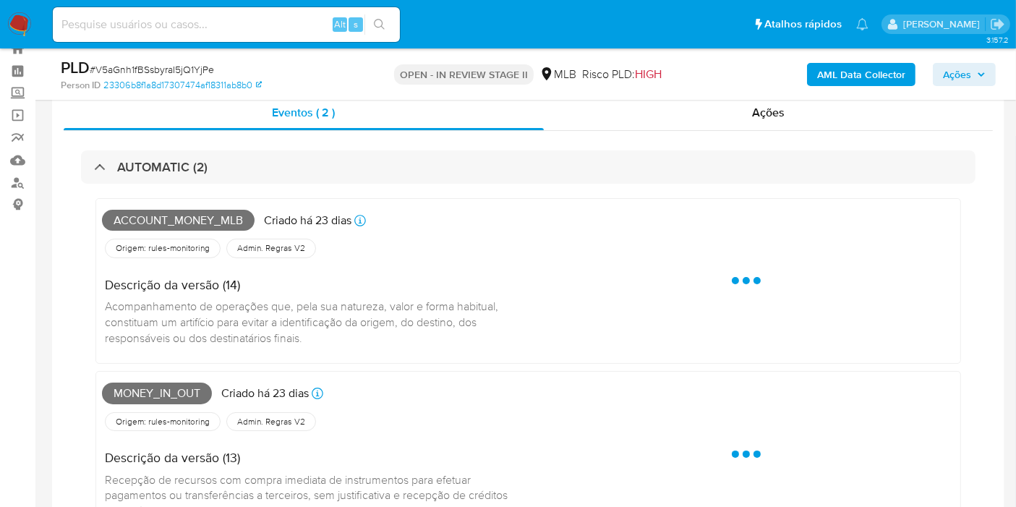
click at [182, 222] on span "Account_money_mlb" at bounding box center [178, 221] width 153 height 22
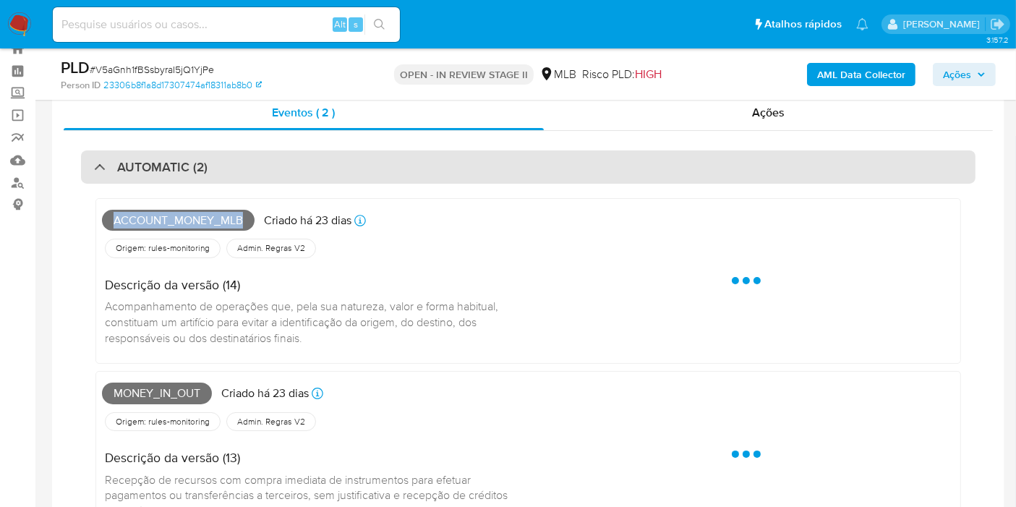
copy span "Account_money_mlb"
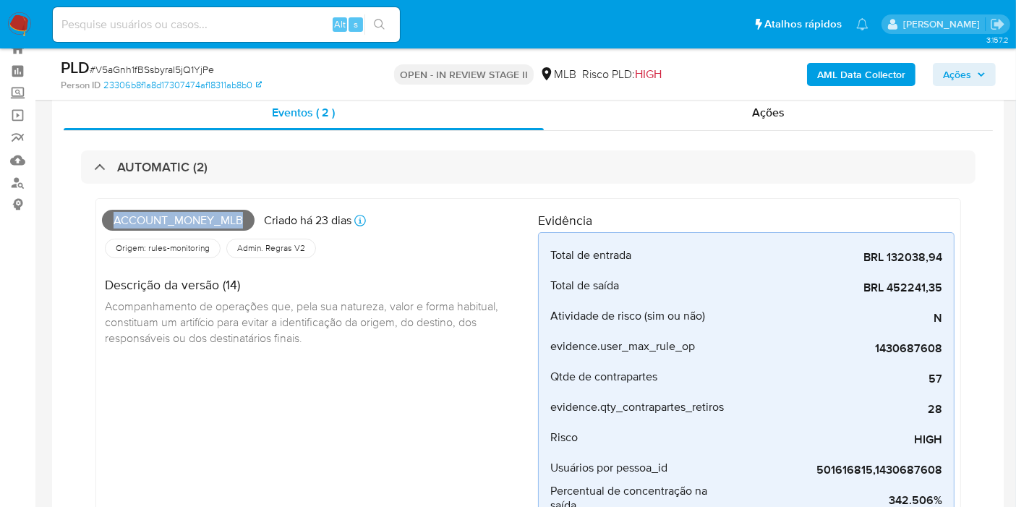
drag, startPoint x: 953, startPoint y: 75, endPoint x: 940, endPoint y: 77, distance: 12.6
click at [951, 75] on span "Ações" at bounding box center [957, 74] width 28 height 23
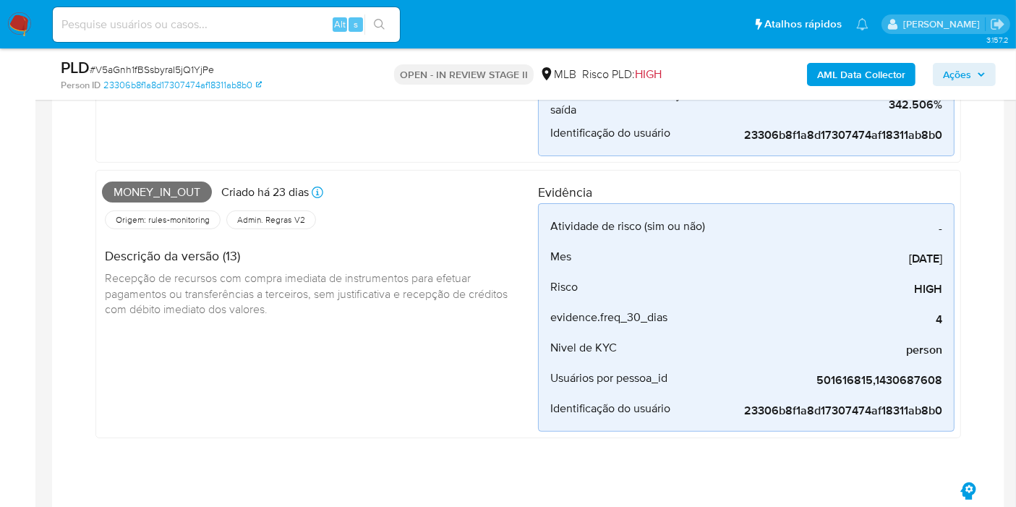
scroll to position [450, 0]
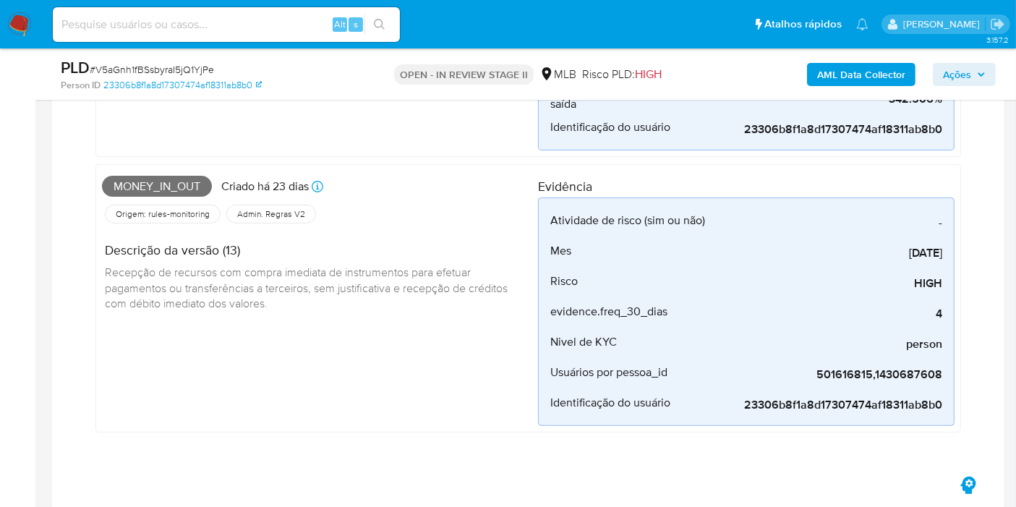
click at [172, 182] on span "Money_in_out" at bounding box center [157, 187] width 110 height 22
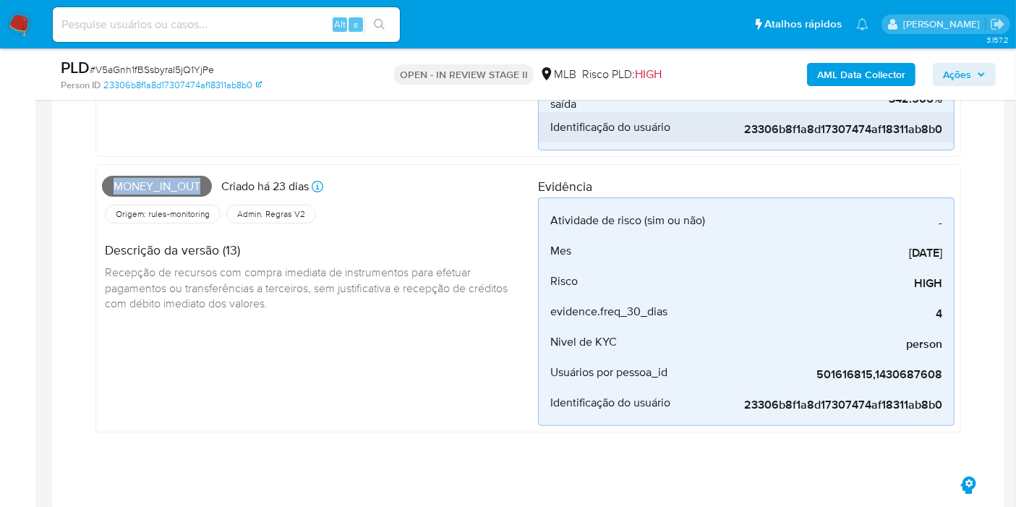
copy span "Money_in_out"
click at [951, 63] on span "Ações" at bounding box center [957, 74] width 28 height 23
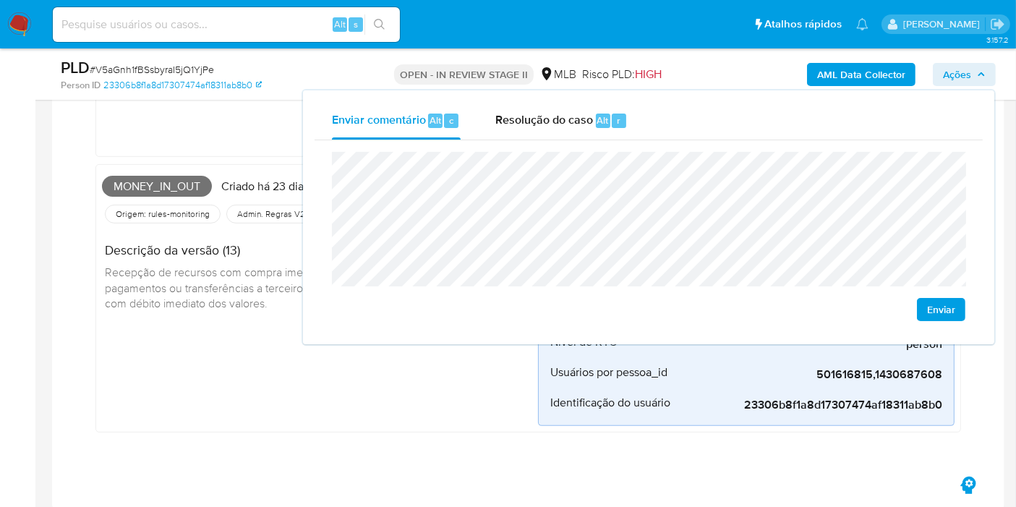
click at [195, 416] on div "Money_in_out Criado há 23 dias Criado: 12/08/2025 00:14:26 Origem: rules-monito…" at bounding box center [320, 299] width 436 height 256
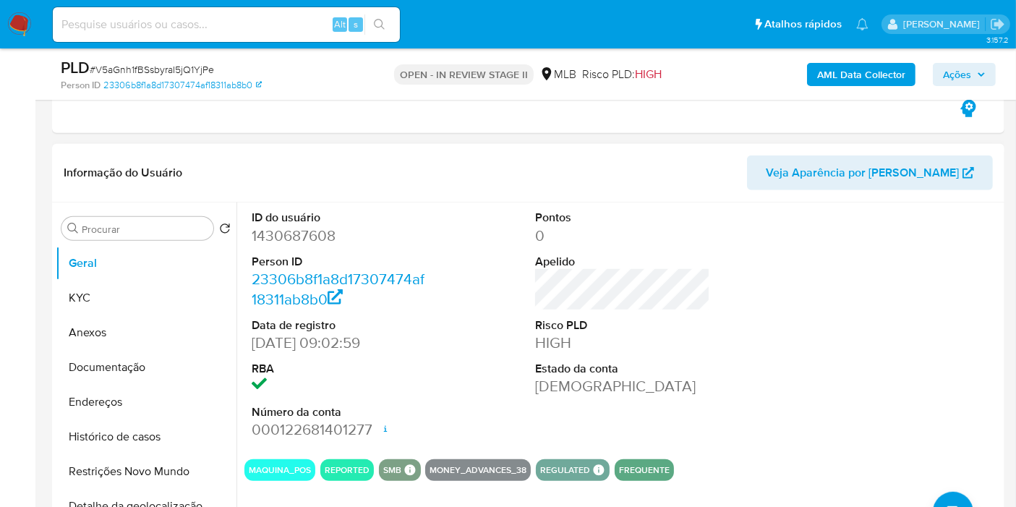
scroll to position [852, 0]
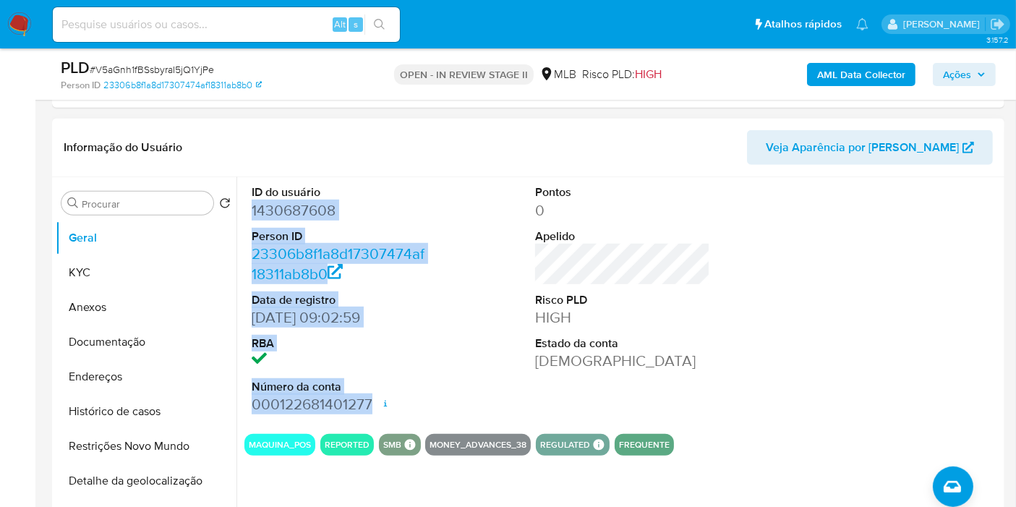
drag, startPoint x: 321, startPoint y: 225, endPoint x: 371, endPoint y: 397, distance: 179.2
click at [371, 397] on div "ID do usuário 1430687608 Person ID 23306b8f1a8d17307474af18311ab8b0 Data de reg…" at bounding box center [339, 299] width 190 height 244
copy dl "1430687608 Person ID 23306b8f1a8d17307474af18311ab8b0 Data de registro 22/07/20…"
click at [983, 77] on icon "button" at bounding box center [981, 74] width 9 height 9
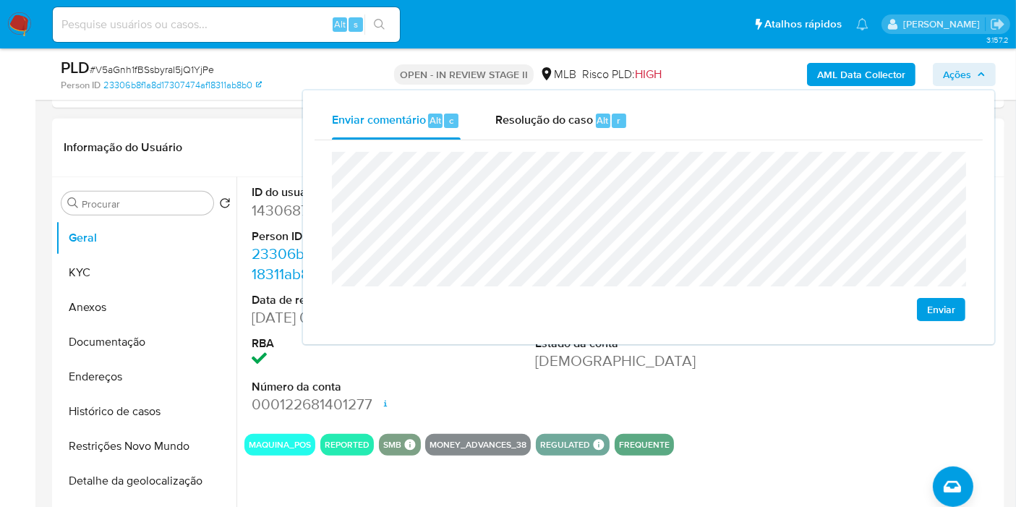
click at [767, 389] on div "ID do usuário 1430687608 Person ID 23306b8f1a8d17307474af18311ab8b0 Data de reg…" at bounding box center [622, 299] width 757 height 244
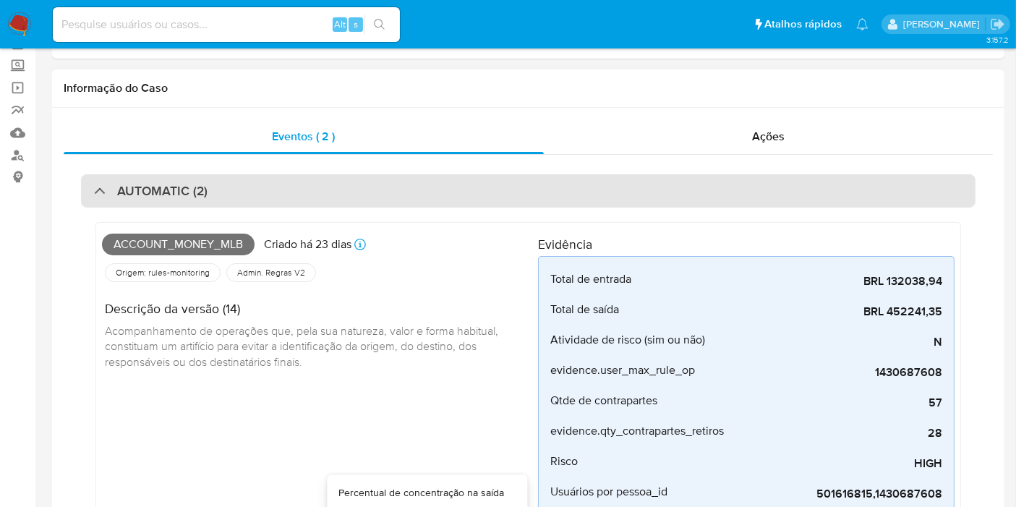
scroll to position [0, 0]
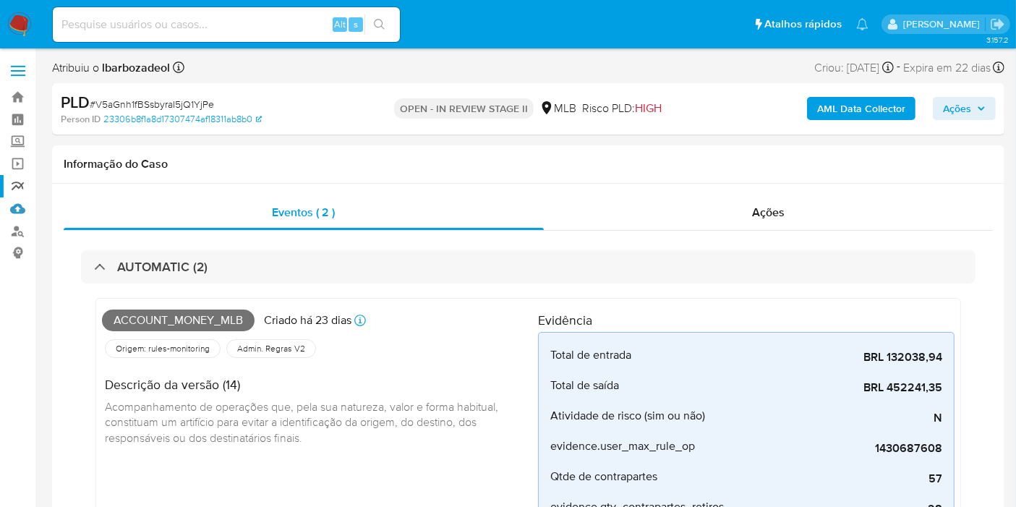
drag, startPoint x: 14, startPoint y: 203, endPoint x: 14, endPoint y: 195, distance: 8.0
drag, startPoint x: 24, startPoint y: 127, endPoint x: 35, endPoint y: 123, distance: 11.4
click at [966, 94] on div "AML Data Collector Ações" at bounding box center [842, 109] width 308 height 34
click at [963, 103] on span "Ações" at bounding box center [957, 108] width 28 height 23
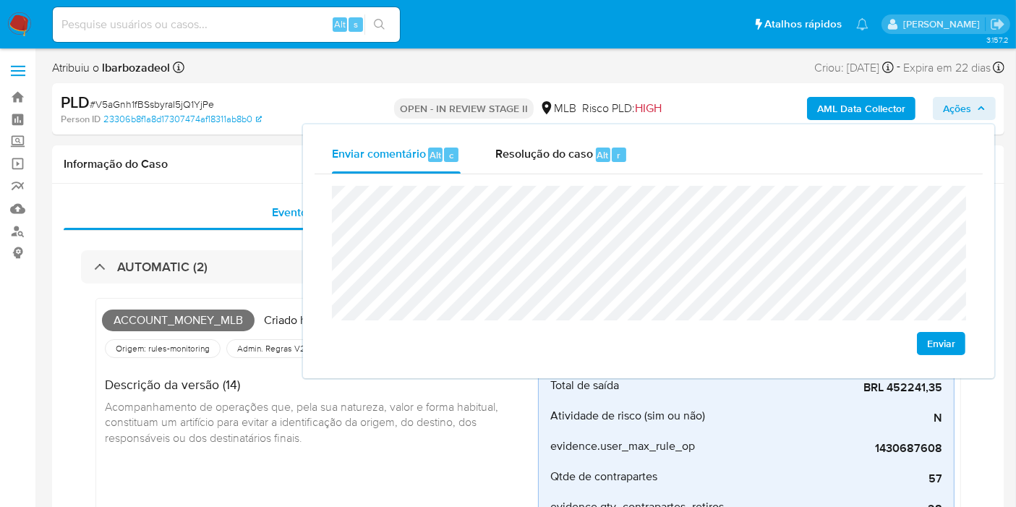
click at [963, 103] on span "Ações" at bounding box center [957, 108] width 28 height 23
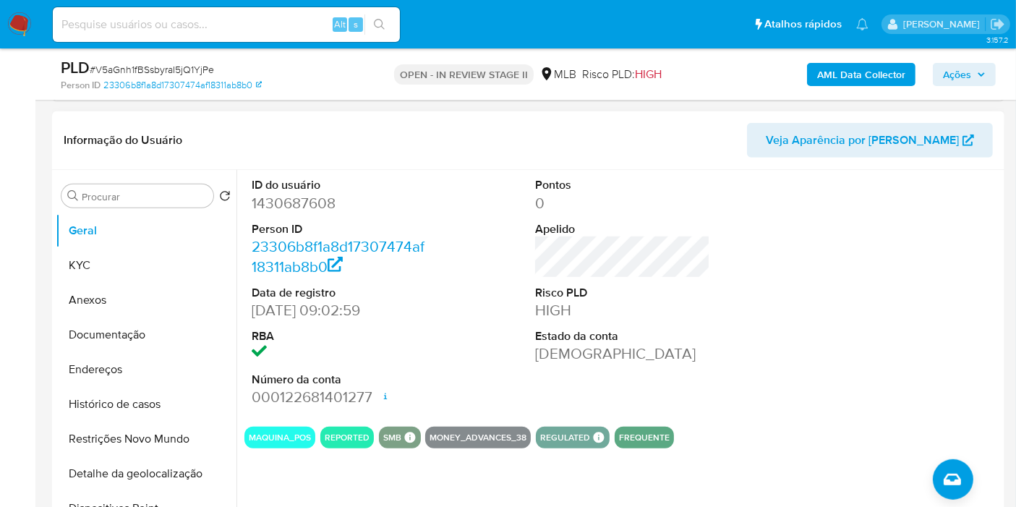
scroll to position [884, 0]
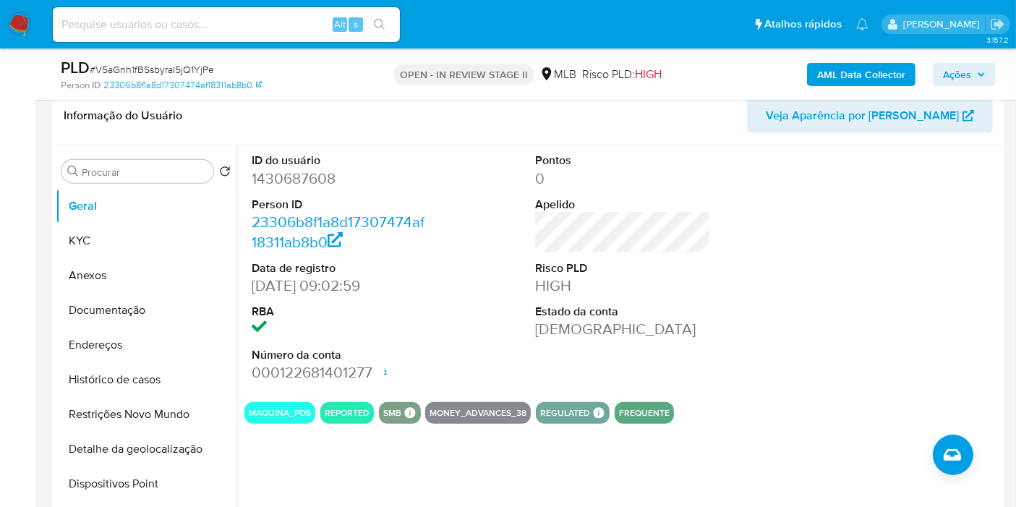
click at [971, 77] on span "Ações" at bounding box center [957, 74] width 28 height 23
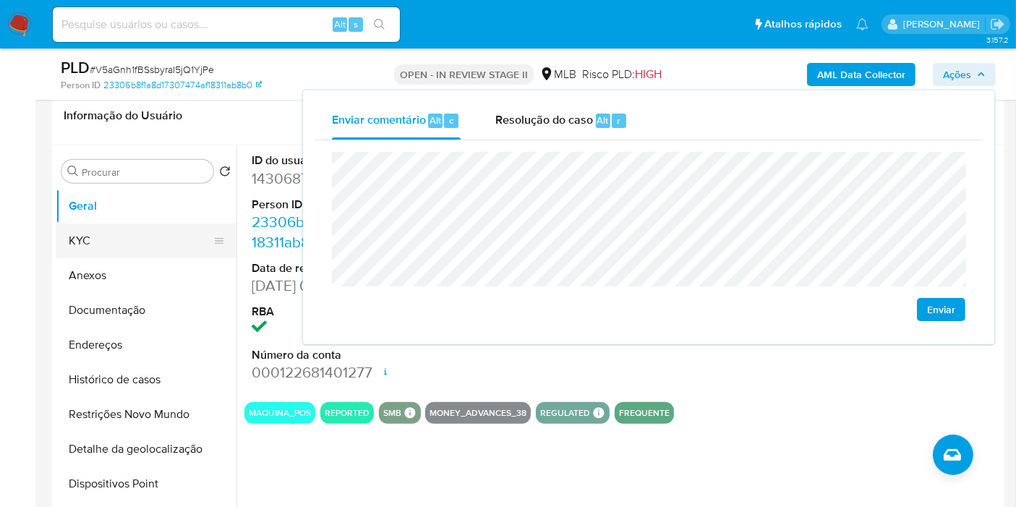
click at [113, 241] on button "KYC" at bounding box center [140, 241] width 169 height 35
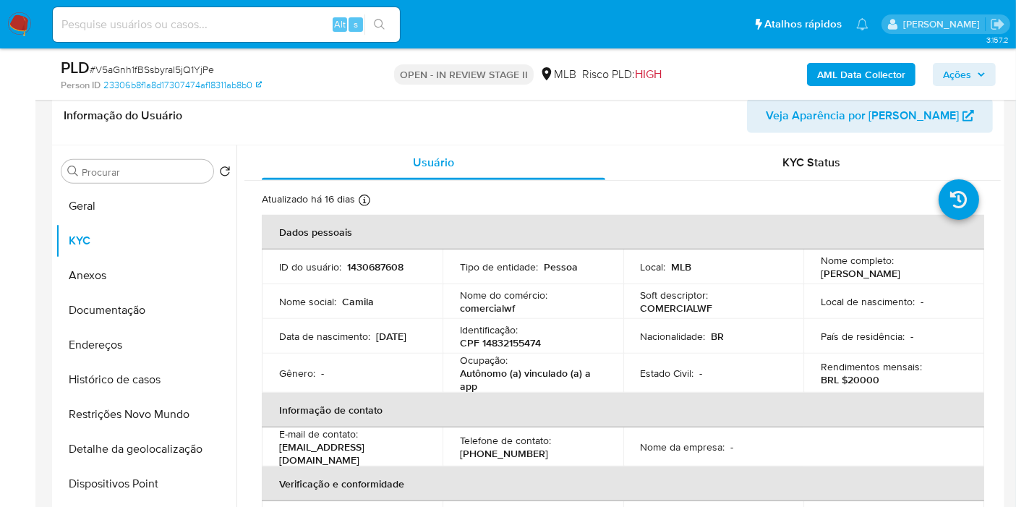
click at [504, 341] on p "CPF 14832155474" at bounding box center [500, 342] width 81 height 13
copy p "14832155474"
click at [946, 80] on span "Ações" at bounding box center [957, 74] width 28 height 23
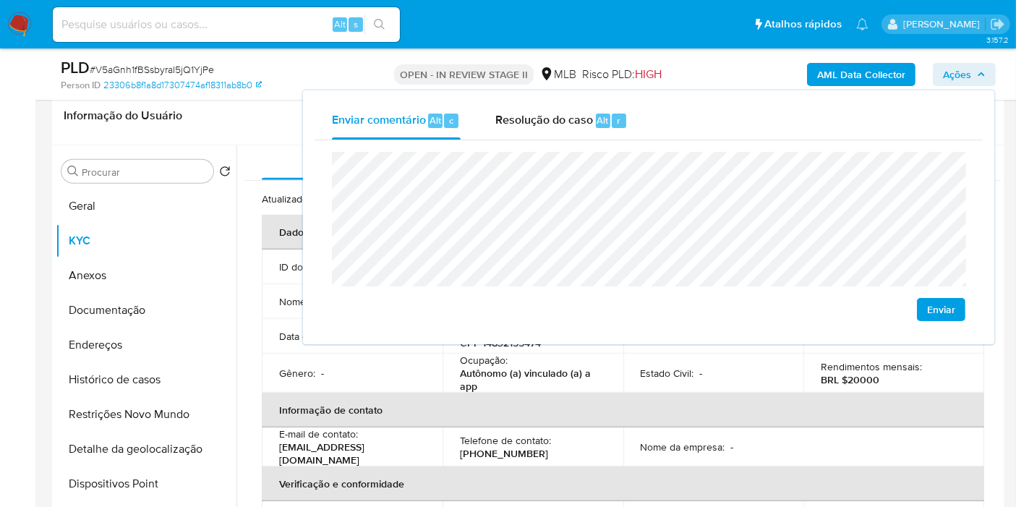
click at [584, 387] on p "Autônomo (a) vinculado (a) a app" at bounding box center [530, 380] width 140 height 26
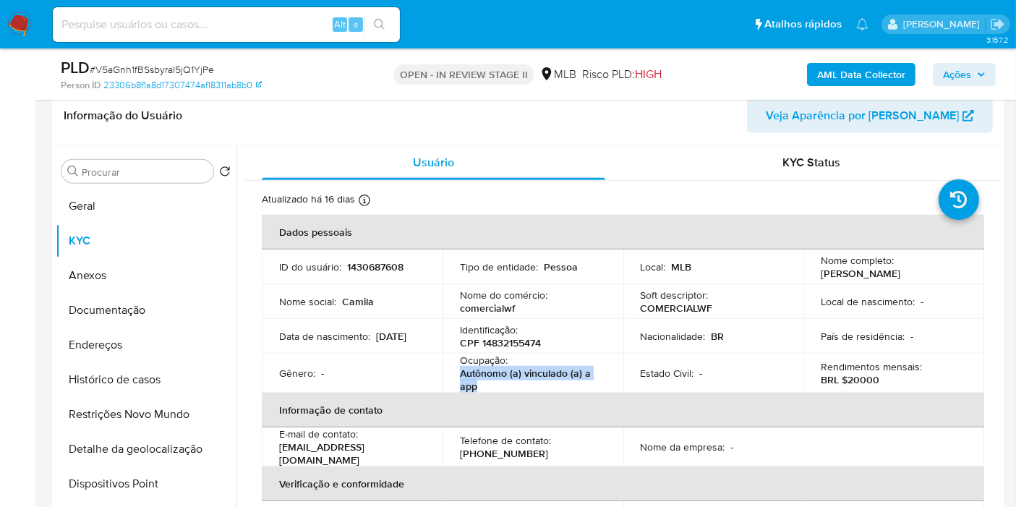
drag, startPoint x: 463, startPoint y: 380, endPoint x: 457, endPoint y: 373, distance: 9.8
click at [457, 373] on td "Ocupação : Autônomo (a) vinculado (a) a app" at bounding box center [533, 373] width 181 height 39
copy p "Autônomo (a) vinculado (a) a app"
click at [971, 79] on span "Ações" at bounding box center [957, 74] width 28 height 23
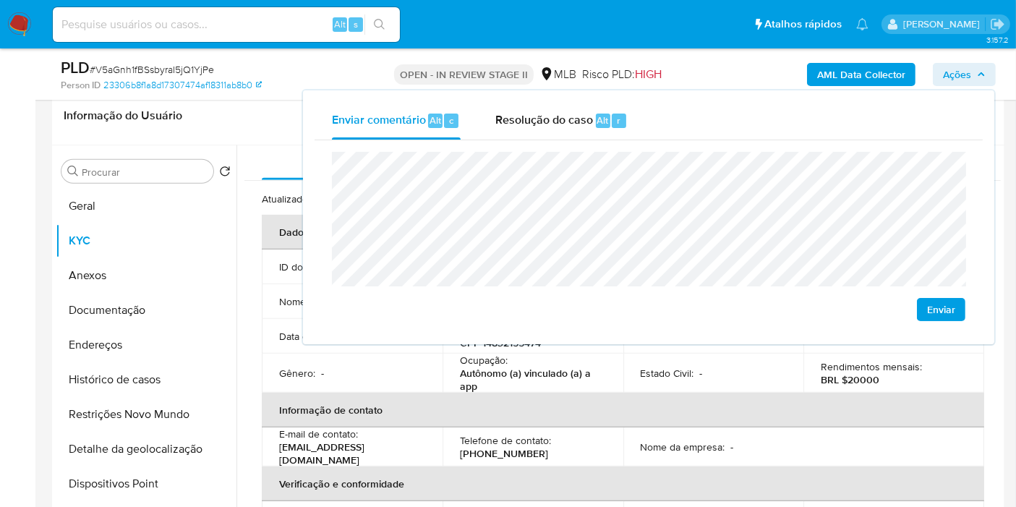
click at [716, 409] on th "Informação de contato" at bounding box center [623, 410] width 723 height 35
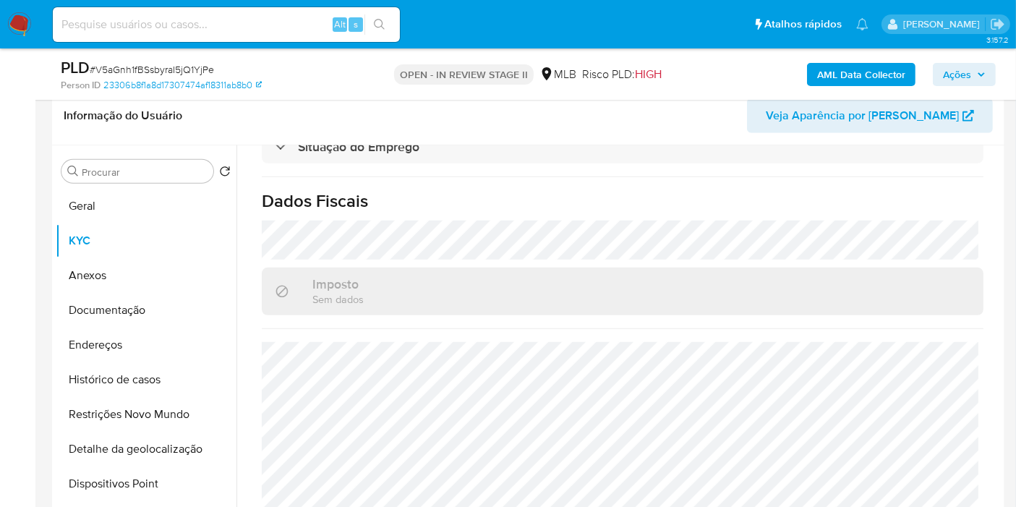
scroll to position [661, 0]
click at [977, 71] on icon "button" at bounding box center [981, 74] width 9 height 9
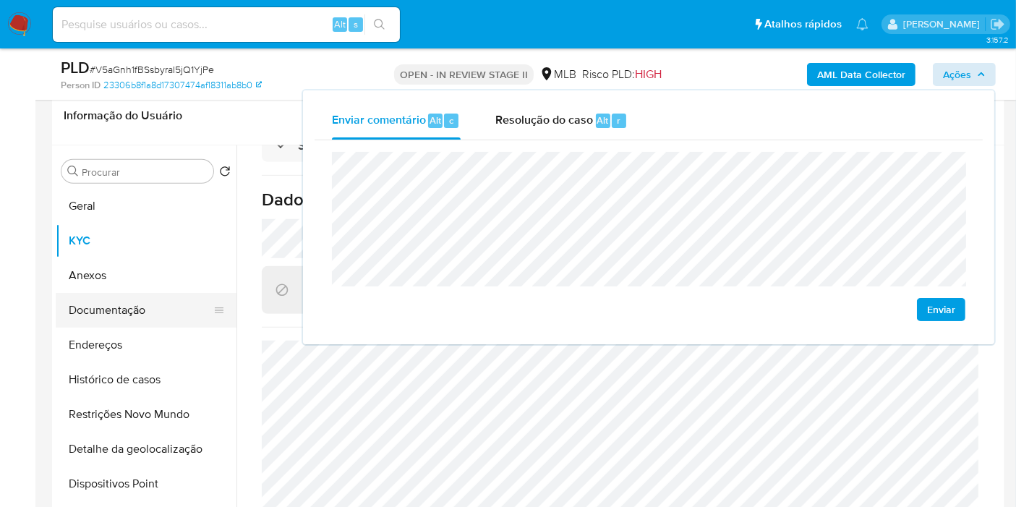
click at [153, 310] on button "Documentação" at bounding box center [140, 310] width 169 height 35
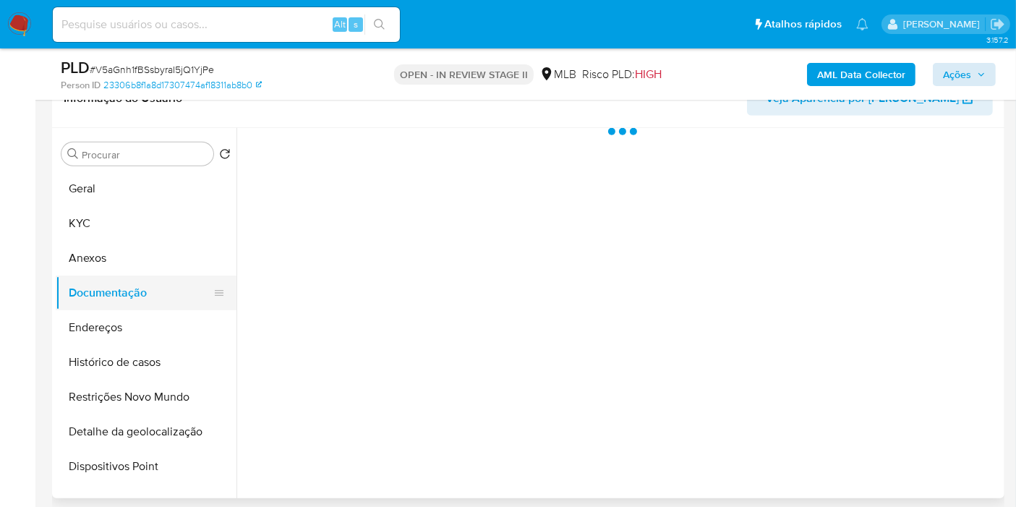
scroll to position [0, 0]
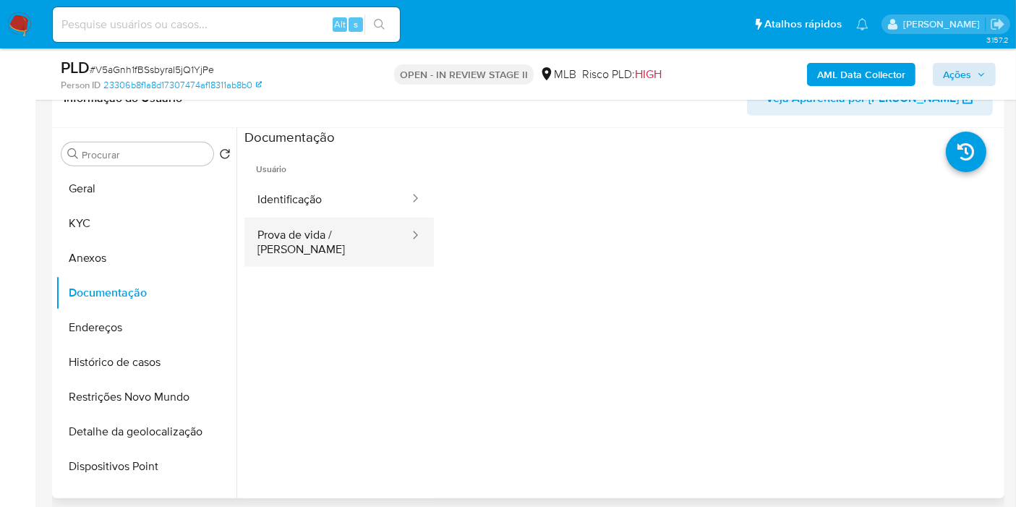
click at [331, 239] on button "Prova de vida / Selfie" at bounding box center [327, 242] width 166 height 49
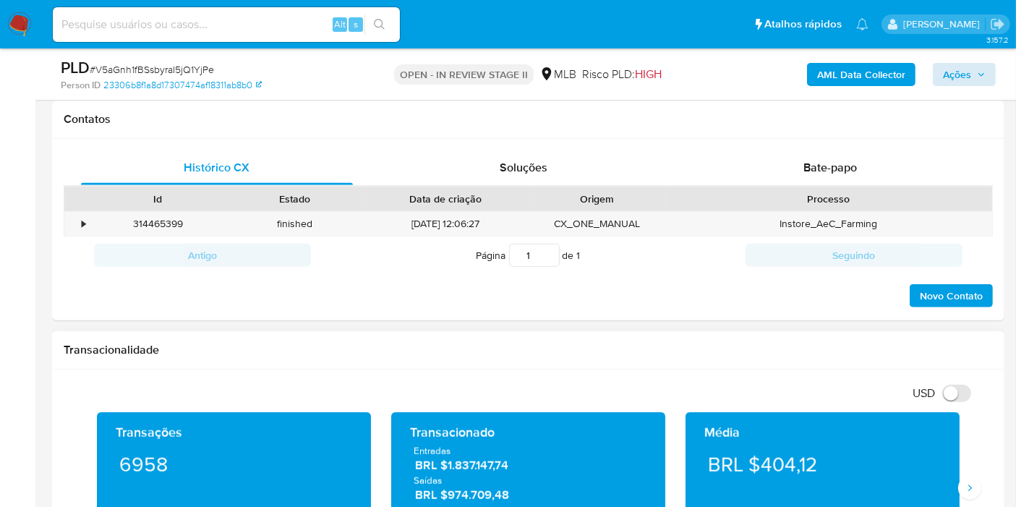
scroll to position [1205, 0]
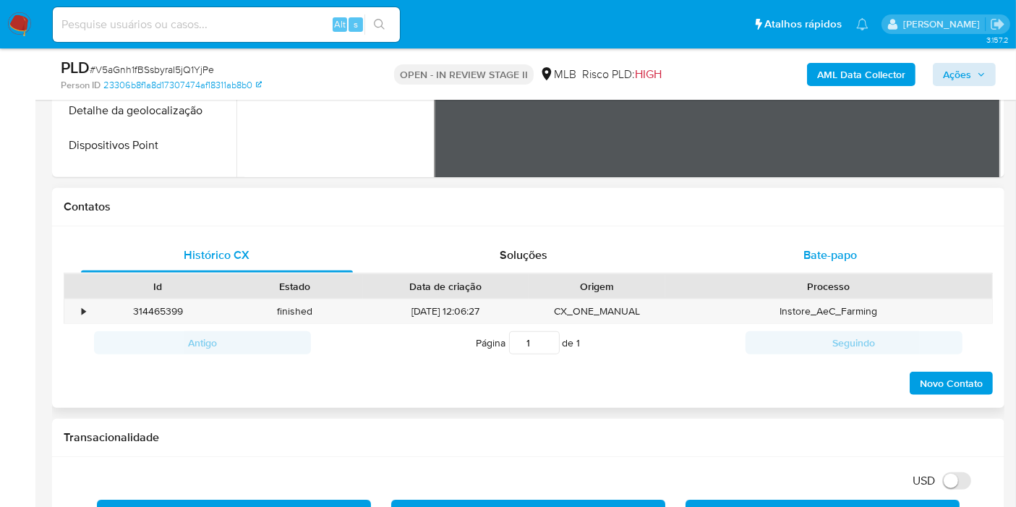
click at [717, 247] on div "Bate-papo" at bounding box center [830, 255] width 272 height 35
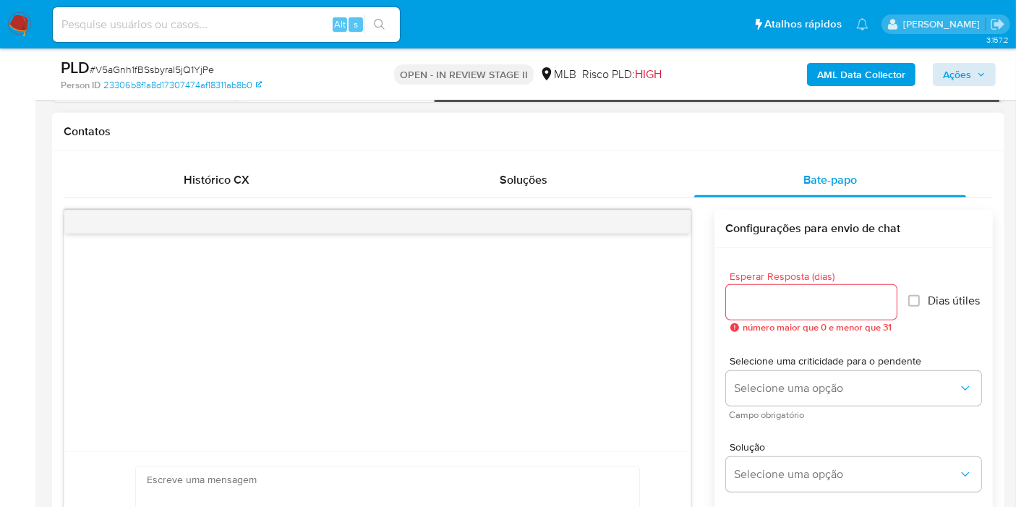
scroll to position [1366, 0]
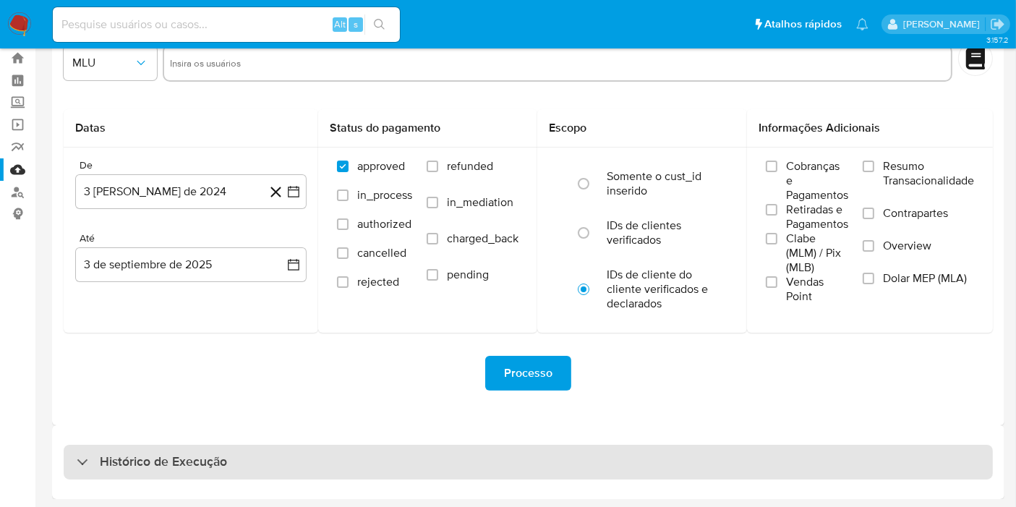
click at [239, 469] on div "Histórico de Execução" at bounding box center [528, 462] width 929 height 35
select select "10"
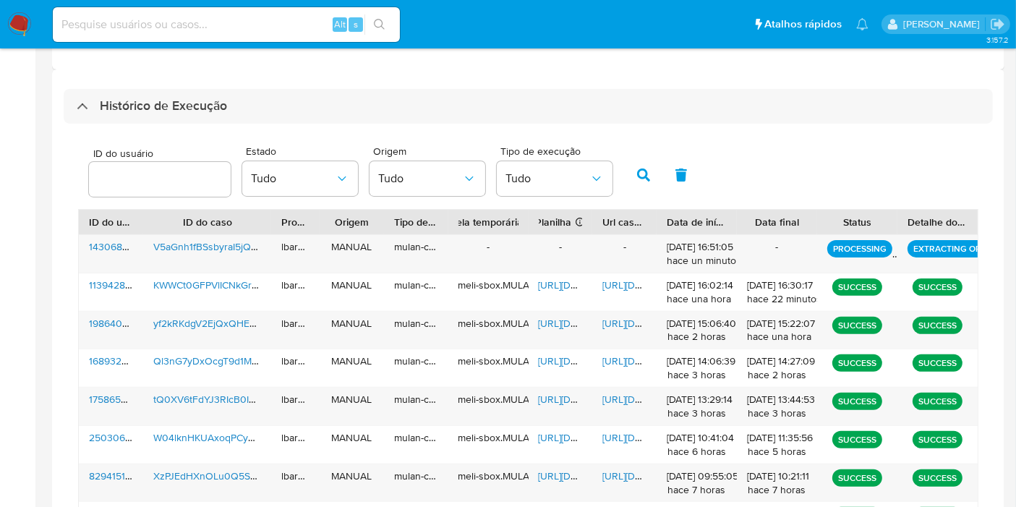
scroll to position [441, 0]
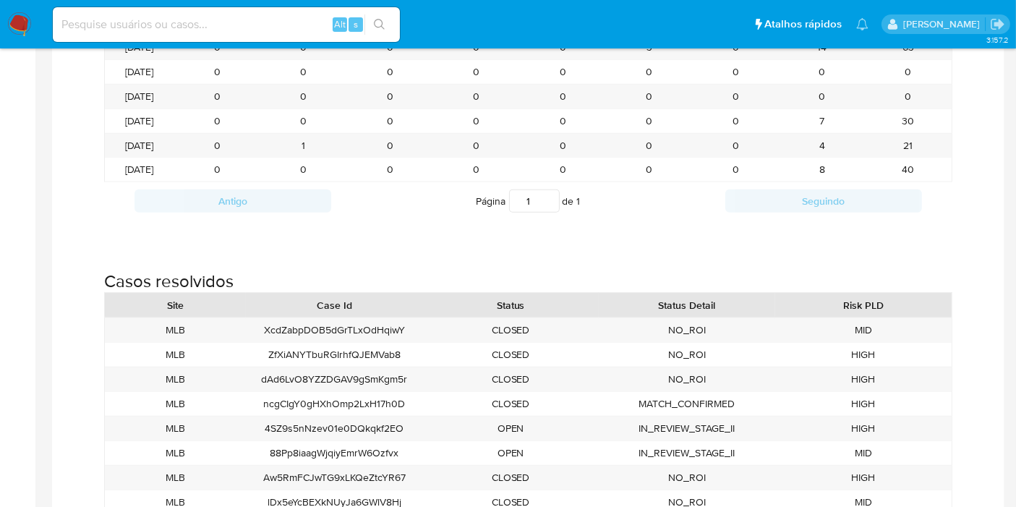
scroll to position [1285, 0]
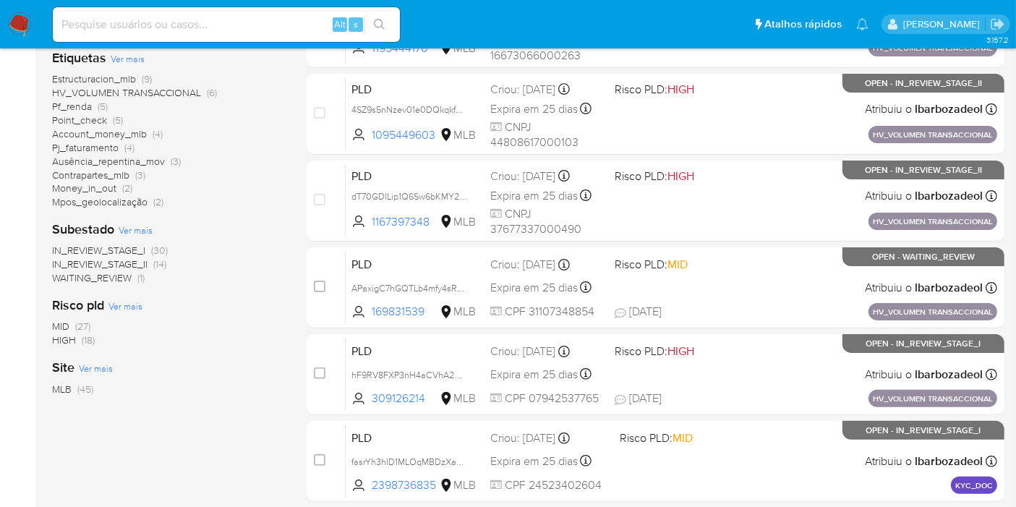
scroll to position [321, 0]
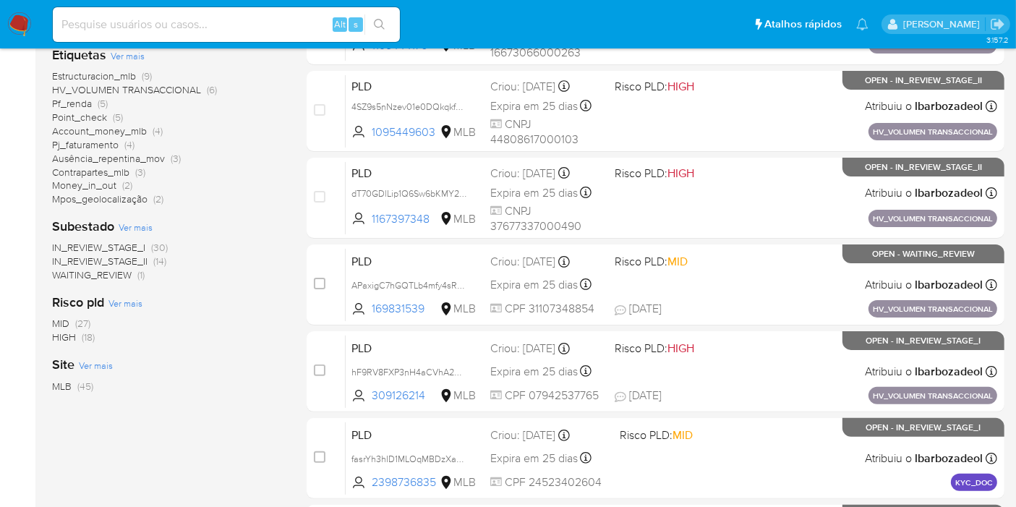
click at [74, 338] on span "HIGH" at bounding box center [64, 337] width 24 height 14
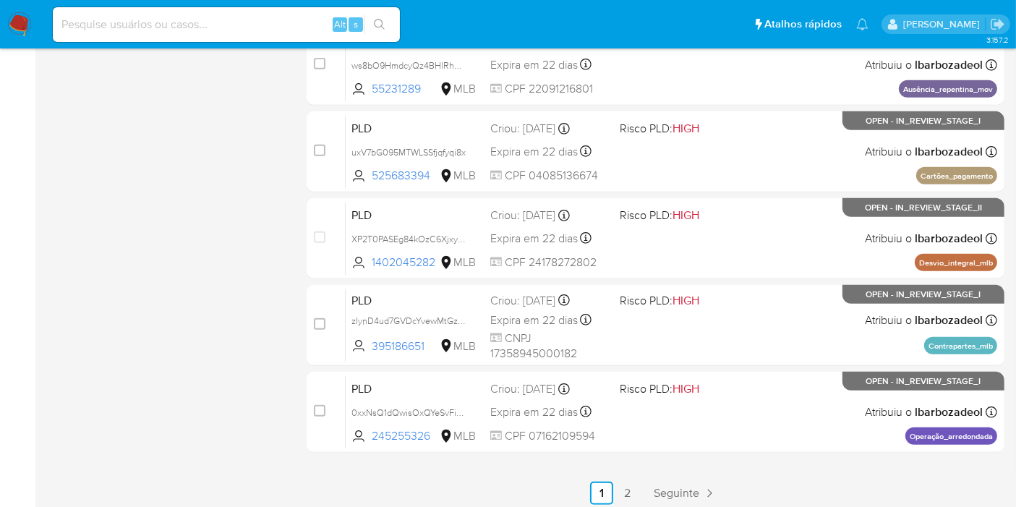
scroll to position [633, 0]
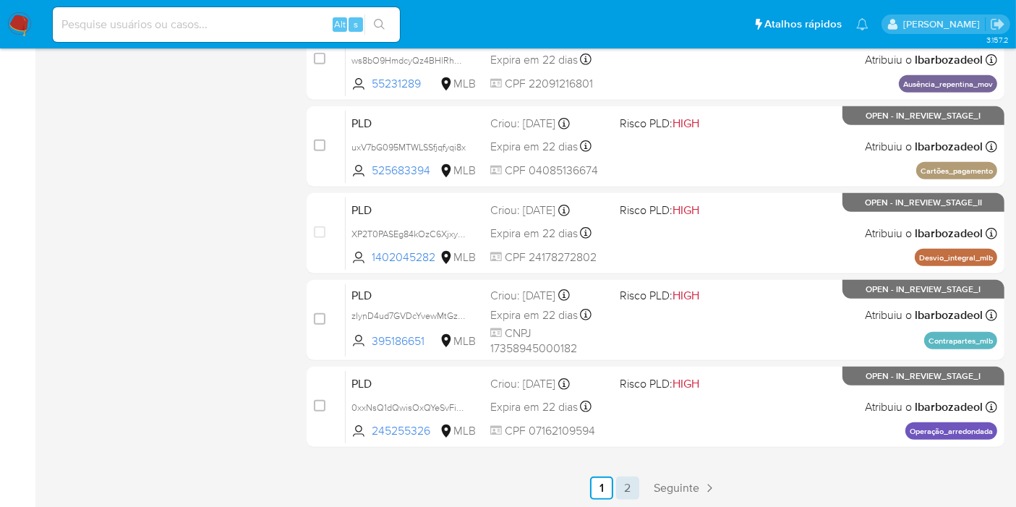
click at [634, 491] on link "2" at bounding box center [627, 488] width 23 height 23
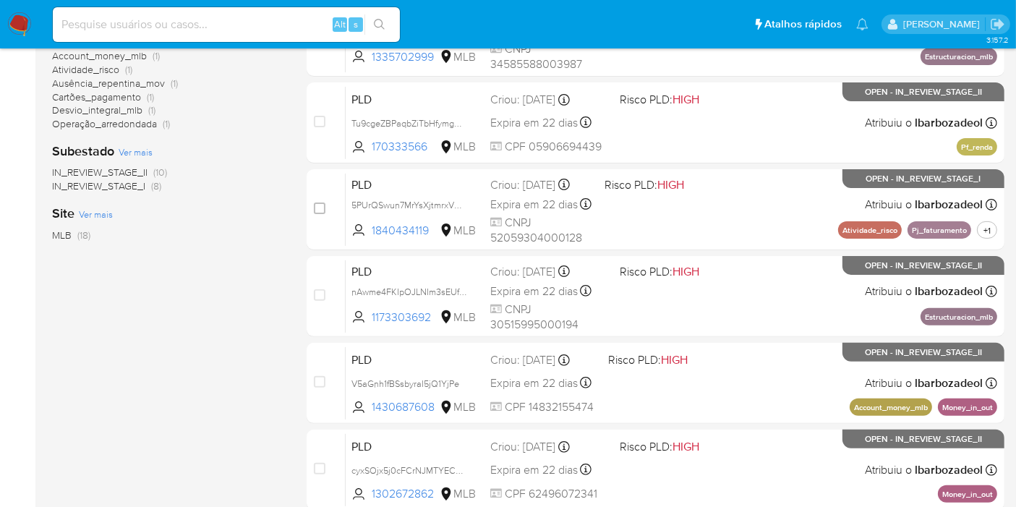
scroll to position [379, 0]
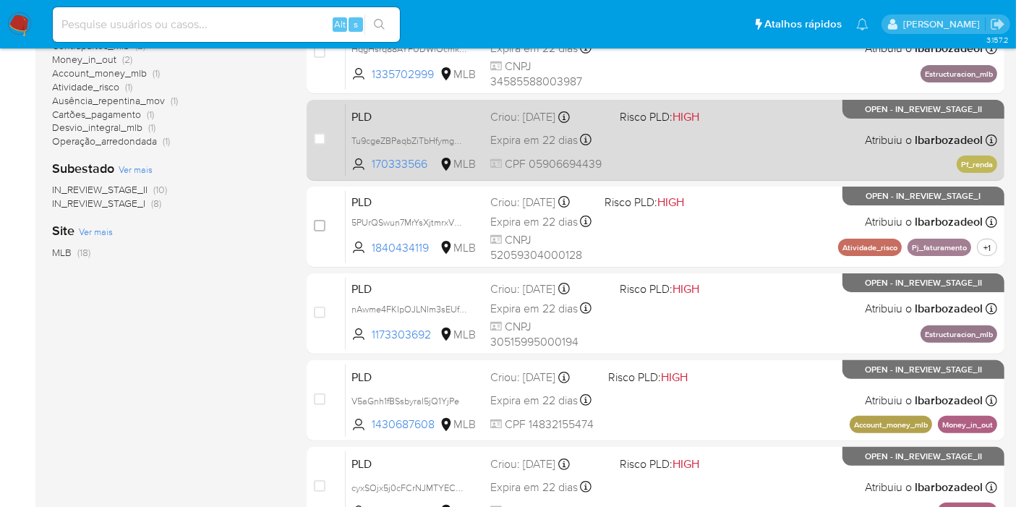
click at [697, 156] on div "PLD Tu9cgeZBPaqbZiTbHfymgGGP 170333566 MLB Risco PLD: HIGH Criou: [DATE] Criou:…" at bounding box center [672, 139] width 652 height 73
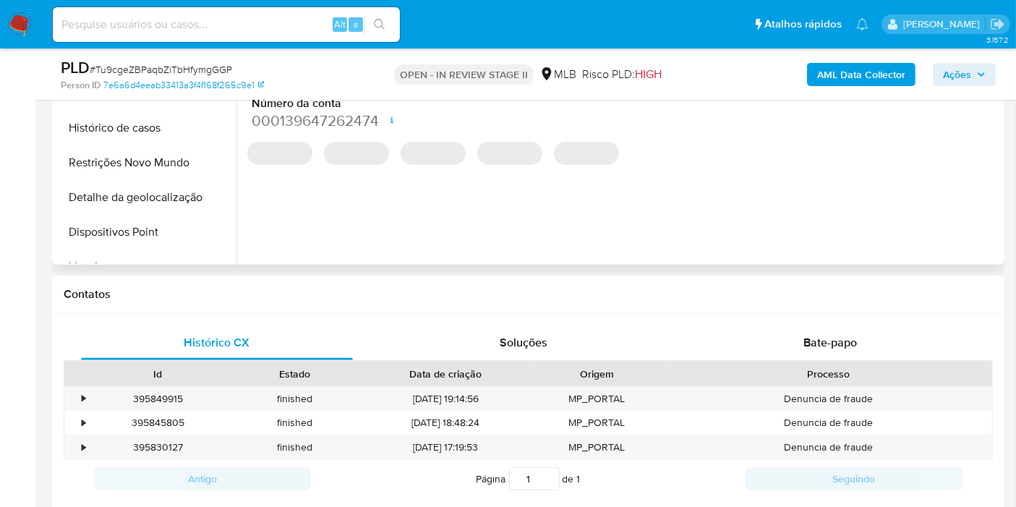
select select "10"
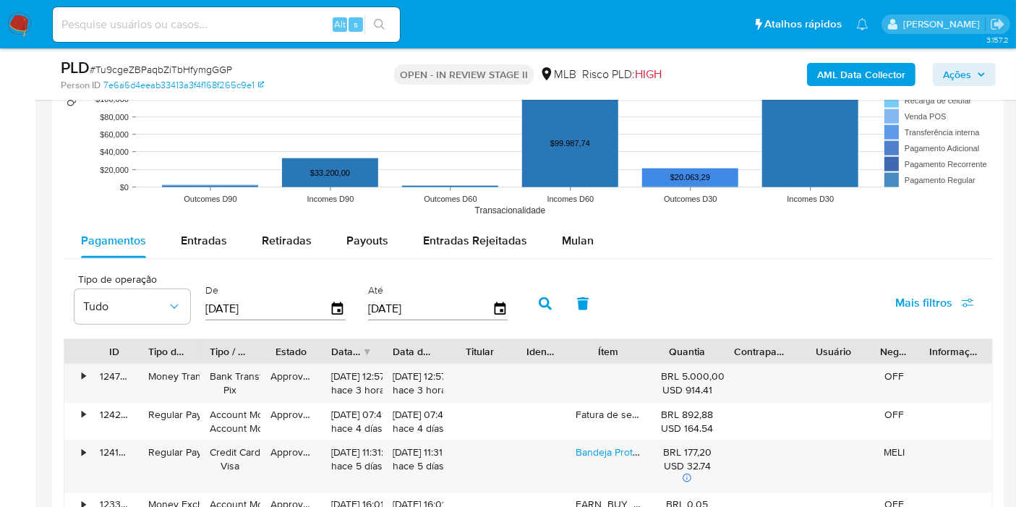
scroll to position [1447, 0]
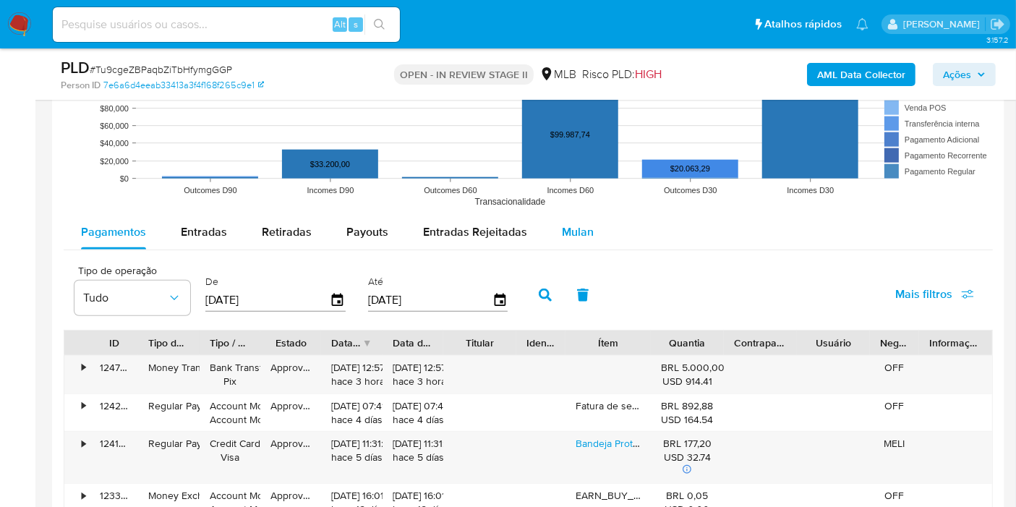
drag, startPoint x: 590, startPoint y: 221, endPoint x: 550, endPoint y: 237, distance: 42.8
click at [590, 221] on button "Mulan" at bounding box center [578, 232] width 67 height 35
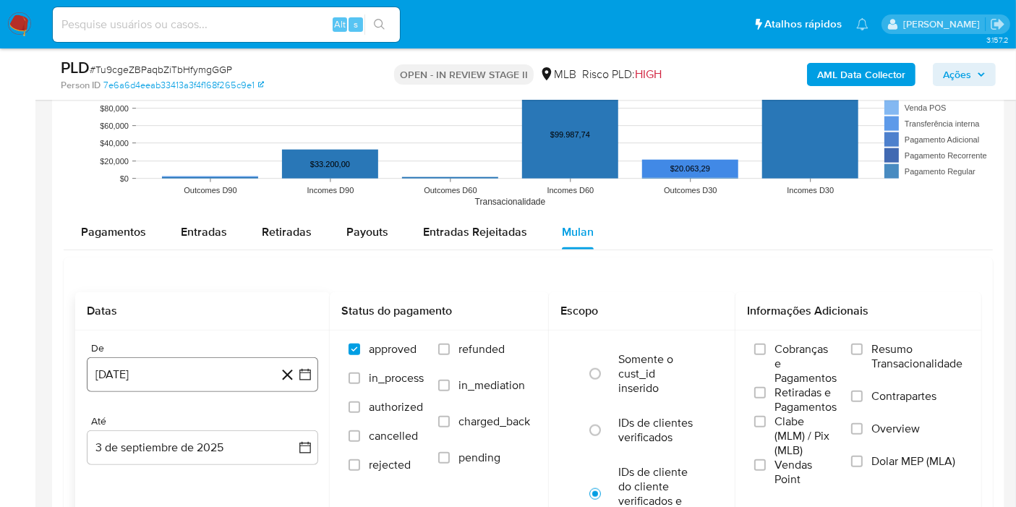
click at [223, 367] on button "[DATE]" at bounding box center [202, 374] width 231 height 35
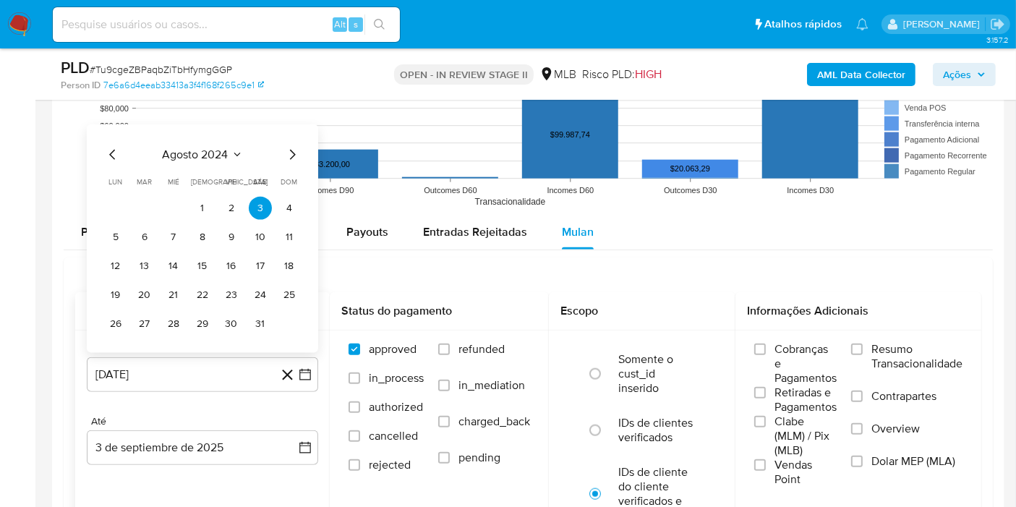
click at [196, 150] on span "agosto 2024" at bounding box center [196, 155] width 66 height 14
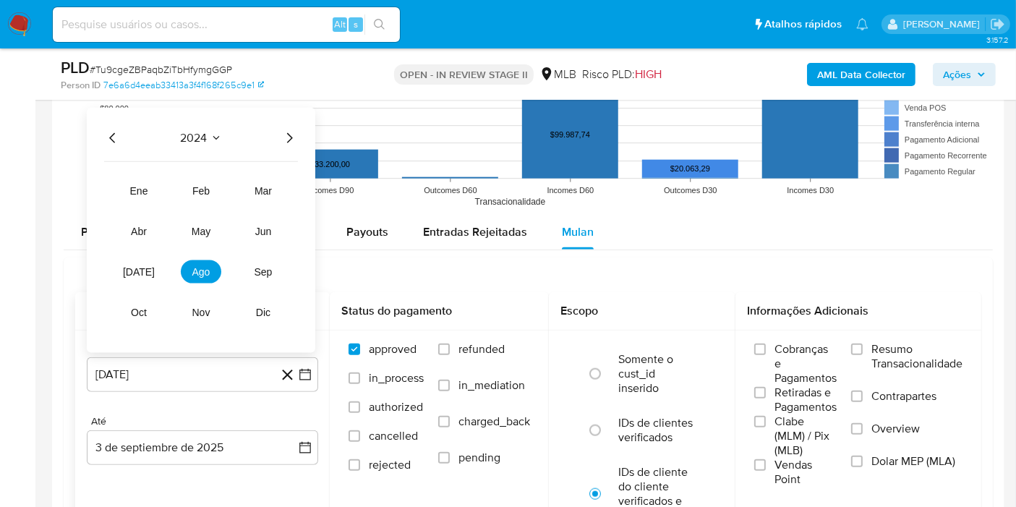
click at [293, 132] on icon "Año siguiente" at bounding box center [289, 137] width 17 height 17
click at [129, 278] on button "[DATE]" at bounding box center [139, 271] width 41 height 23
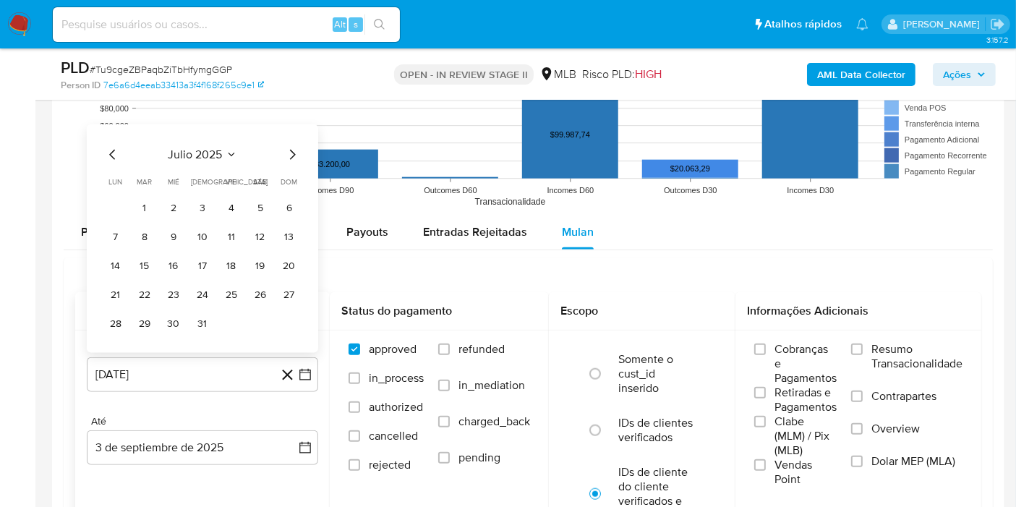
drag, startPoint x: 140, startPoint y: 214, endPoint x: 156, endPoint y: 300, distance: 87.4
click at [140, 214] on button "1" at bounding box center [144, 208] width 23 height 23
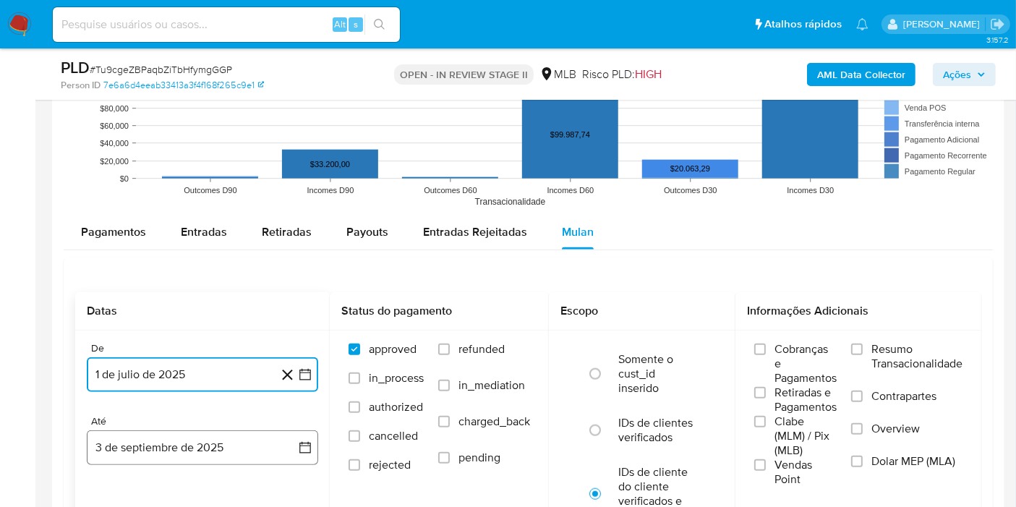
click at [204, 436] on button "3 de septiembre de 2025" at bounding box center [202, 447] width 231 height 35
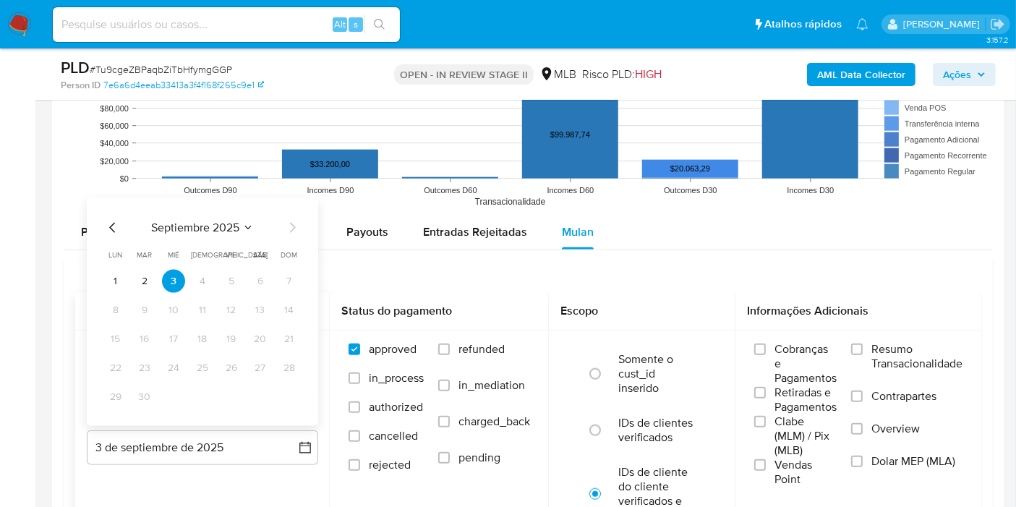
click at [145, 291] on tbody "1 2 3 4 5 6 7 8 9 10 11 12 13 14 15 16 17 18 19 20 21 22 23 24 25 26 27 28 29 30" at bounding box center [202, 339] width 197 height 139
click at [148, 286] on button "2" at bounding box center [144, 281] width 23 height 23
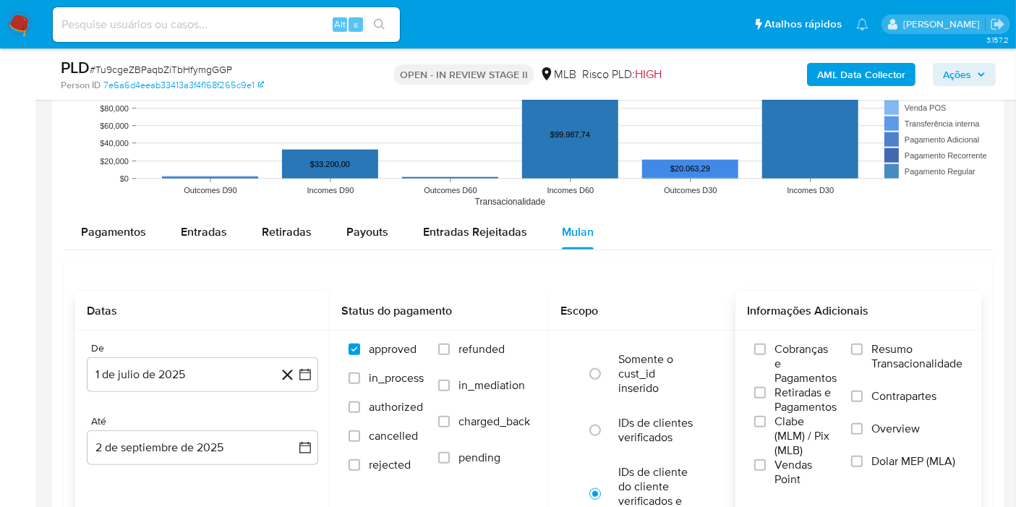
click at [845, 367] on div "Cobranças e Pagamentos Retiradas e Pagamentos Clabe (MLM) / Pix (MLB) Vendas Po…" at bounding box center [858, 414] width 223 height 145
click at [868, 353] on label "Resumo Transacionalidade" at bounding box center [906, 365] width 111 height 47
click at [863, 353] on input "Resumo Transacionalidade" at bounding box center [857, 350] width 12 height 12
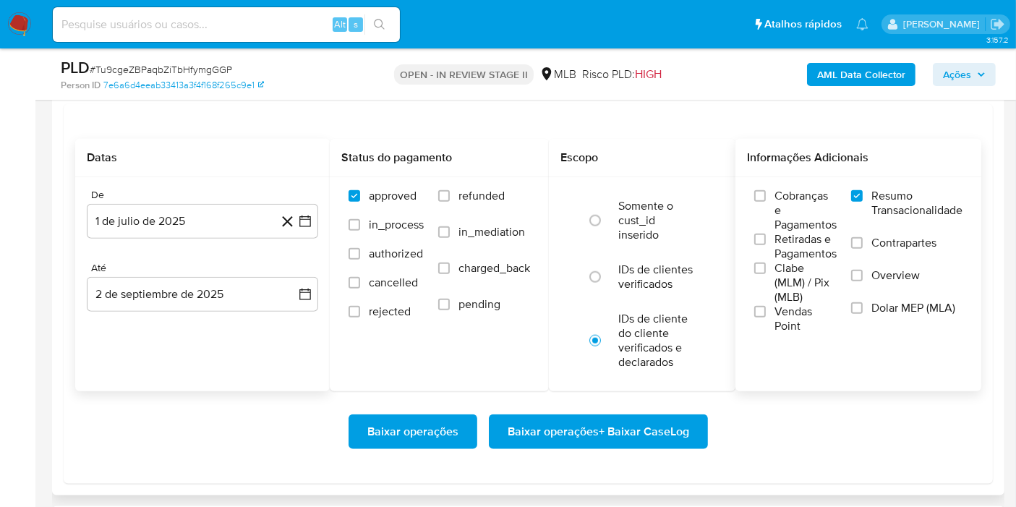
scroll to position [1607, 0]
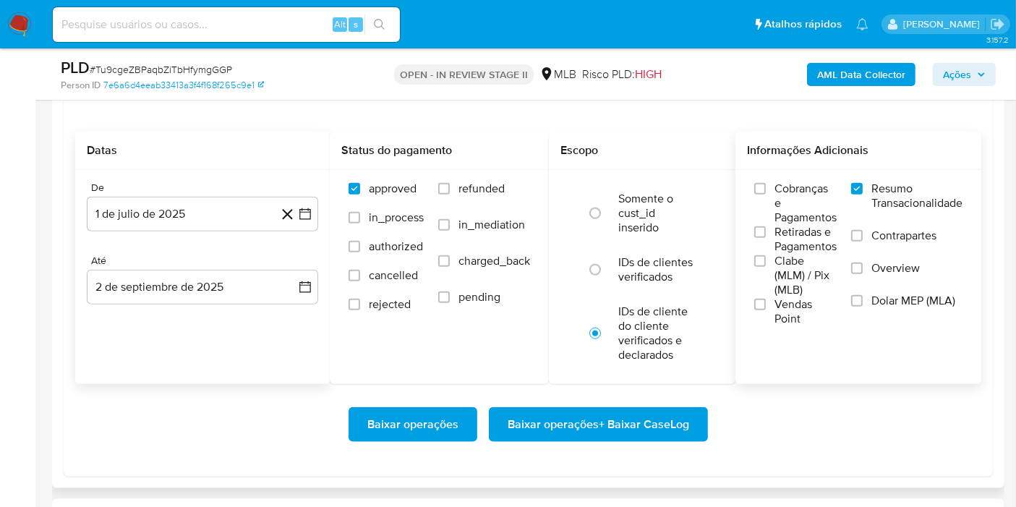
click at [646, 422] on span "Baixar operações + Baixar CaseLog" at bounding box center [599, 425] width 182 height 32
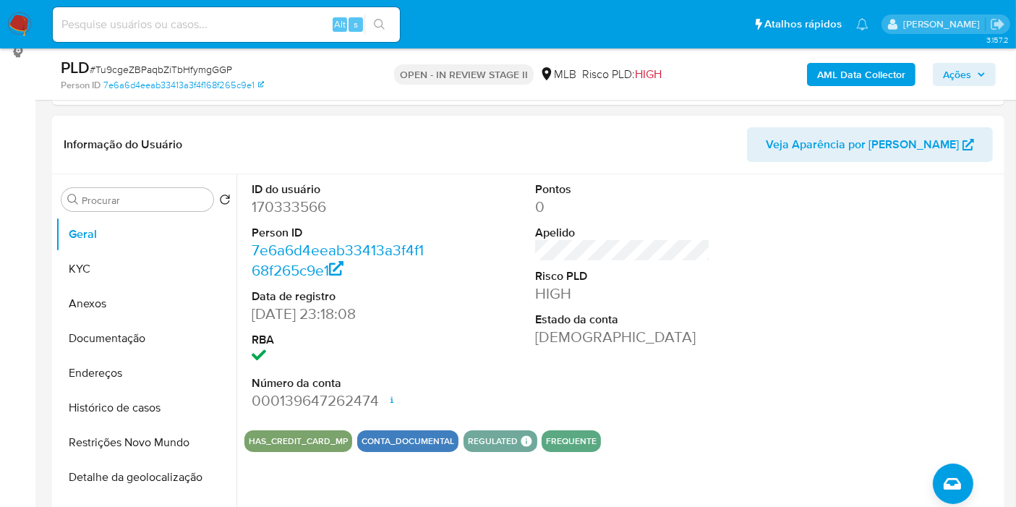
scroll to position [103, 0]
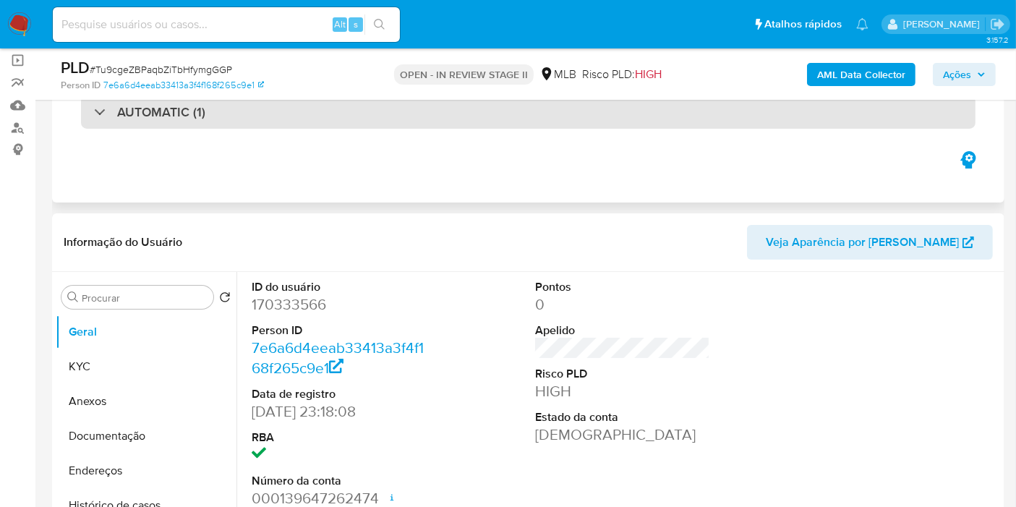
drag, startPoint x: 469, startPoint y: 107, endPoint x: 432, endPoint y: 124, distance: 40.8
click at [468, 107] on div "AUTOMATIC (1)" at bounding box center [528, 111] width 895 height 33
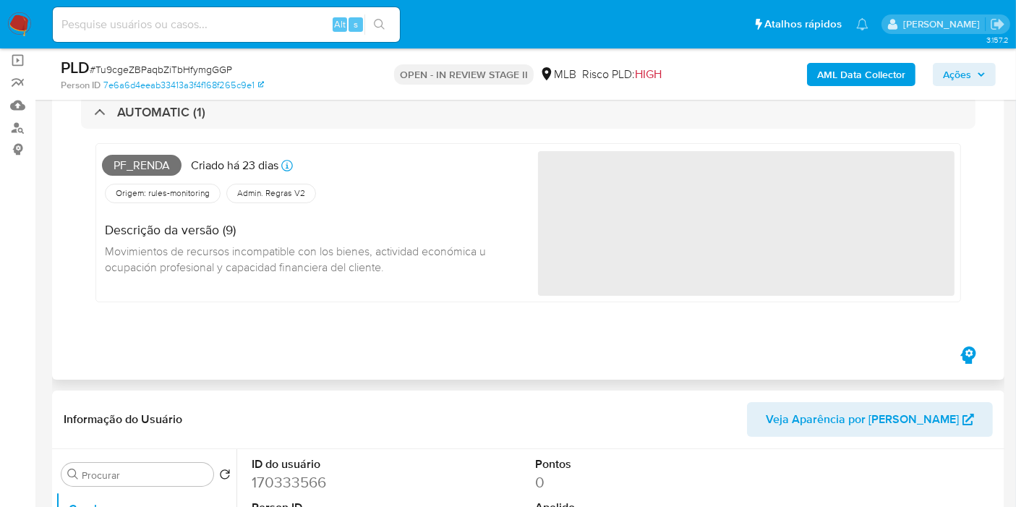
click at [124, 162] on span "Pf_renda" at bounding box center [142, 166] width 80 height 22
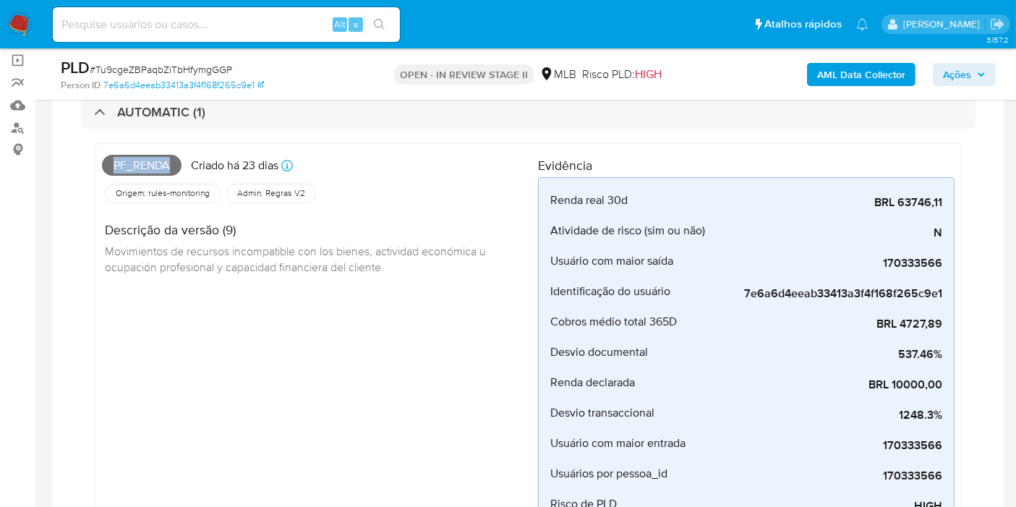
click at [124, 162] on span "Pf_renda" at bounding box center [142, 166] width 80 height 22
copy span "Pf_renda"
click at [960, 73] on span "Ações" at bounding box center [957, 74] width 28 height 23
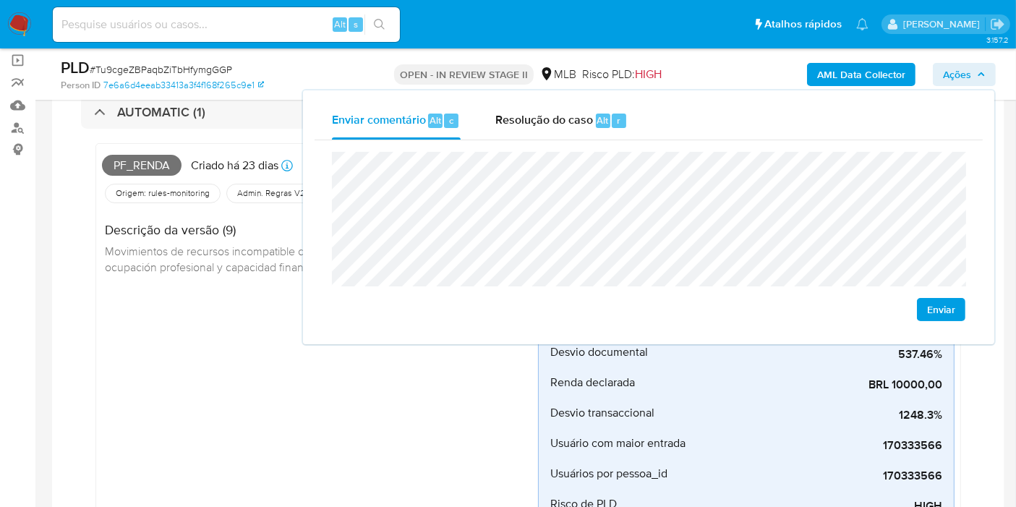
click at [166, 311] on div "Pf_renda Criado há 23 dias Criado: 12/08/2025 00:18:18 Origem: rules-monitoring…" at bounding box center [320, 339] width 436 height 378
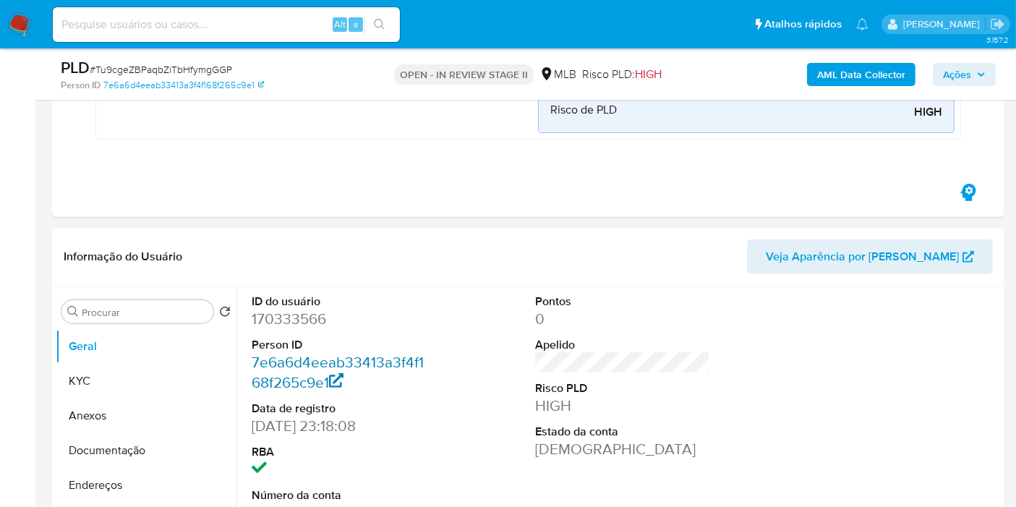
scroll to position [586, 0]
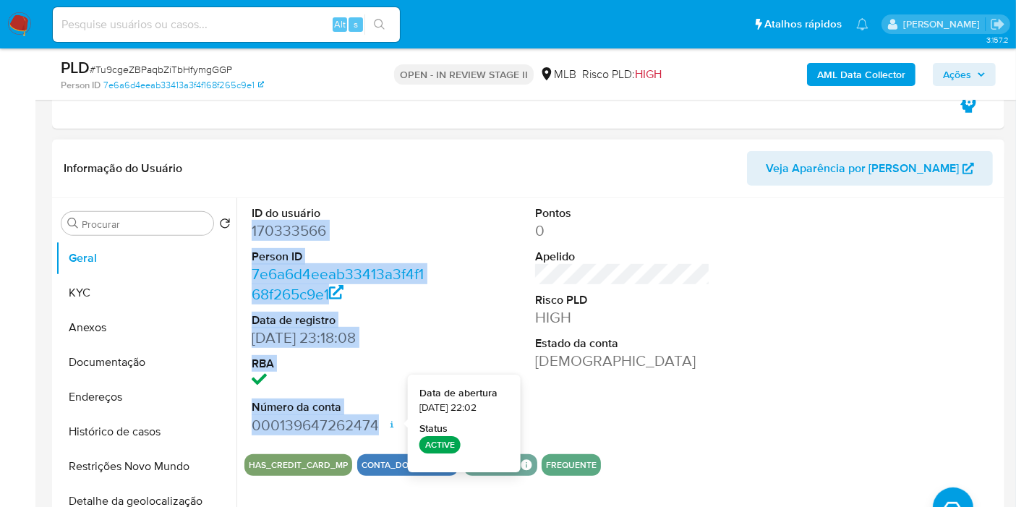
drag, startPoint x: 251, startPoint y: 229, endPoint x: 382, endPoint y: 426, distance: 236.9
click at [382, 427] on dl "ID do usuário 170333566 Person ID 7e6a6d4eeab33413a3f4f168f265c9e1 Data de regi…" at bounding box center [339, 320] width 175 height 230
copy dl "170333566 Person ID 7e6a6d4eeab33413a3f4f168f265c9e1 Data de registro 05/11/201…"
click at [951, 76] on span "Ações" at bounding box center [957, 74] width 28 height 23
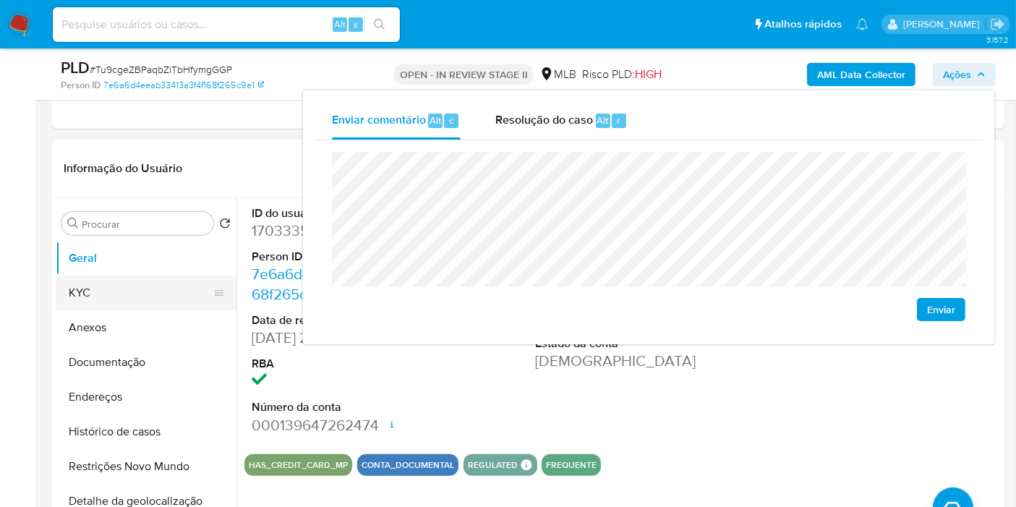
click at [177, 286] on button "KYC" at bounding box center [140, 293] width 169 height 35
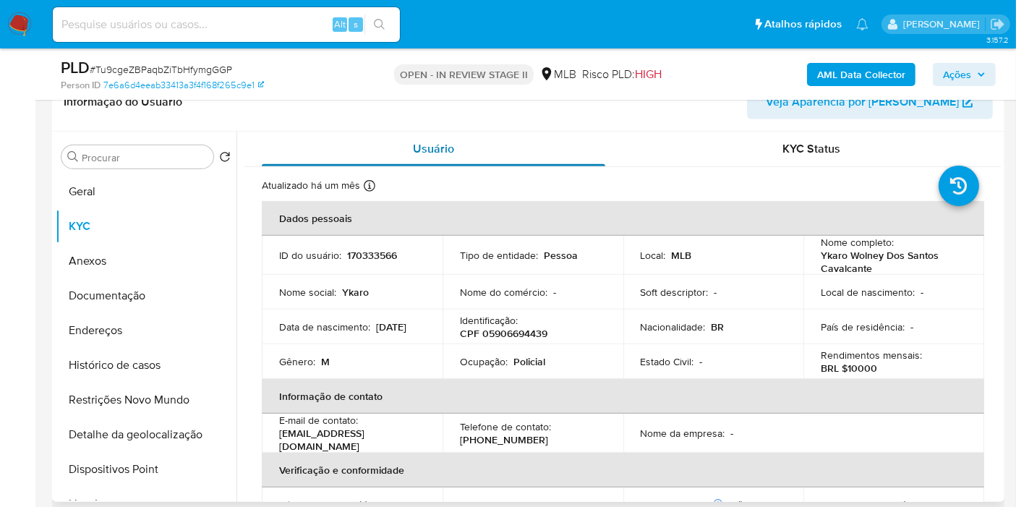
scroll to position [746, 0]
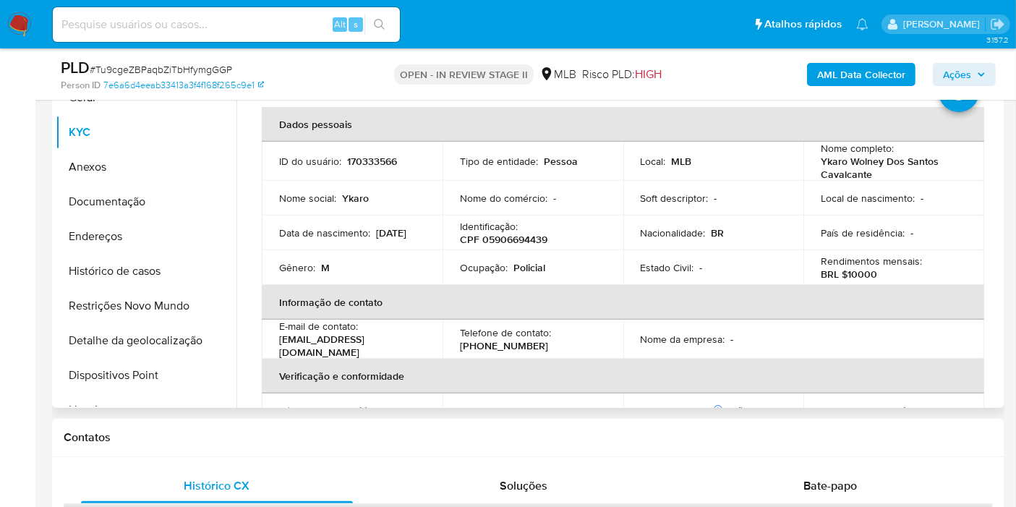
click at [527, 234] on p "CPF 05906694439" at bounding box center [504, 239] width 88 height 13
copy p "05906694439"
click at [987, 65] on button "Ações" at bounding box center [964, 74] width 63 height 23
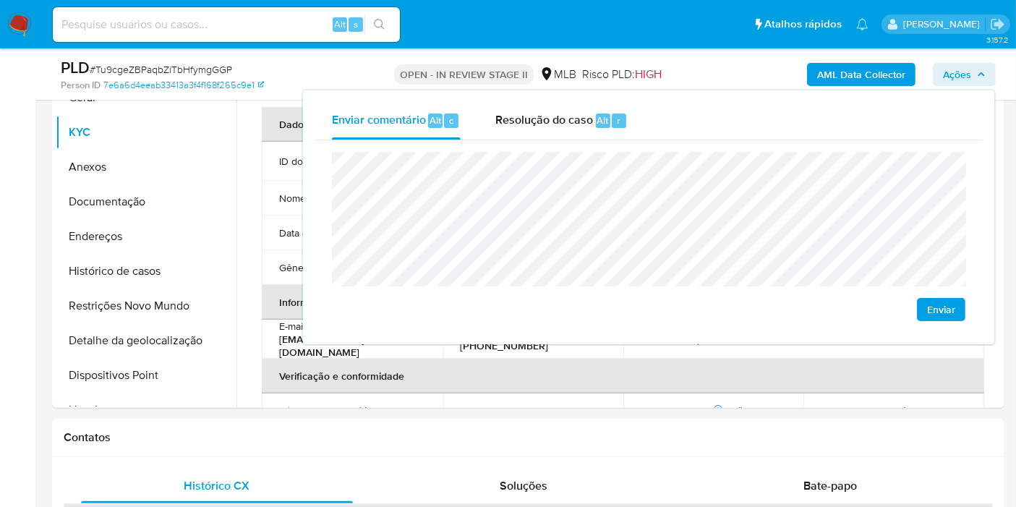
click at [493, 436] on h1 "Contatos" at bounding box center [528, 437] width 929 height 14
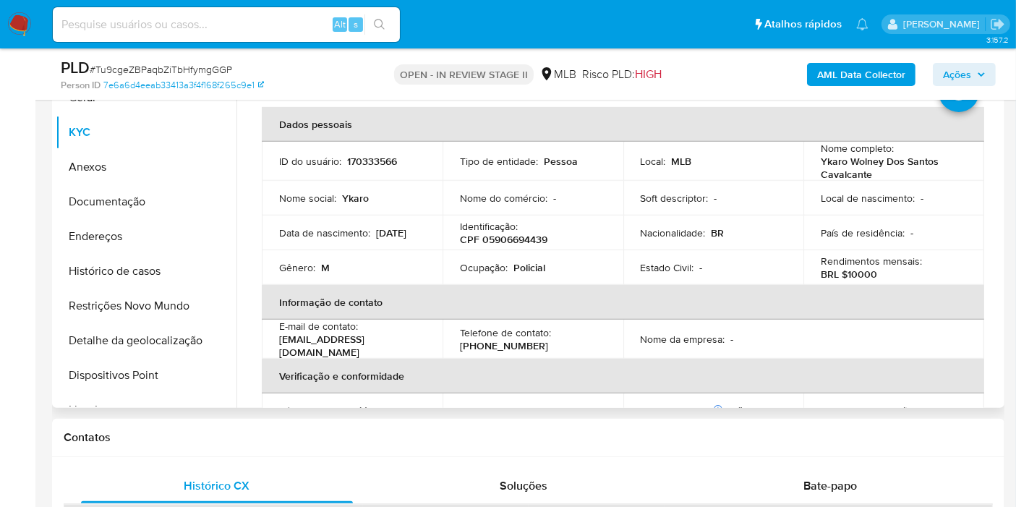
click at [529, 271] on p "Policial" at bounding box center [530, 267] width 32 height 13
copy p "Policial"
click at [946, 80] on span "Ações" at bounding box center [957, 74] width 28 height 23
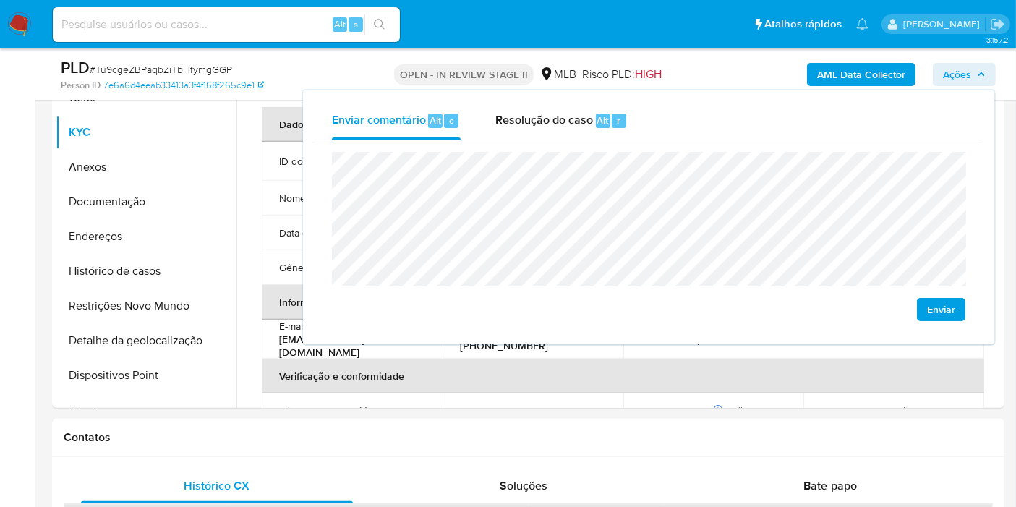
click at [0, 0] on lt-span "econômica" at bounding box center [0, 0] width 0 height 0
click at [748, 441] on h1 "Contatos" at bounding box center [528, 437] width 929 height 14
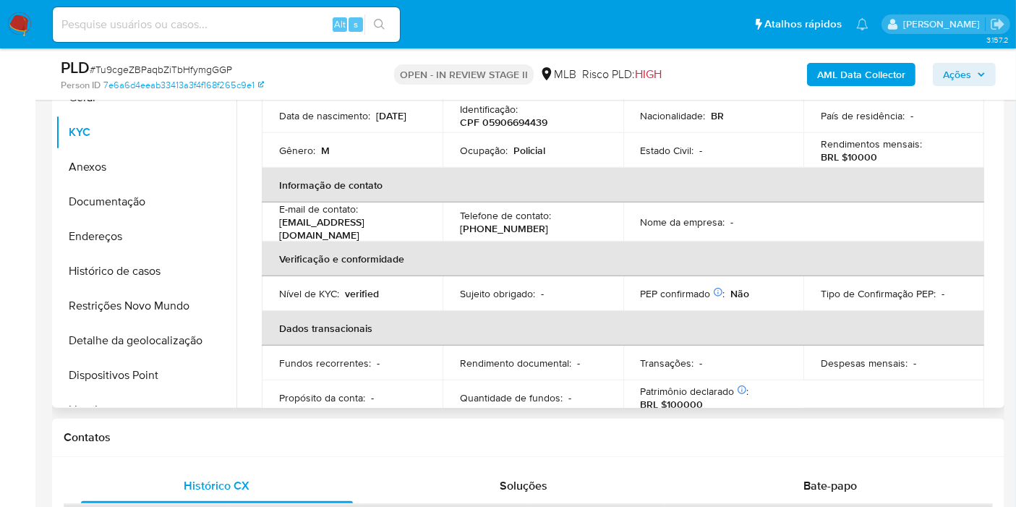
scroll to position [0, 0]
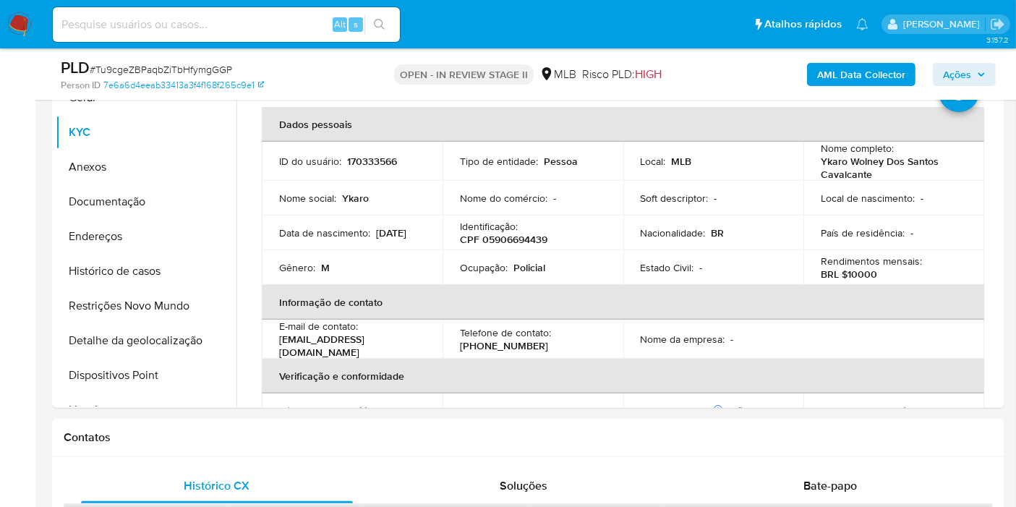
click at [969, 75] on span "Ações" at bounding box center [957, 74] width 28 height 23
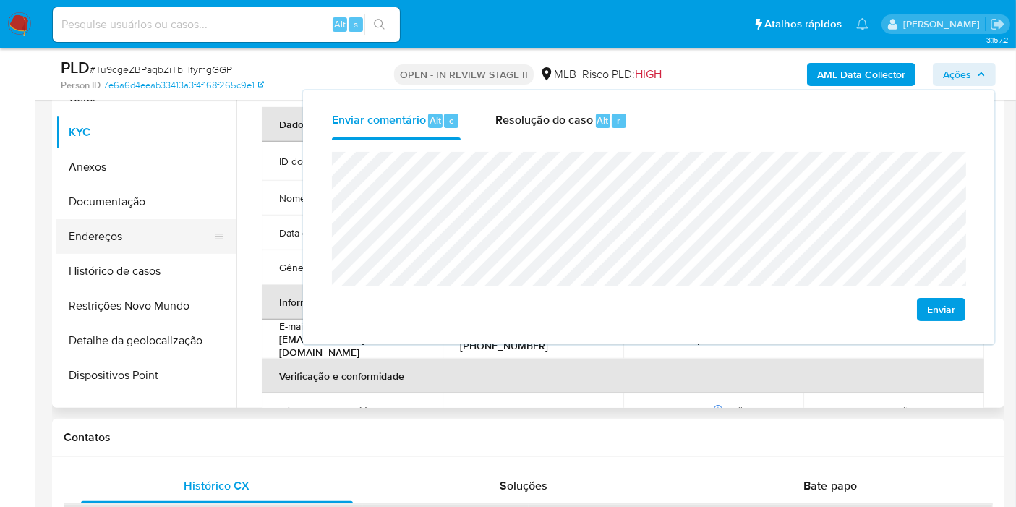
click at [163, 234] on button "Endereços" at bounding box center [140, 236] width 169 height 35
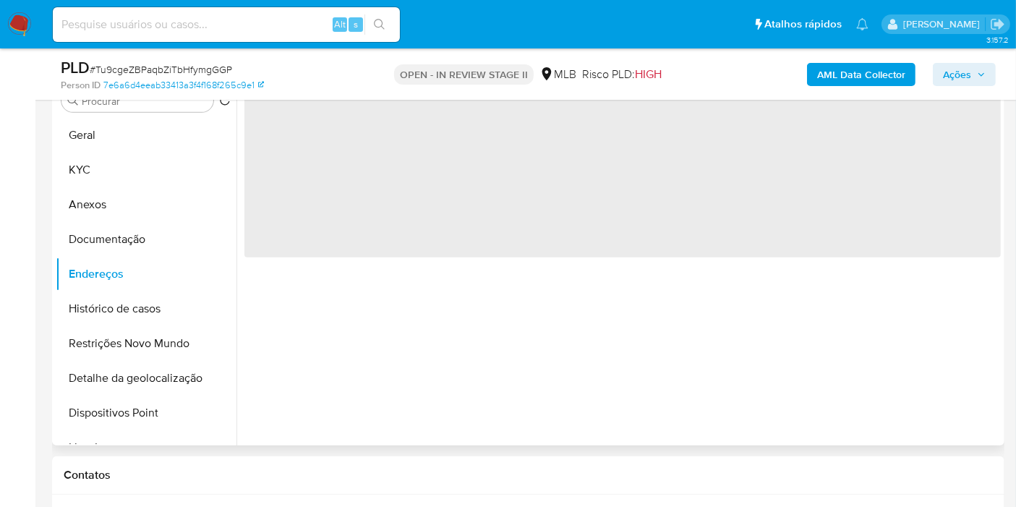
scroll to position [666, 0]
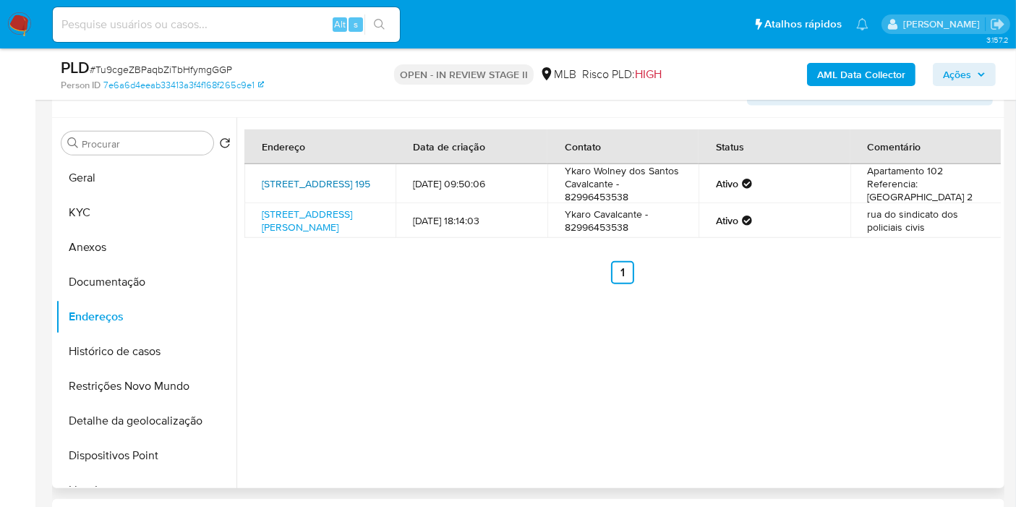
click at [285, 176] on link "Rua Deputado Eliseu Teixeira 195, Maceió, Alagoas, 57035240, Brasil 195" at bounding box center [316, 183] width 108 height 14
click at [291, 234] on link "Rua Doutor Guedes Gondim 207, Maceió, Alagoas, 57020260, Brasil 207" at bounding box center [307, 220] width 90 height 27
click at [139, 280] on button "Documentação" at bounding box center [140, 282] width 169 height 35
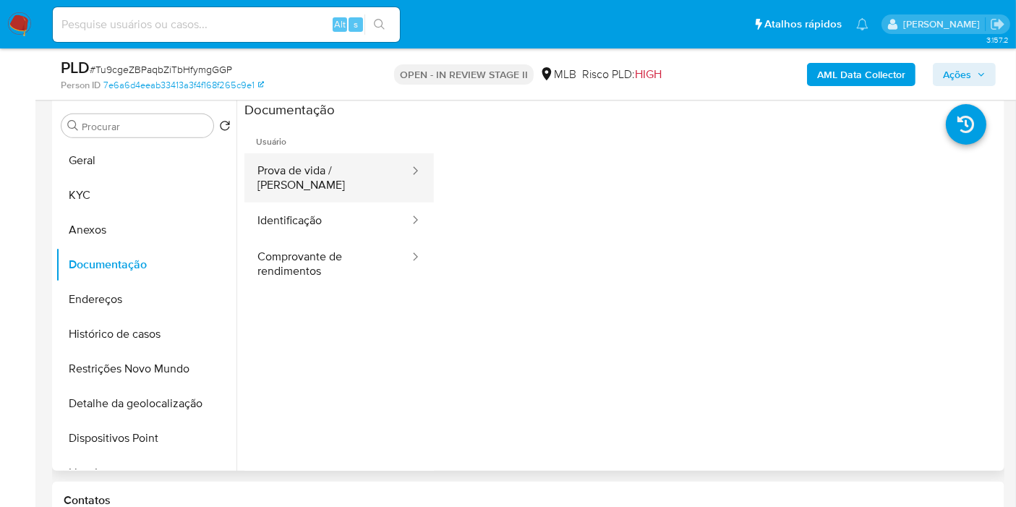
click at [374, 182] on button "Prova de vida / Selfie" at bounding box center [327, 177] width 166 height 49
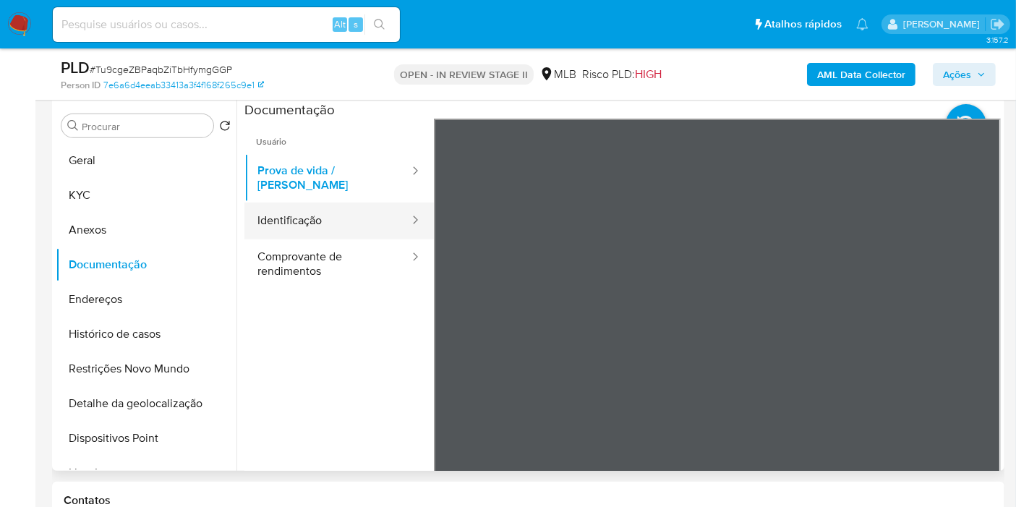
click at [295, 216] on button "Identificação" at bounding box center [327, 221] width 166 height 37
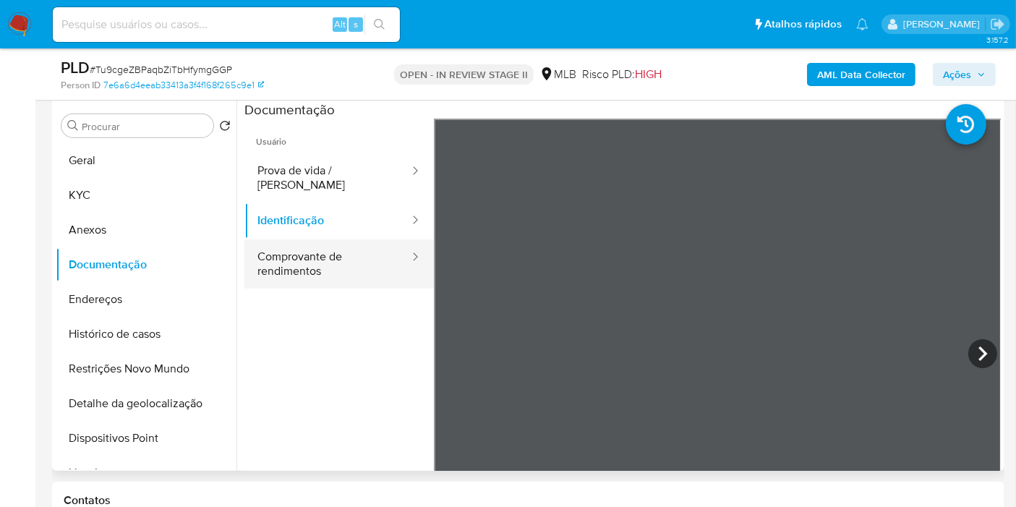
click at [374, 263] on button "Comprovante de rendimentos" at bounding box center [327, 263] width 166 height 49
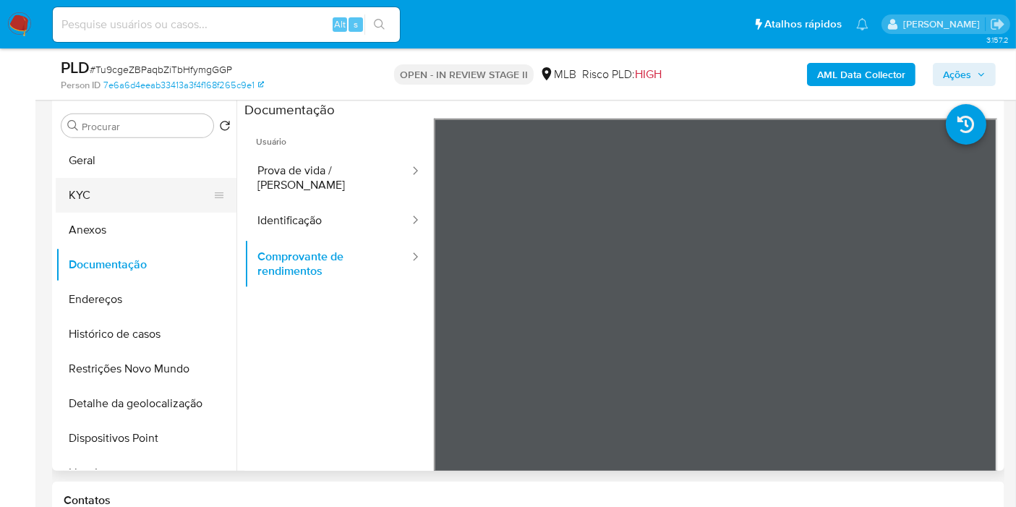
click at [98, 198] on button "KYC" at bounding box center [140, 195] width 169 height 35
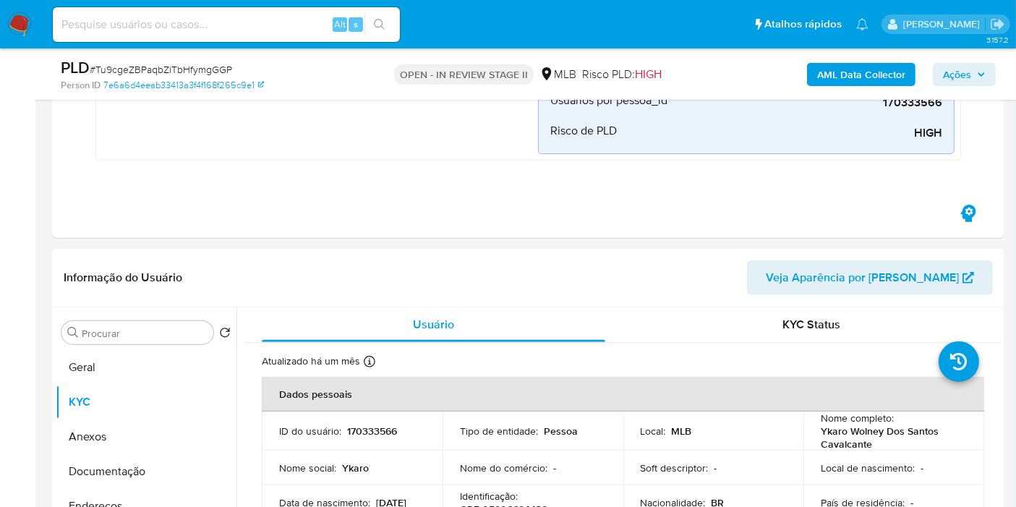
scroll to position [482, 0]
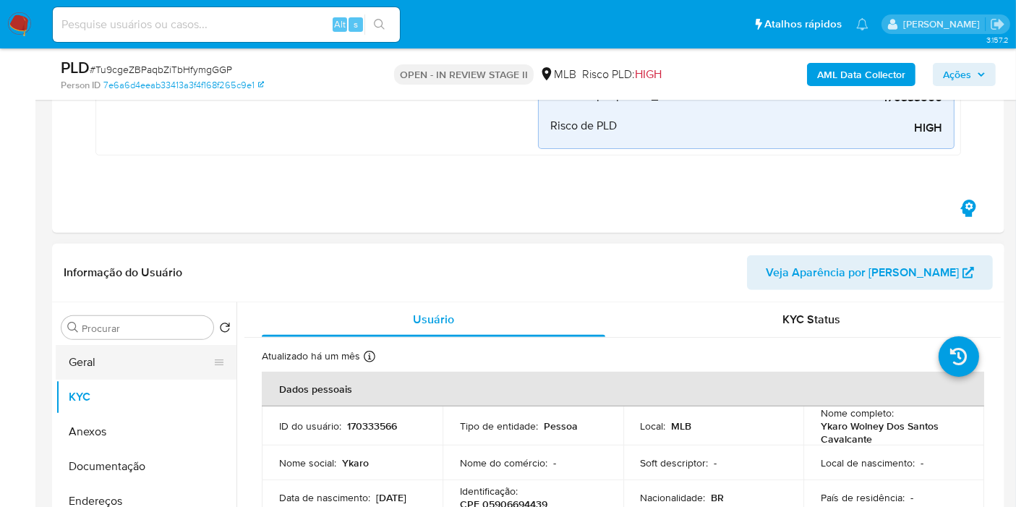
click at [167, 362] on button "Geral" at bounding box center [140, 362] width 169 height 35
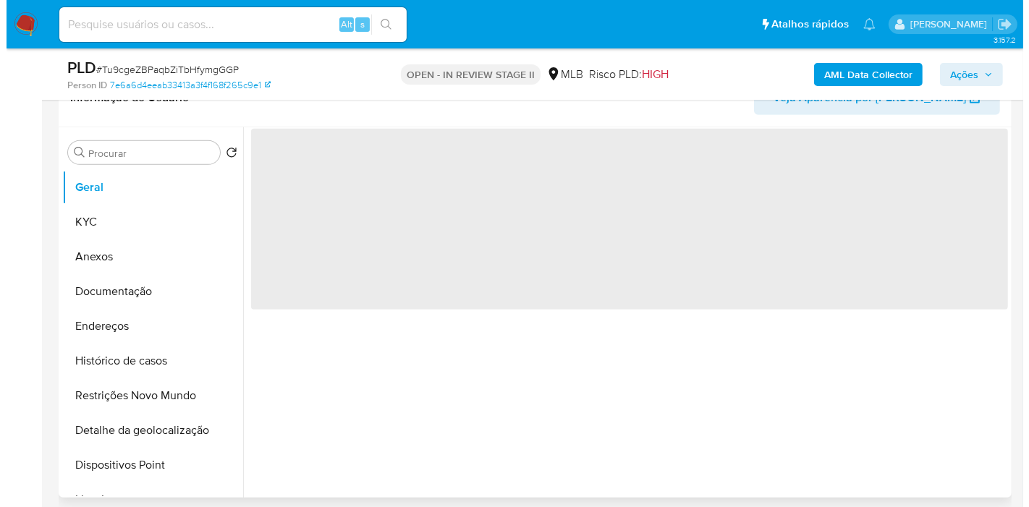
scroll to position [642, 0]
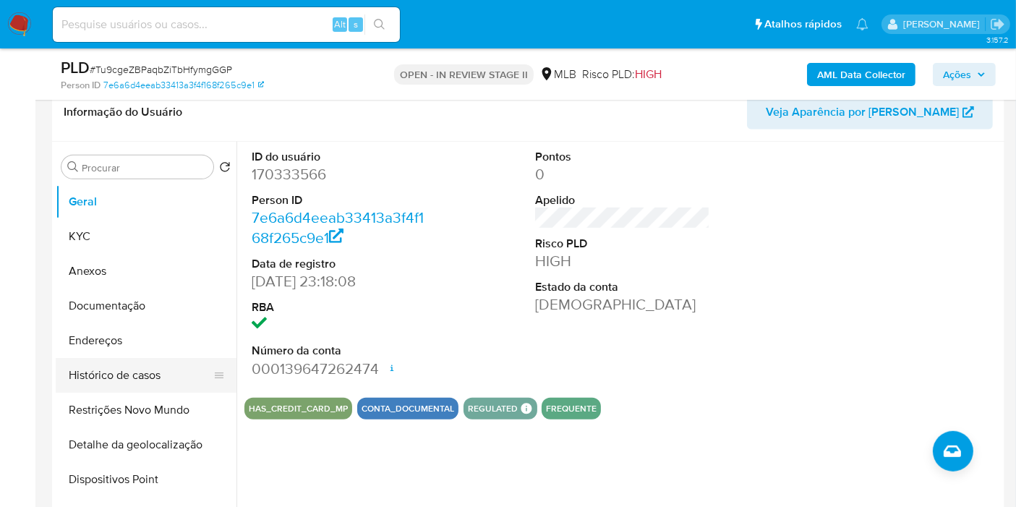
click at [158, 367] on button "Histórico de casos" at bounding box center [140, 375] width 169 height 35
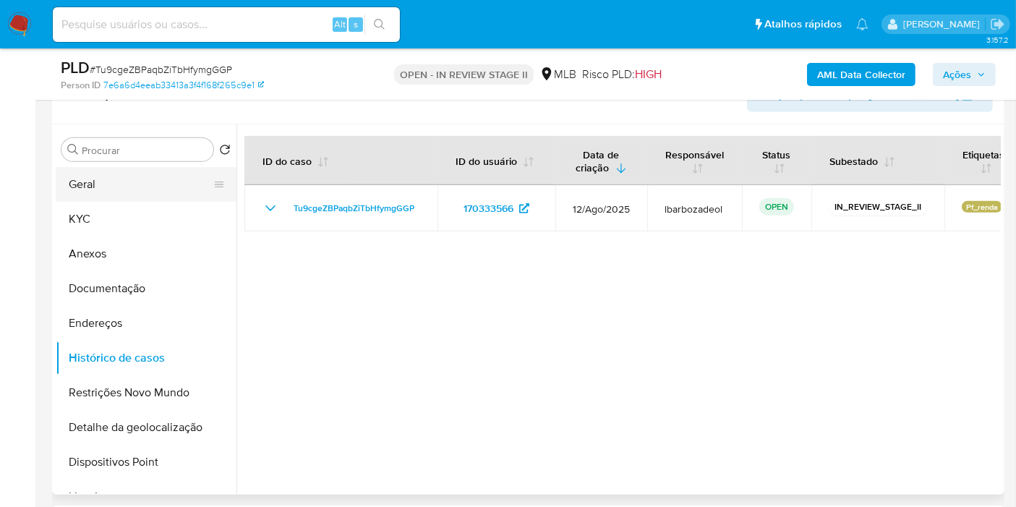
click at [150, 185] on button "Geral" at bounding box center [140, 184] width 169 height 35
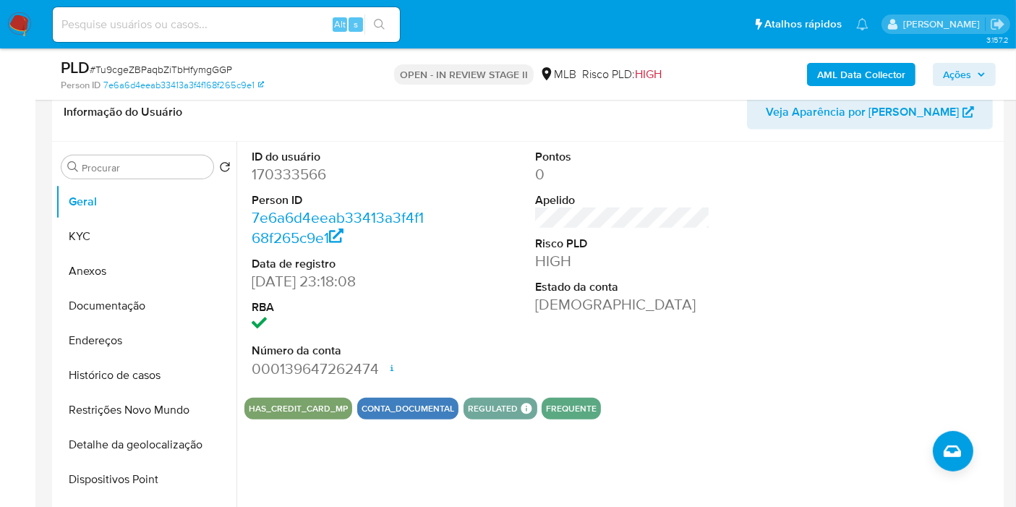
drag, startPoint x: 168, startPoint y: 300, endPoint x: 324, endPoint y: 250, distance: 164.2
click at [168, 300] on button "Documentação" at bounding box center [146, 306] width 181 height 35
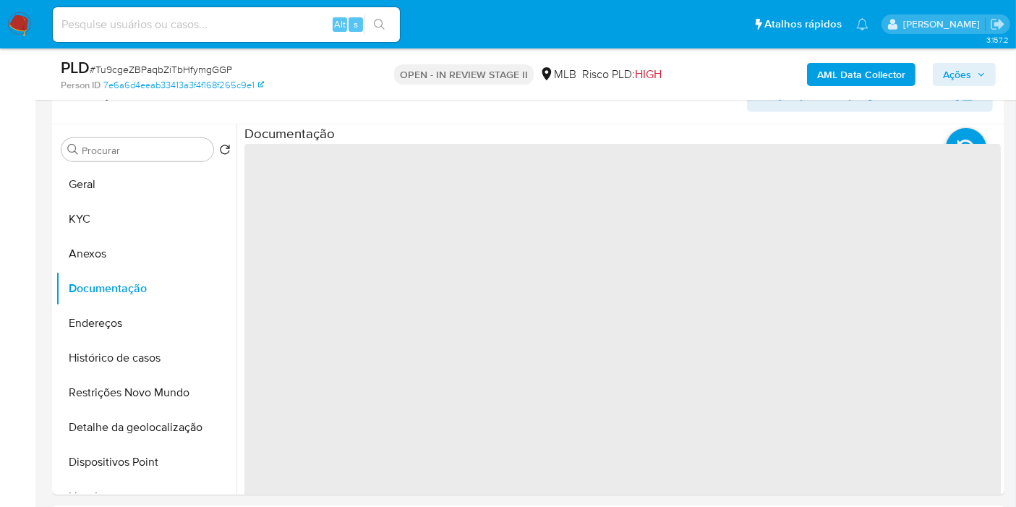
click at [986, 70] on icon "button" at bounding box center [981, 74] width 9 height 9
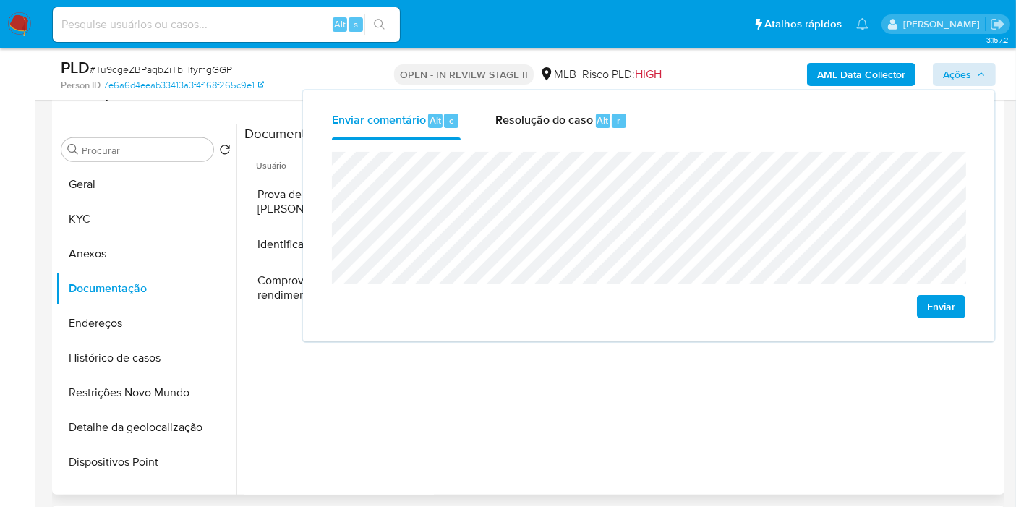
click at [322, 398] on ul "Usuário Prova de vida / Selfie Identificação Comprovante de rendimentos" at bounding box center [339, 350] width 190 height 417
click at [297, 278] on button "Comprovante de rendimentos" at bounding box center [327, 287] width 166 height 49
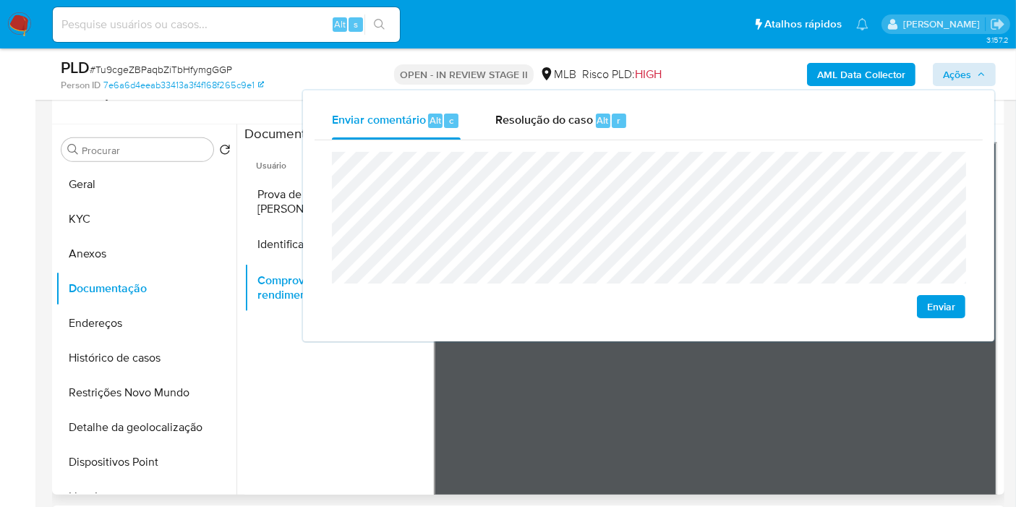
click at [291, 395] on ul "Usuário Prova de vida / Selfie Identificação Comprovante de rendimentos" at bounding box center [339, 350] width 190 height 417
click at [951, 71] on span "Ações" at bounding box center [957, 74] width 28 height 23
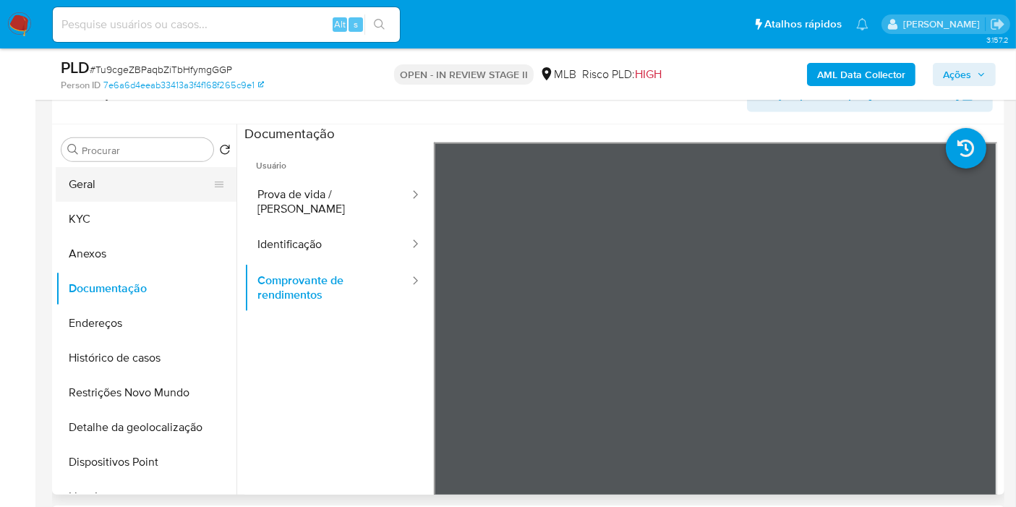
drag, startPoint x: 142, startPoint y: 171, endPoint x: 169, endPoint y: 172, distance: 26.8
click at [142, 171] on button "Geral" at bounding box center [140, 184] width 169 height 35
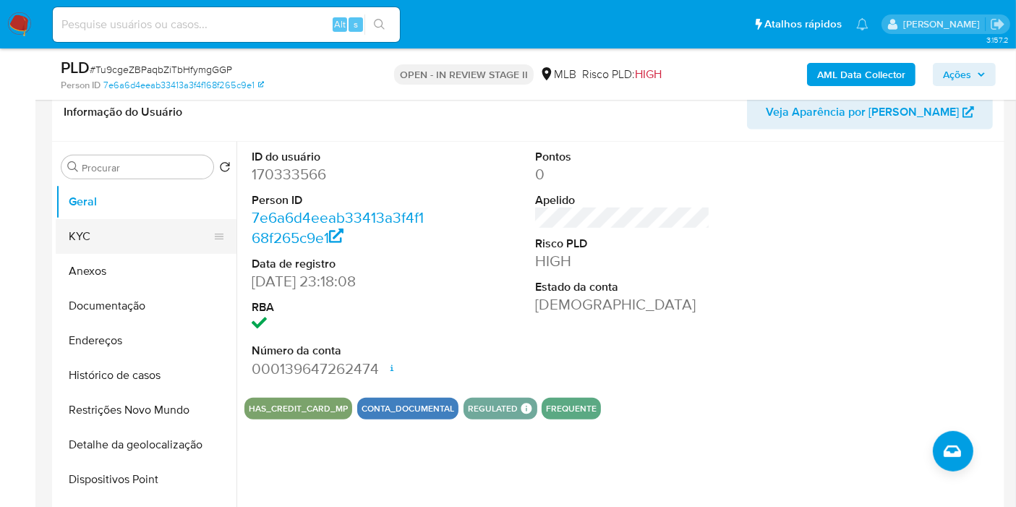
click at [140, 241] on button "KYC" at bounding box center [140, 236] width 169 height 35
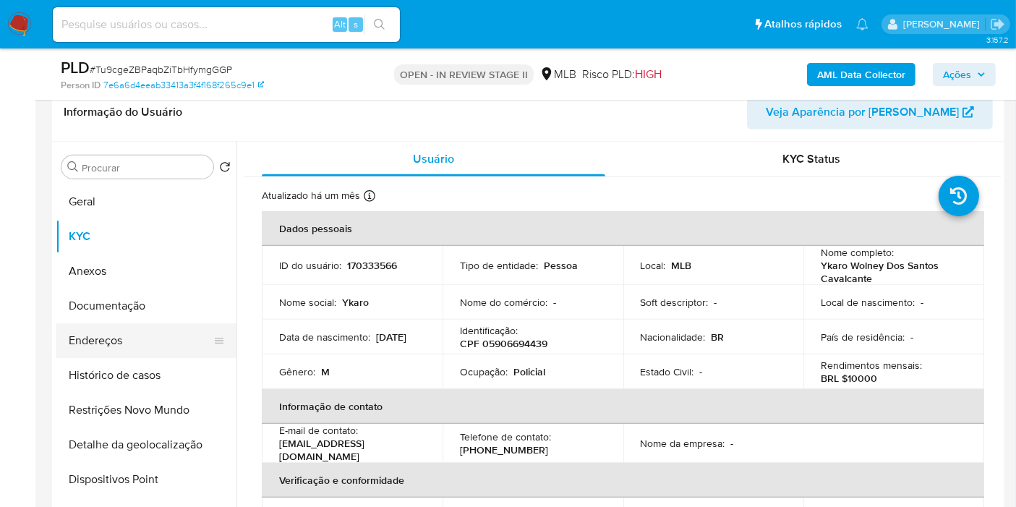
click at [128, 350] on button "Endereços" at bounding box center [140, 340] width 169 height 35
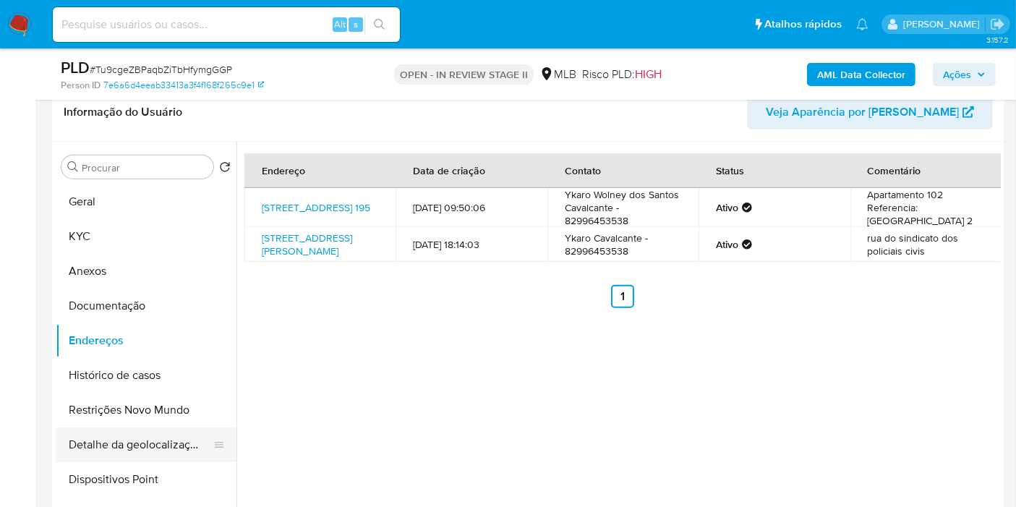
click at [192, 439] on button "Detalhe da geolocalização" at bounding box center [140, 444] width 169 height 35
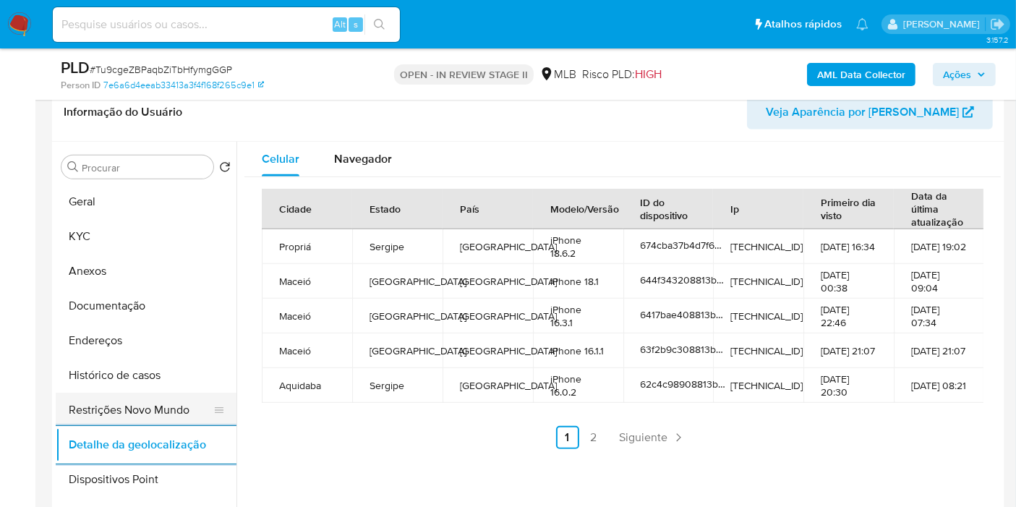
click at [147, 398] on button "Restrições Novo Mundo" at bounding box center [140, 410] width 169 height 35
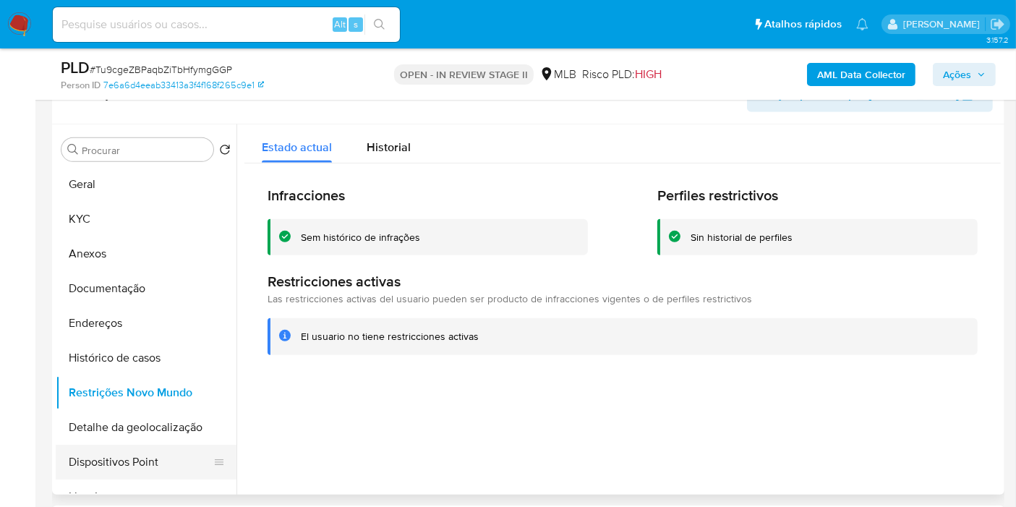
click at [141, 457] on button "Dispositivos Point" at bounding box center [140, 462] width 169 height 35
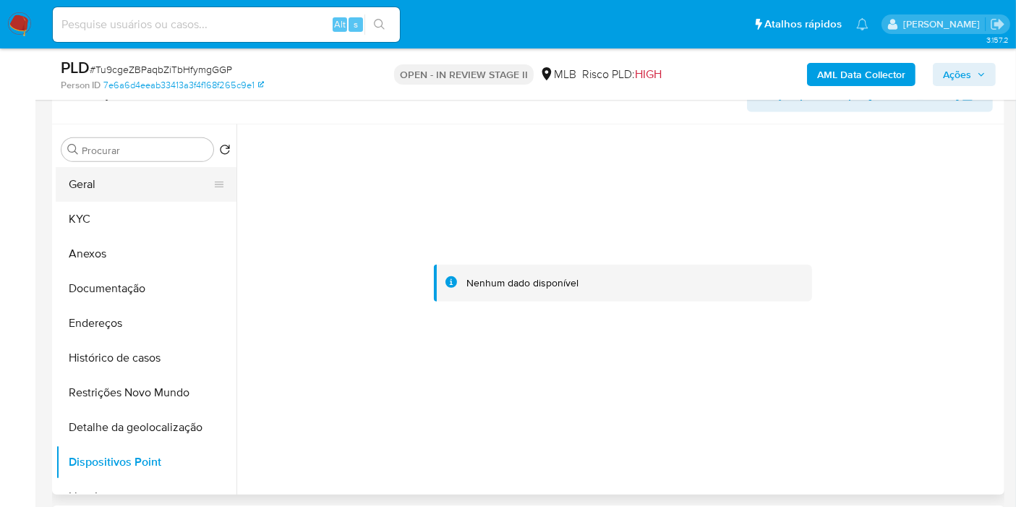
click at [124, 189] on button "Geral" at bounding box center [140, 184] width 169 height 35
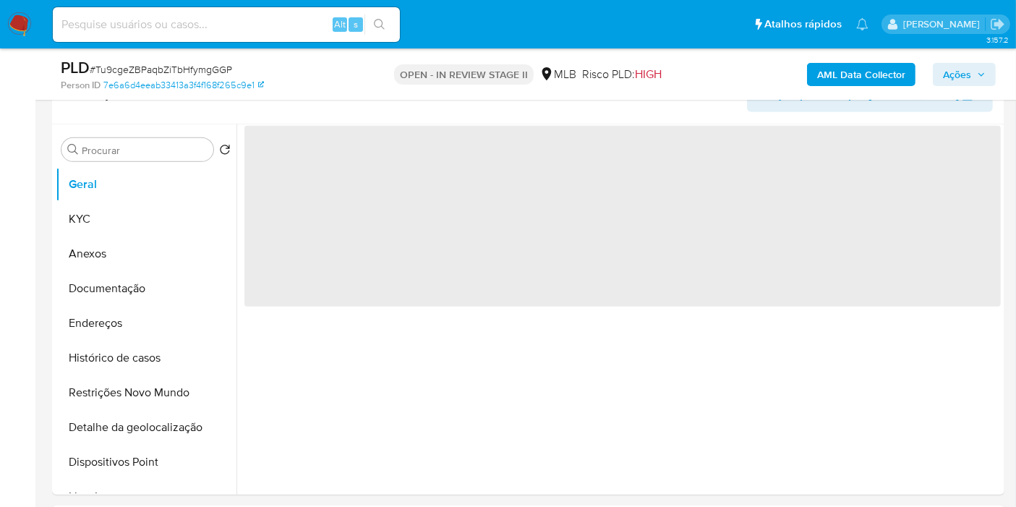
click at [953, 75] on span "Ações" at bounding box center [957, 74] width 28 height 23
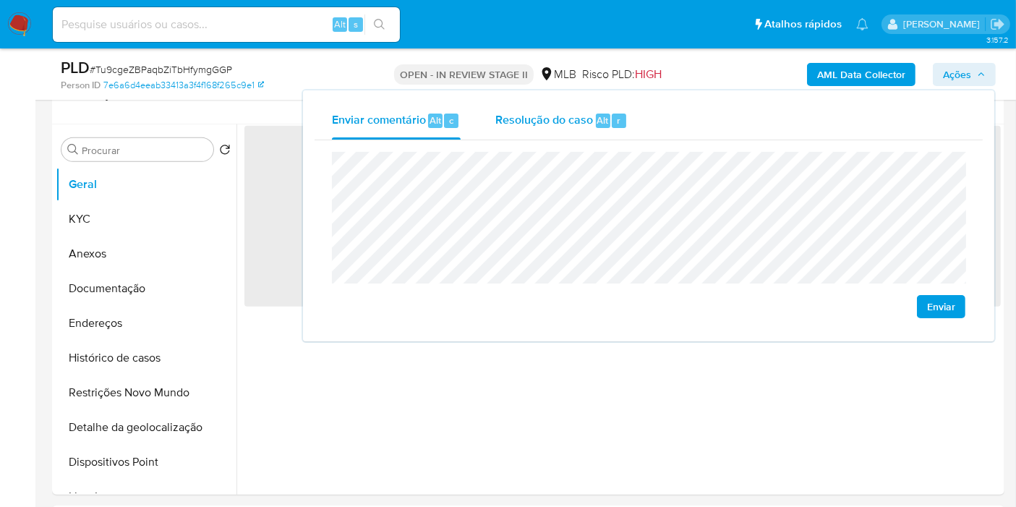
click at [566, 133] on div "Resolução do caso Alt r" at bounding box center [561, 121] width 132 height 38
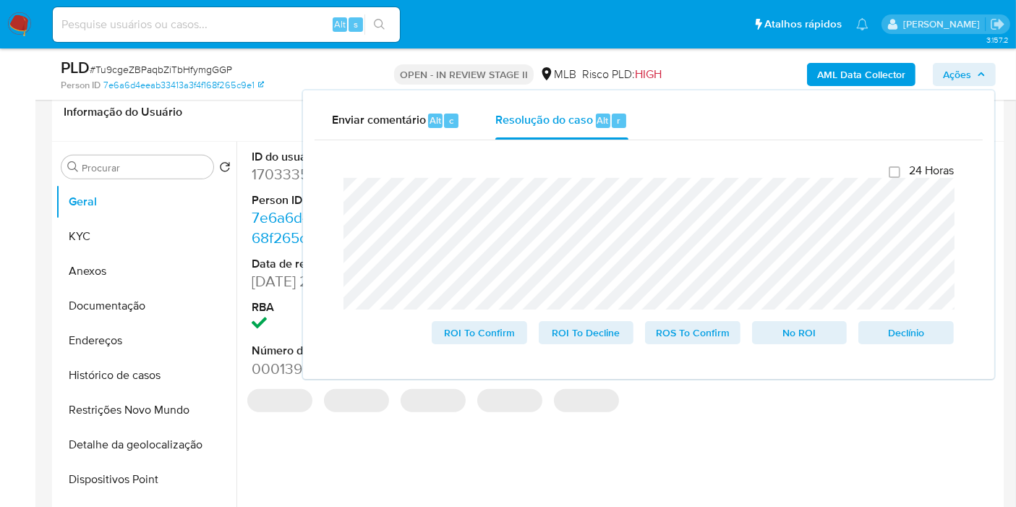
click at [725, 59] on div "AML Data Collector Ações Enviar comentário Alt c Resolução do caso Alt r Fecham…" at bounding box center [842, 74] width 308 height 34
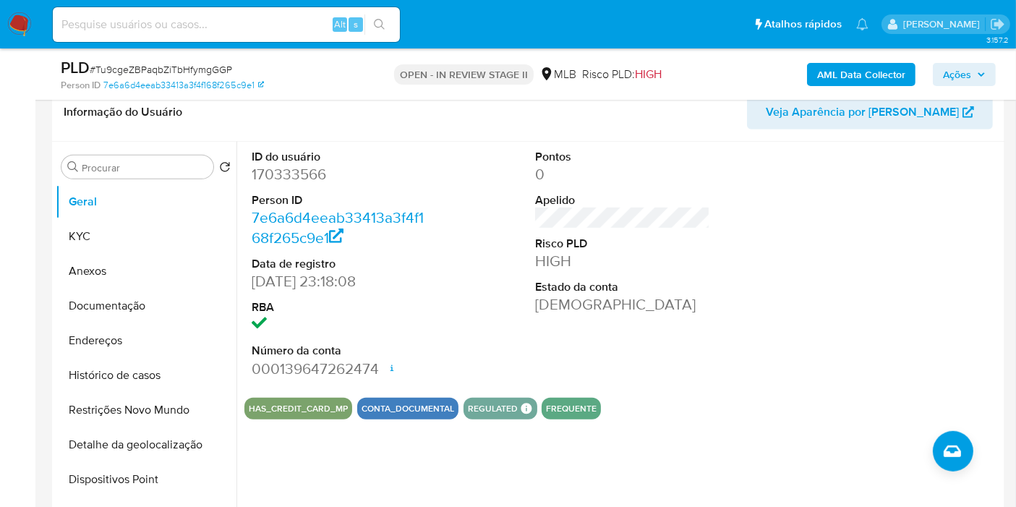
click at [838, 71] on b "AML Data Collector" at bounding box center [861, 74] width 88 height 23
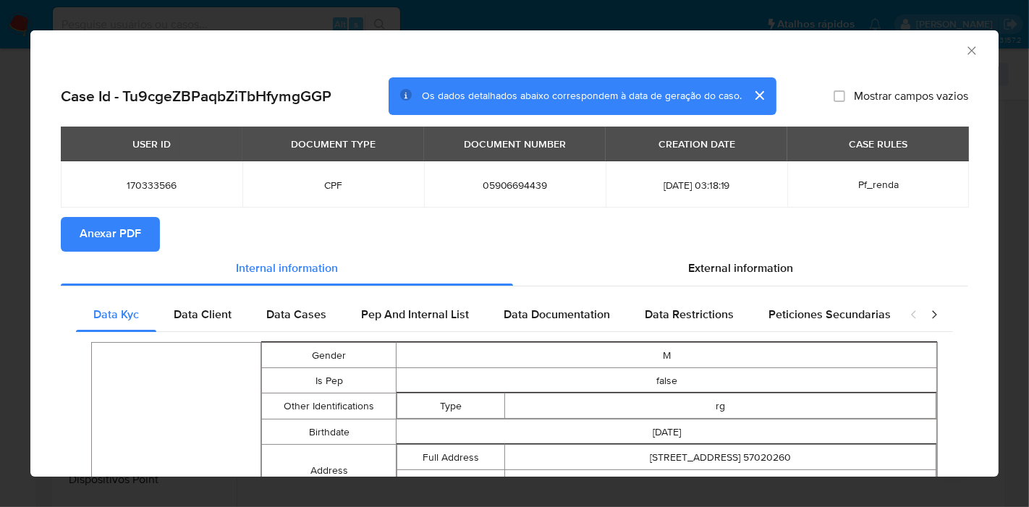
click at [127, 244] on span "Anexar PDF" at bounding box center [110, 234] width 61 height 32
click at [965, 50] on icon "Fechar a janela" at bounding box center [971, 50] width 14 height 14
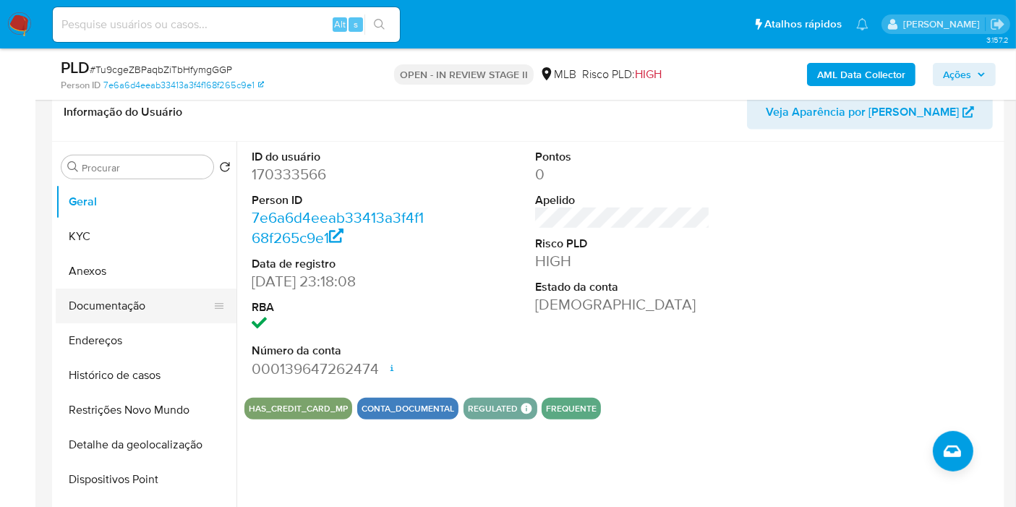
drag, startPoint x: 104, startPoint y: 273, endPoint x: 127, endPoint y: 272, distance: 23.2
click at [104, 273] on button "Anexos" at bounding box center [146, 271] width 181 height 35
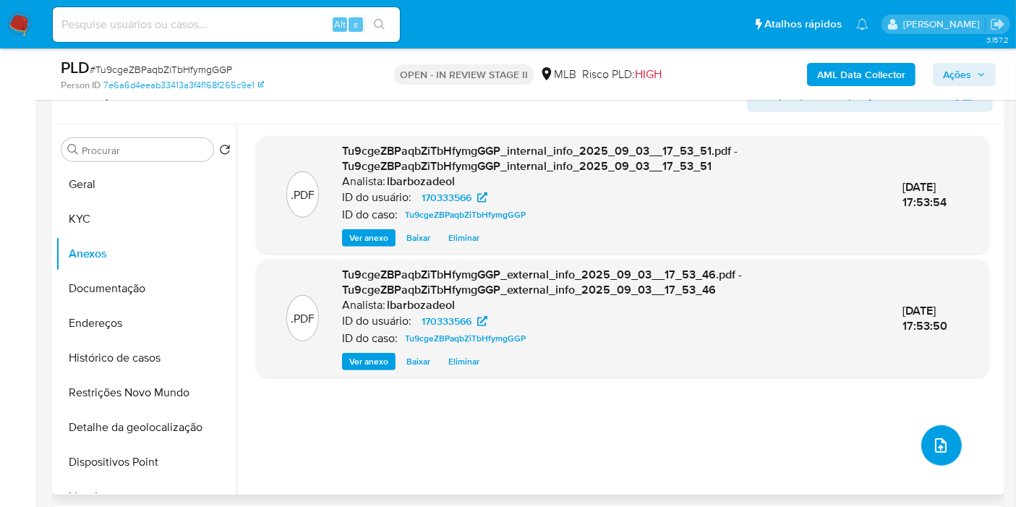
click at [940, 451] on icon "upload-file" at bounding box center [940, 445] width 17 height 17
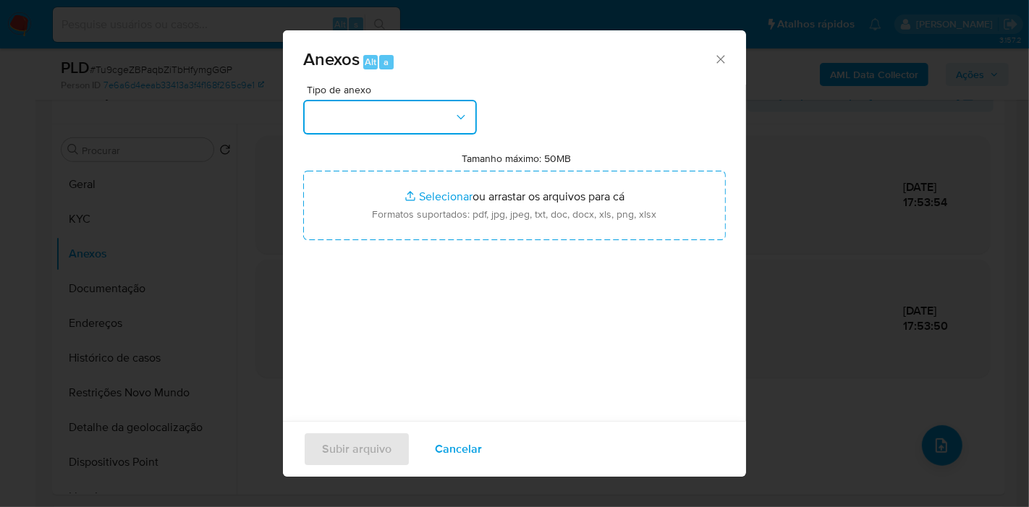
click at [443, 104] on button "button" at bounding box center [390, 117] width 174 height 35
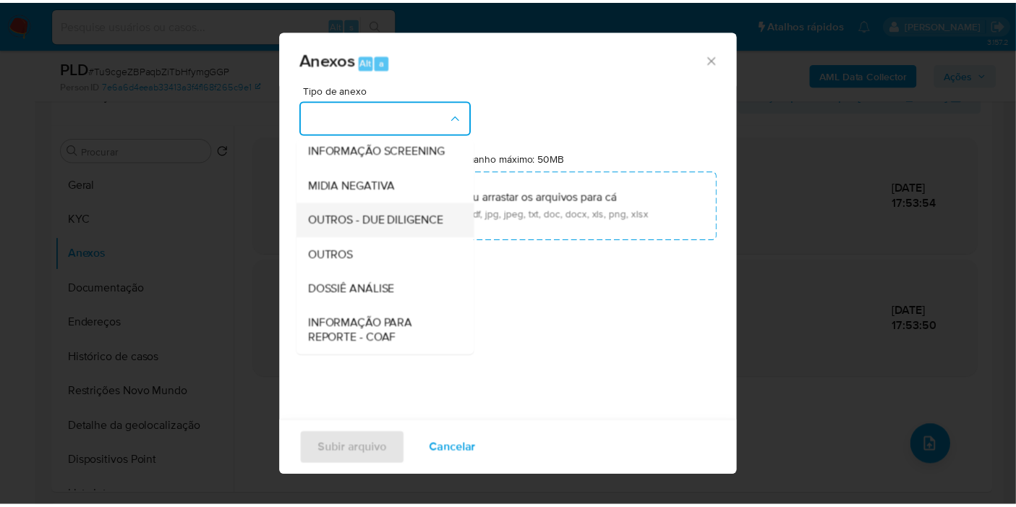
scroll to position [222, 0]
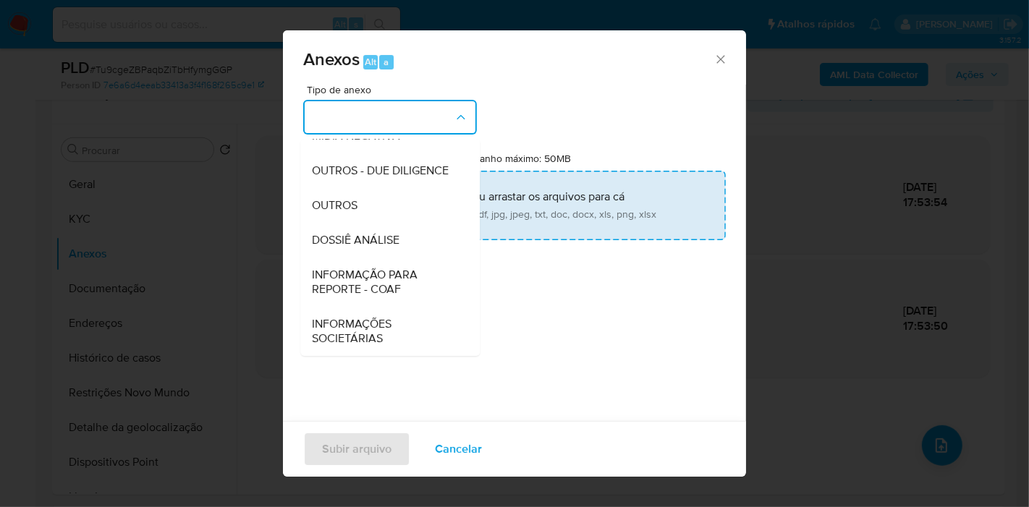
click at [406, 232] on div "DOSSIÊ ANÁLISE" at bounding box center [386, 240] width 148 height 35
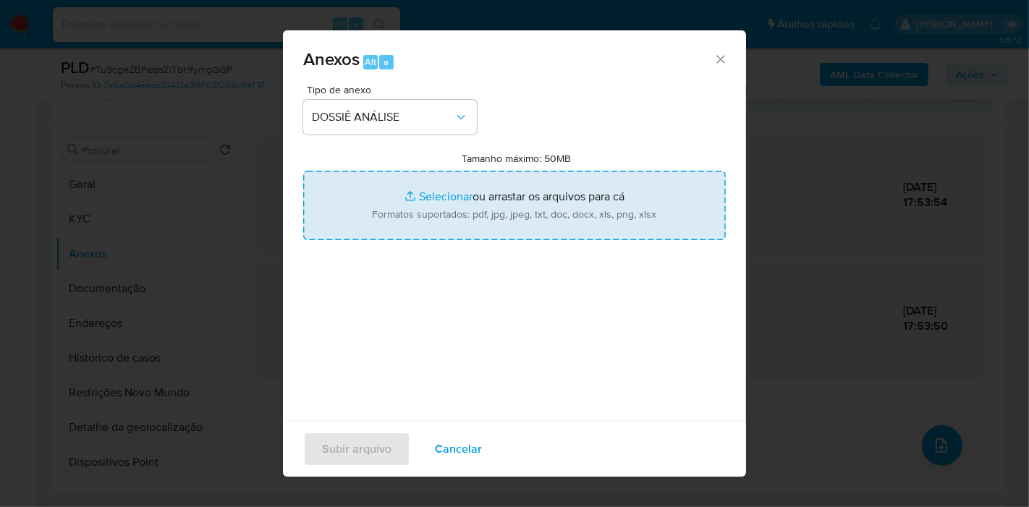
click at [425, 201] on input "Tamanho máximo: 50MB Selecionar arquivos" at bounding box center [514, 205] width 422 height 69
type input "C:\fakepath\SAR - XXXX - CPF 05906694439 - YKARO WOLNEY DOS SANTOS CAVALCANTE.p…"
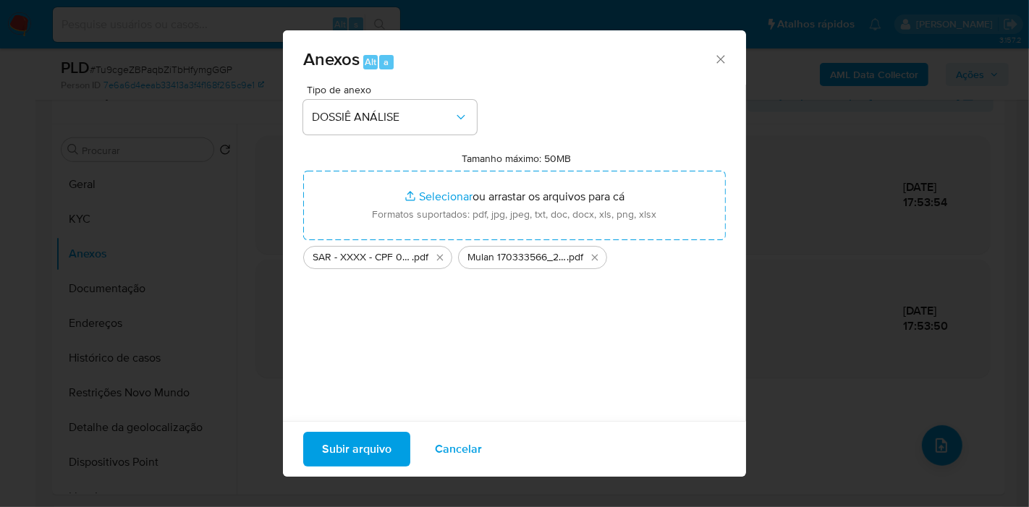
click at [320, 435] on button "Subir arquivo" at bounding box center [356, 449] width 107 height 35
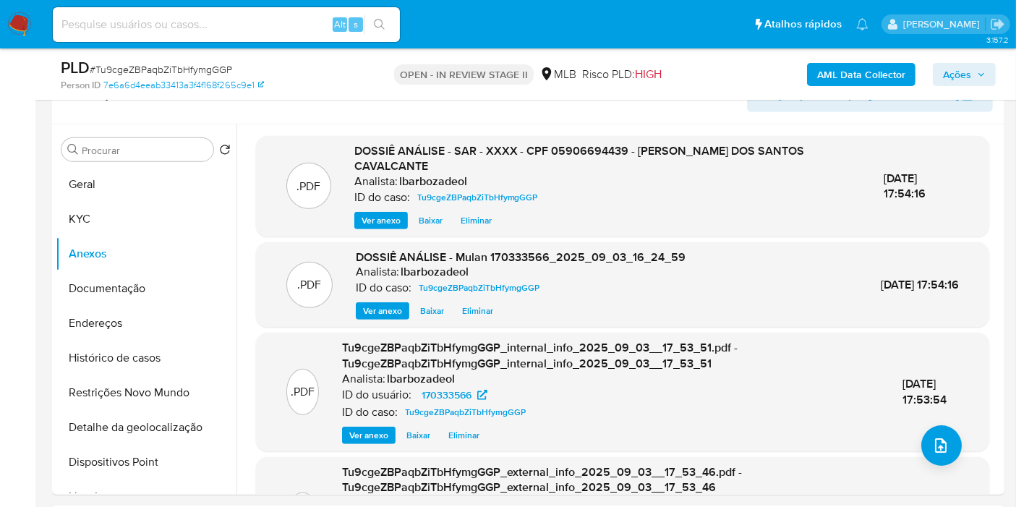
click at [953, 80] on span "Ações" at bounding box center [957, 74] width 28 height 23
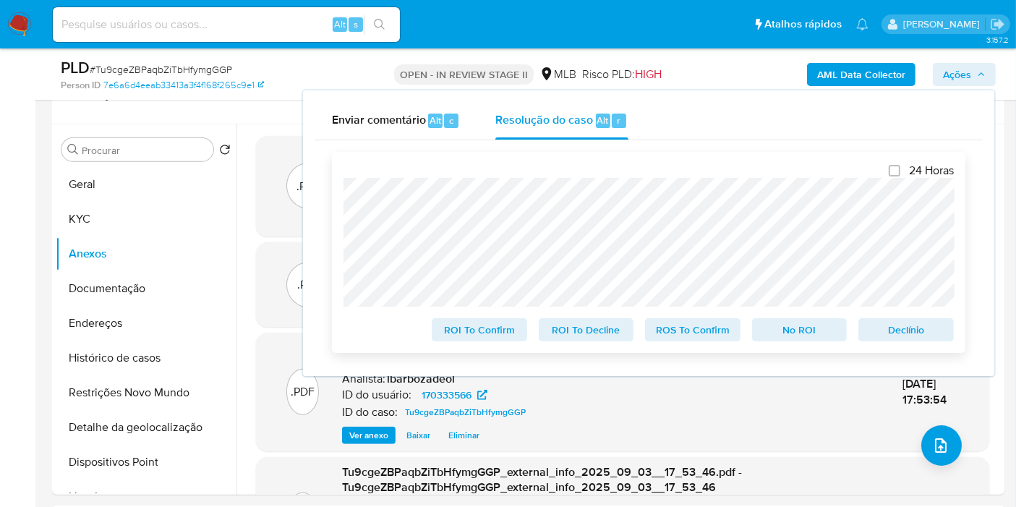
click at [704, 333] on span "ROS To Confirm" at bounding box center [692, 330] width 75 height 20
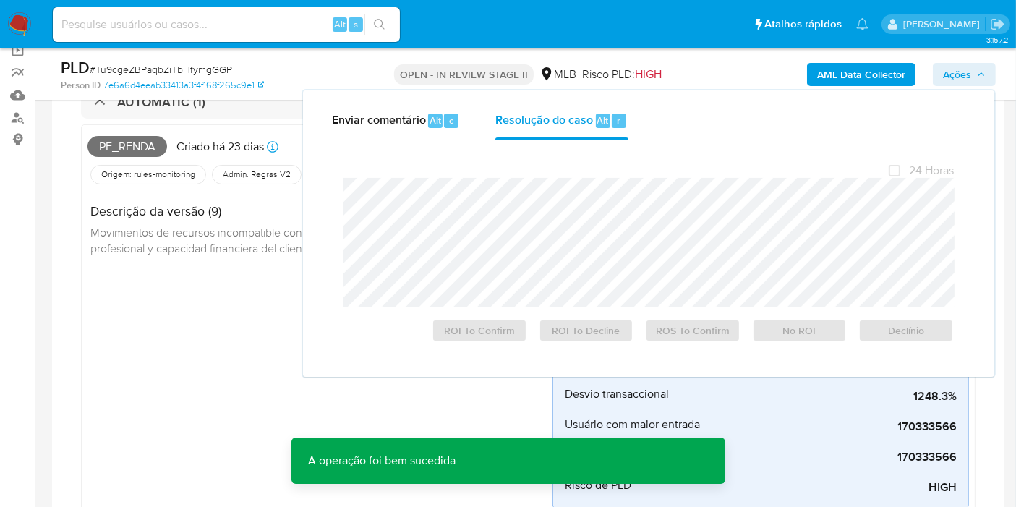
scroll to position [80, 0]
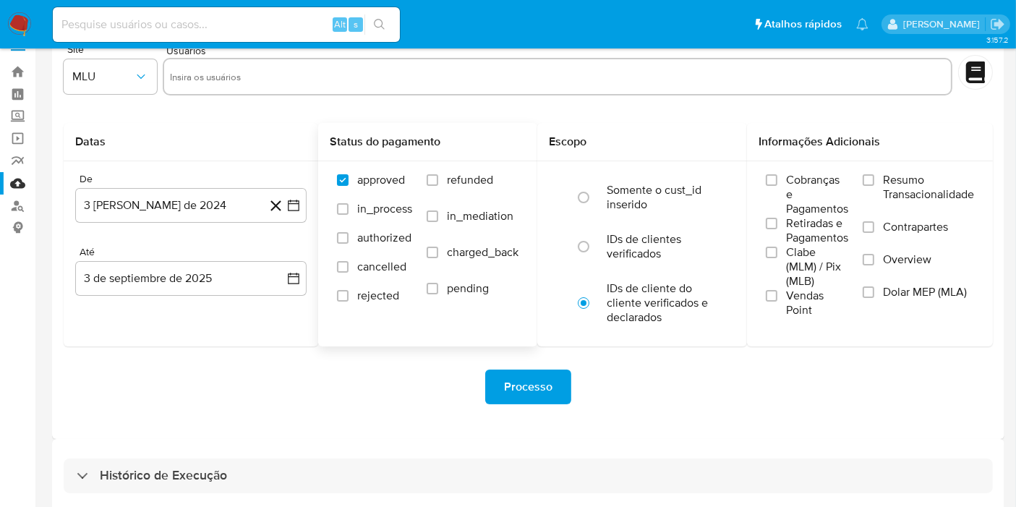
scroll to position [39, 0]
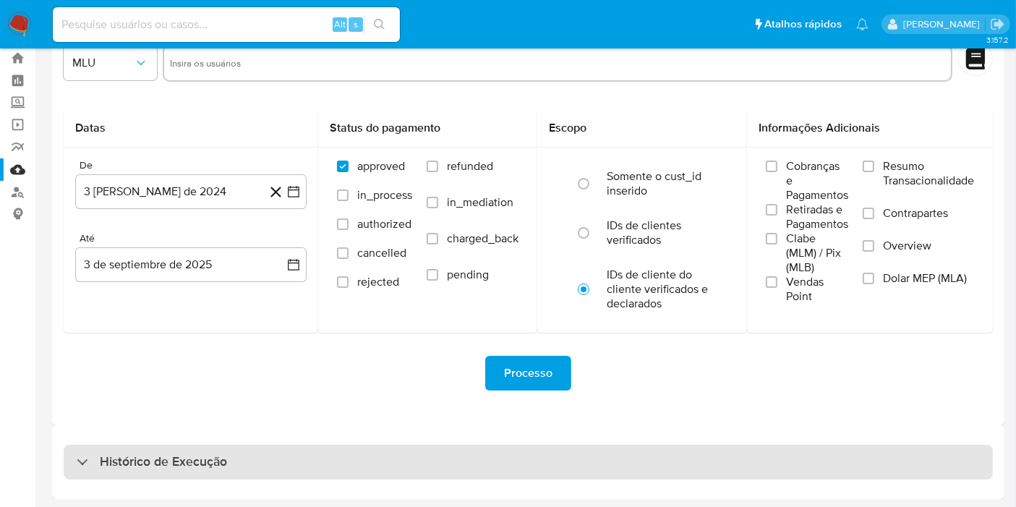
click at [391, 446] on div "Histórico de Execução" at bounding box center [528, 462] width 929 height 35
select select "10"
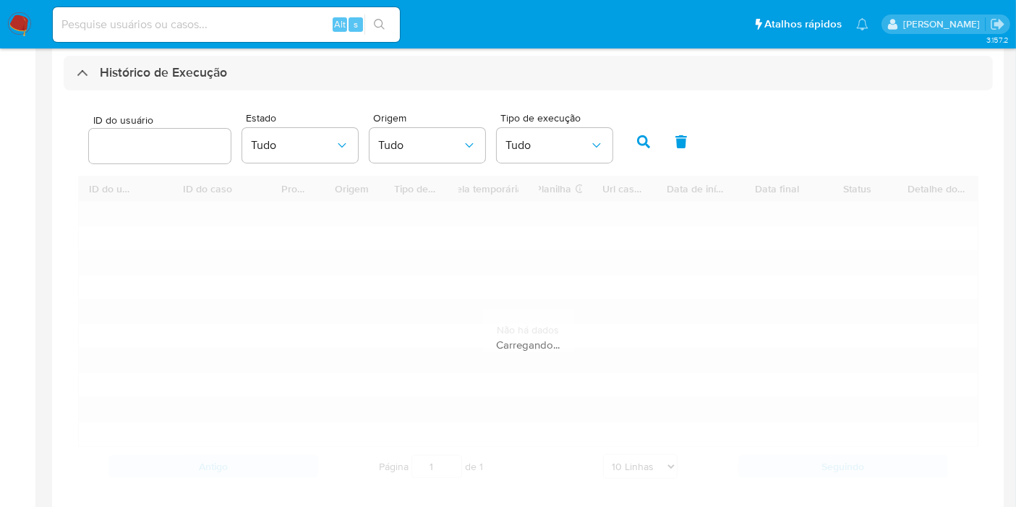
scroll to position [446, 0]
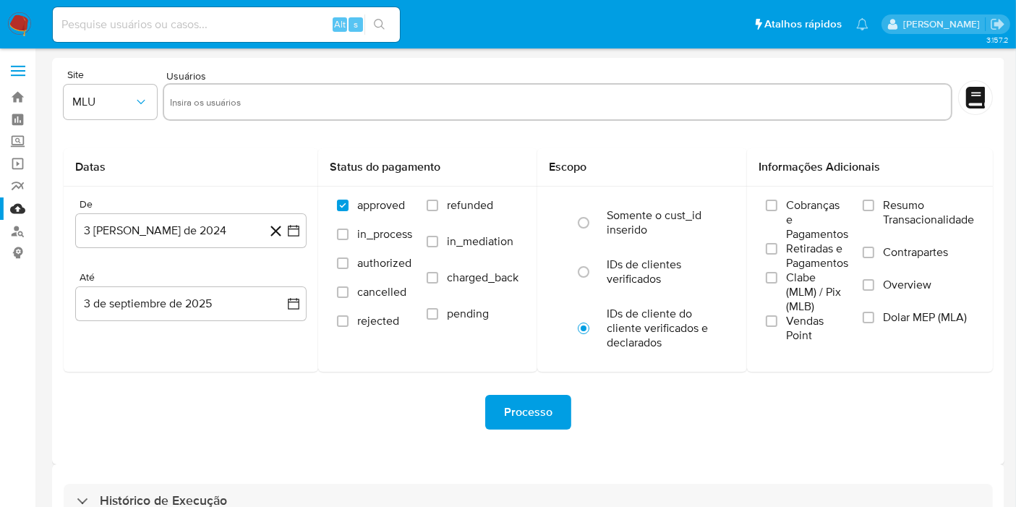
scroll to position [39, 0]
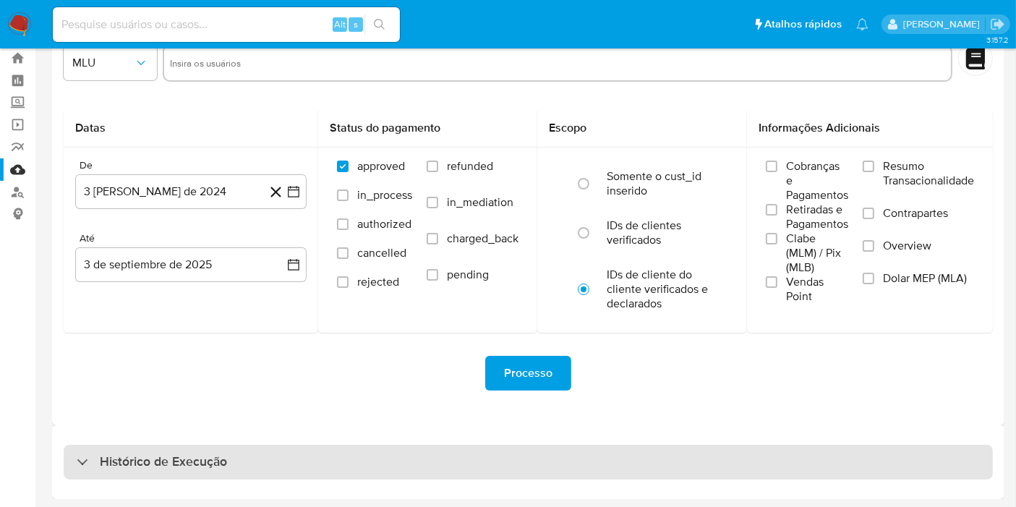
click at [373, 468] on div "Histórico de Execução" at bounding box center [528, 462] width 929 height 35
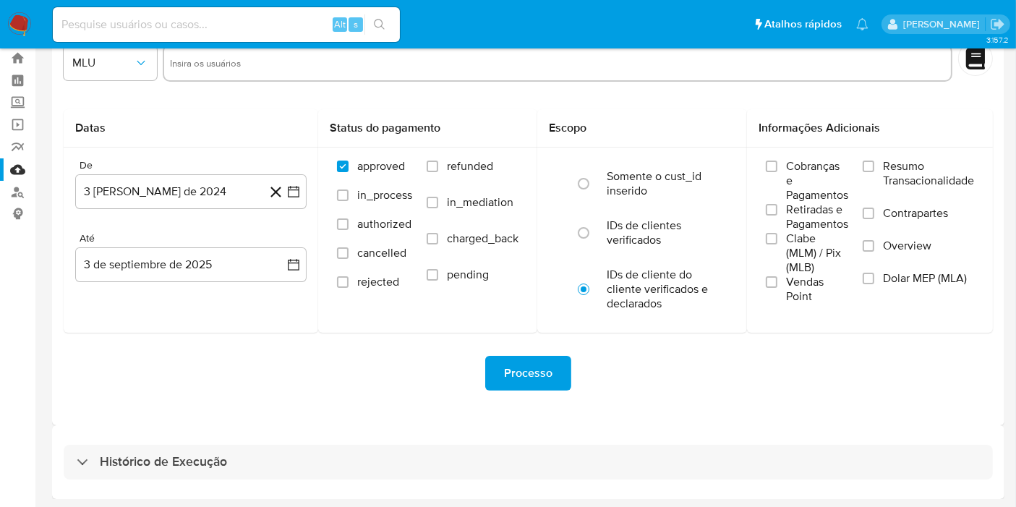
select select "10"
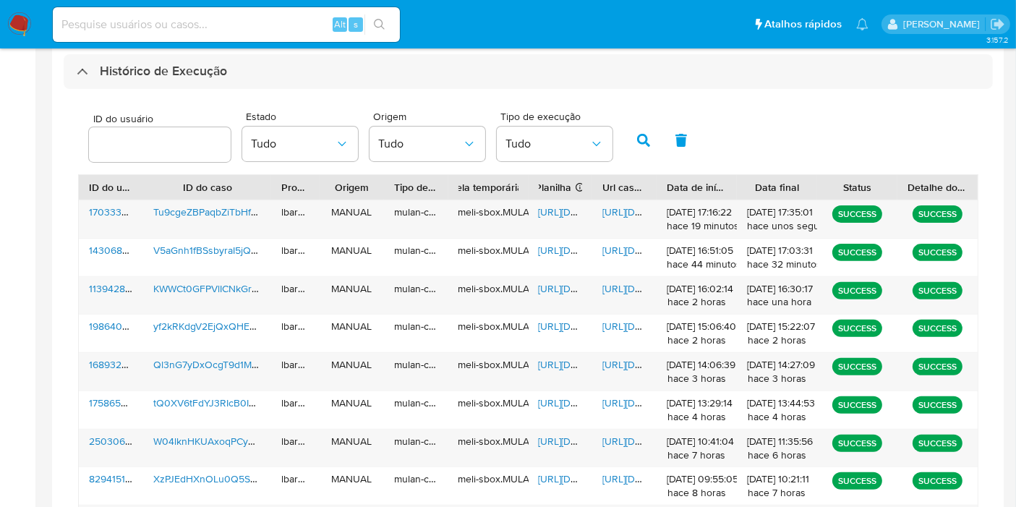
scroll to position [441, 0]
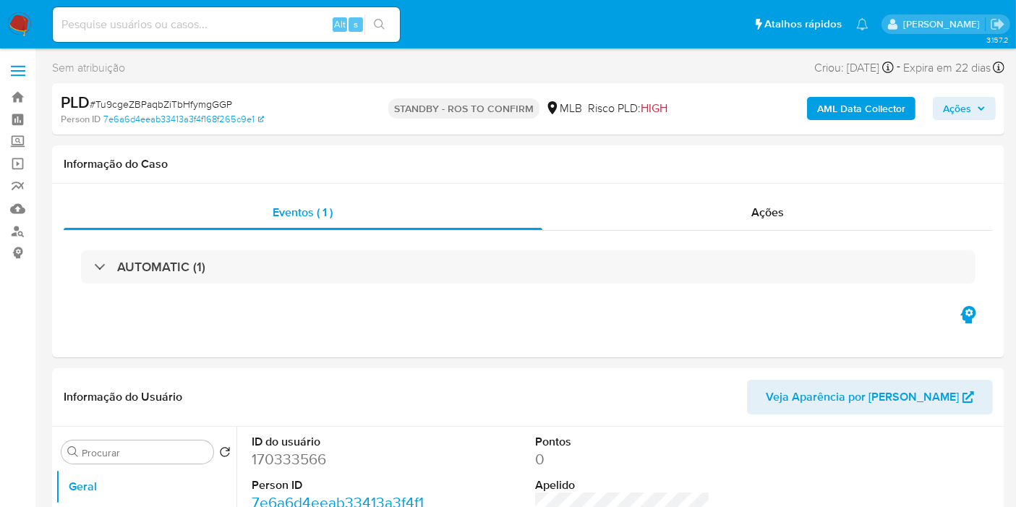
select select "10"
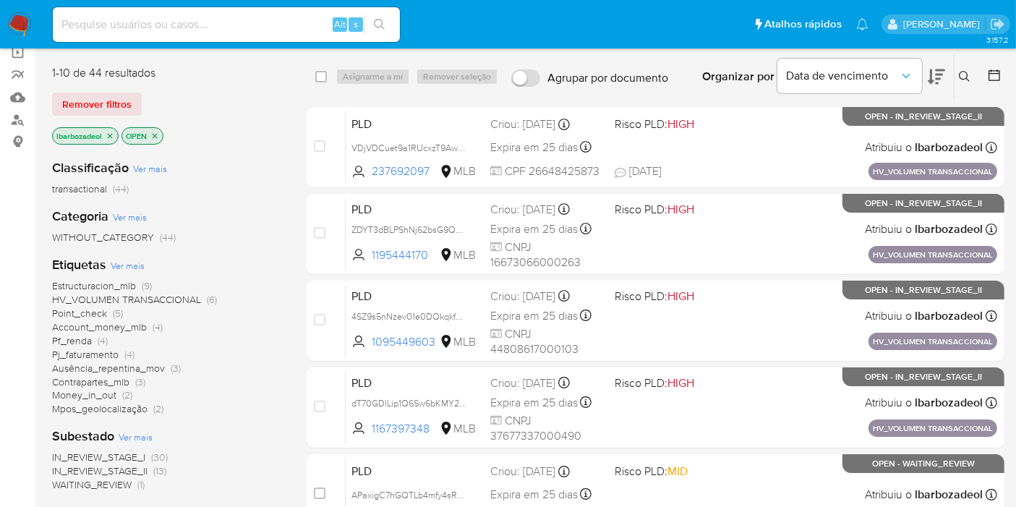
scroll to position [401, 0]
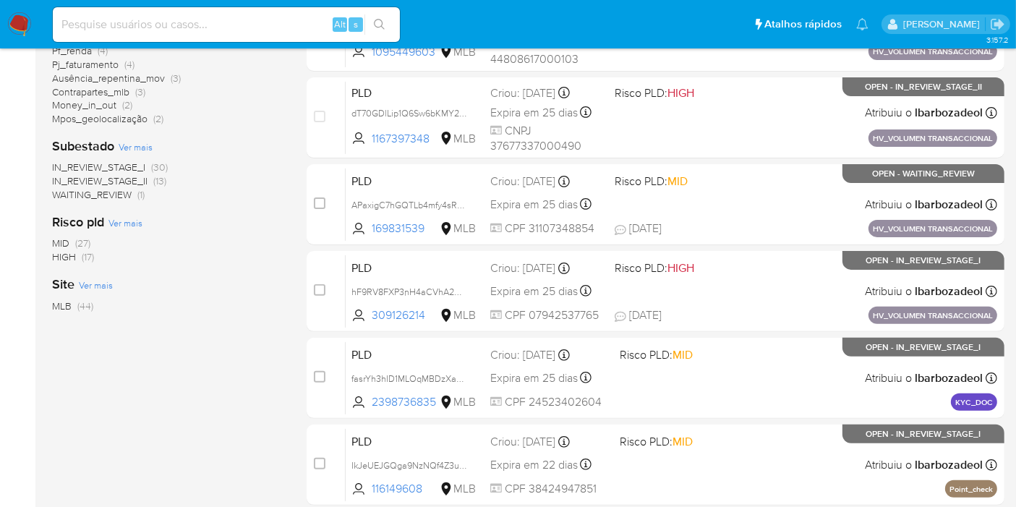
click at [83, 253] on span "(17)" at bounding box center [88, 257] width 12 height 14
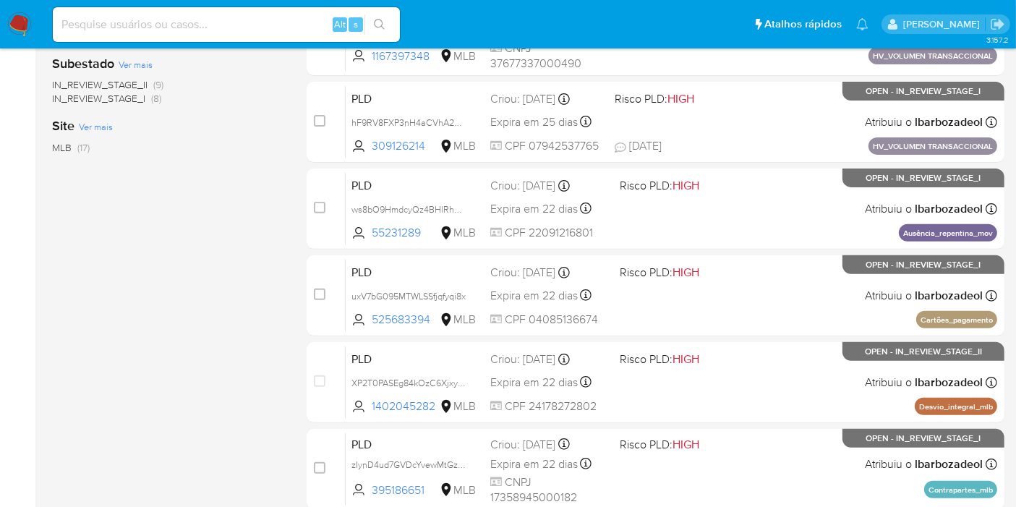
scroll to position [562, 0]
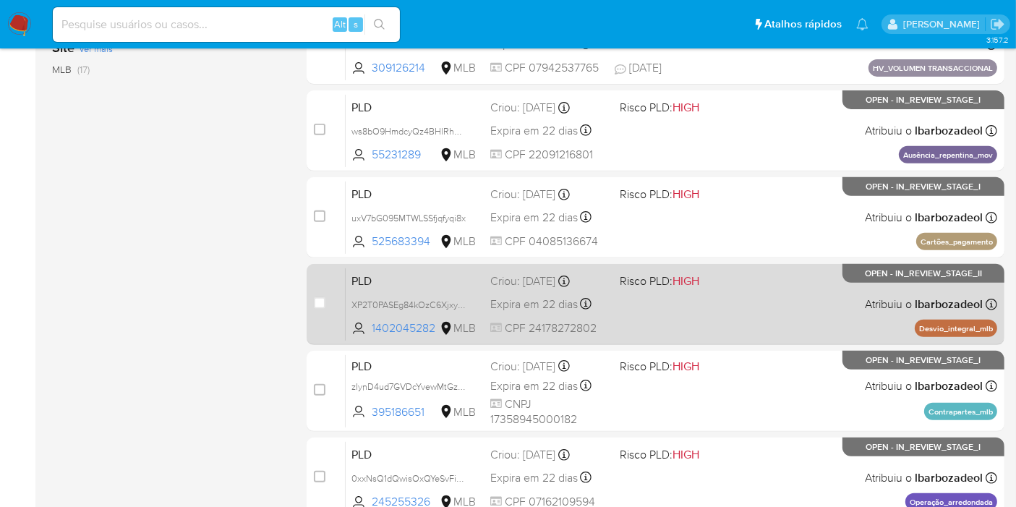
click at [694, 320] on div "PLD XP2T0PASEg84kOzC6Xjxy0SX 1402045282 MLB Risco PLD: HIGH Criou: [DATE] Criou…" at bounding box center [672, 304] width 652 height 73
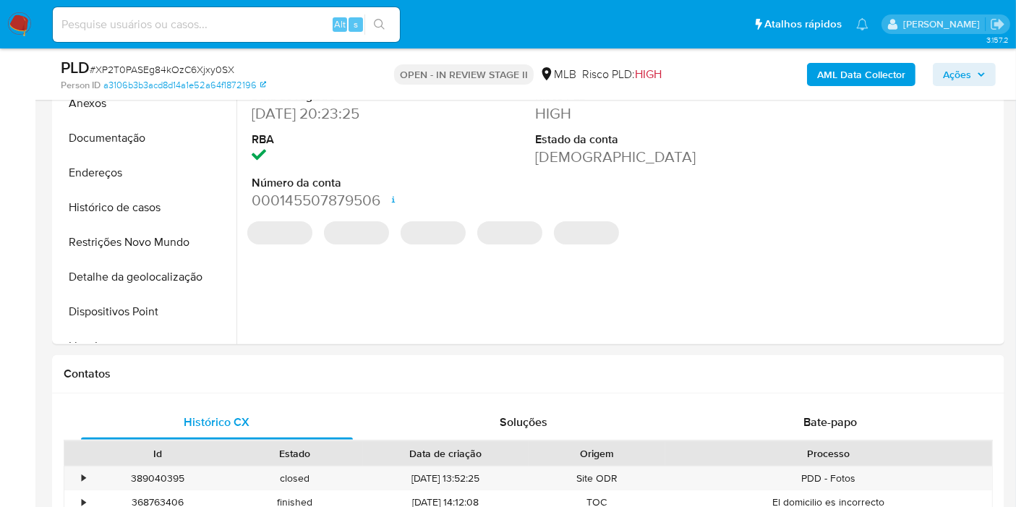
select select "10"
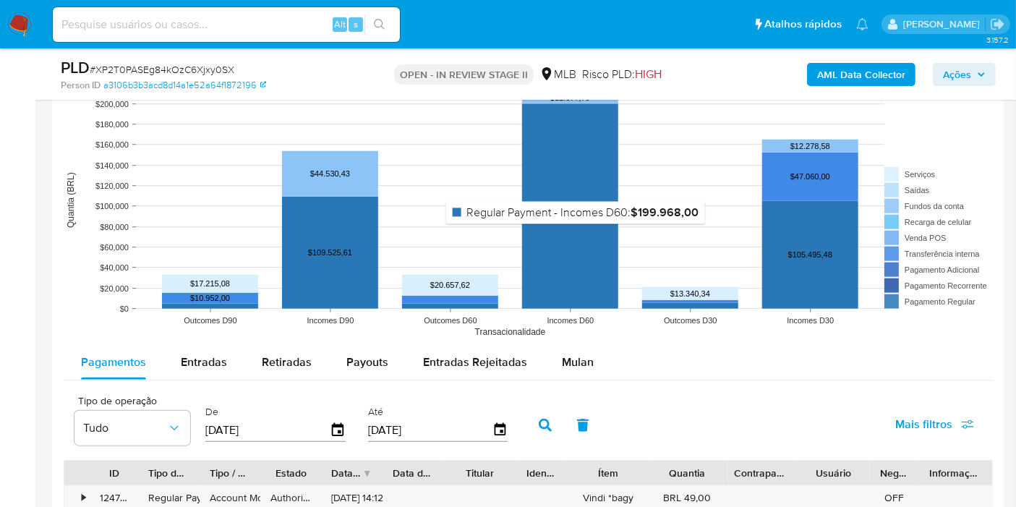
scroll to position [1607, 0]
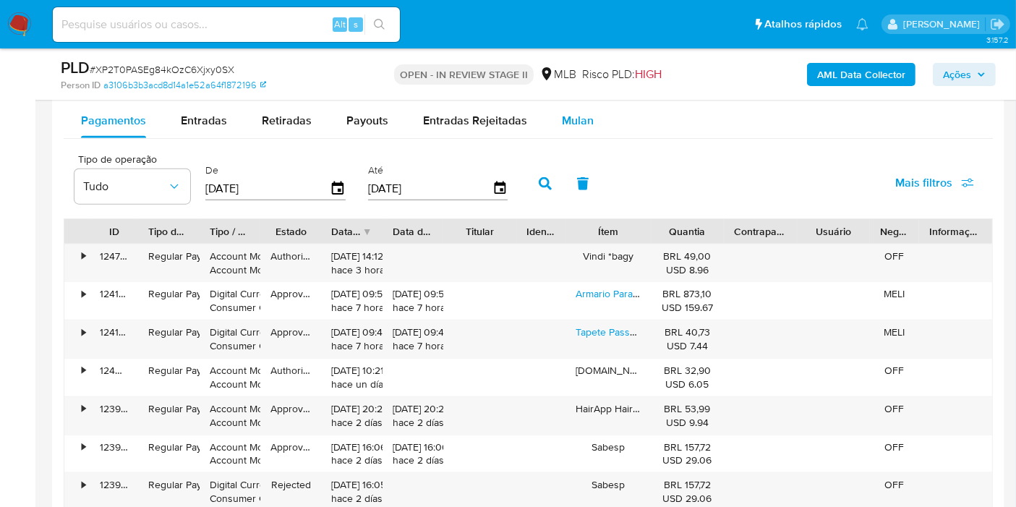
click at [574, 131] on div "Mulan" at bounding box center [578, 120] width 32 height 35
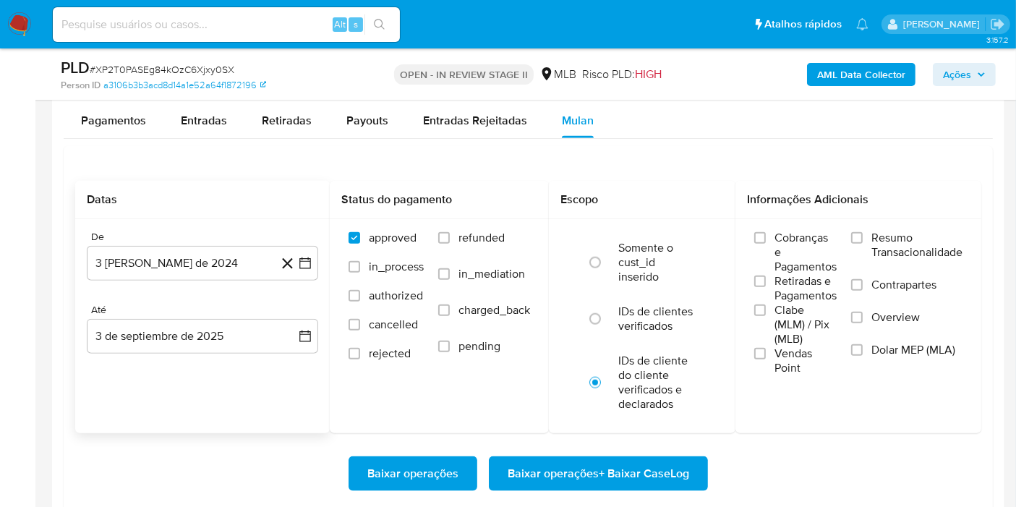
drag, startPoint x: 188, startPoint y: 255, endPoint x: 203, endPoint y: 240, distance: 20.5
click at [187, 255] on button "3 [PERSON_NAME] de 2024" at bounding box center [202, 263] width 231 height 35
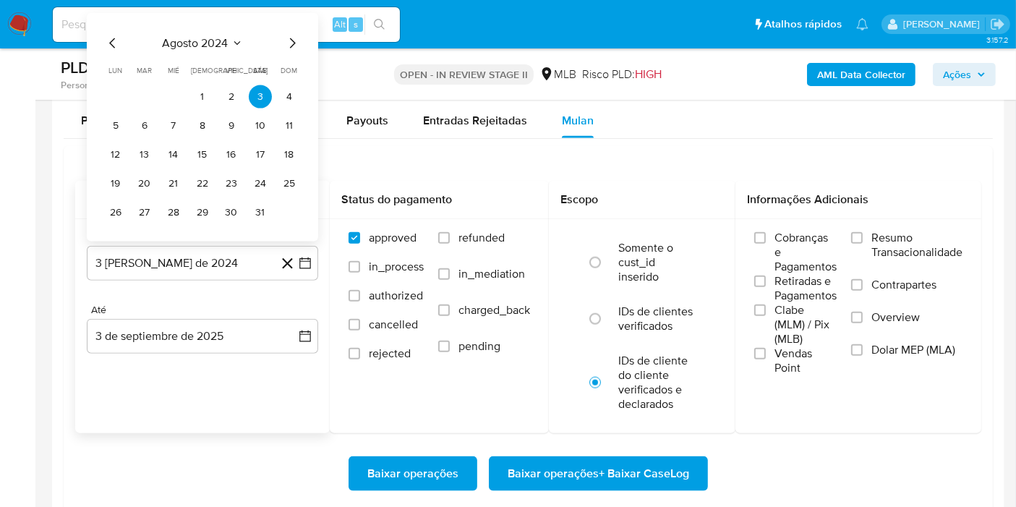
click at [208, 40] on span "agosto 2024" at bounding box center [196, 43] width 66 height 14
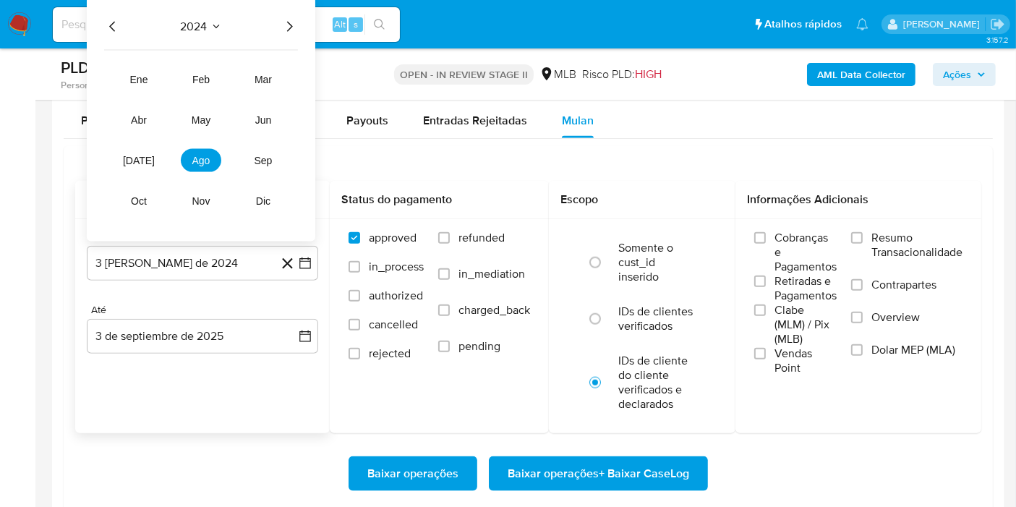
click at [289, 22] on icon "Año siguiente" at bounding box center [289, 26] width 17 height 17
click at [152, 153] on button "[DATE]" at bounding box center [139, 160] width 41 height 23
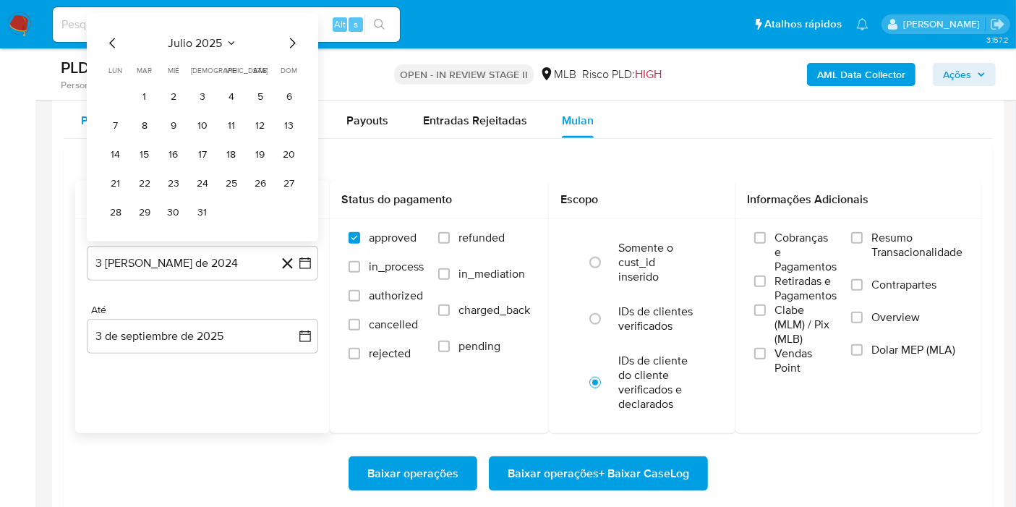
click at [148, 98] on button "1" at bounding box center [144, 96] width 23 height 23
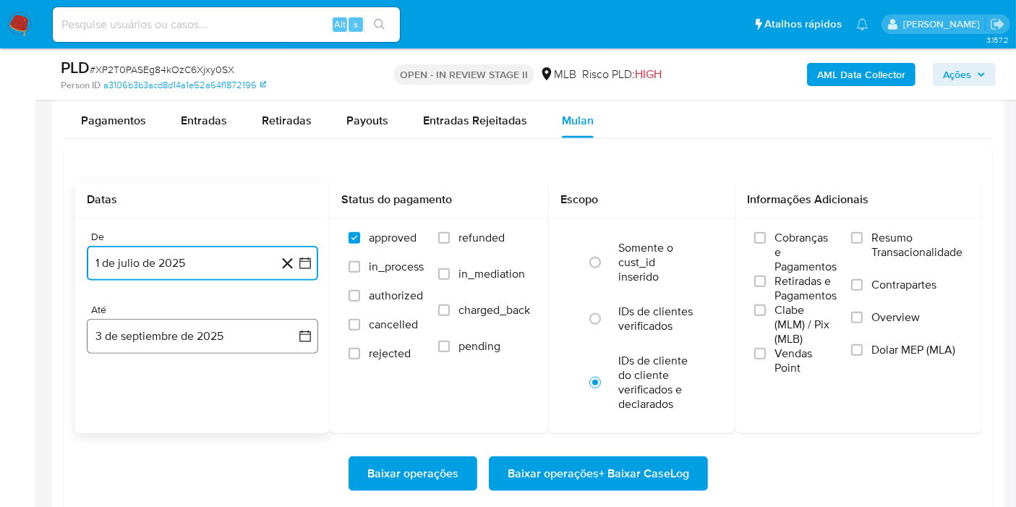
click at [229, 322] on button "3 de septiembre de 2025" at bounding box center [202, 336] width 231 height 35
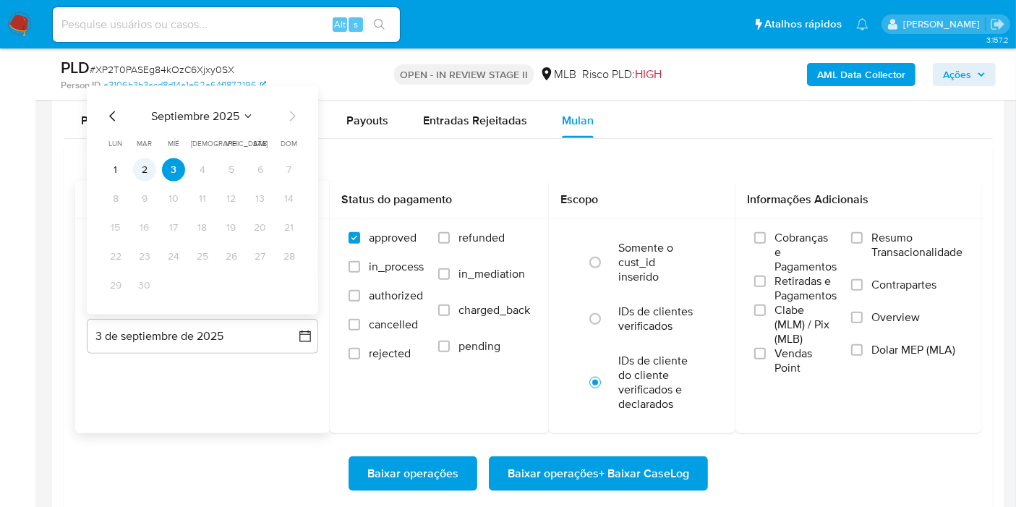
click at [145, 175] on button "2" at bounding box center [144, 169] width 23 height 23
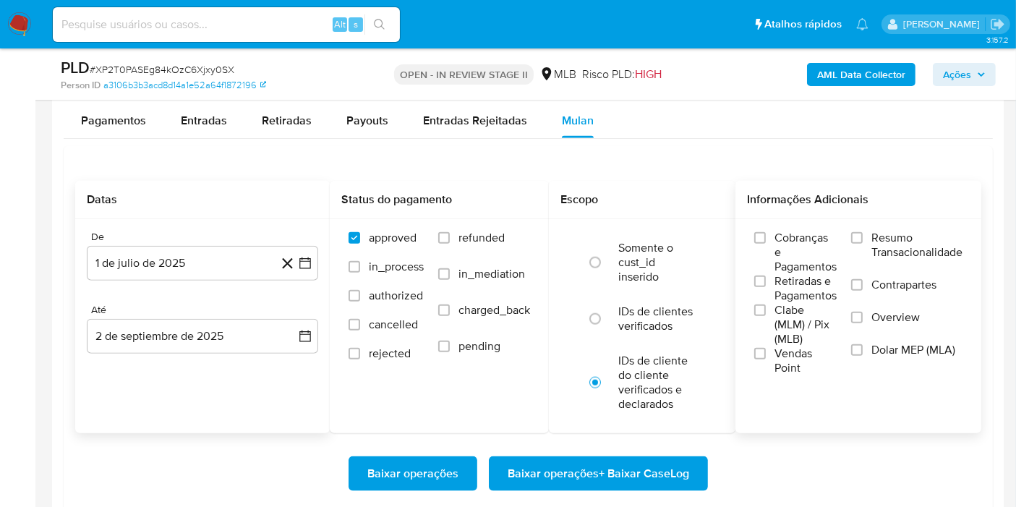
click at [893, 240] on span "Resumo Transacionalidade" at bounding box center [917, 245] width 91 height 29
click at [863, 240] on input "Resumo Transacionalidade" at bounding box center [857, 238] width 12 height 12
click at [564, 459] on span "Baixar operações + Baixar CaseLog" at bounding box center [599, 474] width 182 height 32
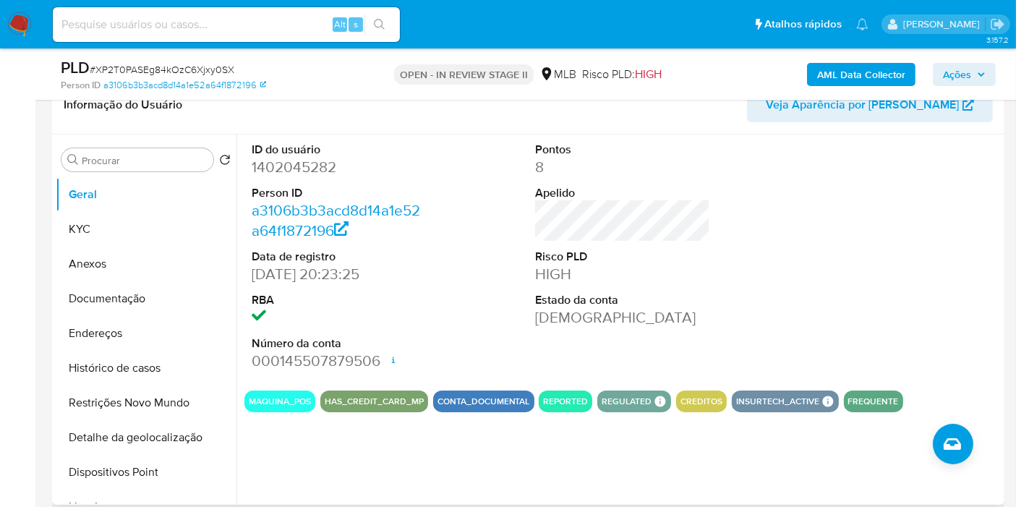
scroll to position [0, 0]
